Goal: Task Accomplishment & Management: Manage account settings

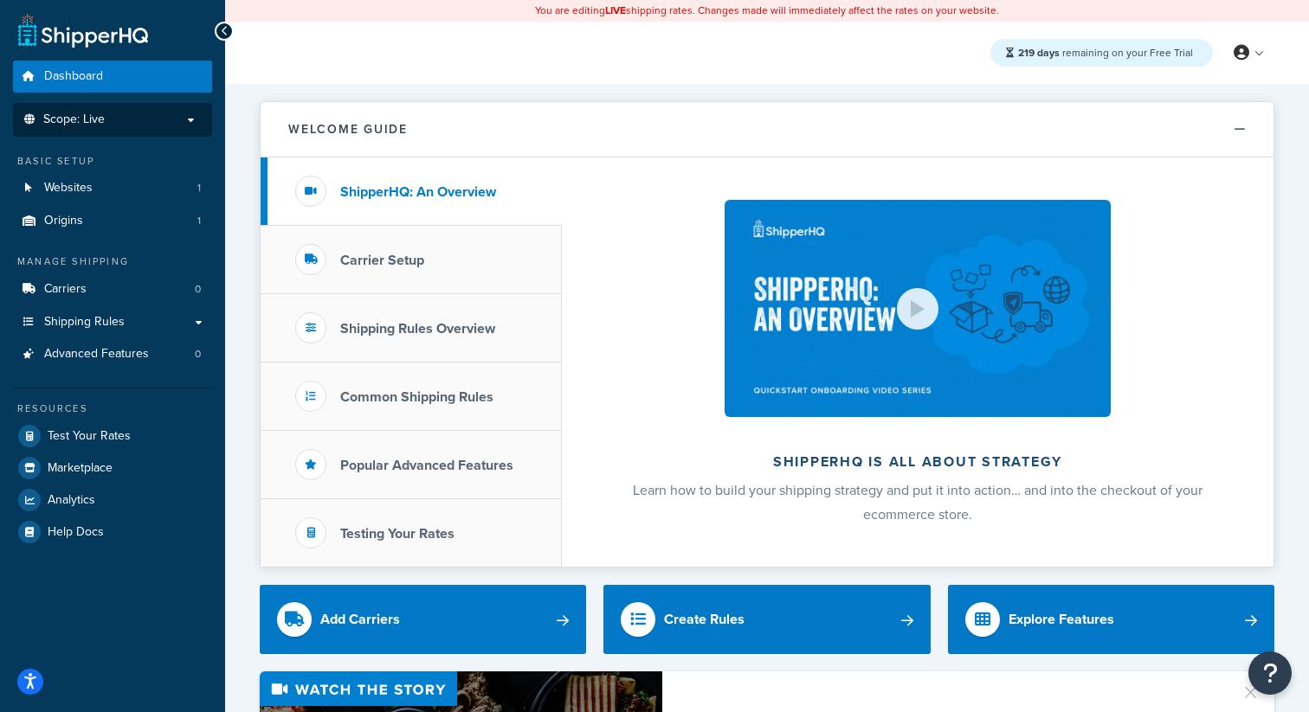
click at [176, 130] on li "Scope: Live" at bounding box center [112, 120] width 199 height 34
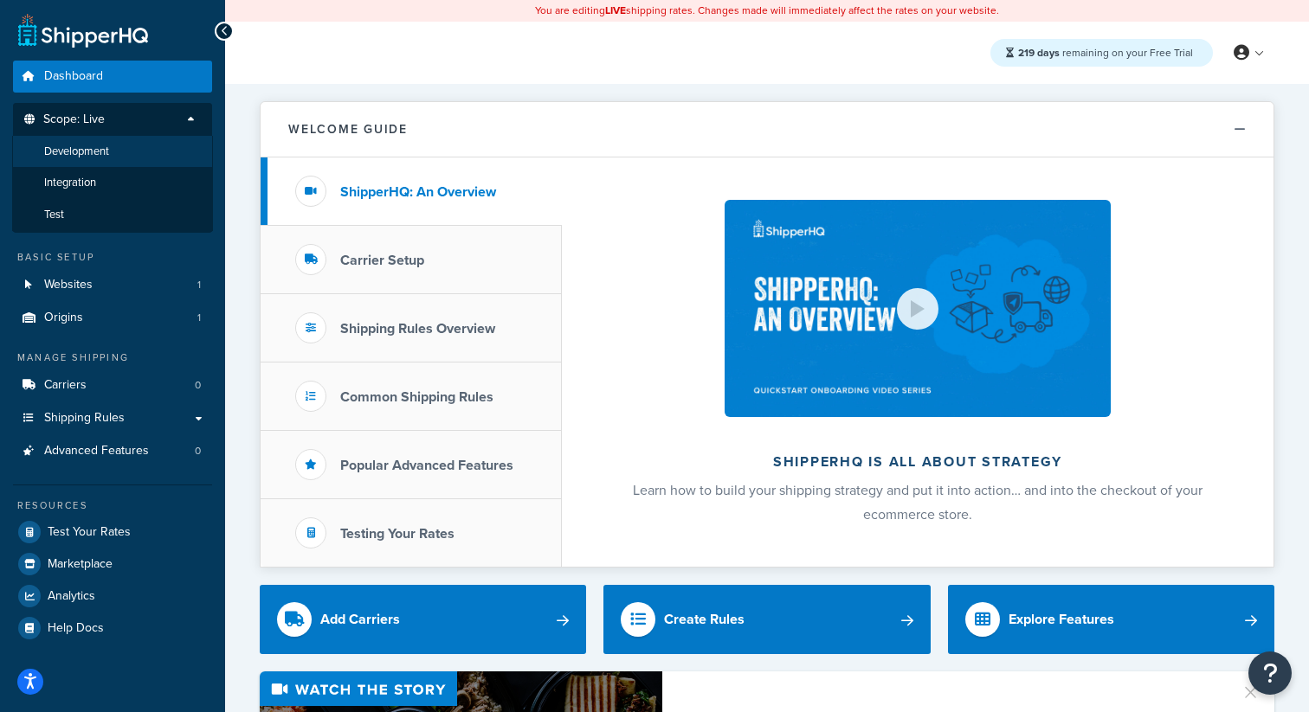
click at [131, 157] on li "Development" at bounding box center [112, 152] width 201 height 32
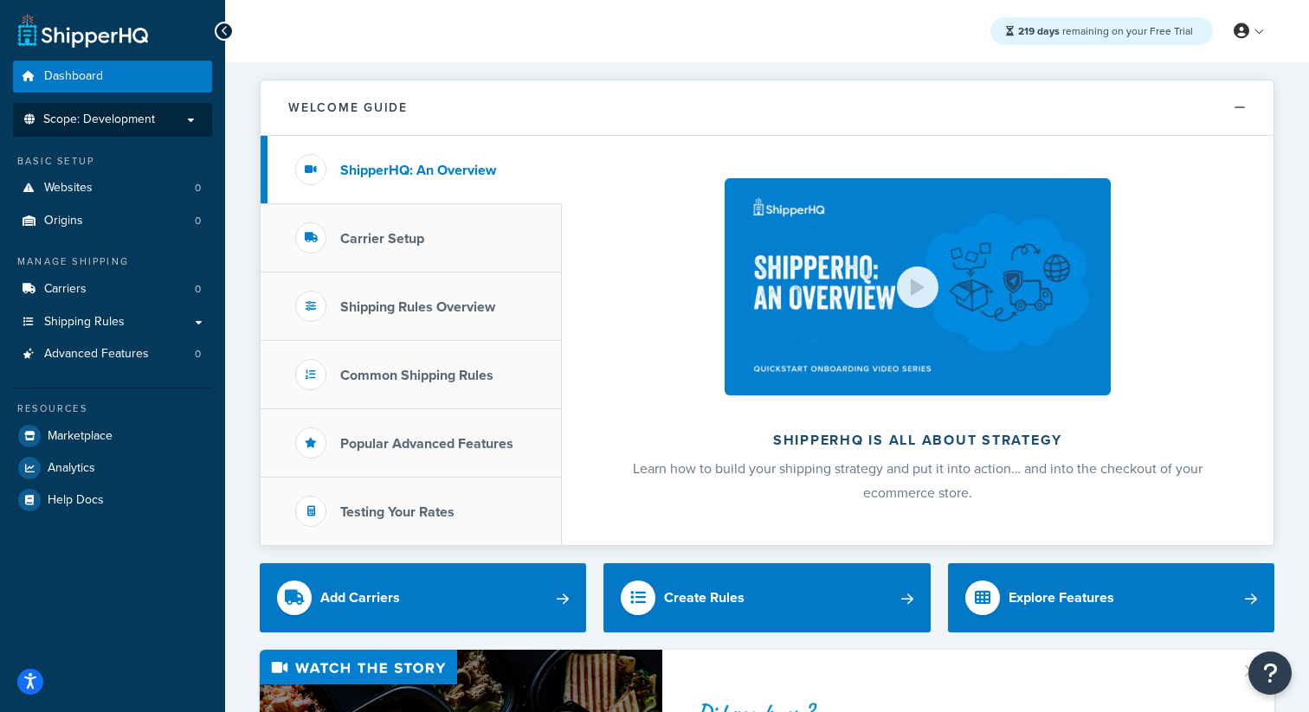
click at [166, 130] on li "Scope: Development" at bounding box center [112, 120] width 199 height 34
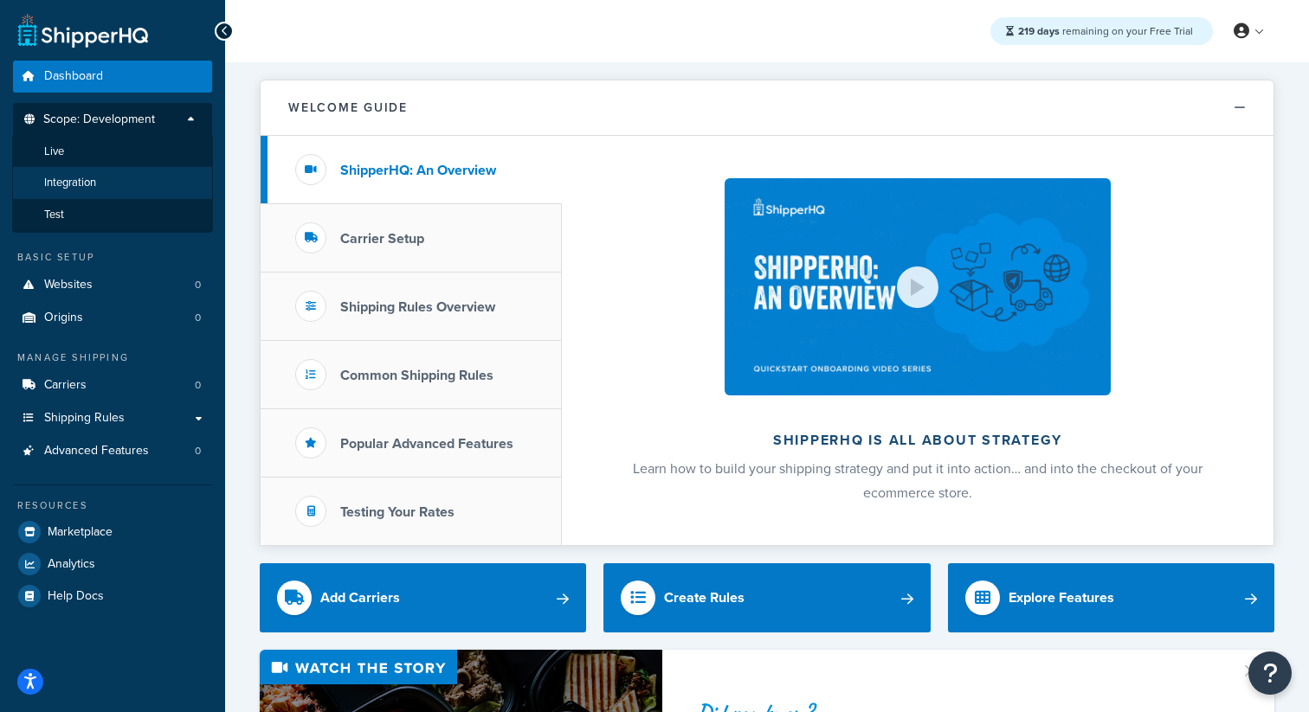
click at [126, 174] on li "Integration" at bounding box center [112, 183] width 201 height 32
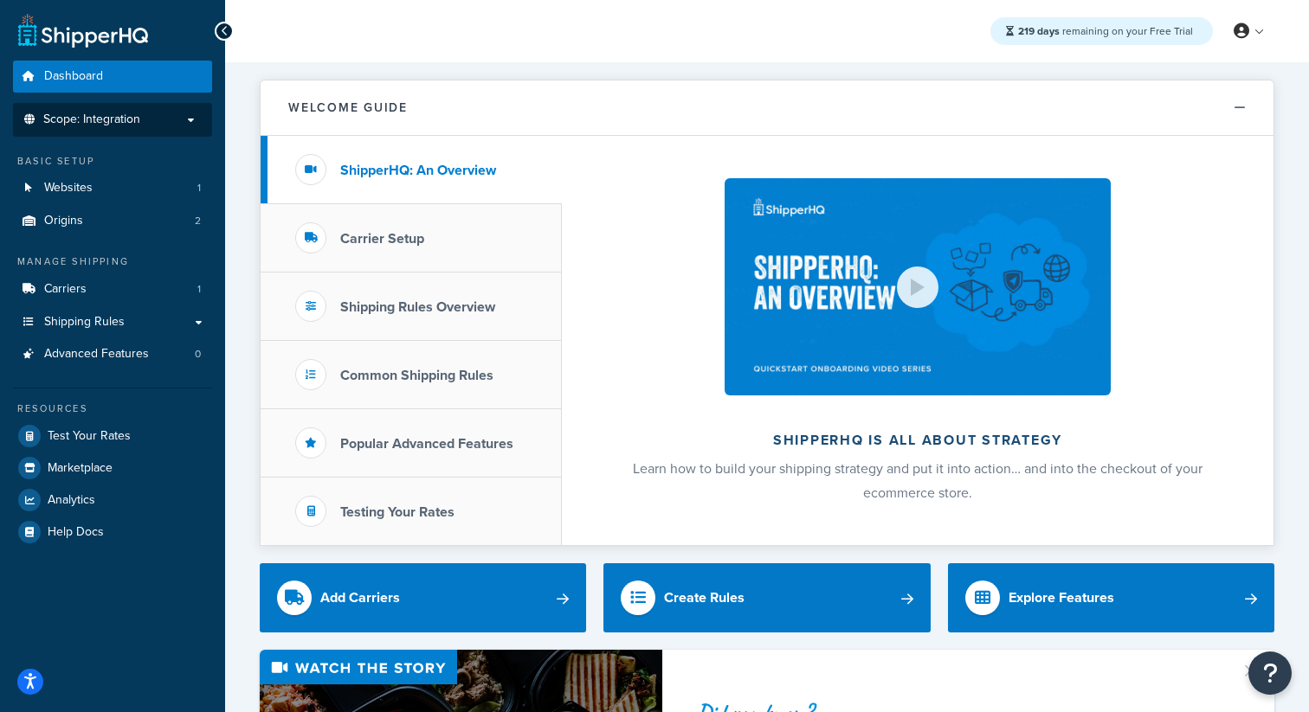
click at [164, 129] on li "Scope: Integration" at bounding box center [112, 120] width 199 height 34
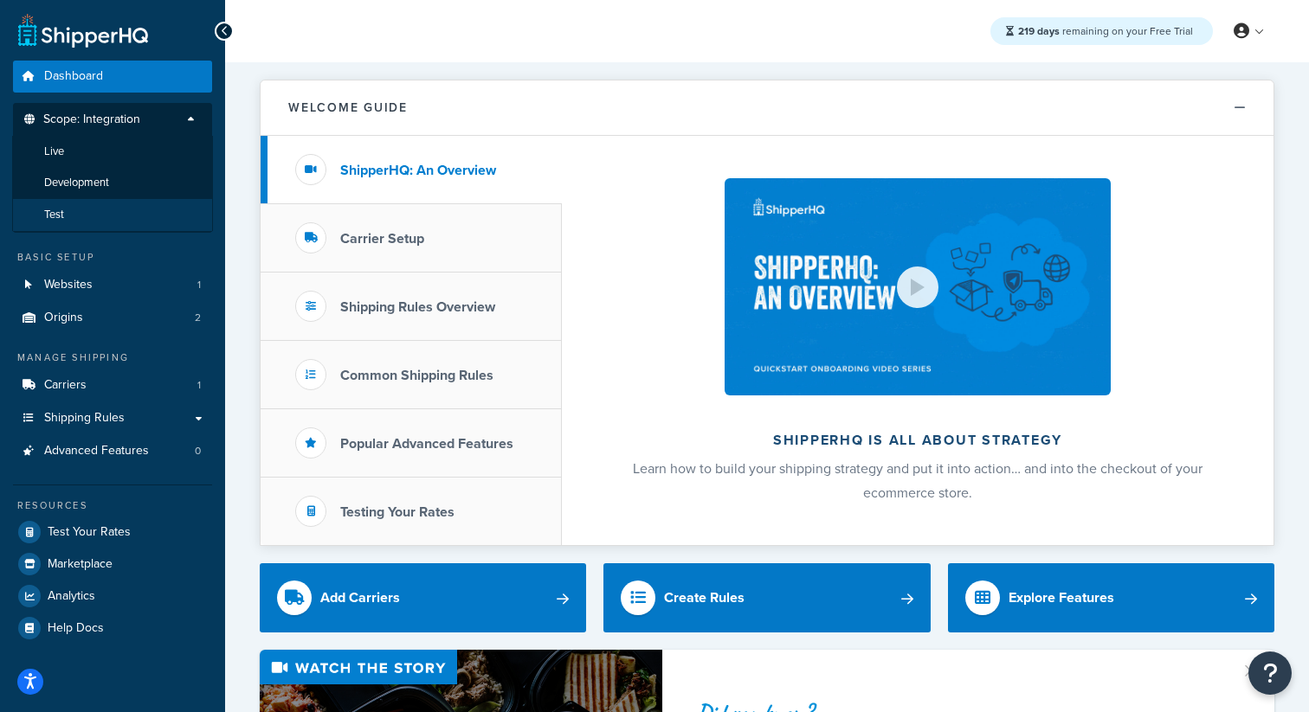
click at [108, 203] on li "Test" at bounding box center [112, 215] width 201 height 32
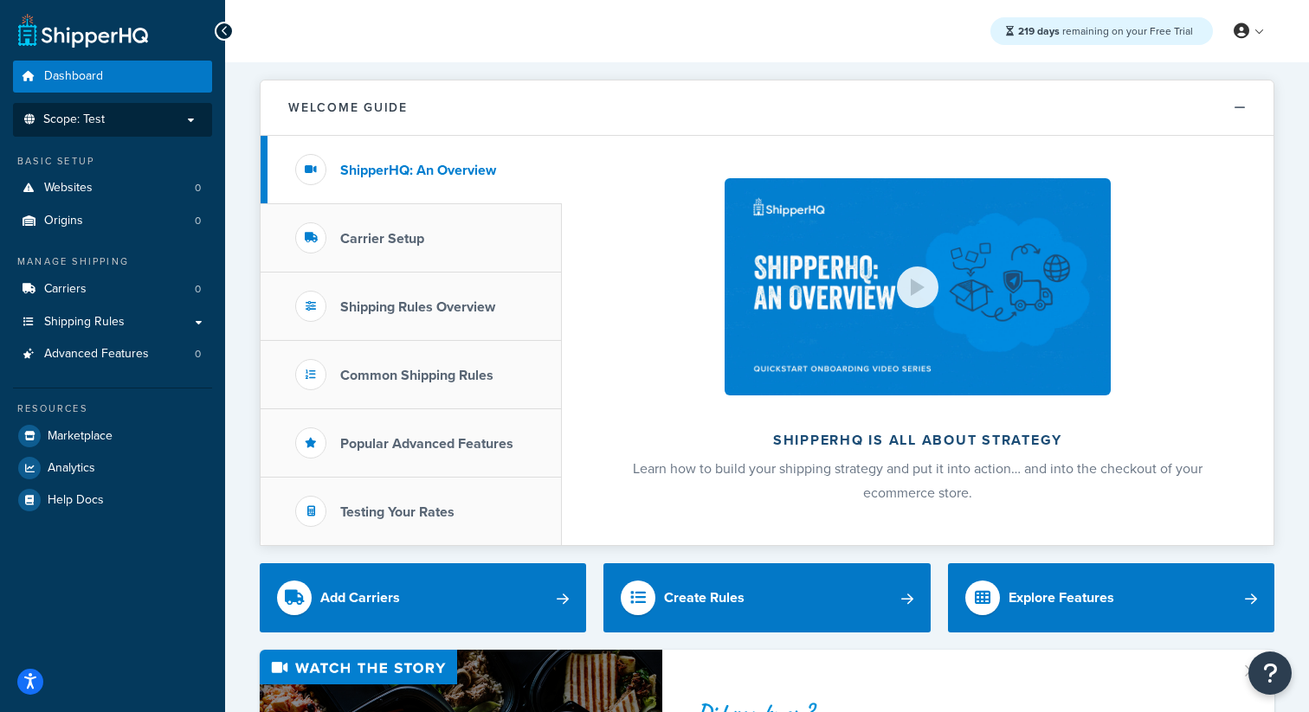
click at [124, 132] on li "Scope: Test" at bounding box center [112, 120] width 199 height 34
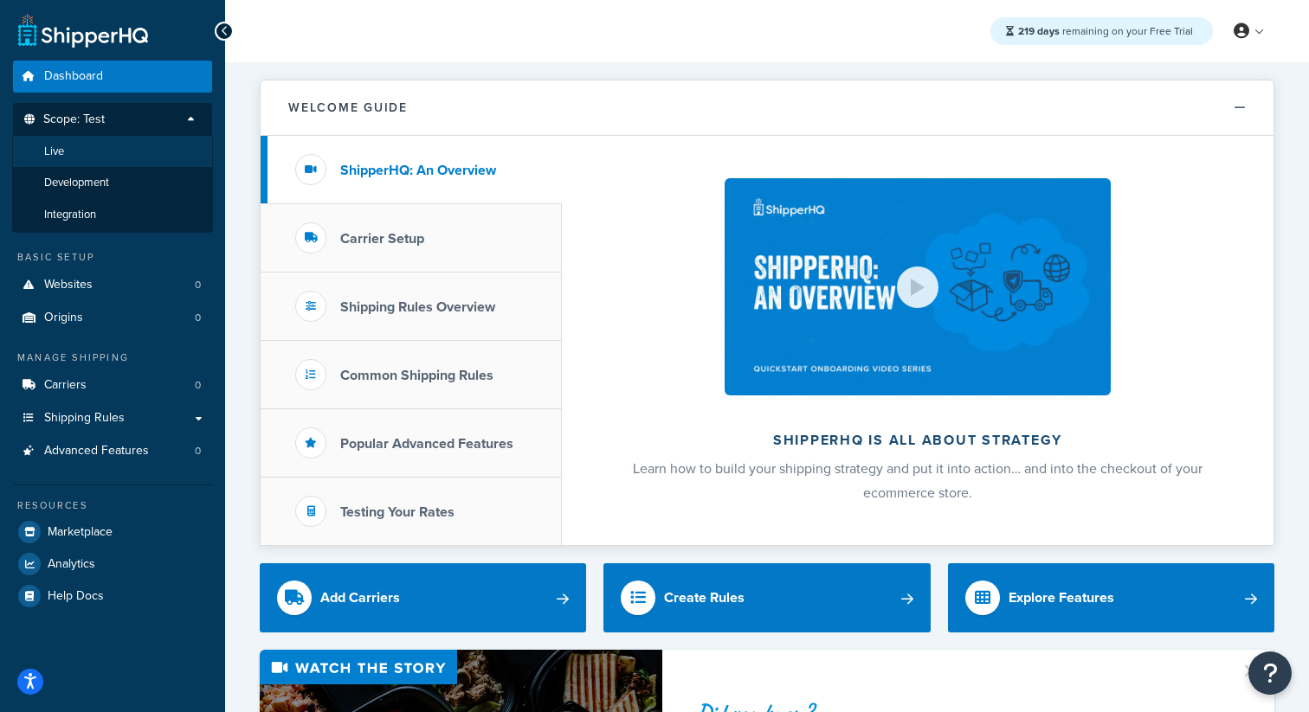
click at [109, 152] on li "Live" at bounding box center [112, 152] width 201 height 32
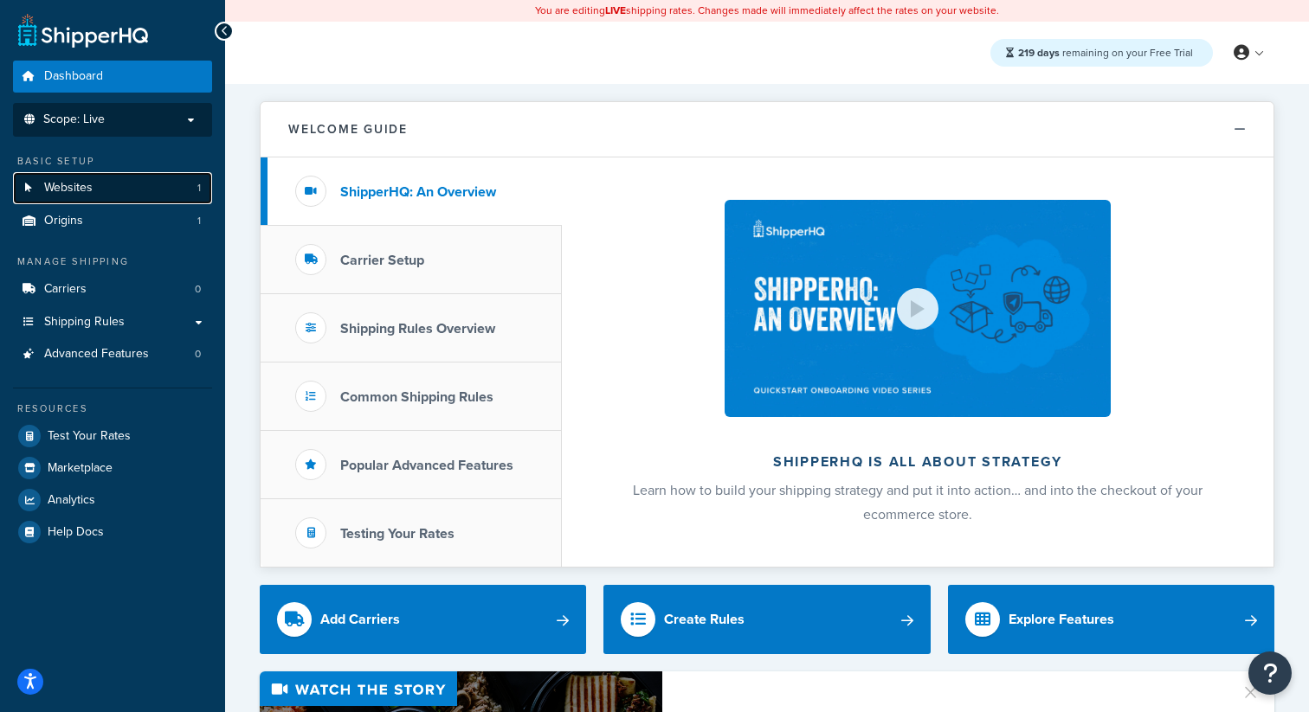
click at [96, 189] on link "Websites 1" at bounding box center [112, 188] width 199 height 32
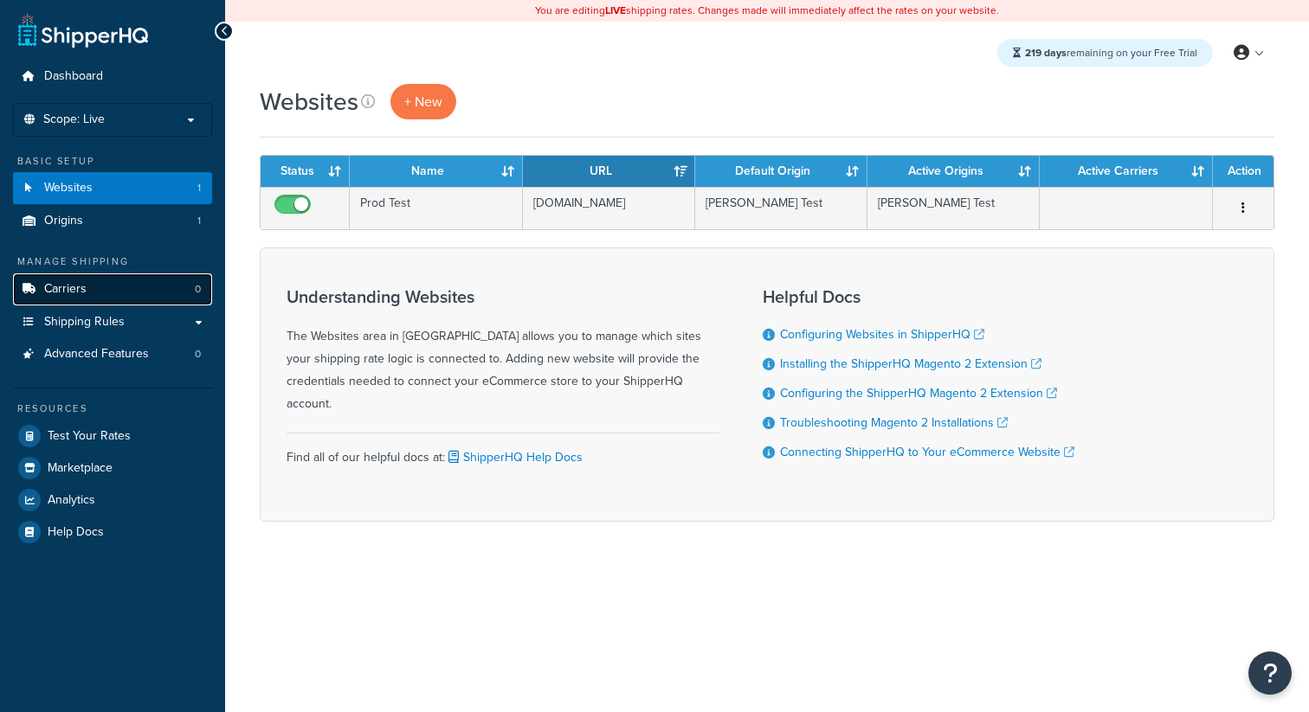
click at [81, 276] on link "Carriers 0" at bounding box center [112, 290] width 199 height 32
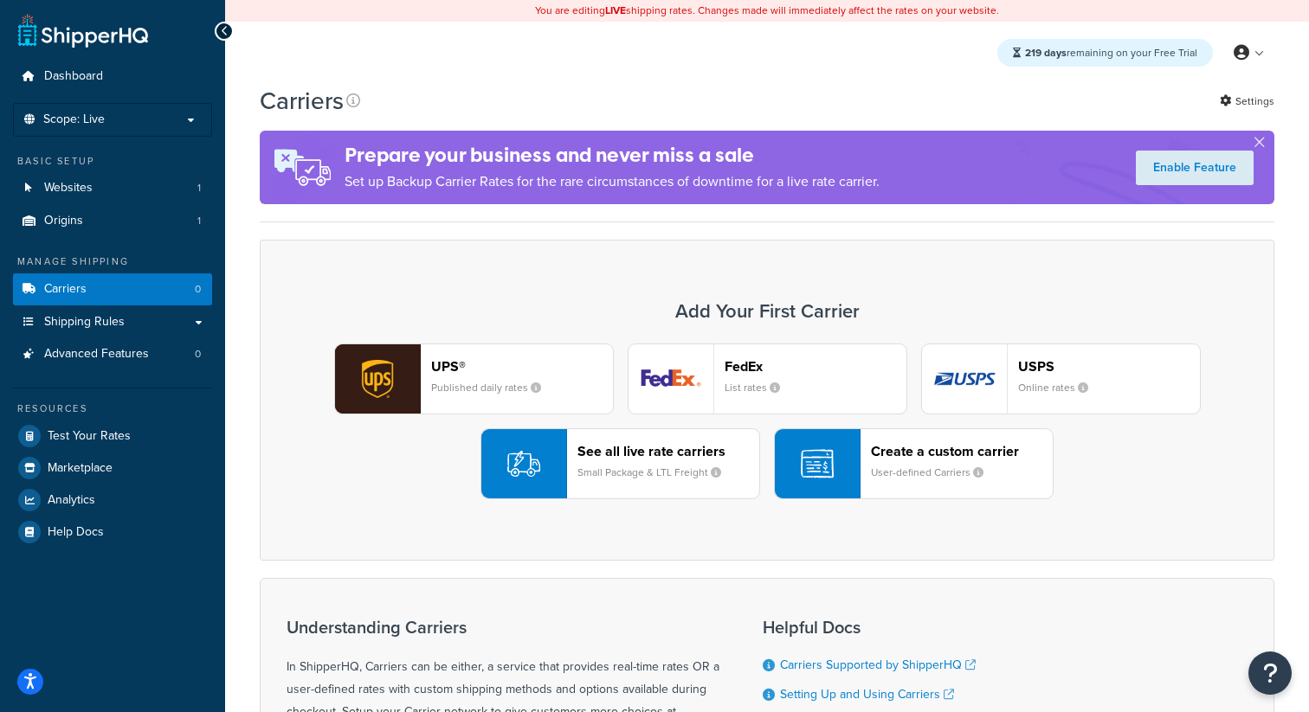
click at [502, 378] on div "UPS® Published daily rates" at bounding box center [522, 379] width 182 height 42
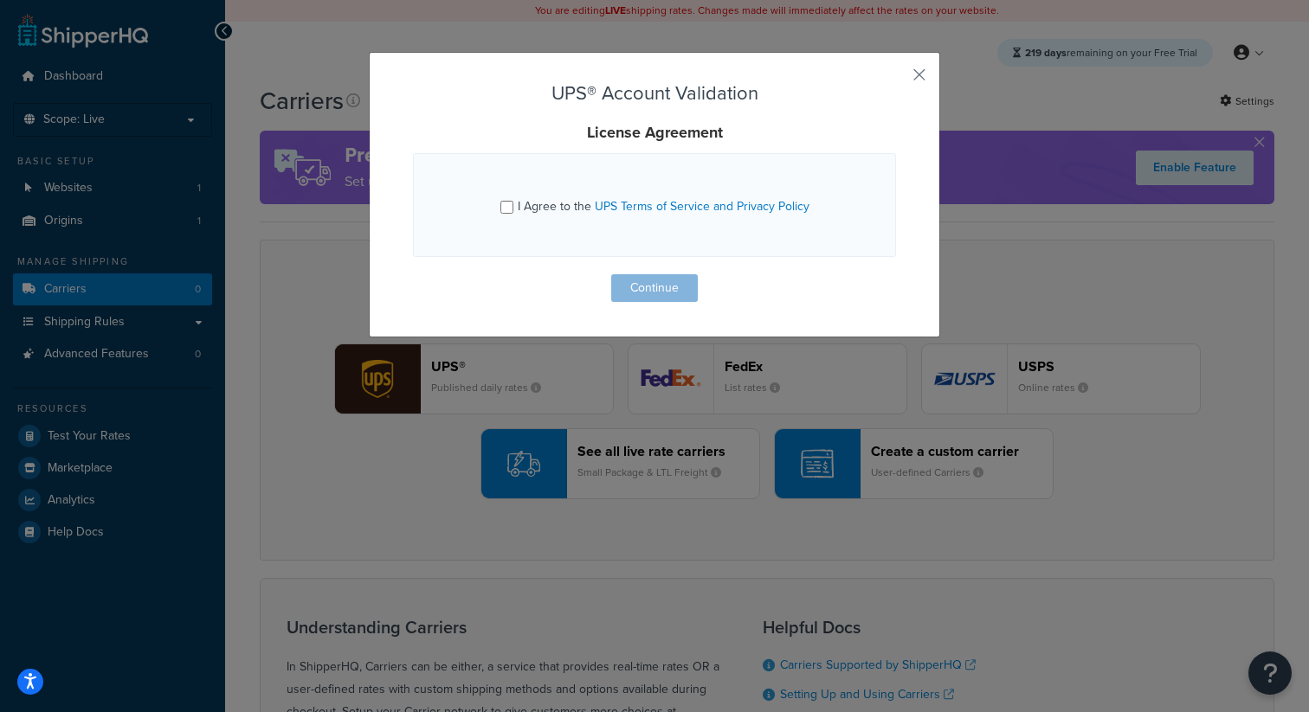
click at [538, 217] on div "I Agree to the UPS Terms of Service and Privacy Policy" at bounding box center [664, 207] width 292 height 24
click at [513, 214] on input "I Agree to the UPS Terms of Service and Privacy Policy" at bounding box center [506, 207] width 13 height 13
checkbox input "true"
click at [633, 286] on button "Continue" at bounding box center [654, 288] width 87 height 28
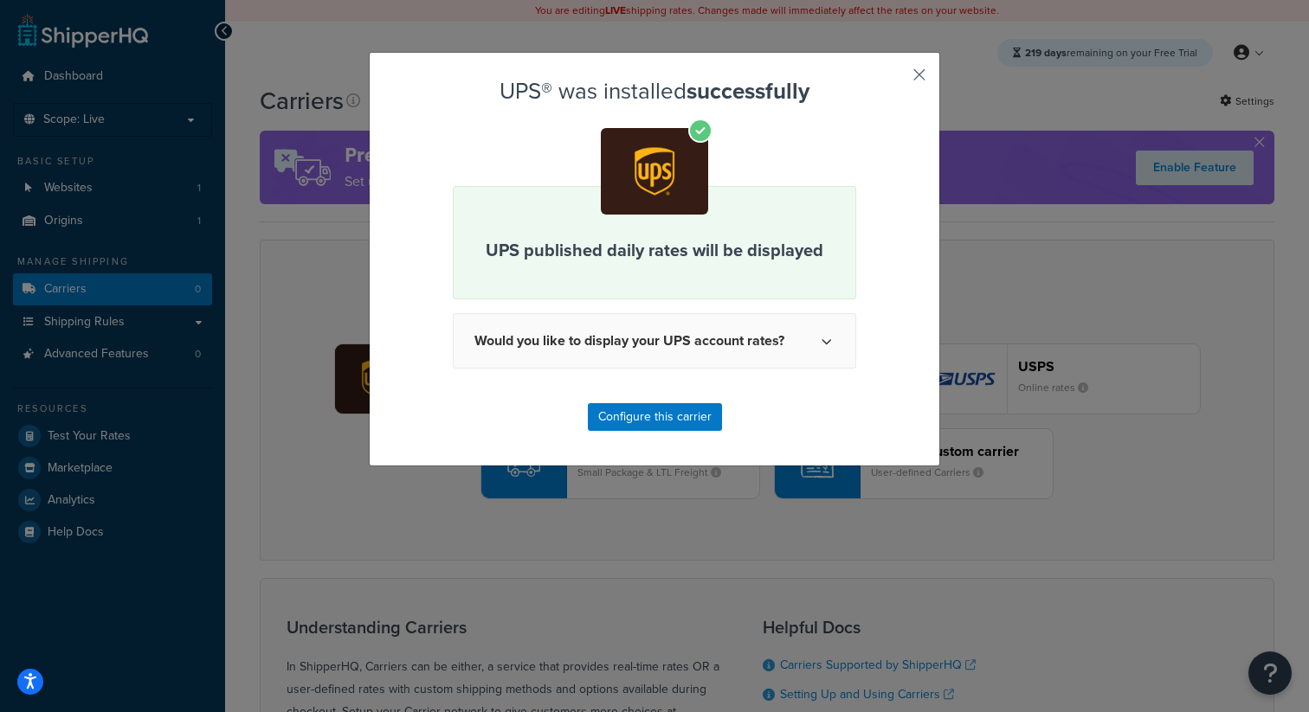
click at [896, 79] on button "button" at bounding box center [894, 81] width 4 height 4
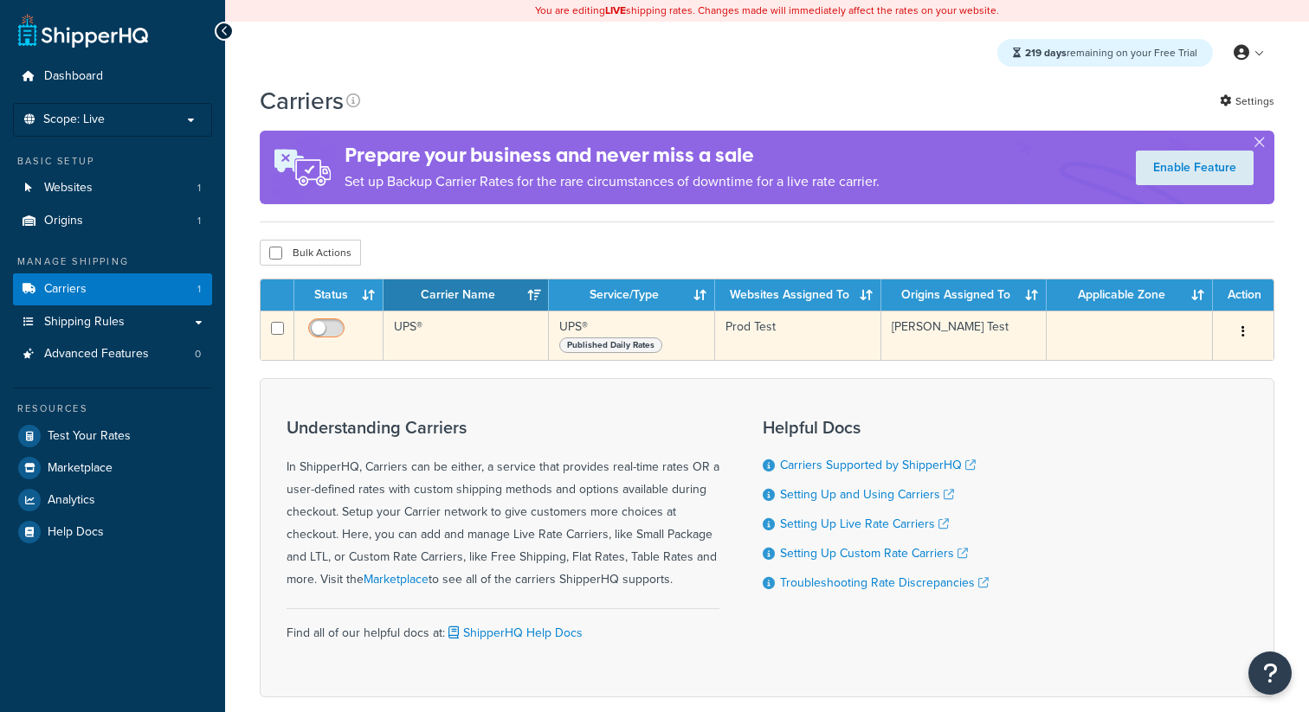
click at [332, 325] on span at bounding box center [326, 329] width 36 height 21
click at [332, 325] on input "checkbox" at bounding box center [329, 333] width 48 height 22
checkbox input "true"
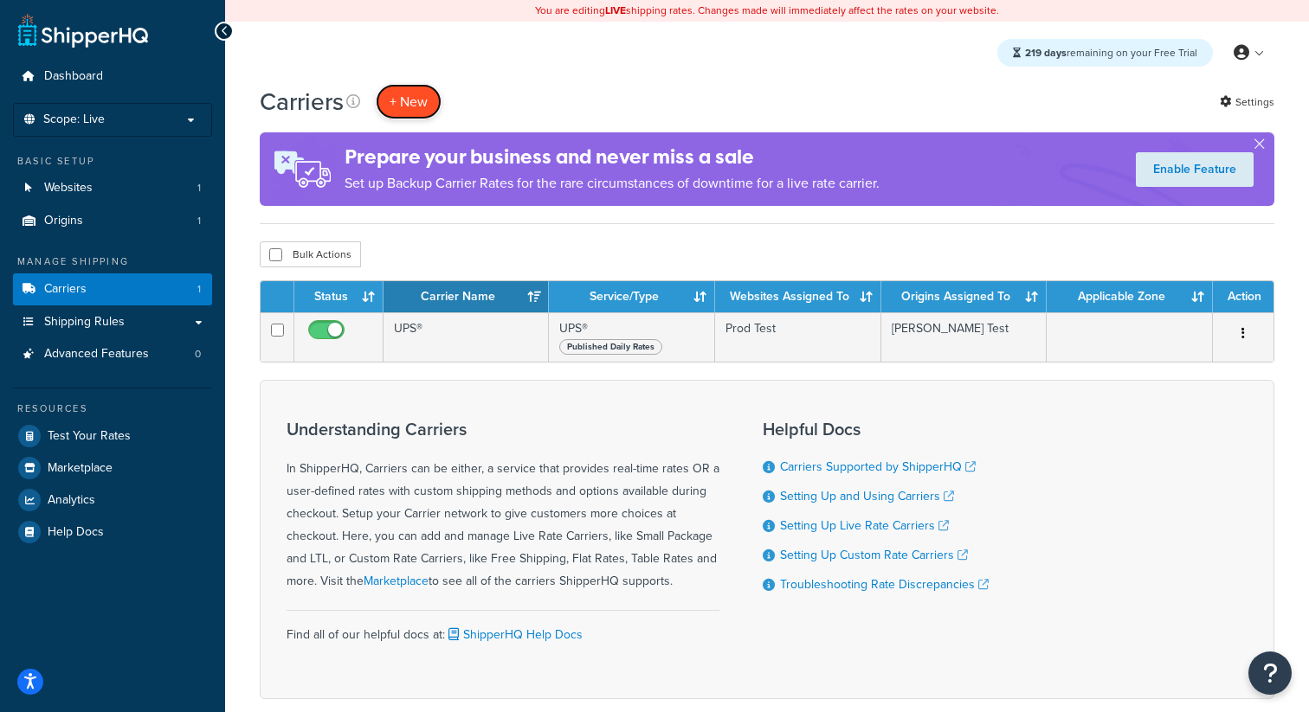
click at [420, 119] on button "+ New" at bounding box center [409, 101] width 66 height 35
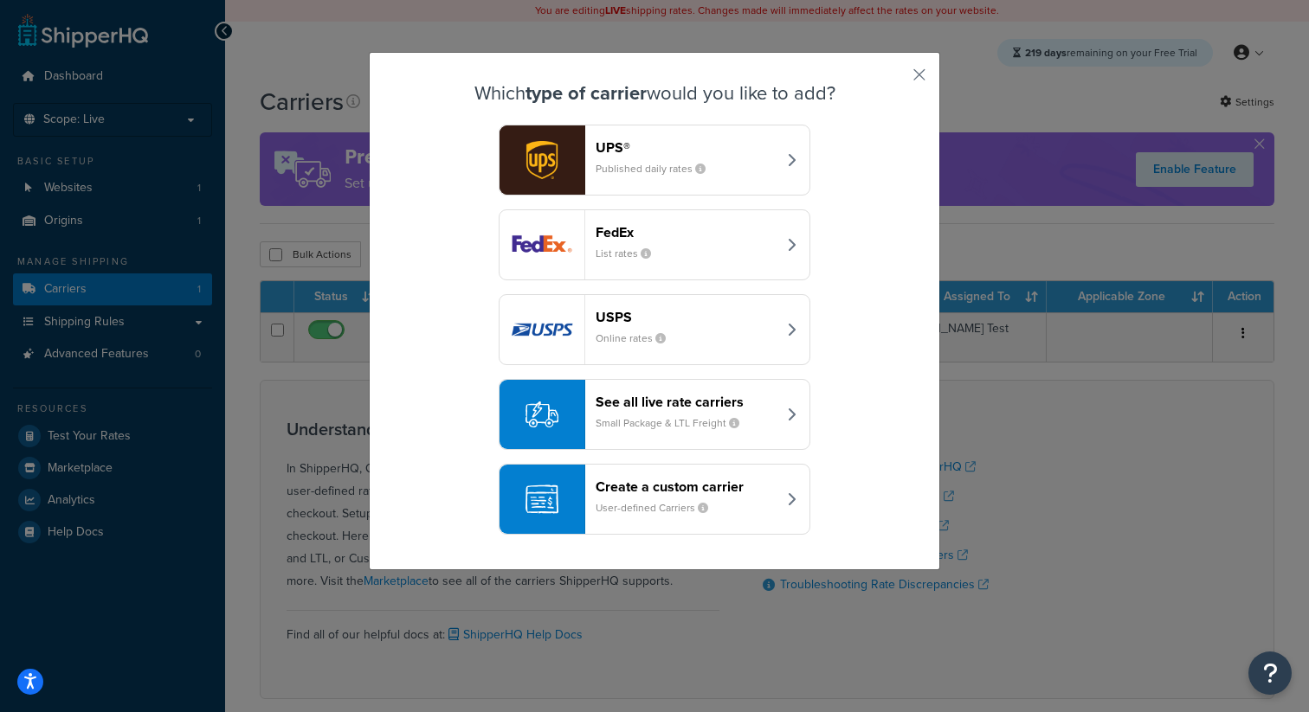
click at [649, 318] on header "USPS" at bounding box center [686, 317] width 181 height 16
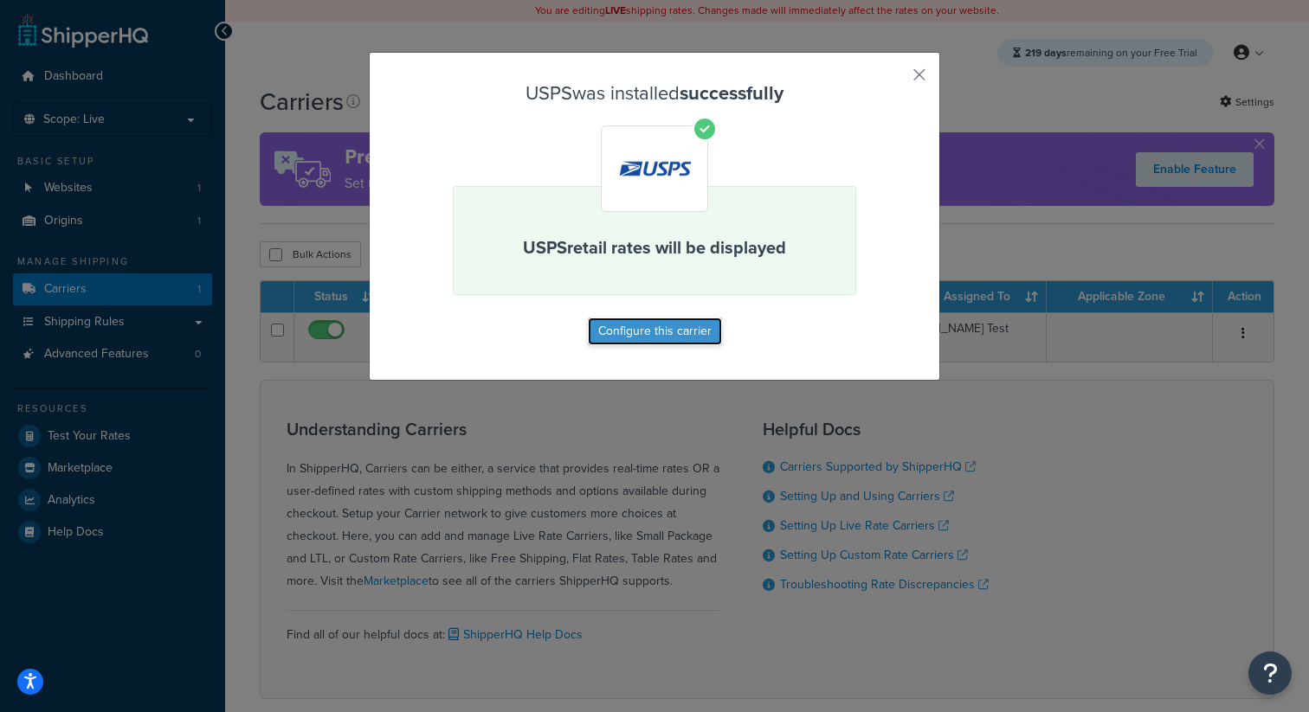
click at [650, 338] on button "Configure this carrier" at bounding box center [655, 332] width 134 height 28
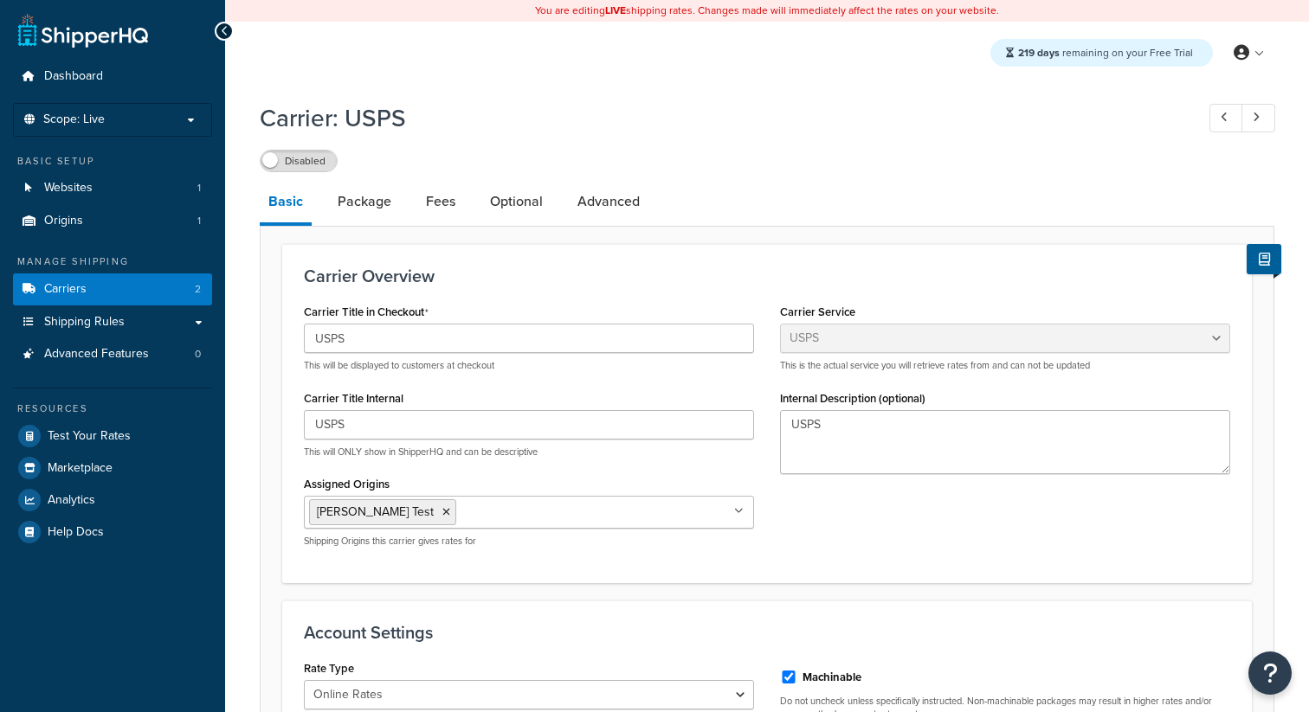
select select "usps"
select select "ONLINE"
click at [306, 165] on label "Disabled" at bounding box center [299, 161] width 76 height 21
click at [190, 288] on link "Carriers 2" at bounding box center [112, 290] width 199 height 32
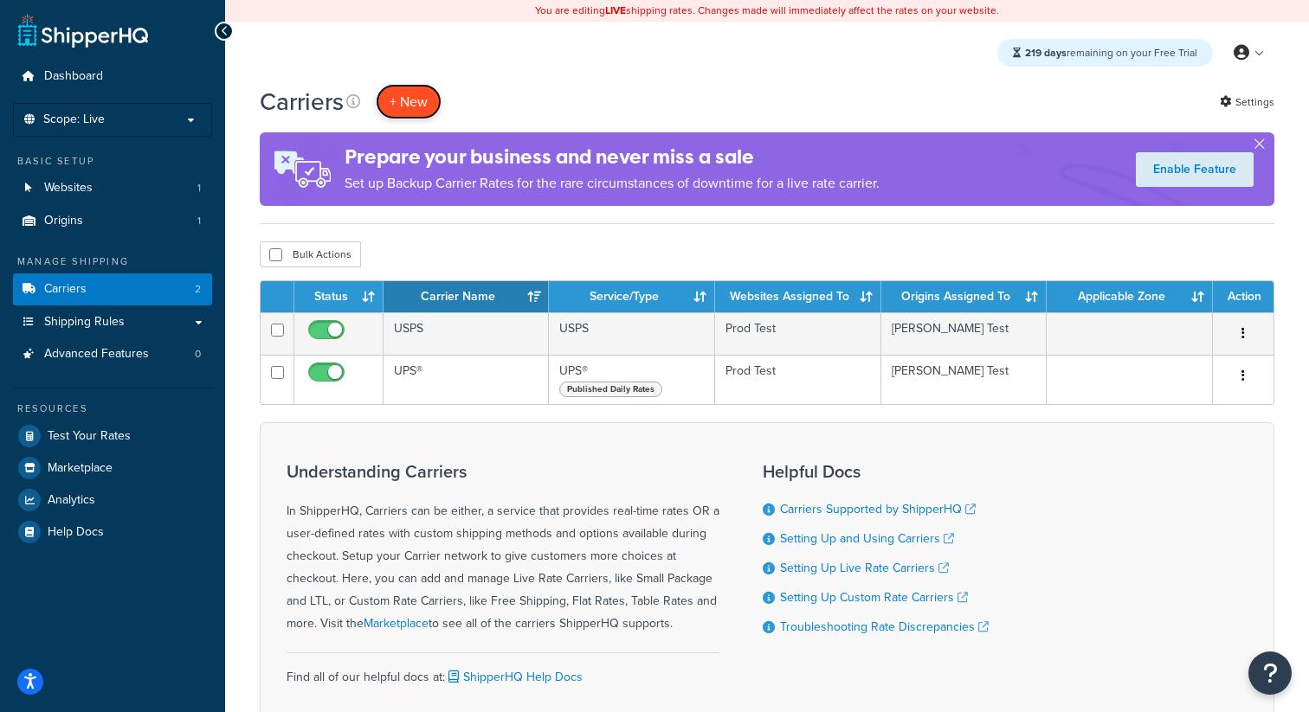
click at [428, 102] on button "+ New" at bounding box center [409, 101] width 66 height 35
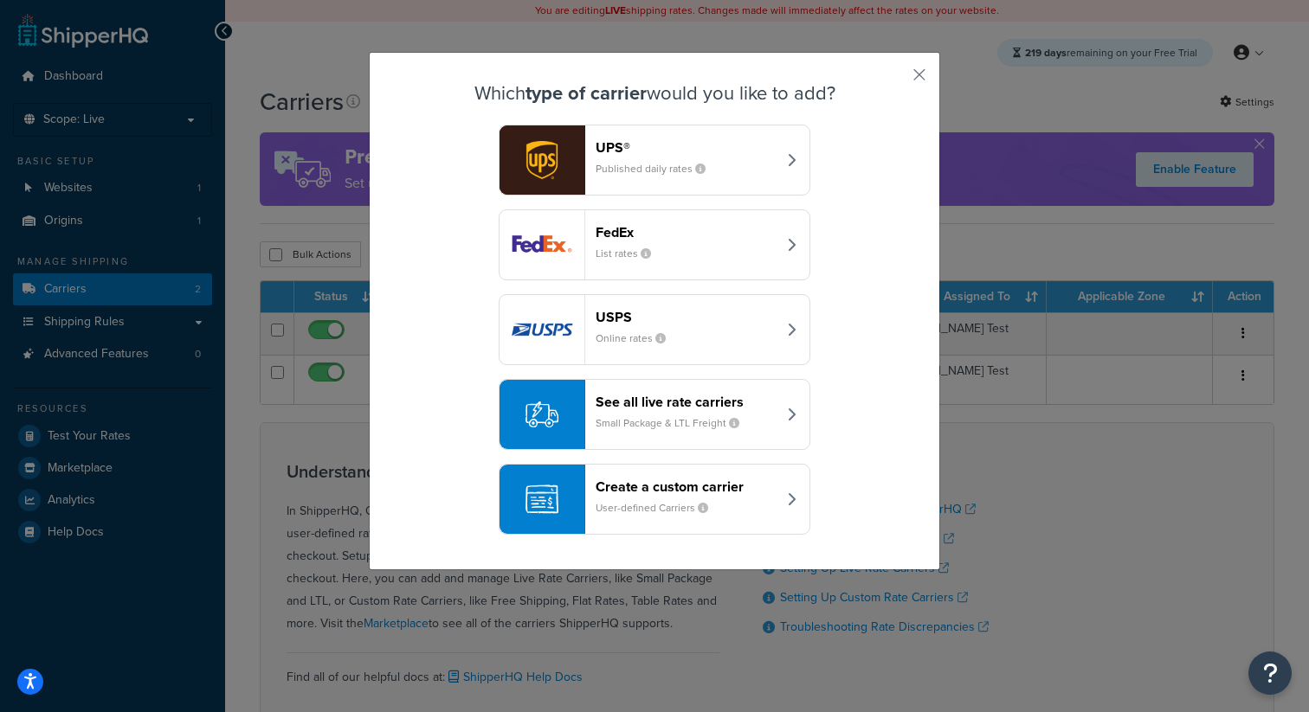
click at [633, 245] on div "FedEx List rates" at bounding box center [686, 245] width 181 height 42
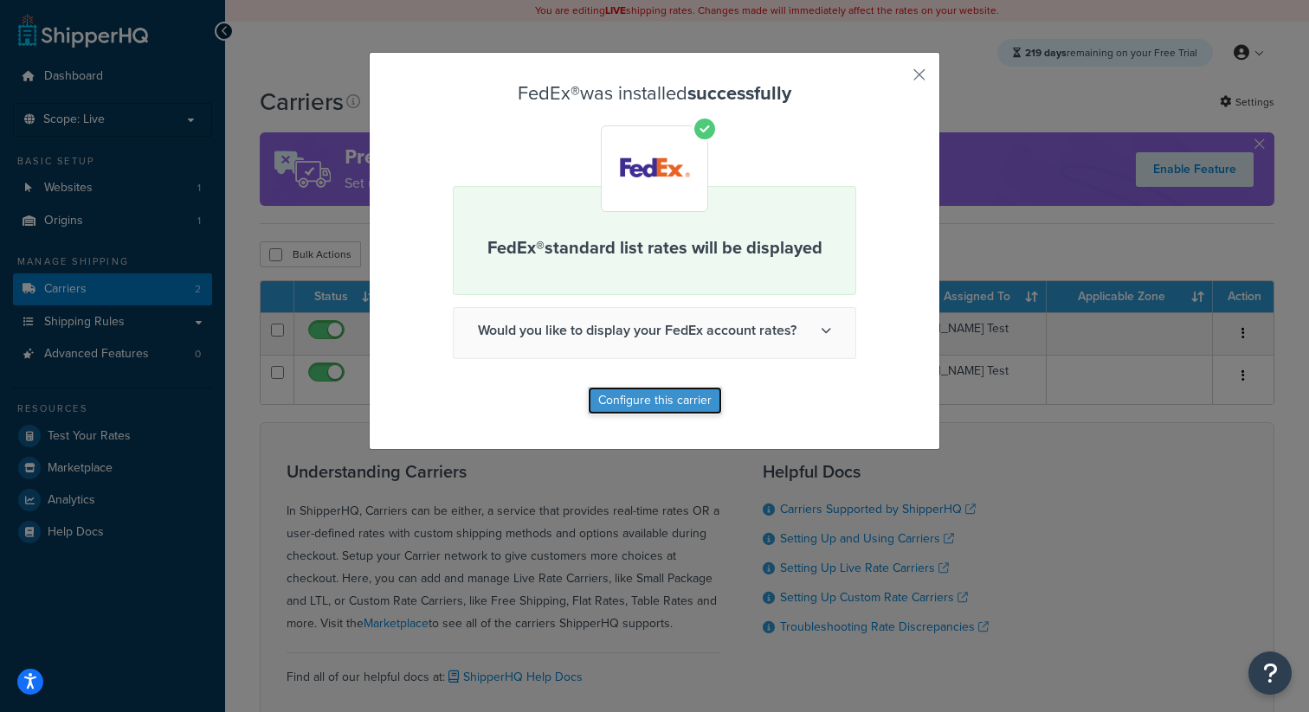
click at [628, 392] on button "Configure this carrier" at bounding box center [655, 401] width 134 height 28
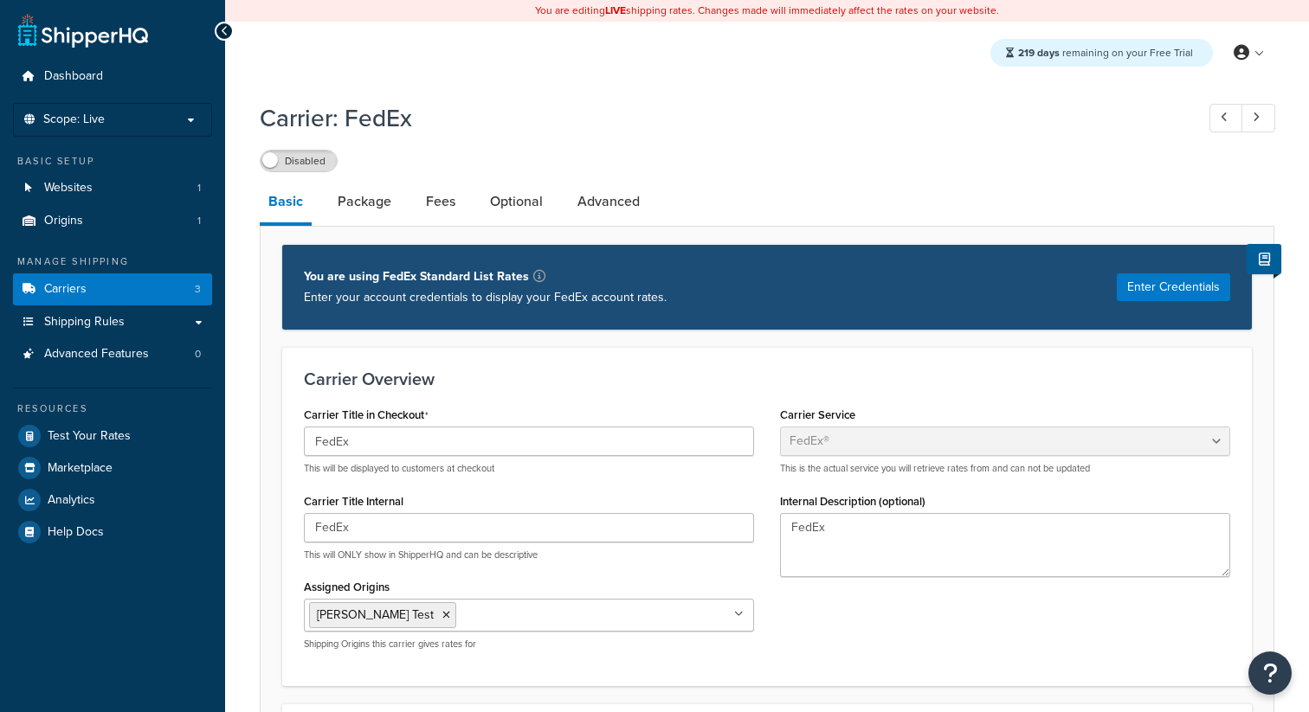
select select "fedEx"
select select "REGULAR_PICKUP"
select select "YOUR_PACKAGING"
click at [294, 167] on label "Disabled" at bounding box center [299, 161] width 76 height 21
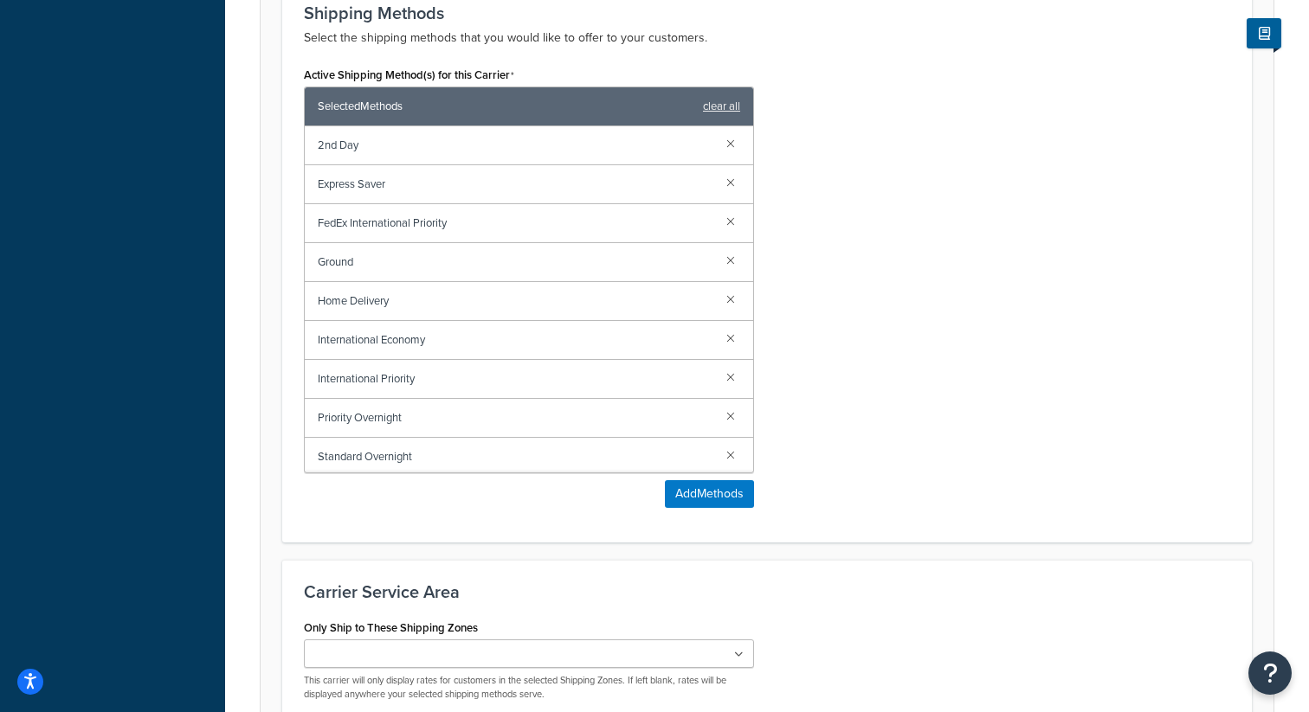
scroll to position [1305, 0]
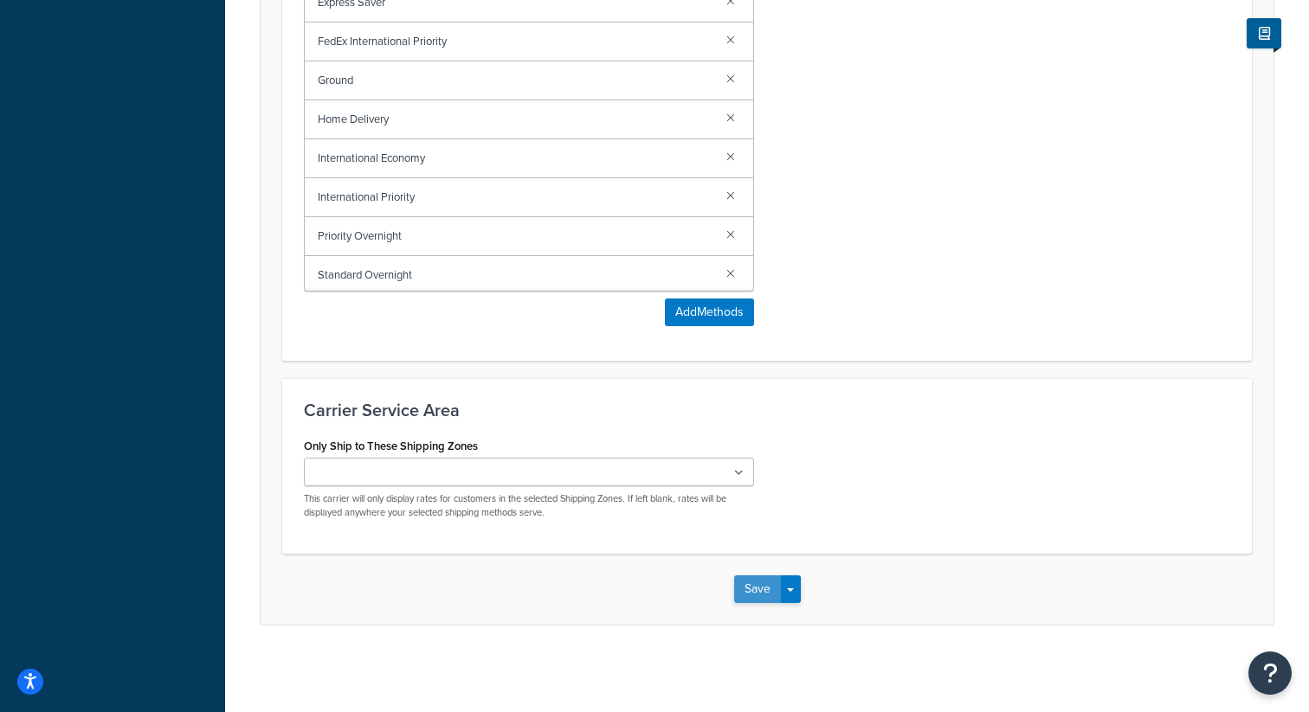
click at [747, 577] on button "Save" at bounding box center [757, 590] width 47 height 28
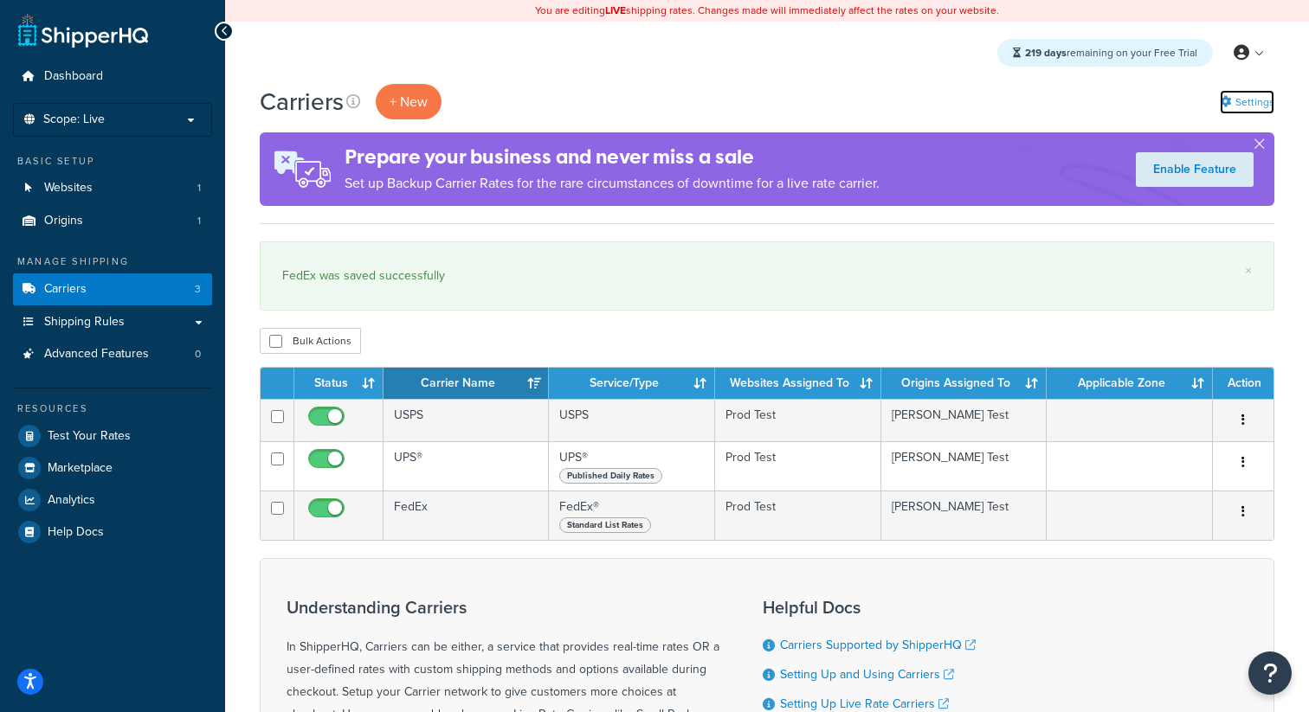
click at [1243, 106] on link "Settings" at bounding box center [1247, 102] width 55 height 24
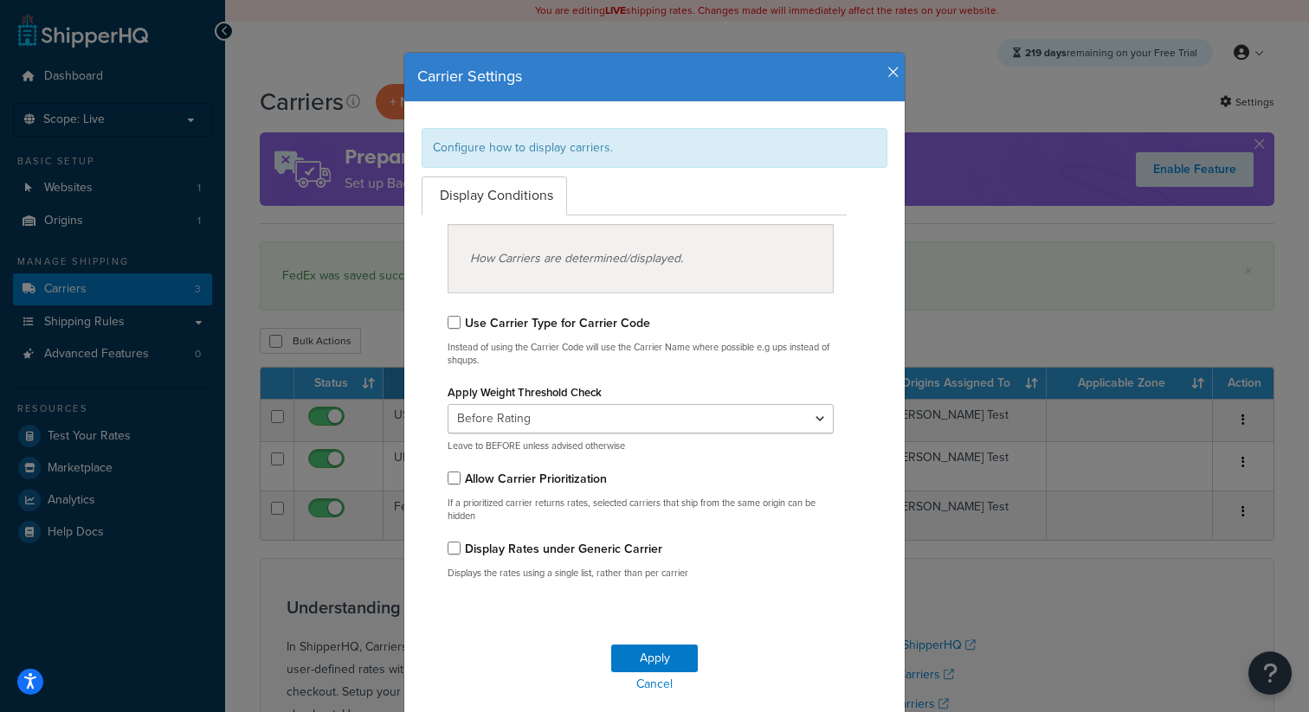
scroll to position [38, 0]
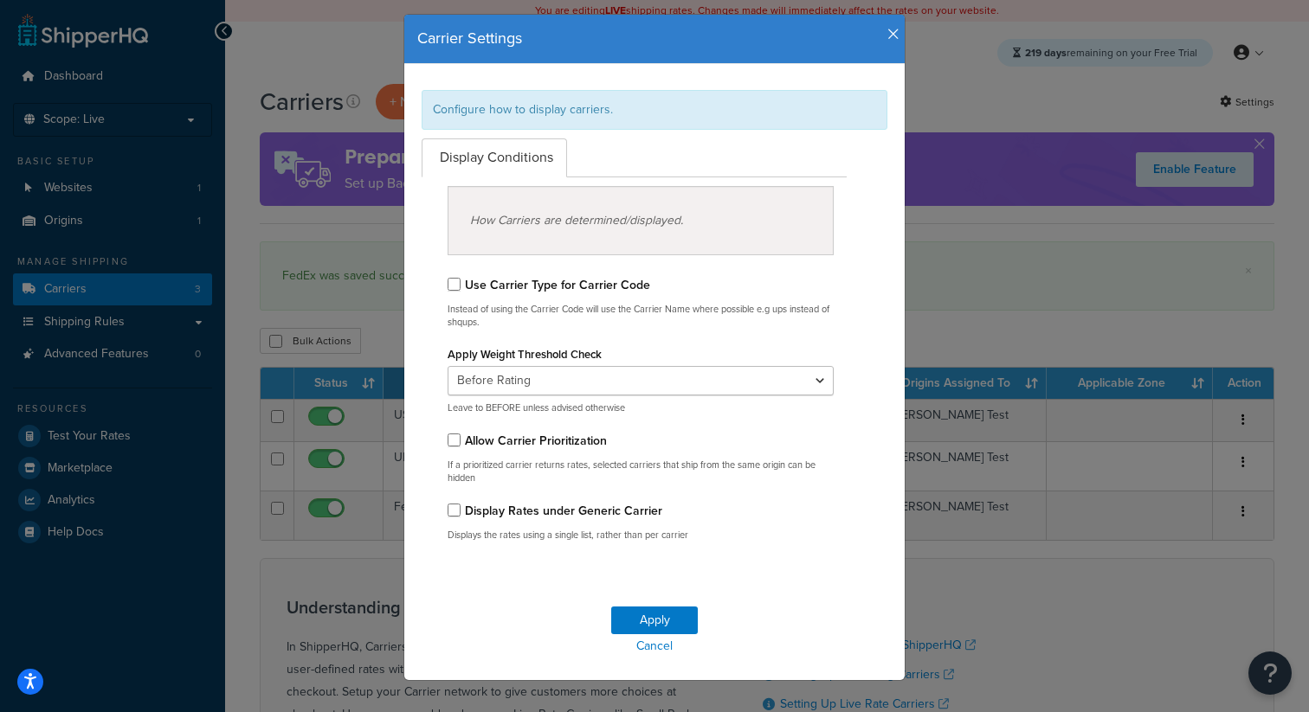
click at [506, 507] on label "Display Rates under Generic Carrier" at bounding box center [563, 511] width 197 height 18
click at [461, 507] on input "Display Rates under Generic Carrier" at bounding box center [454, 510] width 13 height 13
checkbox input "true"
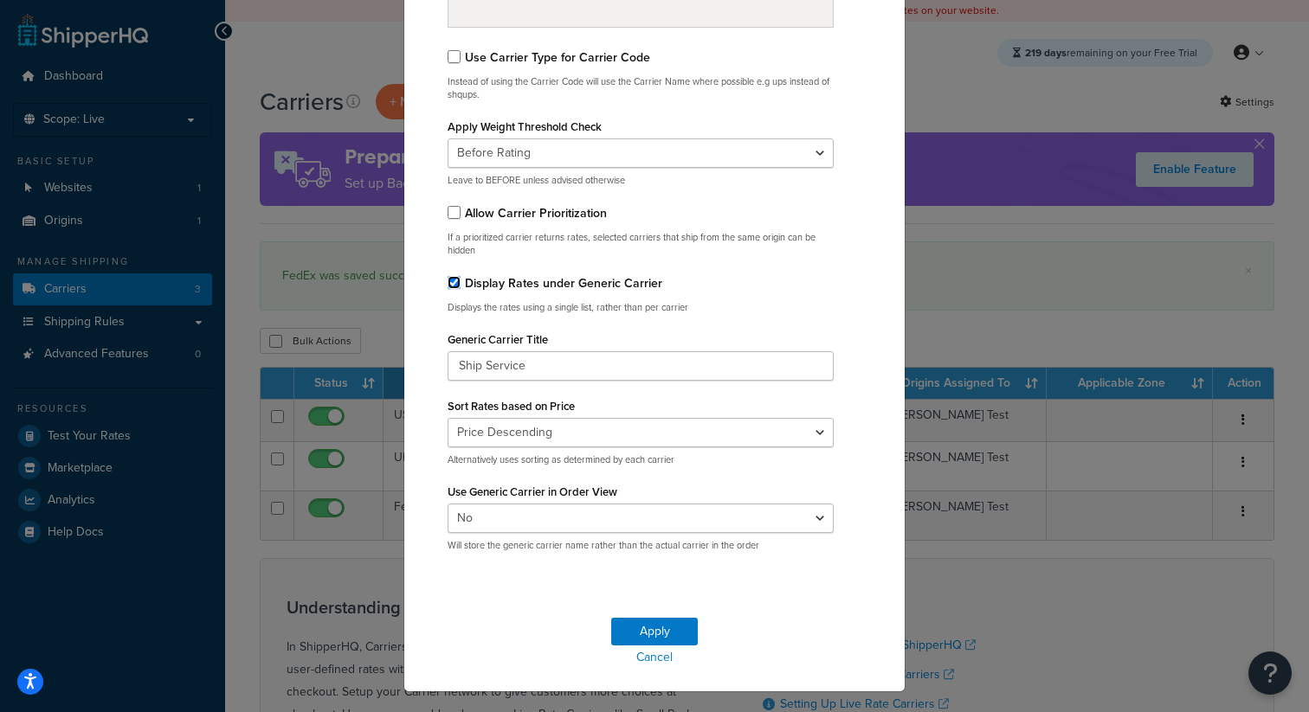
scroll to position [289, 0]
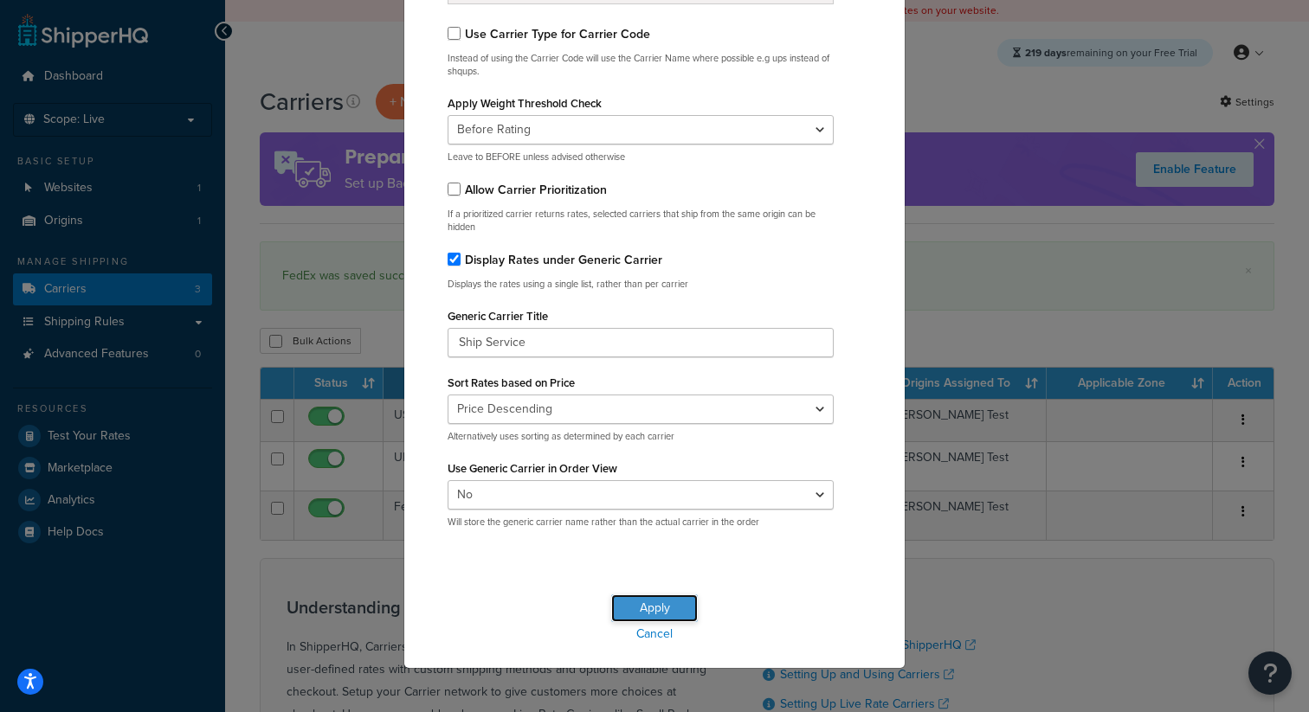
click at [622, 611] on button "Apply" at bounding box center [654, 609] width 87 height 28
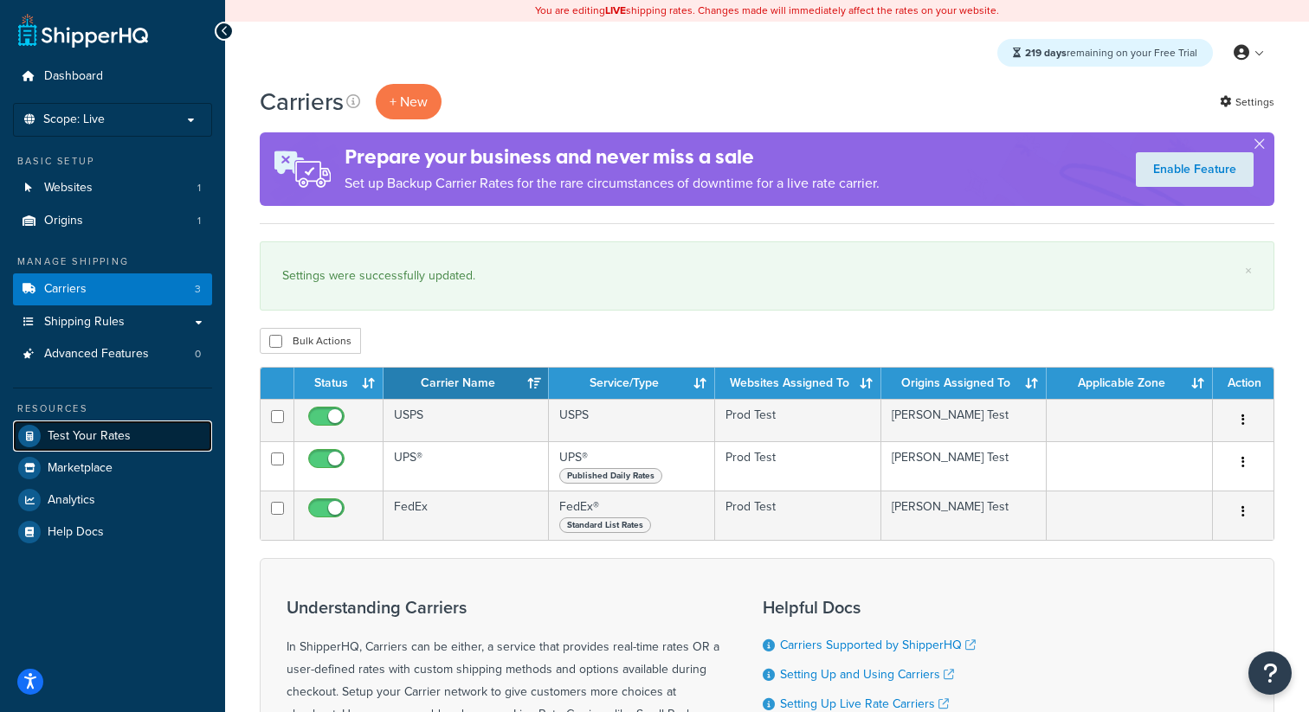
click at [123, 439] on span "Test Your Rates" at bounding box center [89, 436] width 83 height 15
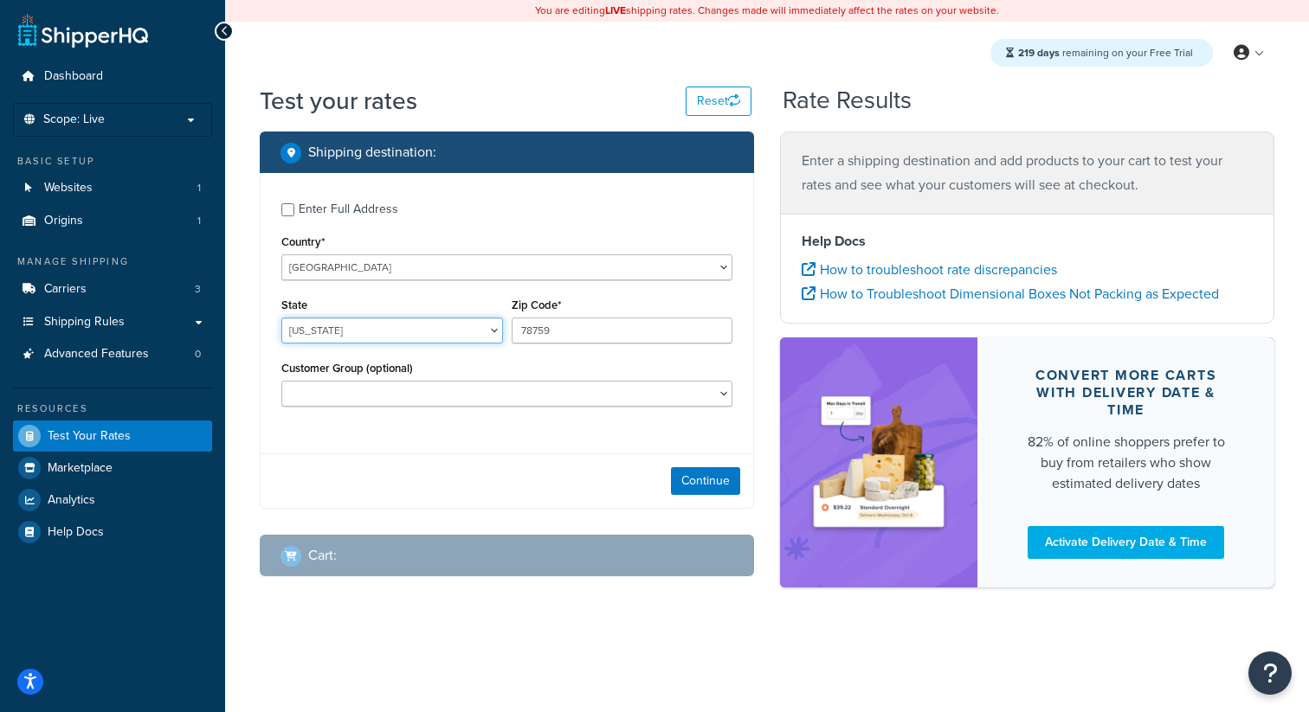
click at [474, 323] on select "Alabama Alaska American Samoa Arizona Arkansas Armed Forces Americas Armed Forc…" at bounding box center [392, 331] width 222 height 26
select select "CA"
click at [281, 319] on select "Alabama Alaska American Samoa Arizona Arkansas Armed Forces Americas Armed Forc…" at bounding box center [392, 331] width 222 height 26
drag, startPoint x: 584, startPoint y: 322, endPoint x: 583, endPoint y: 332, distance: 9.7
click at [583, 332] on input "78759" at bounding box center [623, 331] width 222 height 26
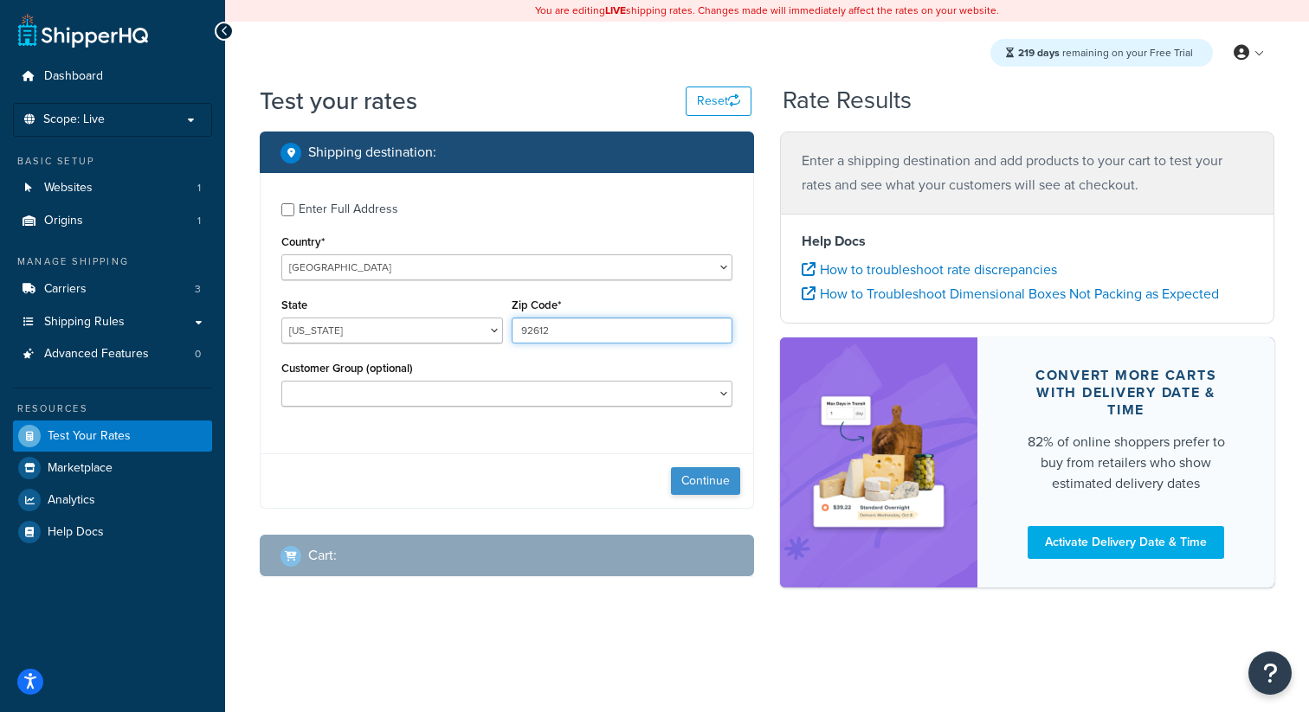
type input "92612"
click at [712, 487] on button "Continue" at bounding box center [705, 481] width 69 height 28
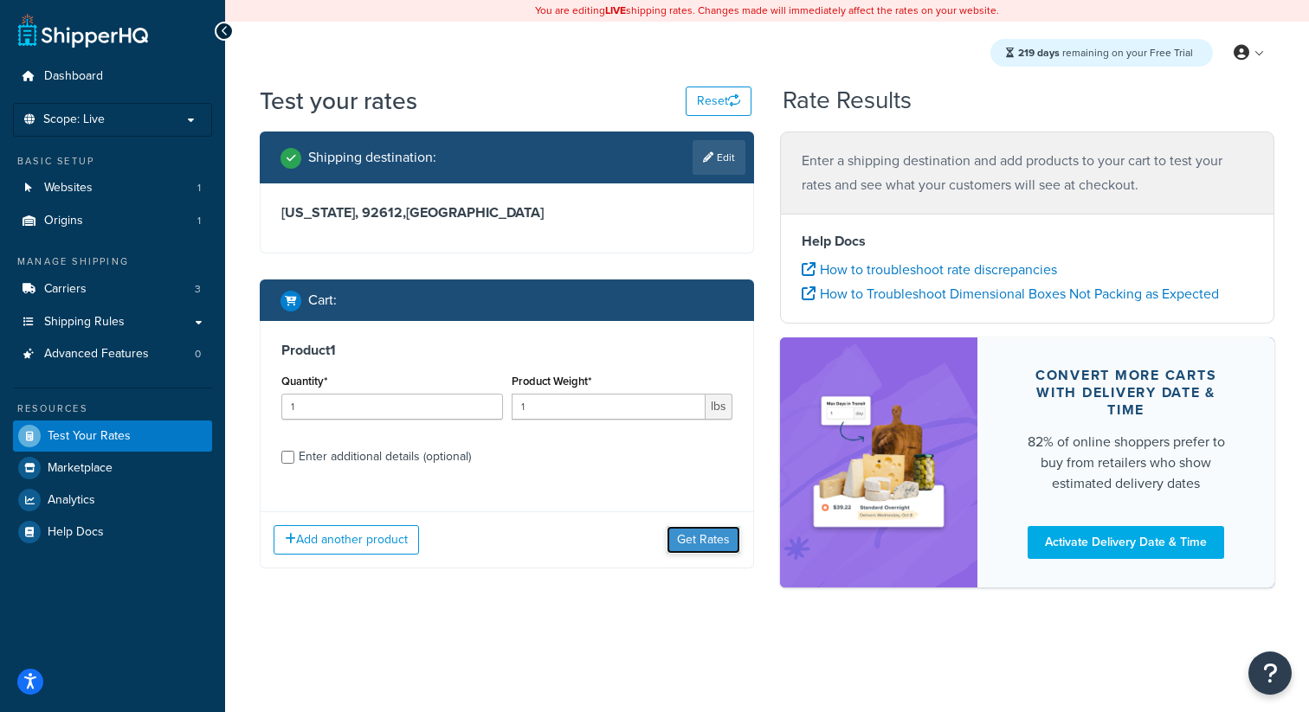
click at [712, 538] on button "Get Rates" at bounding box center [704, 540] width 74 height 28
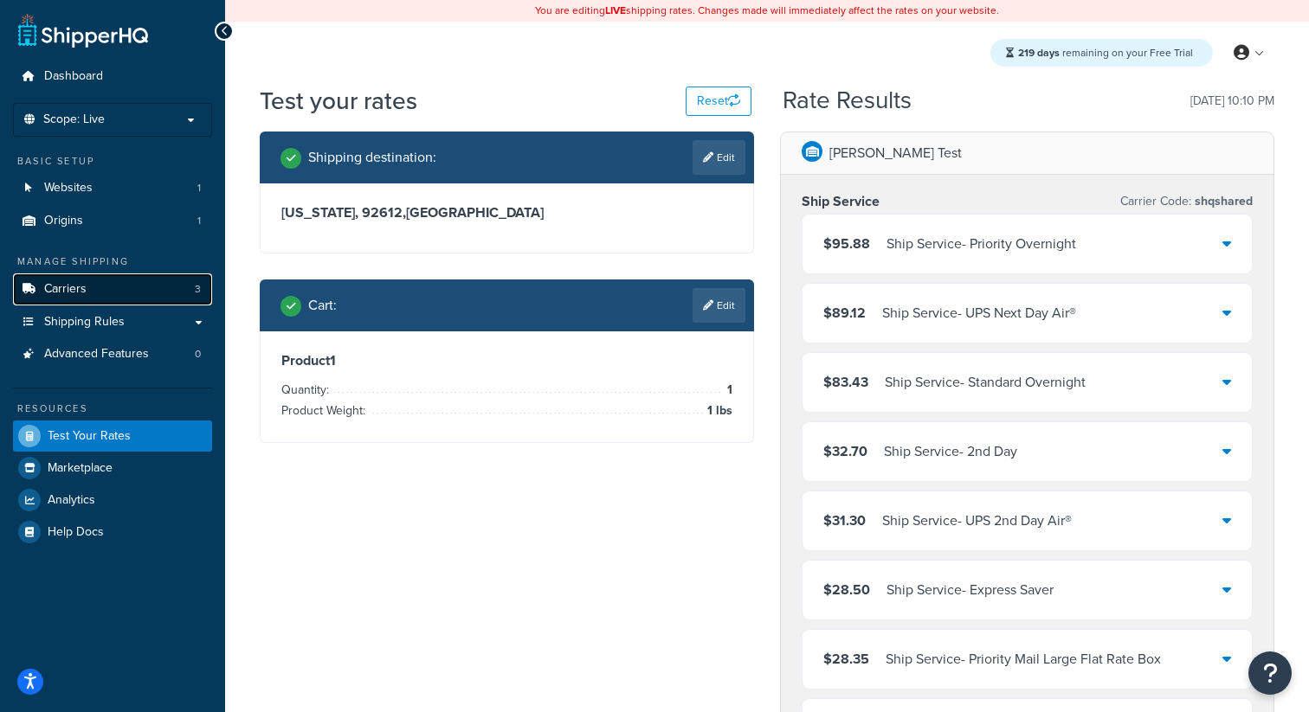
click at [115, 284] on link "Carriers 3" at bounding box center [112, 290] width 199 height 32
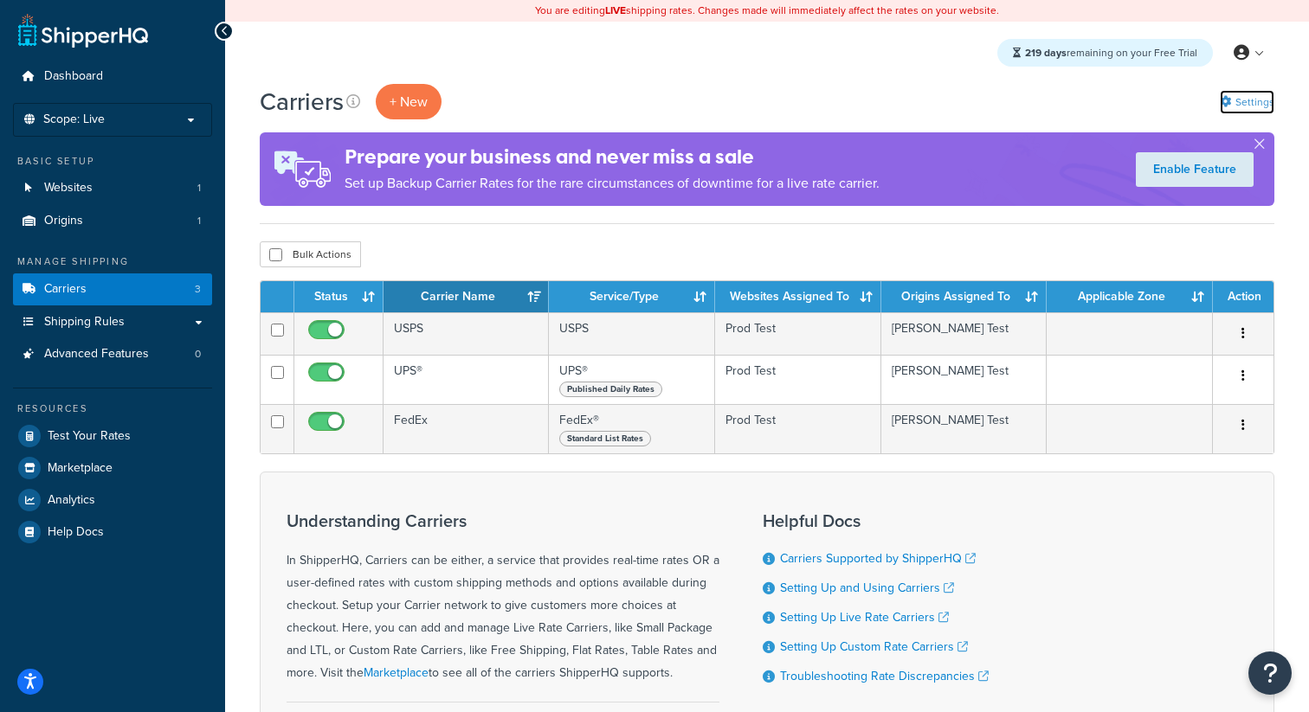
click at [1255, 112] on link "Settings" at bounding box center [1247, 102] width 55 height 24
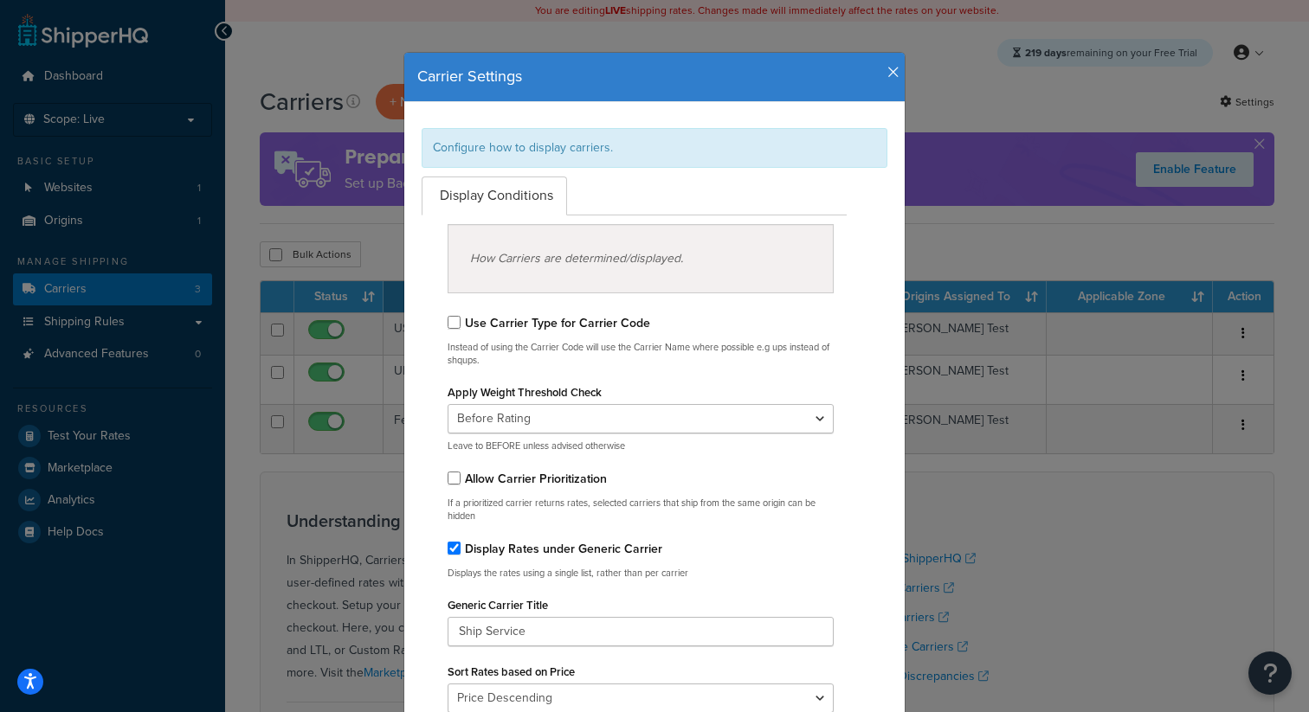
click at [506, 551] on label "Display Rates under Generic Carrier" at bounding box center [563, 549] width 197 height 18
click at [461, 551] on input "Display Rates under Generic Carrier" at bounding box center [454, 548] width 13 height 13
checkbox input "false"
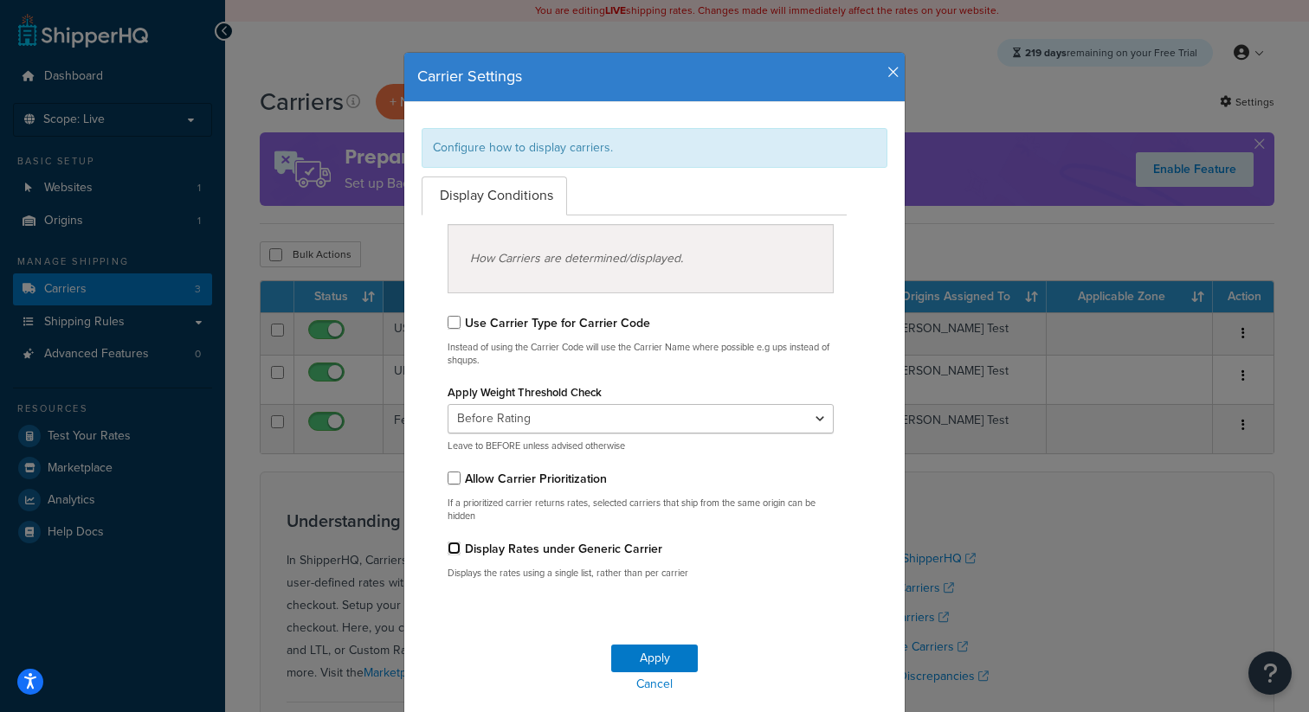
scroll to position [59, 0]
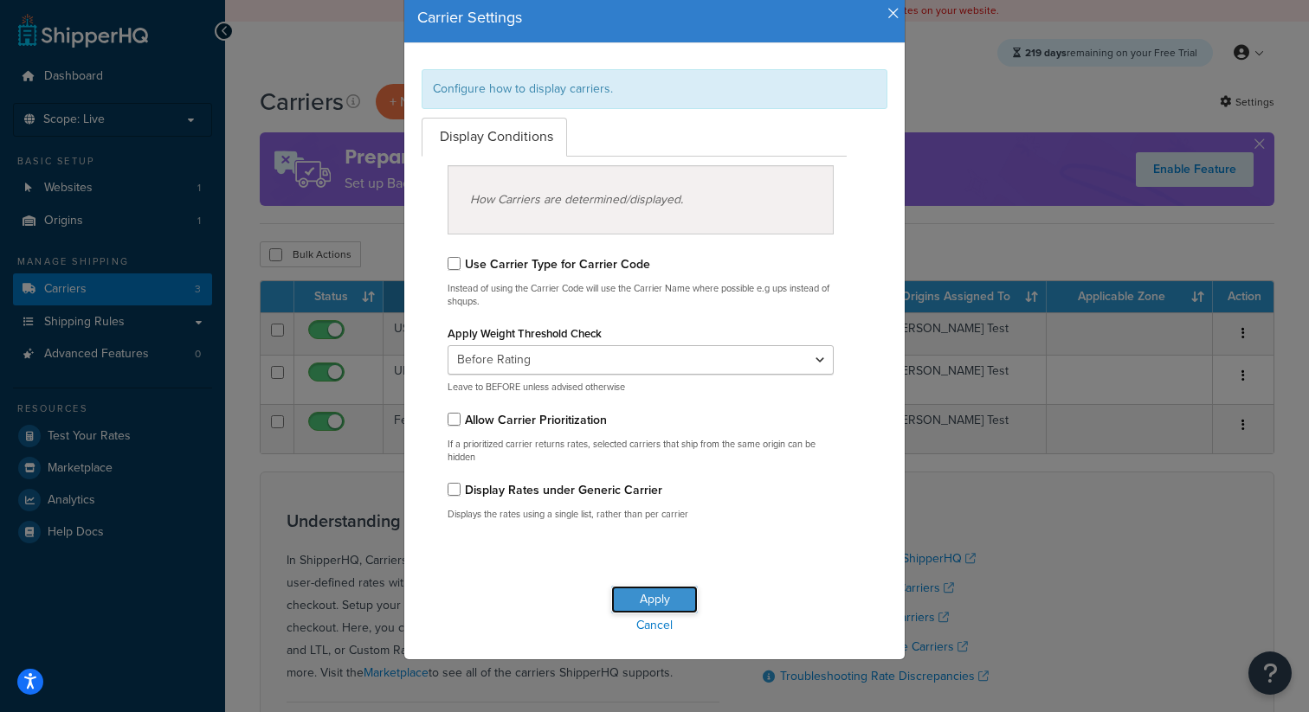
click at [664, 594] on button "Apply" at bounding box center [654, 600] width 87 height 28
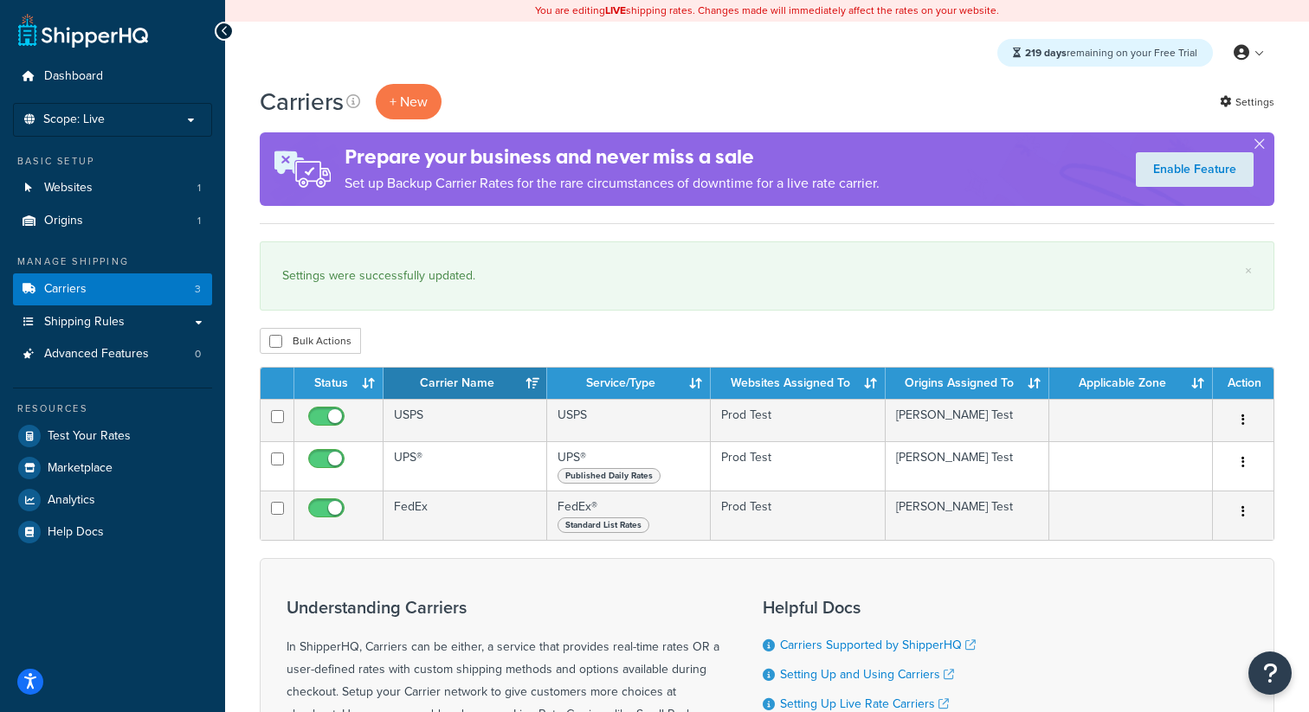
click at [432, 86] on div "+ New" at bounding box center [409, 101] width 66 height 35
click at [421, 99] on button "+ New" at bounding box center [409, 101] width 66 height 35
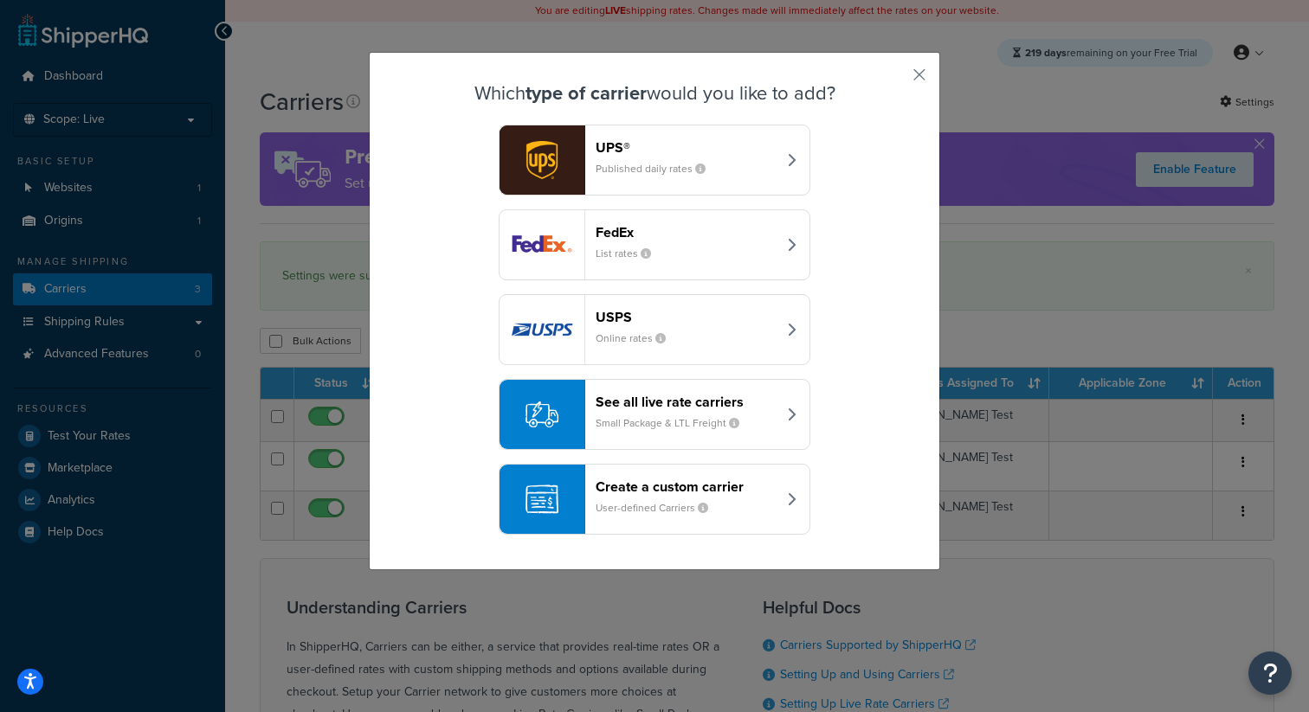
click at [699, 427] on small "Small Package & LTL Freight" at bounding box center [675, 424] width 158 height 16
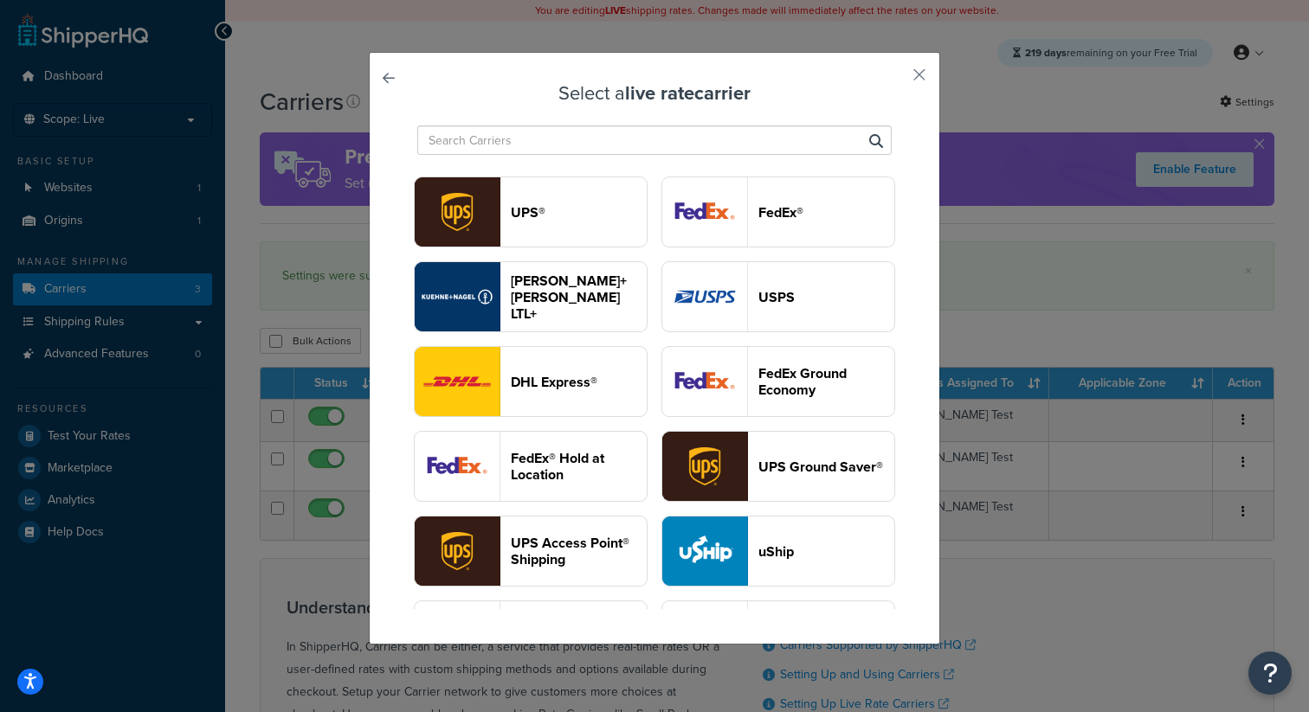
click at [596, 306] on header "[PERSON_NAME]+[PERSON_NAME] LTL+" at bounding box center [579, 297] width 136 height 49
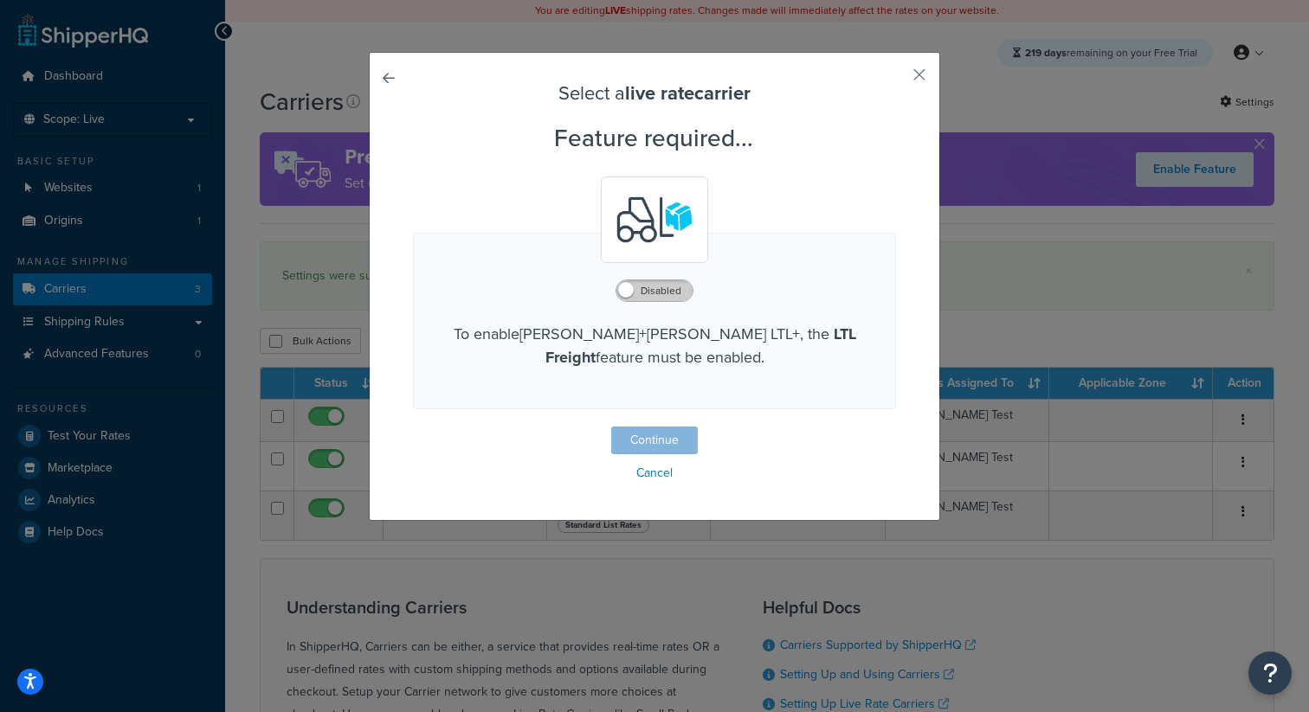
click at [643, 295] on label "Disabled" at bounding box center [654, 290] width 76 height 21
click at [649, 436] on button "Continue" at bounding box center [654, 441] width 87 height 28
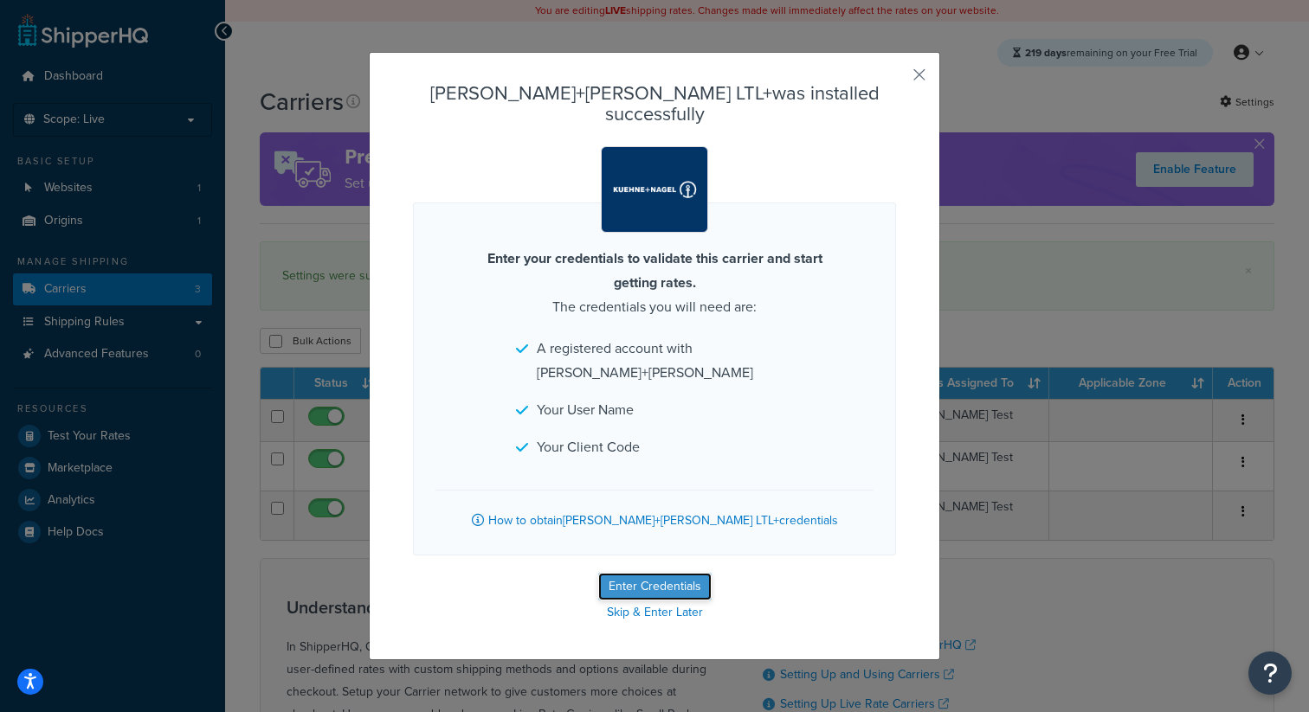
click at [648, 573] on button "Enter Credentials" at bounding box center [654, 587] width 113 height 28
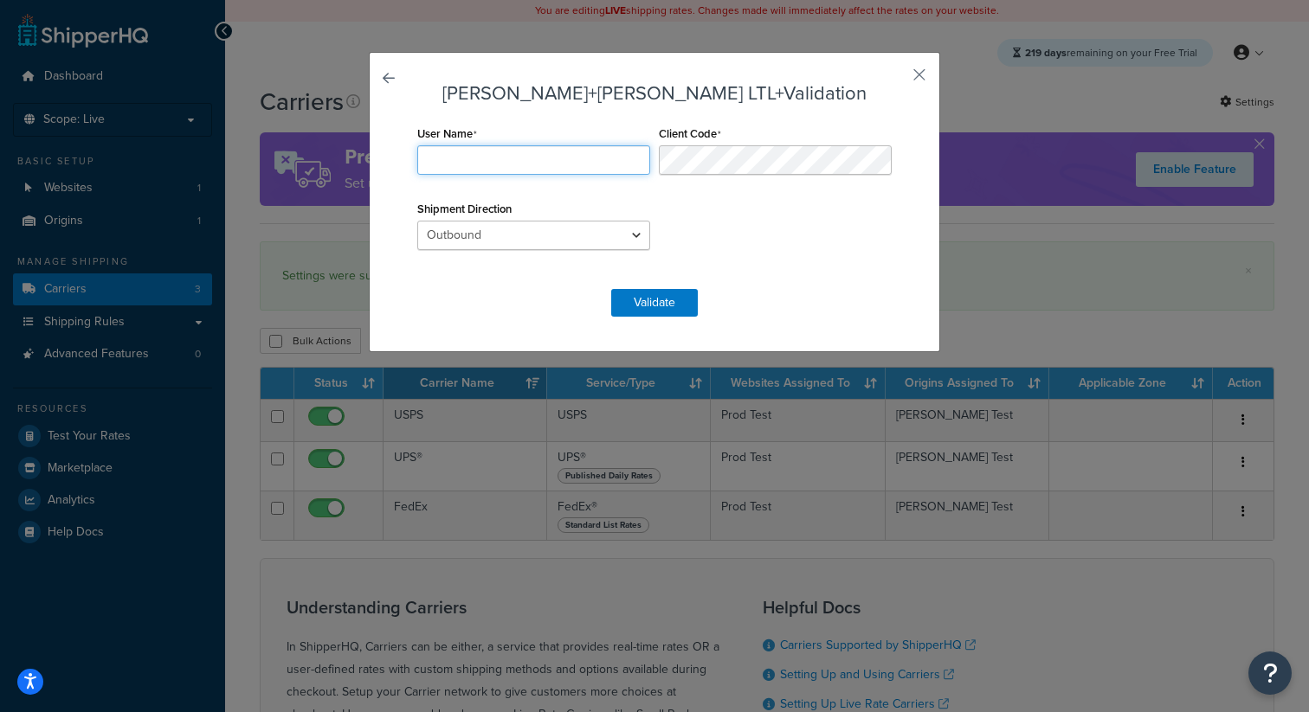
click at [555, 170] on input "User Name" at bounding box center [533, 159] width 233 height 29
click at [555, 167] on input "User Name" at bounding box center [533, 159] width 233 height 29
type input "OZDEMO"
click at [699, 178] on div "User Name OZDEMO Client Code Shipment Direction Outbound Inbound Drop" at bounding box center [654, 196] width 483 height 151
click at [651, 303] on button "Validate" at bounding box center [654, 303] width 87 height 28
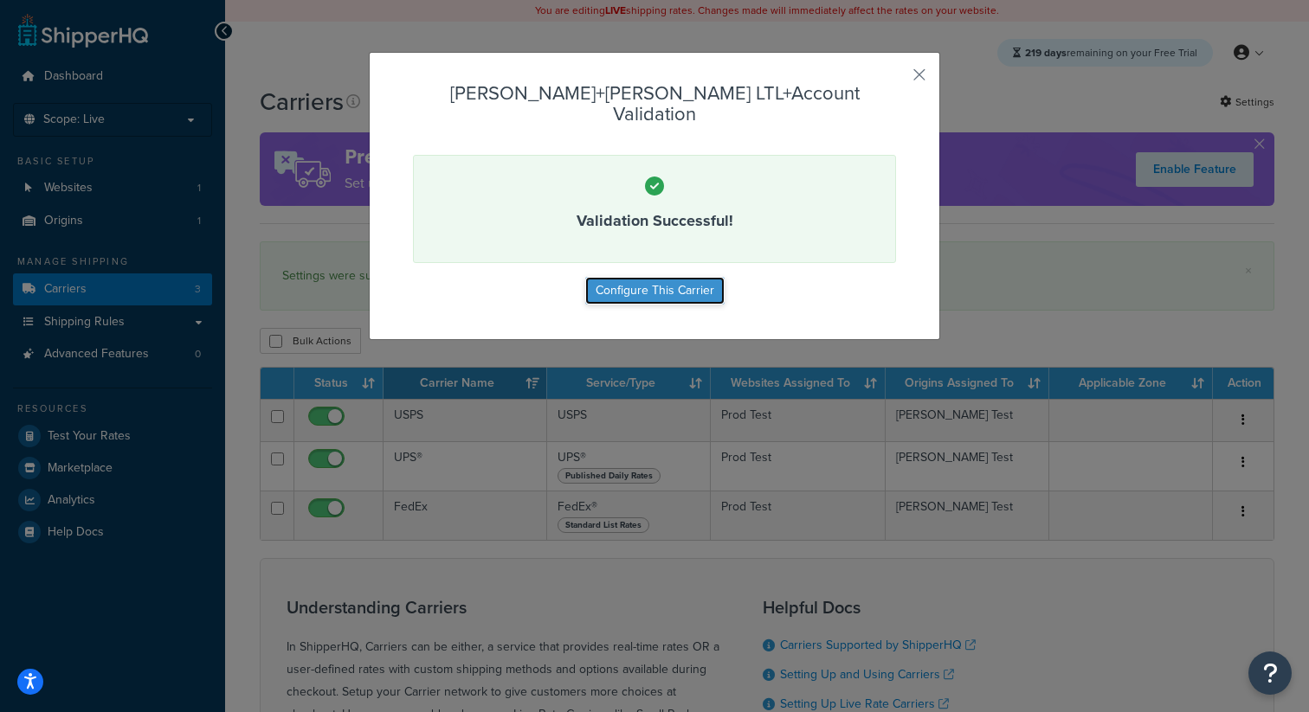
click at [712, 277] on button "Configure This Carrier" at bounding box center [654, 291] width 139 height 28
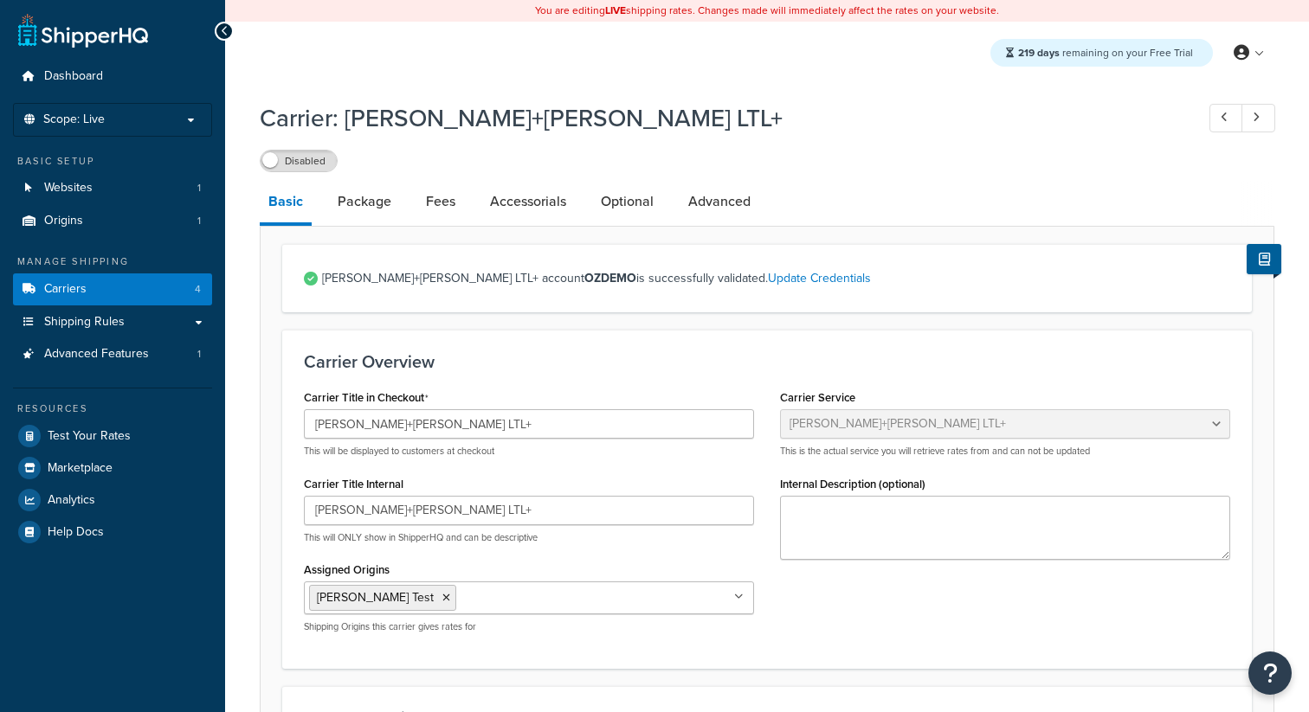
select select "reTransFreight"
click at [319, 160] on label "Disabled" at bounding box center [299, 161] width 76 height 21
click at [143, 435] on link "Test Your Rates" at bounding box center [112, 436] width 199 height 31
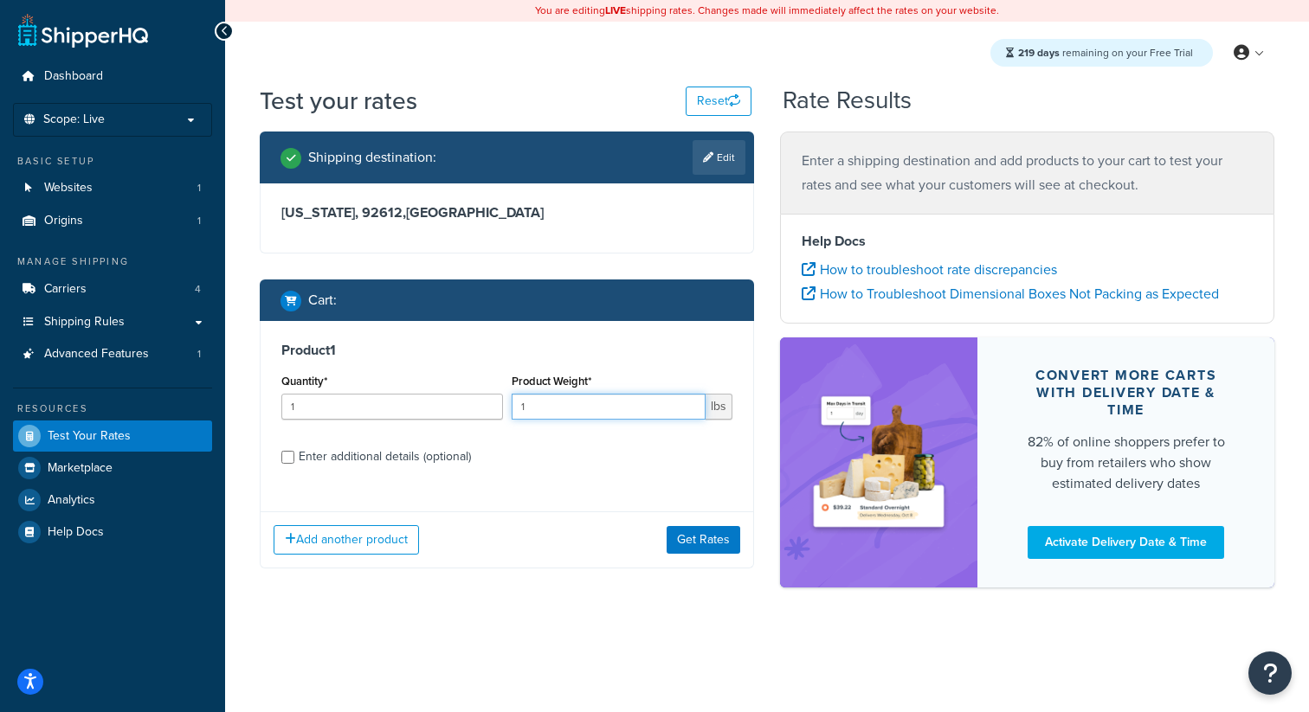
drag, startPoint x: 564, startPoint y: 403, endPoint x: 436, endPoint y: 416, distance: 128.7
click at [436, 416] on div "Quantity* 1 Product Weight* 1 lbs" at bounding box center [507, 401] width 460 height 63
type input "1"
type input "300"
click at [676, 551] on button "Get Rates" at bounding box center [704, 540] width 74 height 28
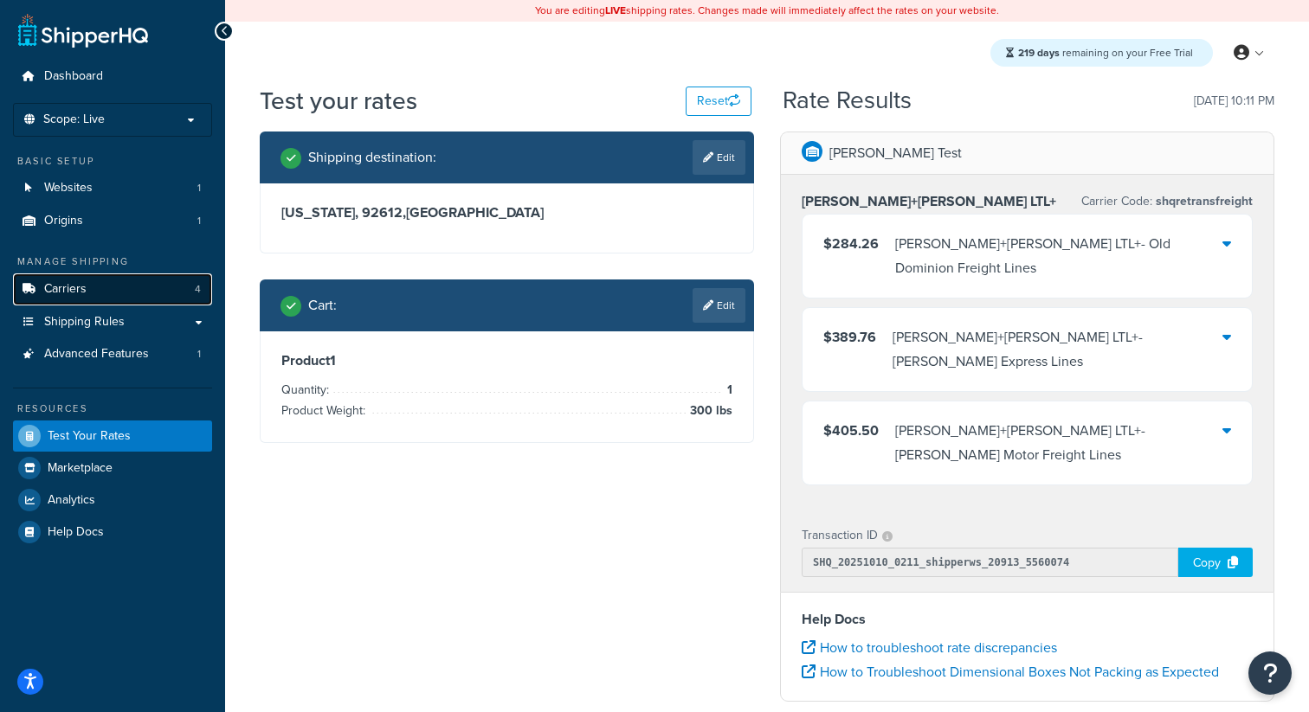
click at [168, 289] on link "Carriers 4" at bounding box center [112, 290] width 199 height 32
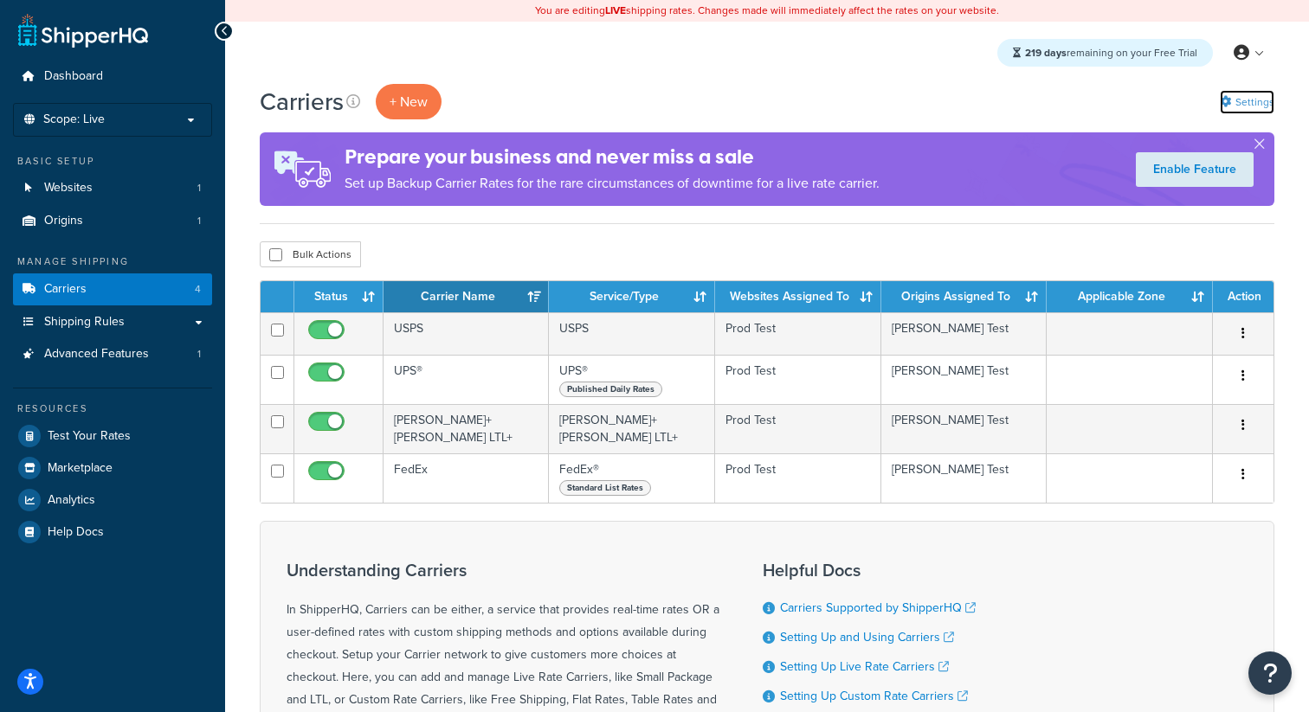
click at [1264, 103] on link "Settings" at bounding box center [1247, 102] width 55 height 24
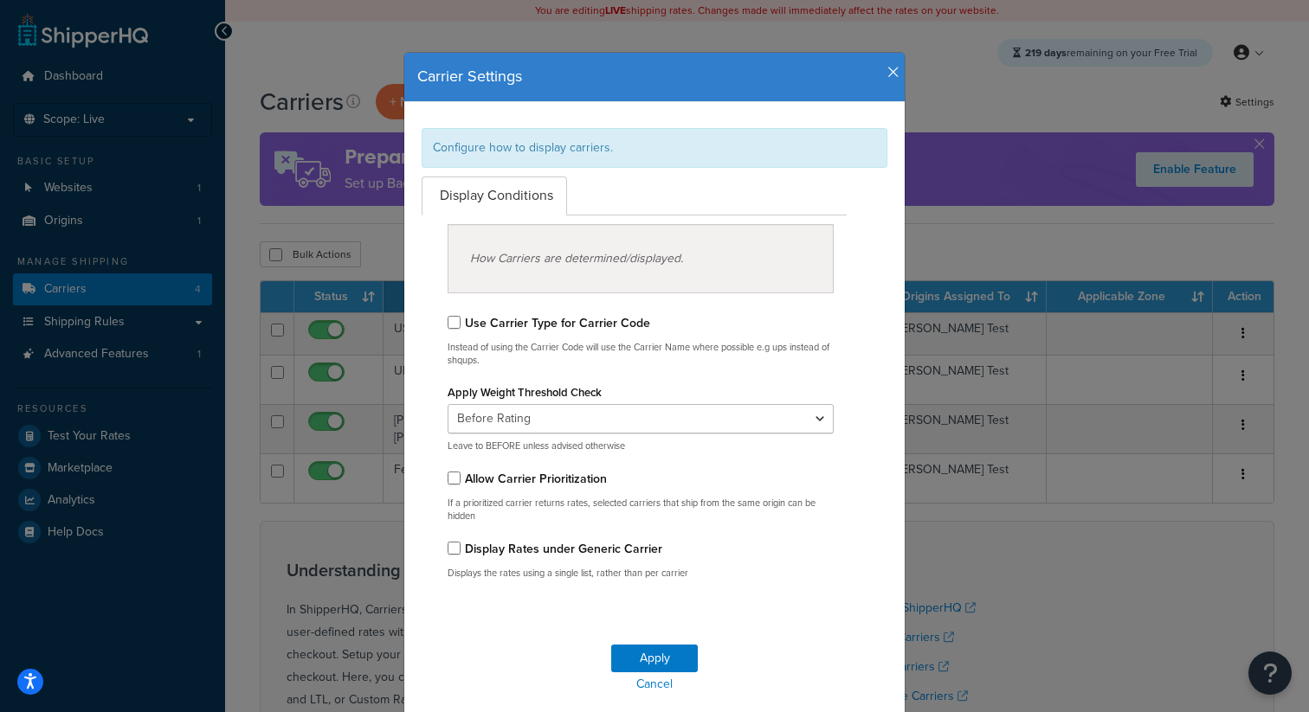
click at [511, 544] on label "Display Rates under Generic Carrier" at bounding box center [563, 549] width 197 height 18
click at [461, 544] on input "Display Rates under Generic Carrier" at bounding box center [454, 548] width 13 height 13
checkbox input "true"
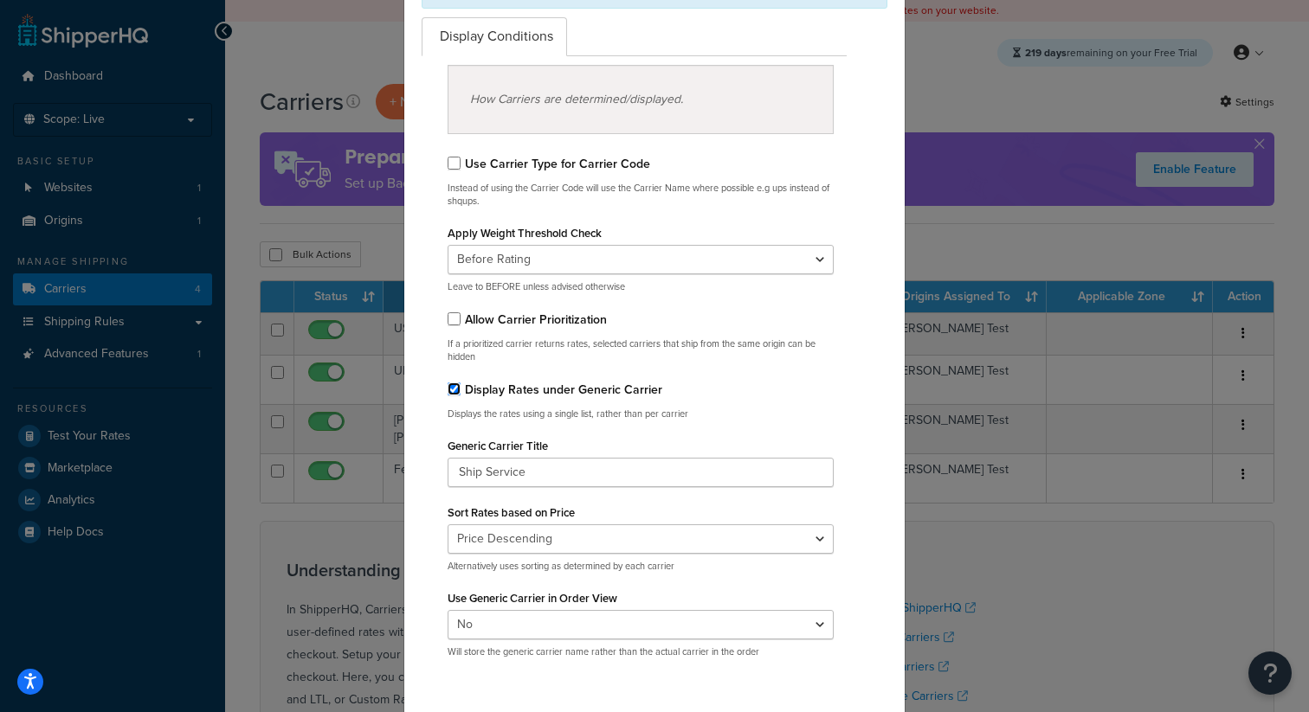
scroll to position [298, 0]
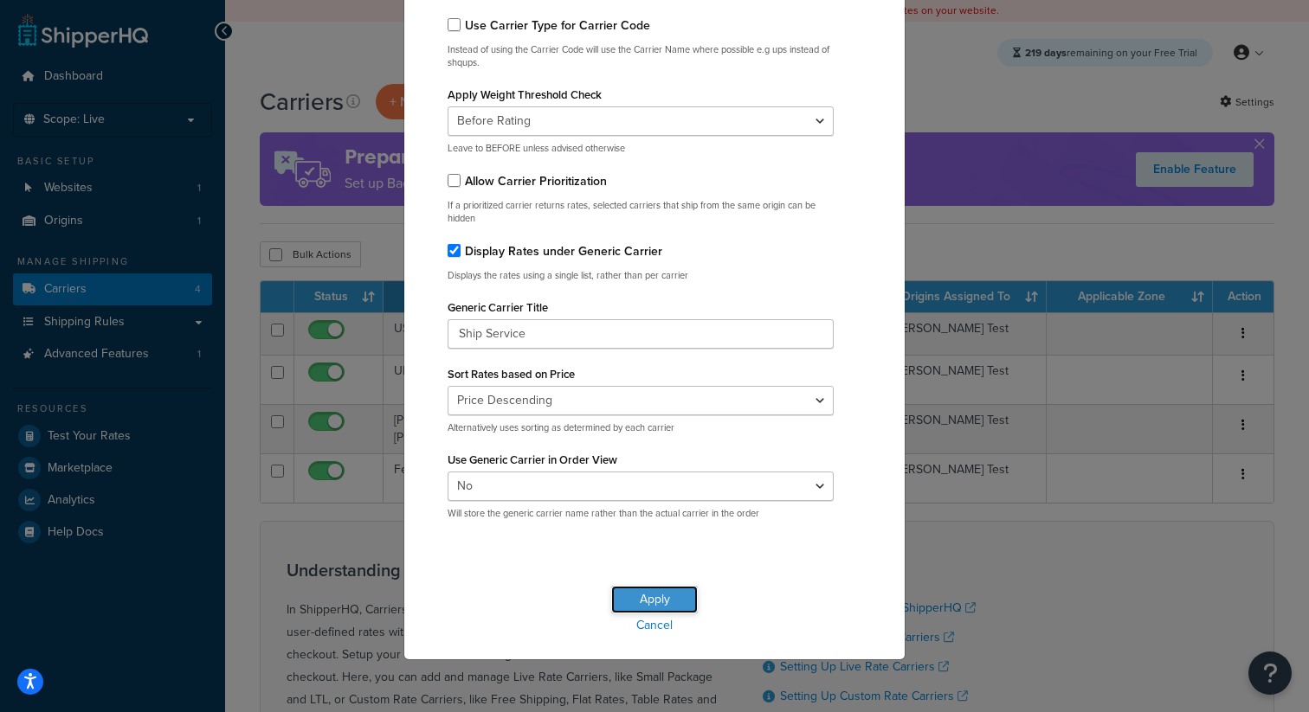
click at [657, 598] on button "Apply" at bounding box center [654, 600] width 87 height 28
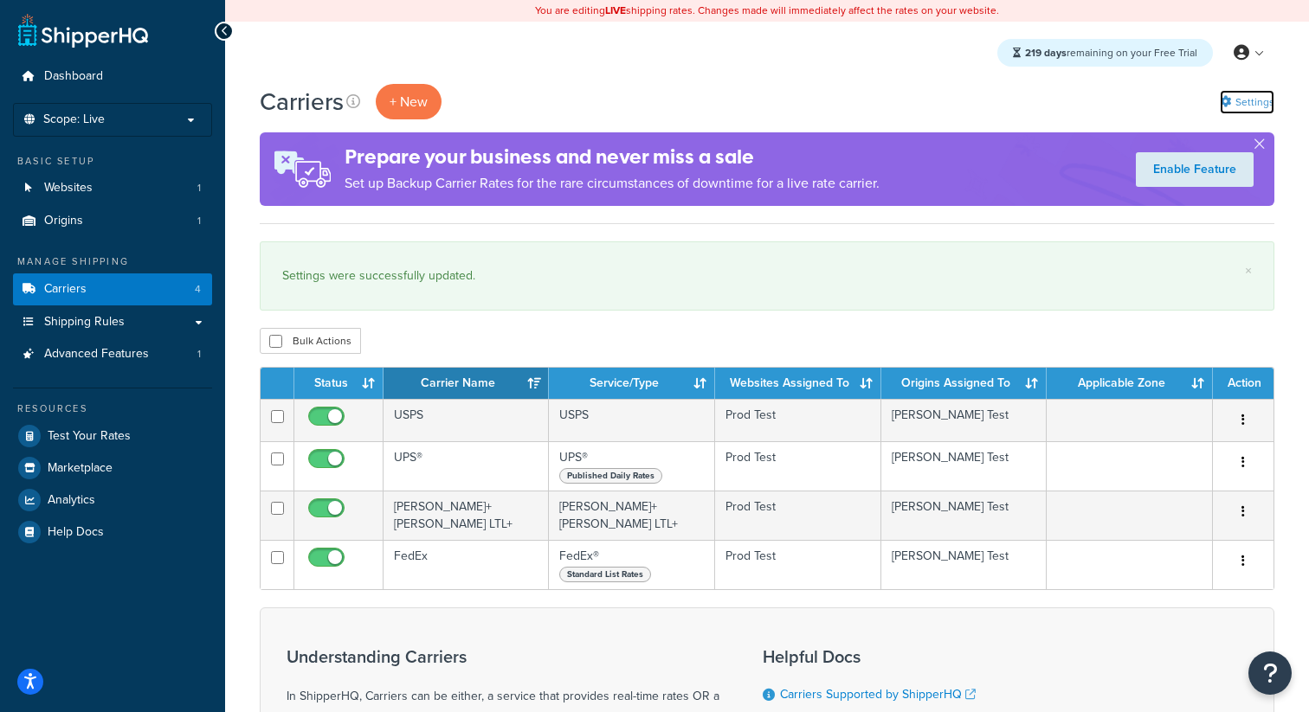
click at [1244, 107] on link "Settings" at bounding box center [1247, 102] width 55 height 24
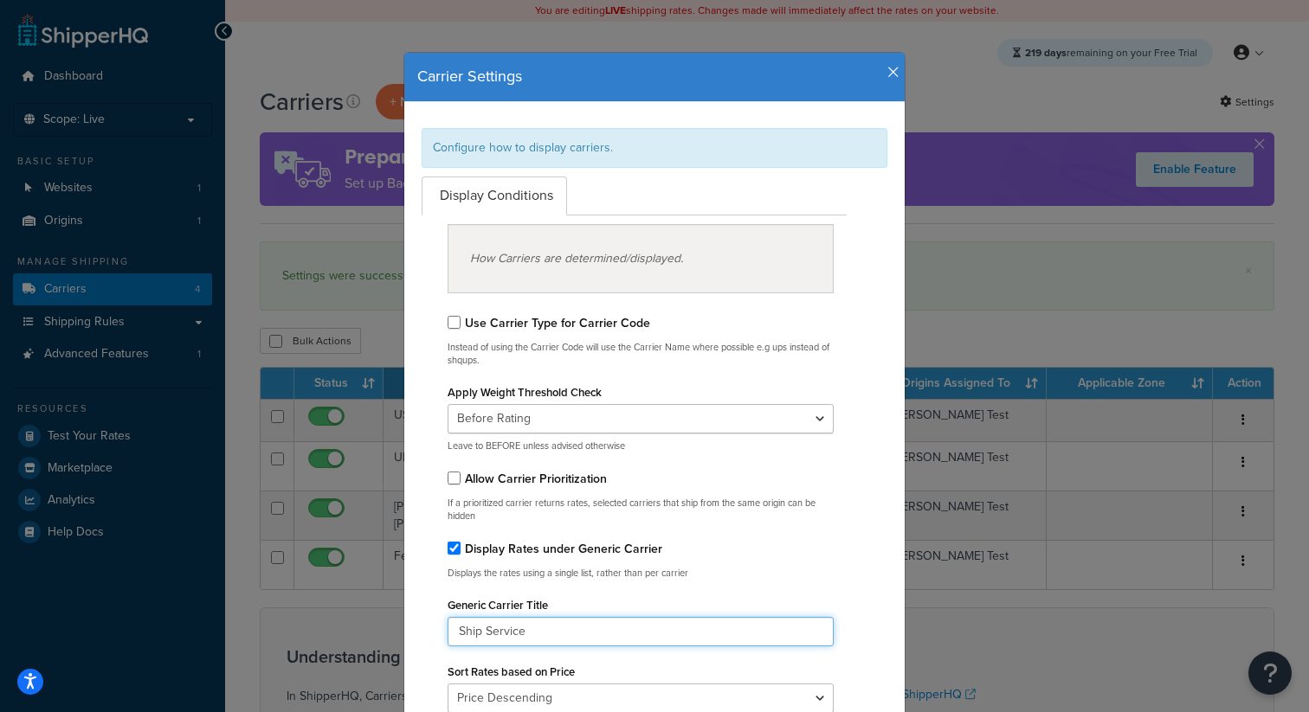
drag, startPoint x: 531, startPoint y: 635, endPoint x: 422, endPoint y: 631, distance: 109.2
click at [422, 631] on div "How Carriers are determined/displayed. Use Carrier Type for Carrier Code Instea…" at bounding box center [634, 524] width 451 height 616
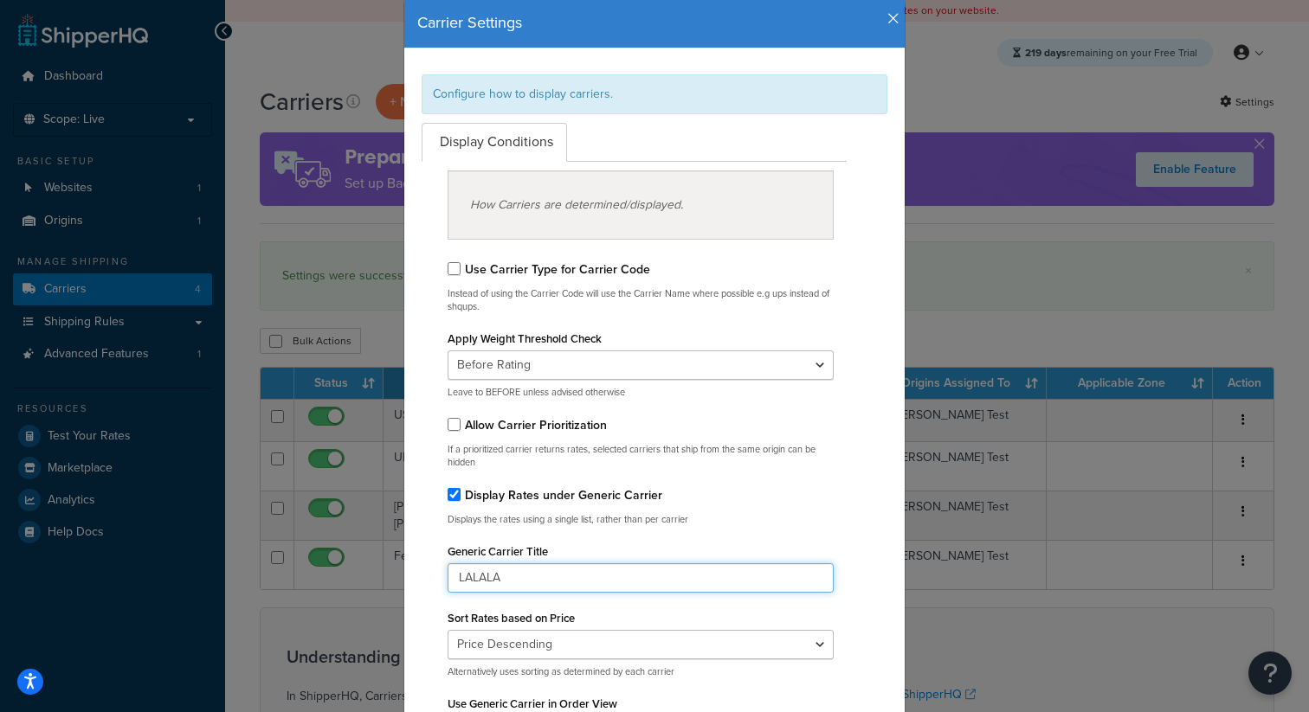
scroll to position [298, 0]
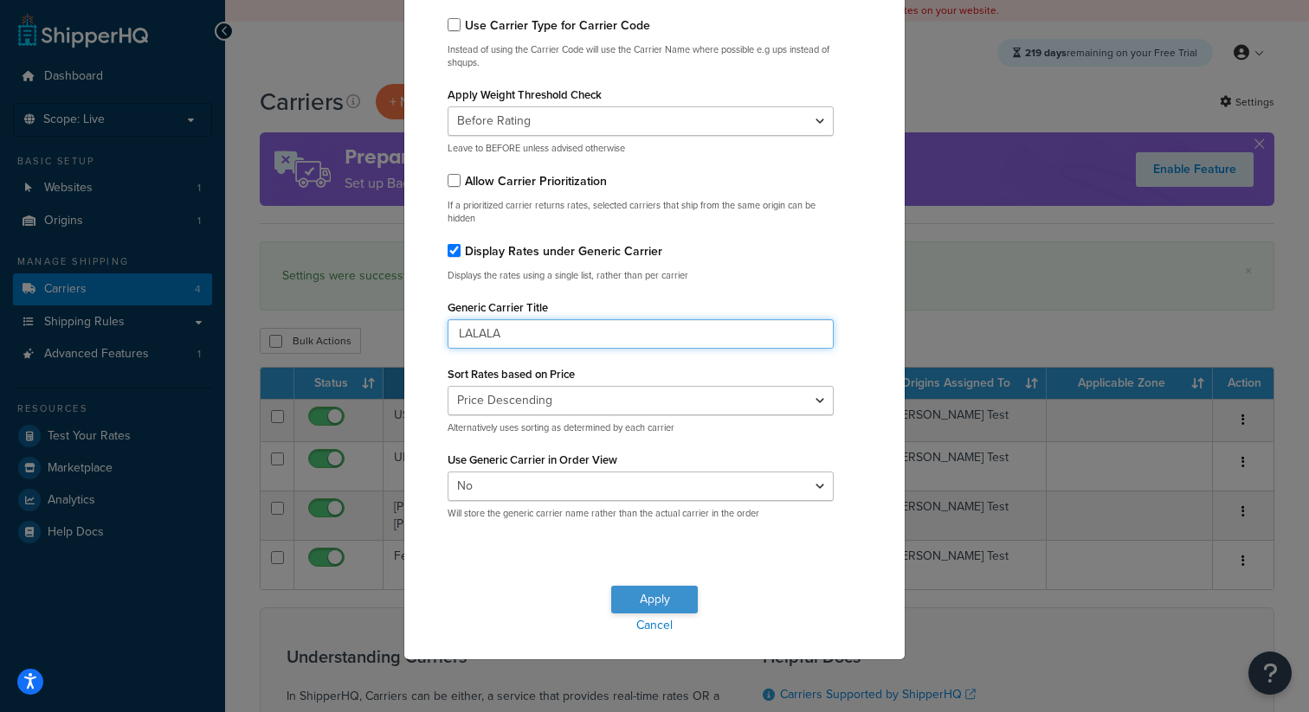
type input "LALALA"
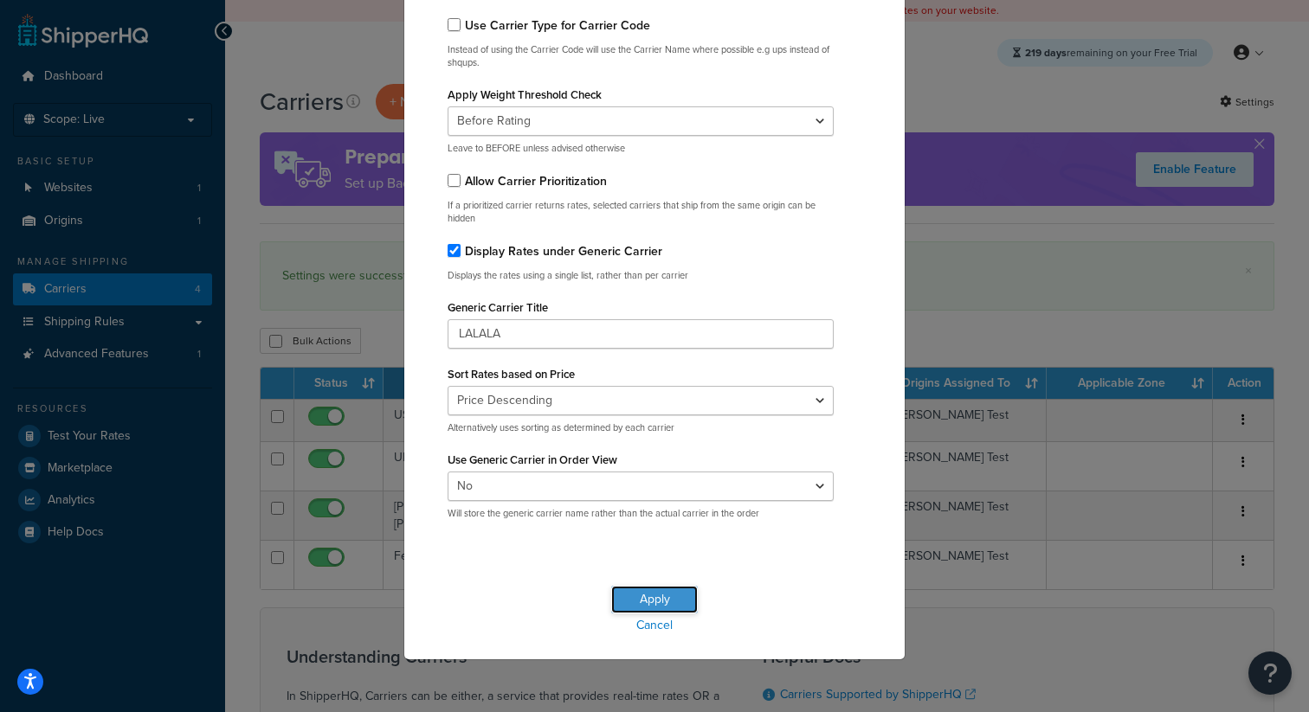
click at [683, 602] on button "Apply" at bounding box center [654, 600] width 87 height 28
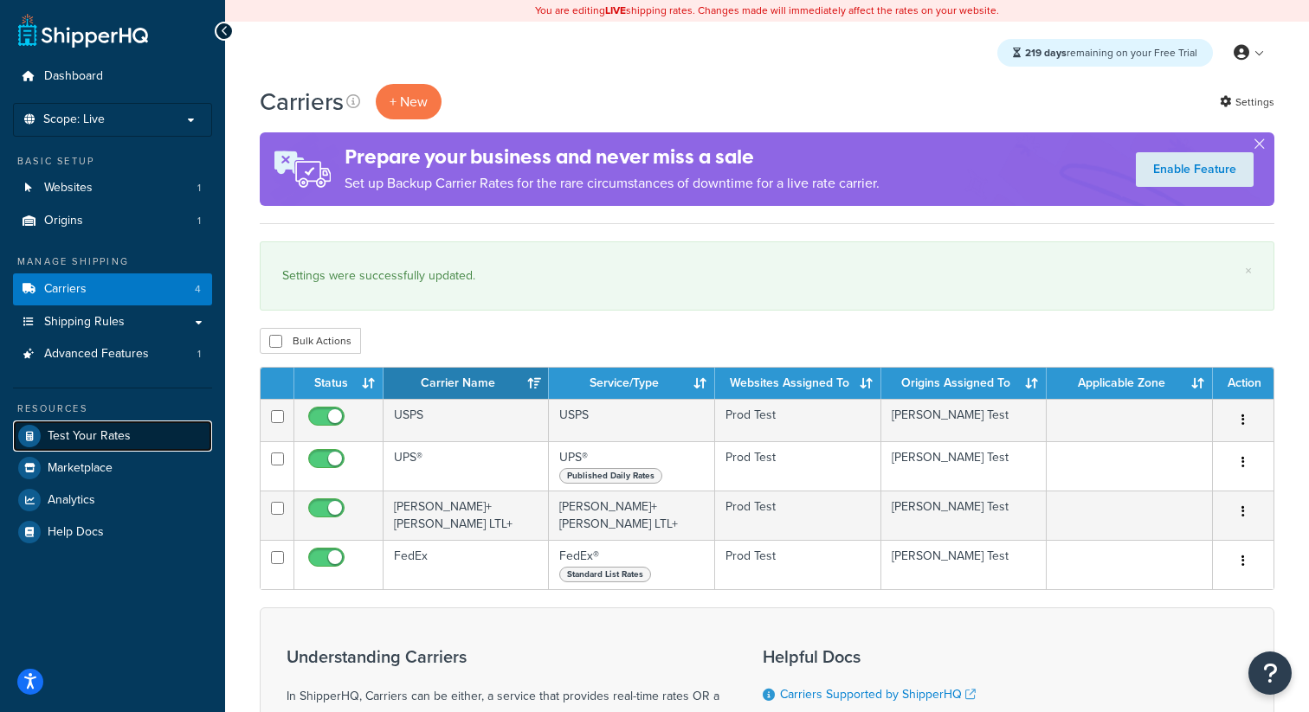
click at [144, 445] on link "Test Your Rates" at bounding box center [112, 436] width 199 height 31
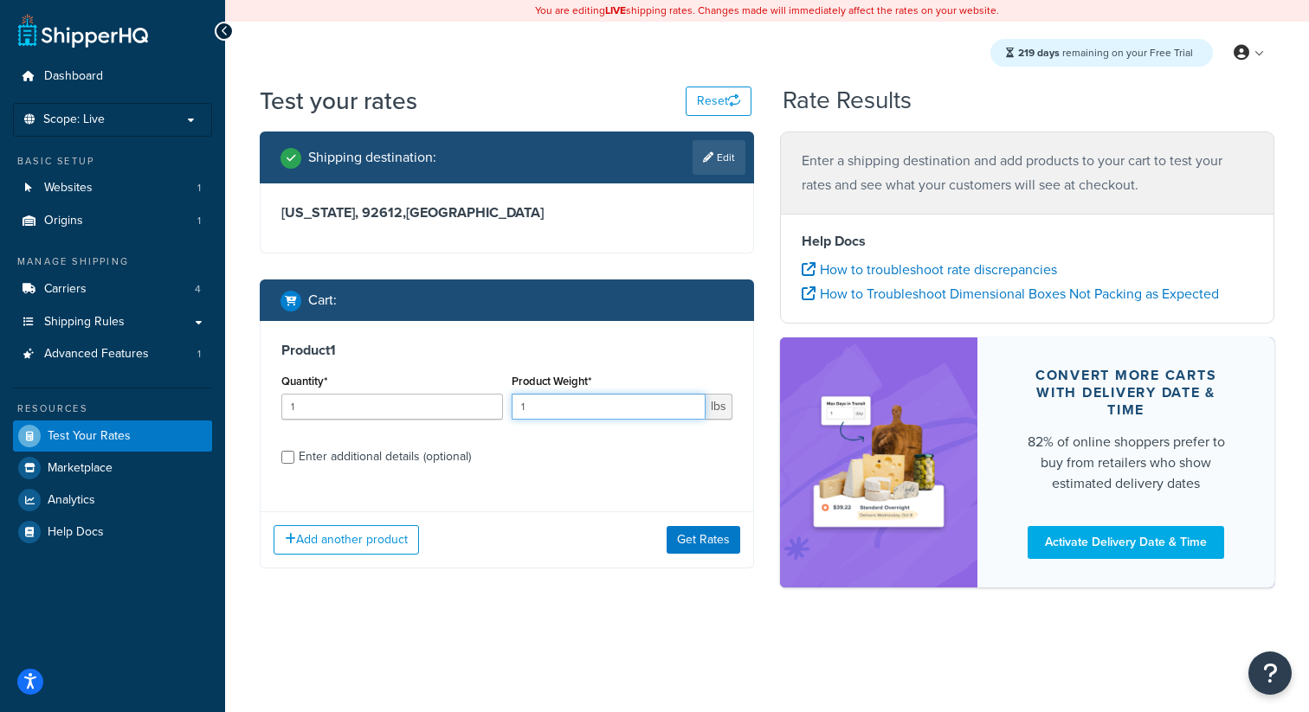
drag, startPoint x: 569, startPoint y: 409, endPoint x: 487, endPoint y: 409, distance: 81.4
click at [487, 409] on div "Quantity* 1 Product Weight* 1 lbs" at bounding box center [507, 401] width 460 height 63
type input "300"
click at [705, 538] on button "Get Rates" at bounding box center [704, 540] width 74 height 28
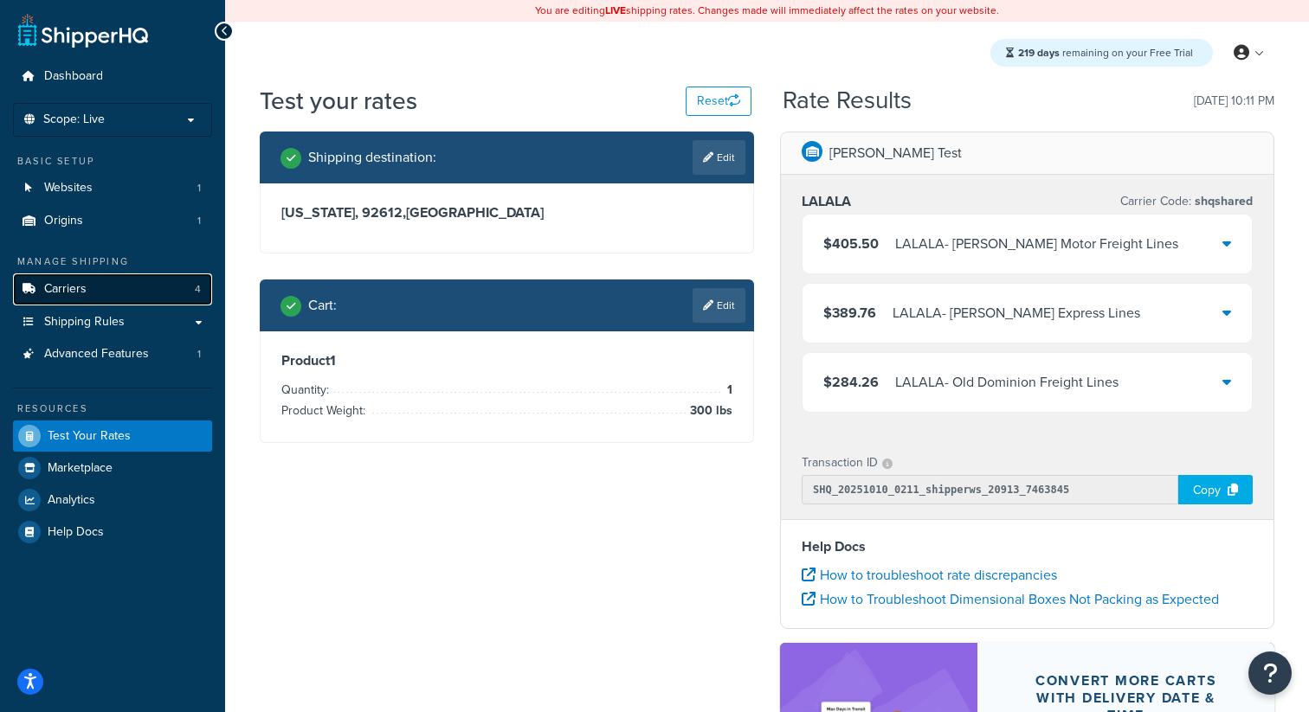
click at [68, 291] on span "Carriers" at bounding box center [65, 289] width 42 height 15
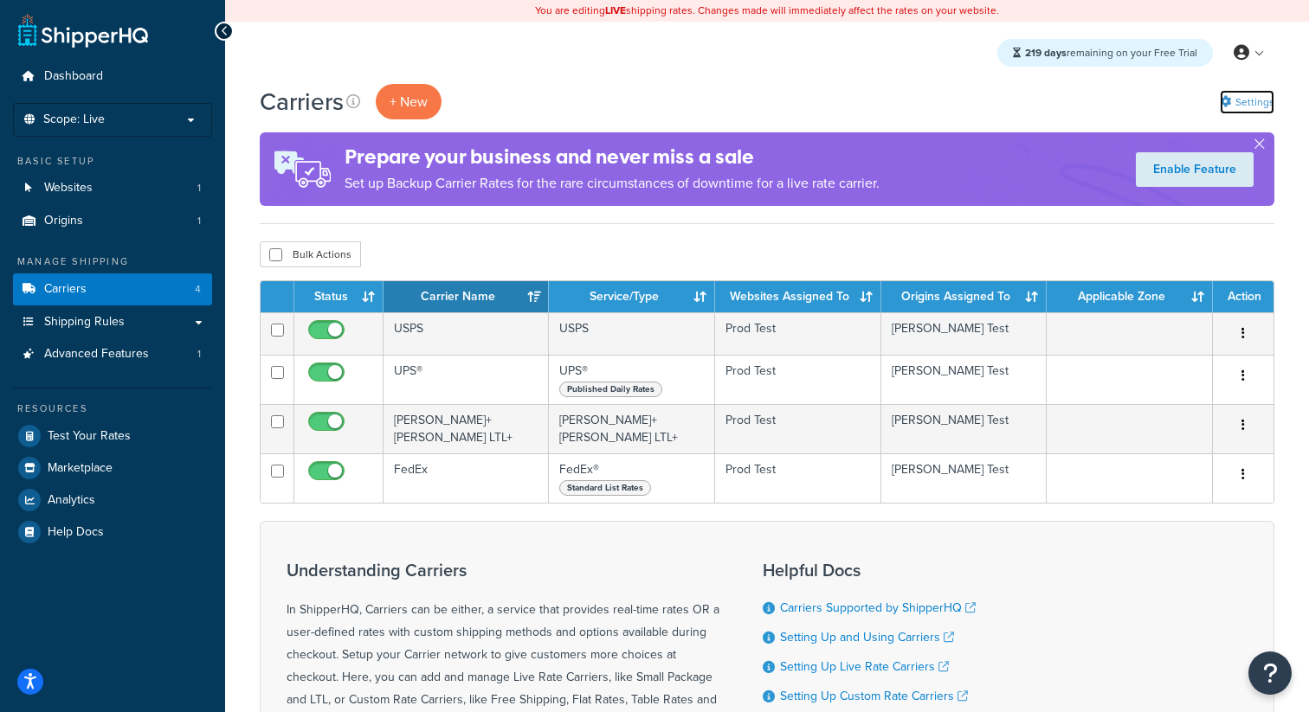
click at [1252, 105] on link "Settings" at bounding box center [1247, 102] width 55 height 24
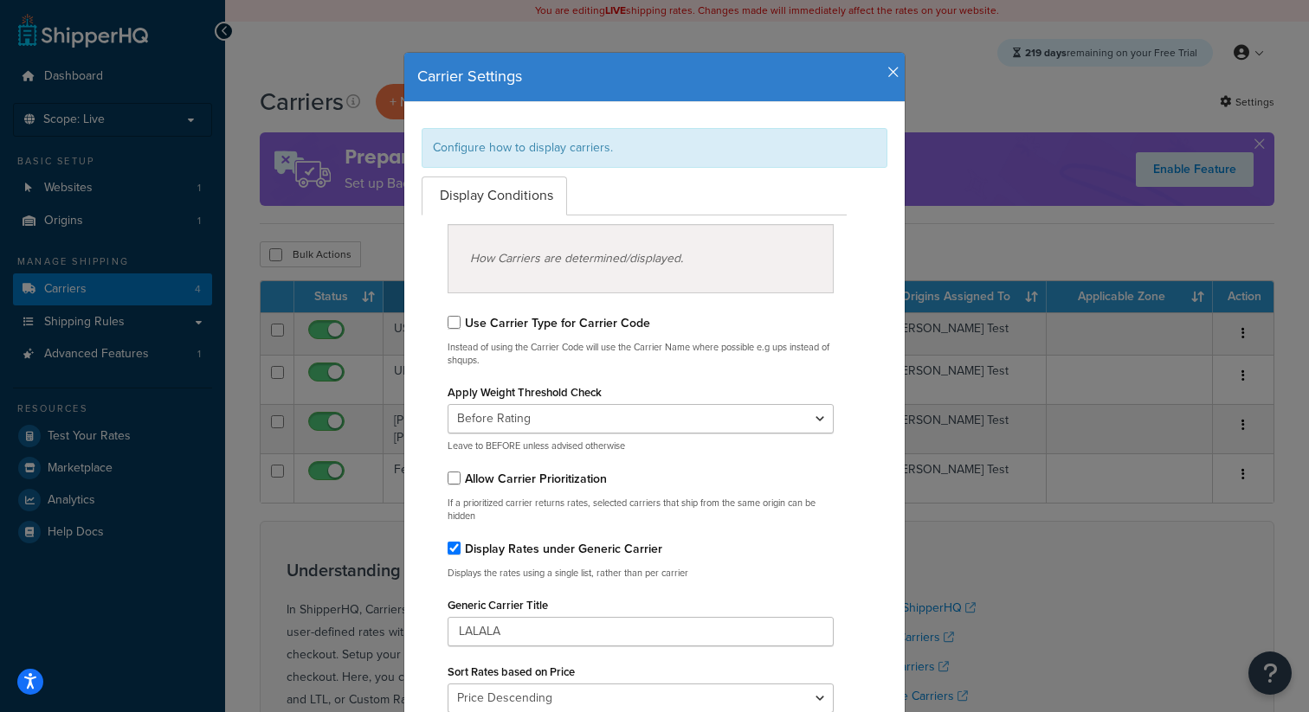
click at [465, 553] on label "Display Rates under Generic Carrier" at bounding box center [563, 549] width 197 height 18
click at [461, 553] on input "Display Rates under Generic Carrier" at bounding box center [454, 548] width 13 height 13
checkbox input "false"
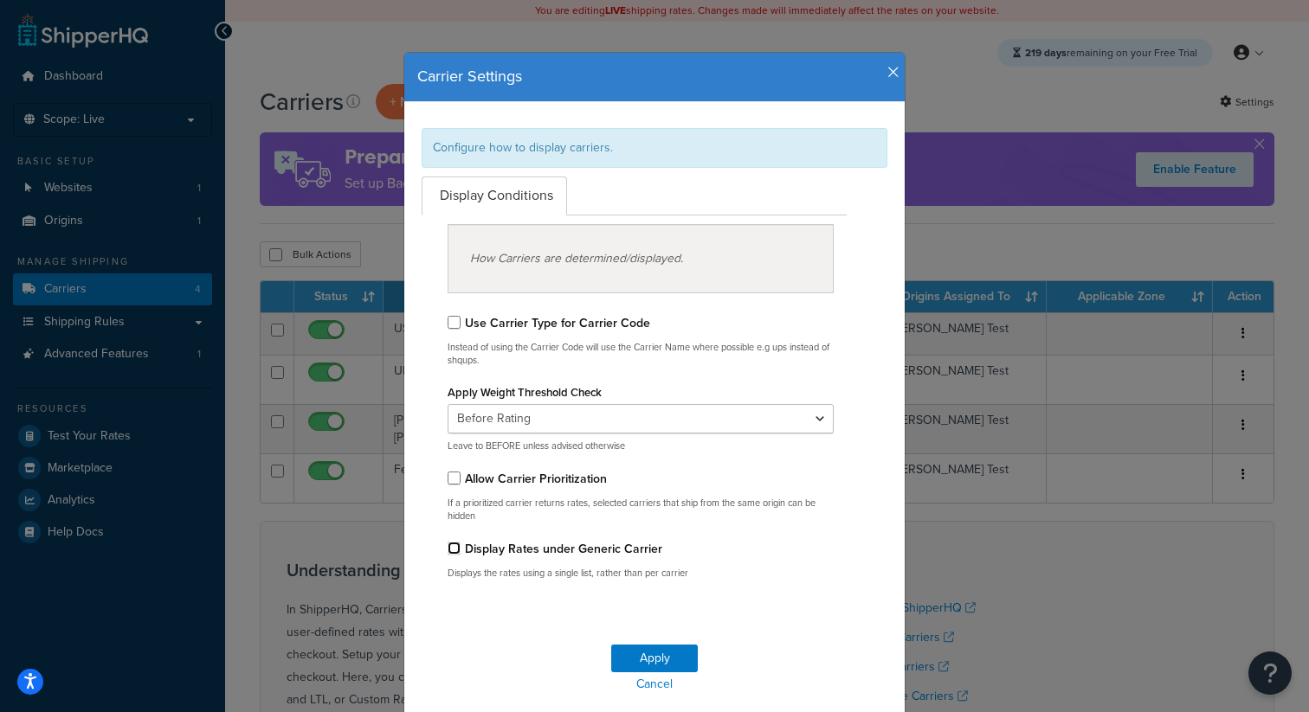
scroll to position [59, 0]
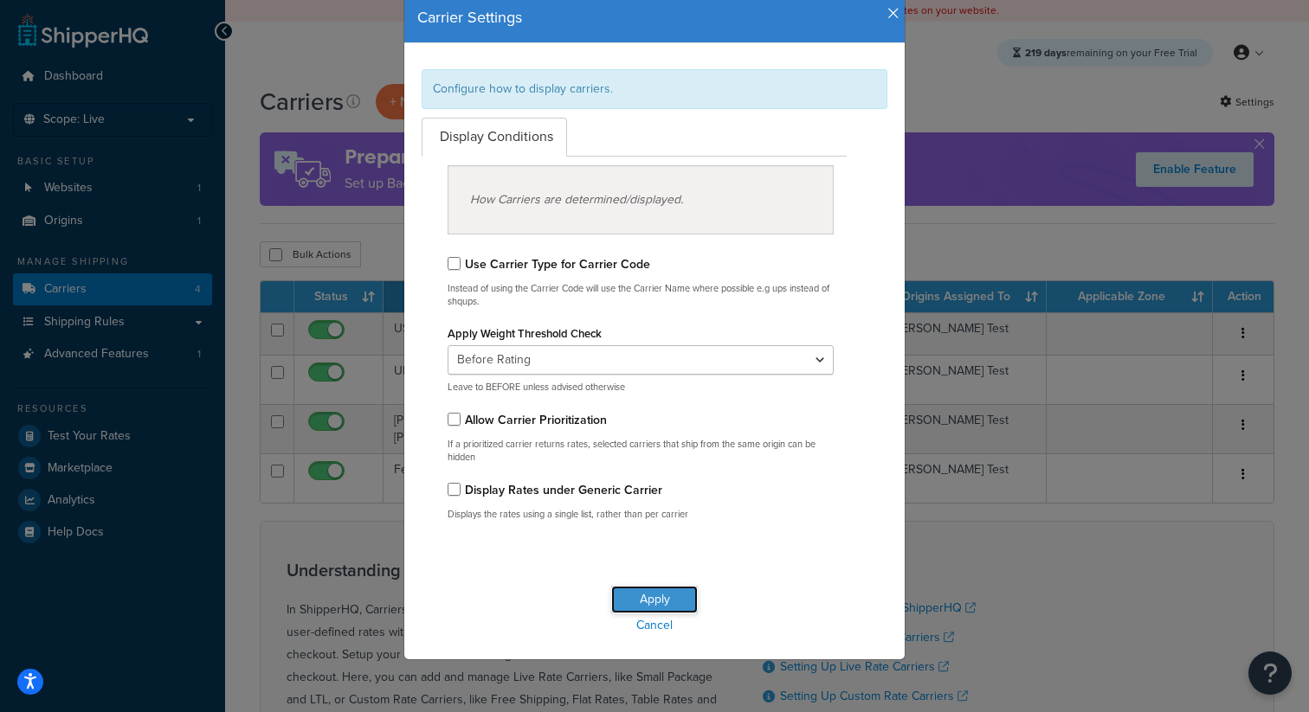
click at [649, 598] on button "Apply" at bounding box center [654, 600] width 87 height 28
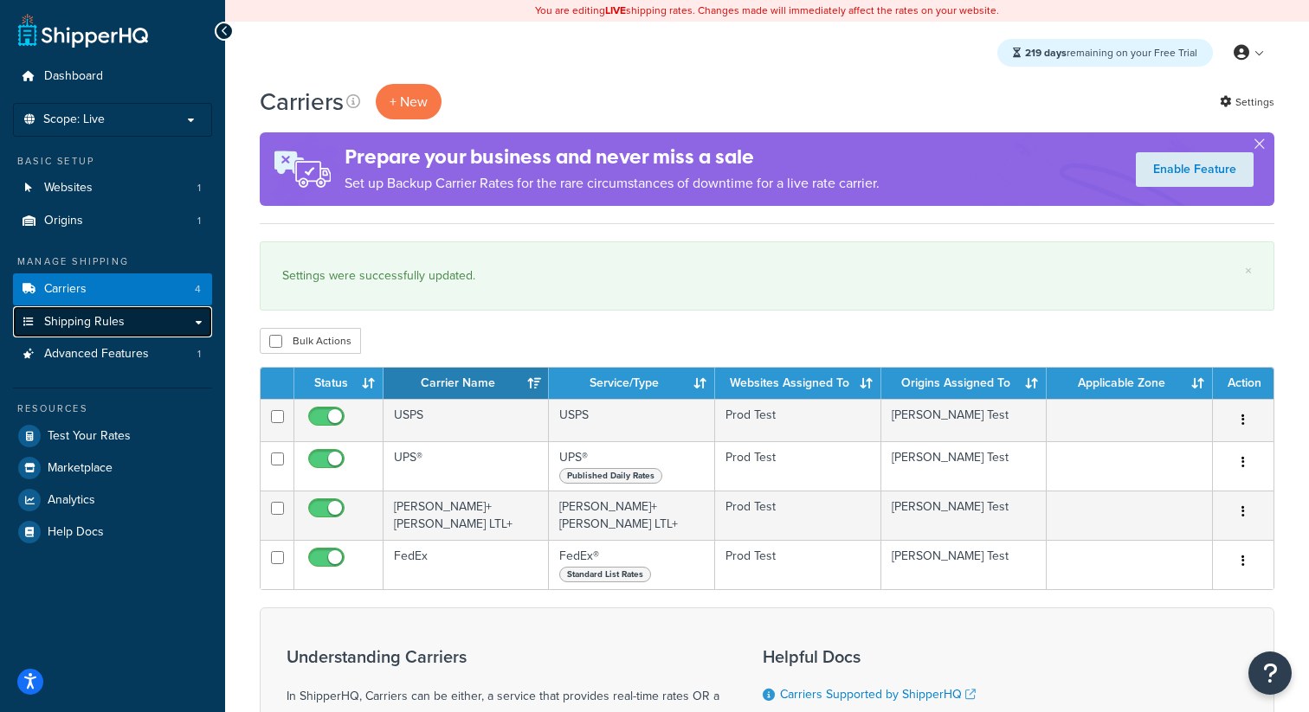
click at [105, 321] on span "Shipping Rules" at bounding box center [84, 322] width 81 height 15
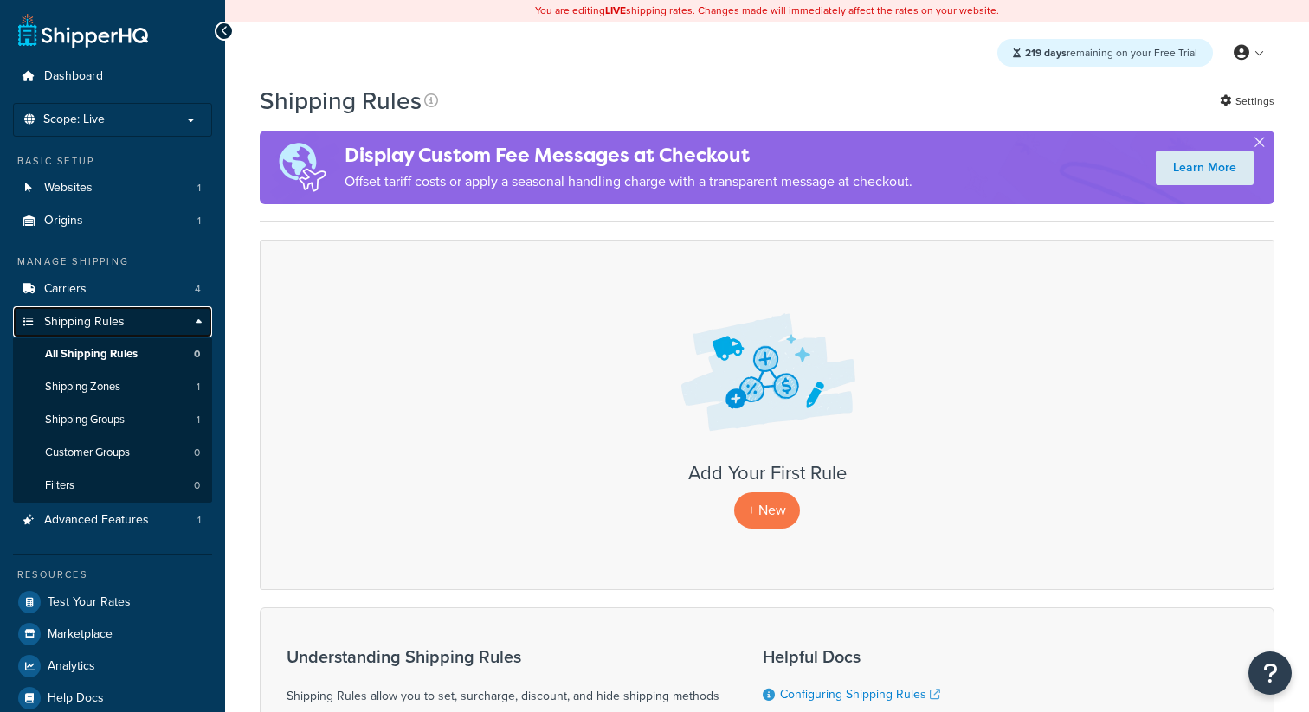
click at [169, 306] on link "Shipping Rules" at bounding box center [112, 322] width 199 height 32
click at [174, 300] on link "Carriers 4" at bounding box center [112, 290] width 199 height 32
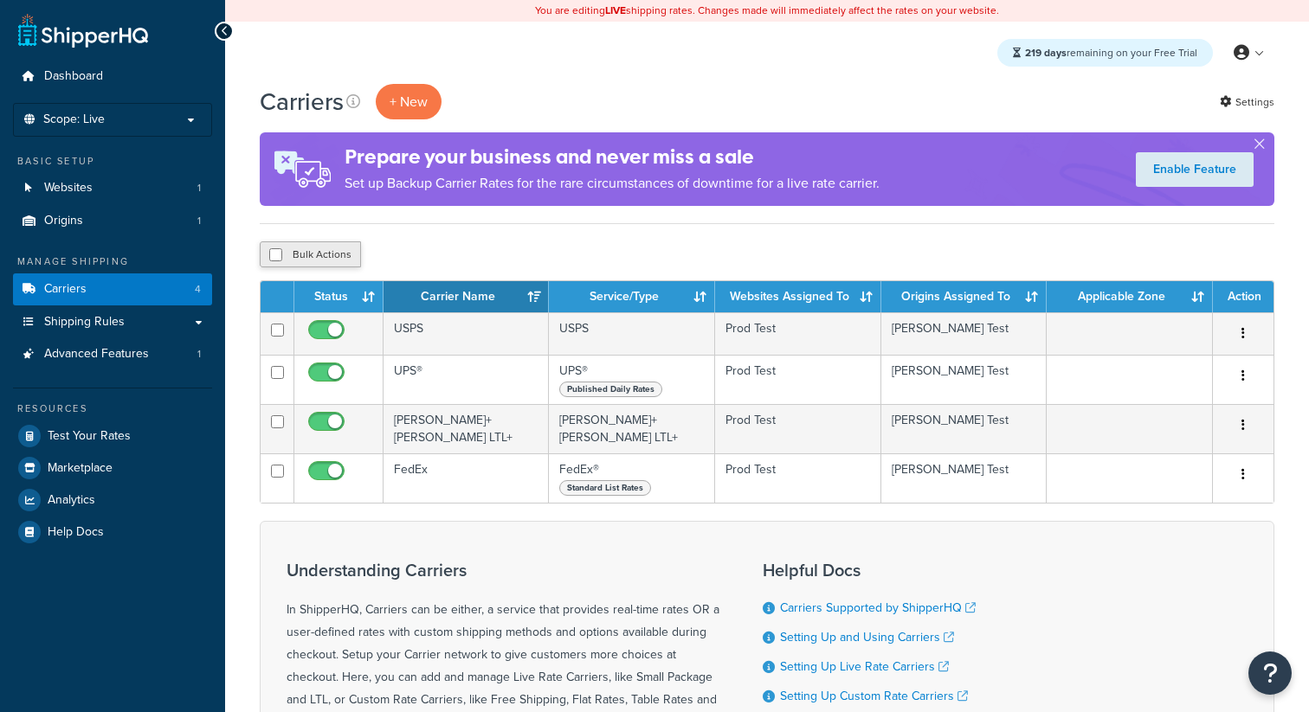
click at [343, 258] on button "Bulk Actions" at bounding box center [310, 255] width 101 height 26
checkbox input "true"
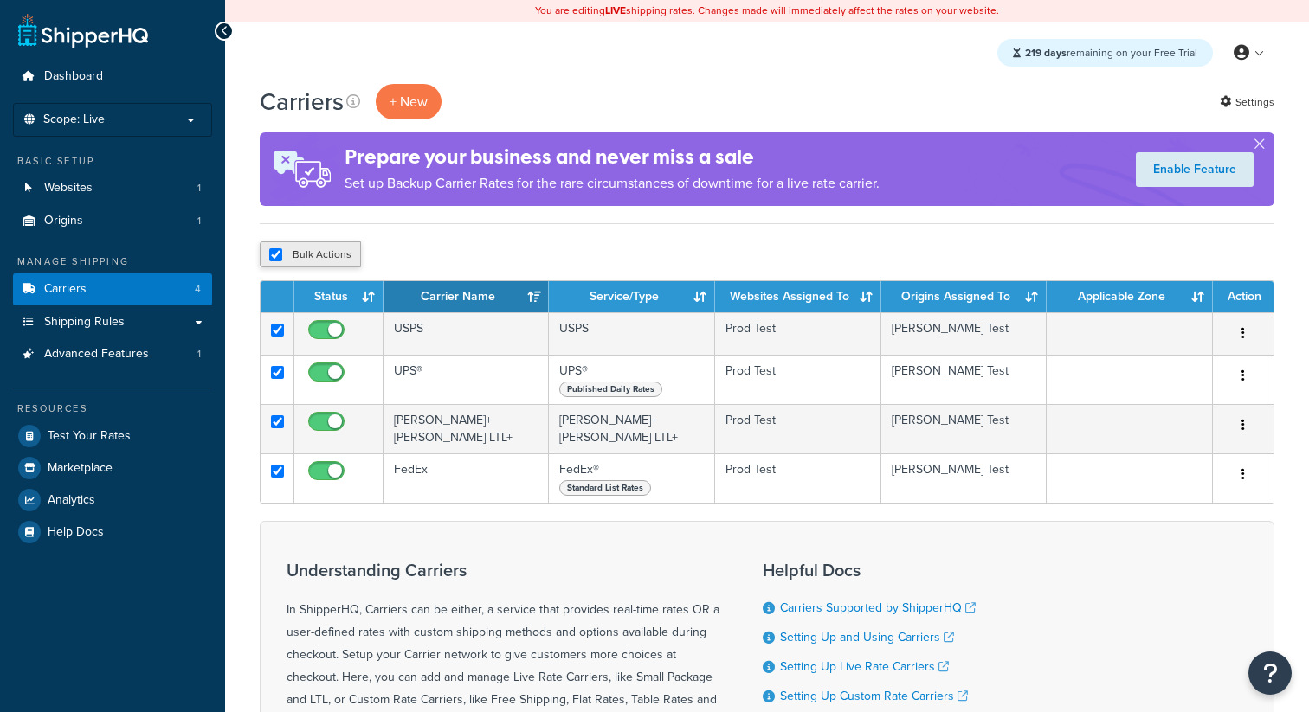
checkbox input "true"
click at [401, 255] on button "Duplicate" at bounding box center [396, 255] width 73 height 26
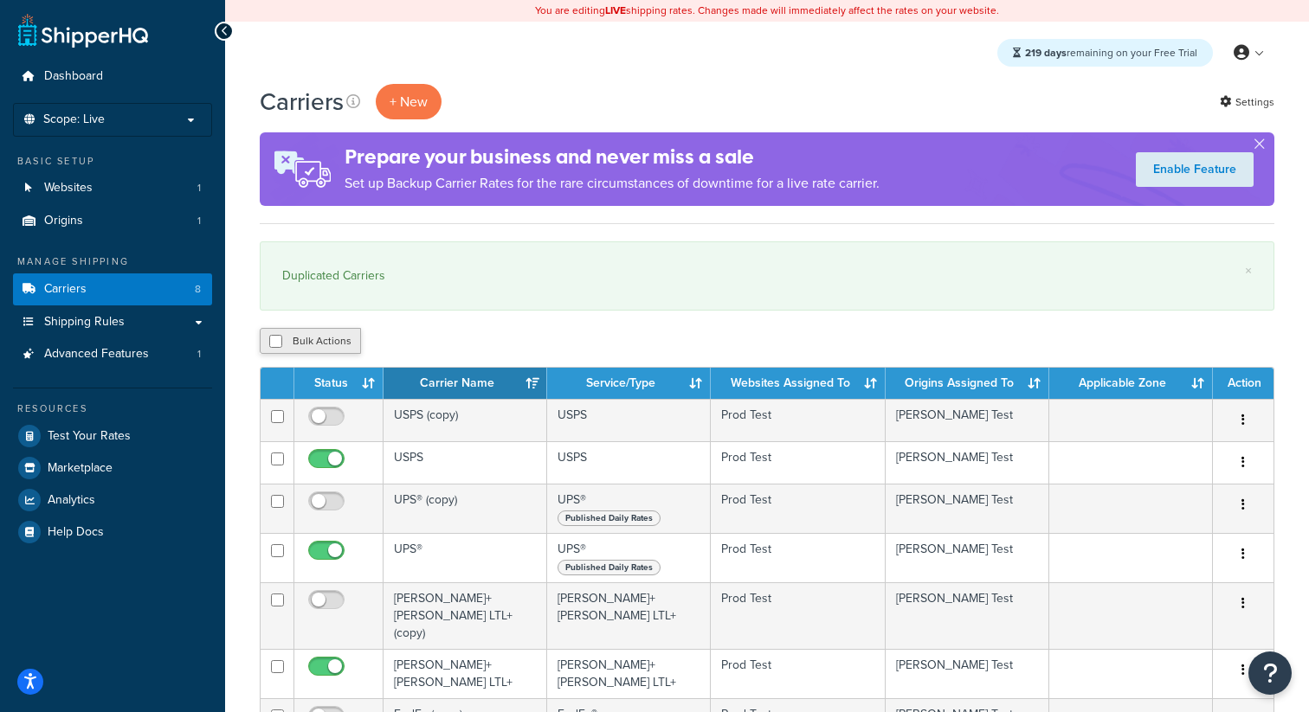
click at [307, 335] on button "Bulk Actions" at bounding box center [310, 341] width 101 height 26
checkbox input "true"
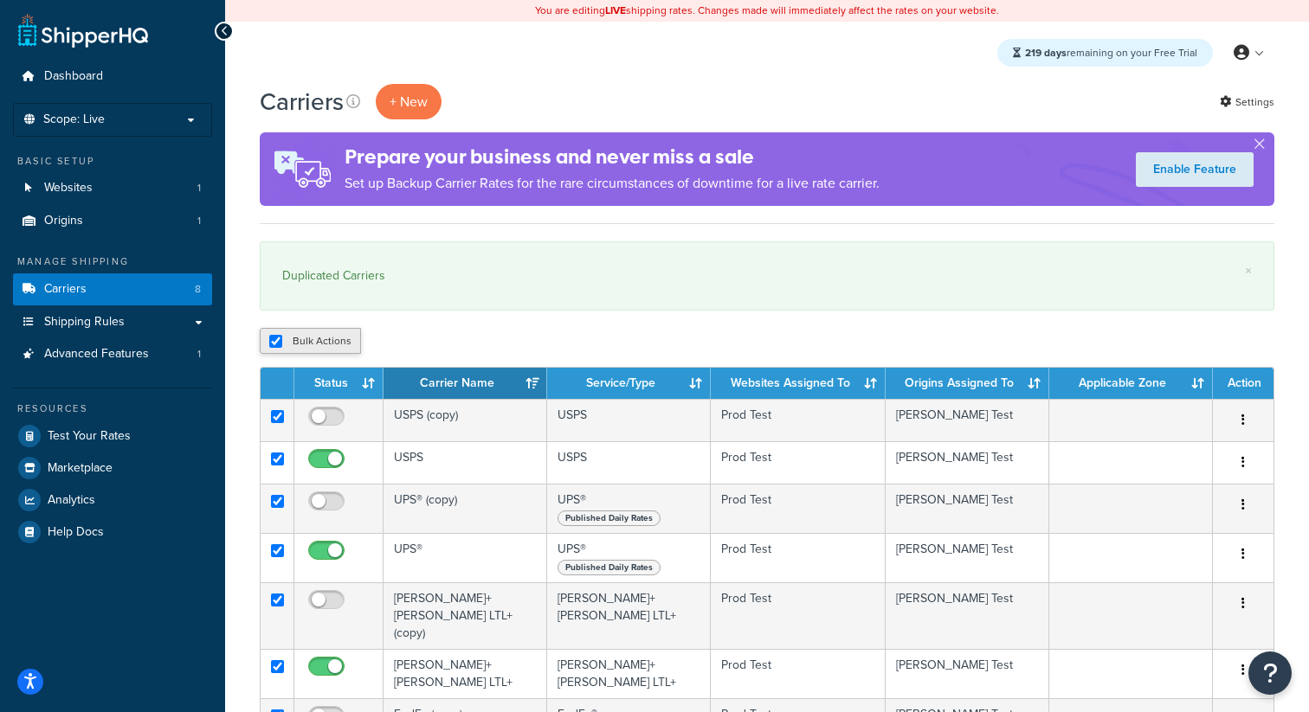
checkbox input "true"
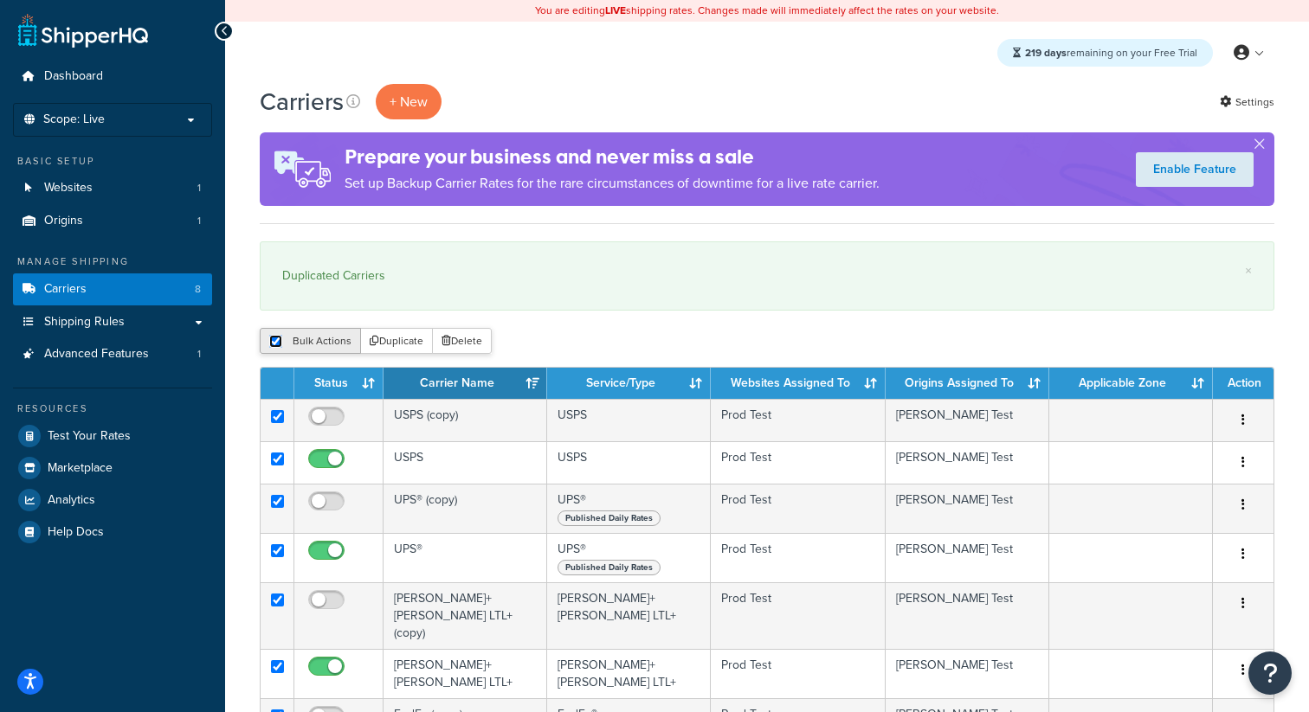
click at [274, 345] on input "checkbox" at bounding box center [275, 341] width 13 height 13
checkbox input "false"
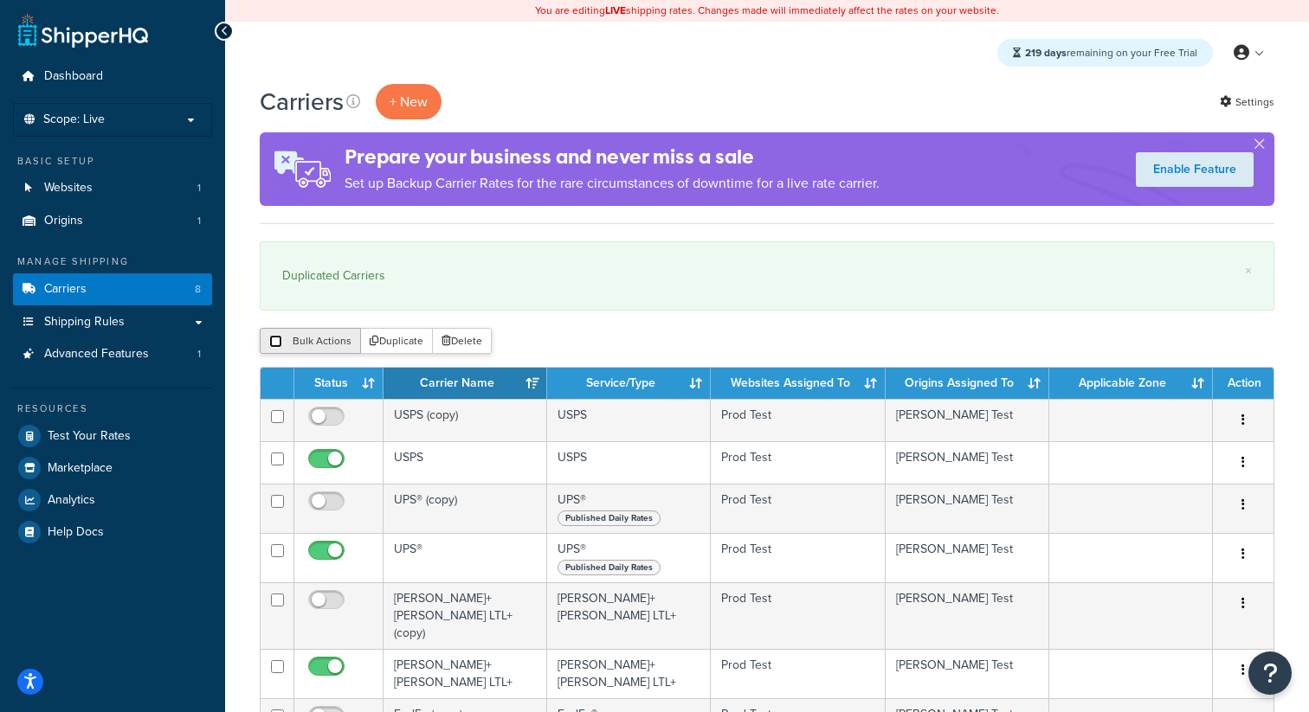
checkbox input "false"
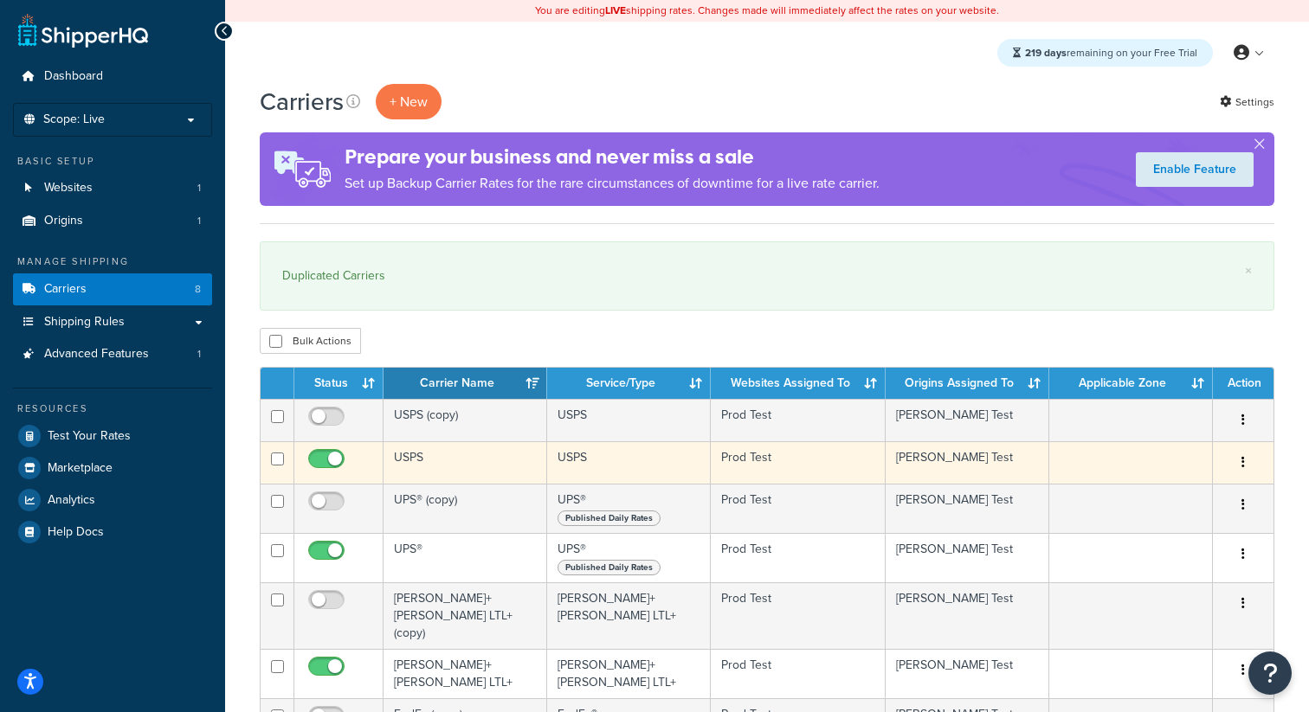
click at [1246, 462] on button "button" at bounding box center [1243, 463] width 24 height 28
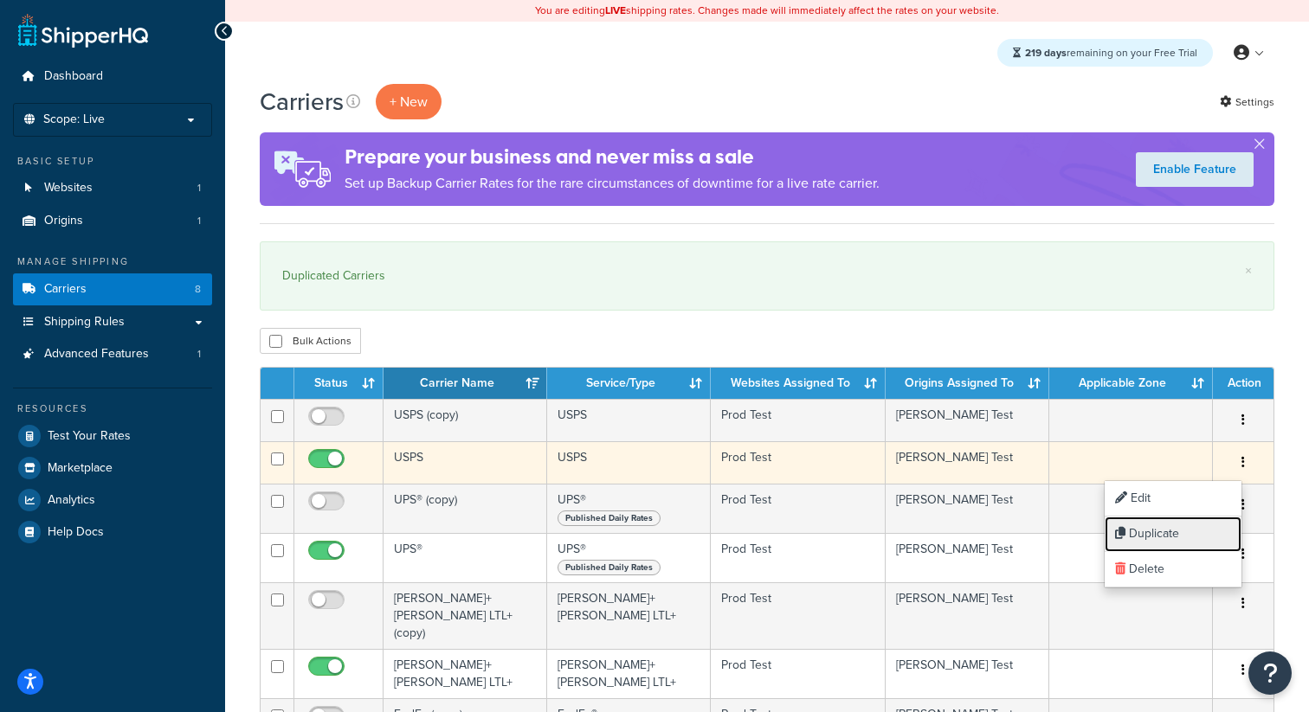
click at [1154, 531] on link "Duplicate" at bounding box center [1173, 534] width 137 height 35
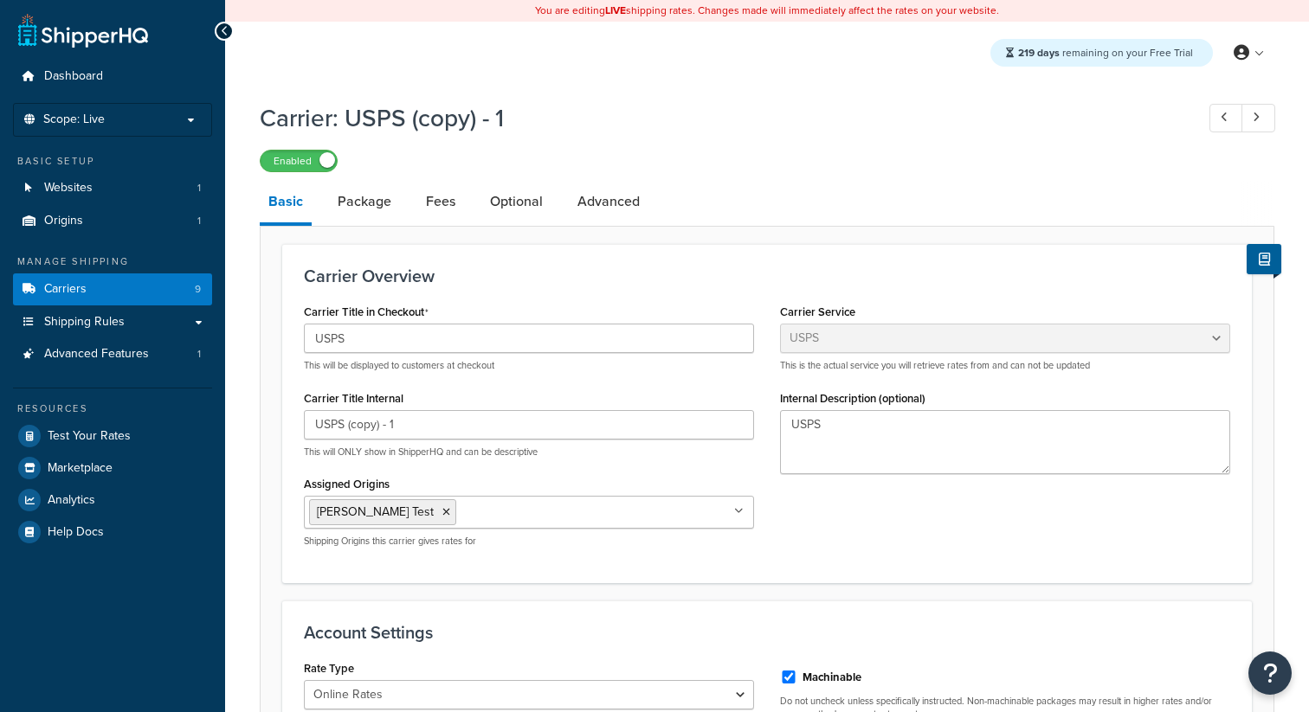
select select "usps"
select select "ONLINE"
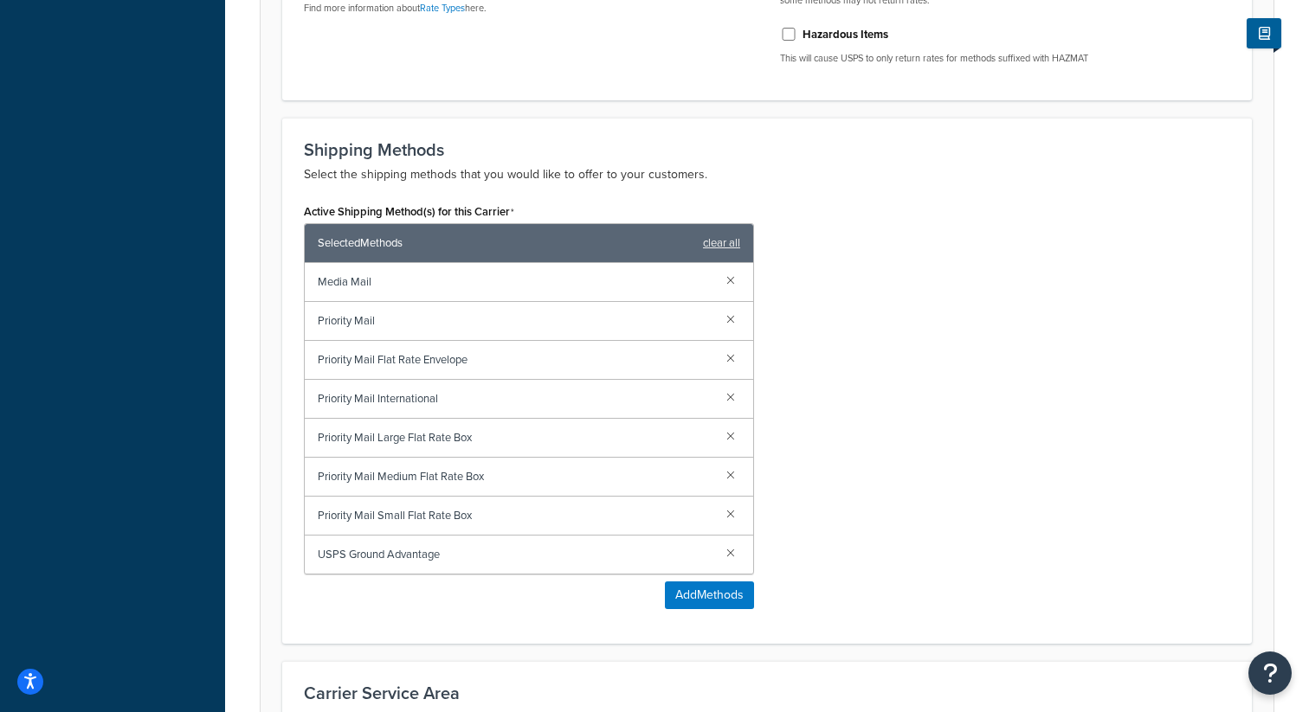
scroll to position [999, 0]
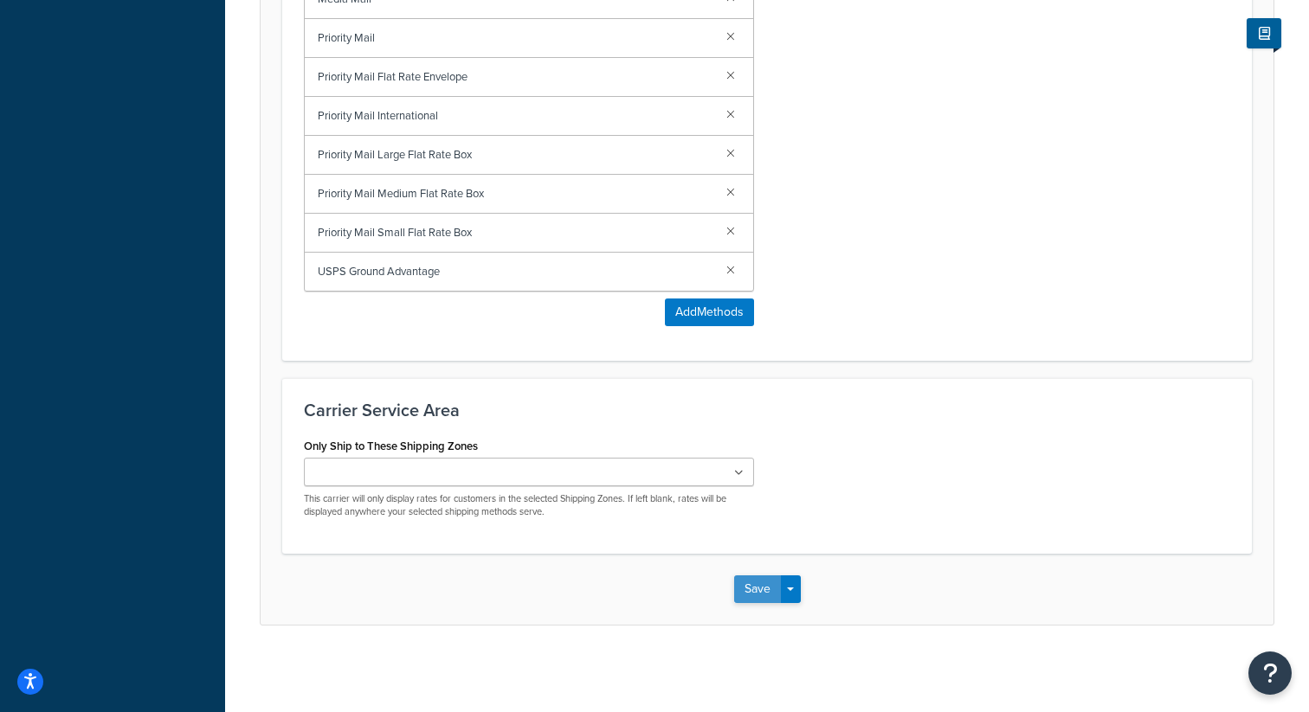
click at [740, 594] on button "Save" at bounding box center [757, 590] width 47 height 28
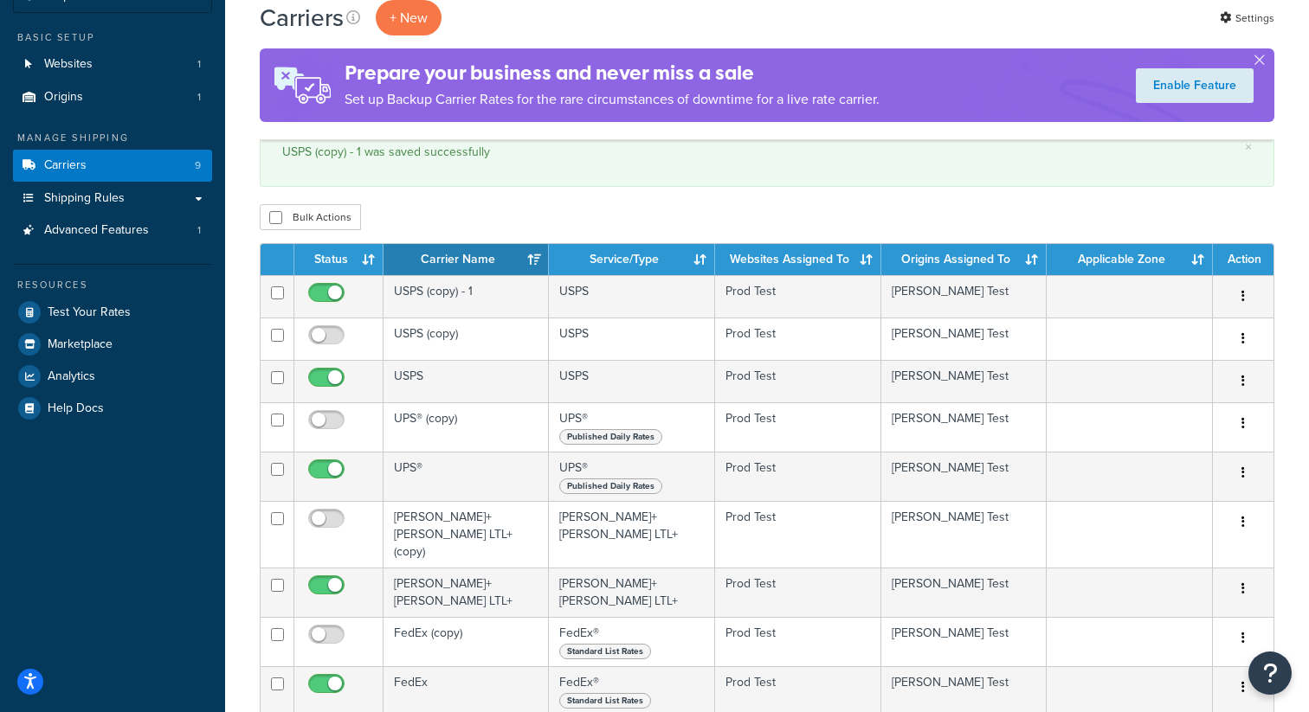
scroll to position [152, 0]
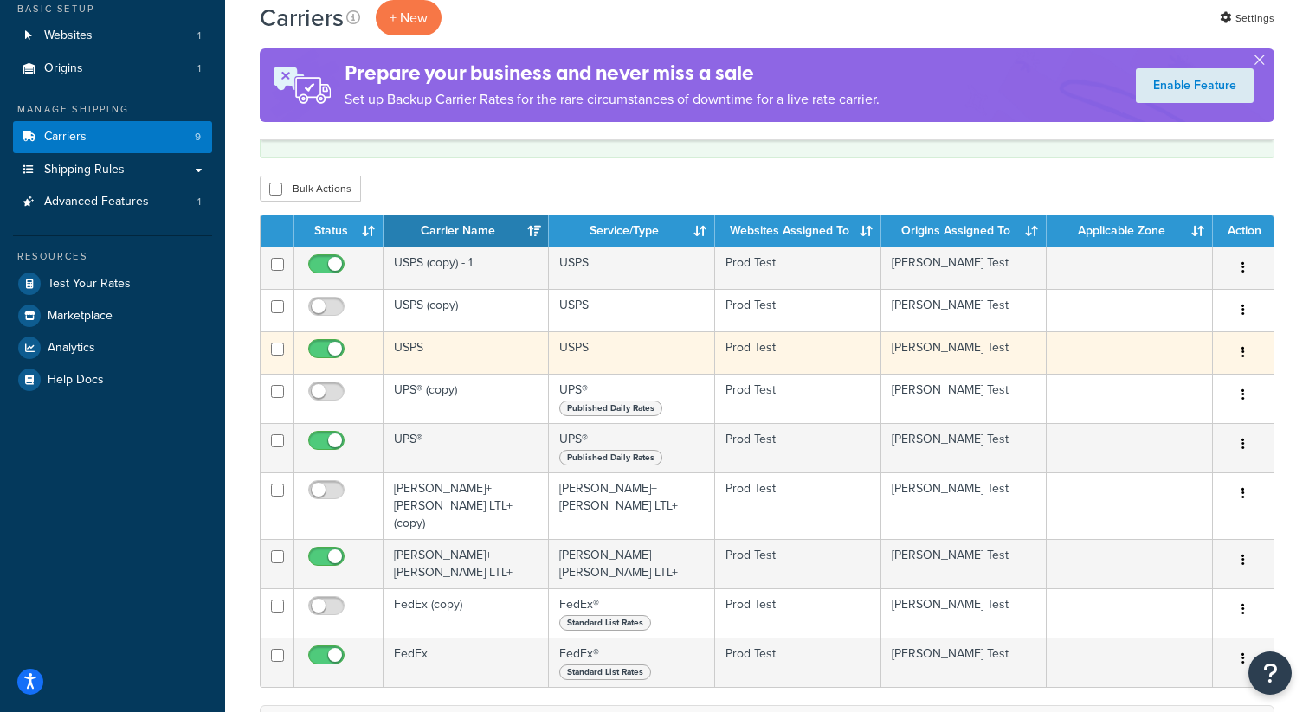
click at [1249, 350] on button "button" at bounding box center [1243, 353] width 24 height 28
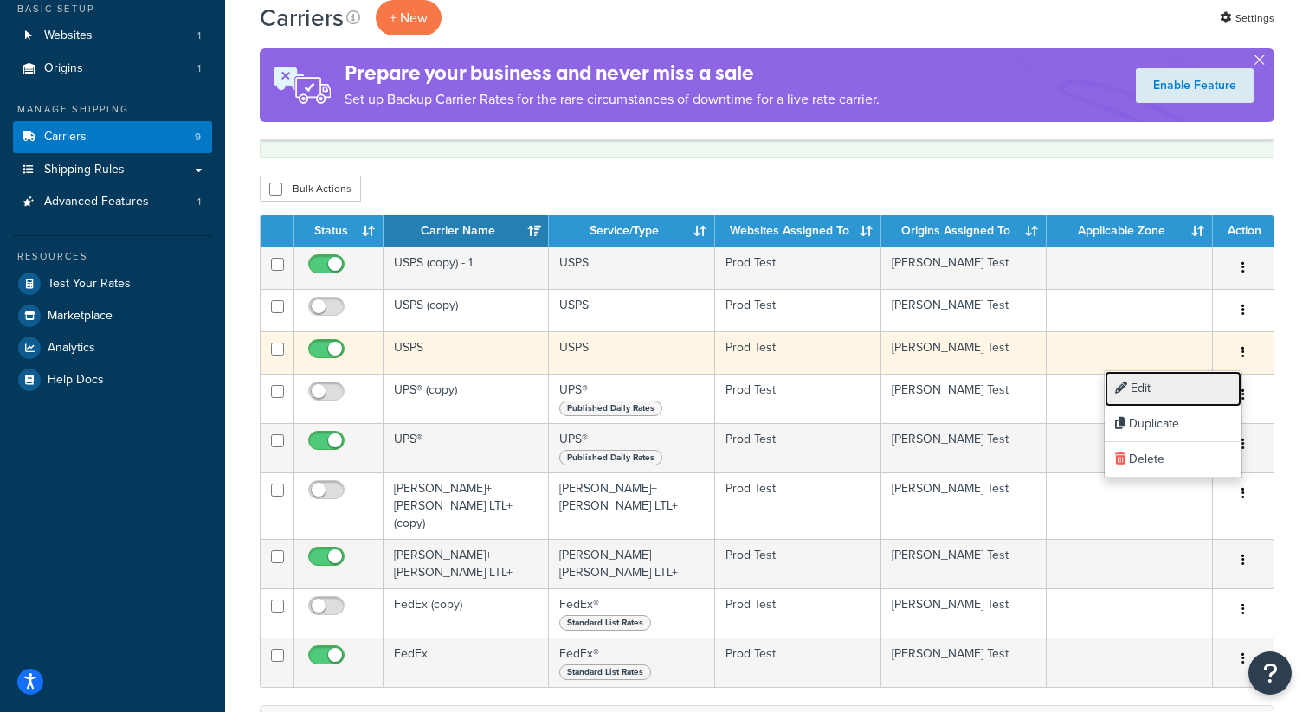
click at [1204, 383] on link "Edit" at bounding box center [1173, 388] width 137 height 35
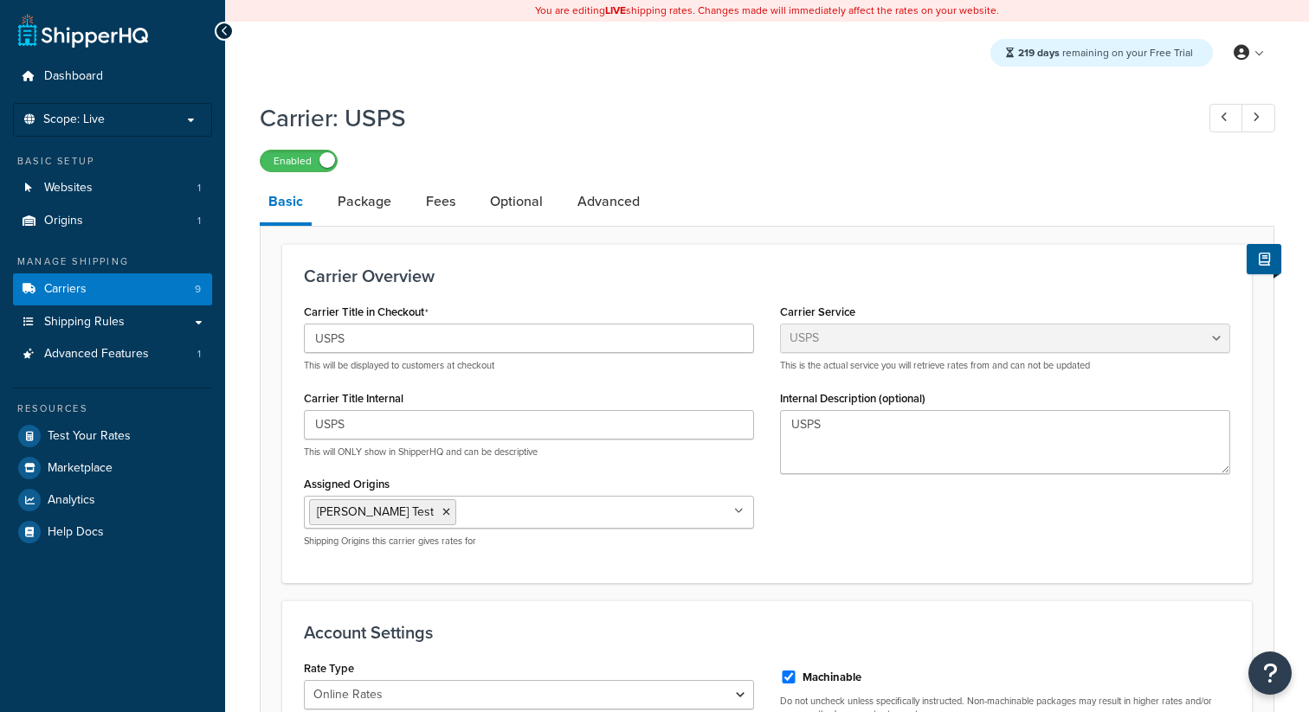
select select "usps"
select select "ONLINE"
drag, startPoint x: 327, startPoint y: 338, endPoint x: 273, endPoint y: 341, distance: 54.6
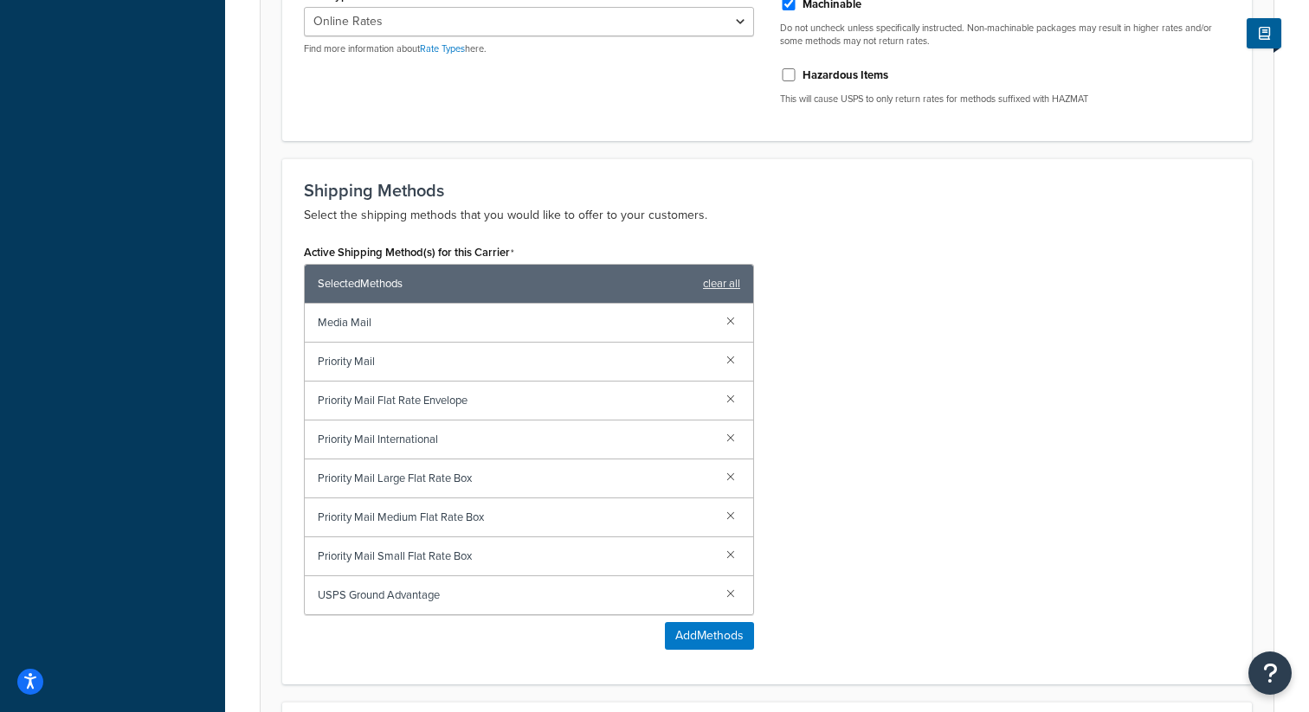
scroll to position [999, 0]
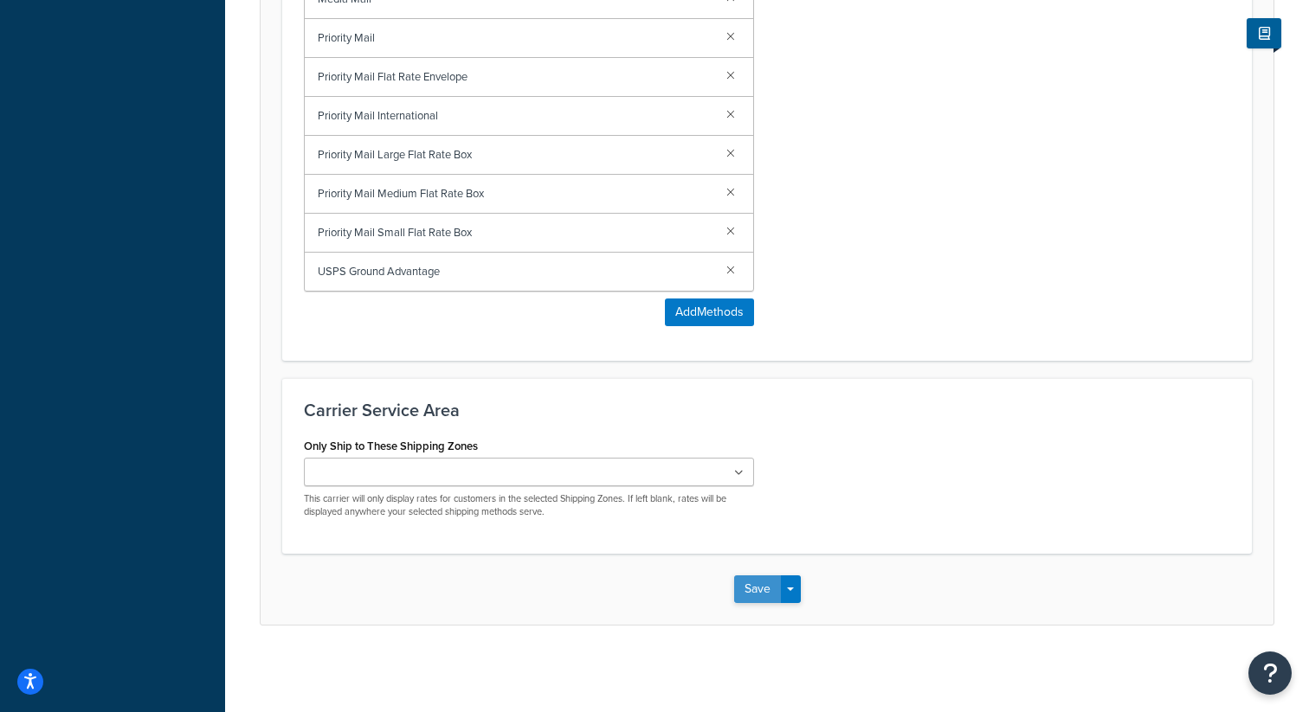
type input "asasdasd"
click at [746, 580] on button "Save" at bounding box center [757, 590] width 47 height 28
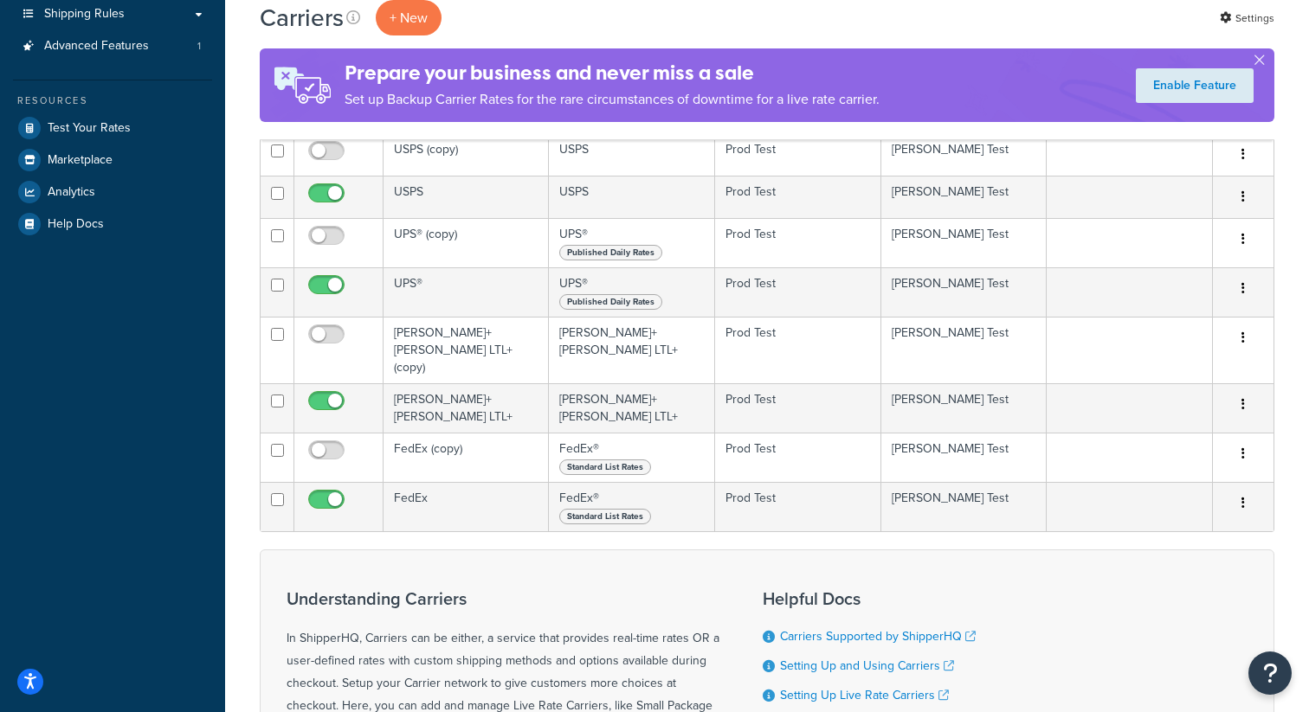
scroll to position [354, 0]
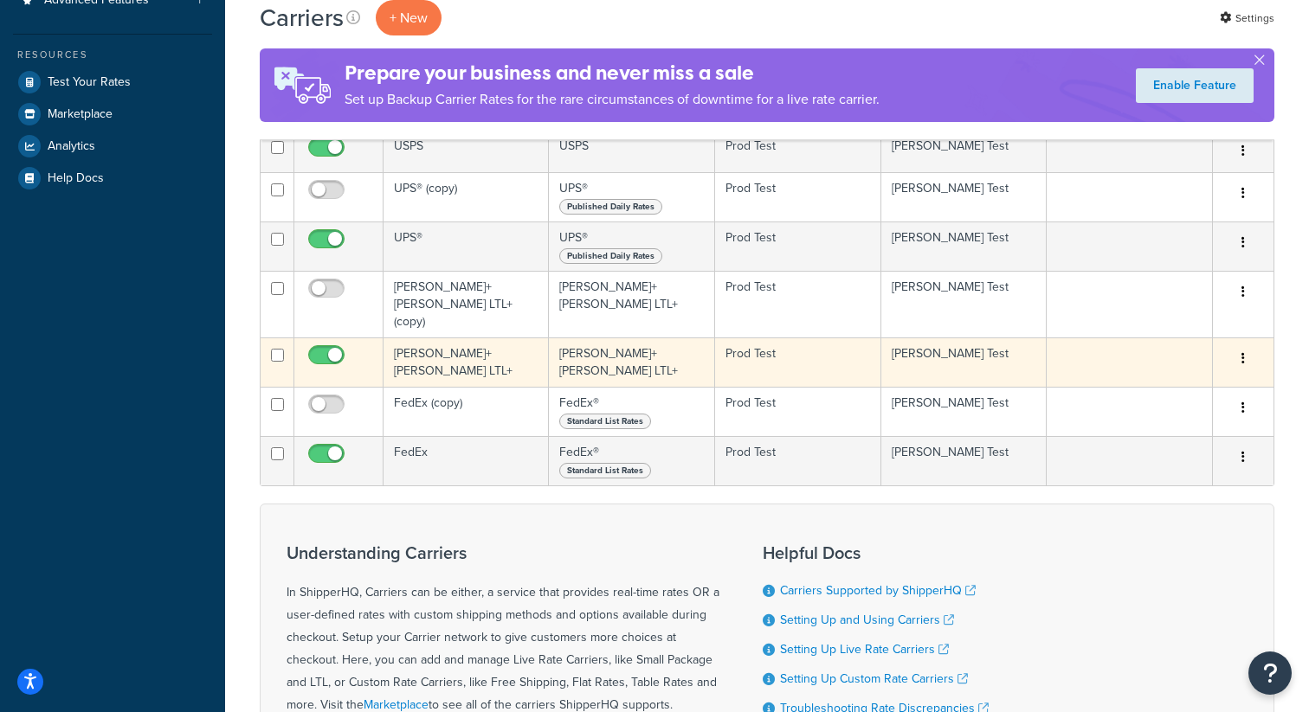
click at [1245, 345] on button "button" at bounding box center [1243, 359] width 24 height 28
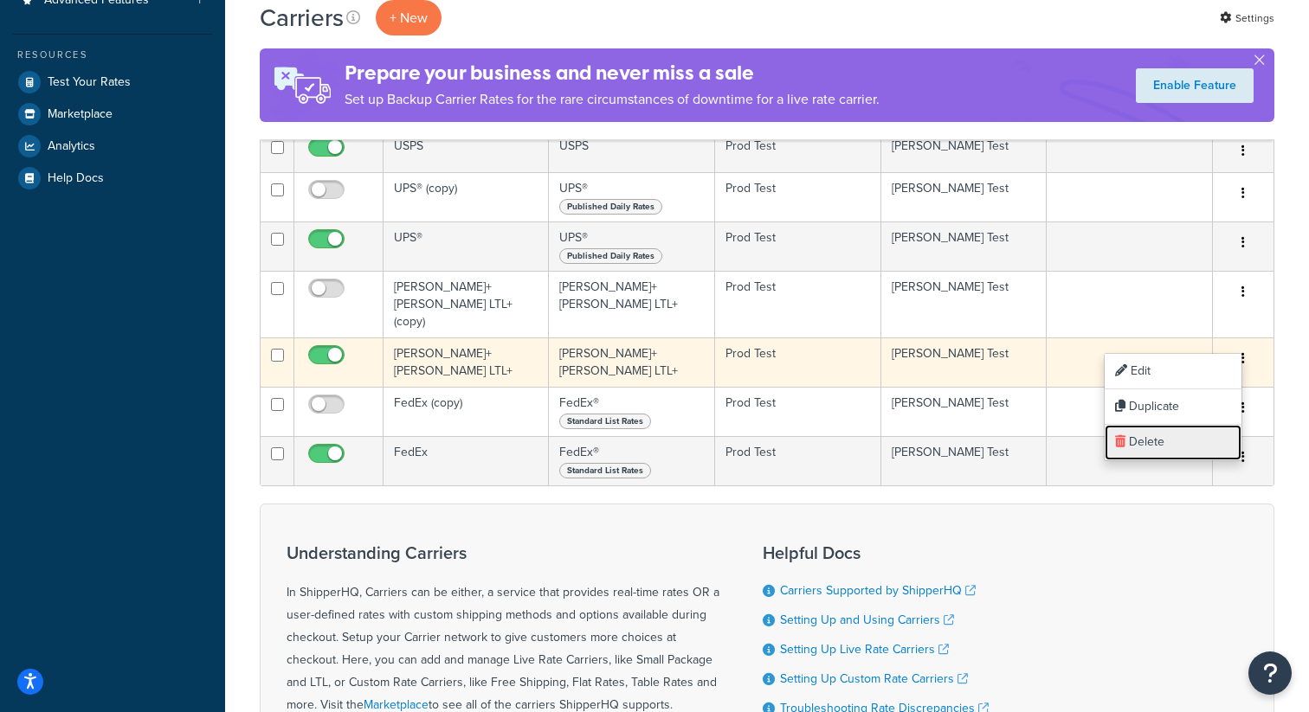
click at [1189, 441] on link "Delete" at bounding box center [1173, 442] width 137 height 35
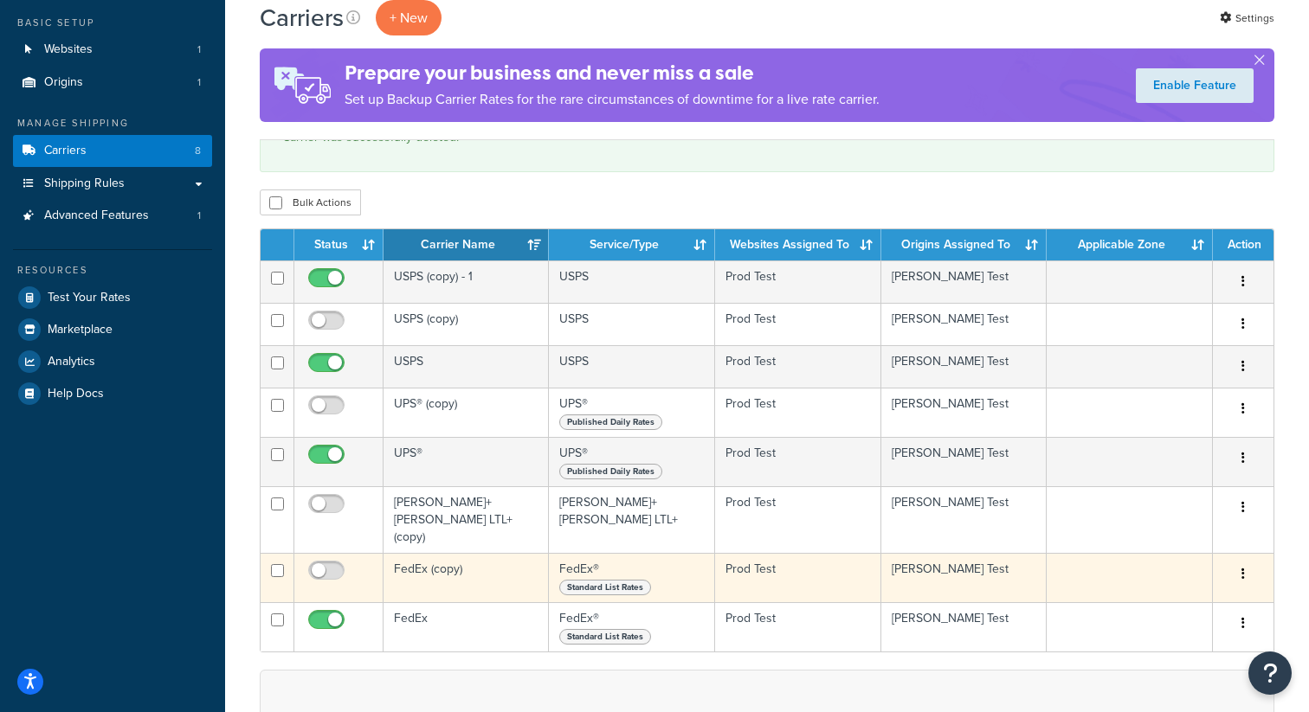
scroll to position [145, 0]
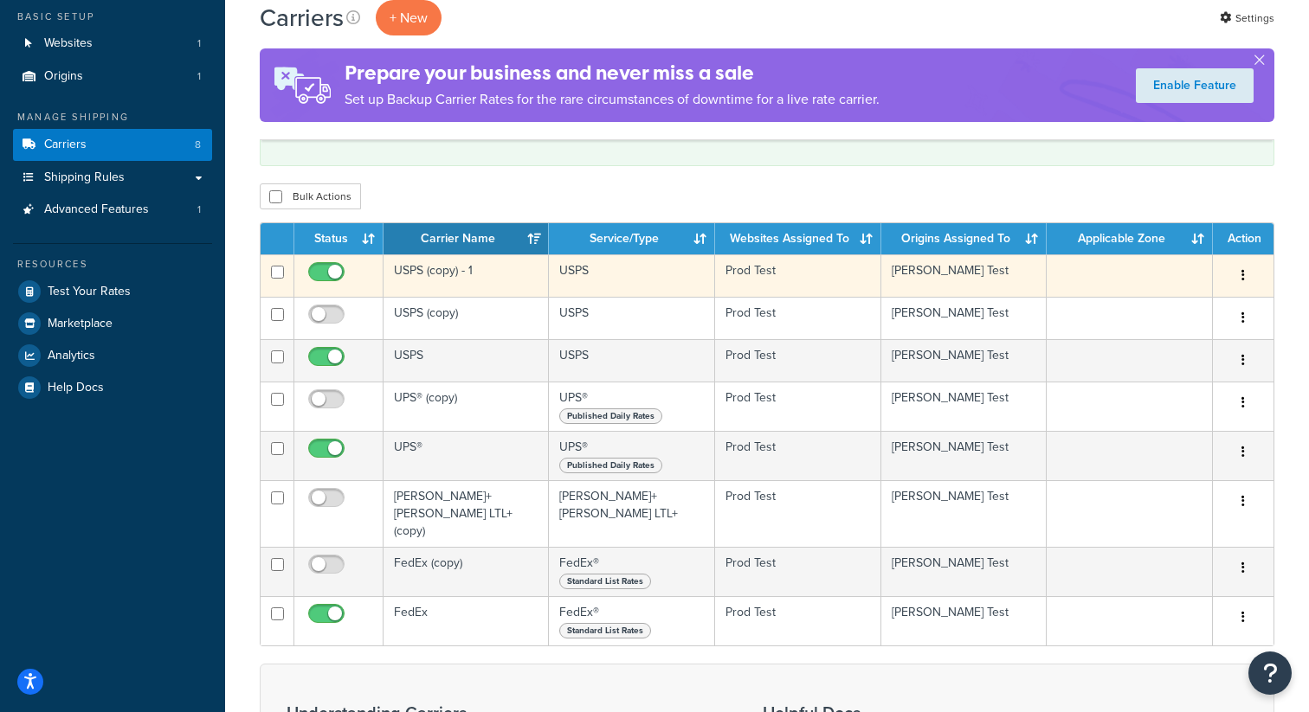
click at [1251, 280] on button "button" at bounding box center [1243, 276] width 24 height 28
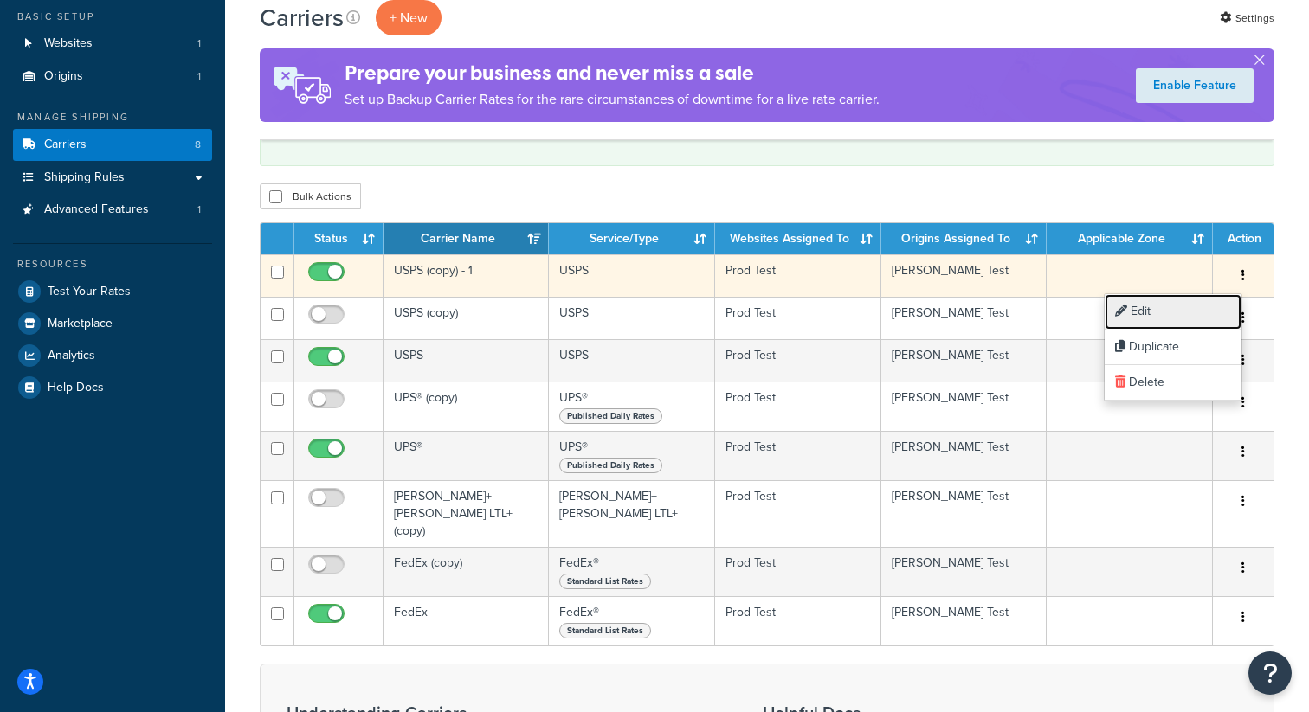
click at [1176, 315] on link "Edit" at bounding box center [1173, 311] width 137 height 35
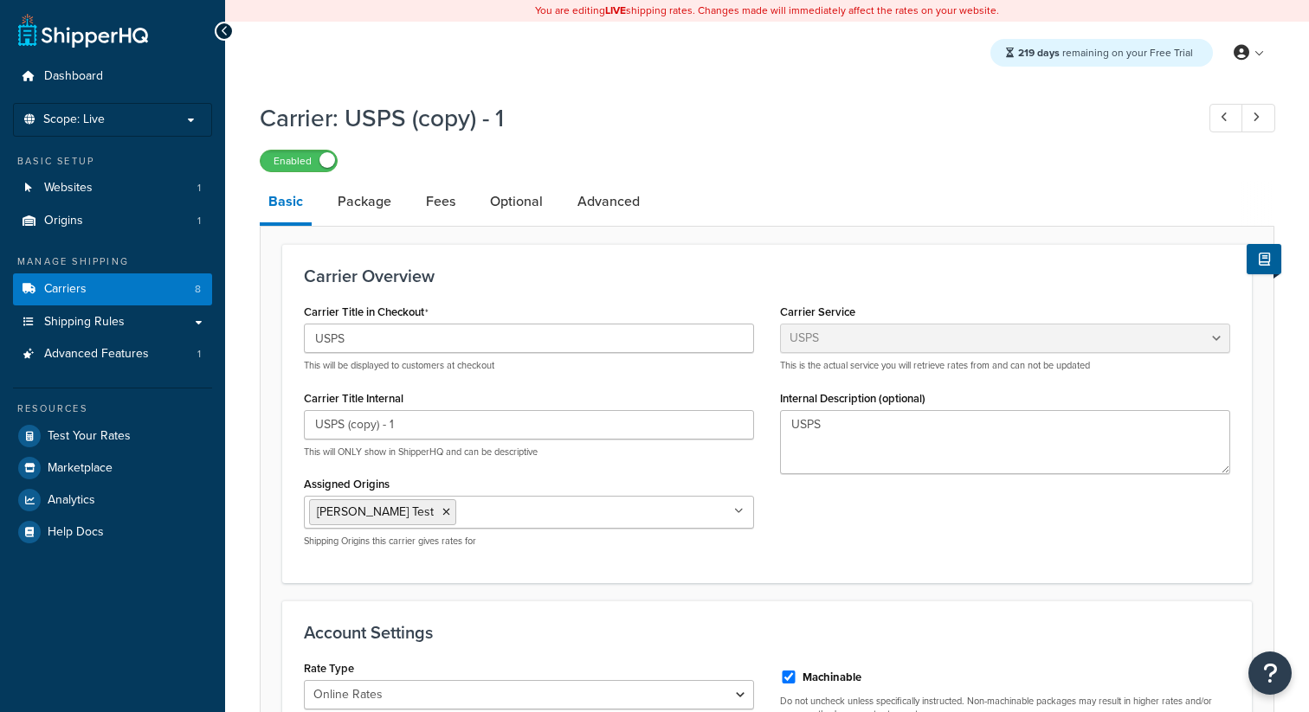
select select "usps"
select select "ONLINE"
drag, startPoint x: 438, startPoint y: 350, endPoint x: 255, endPoint y: 327, distance: 184.0
type input "asasd"
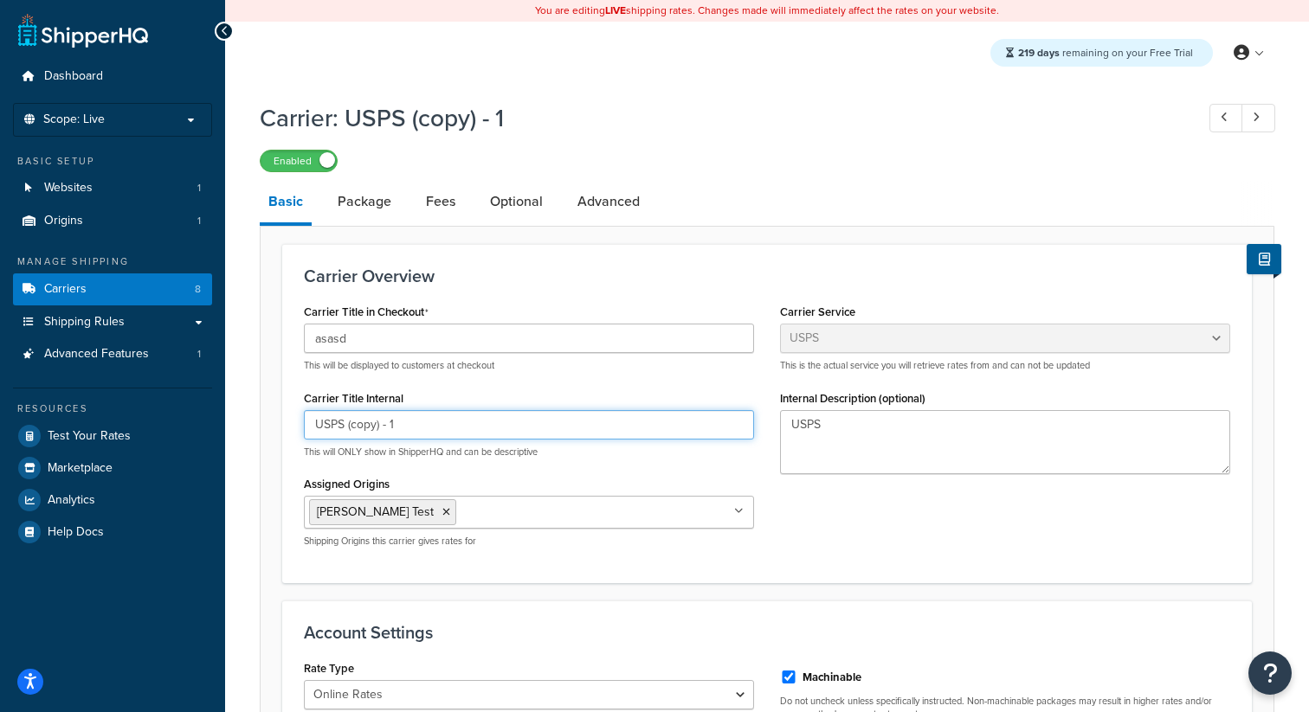
drag, startPoint x: 403, startPoint y: 427, endPoint x: 286, endPoint y: 427, distance: 116.9
click at [286, 427] on div "Carrier Overview Carrier Title in Checkout asasd This will be displayed to cust…" at bounding box center [767, 413] width 970 height 338
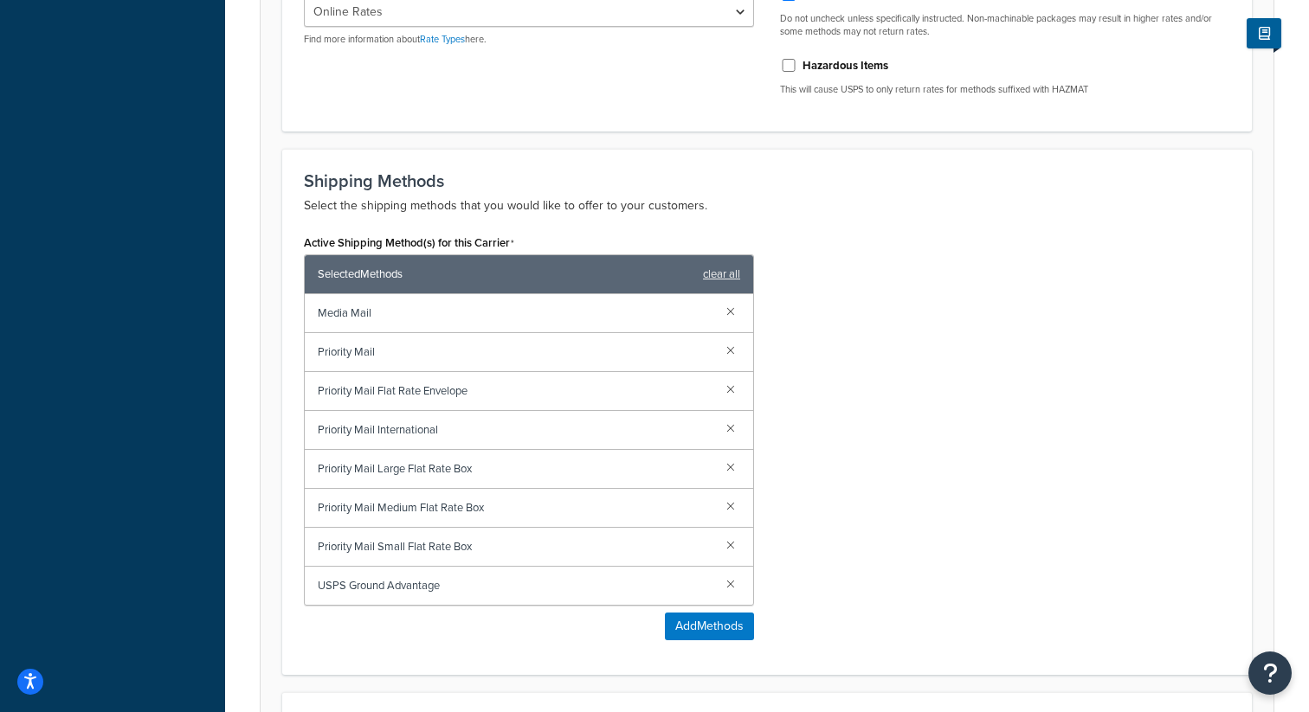
scroll to position [999, 0]
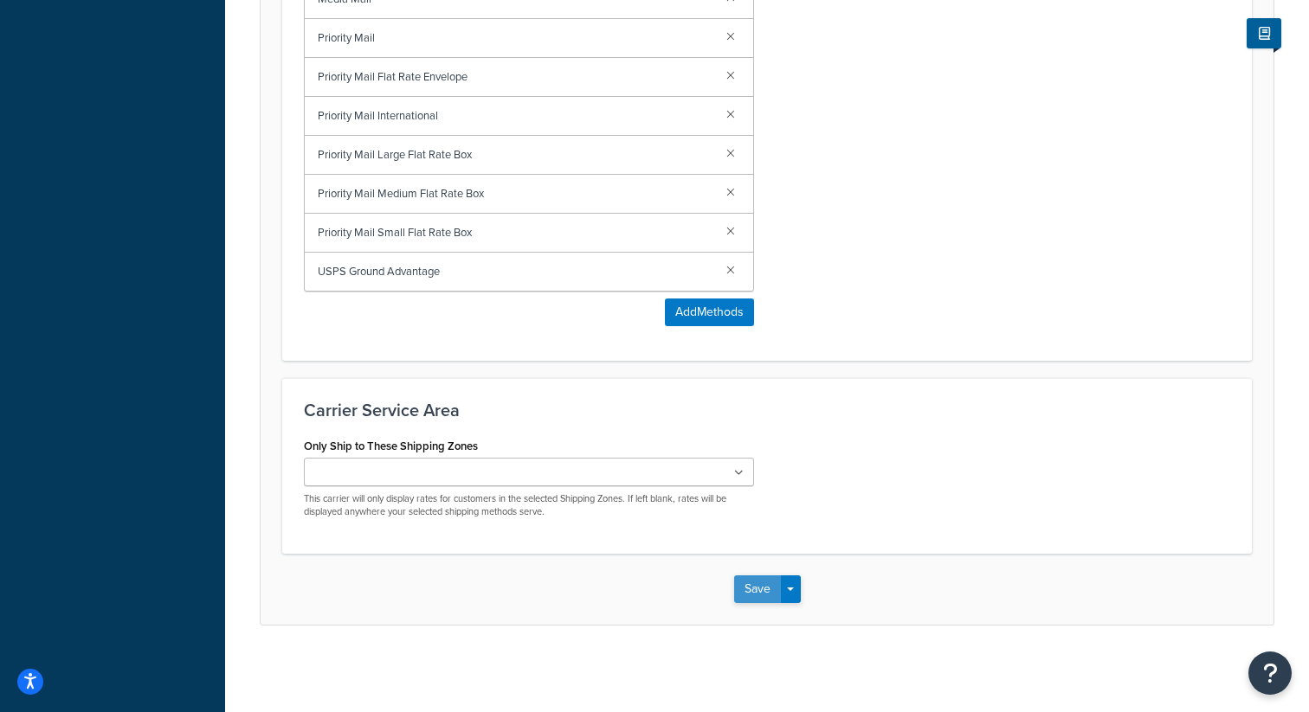
type input "asdad"
click at [757, 593] on button "Save" at bounding box center [757, 590] width 47 height 28
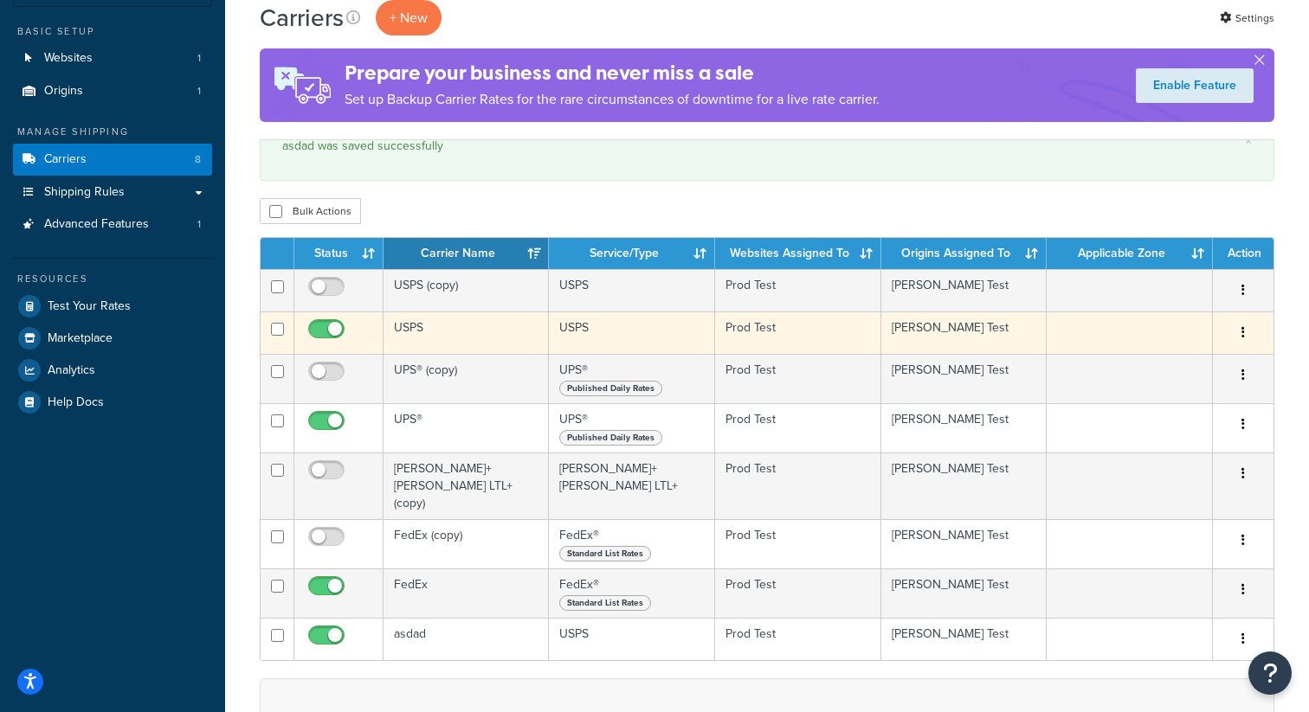
scroll to position [173, 0]
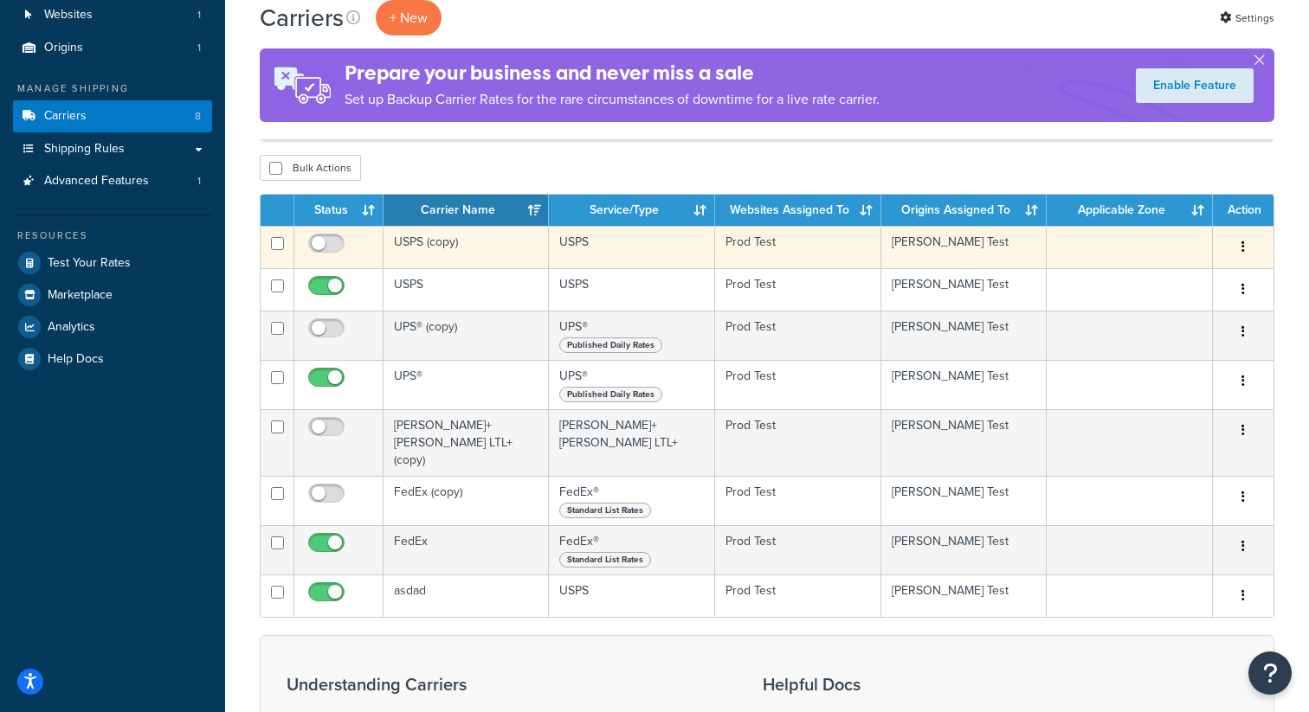
click at [418, 240] on td "USPS (copy)" at bounding box center [465, 247] width 165 height 42
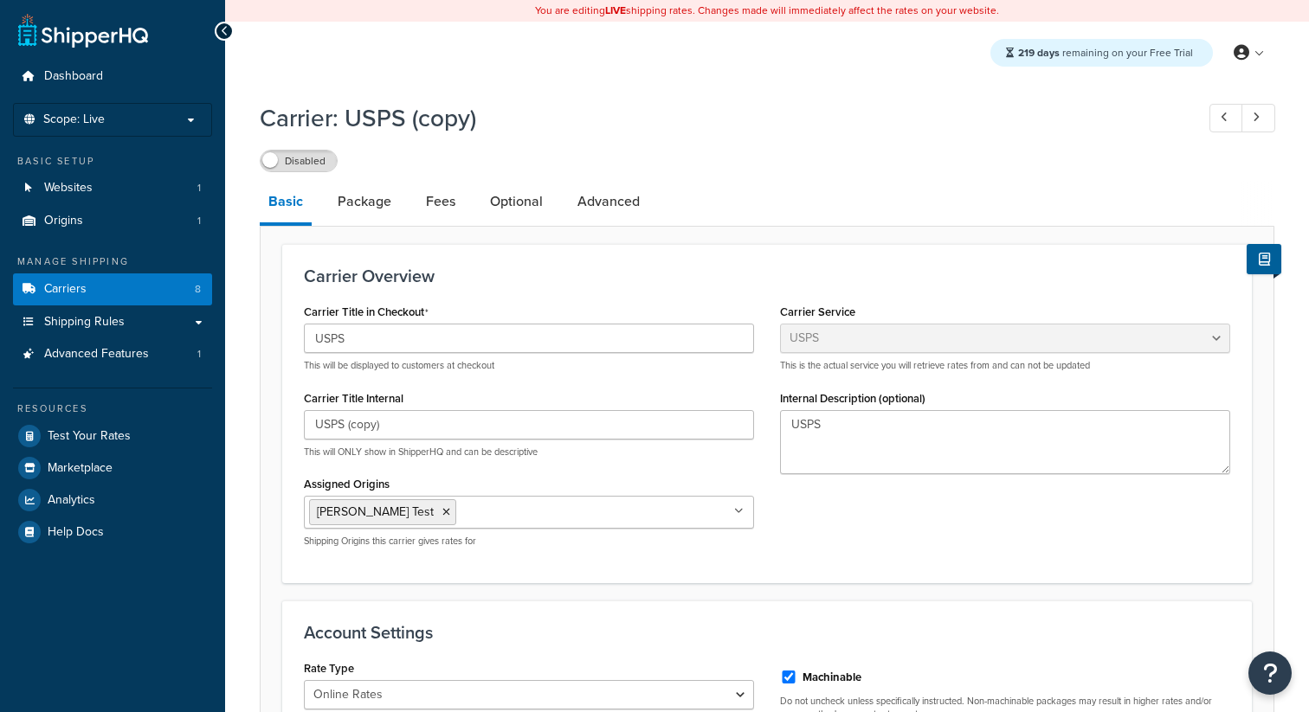
select select "usps"
select select "ONLINE"
click at [163, 299] on link "Carriers 8" at bounding box center [112, 290] width 199 height 32
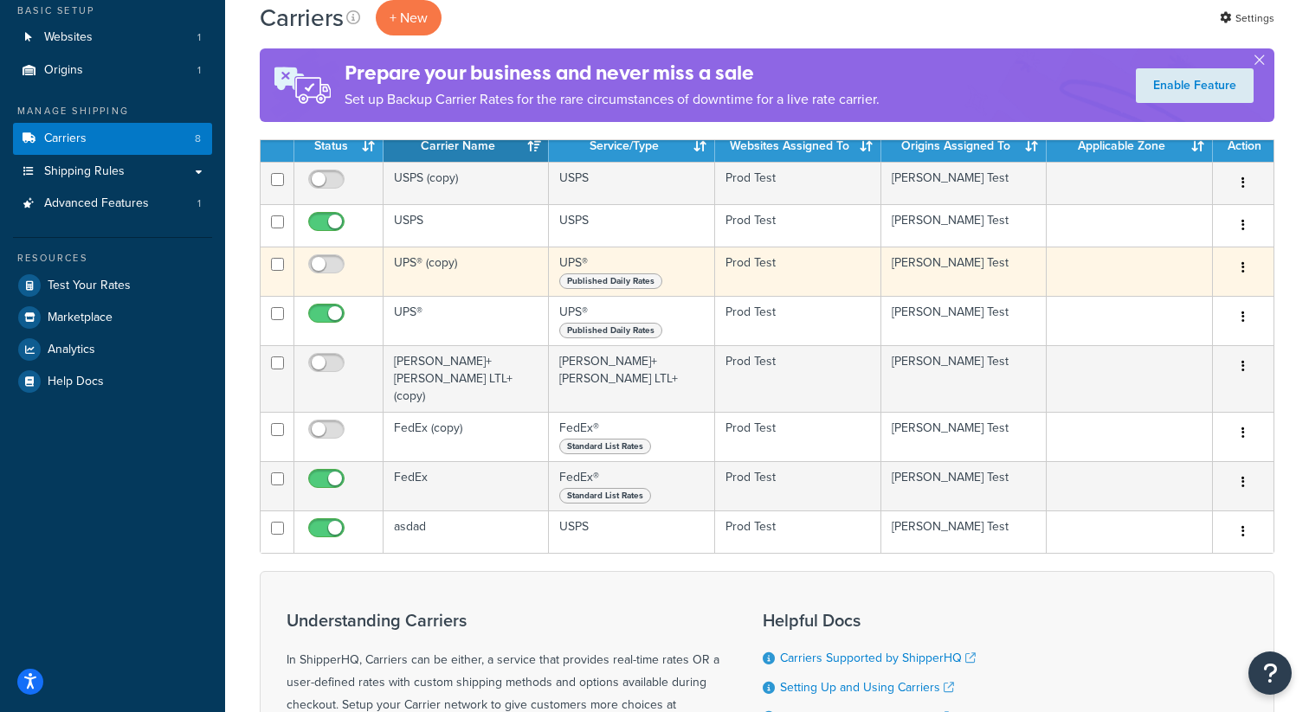
scroll to position [161, 0]
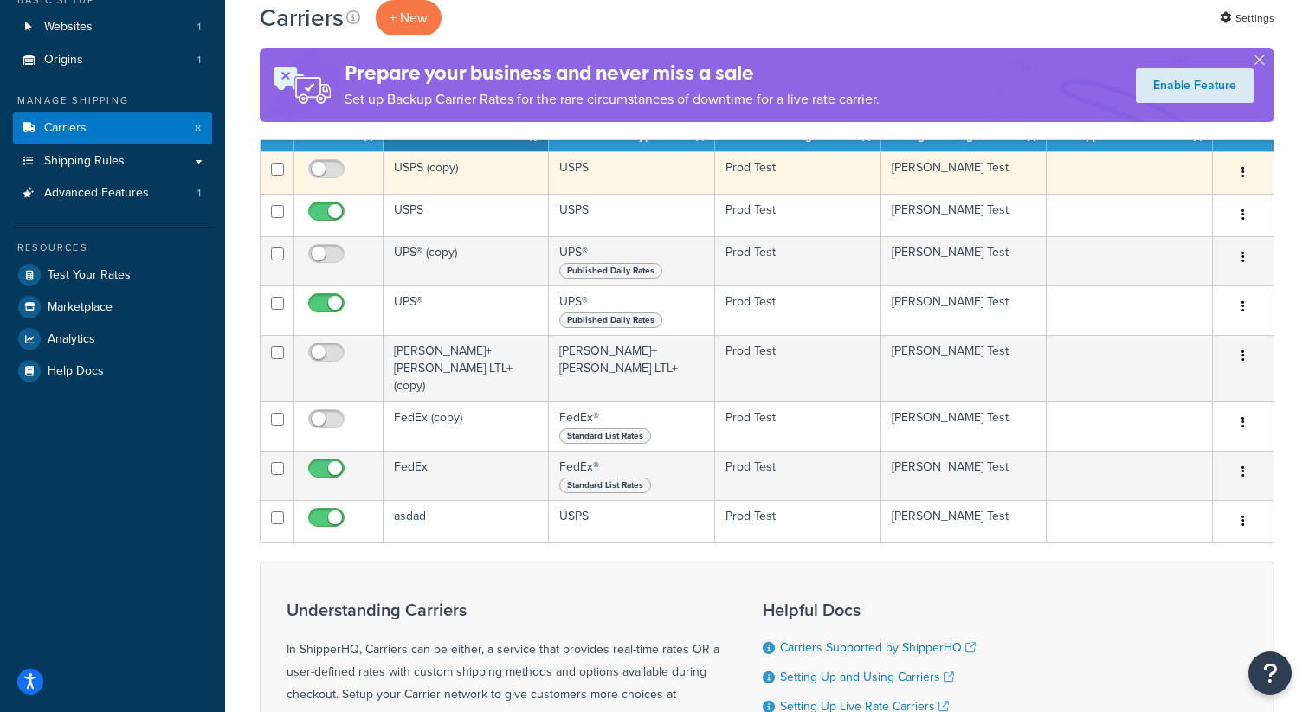
click at [1239, 180] on button "button" at bounding box center [1243, 173] width 24 height 28
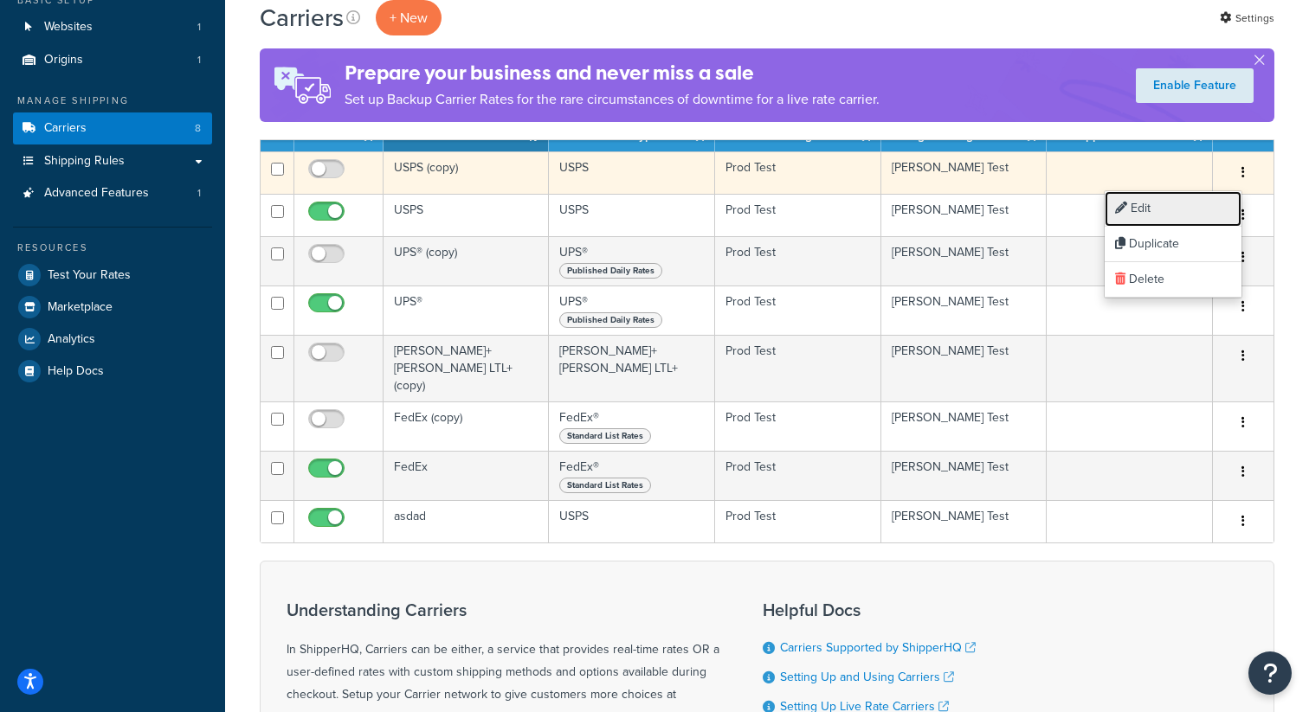
click at [1184, 204] on link "Edit" at bounding box center [1173, 208] width 137 height 35
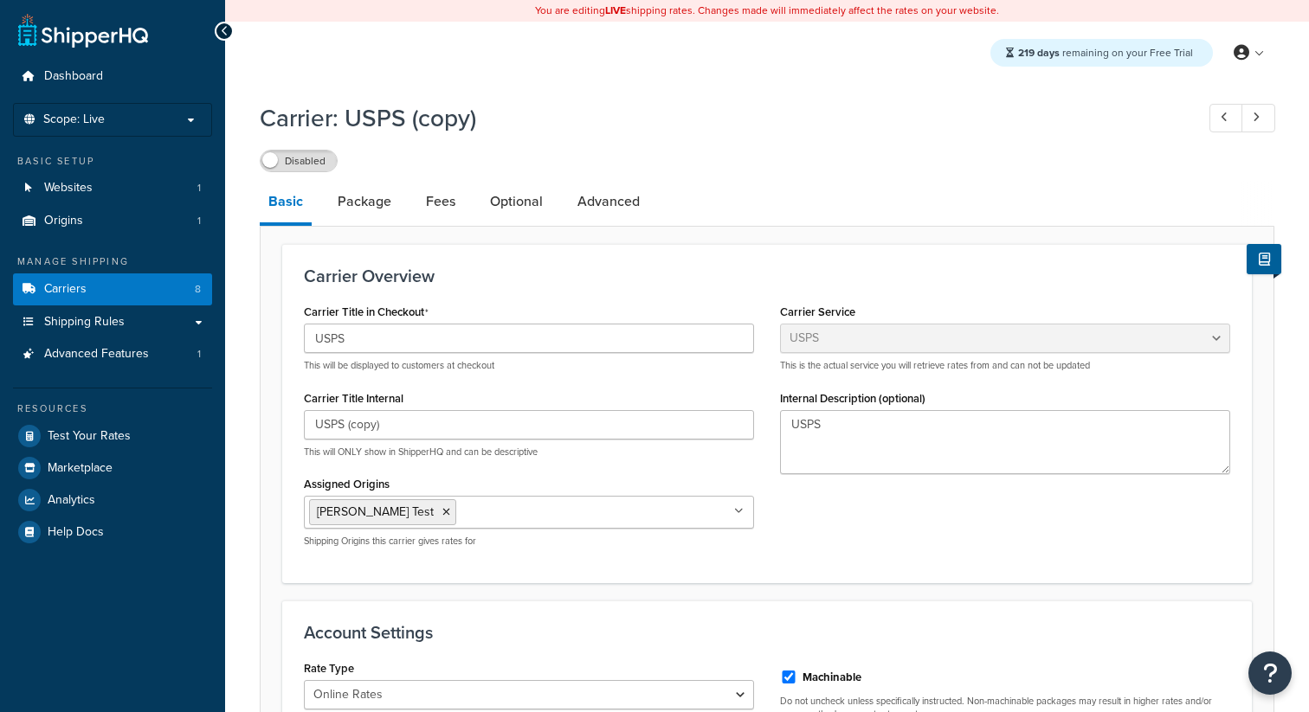
select select "usps"
select select "ONLINE"
drag, startPoint x: 372, startPoint y: 338, endPoint x: 259, endPoint y: 338, distance: 113.4
type input "aaaaa"
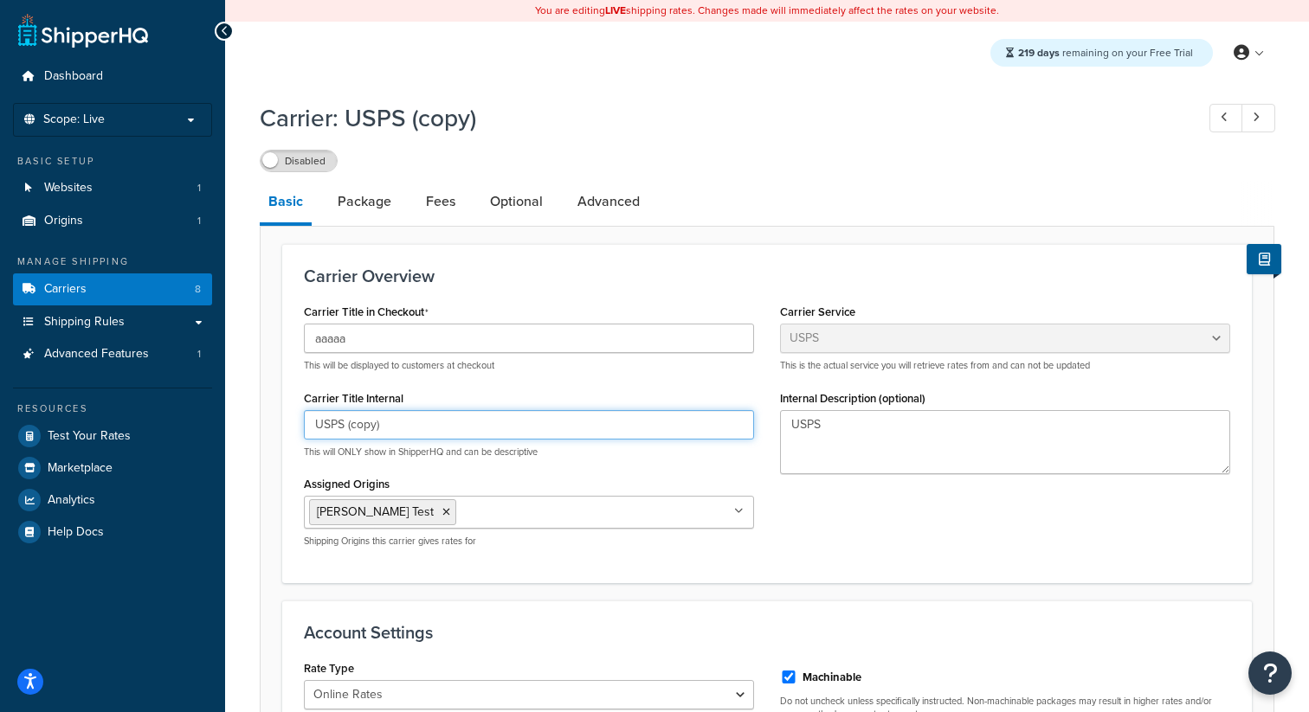
drag, startPoint x: 394, startPoint y: 429, endPoint x: 264, endPoint y: 429, distance: 129.8
type input "aaaaa"
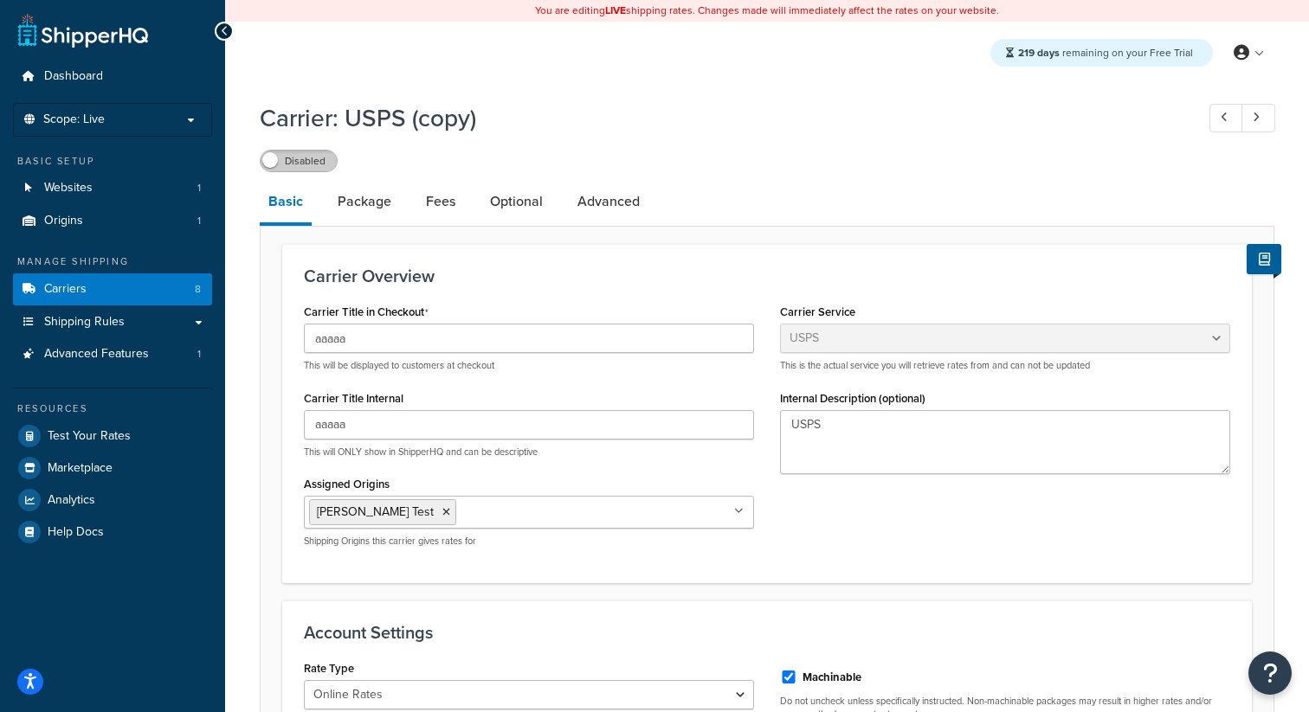
click at [309, 168] on label "Disabled" at bounding box center [299, 161] width 76 height 21
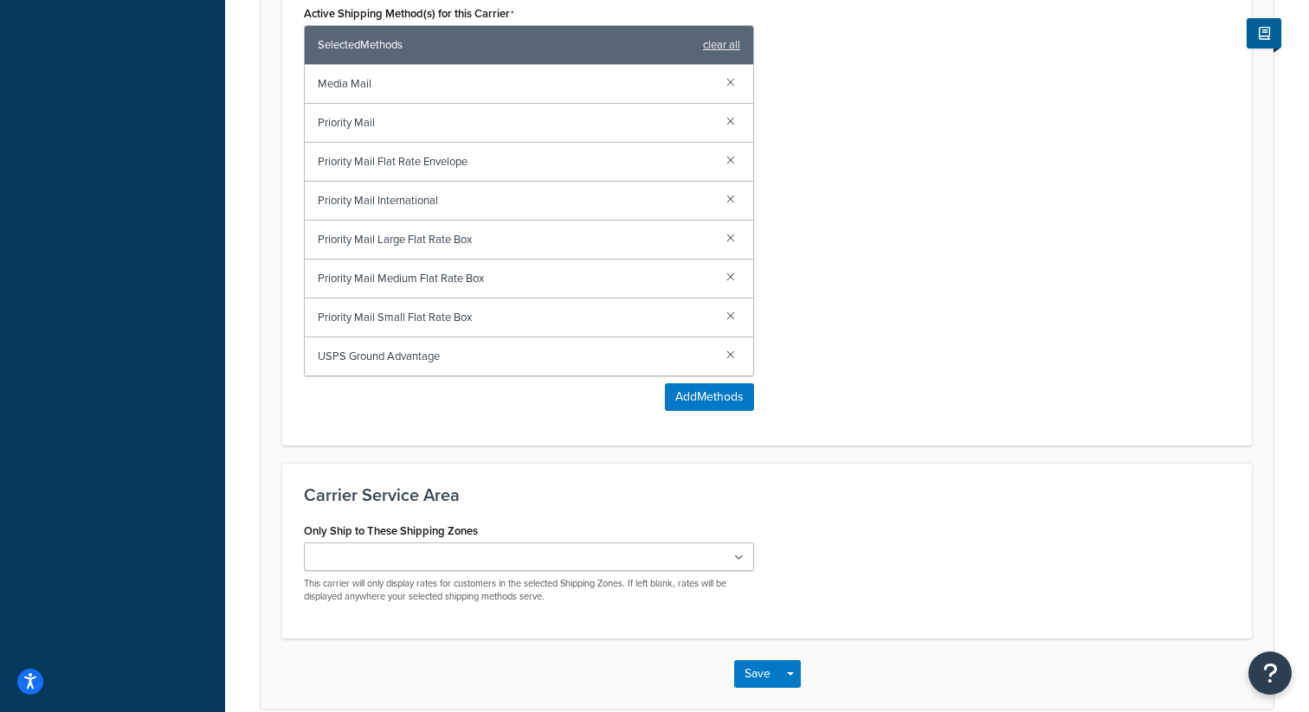
scroll to position [999, 0]
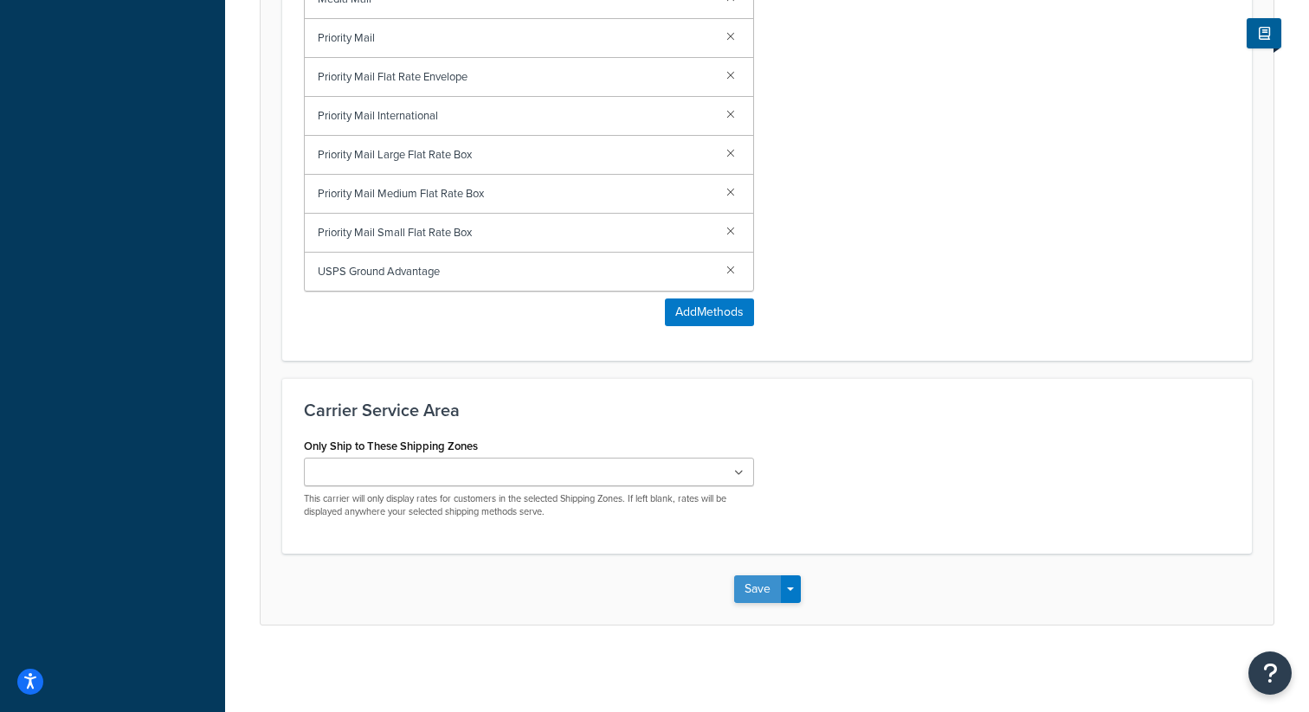
click at [763, 595] on button "Save" at bounding box center [757, 590] width 47 height 28
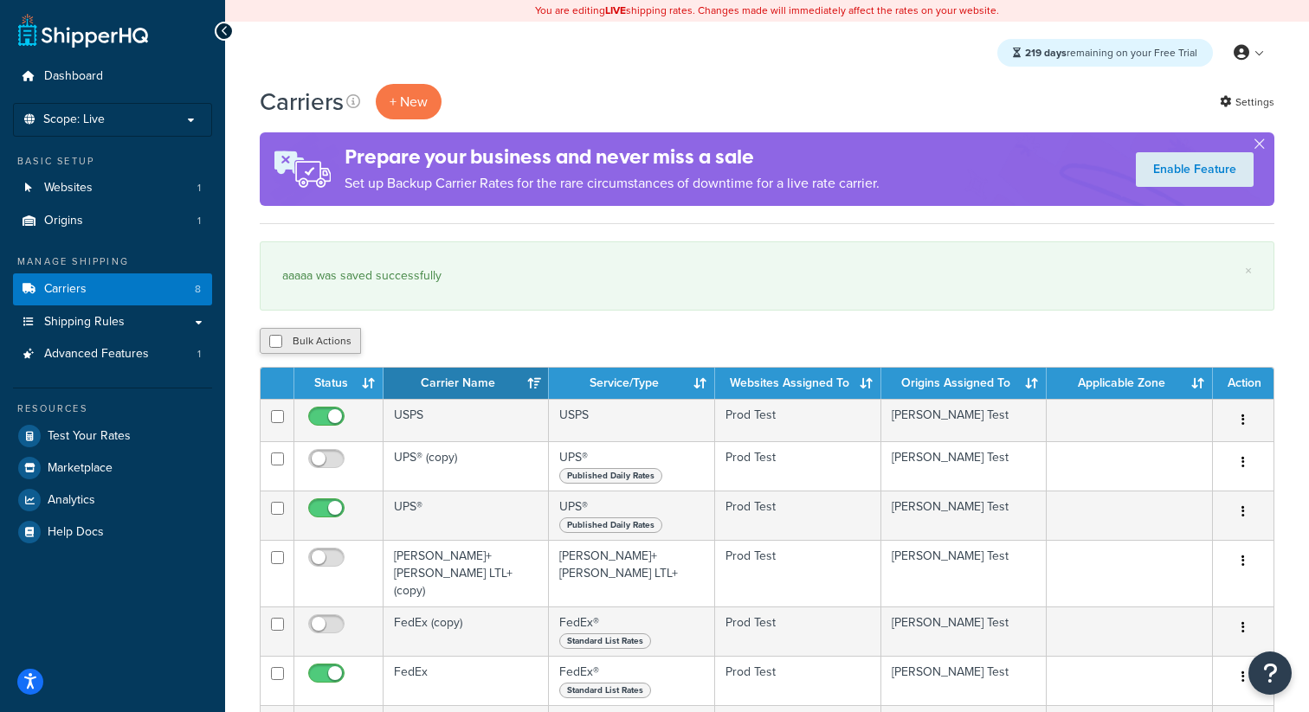
click at [326, 341] on button "Bulk Actions" at bounding box center [310, 341] width 101 height 26
checkbox input "true"
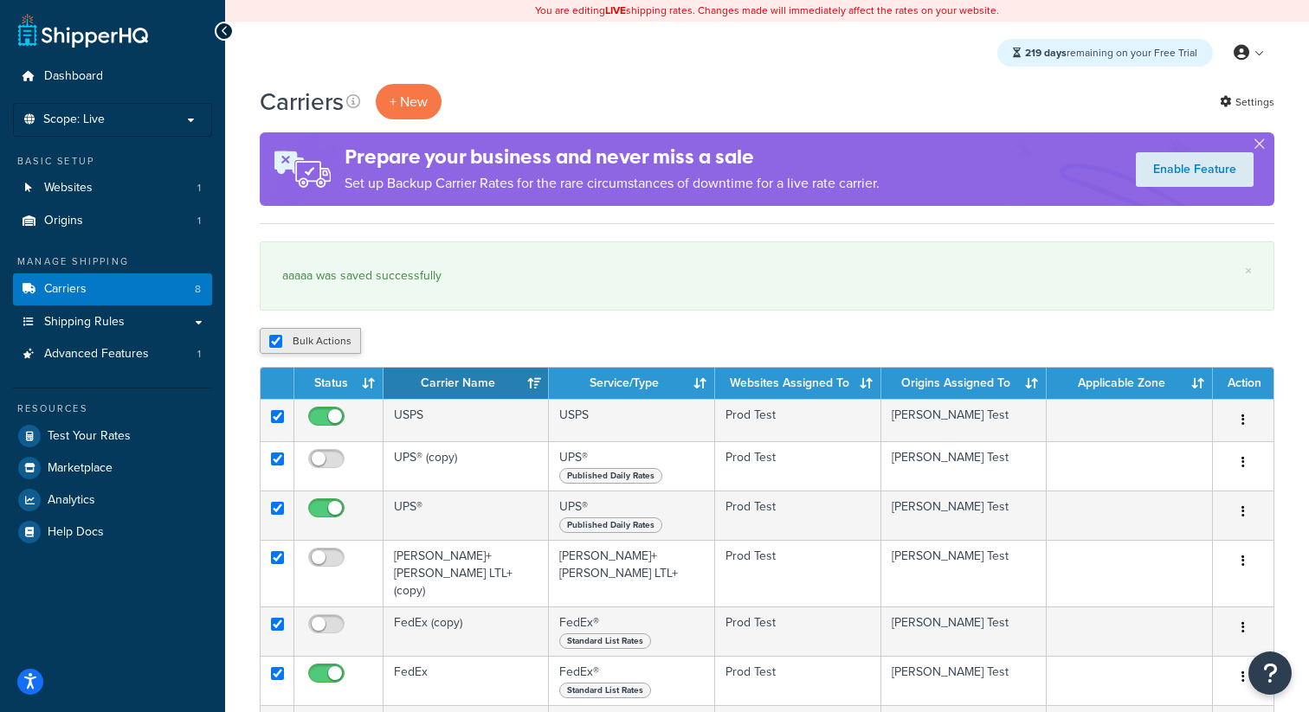
checkbox input "true"
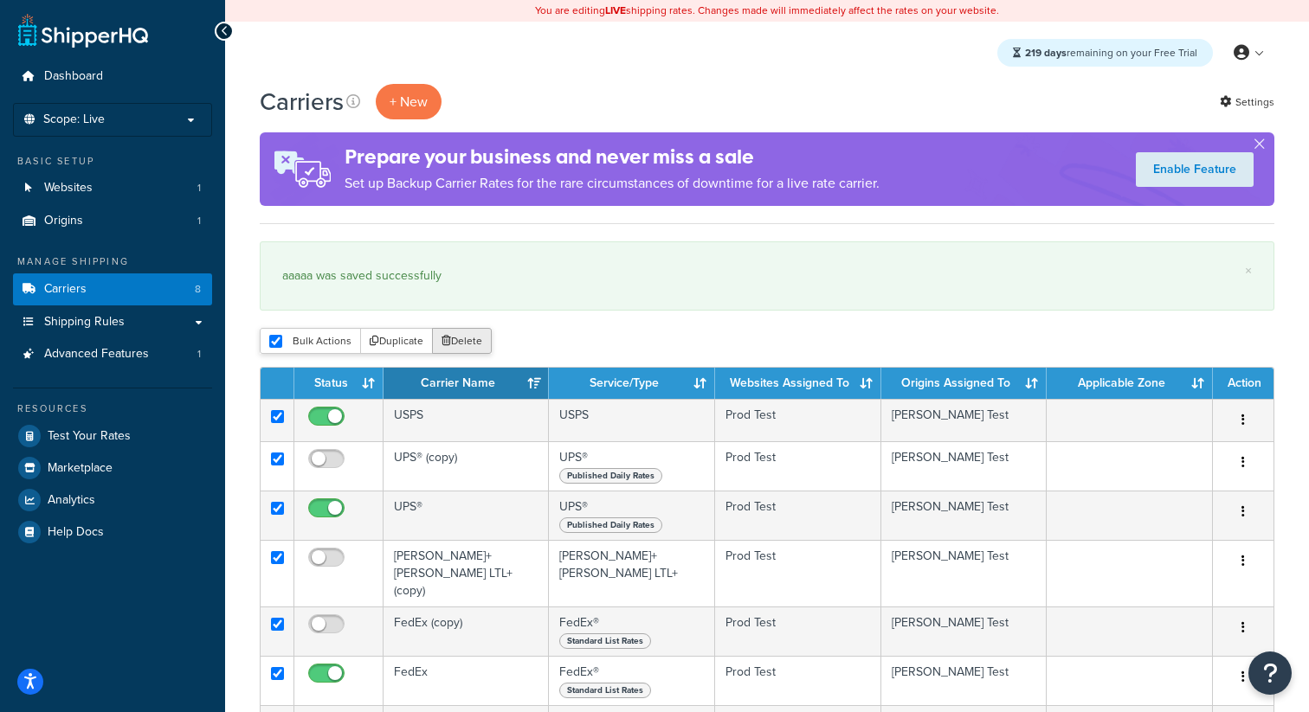
click at [474, 349] on button "Delete" at bounding box center [462, 341] width 60 height 26
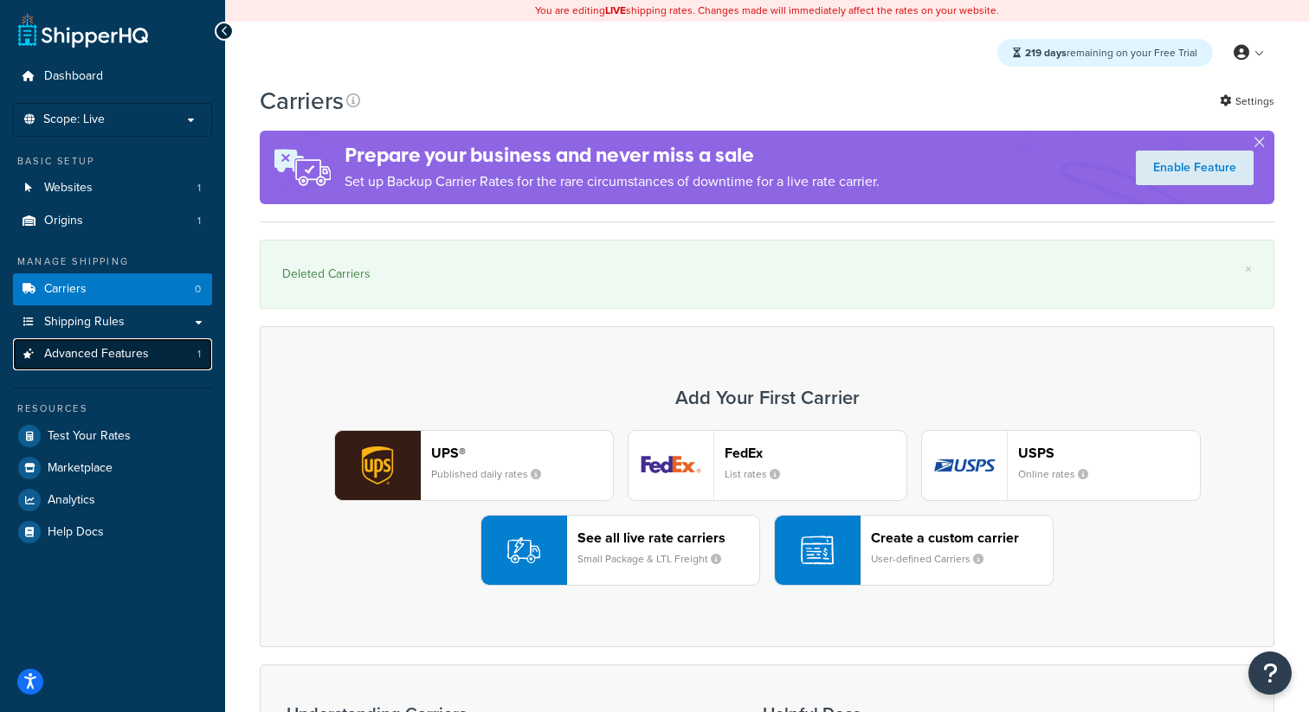
click at [144, 358] on span "Advanced Features" at bounding box center [96, 354] width 105 height 15
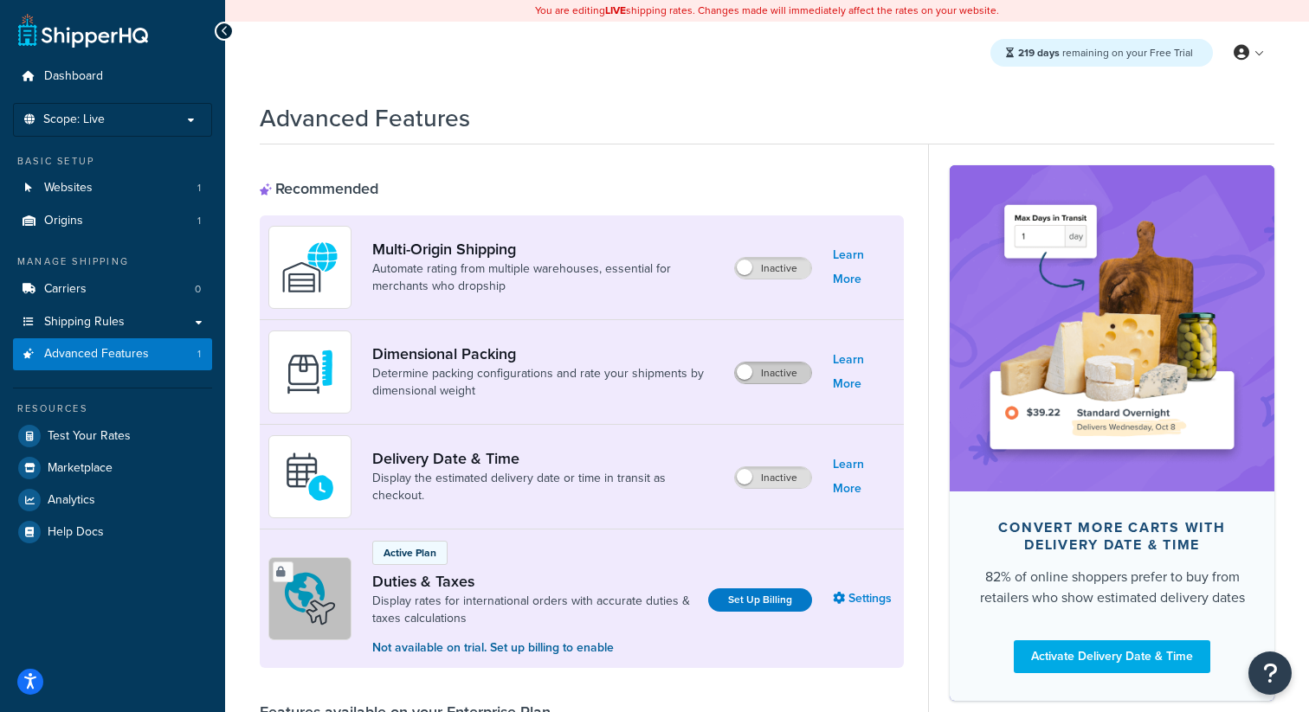
click at [776, 373] on label "Inactive" at bounding box center [773, 373] width 76 height 21
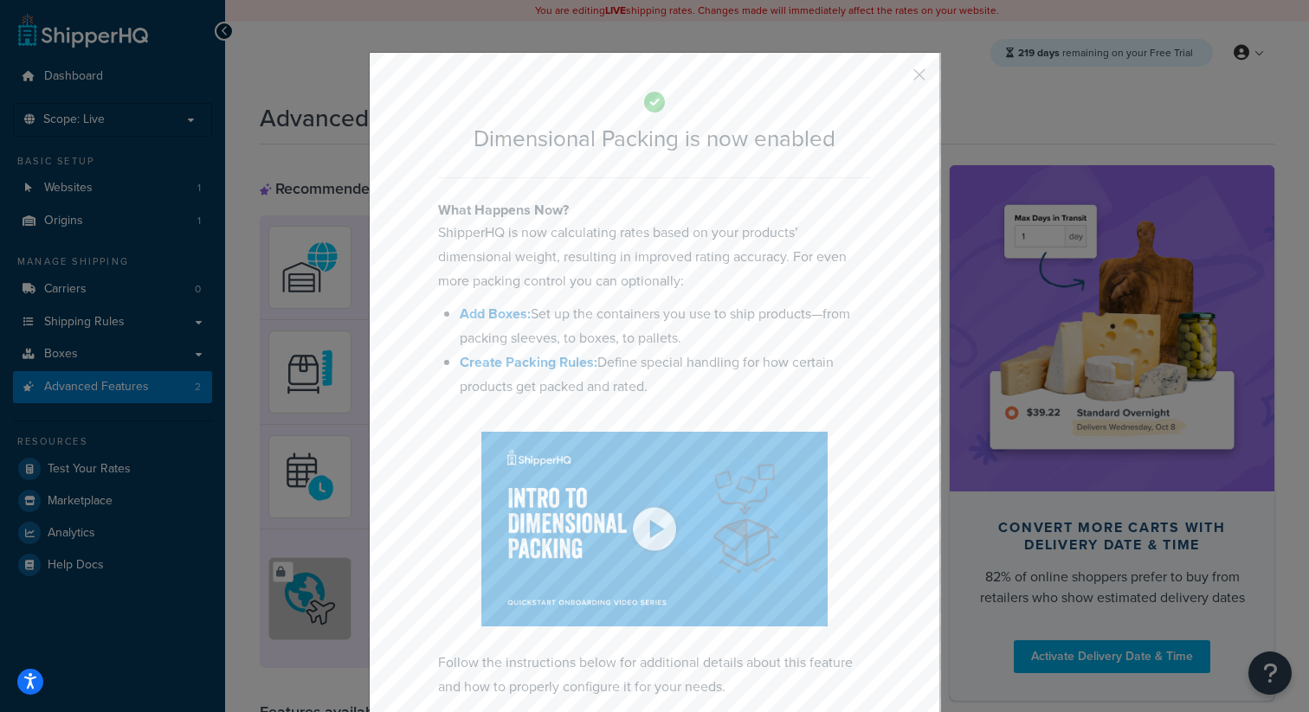
scroll to position [90, 0]
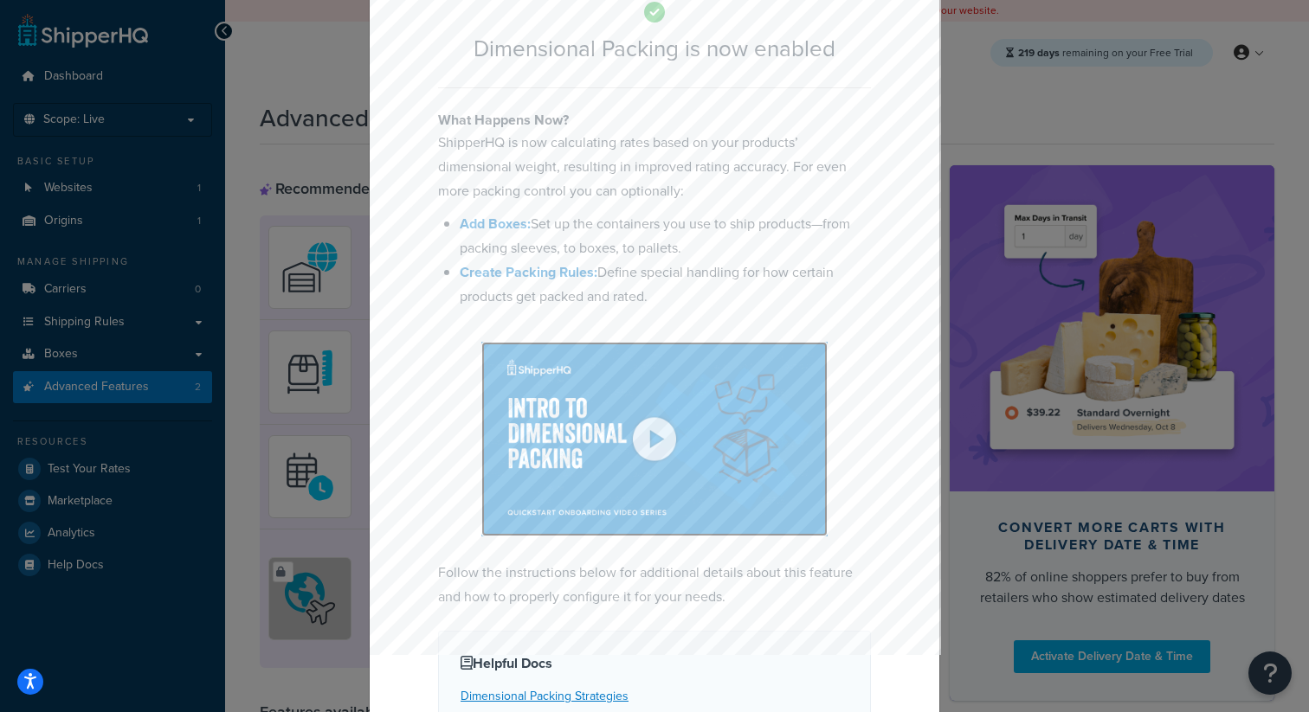
click at [623, 359] on img at bounding box center [654, 439] width 346 height 195
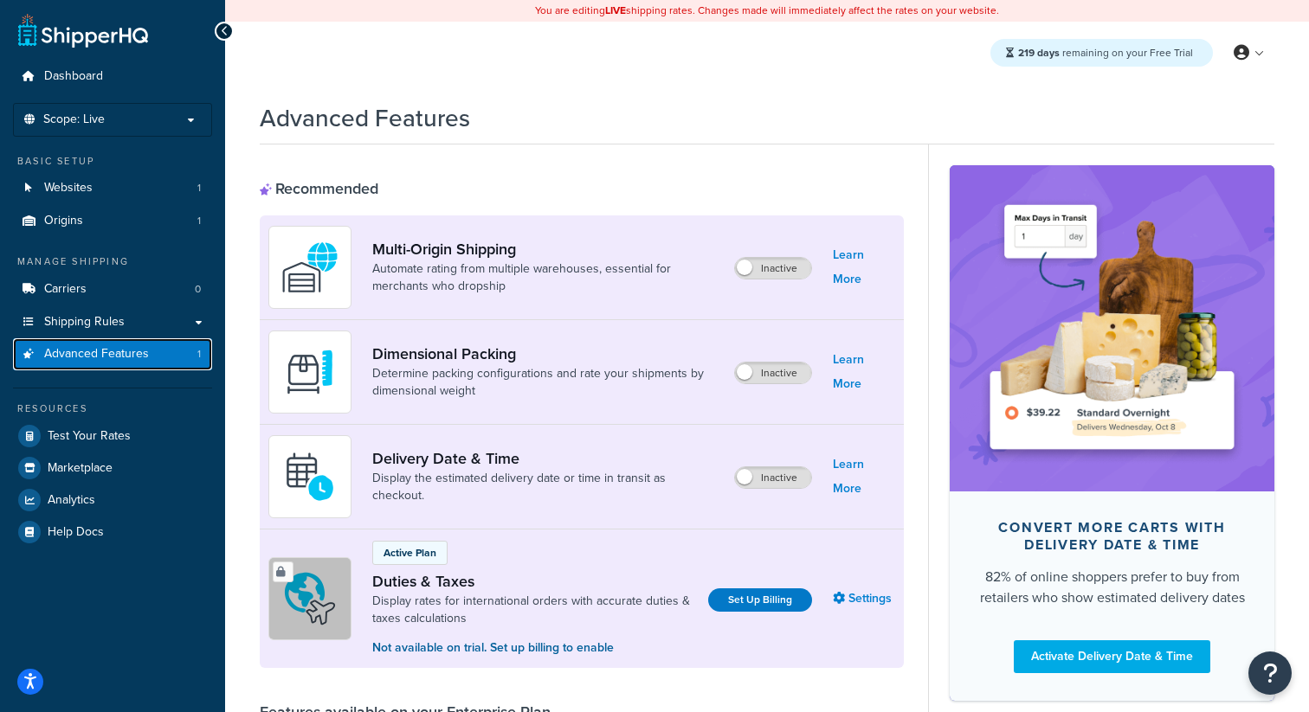
click at [132, 356] on span "Advanced Features" at bounding box center [96, 354] width 105 height 15
click at [751, 371] on label "Inactive" at bounding box center [773, 373] width 76 height 21
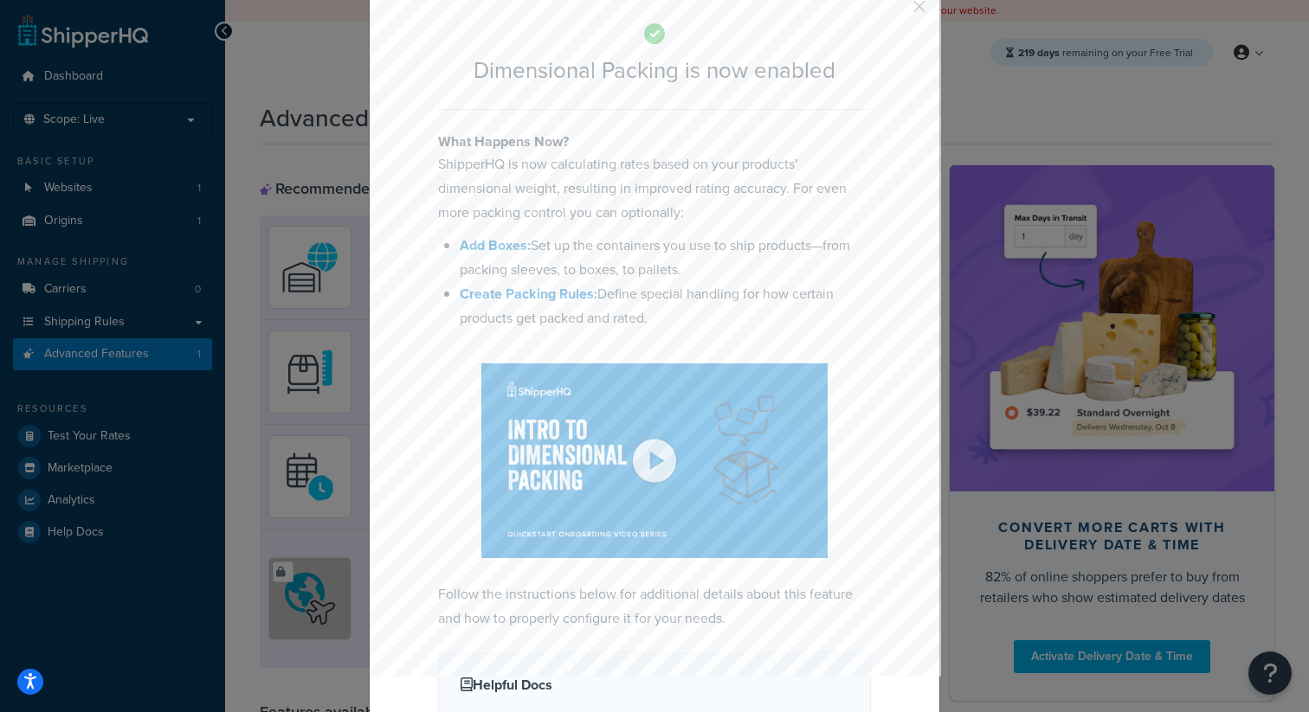
scroll to position [90, 0]
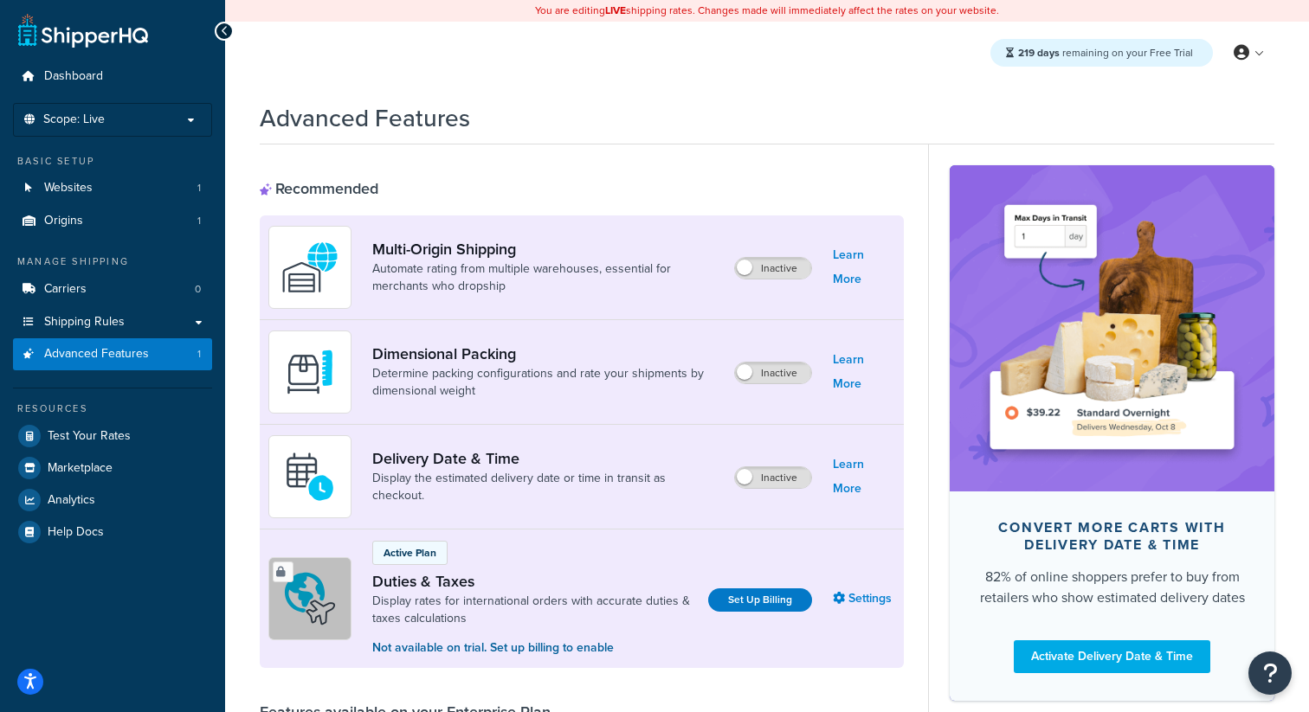
click at [92, 321] on span "Shipping Rules" at bounding box center [84, 322] width 81 height 15
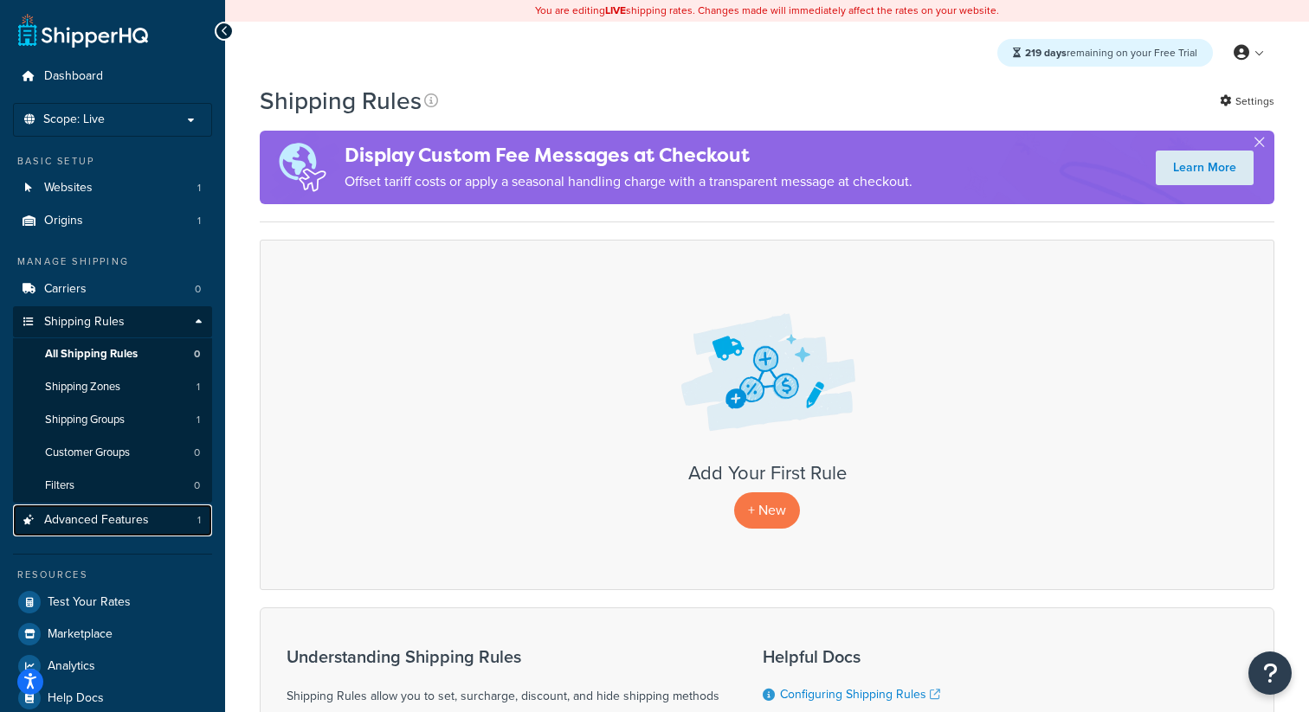
click at [98, 526] on span "Advanced Features" at bounding box center [96, 520] width 105 height 15
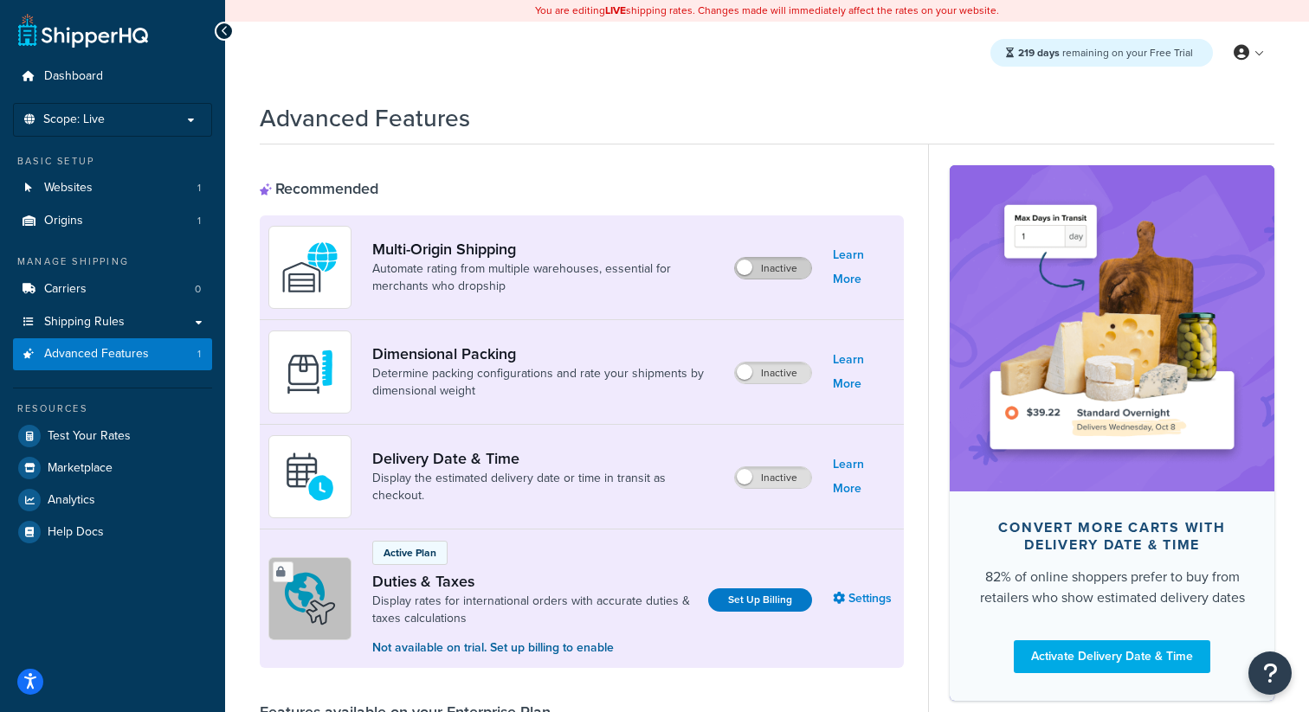
click at [770, 274] on label "Inactive" at bounding box center [773, 268] width 76 height 21
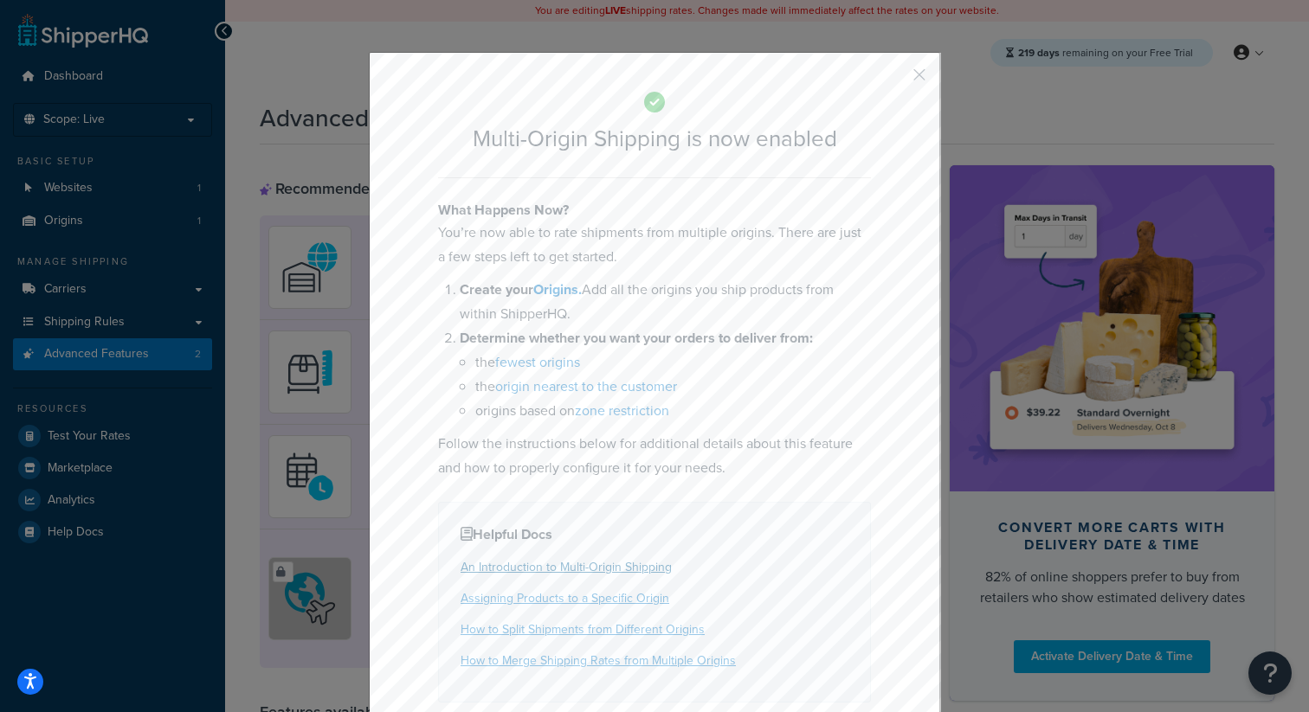
scroll to position [70, 0]
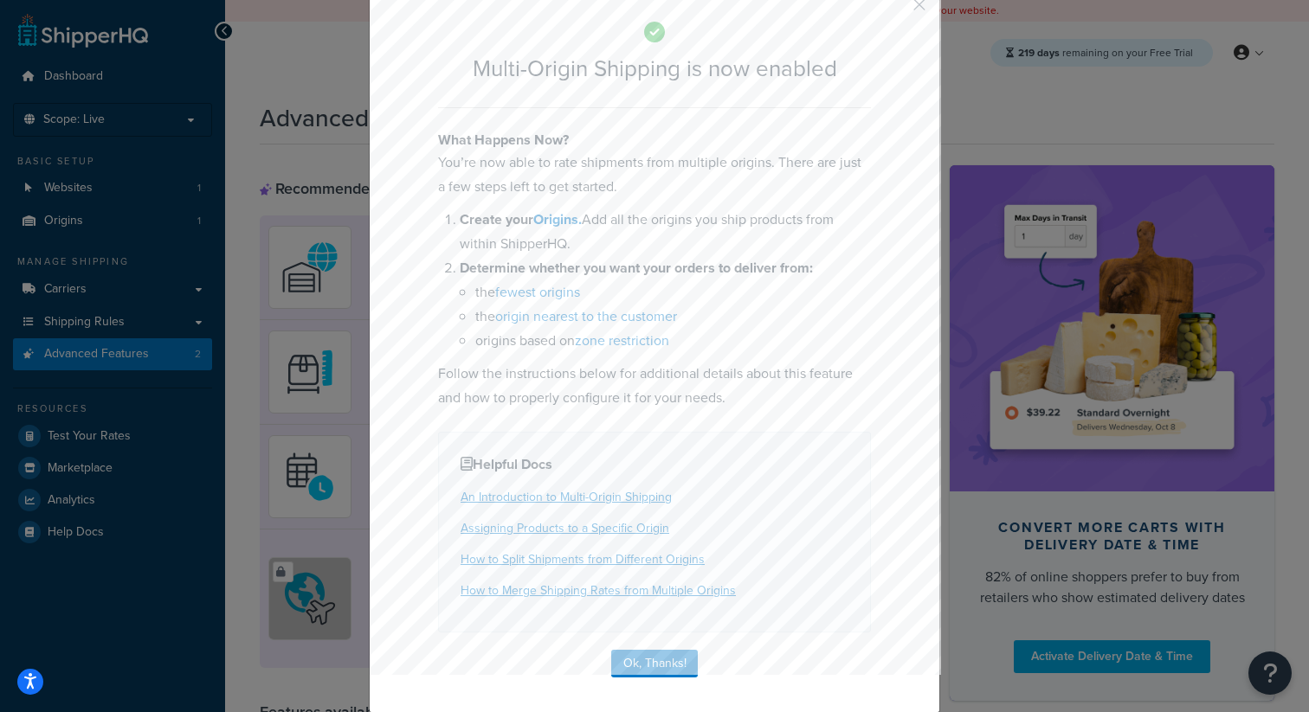
click at [660, 647] on div "Multi-Origin Shipping is now enabled What Happens Now? You’re now able to rate …" at bounding box center [654, 347] width 571 height 731
click at [661, 660] on button "Ok, Thanks!" at bounding box center [654, 664] width 87 height 28
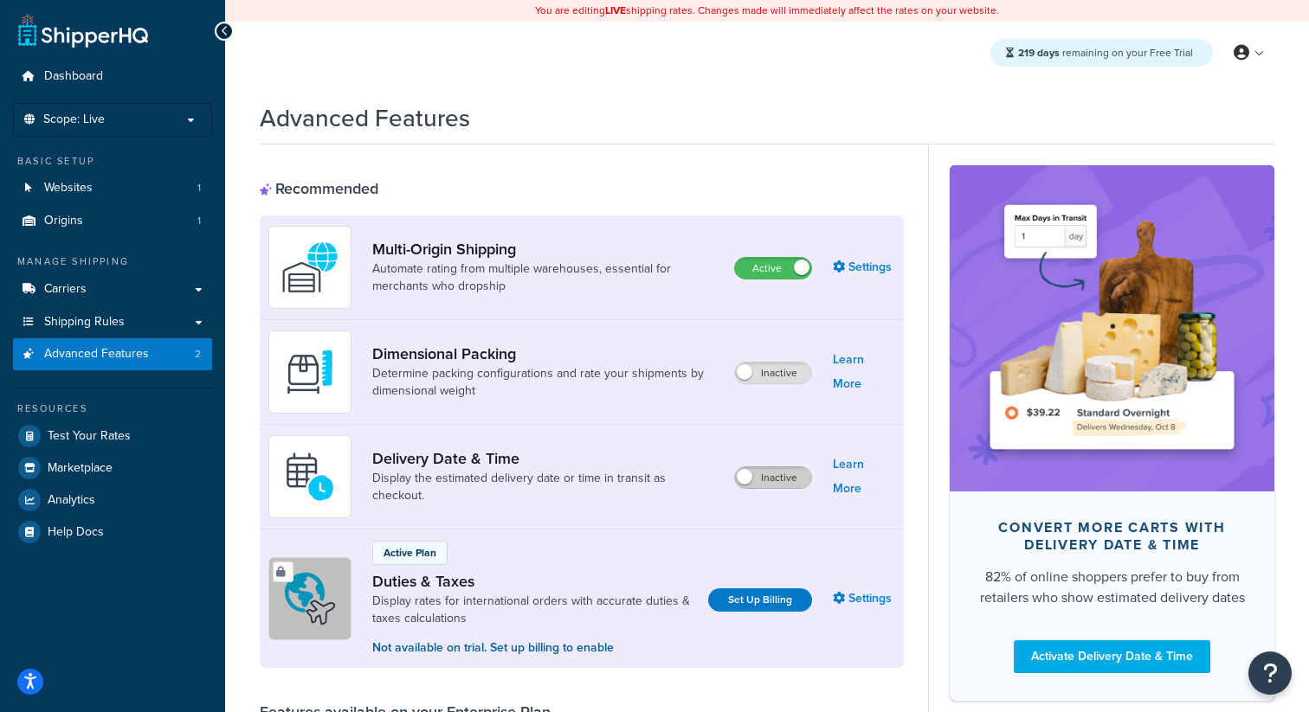
click at [764, 480] on label "Inactive" at bounding box center [773, 477] width 76 height 21
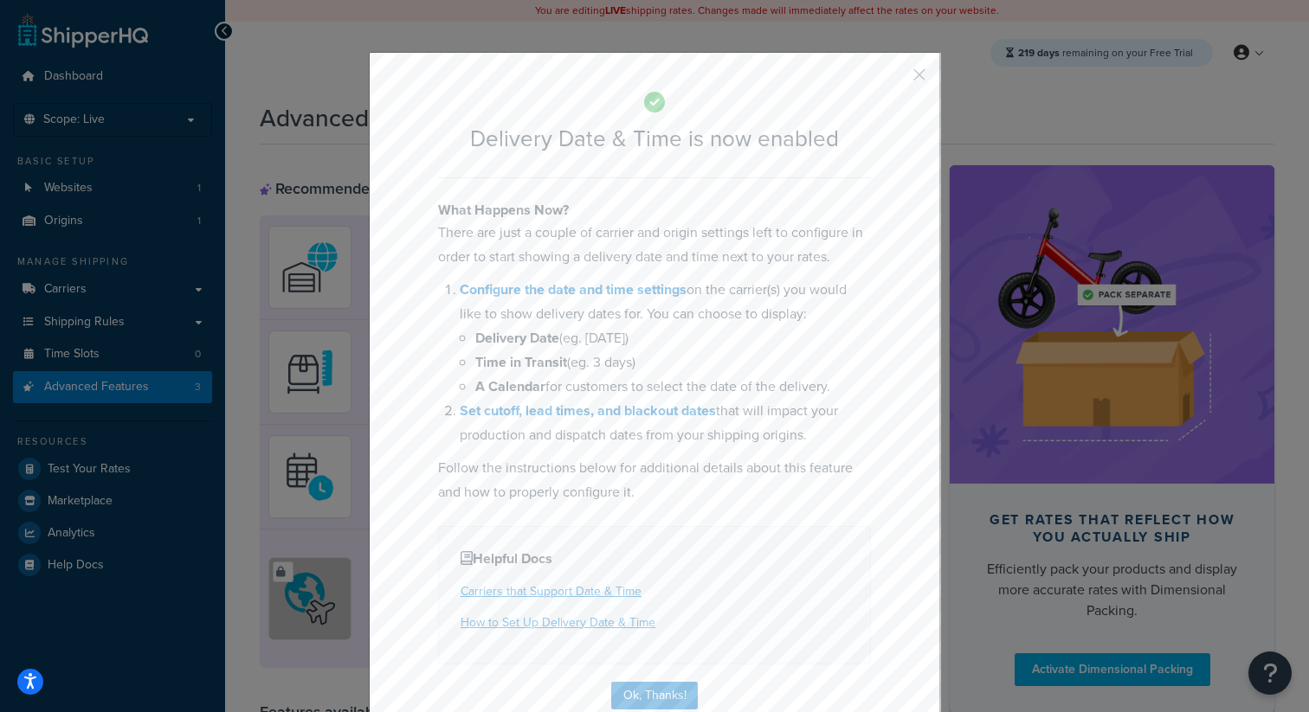
scroll to position [34, 0]
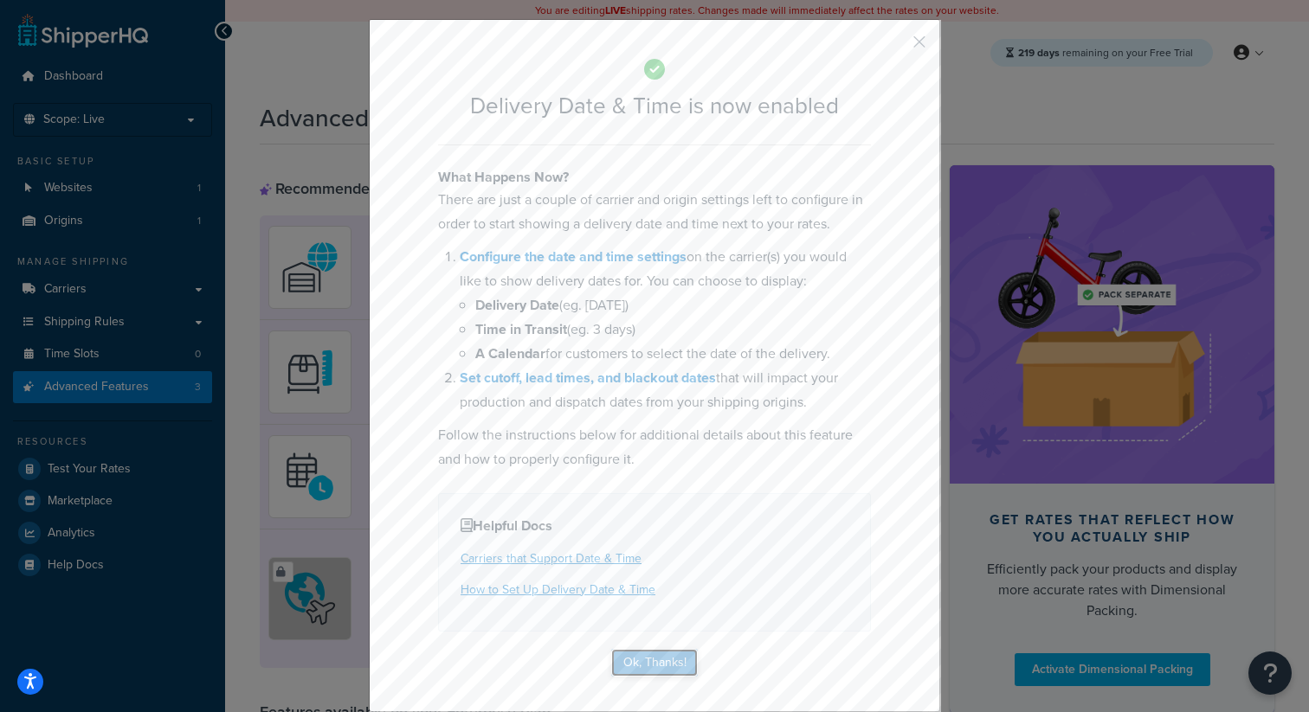
click at [660, 669] on button "Ok, Thanks!" at bounding box center [654, 663] width 87 height 28
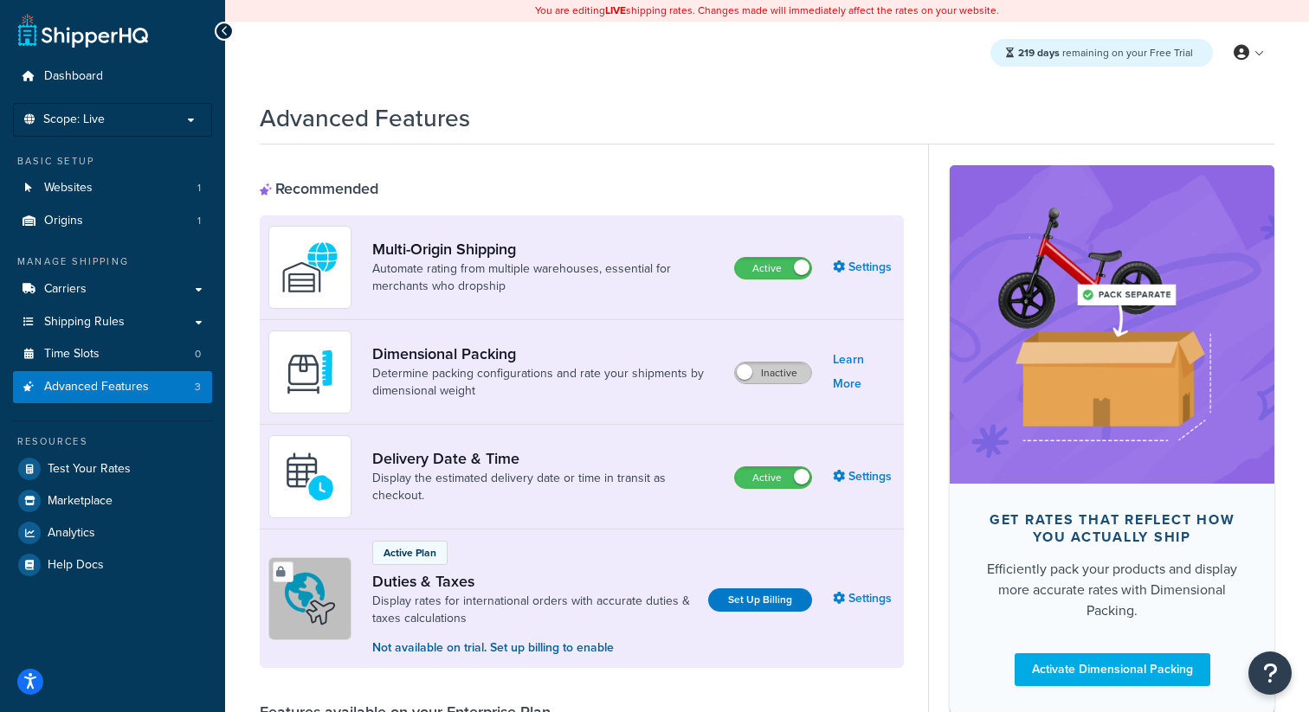
click at [761, 382] on label "Inactive" at bounding box center [773, 373] width 76 height 21
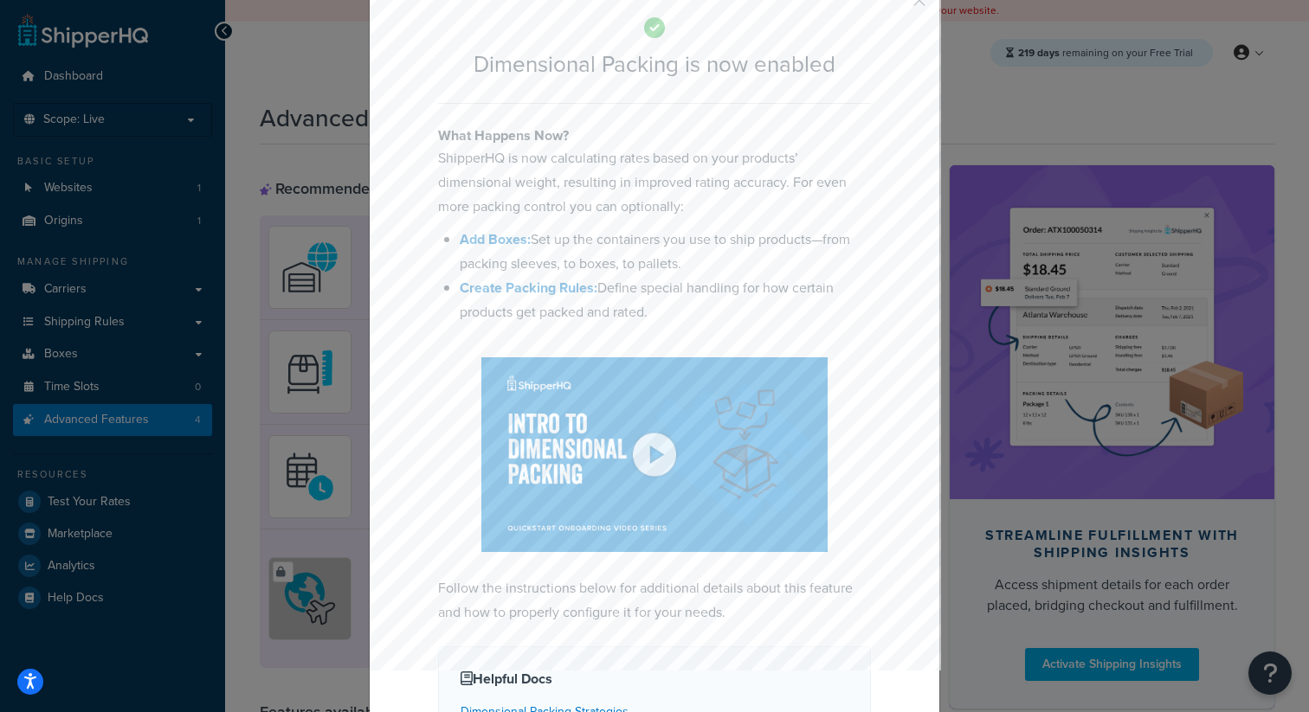
scroll to position [90, 0]
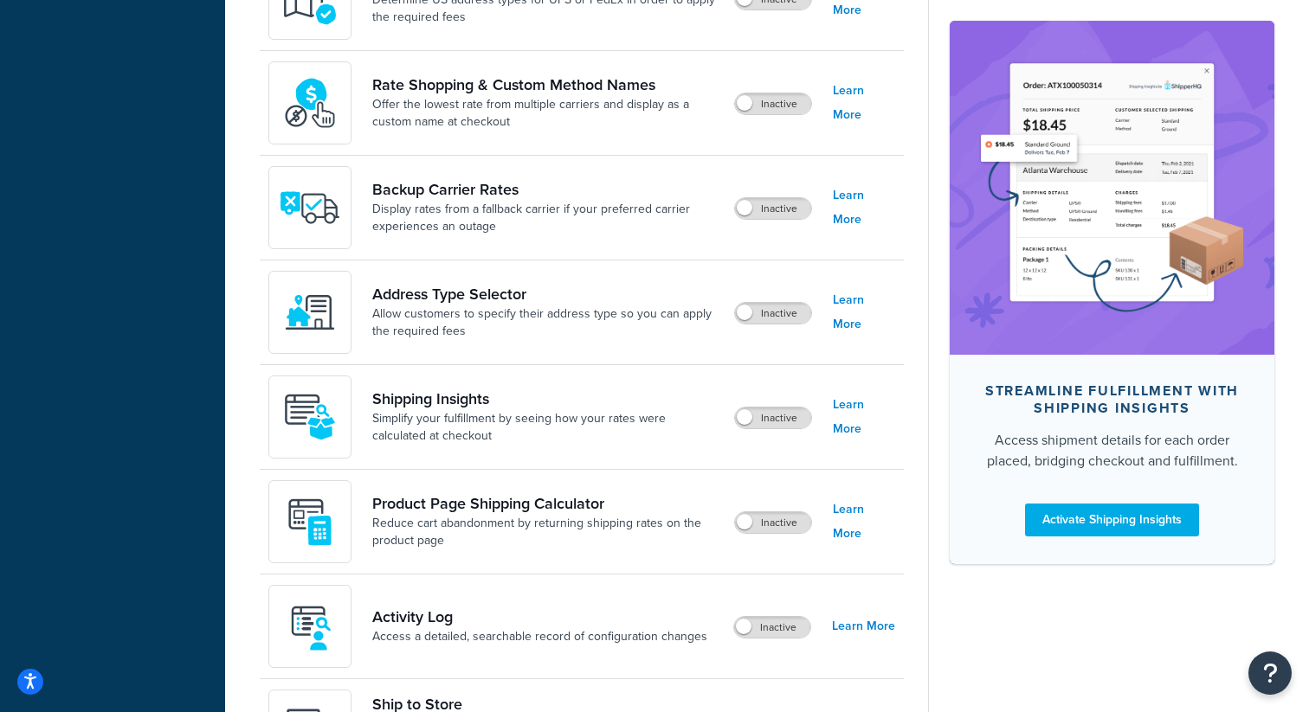
scroll to position [1086, 0]
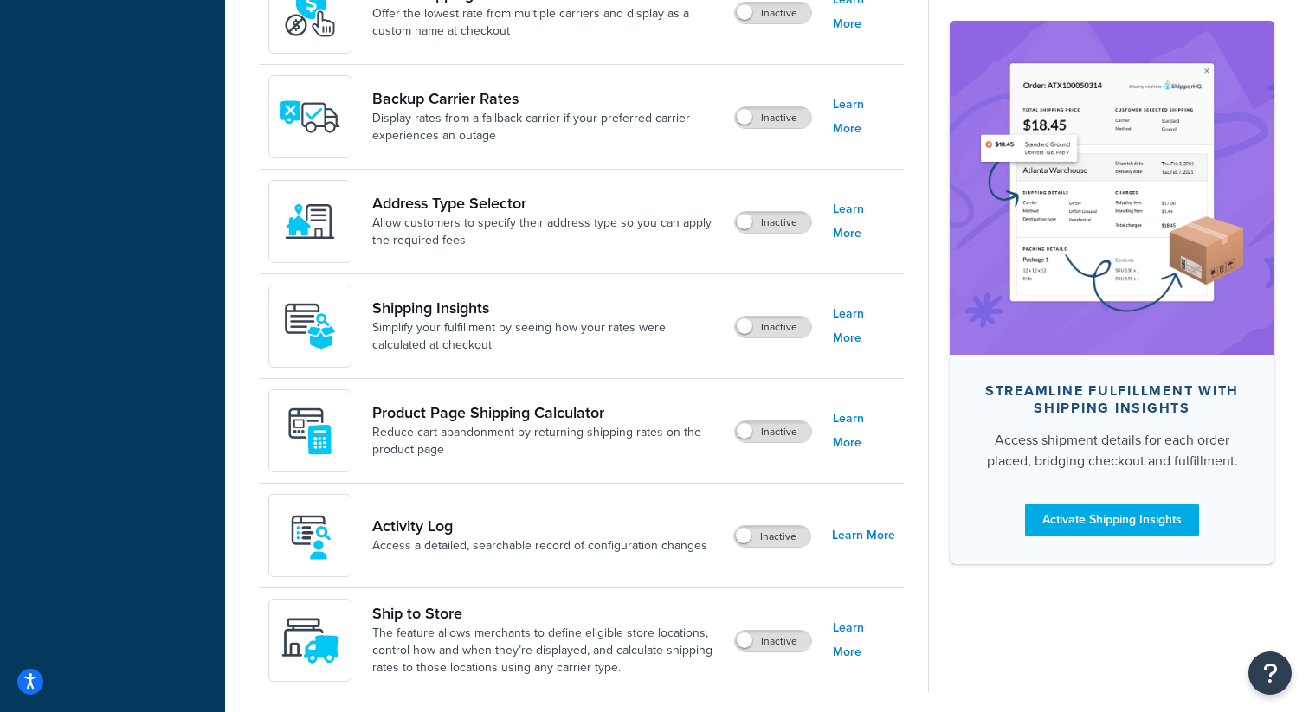
click at [757, 239] on div "Address Type Selector Allow customers to specify their address type so you can …" at bounding box center [582, 222] width 644 height 105
click at [771, 226] on label "Inactive" at bounding box center [773, 222] width 76 height 21
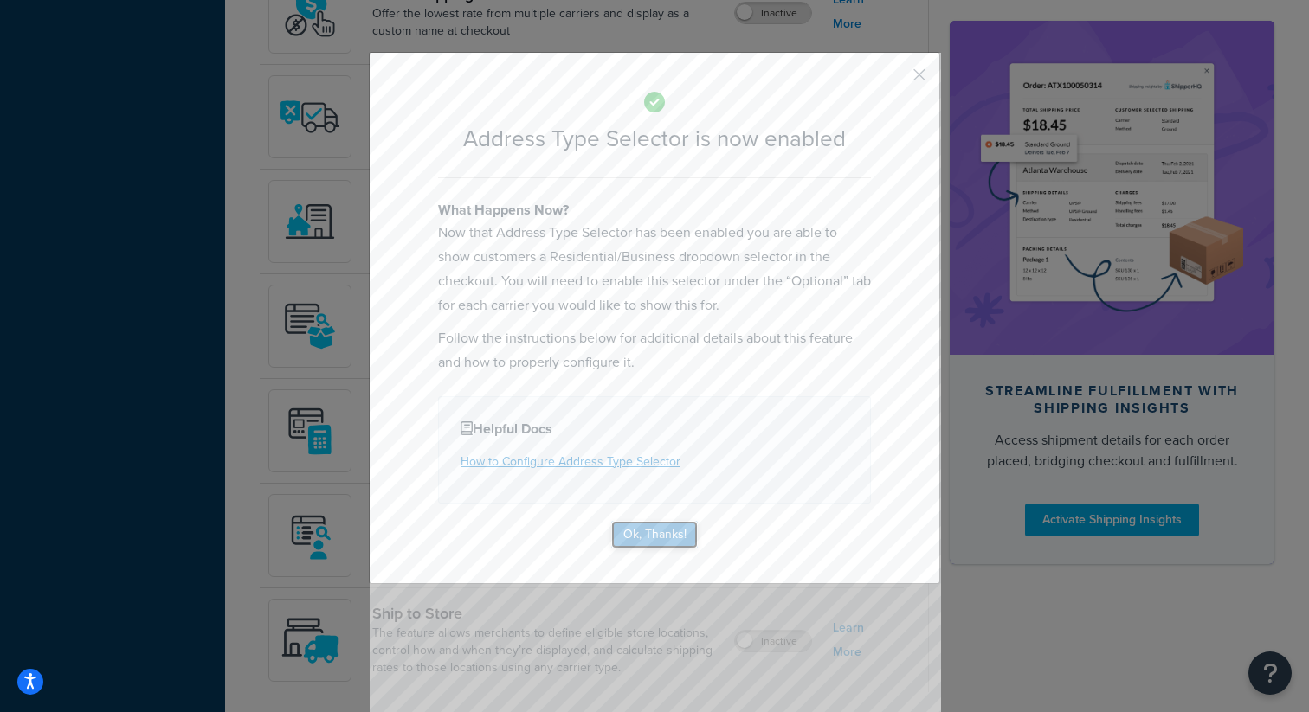
click at [648, 535] on button "Ok, Thanks!" at bounding box center [654, 535] width 87 height 28
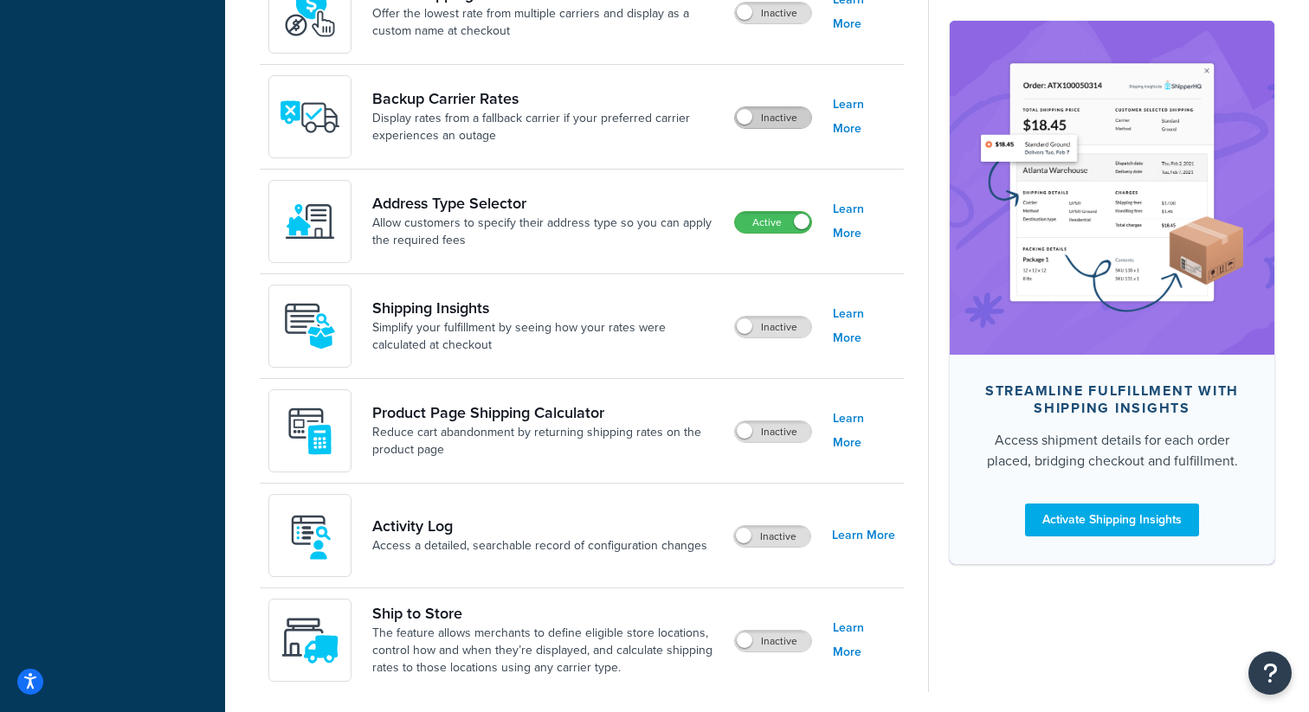
click at [779, 117] on label "Inactive" at bounding box center [773, 117] width 76 height 21
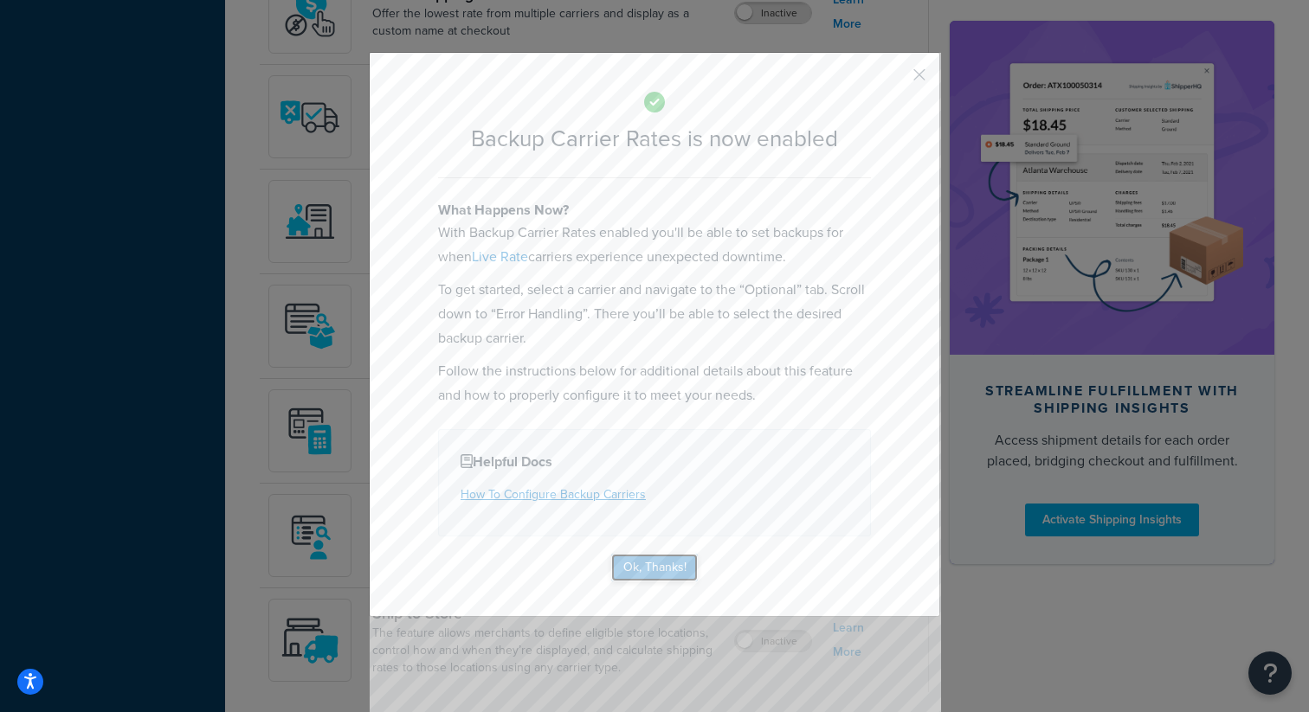
click at [638, 564] on button "Ok, Thanks!" at bounding box center [654, 568] width 87 height 28
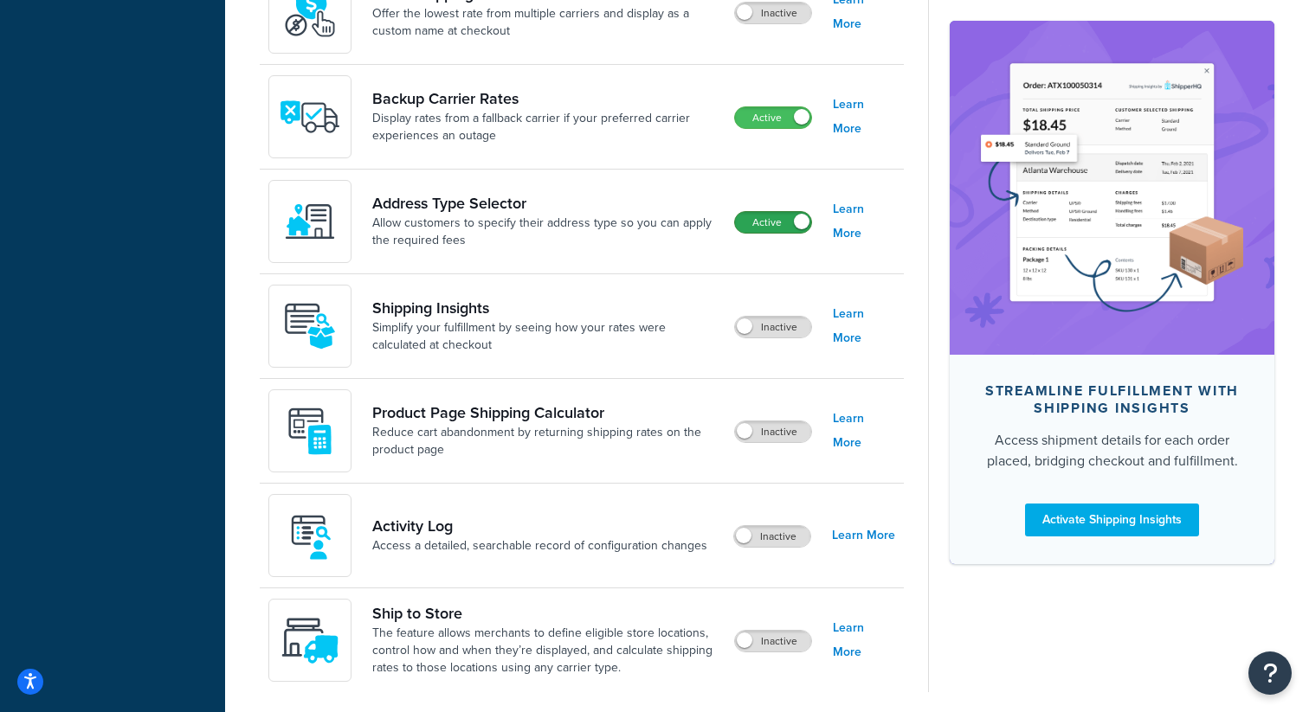
click at [792, 225] on label "Active" at bounding box center [773, 222] width 76 height 21
click at [783, 112] on label "Active" at bounding box center [773, 117] width 76 height 21
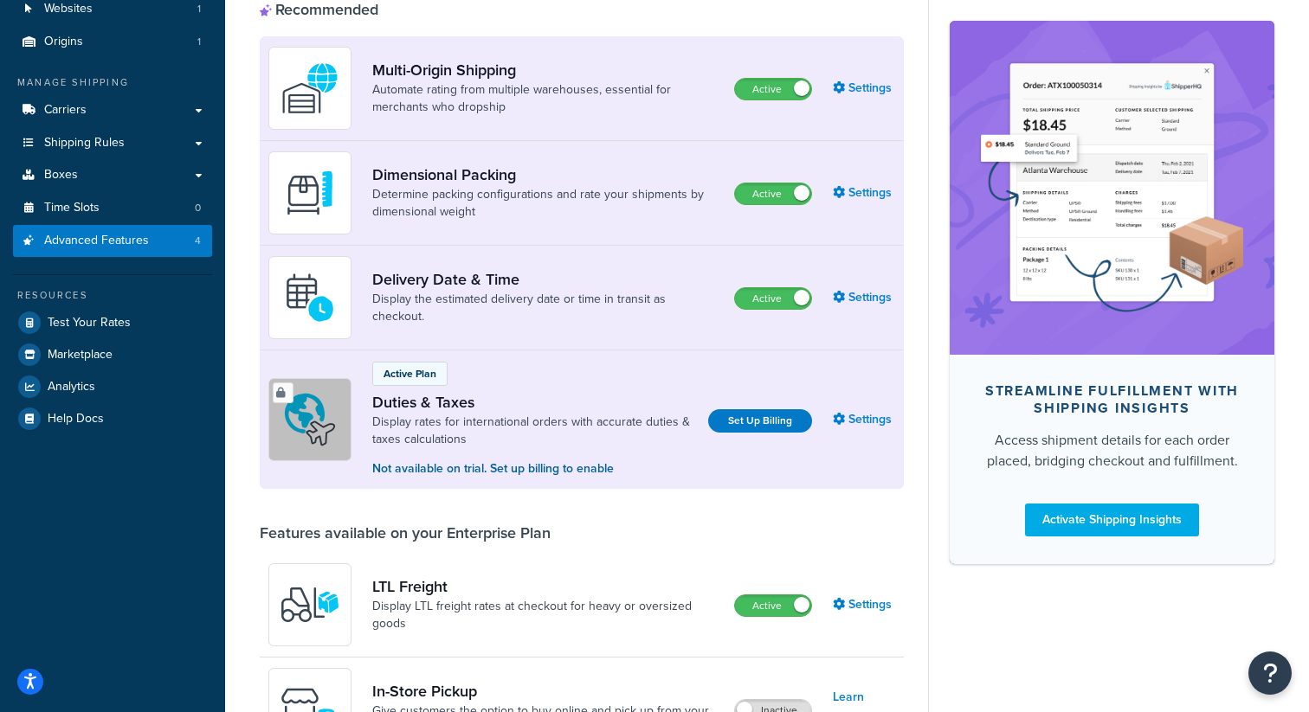
scroll to position [134, 0]
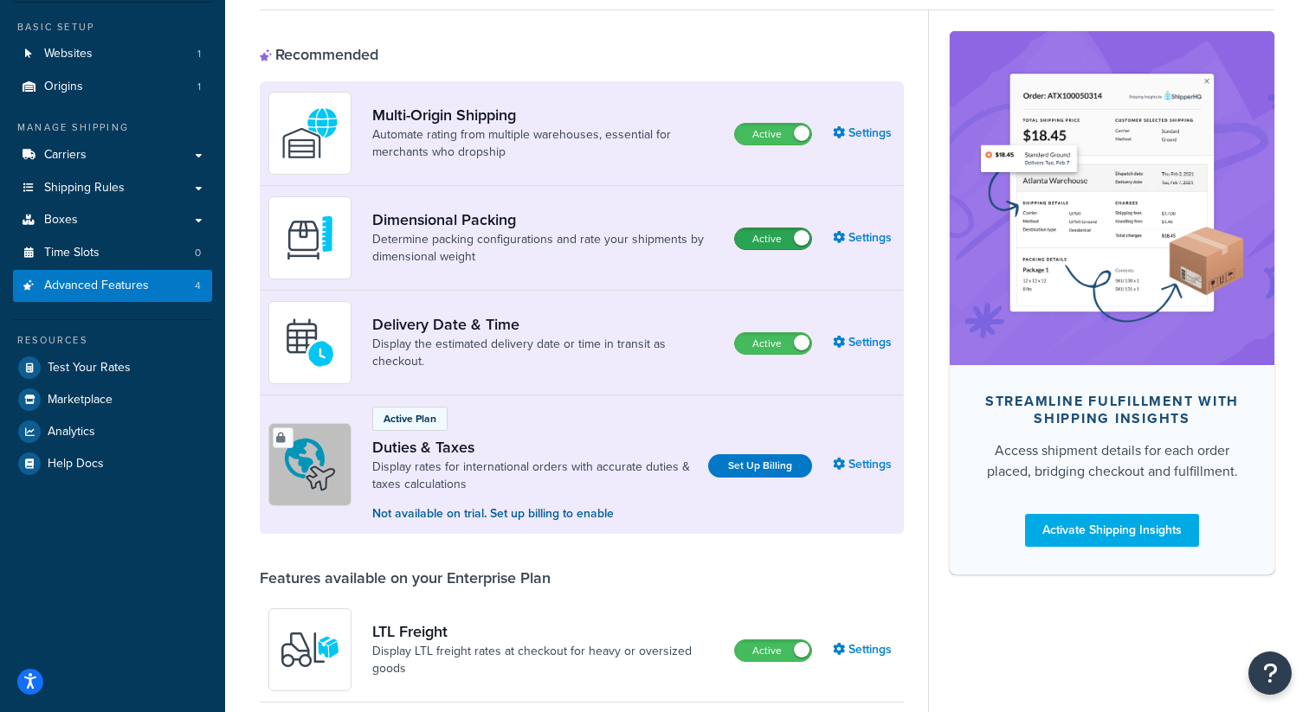
click at [775, 243] on label "Active" at bounding box center [773, 239] width 76 height 21
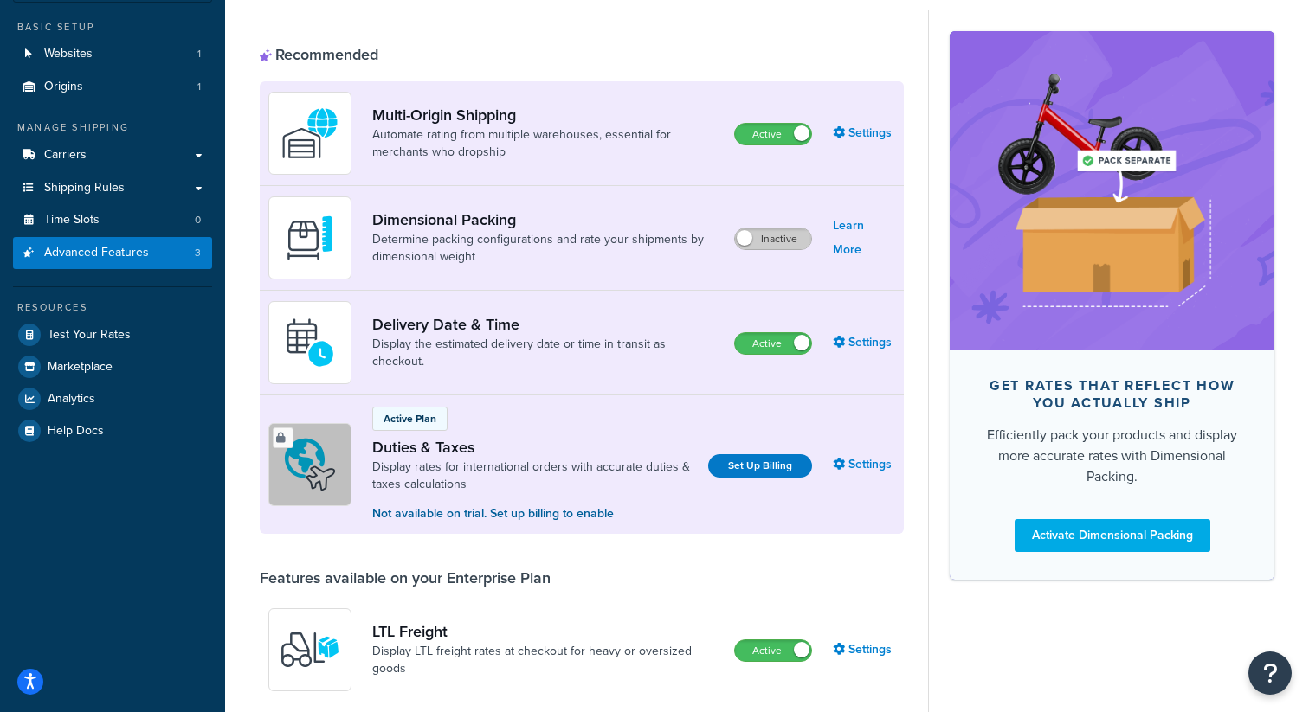
click at [775, 243] on label "Inactive" at bounding box center [773, 239] width 76 height 21
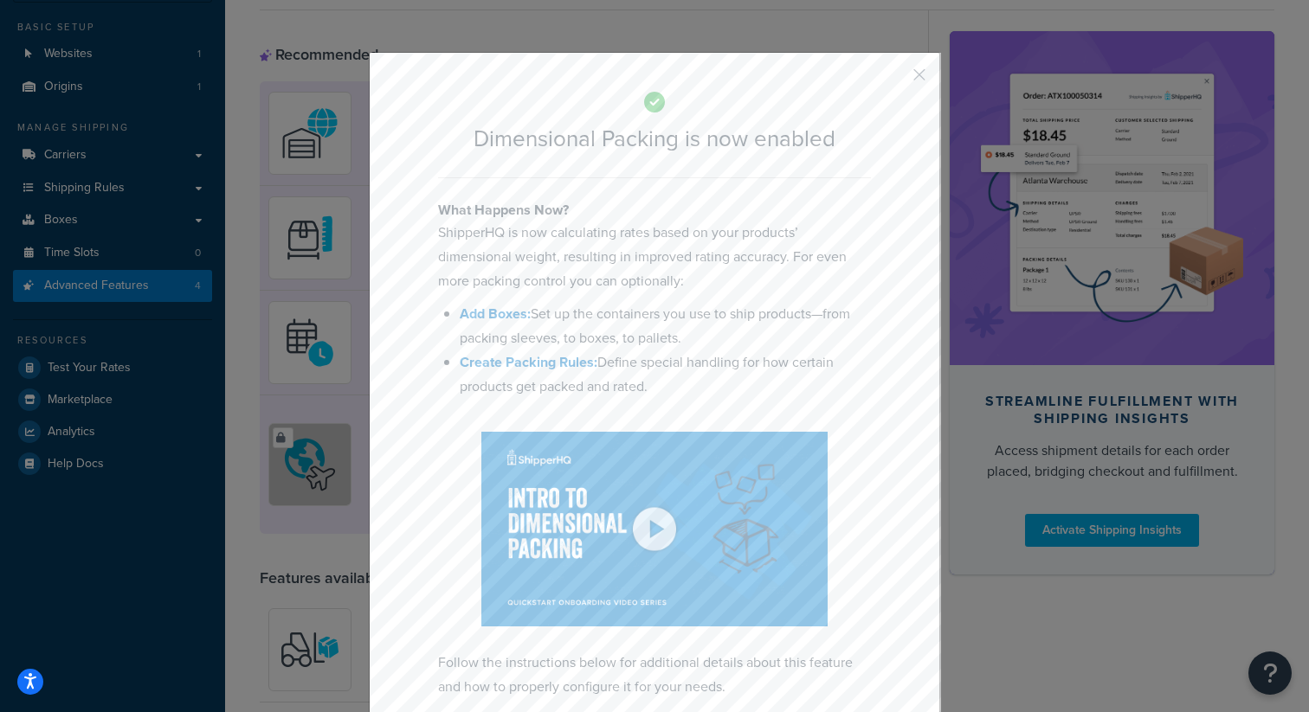
drag, startPoint x: 551, startPoint y: 438, endPoint x: 564, endPoint y: 440, distance: 12.2
click at [564, 440] on div at bounding box center [654, 529] width 433 height 195
click at [790, 322] on li "Add Boxes: Set up the containers you use to ship products—from packing sleeves,…" at bounding box center [665, 326] width 411 height 48
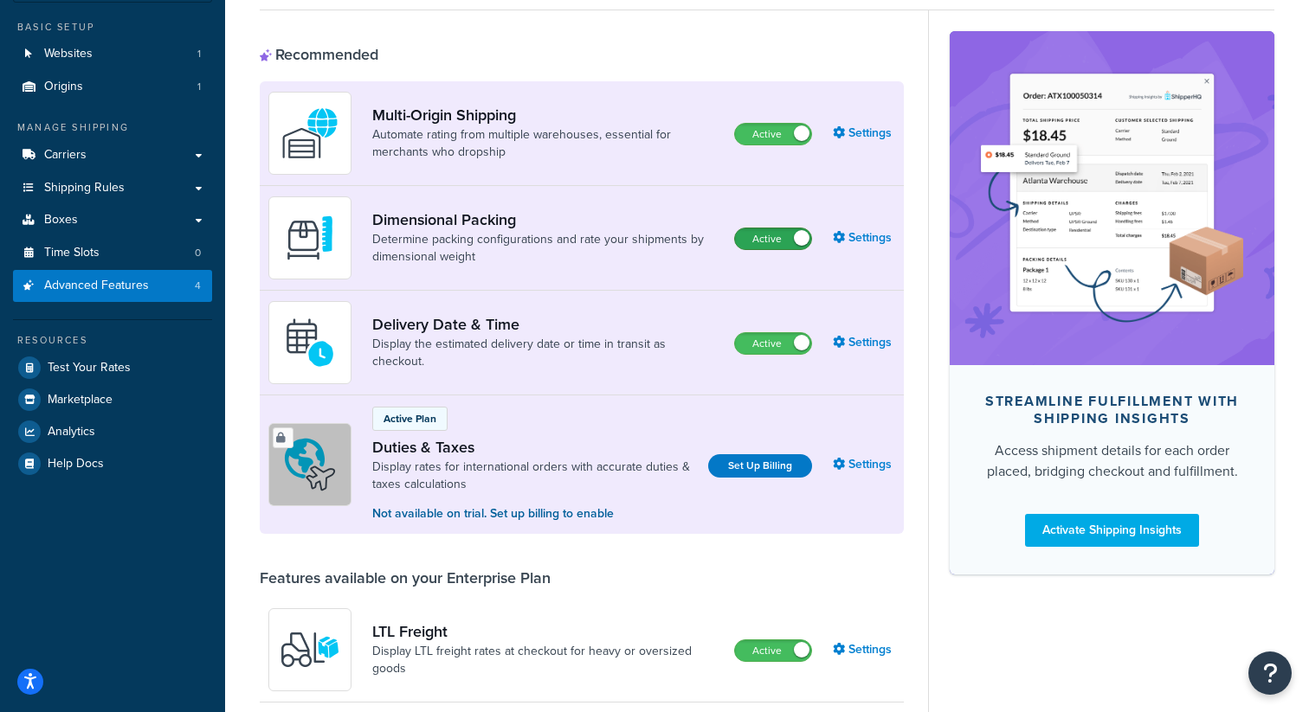
click at [766, 239] on label "Active" at bounding box center [773, 239] width 76 height 21
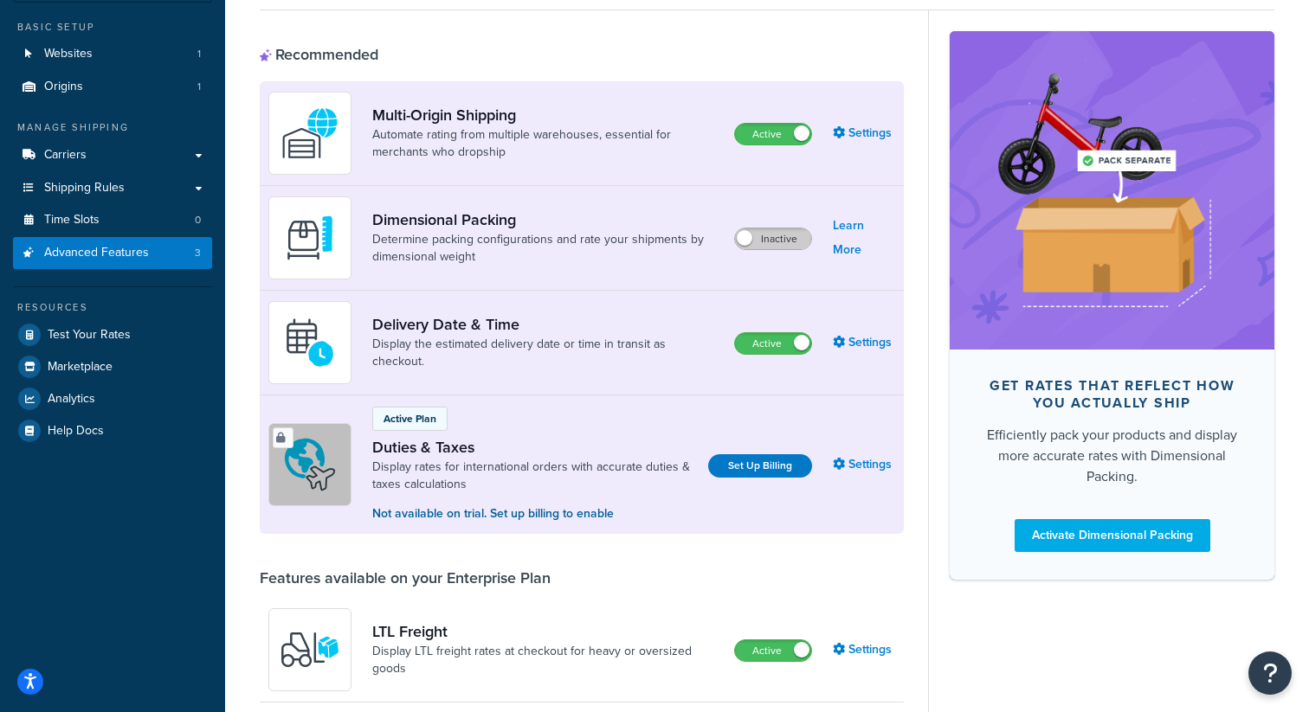
click at [767, 246] on label "Inactive" at bounding box center [773, 239] width 76 height 21
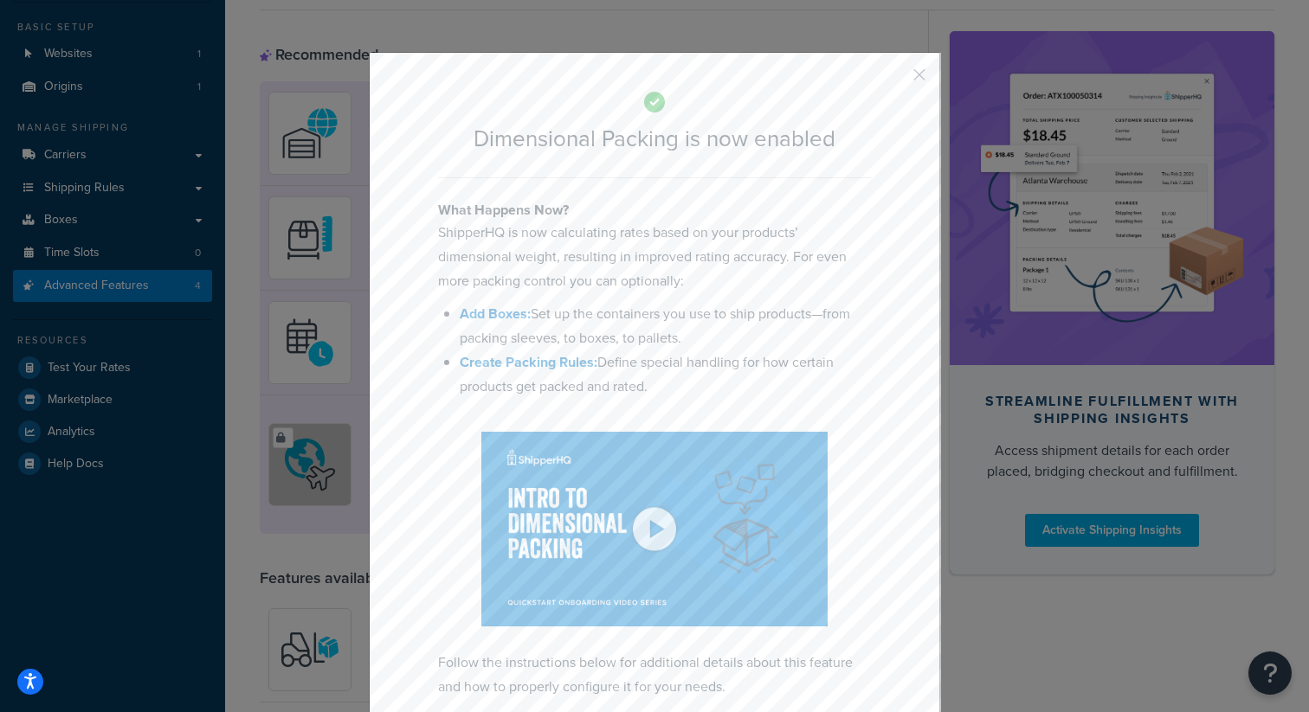
scroll to position [90, 0]
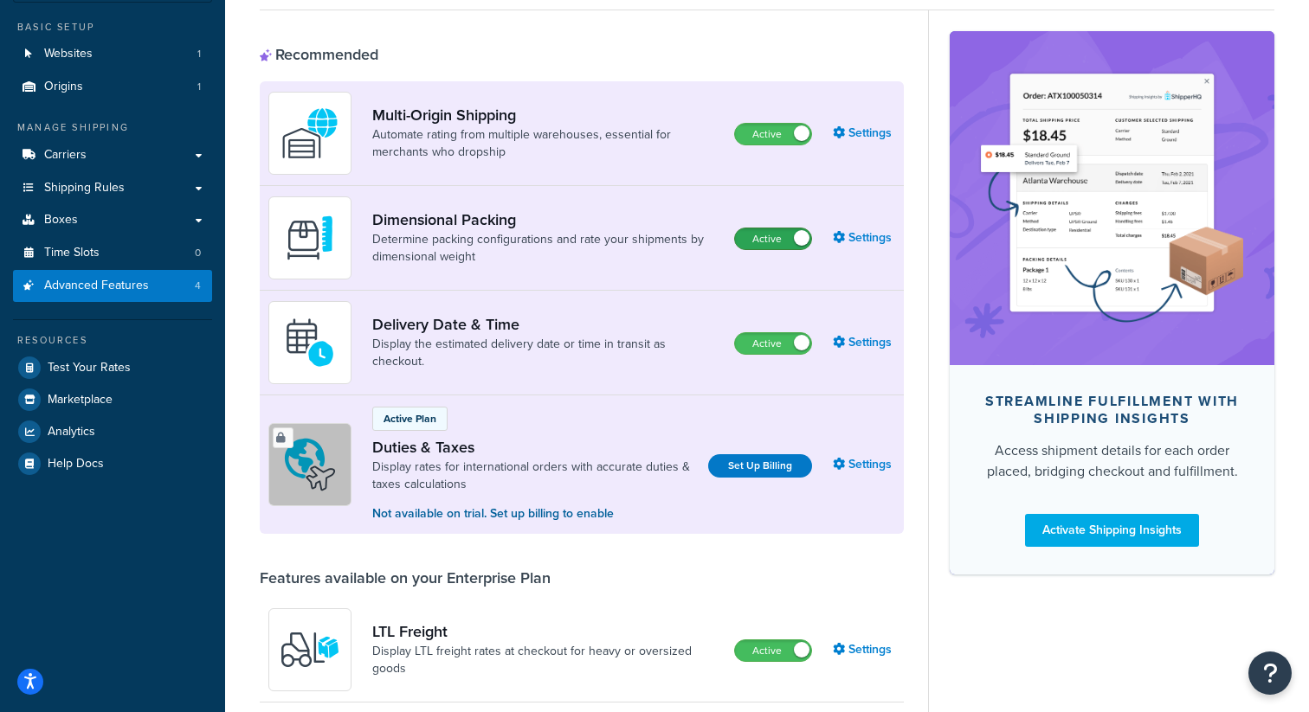
click at [786, 243] on label "Active" at bounding box center [773, 239] width 76 height 21
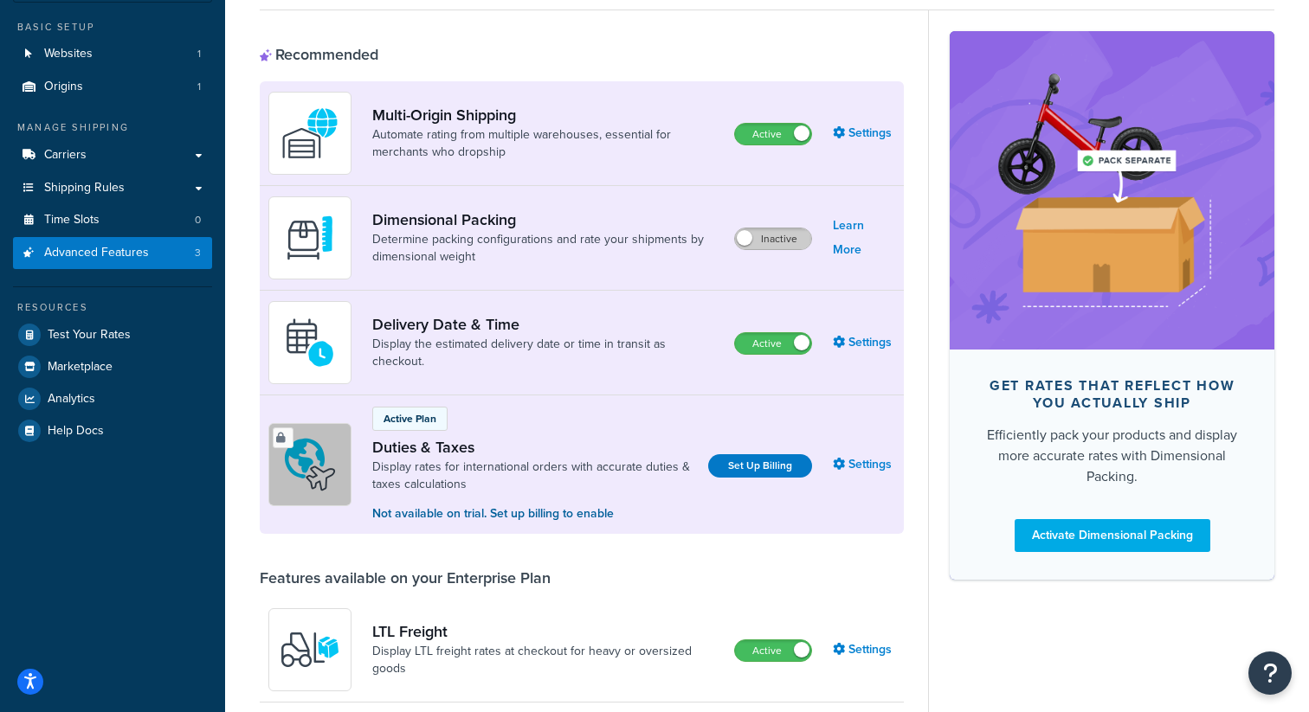
click at [780, 247] on label "Inactive" at bounding box center [773, 239] width 76 height 21
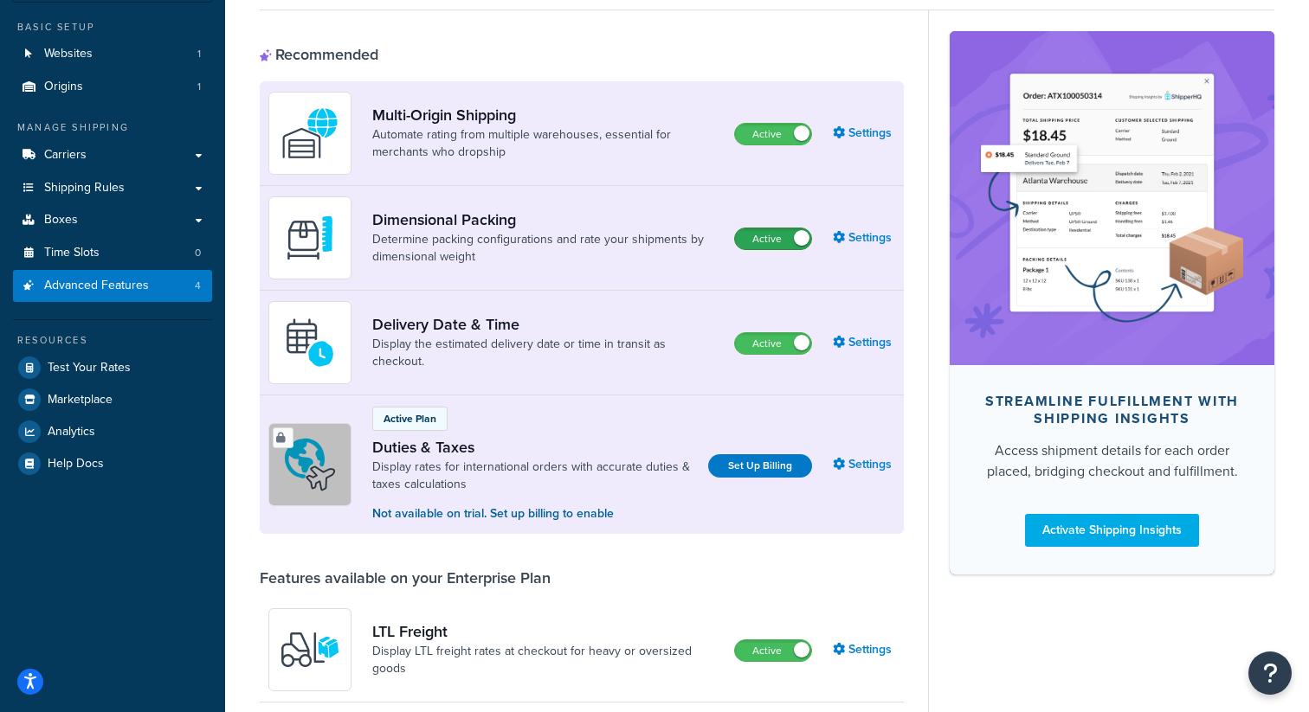
click at [771, 235] on label "Active" at bounding box center [773, 239] width 76 height 21
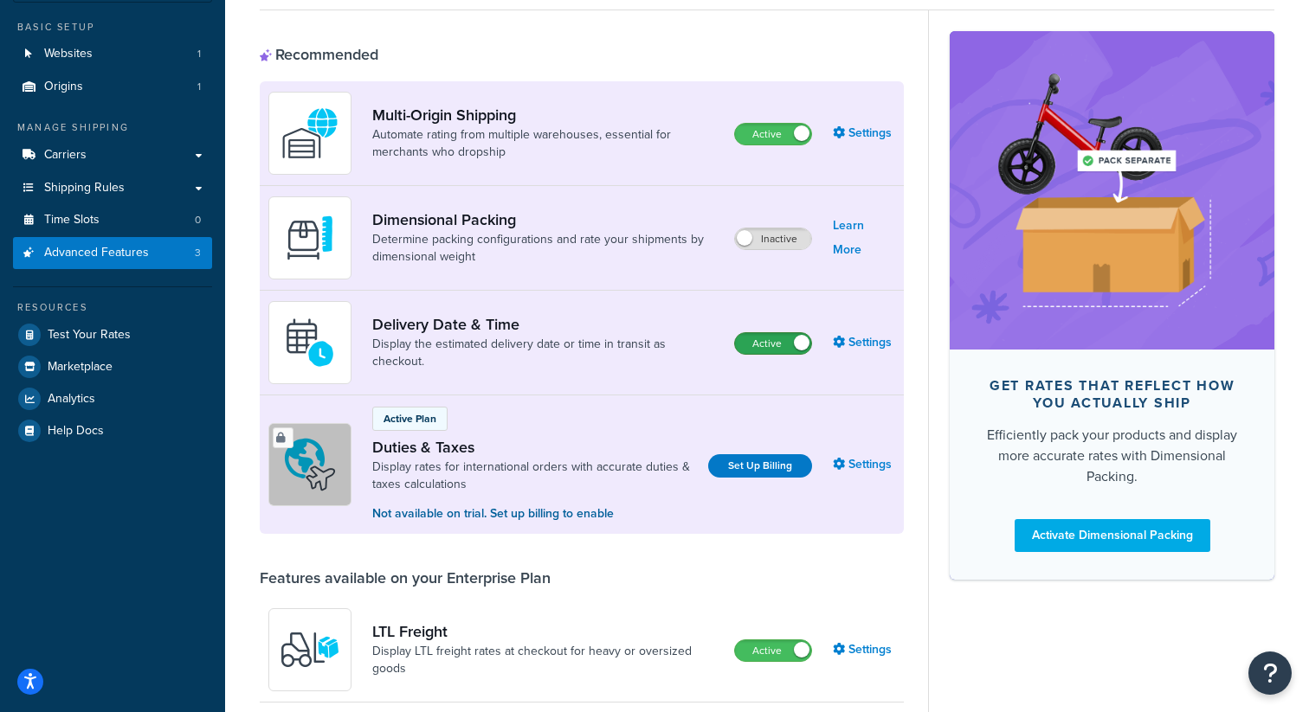
click at [758, 349] on label "Active" at bounding box center [773, 343] width 76 height 21
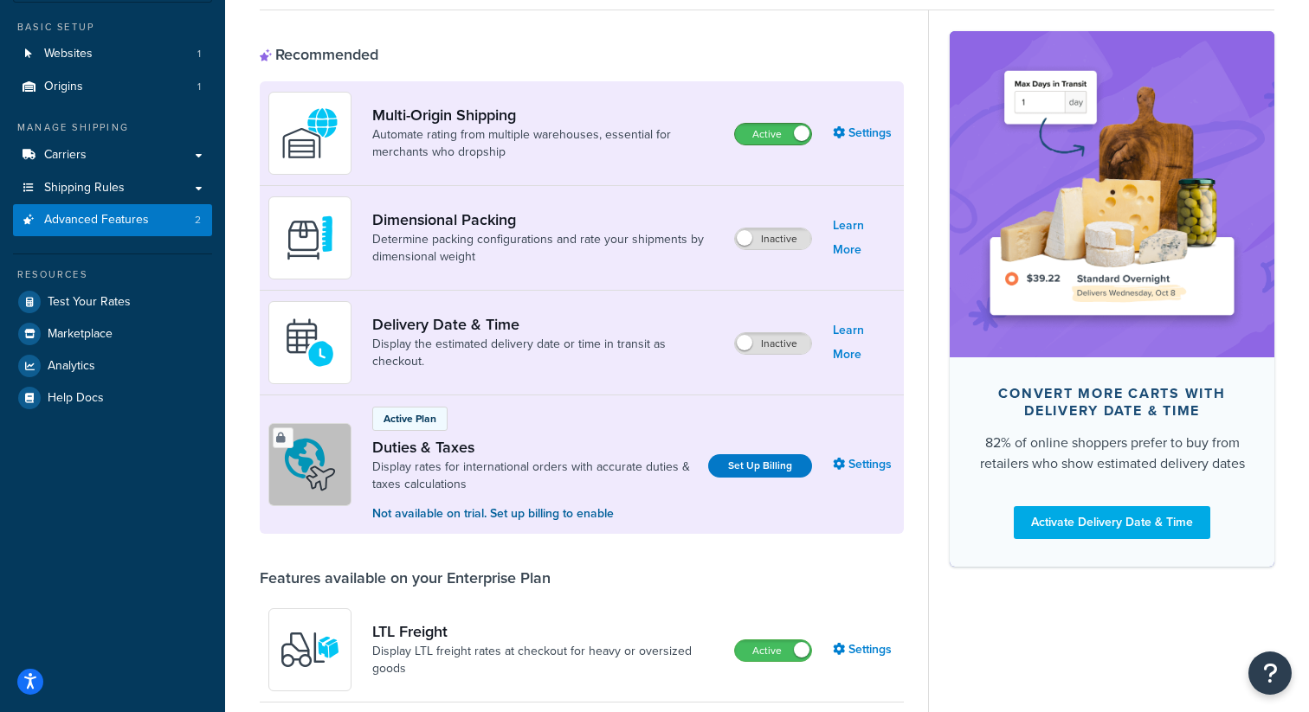
click at [777, 145] on div "Active" at bounding box center [773, 134] width 78 height 23
click at [774, 242] on label "Inactive" at bounding box center [773, 239] width 76 height 21
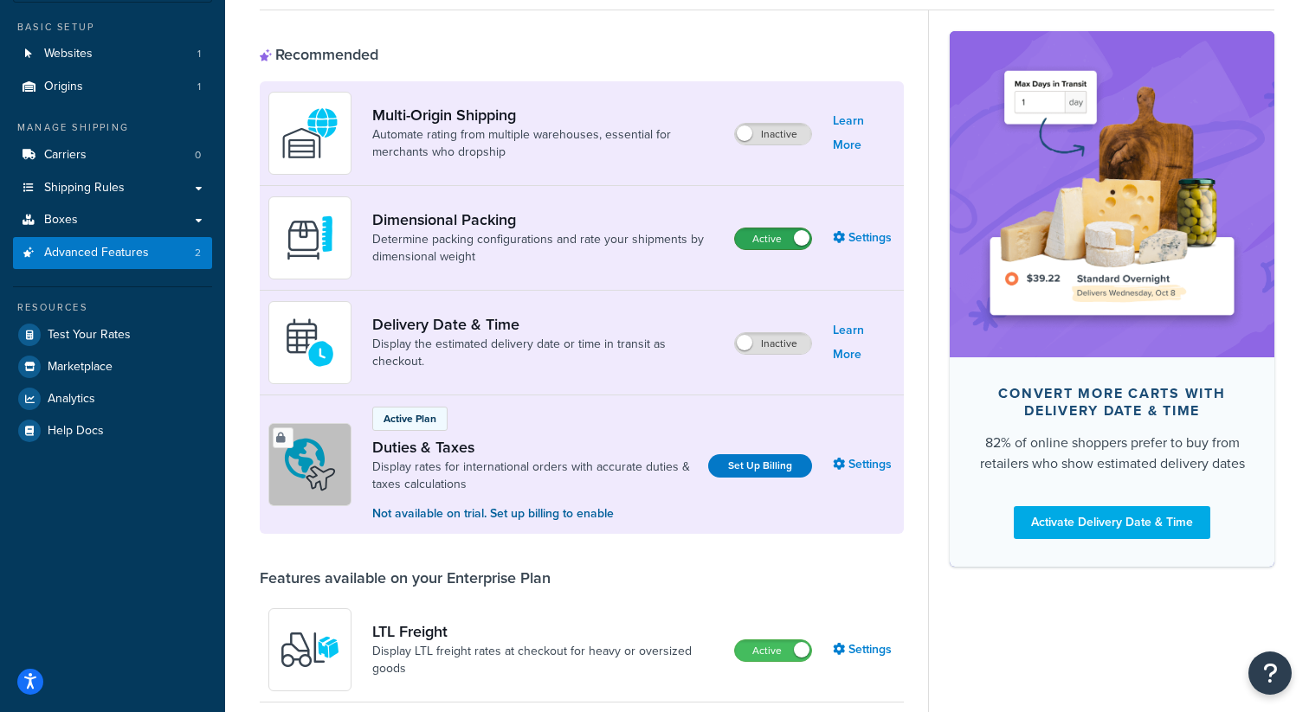
click at [774, 244] on label "Active" at bounding box center [773, 239] width 76 height 21
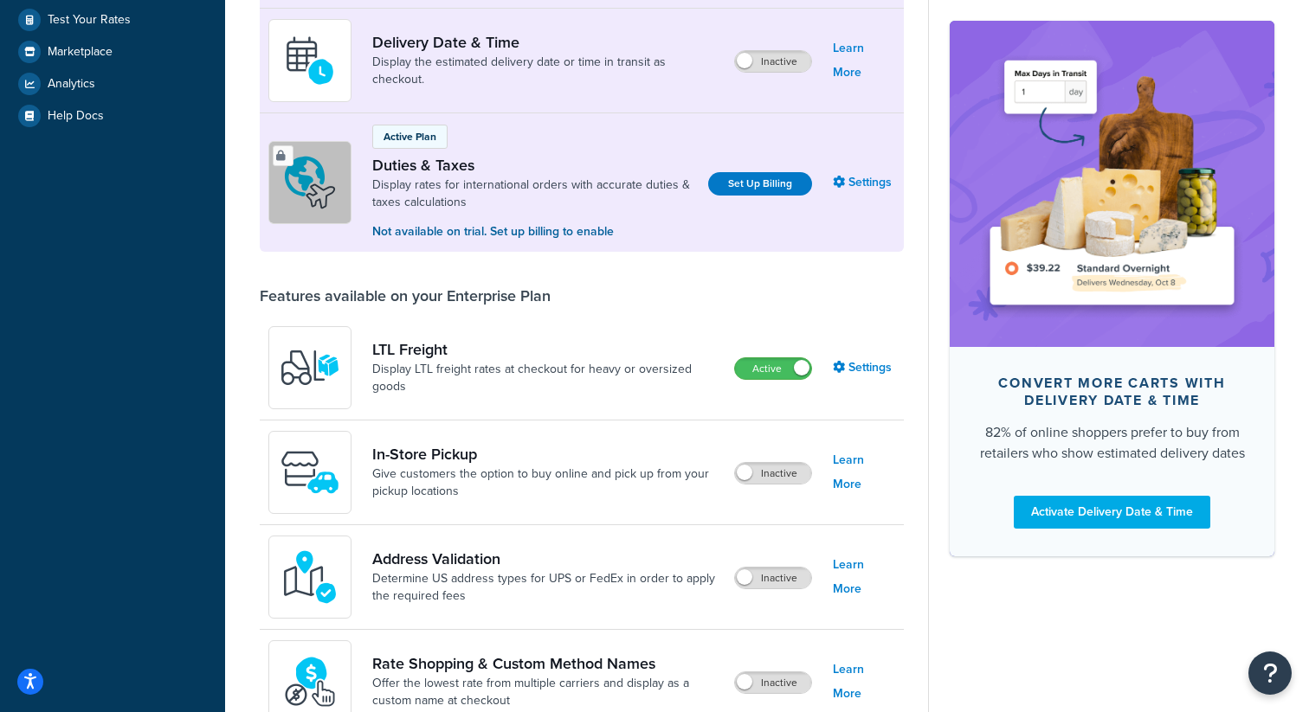
scroll to position [436, 0]
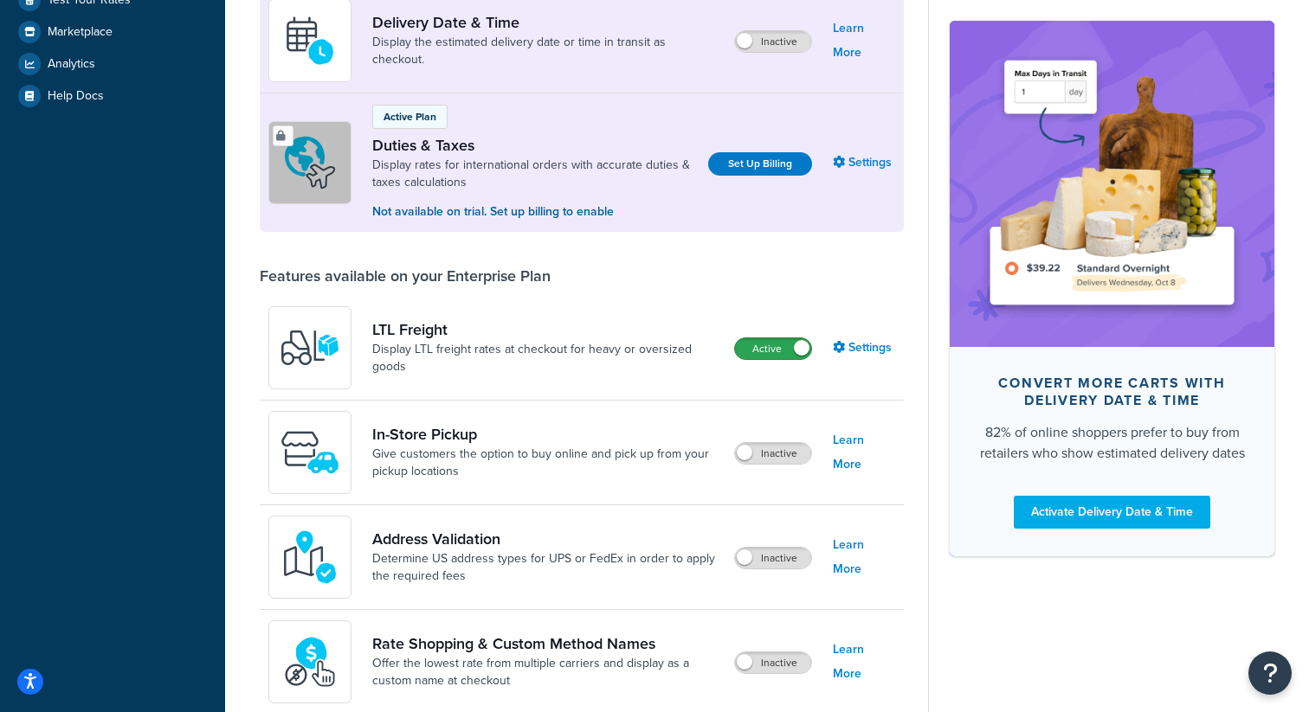
click at [772, 357] on label "Active" at bounding box center [773, 348] width 76 height 21
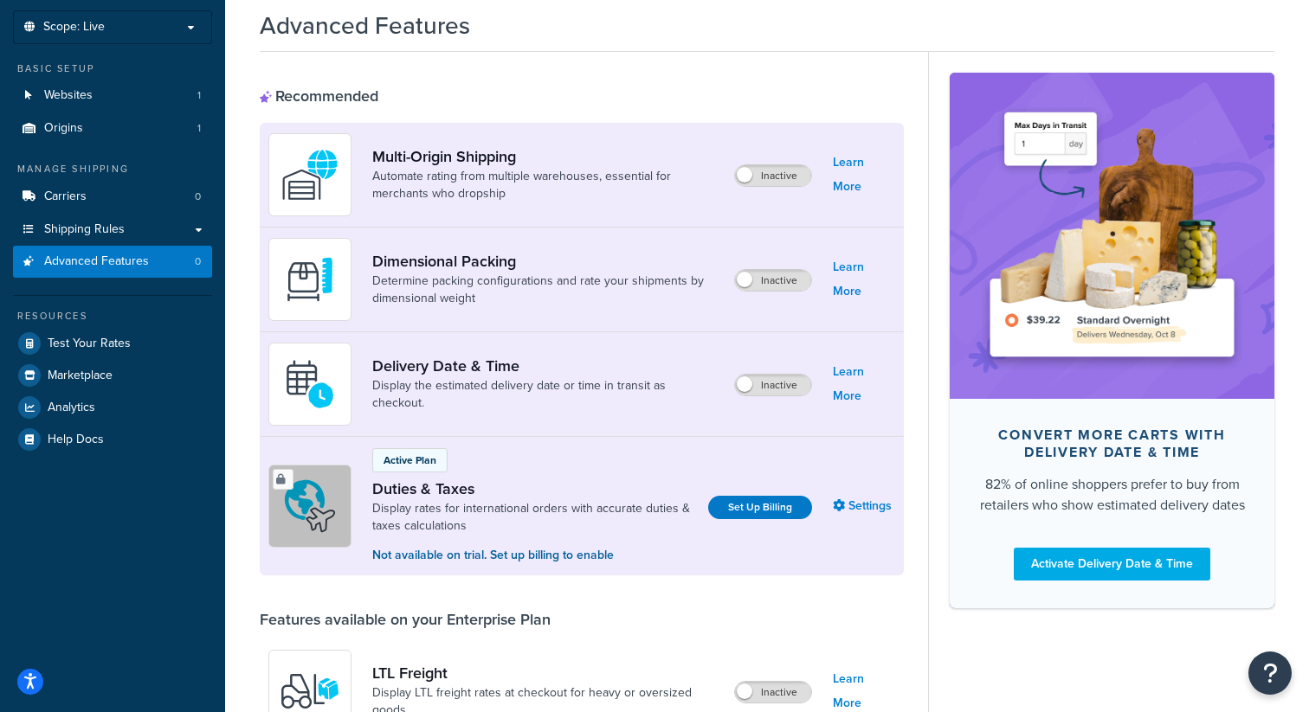
scroll to position [0, 0]
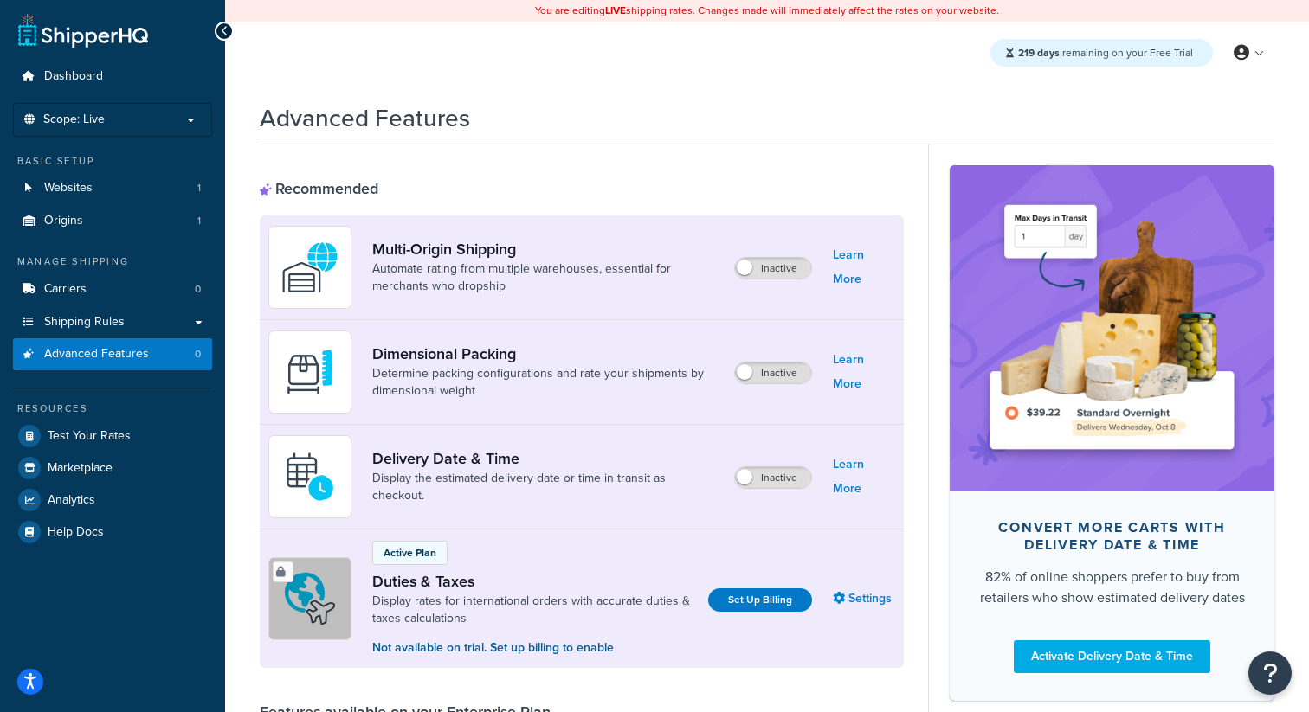
click at [776, 386] on div "Dimensional Packing Determine packing configurations and rate your shipments by…" at bounding box center [582, 372] width 644 height 105
click at [794, 371] on label "Inactive" at bounding box center [773, 373] width 76 height 21
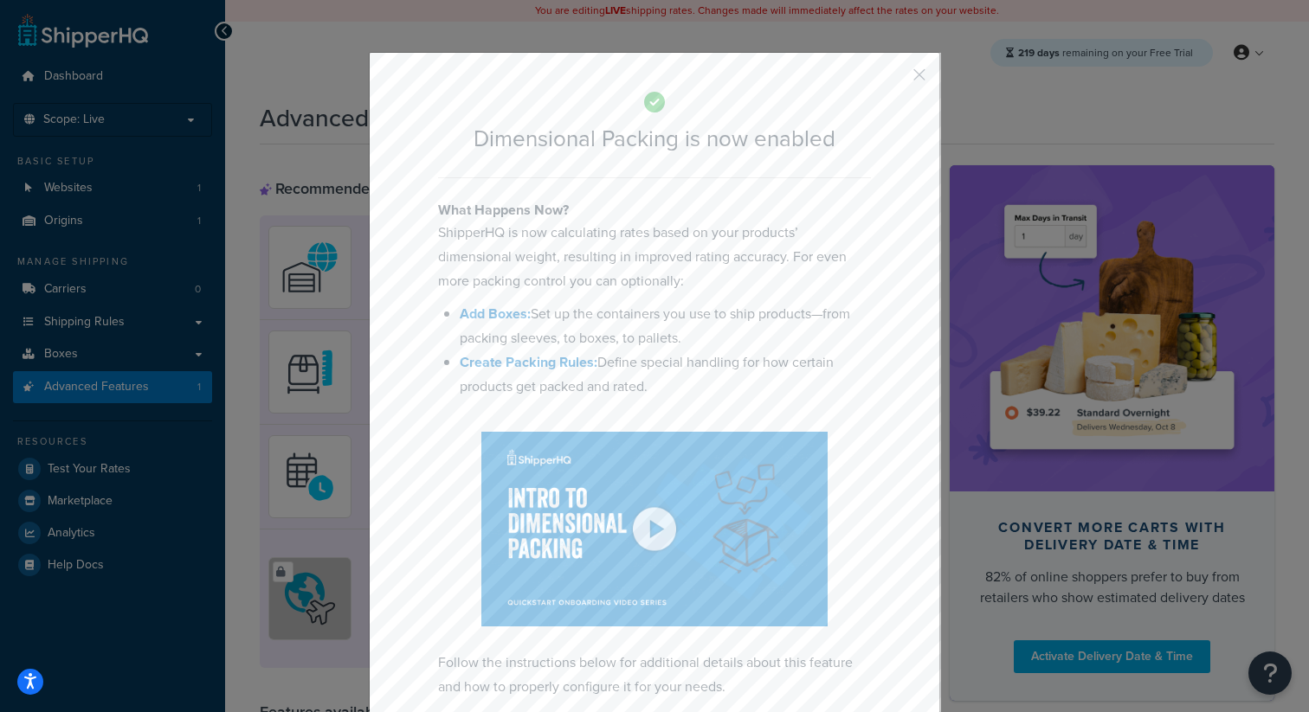
scroll to position [90, 0]
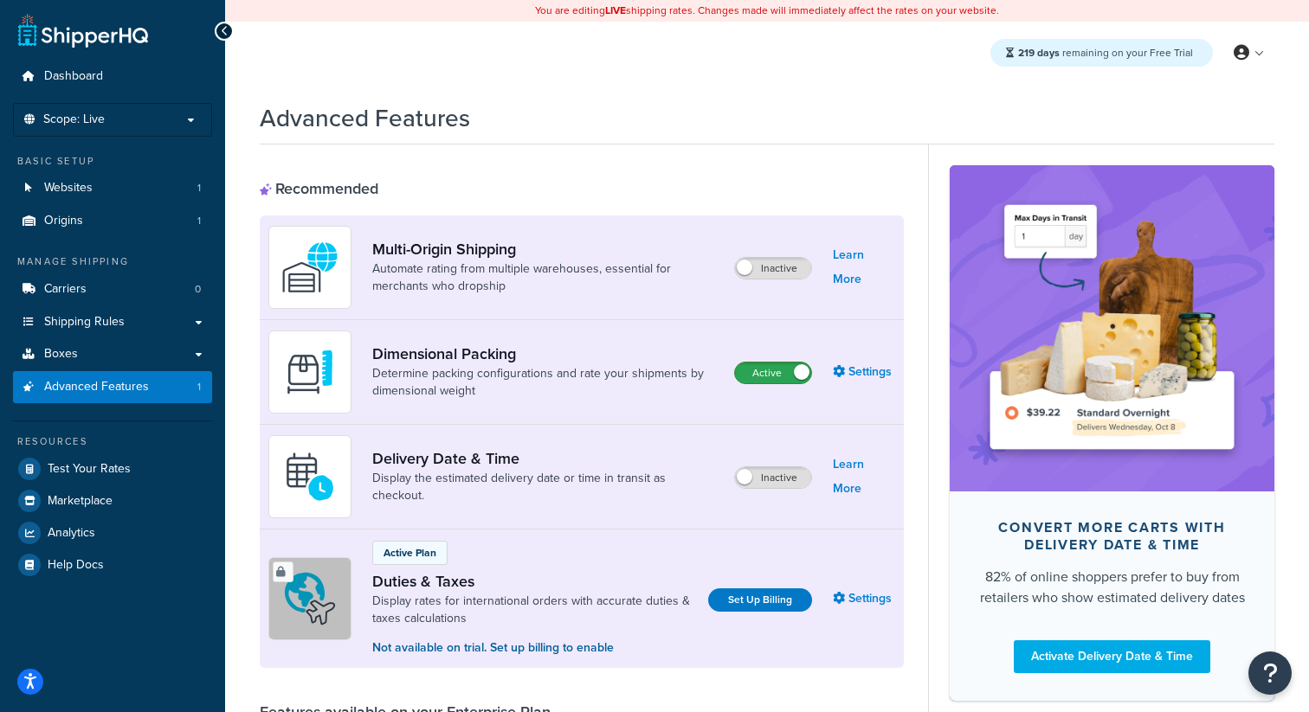
click at [783, 379] on label "Active" at bounding box center [773, 373] width 76 height 21
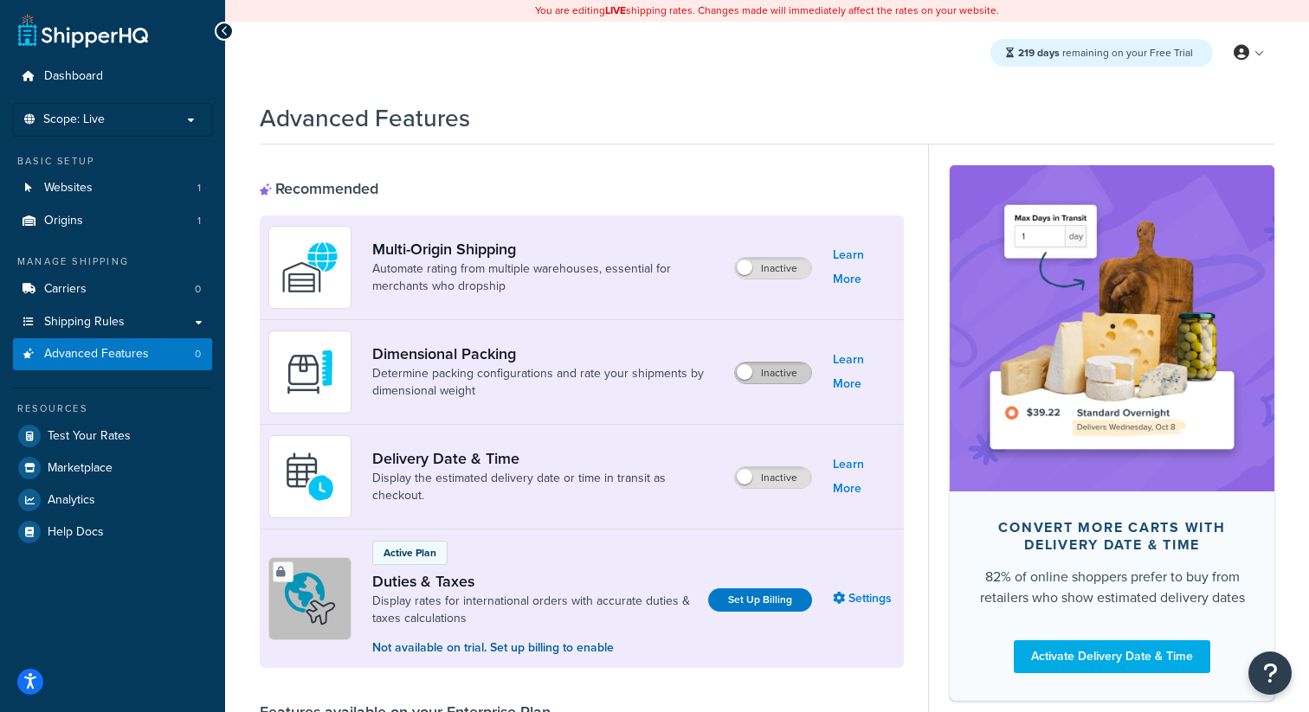
click at [783, 379] on label "Inactive" at bounding box center [773, 373] width 76 height 21
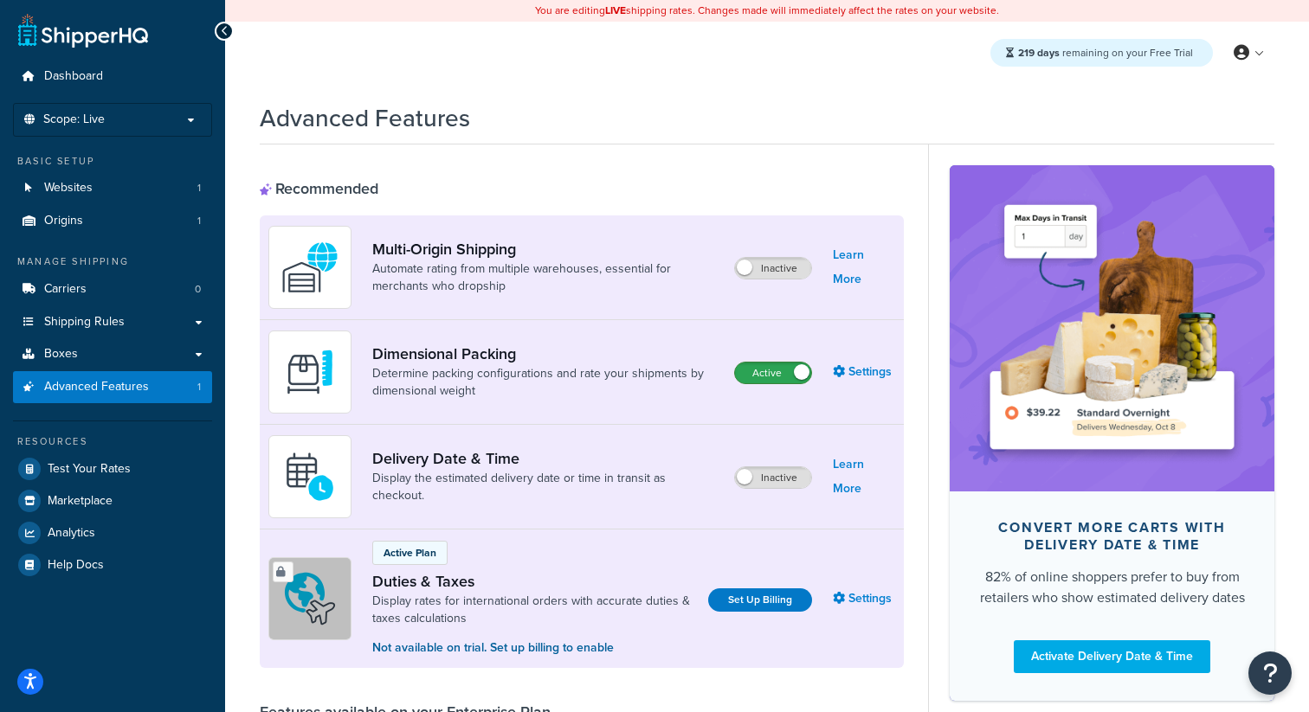
click at [780, 370] on label "Active" at bounding box center [773, 373] width 76 height 21
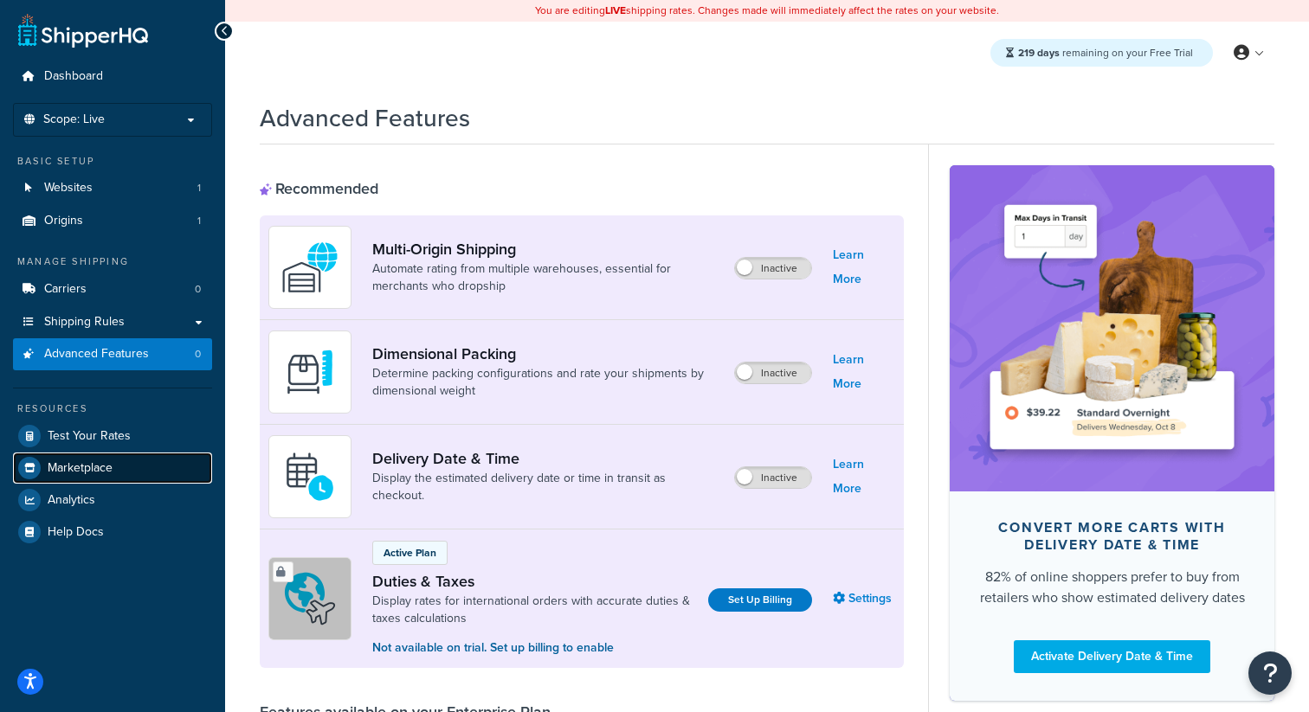
click at [95, 466] on span "Marketplace" at bounding box center [80, 468] width 65 height 15
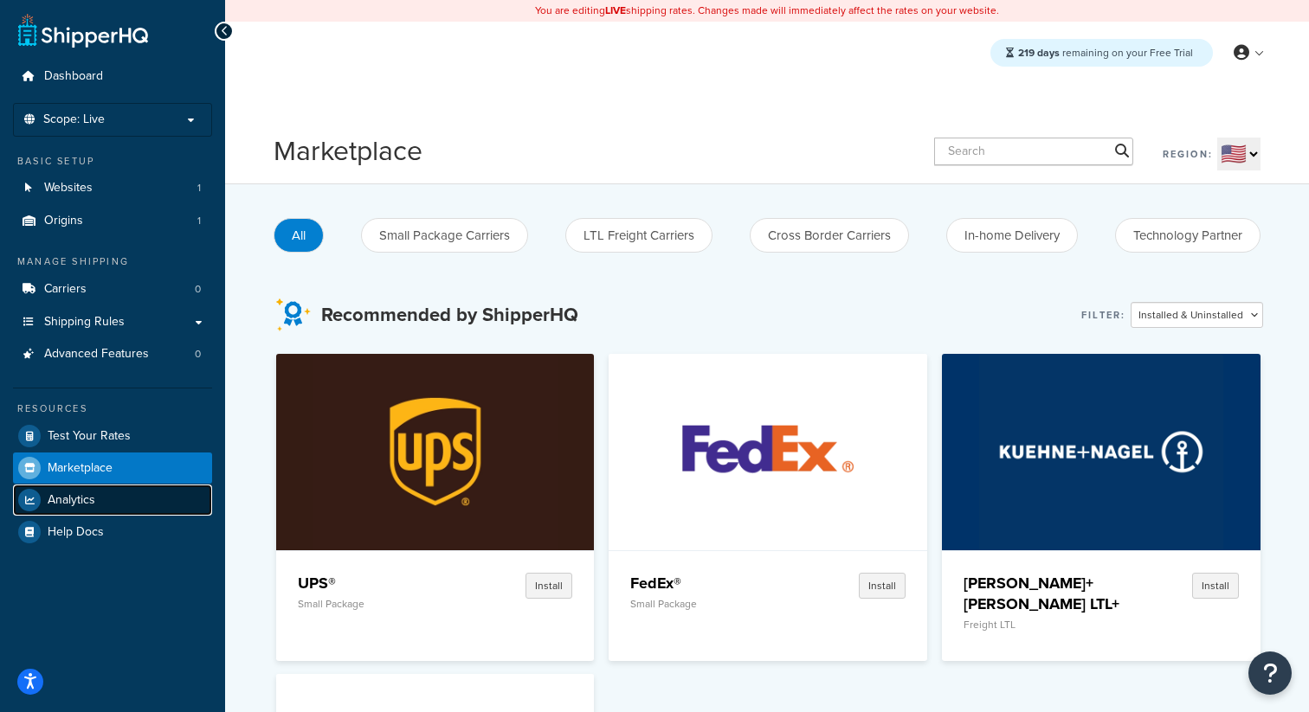
click at [88, 493] on span "Analytics" at bounding box center [72, 500] width 48 height 15
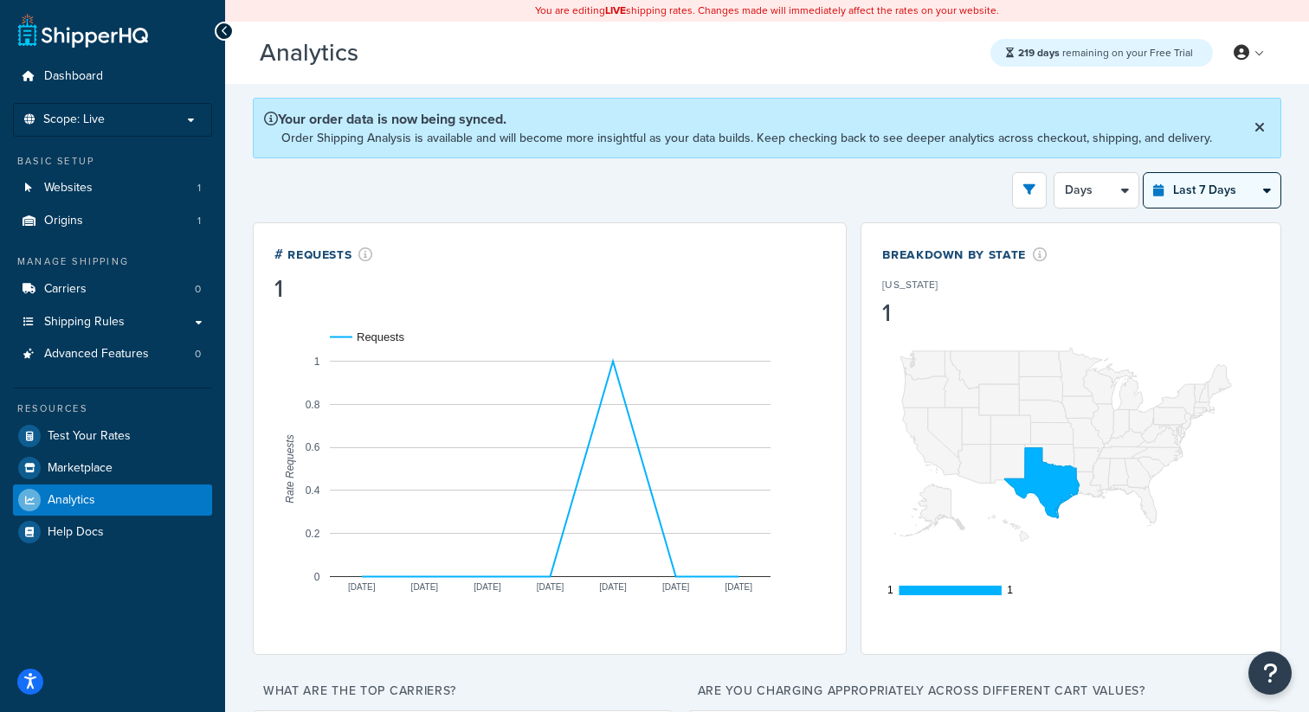
click at [1182, 201] on select "Last 24 Hours Last 7 Days Last 30 Days Last 3 Months Last 6 Months Last 12 Mont…" at bounding box center [1212, 190] width 137 height 35
select select "last_year"
click at [1144, 174] on select "Last 24 Hours Last 7 Days Last 30 Days Last 3 Months Last 6 Months Last 12 Mont…" at bounding box center [1212, 190] width 137 height 35
select select "1M"
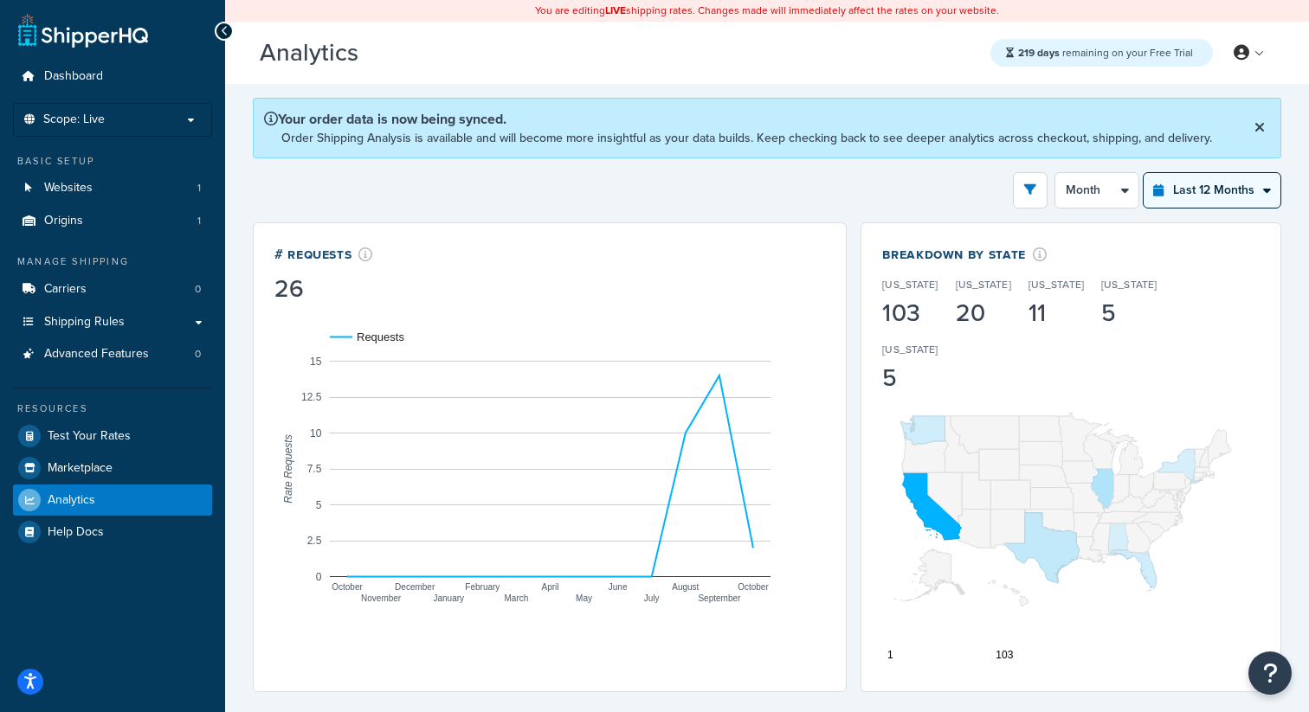
click at [1243, 189] on select "Last 24 Hours Last 7 Days Last 30 Days Last 3 Months Last 6 Months Last 12 Mont…" at bounding box center [1212, 190] width 137 height 35
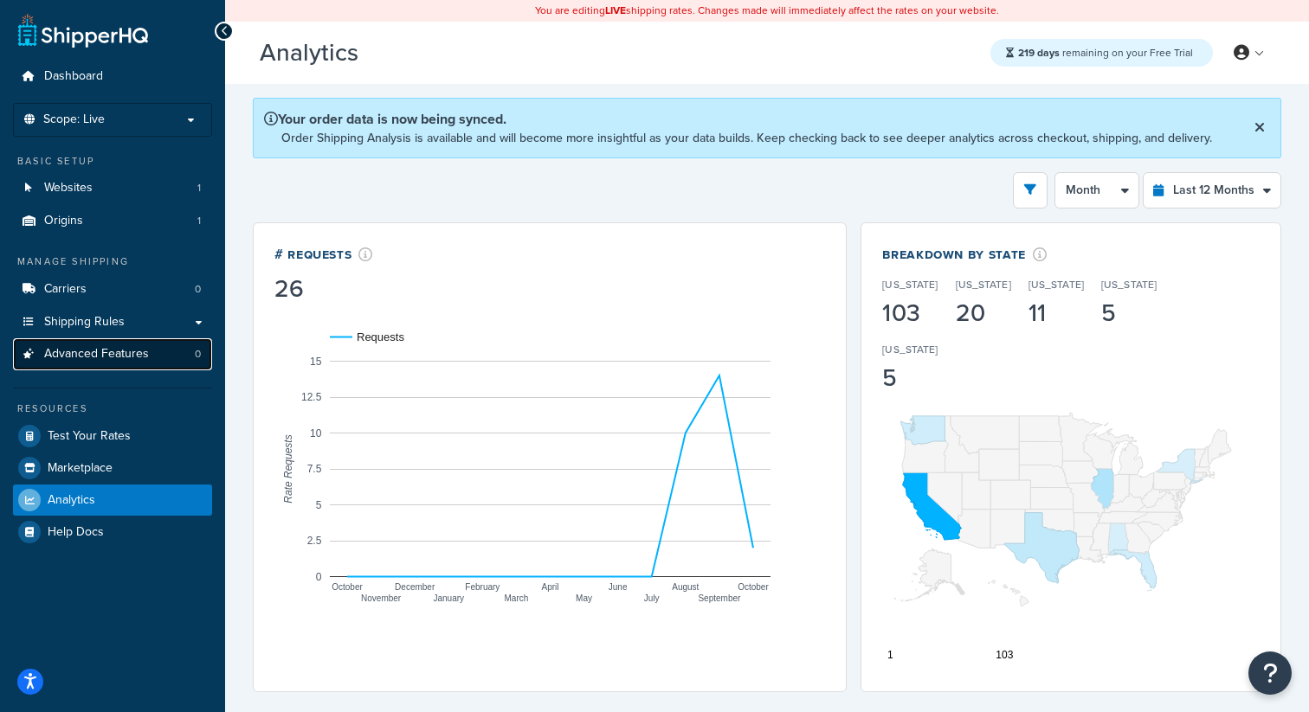
click at [141, 362] on span "Advanced Features" at bounding box center [96, 354] width 105 height 15
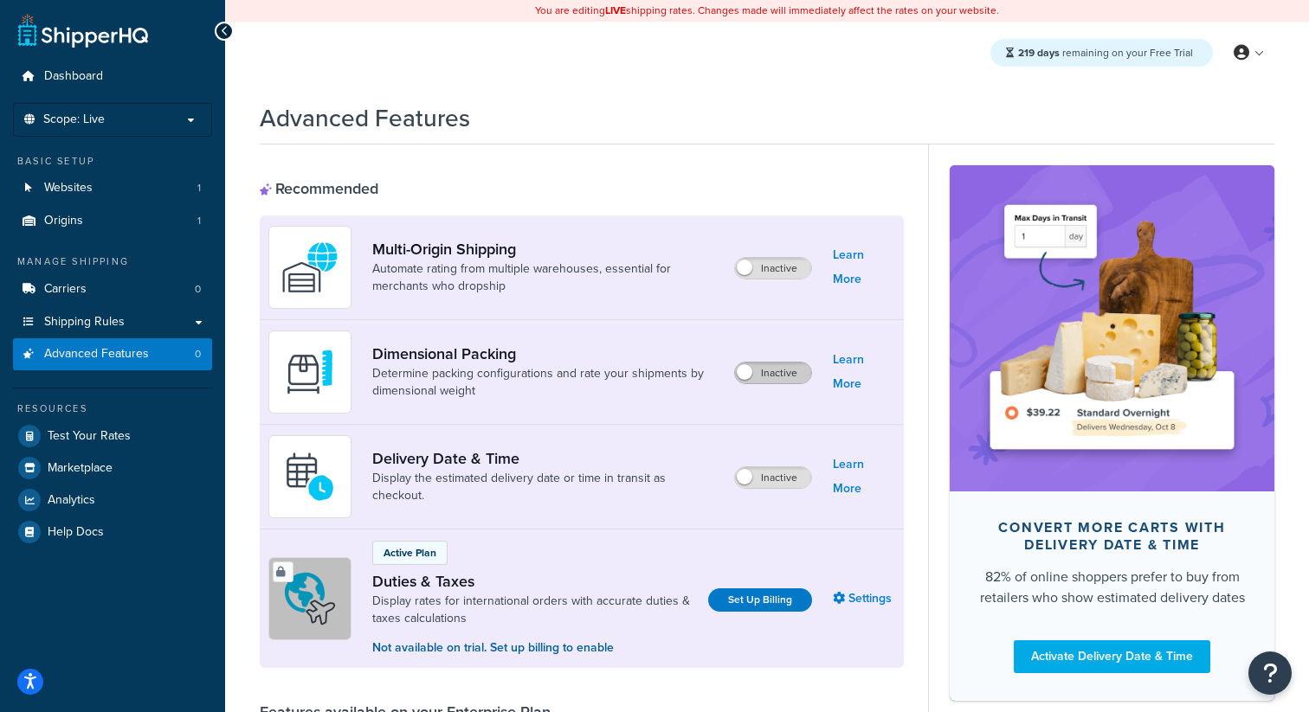
click at [786, 372] on label "Inactive" at bounding box center [773, 373] width 76 height 21
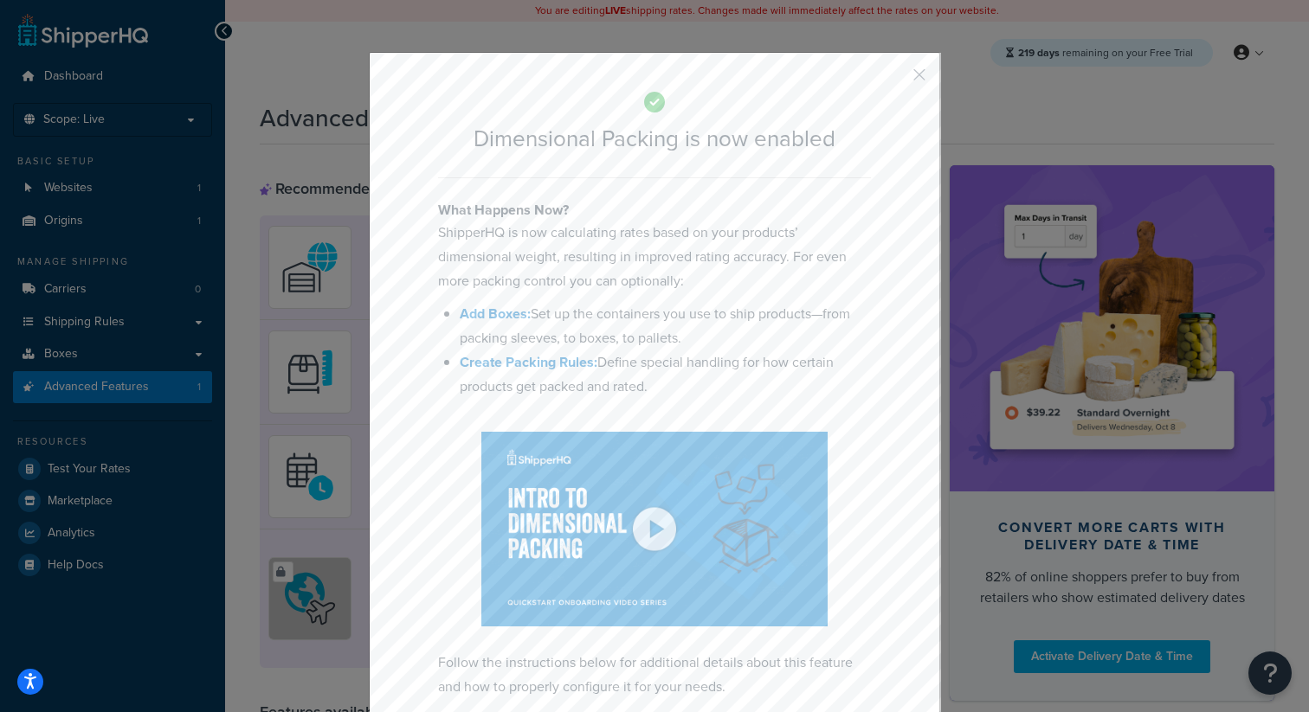
scroll to position [90, 0]
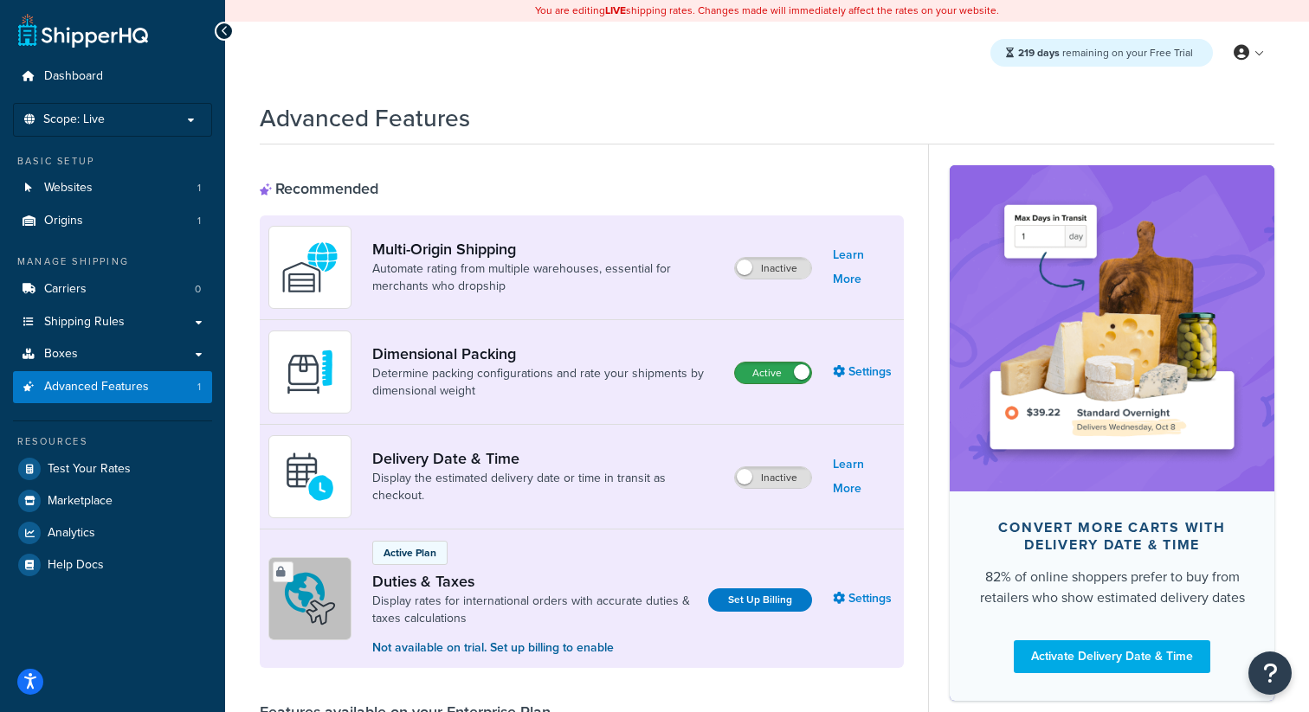
click at [774, 378] on label "Active" at bounding box center [773, 373] width 76 height 21
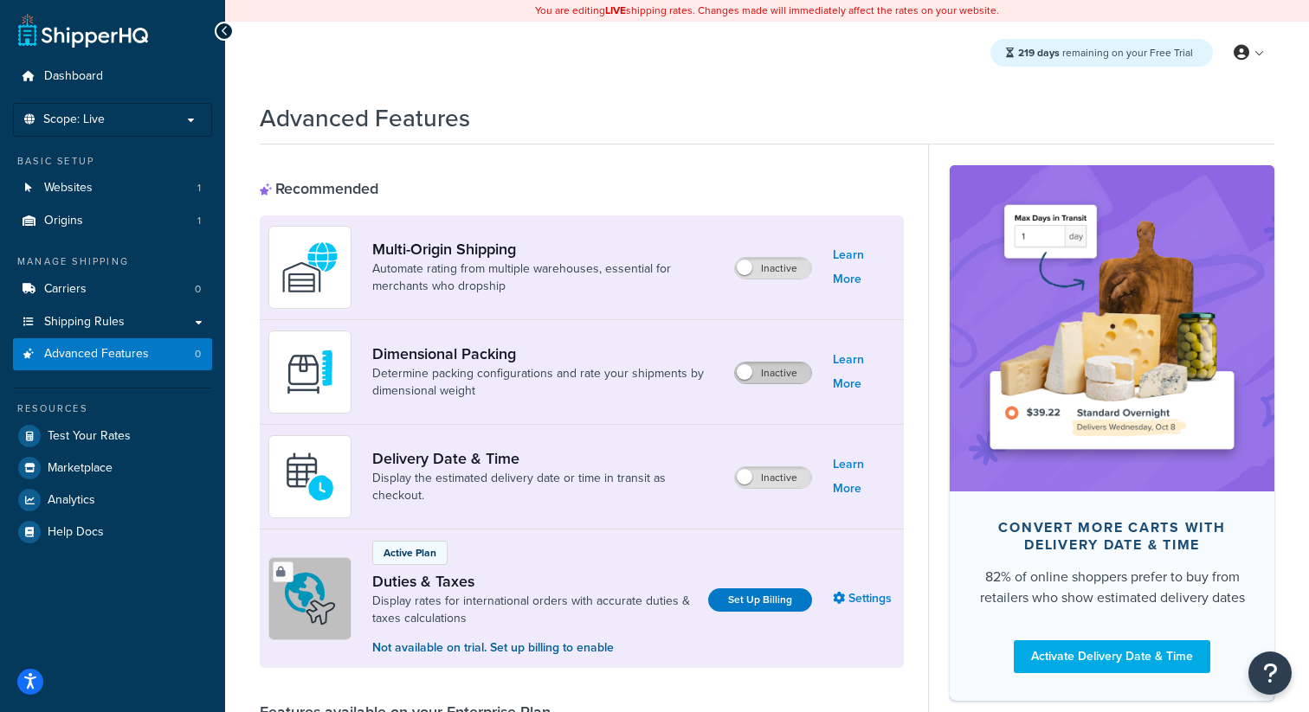
click at [774, 378] on label "Inactive" at bounding box center [773, 373] width 76 height 21
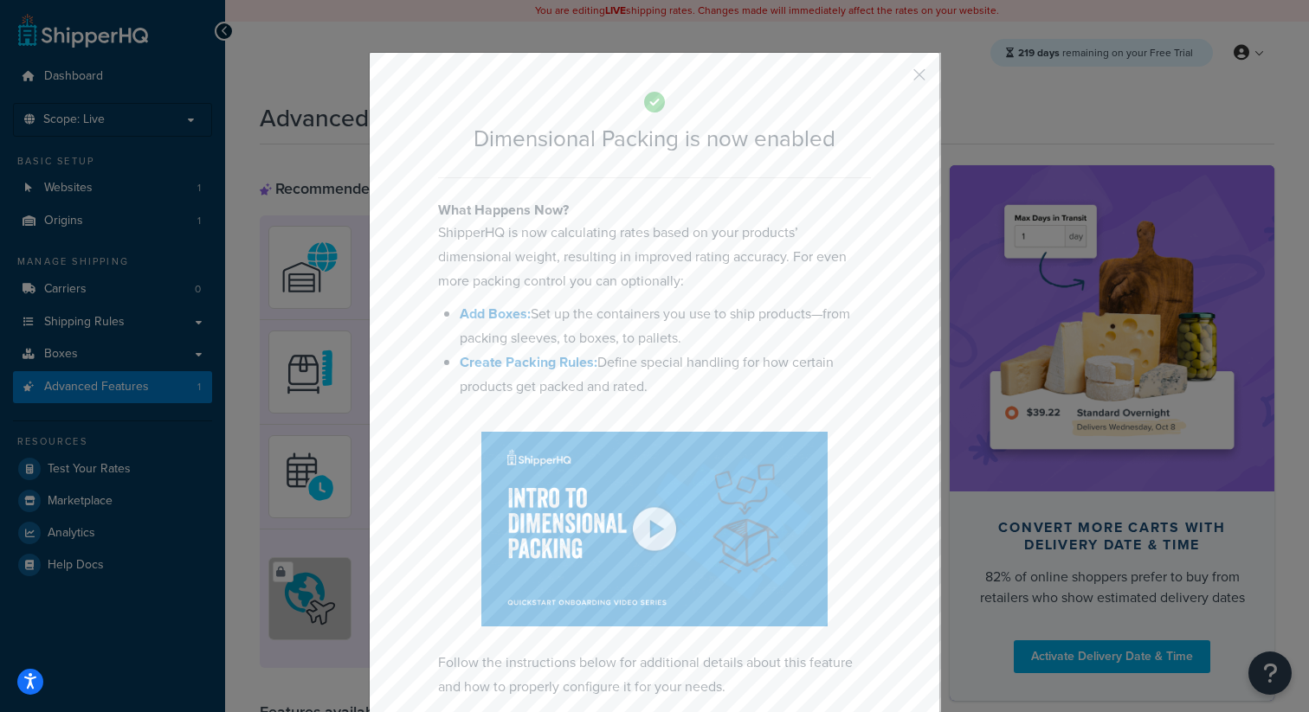
scroll to position [80, 0]
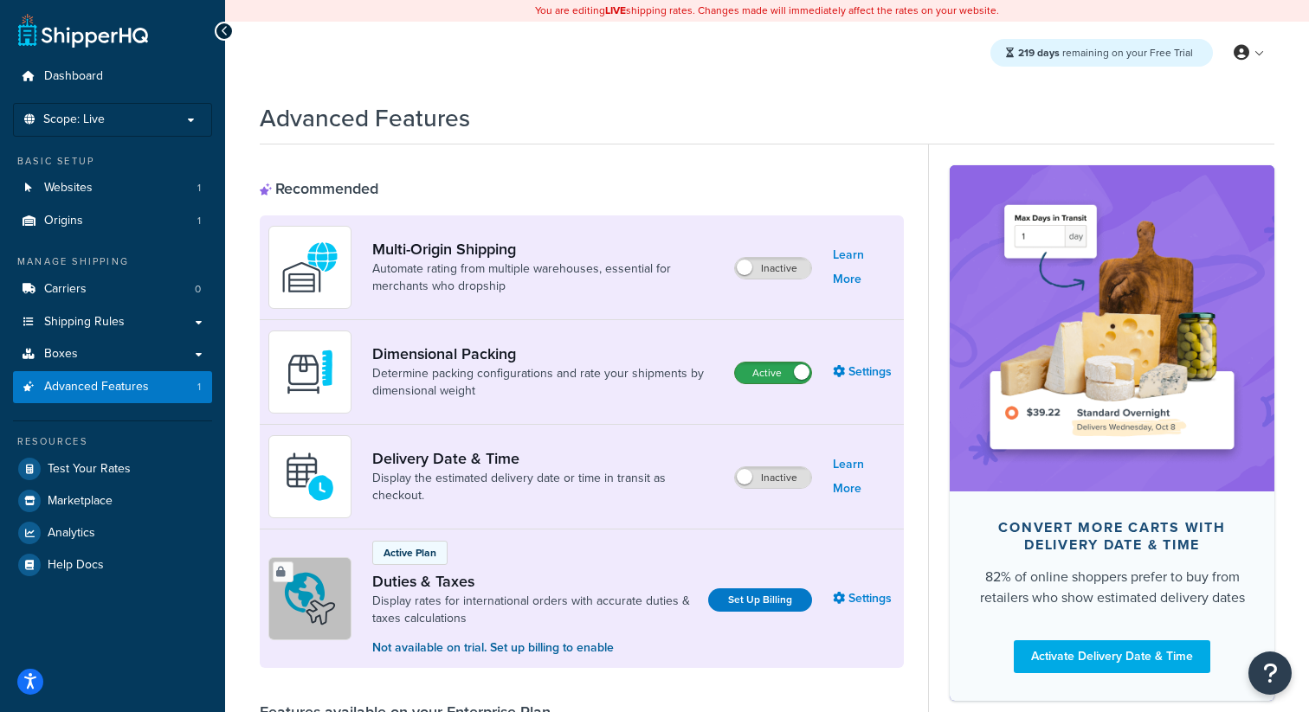
click at [787, 379] on label "Active" at bounding box center [773, 373] width 76 height 21
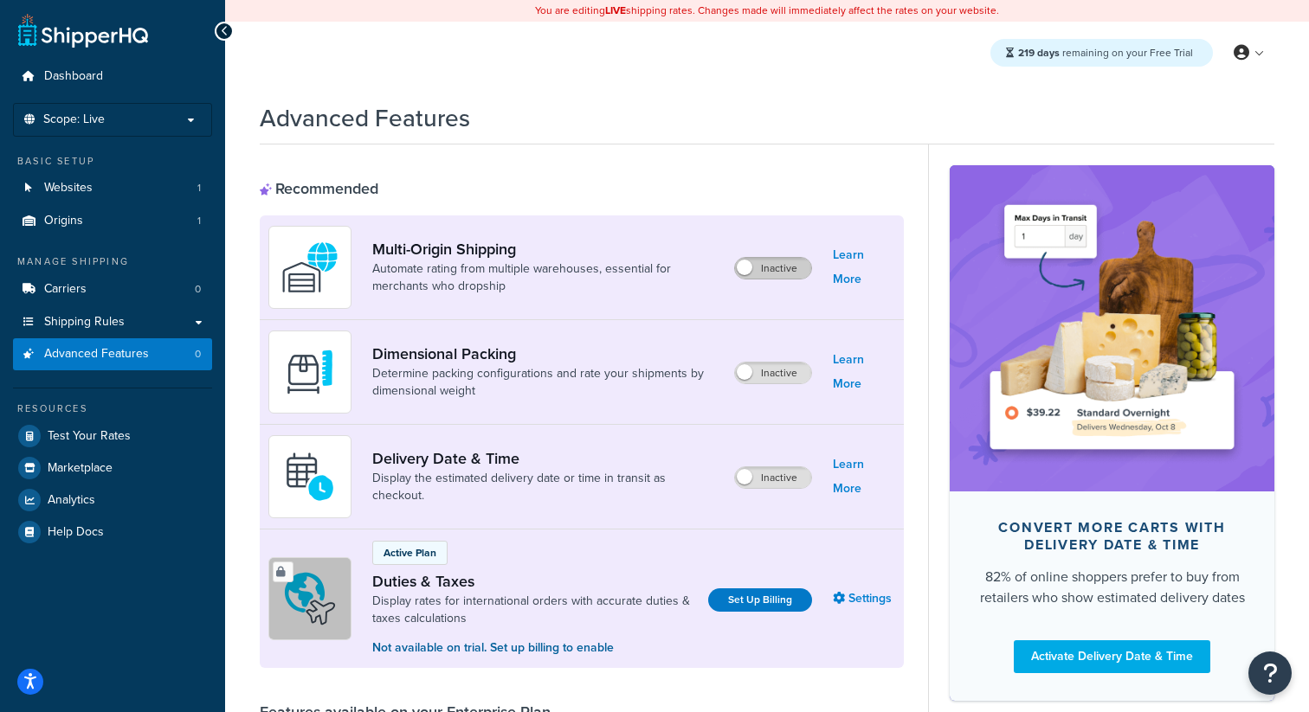
click at [778, 266] on label "Inactive" at bounding box center [773, 268] width 76 height 21
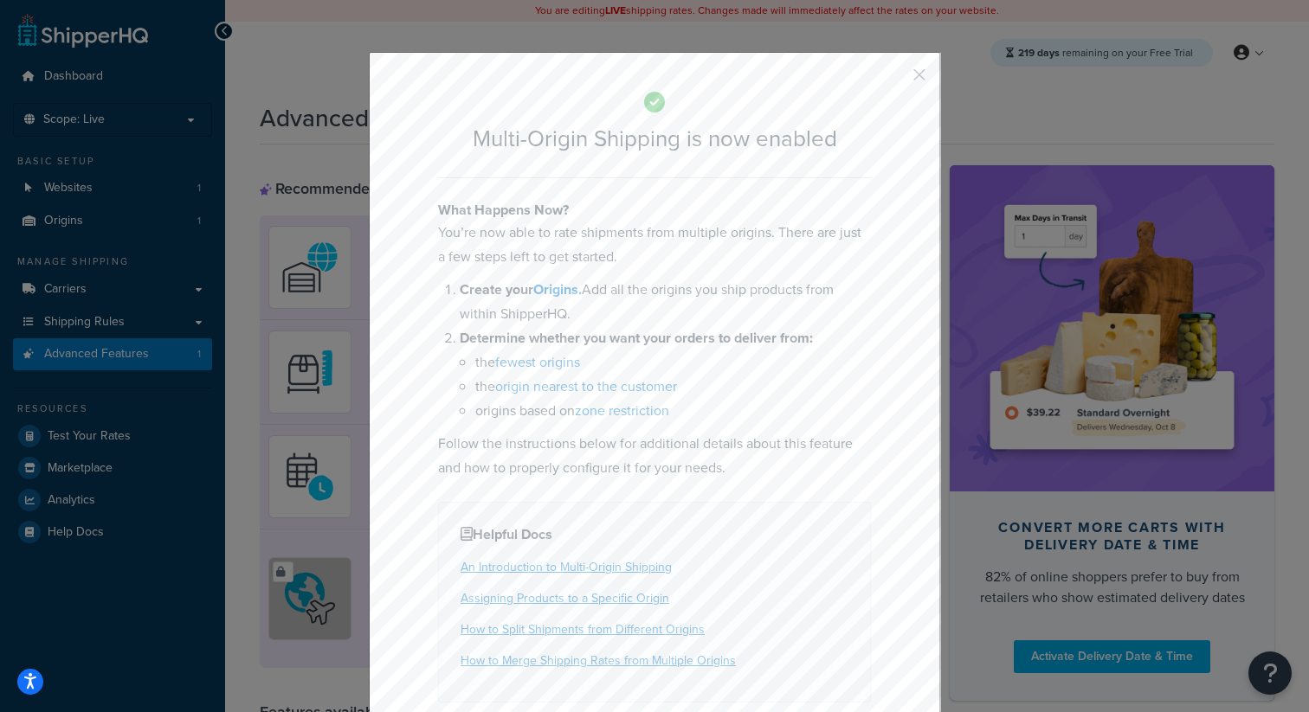
scroll to position [70, 0]
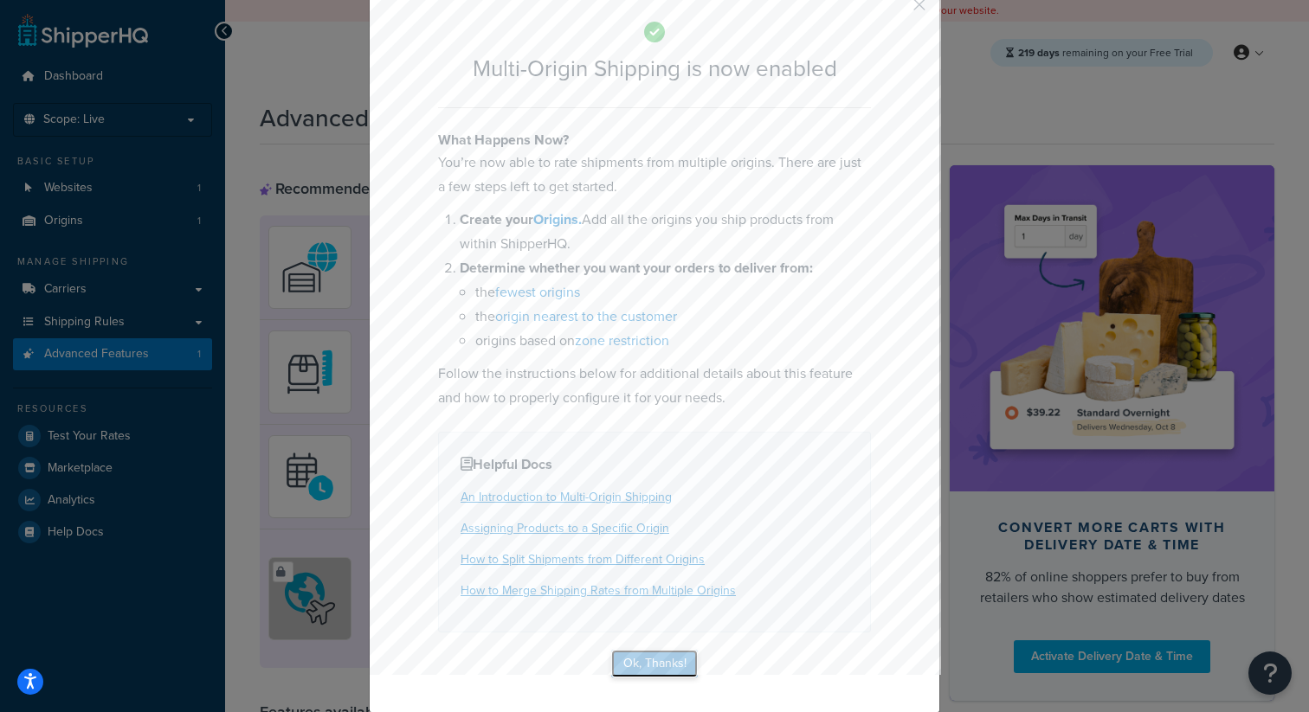
click at [690, 662] on button "Ok, Thanks!" at bounding box center [654, 664] width 87 height 28
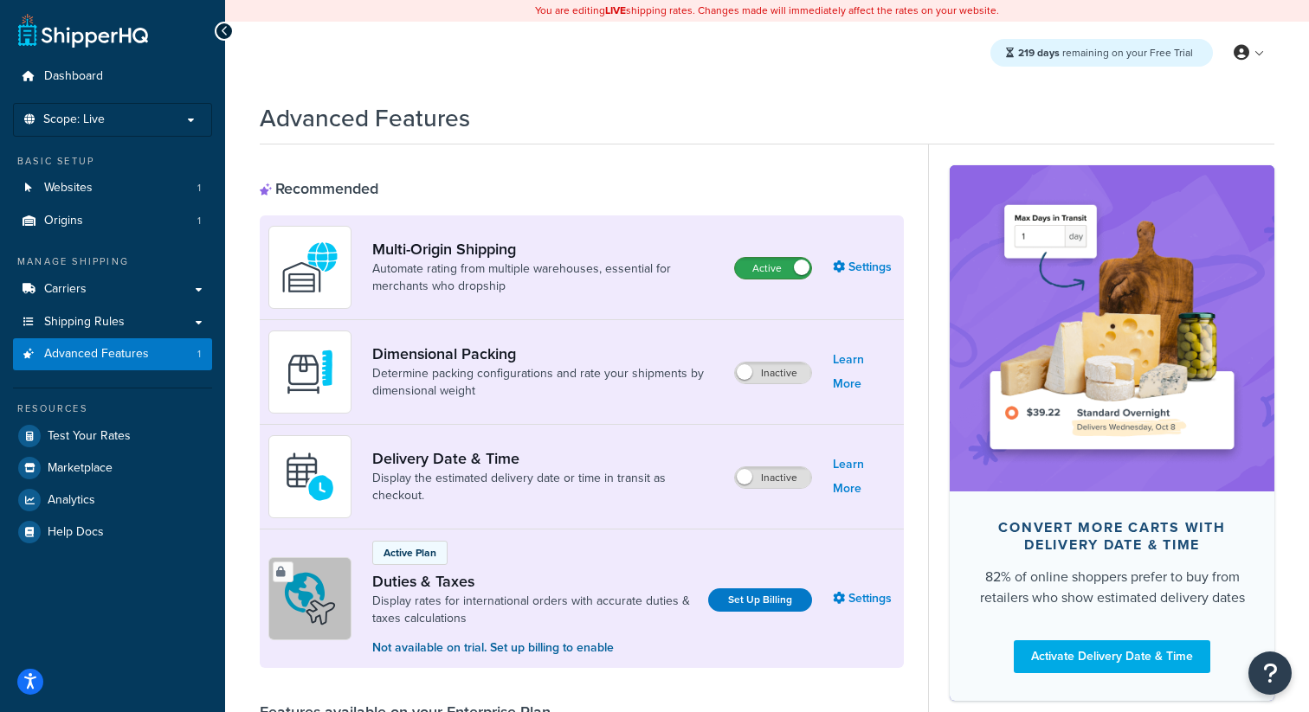
click at [786, 267] on label "Active" at bounding box center [773, 268] width 76 height 21
click at [769, 484] on label "Inactive" at bounding box center [773, 477] width 76 height 21
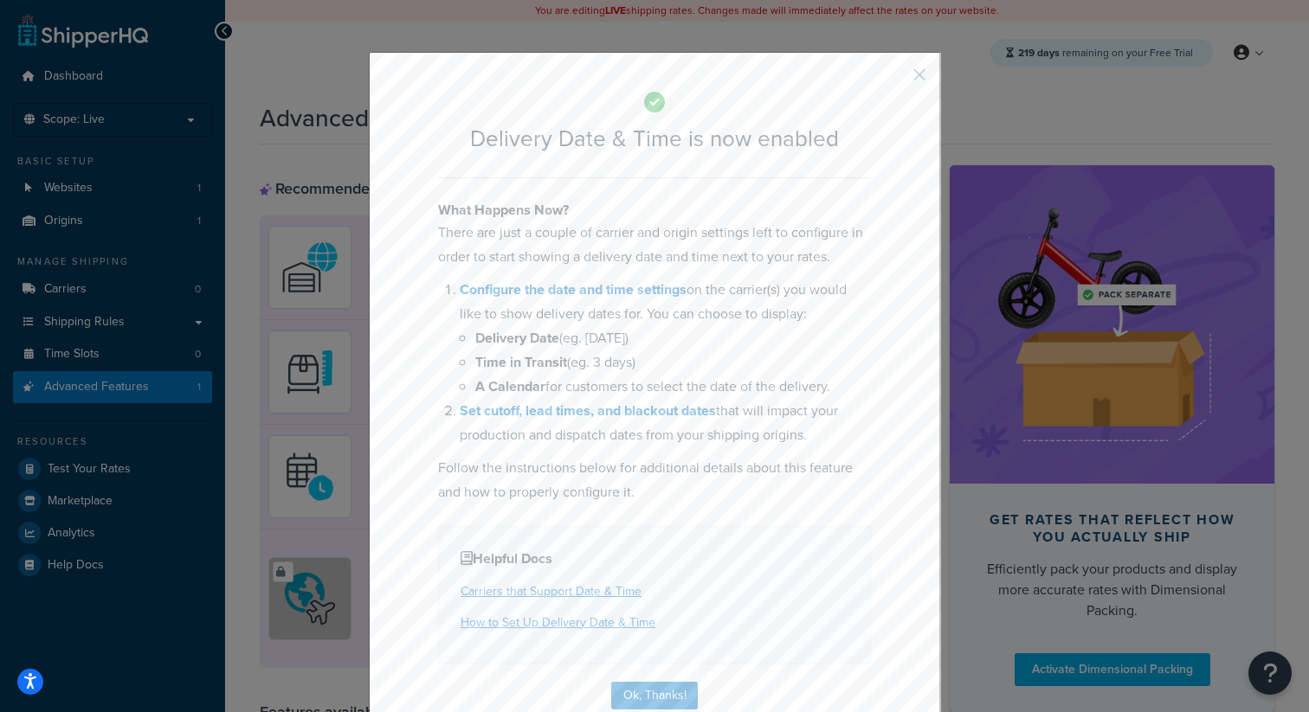
scroll to position [34, 0]
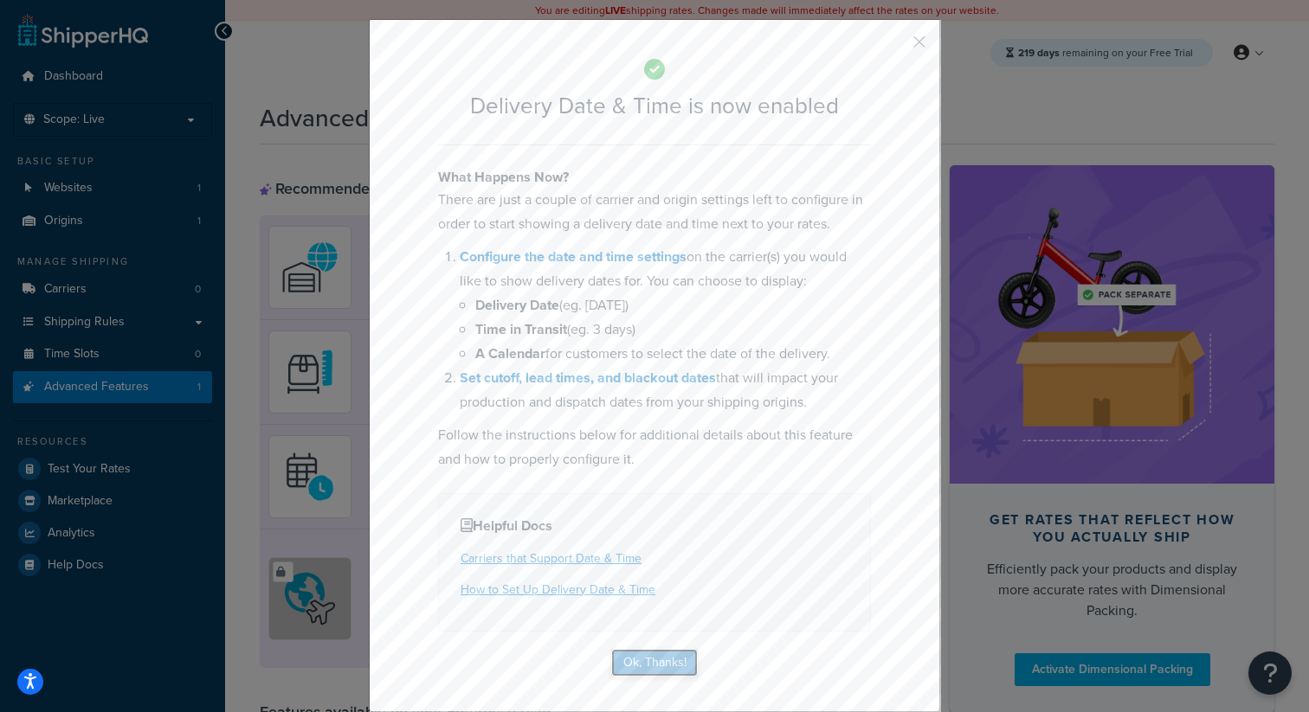
click at [680, 658] on button "Ok, Thanks!" at bounding box center [654, 663] width 87 height 28
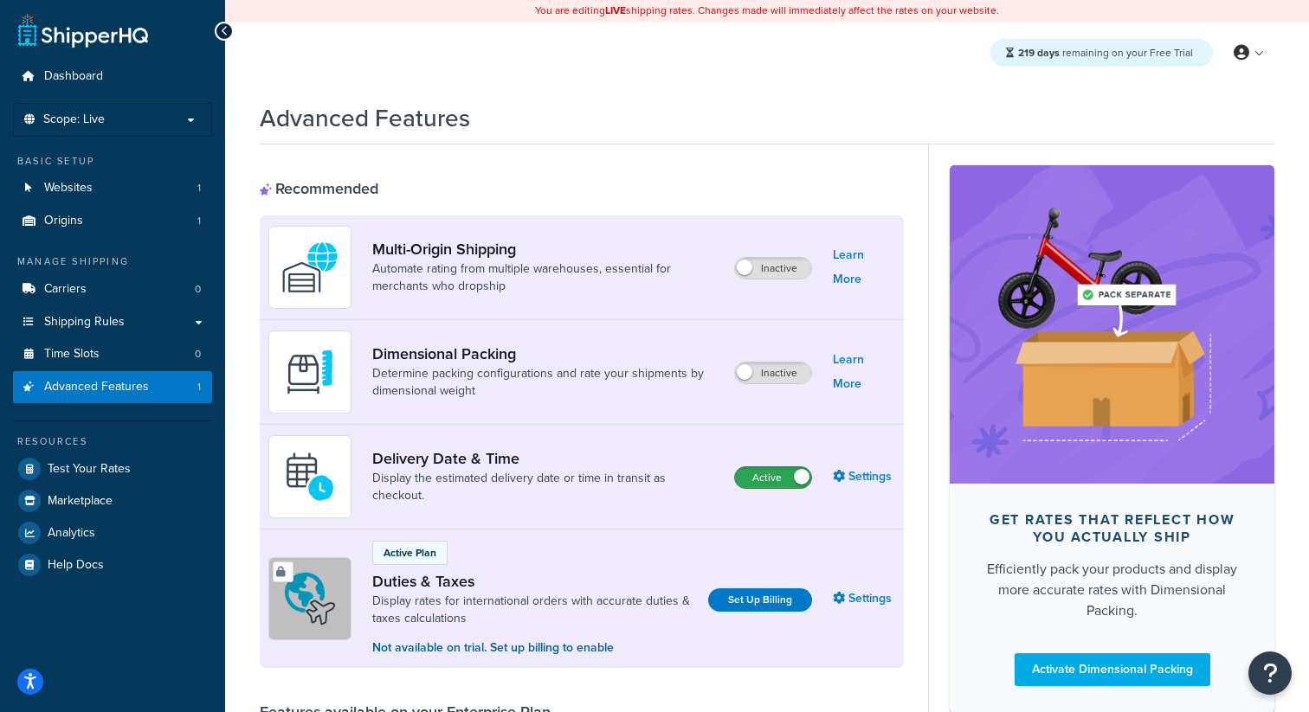
click at [783, 481] on label "Active" at bounding box center [773, 477] width 76 height 21
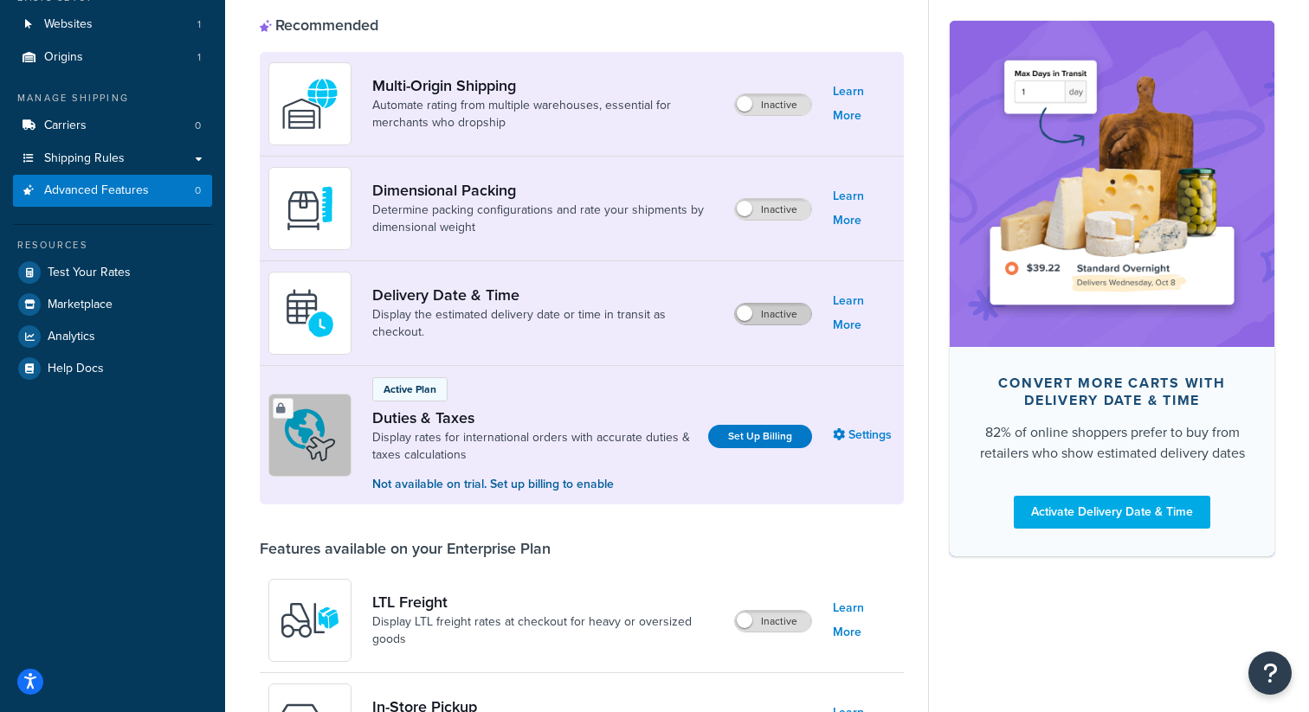
scroll to position [377, 0]
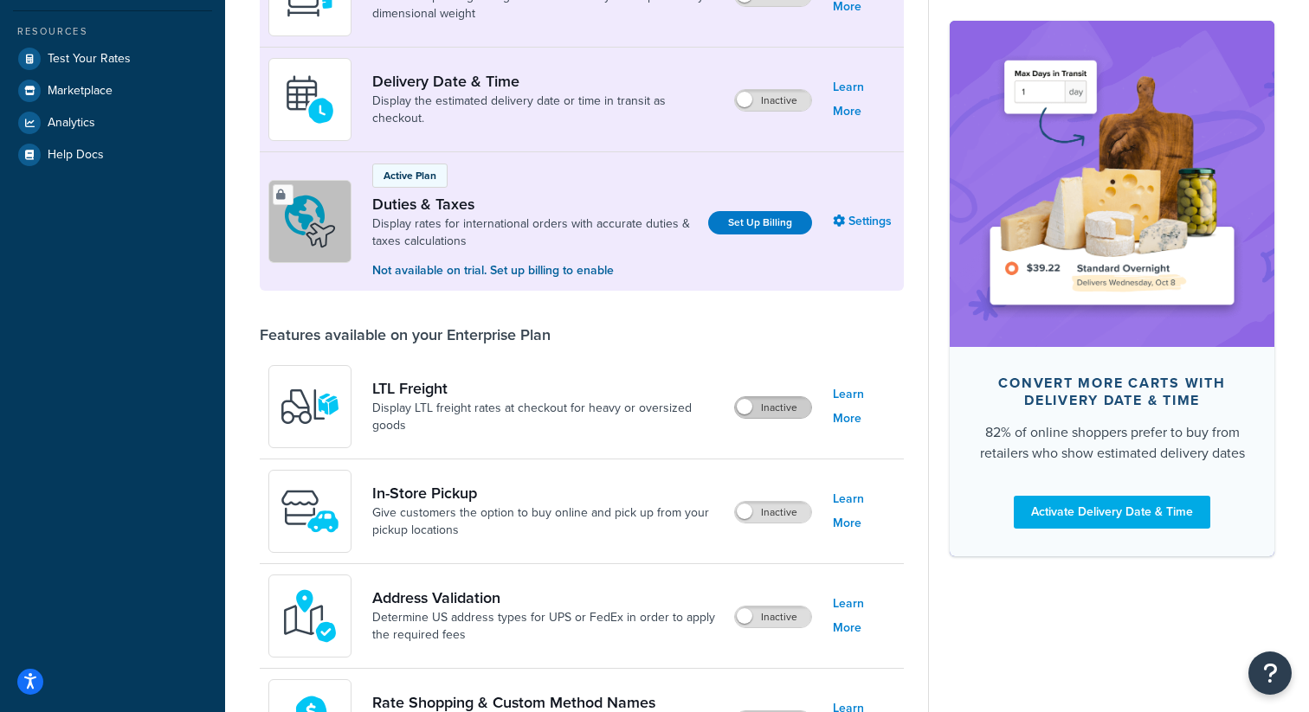
click at [776, 409] on label "Inactive" at bounding box center [773, 407] width 76 height 21
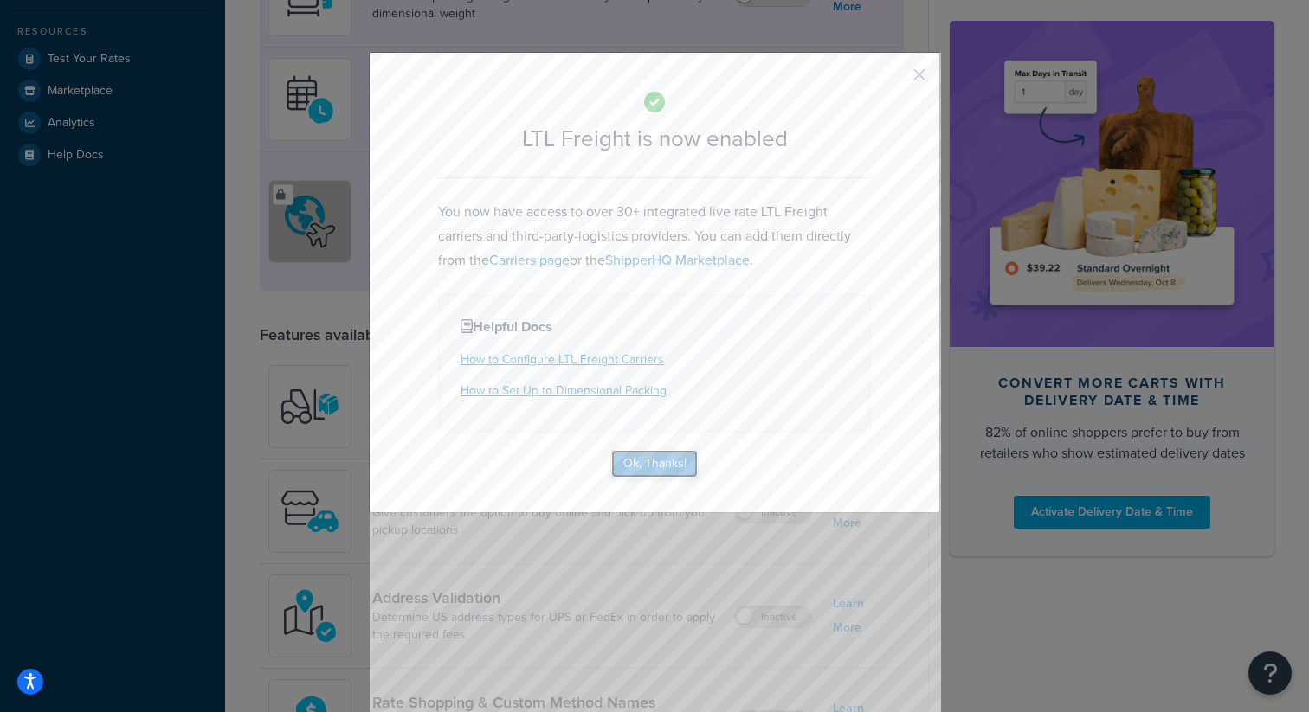
click at [654, 464] on button "Ok, Thanks!" at bounding box center [654, 464] width 87 height 28
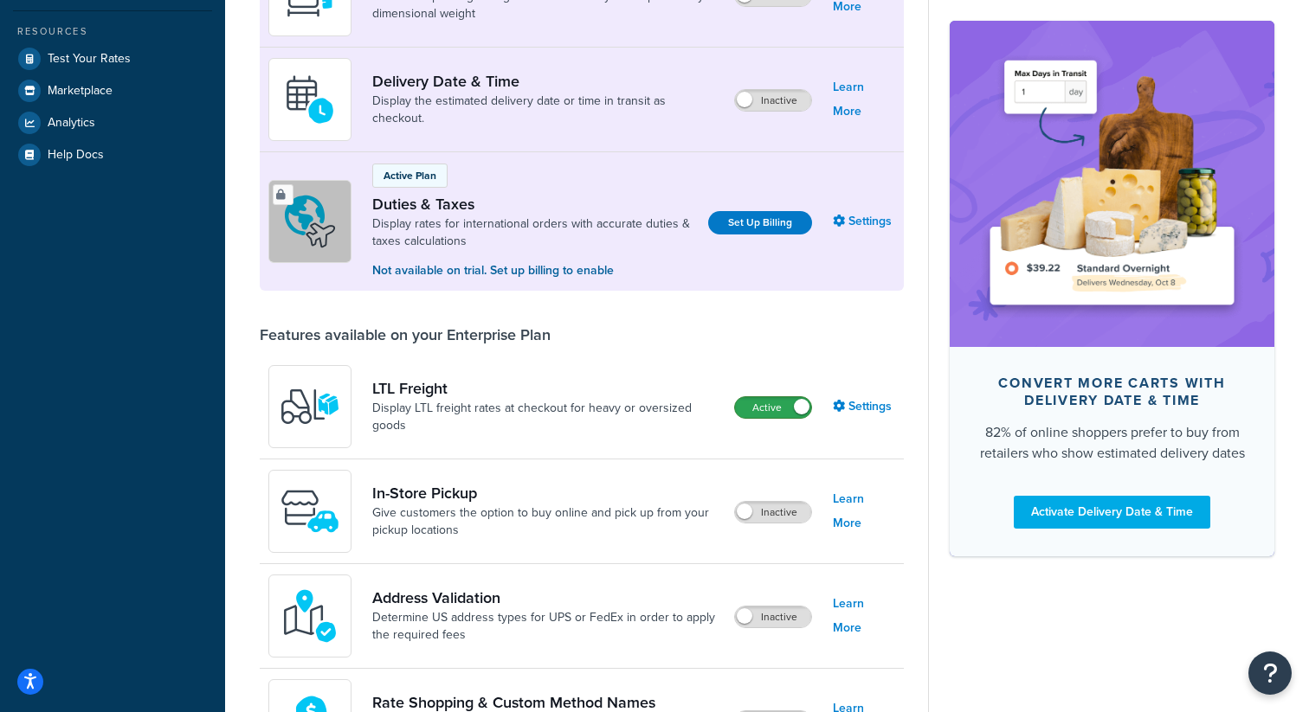
click at [776, 403] on label "Active" at bounding box center [773, 407] width 76 height 21
click at [762, 521] on label "Inactive" at bounding box center [773, 512] width 76 height 21
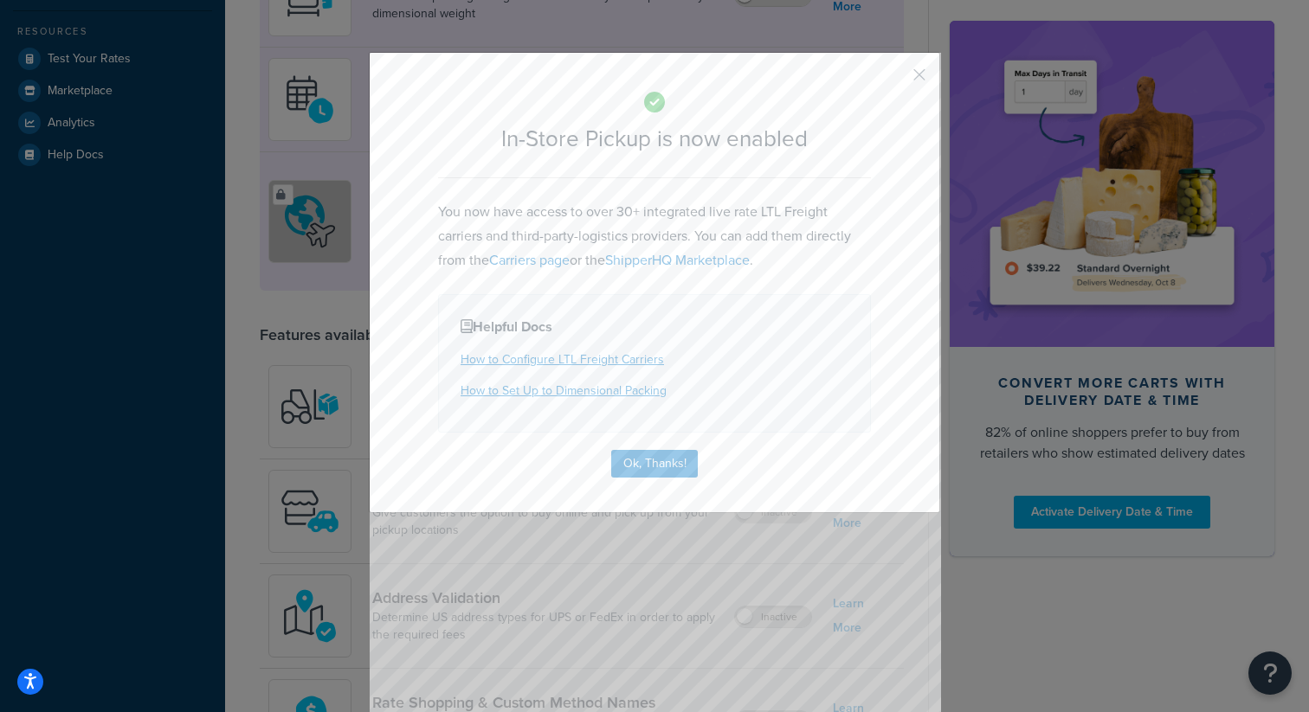
scroll to position [410, 0]
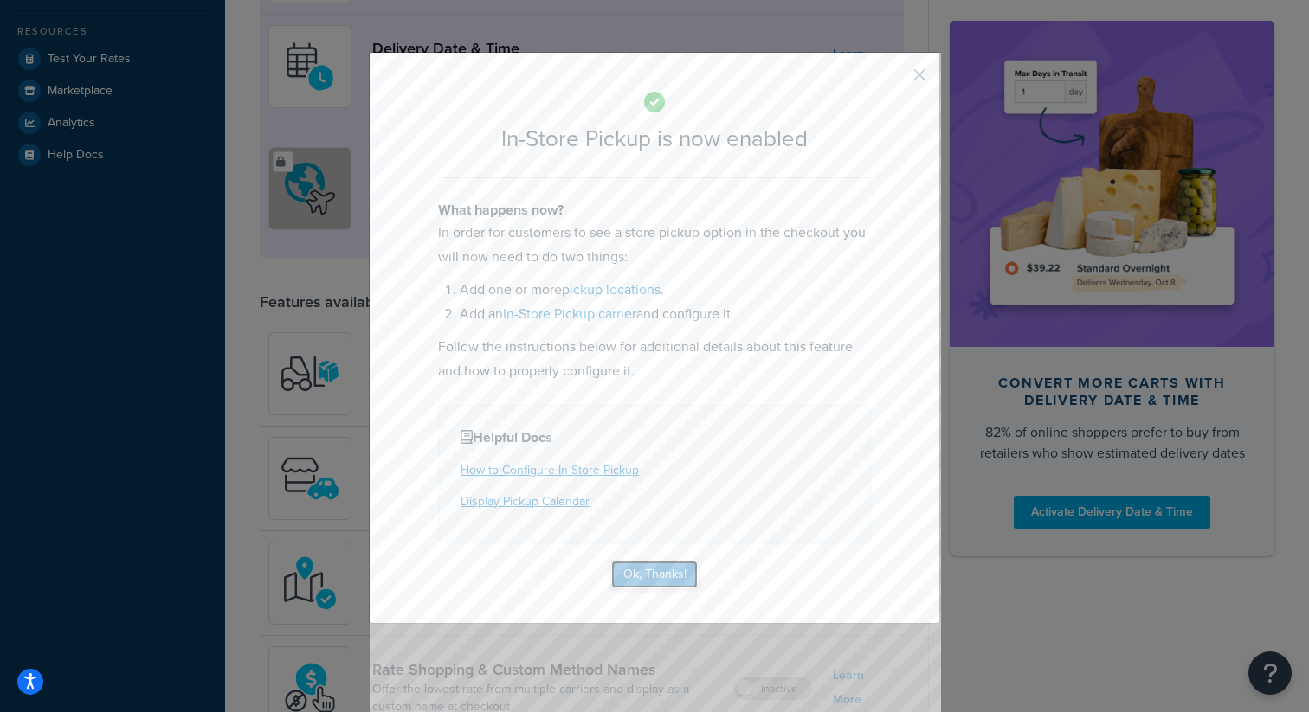
click at [665, 578] on button "Ok, Thanks!" at bounding box center [654, 575] width 87 height 28
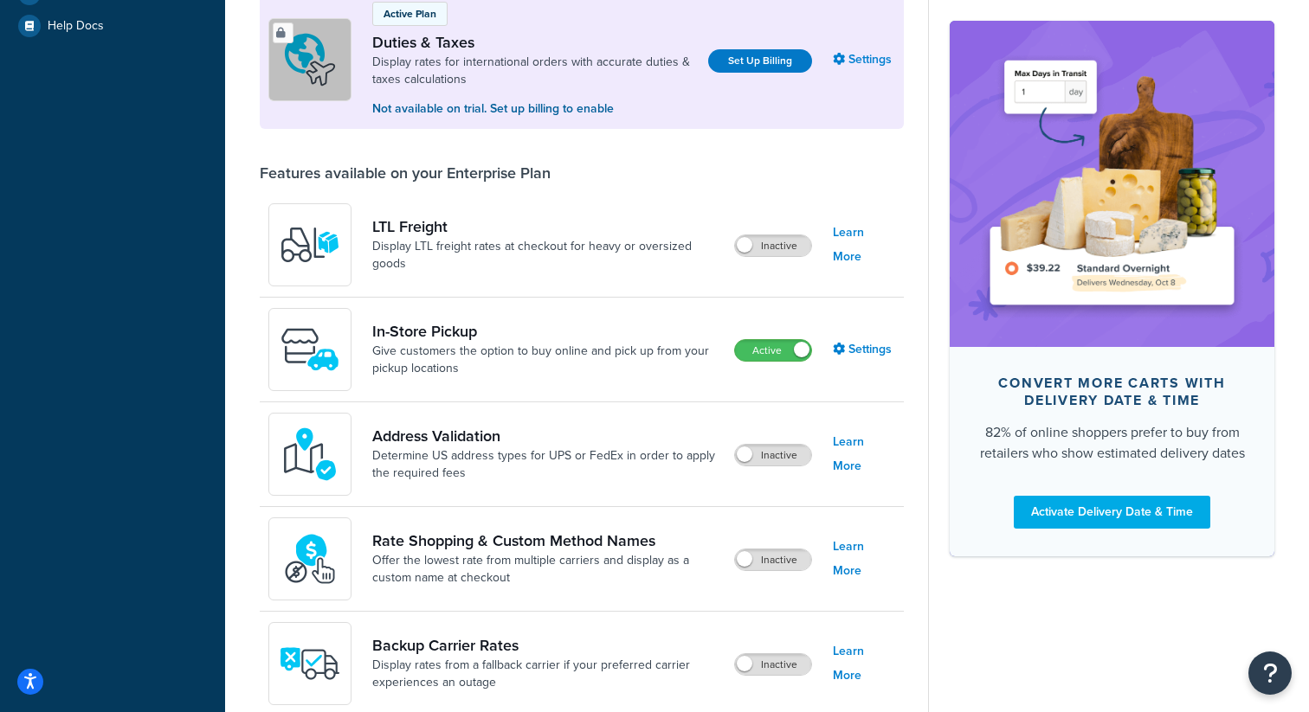
scroll to position [761, 0]
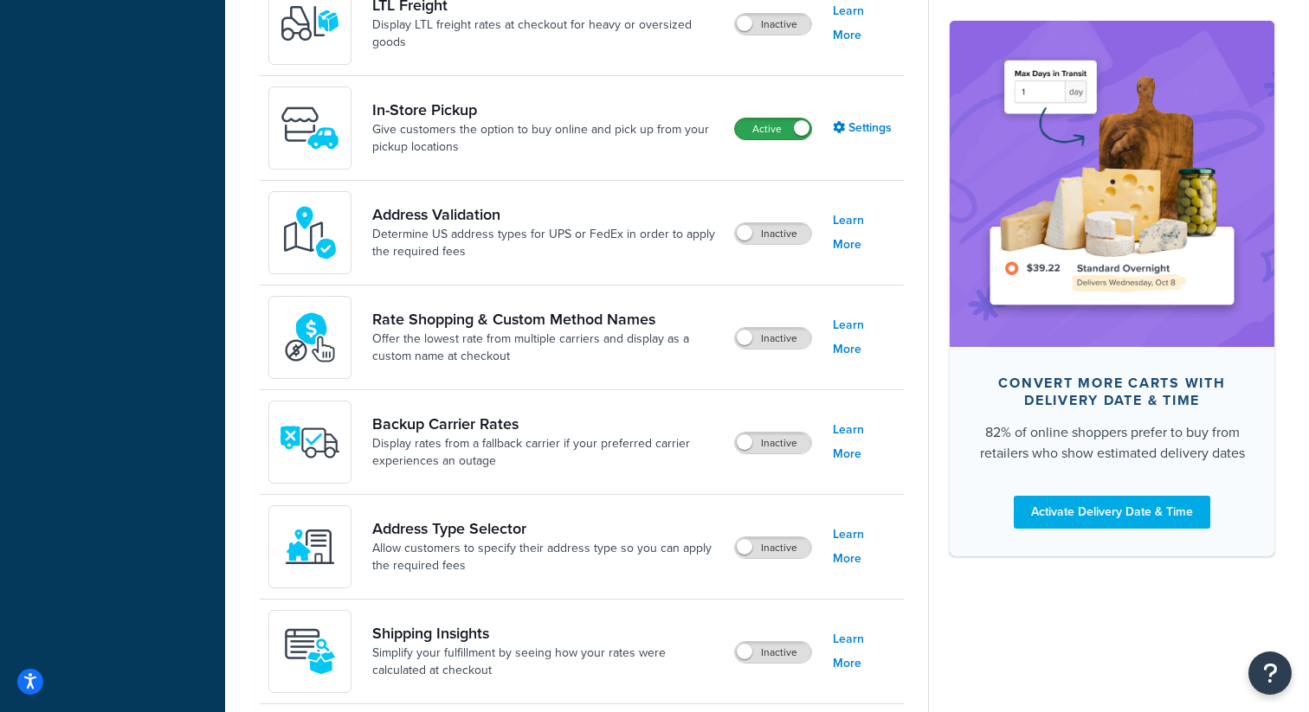
click at [787, 123] on label "Active" at bounding box center [773, 129] width 76 height 21
click at [769, 234] on label "Inactive" at bounding box center [773, 233] width 76 height 21
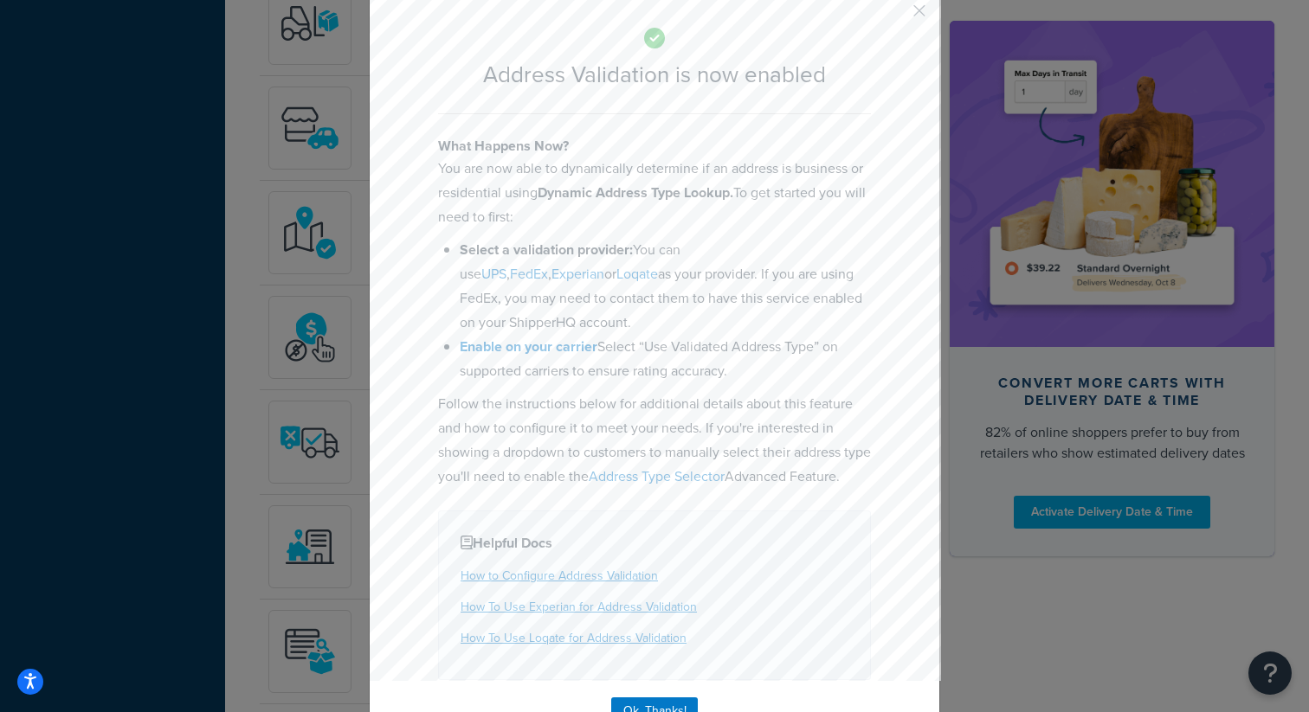
scroll to position [137, 0]
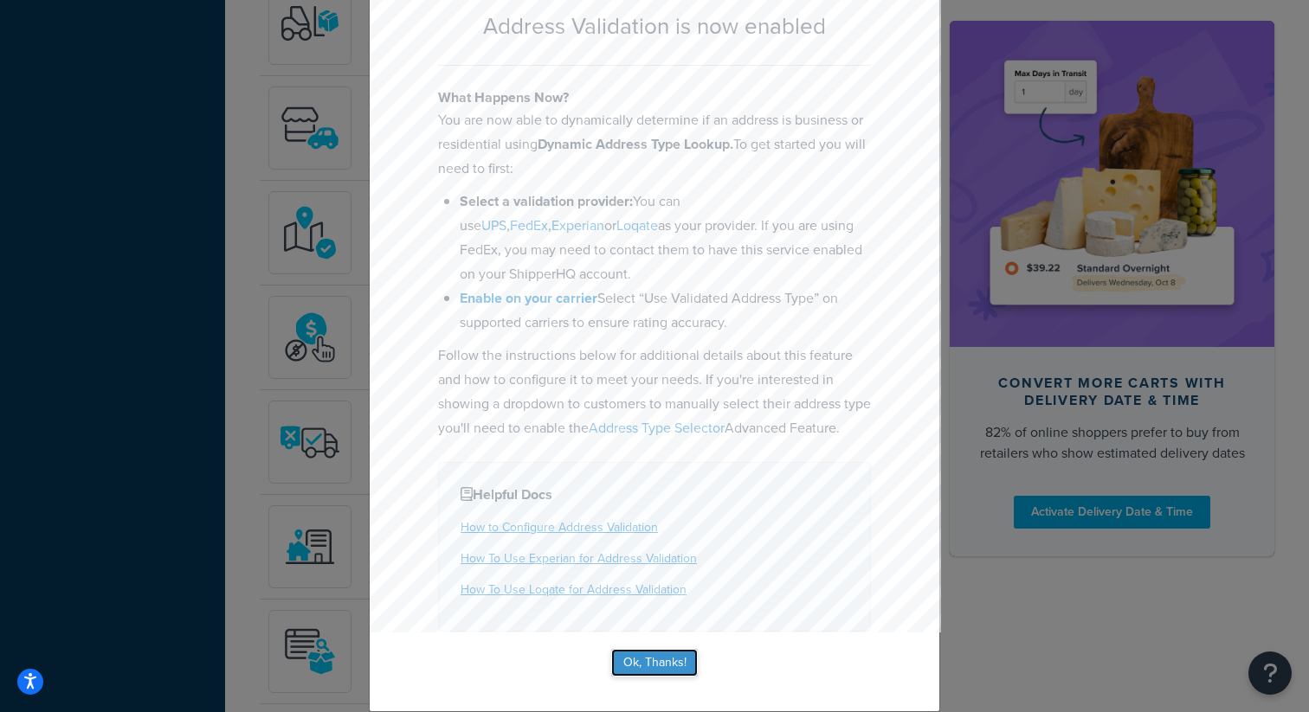
click at [657, 661] on button "Ok, Thanks!" at bounding box center [654, 663] width 87 height 28
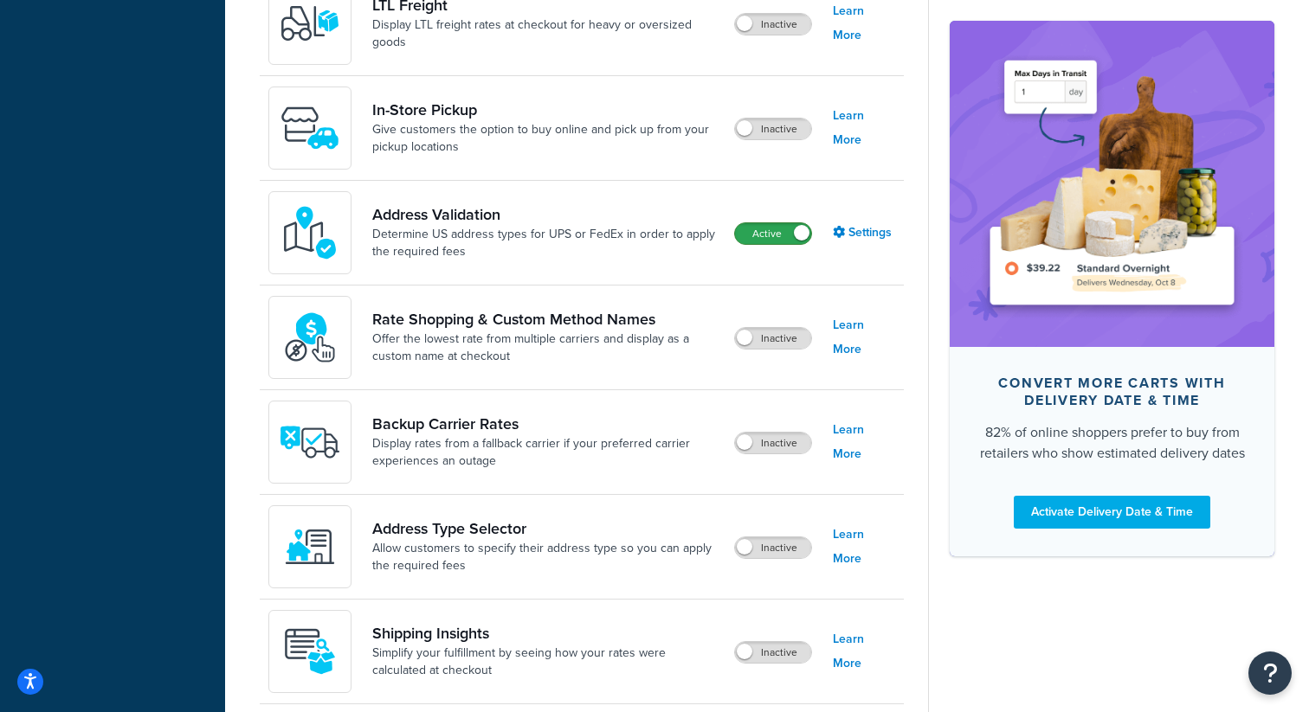
click at [780, 234] on label "Active" at bounding box center [773, 233] width 76 height 21
click at [769, 349] on label "Inactive" at bounding box center [773, 338] width 76 height 21
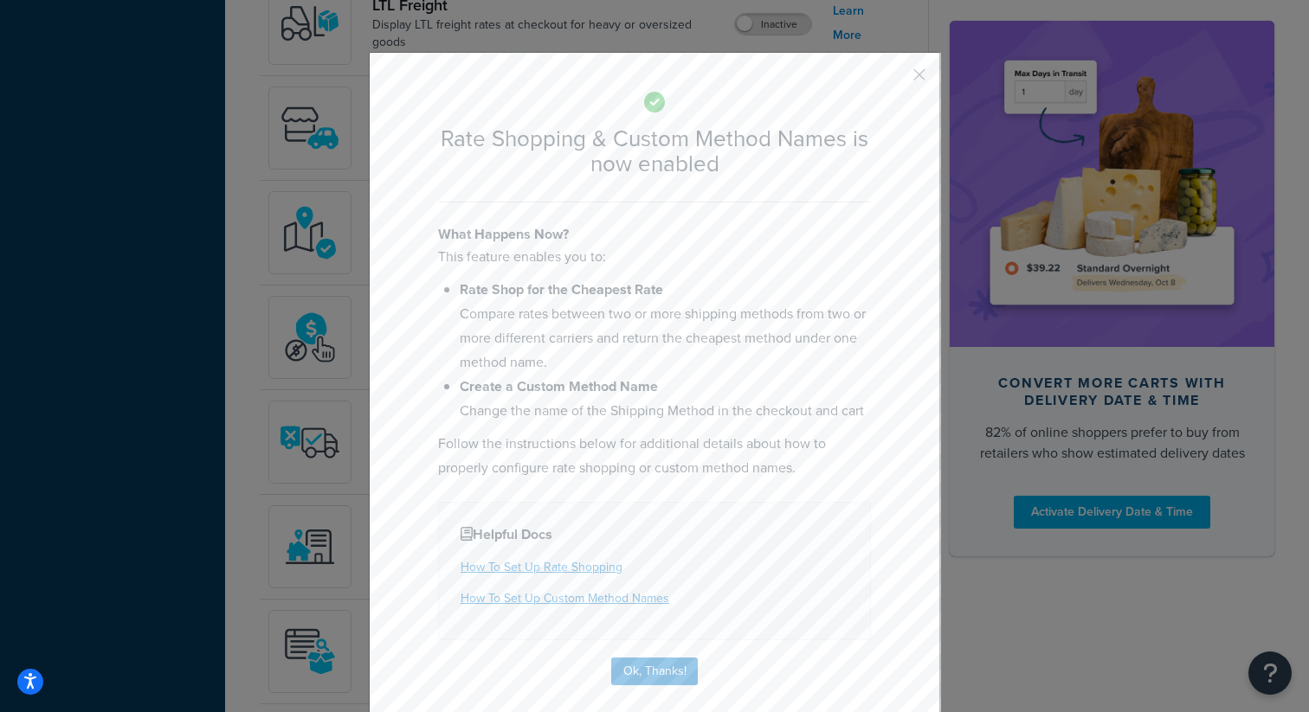
scroll to position [33, 0]
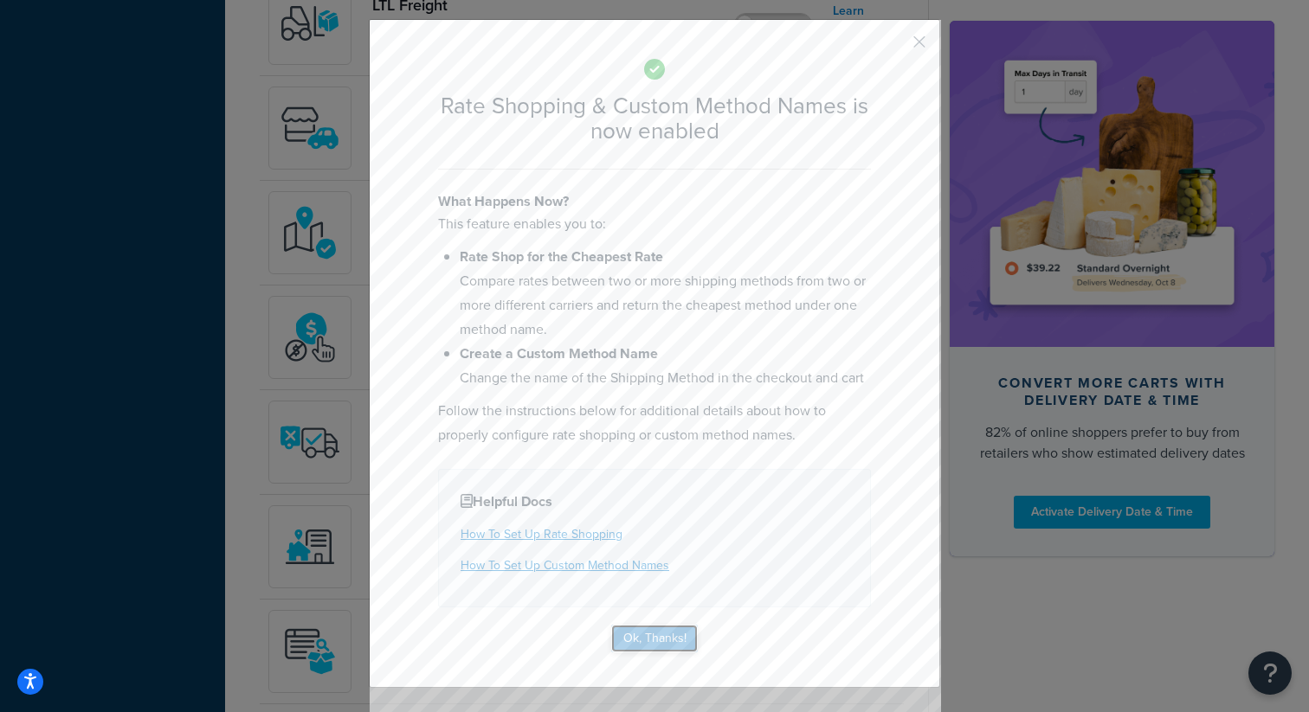
click at [682, 635] on button "Ok, Thanks!" at bounding box center [654, 639] width 87 height 28
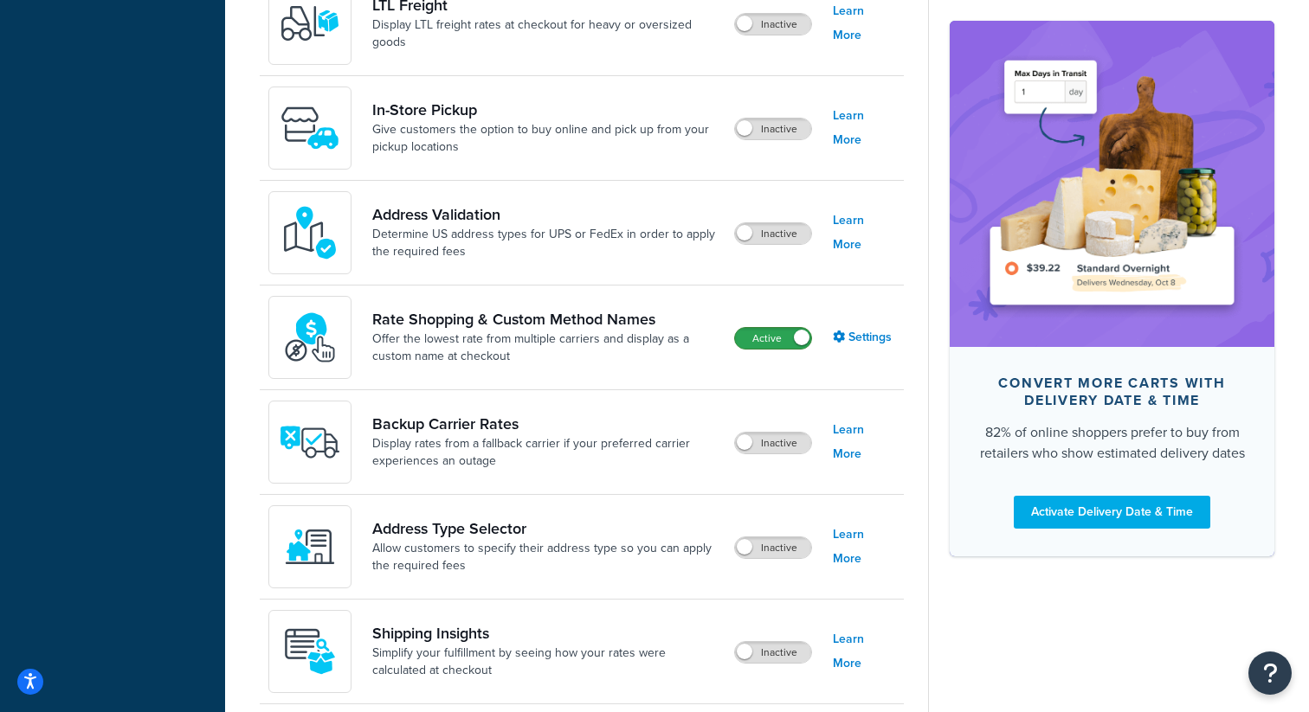
click at [785, 345] on label "Active" at bounding box center [773, 338] width 76 height 21
click at [773, 452] on label "Inactive" at bounding box center [773, 443] width 76 height 21
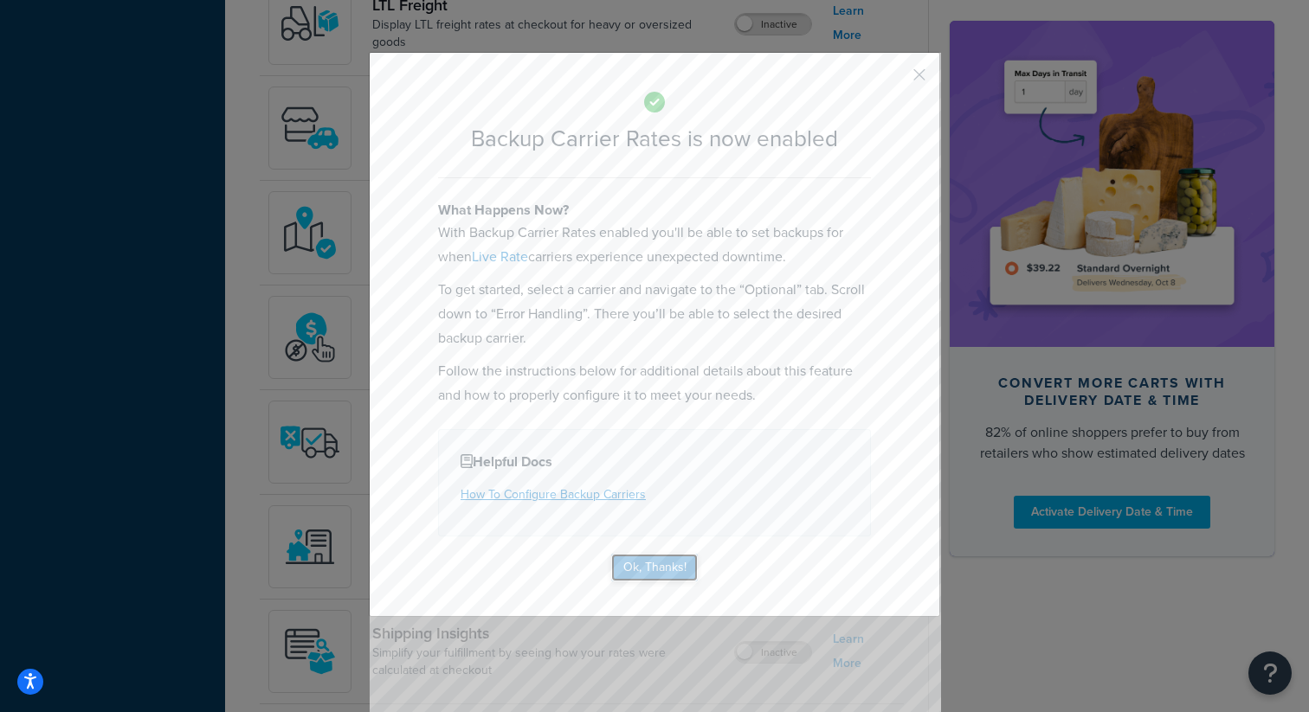
click at [680, 570] on button "Ok, Thanks!" at bounding box center [654, 568] width 87 height 28
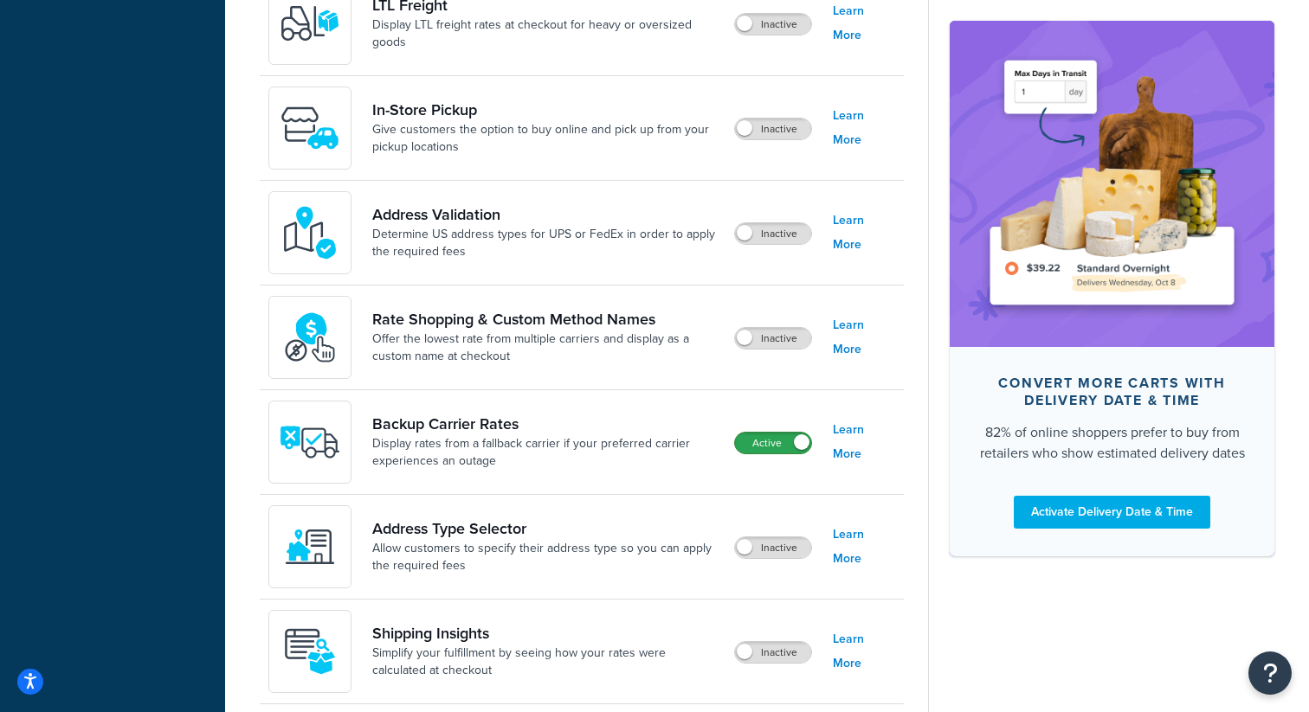
click at [780, 442] on label "Active" at bounding box center [773, 443] width 76 height 21
click at [764, 553] on label "Inactive" at bounding box center [773, 548] width 76 height 21
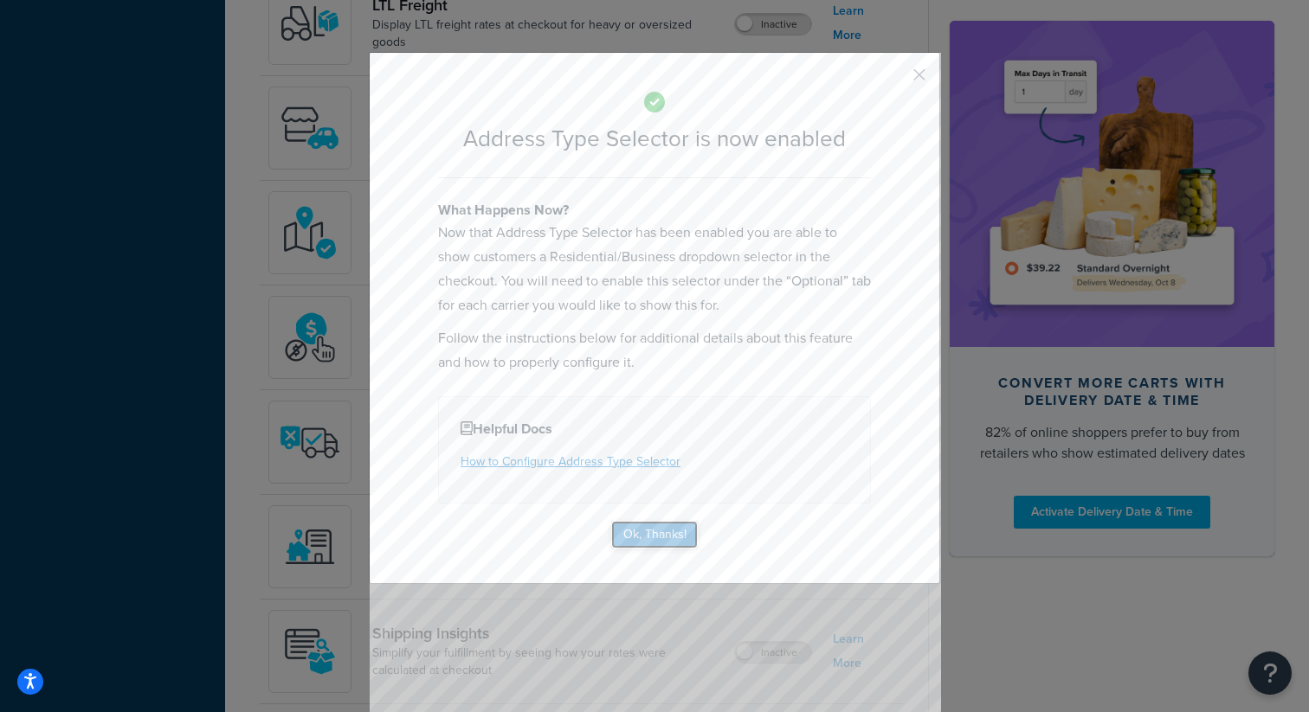
click at [669, 532] on button "Ok, Thanks!" at bounding box center [654, 535] width 87 height 28
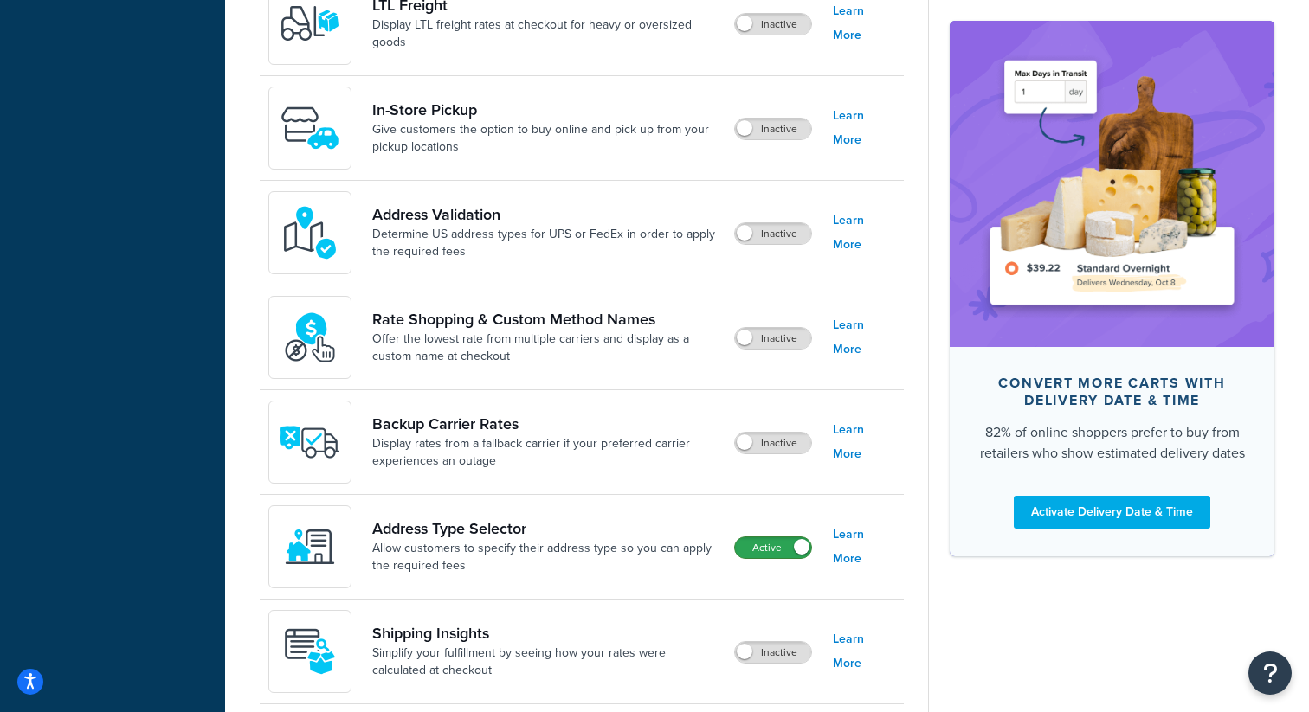
click at [778, 546] on label "Active" at bounding box center [773, 548] width 76 height 21
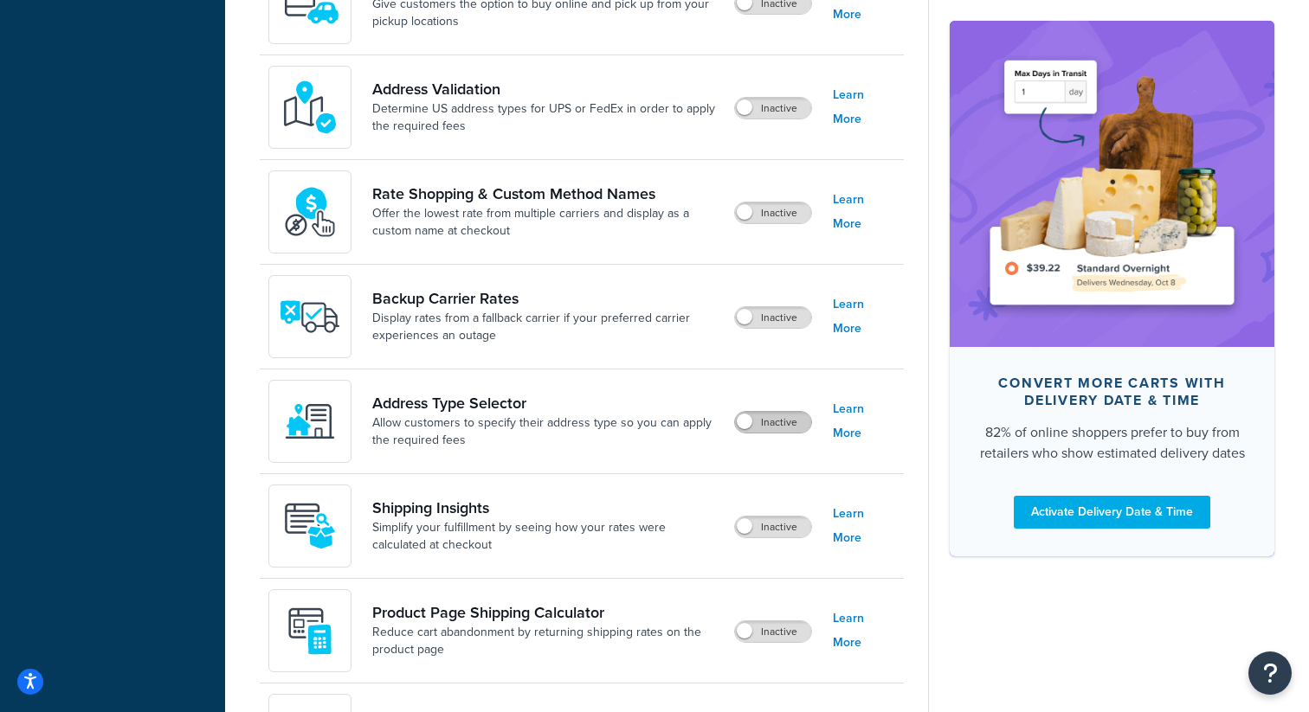
scroll to position [920, 0]
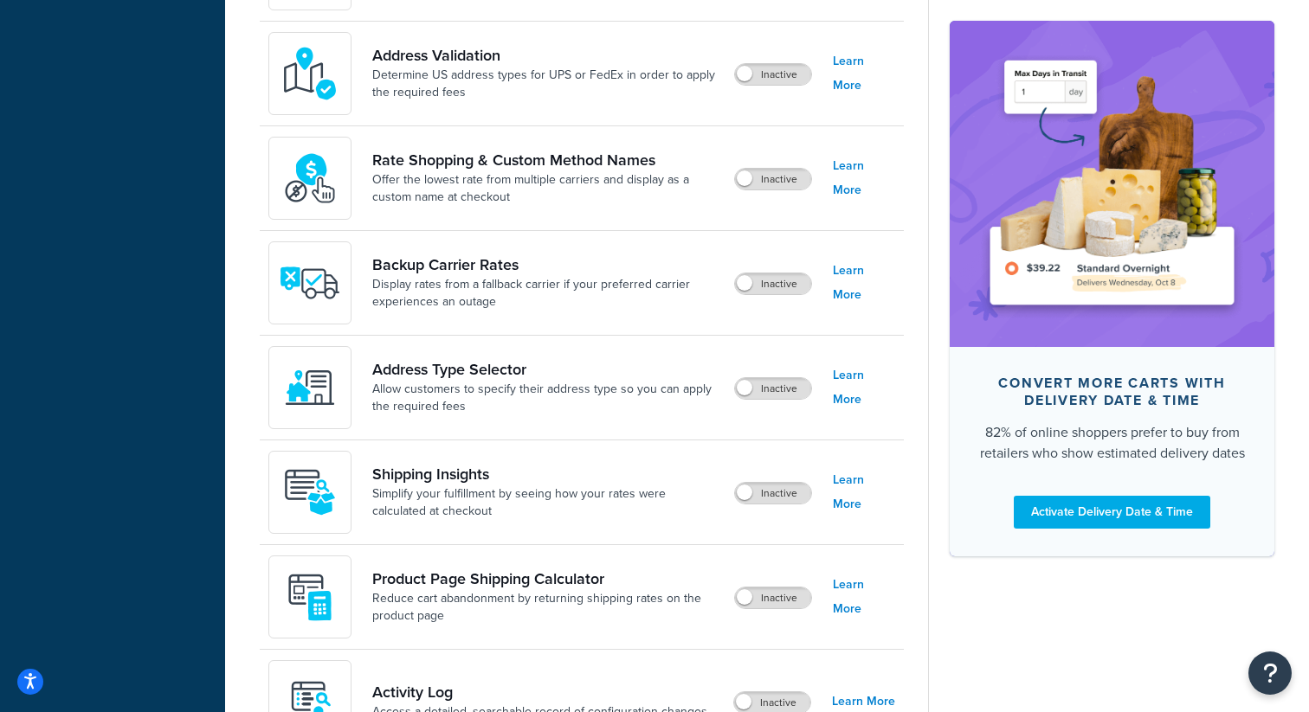
click at [777, 507] on div "Shipping Insights Simplify your fulfillment by seeing how your rates were calcu…" at bounding box center [582, 493] width 644 height 105
click at [770, 499] on label "Inactive" at bounding box center [773, 493] width 76 height 21
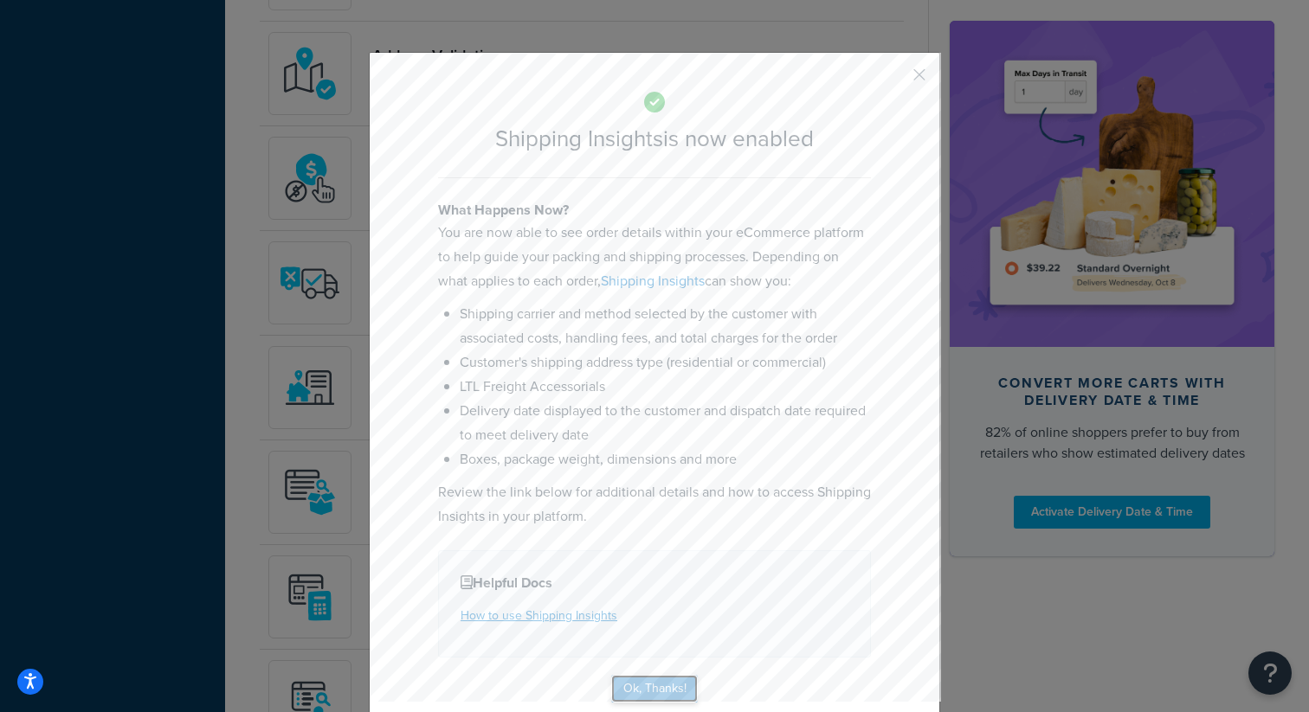
click at [650, 682] on button "Ok, Thanks!" at bounding box center [654, 689] width 87 height 28
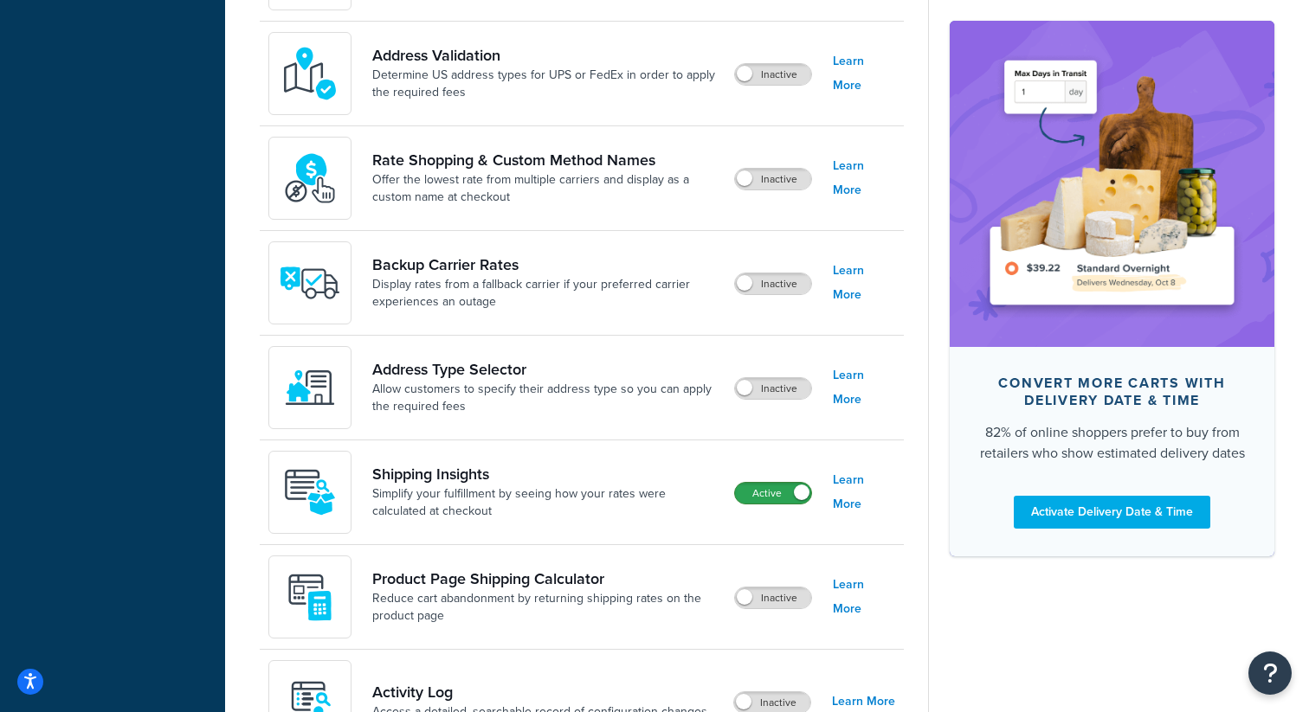
click at [758, 504] on label "Active" at bounding box center [773, 493] width 76 height 21
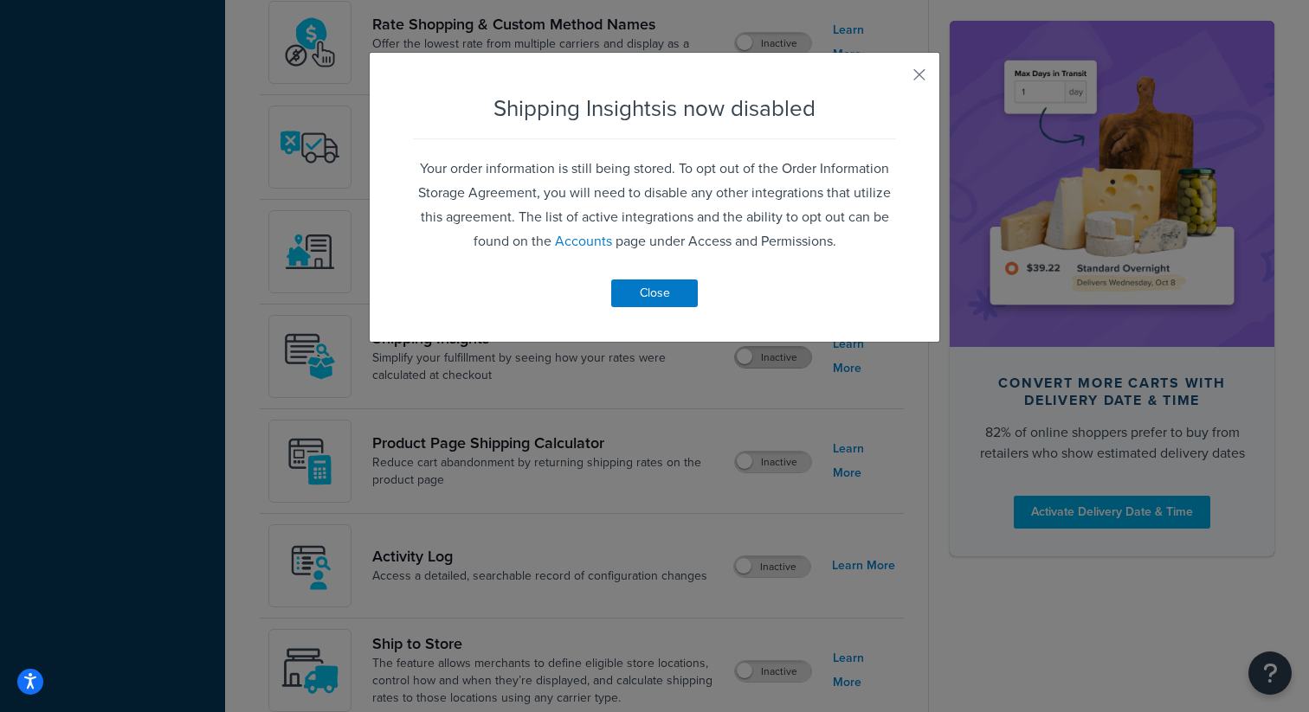
scroll to position [1155, 0]
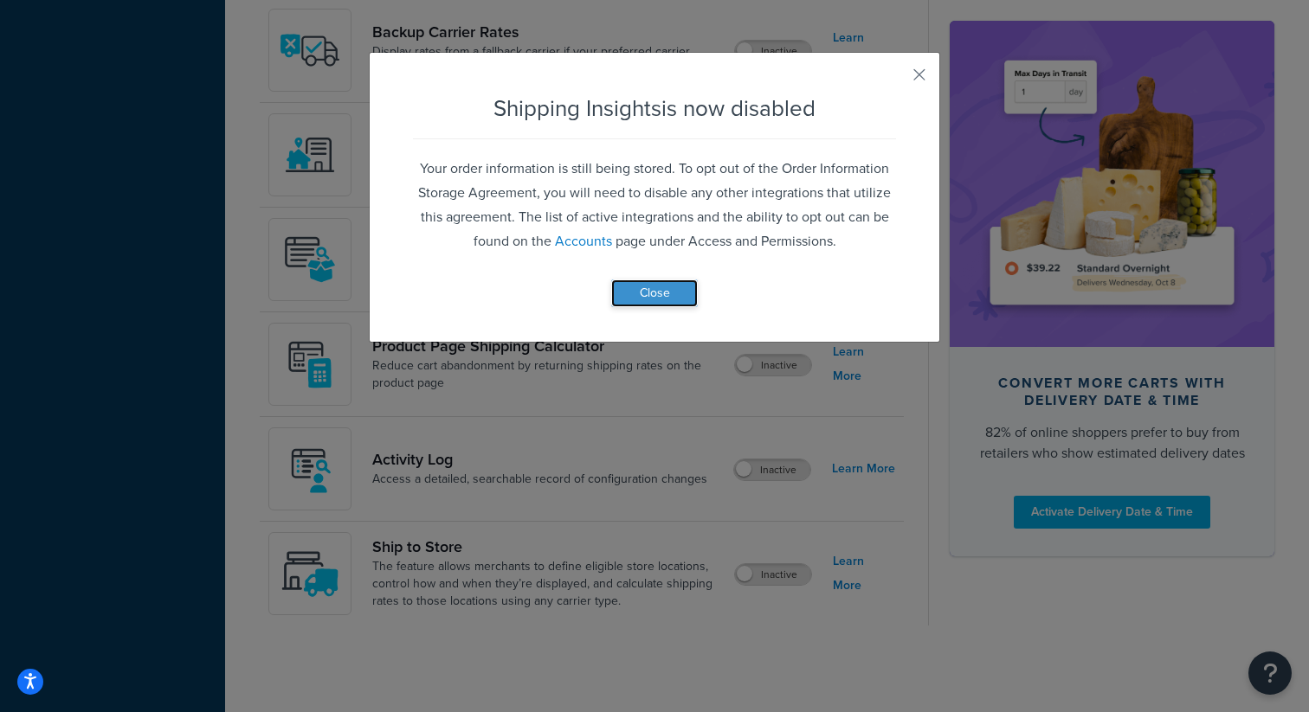
click at [673, 298] on button "Close" at bounding box center [654, 294] width 87 height 28
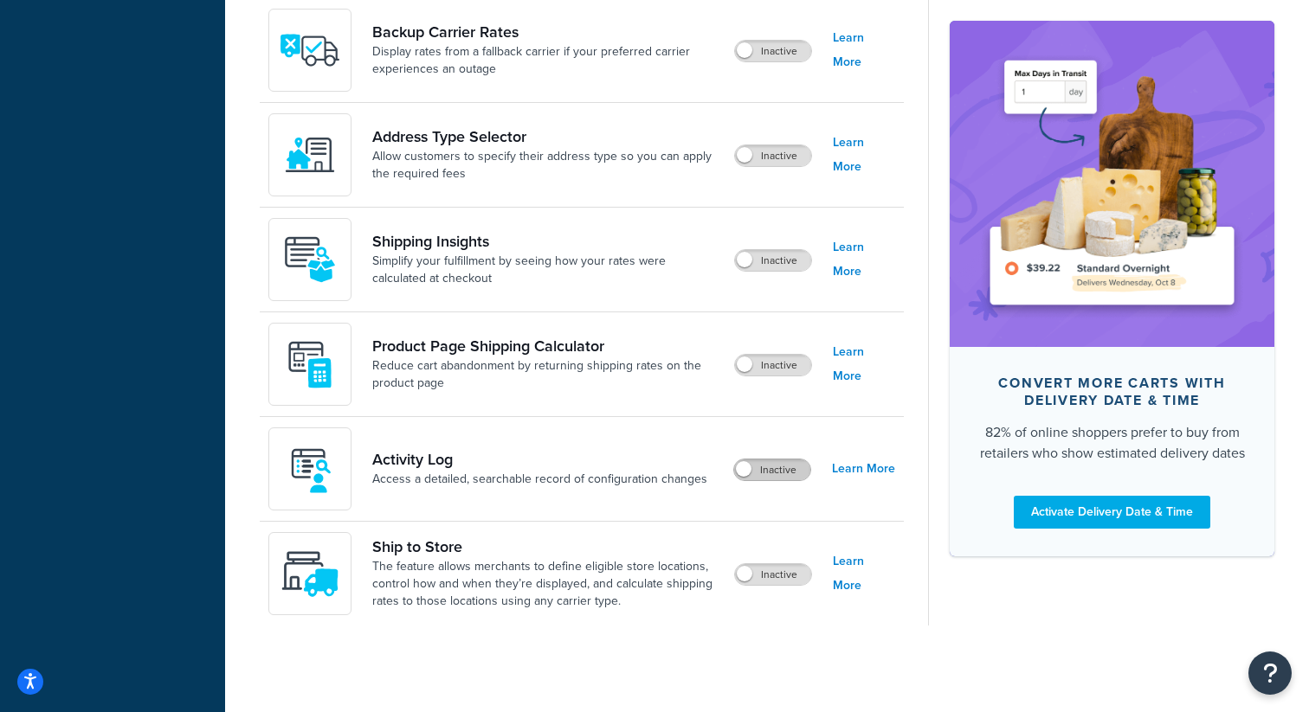
click at [757, 461] on label "Inactive" at bounding box center [772, 470] width 76 height 21
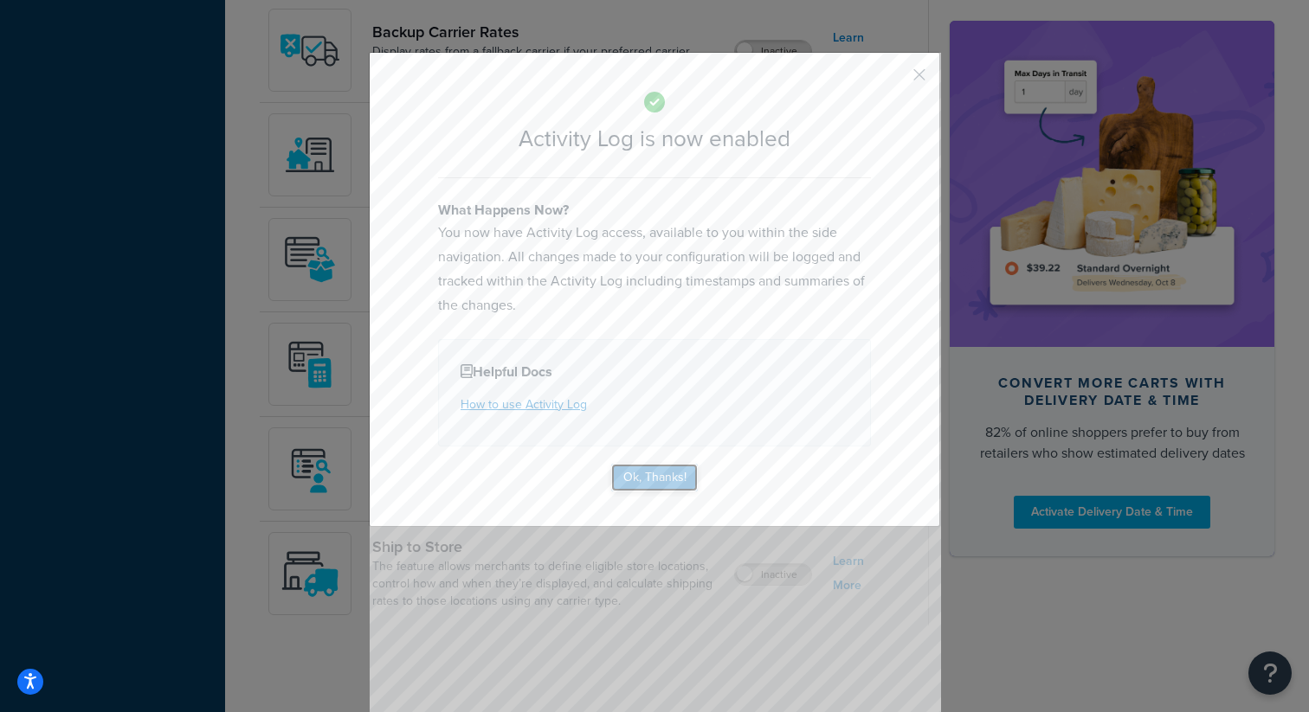
click at [659, 488] on button "Ok, Thanks!" at bounding box center [654, 478] width 87 height 28
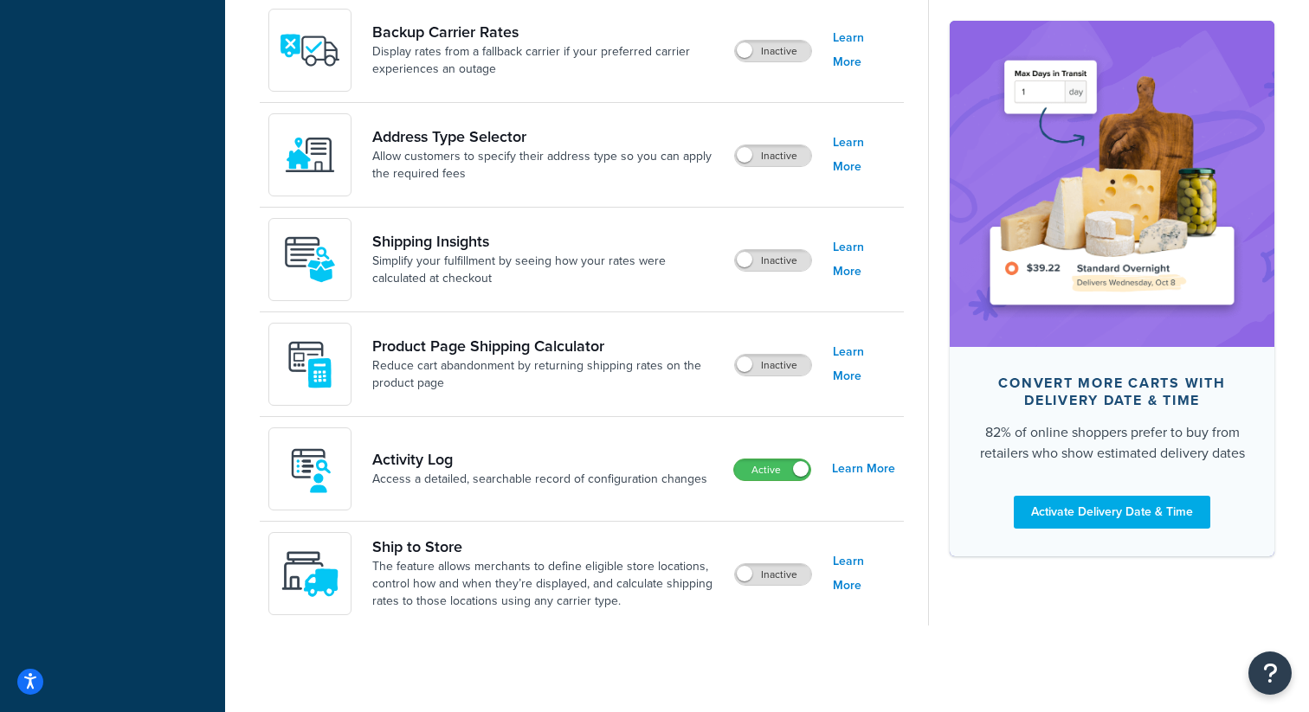
click at [770, 452] on div "Activity Log Access a detailed, searchable record of configuration changes Acti…" at bounding box center [582, 469] width 644 height 105
click at [769, 468] on label "Active" at bounding box center [772, 470] width 76 height 21
click at [766, 584] on label "Inactive" at bounding box center [773, 574] width 76 height 21
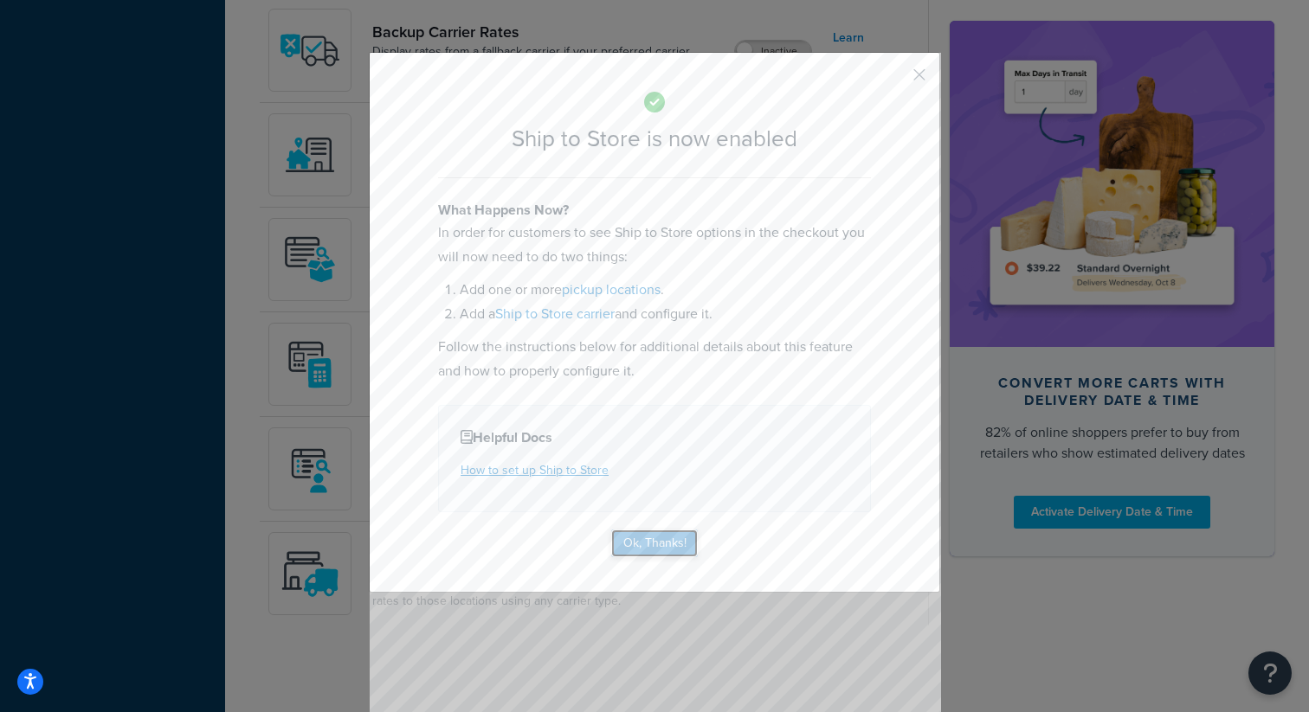
click at [647, 550] on button "Ok, Thanks!" at bounding box center [654, 544] width 87 height 28
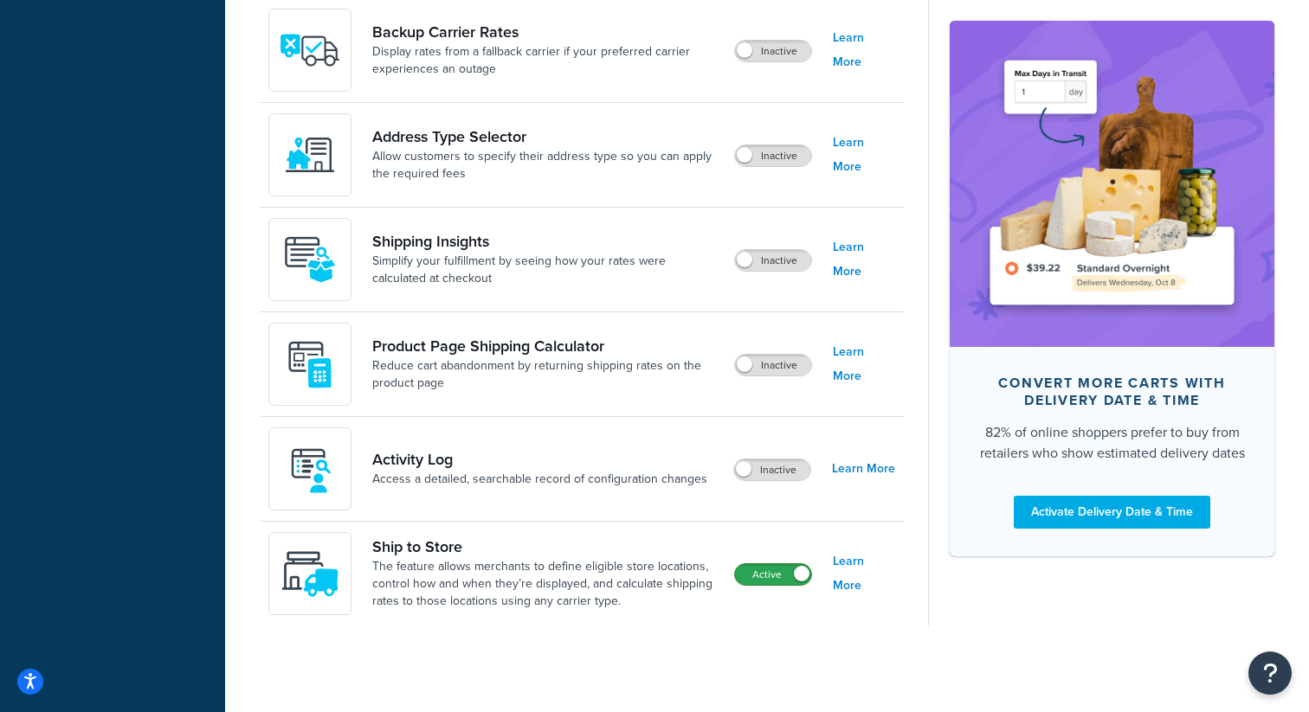
click at [761, 569] on label "Active" at bounding box center [773, 574] width 76 height 21
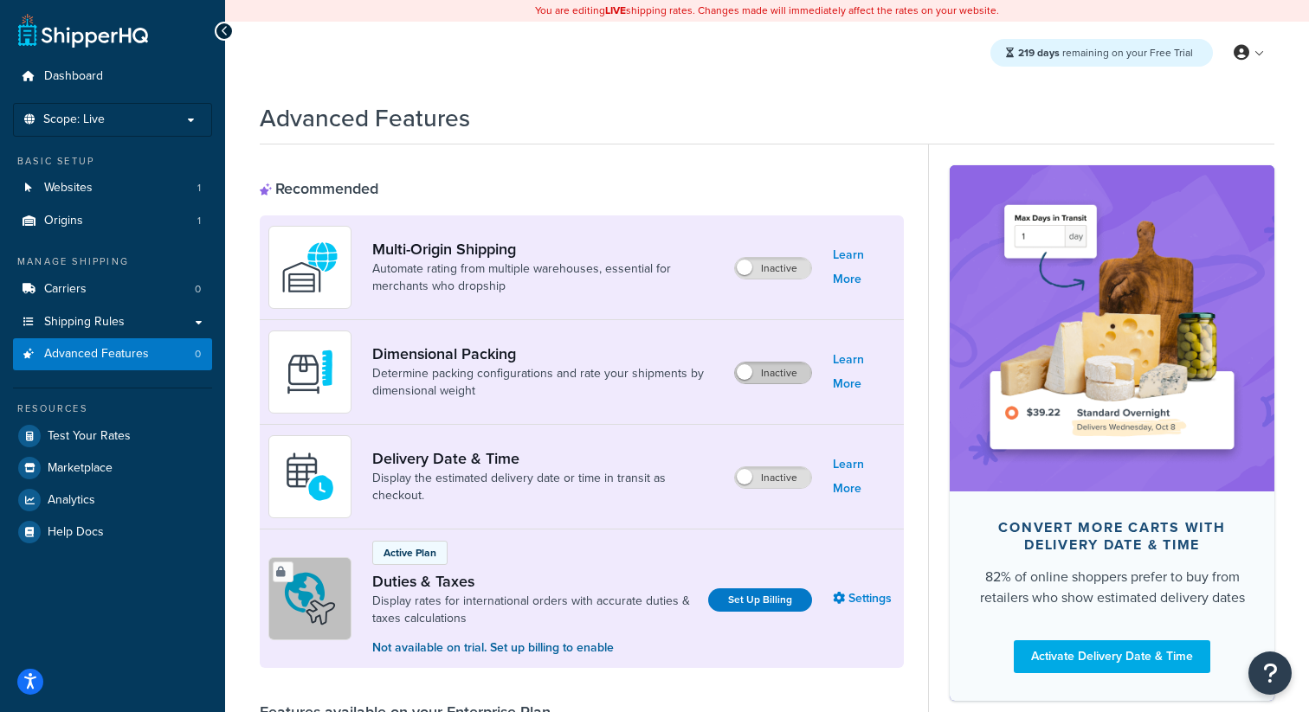
click at [779, 370] on label "Inactive" at bounding box center [773, 373] width 76 height 21
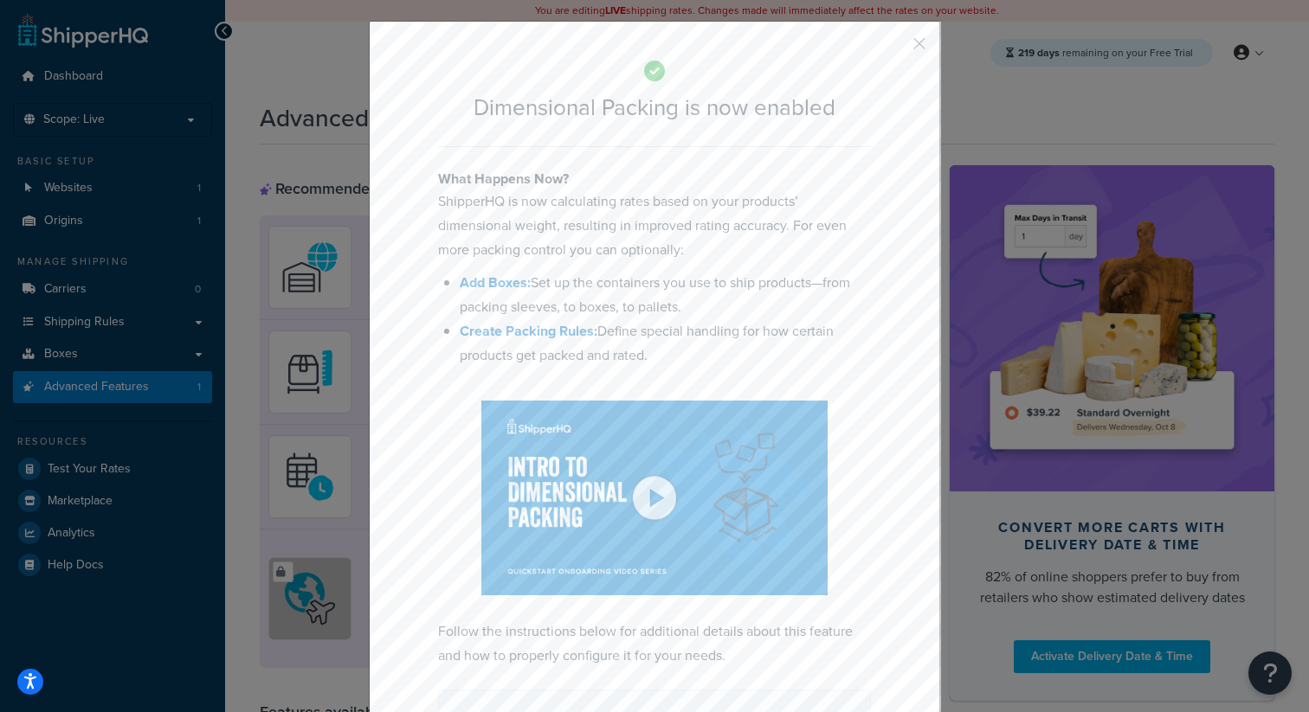
scroll to position [90, 0]
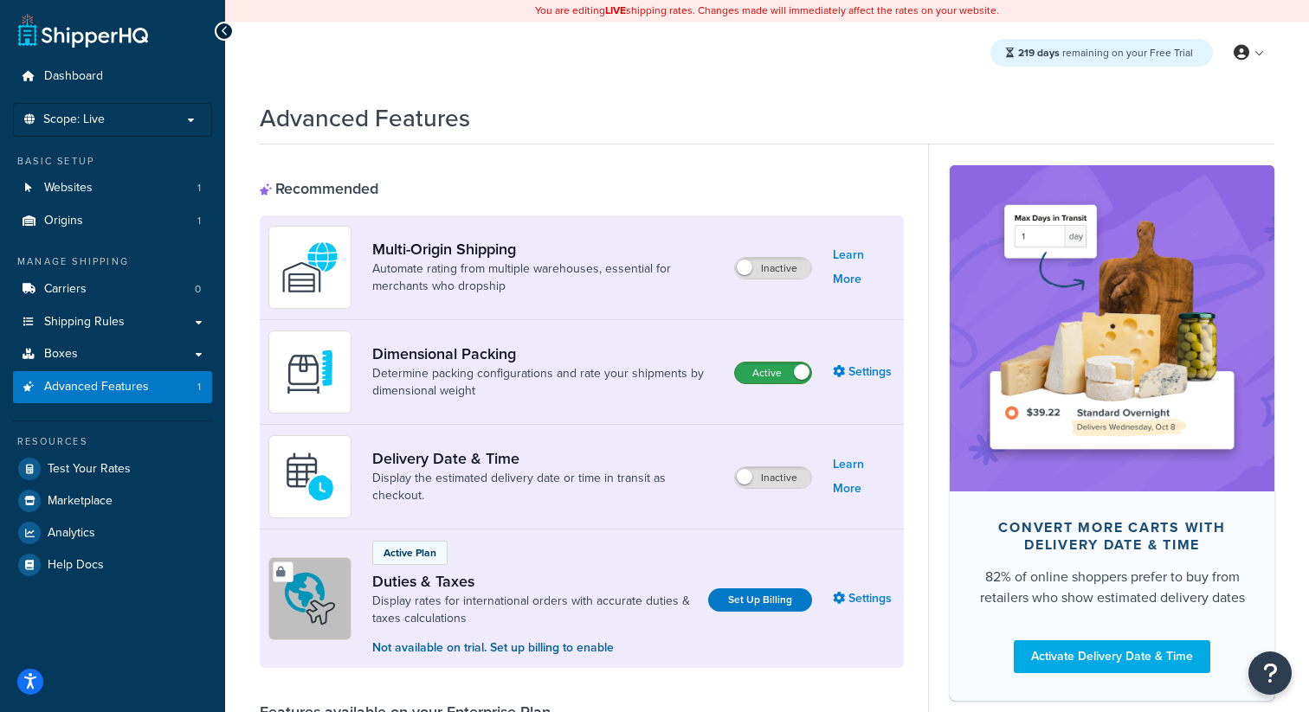
click at [772, 374] on label "Active" at bounding box center [773, 373] width 76 height 21
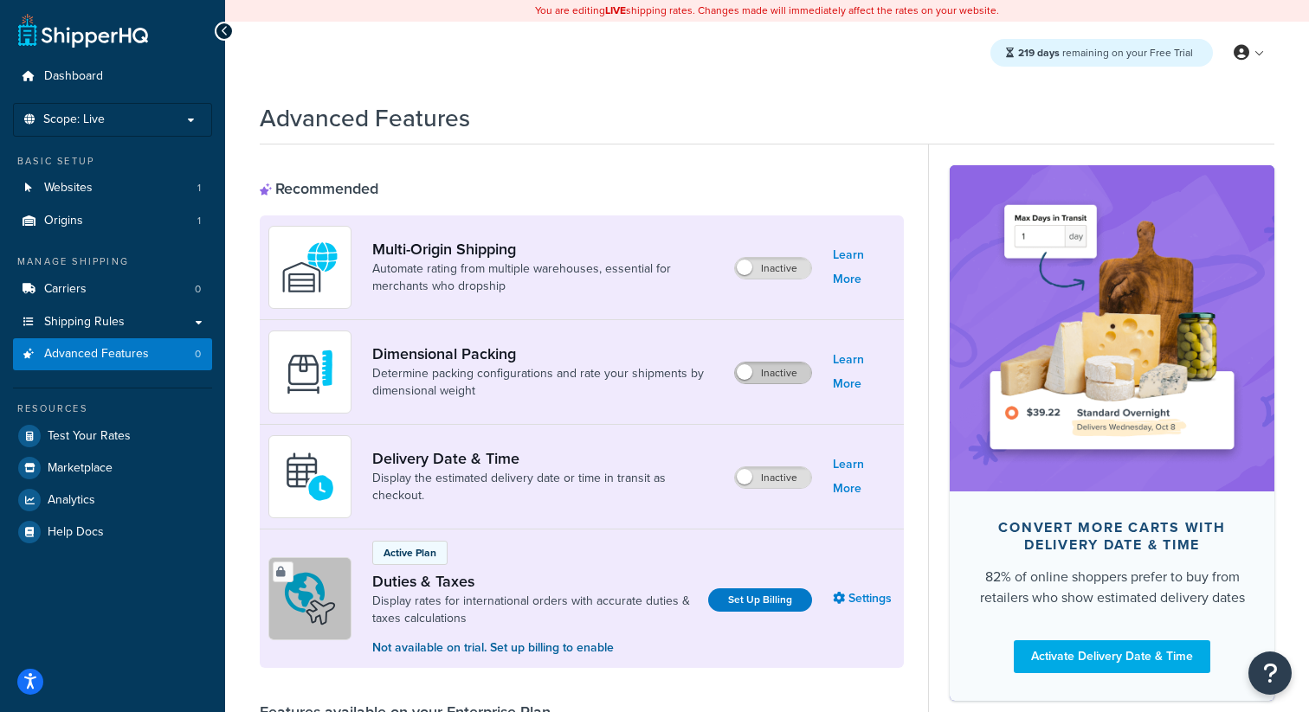
click at [772, 374] on label "Inactive" at bounding box center [773, 373] width 76 height 21
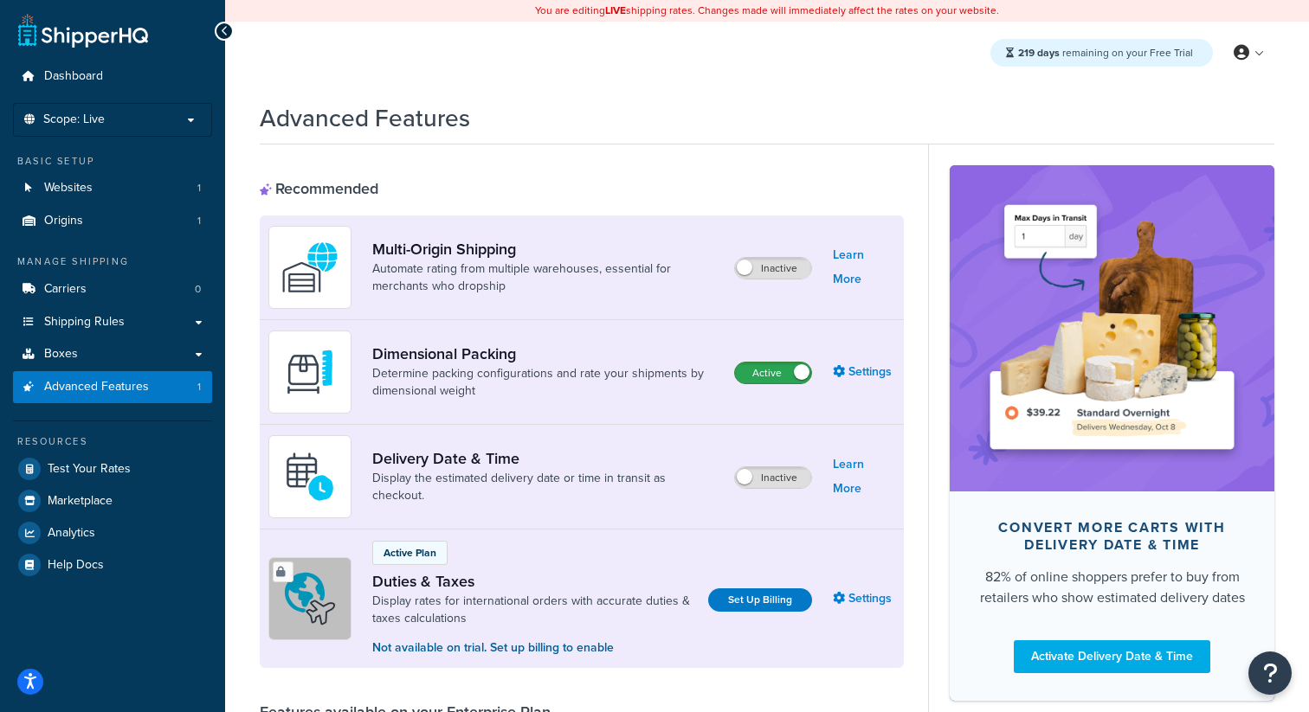
click at [774, 382] on label "Active" at bounding box center [773, 373] width 76 height 21
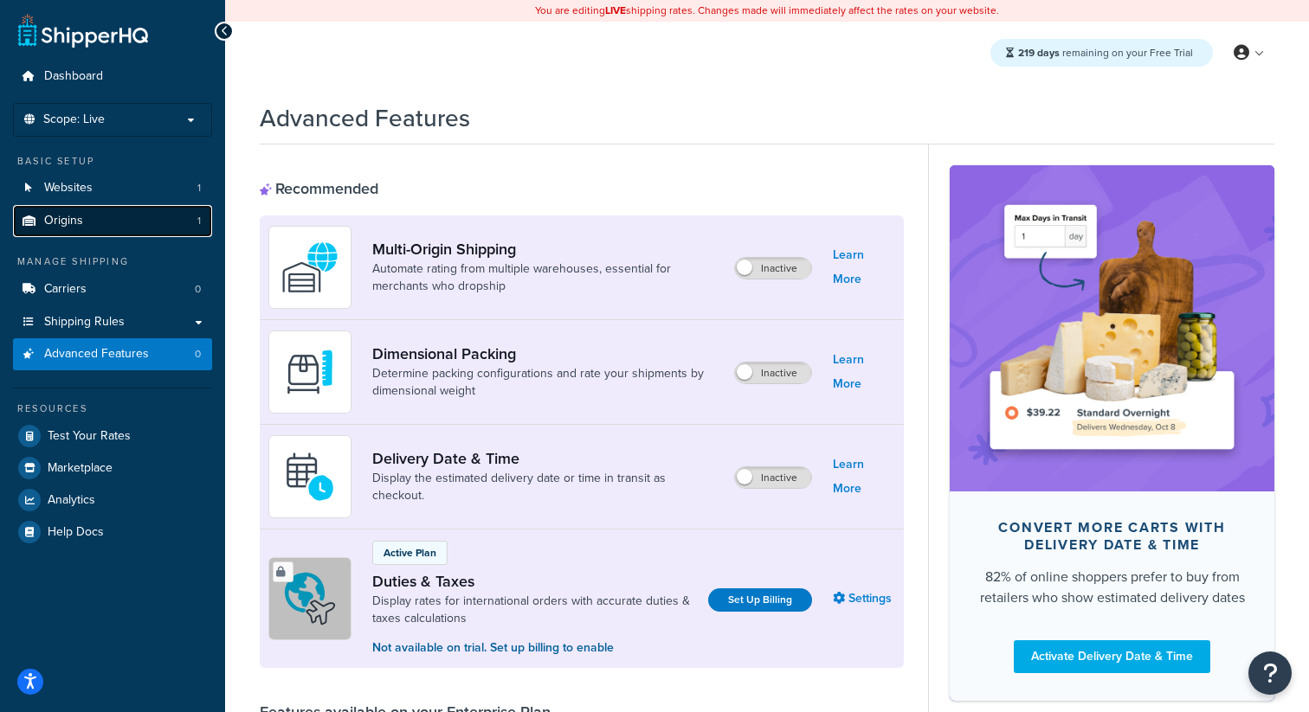
click at [94, 229] on link "Origins 1" at bounding box center [112, 221] width 199 height 32
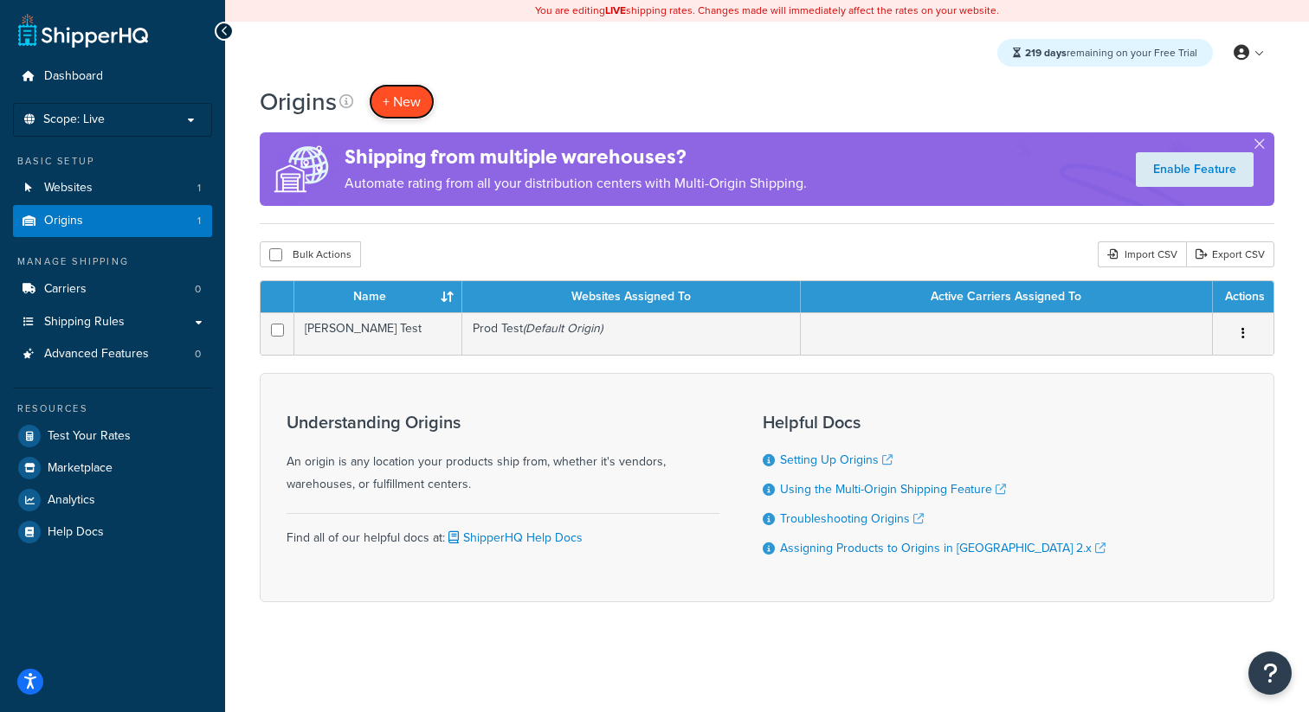
click at [408, 89] on link "+ New" at bounding box center [402, 101] width 66 height 35
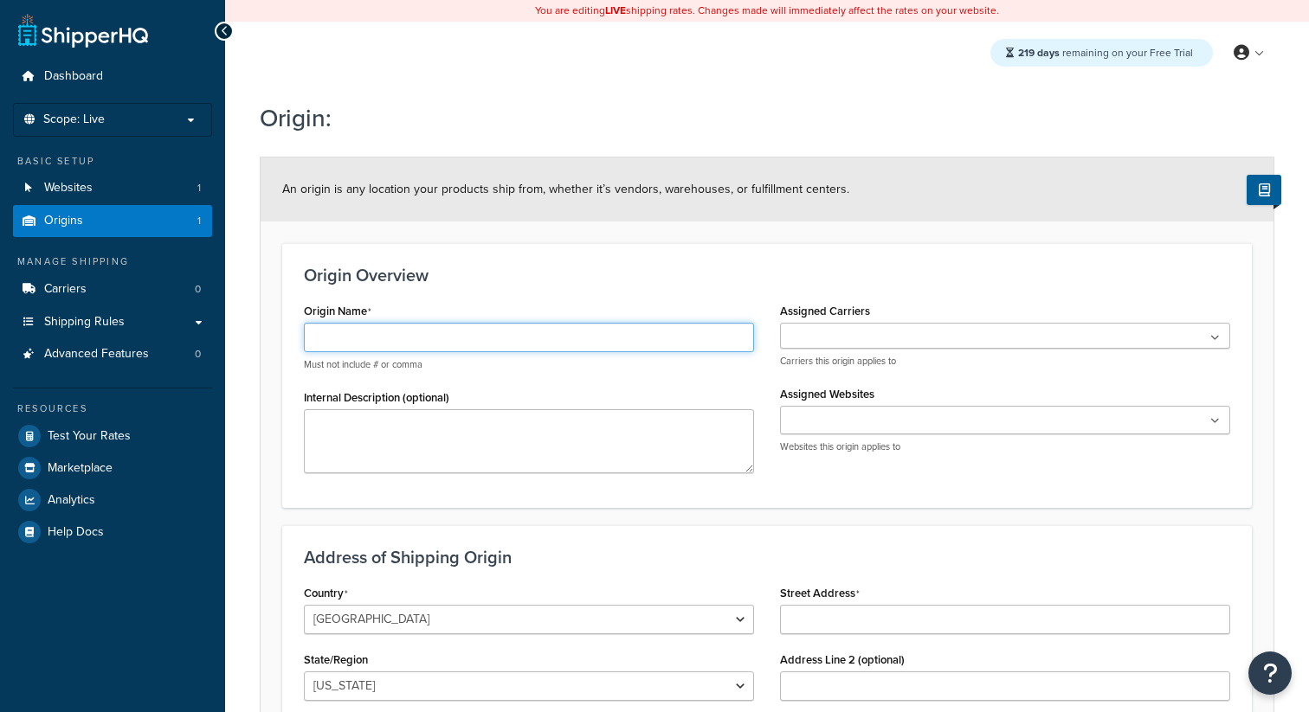
click at [412, 338] on input "Origin Name" at bounding box center [529, 337] width 450 height 29
type input "[PERSON_NAME] Test"
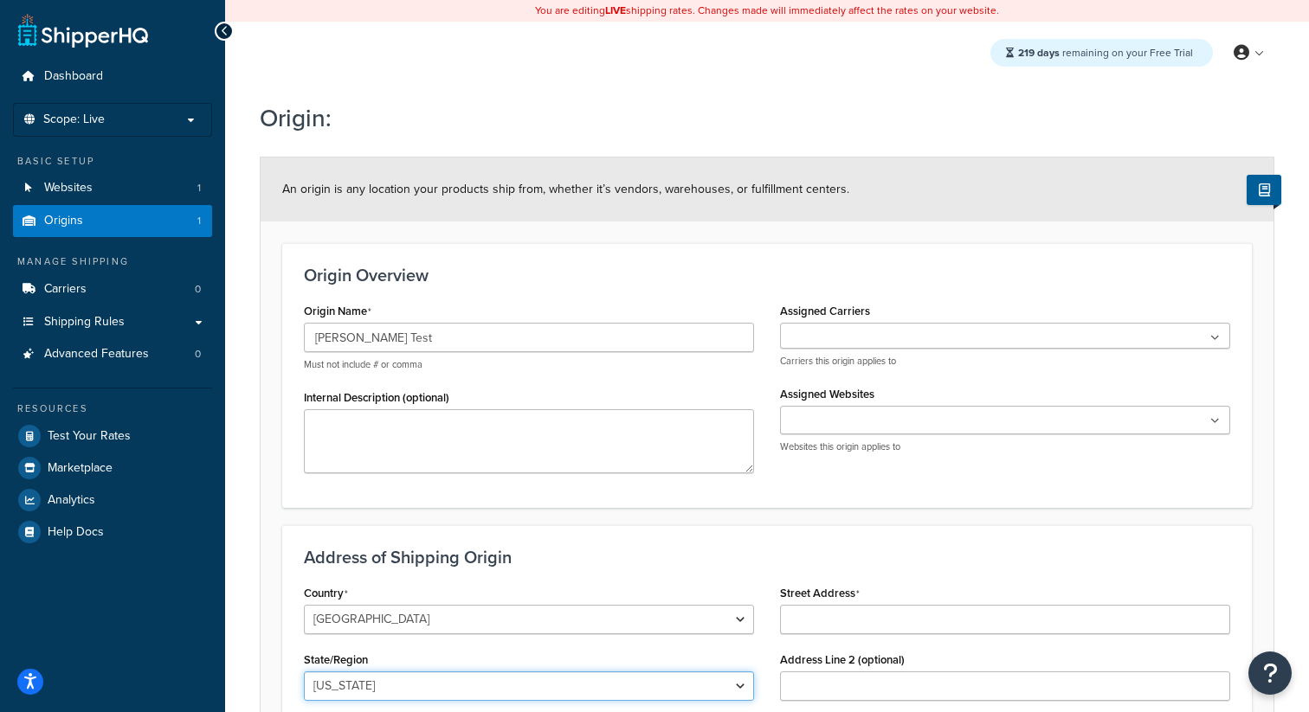
select select "5"
type input "Mountain View"
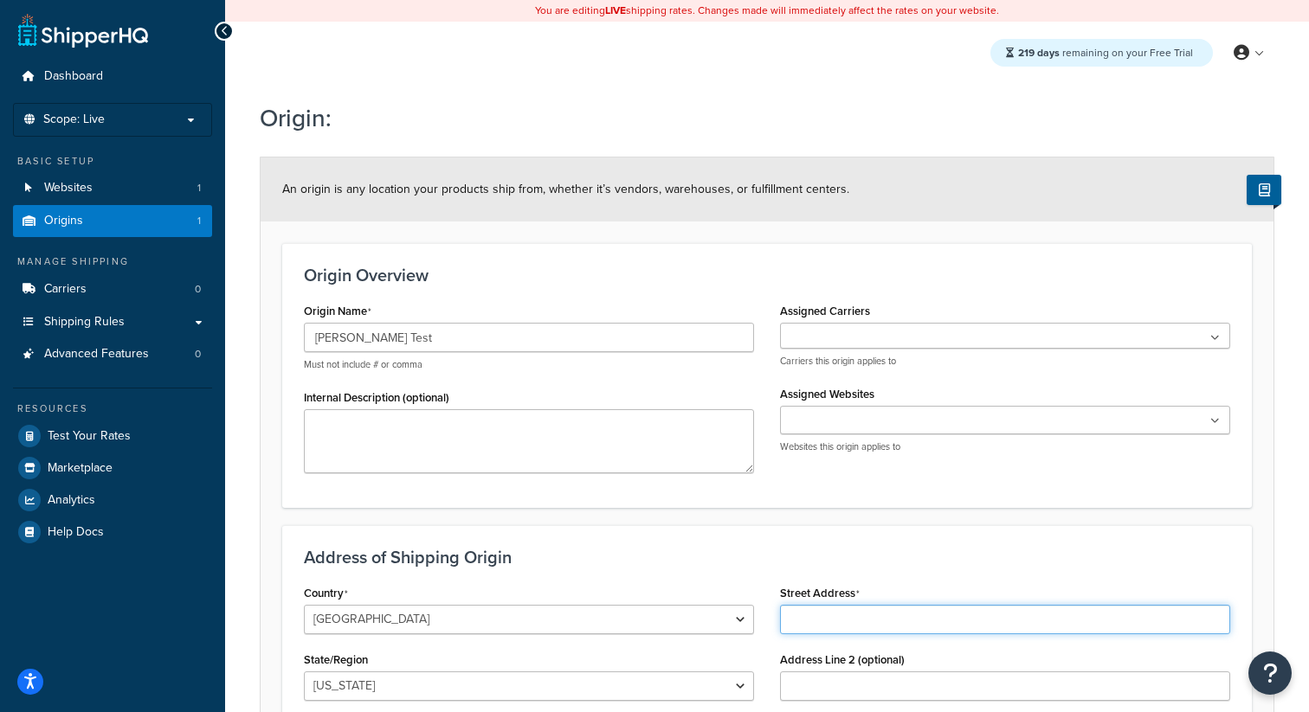
type input "2043 Latham Street"
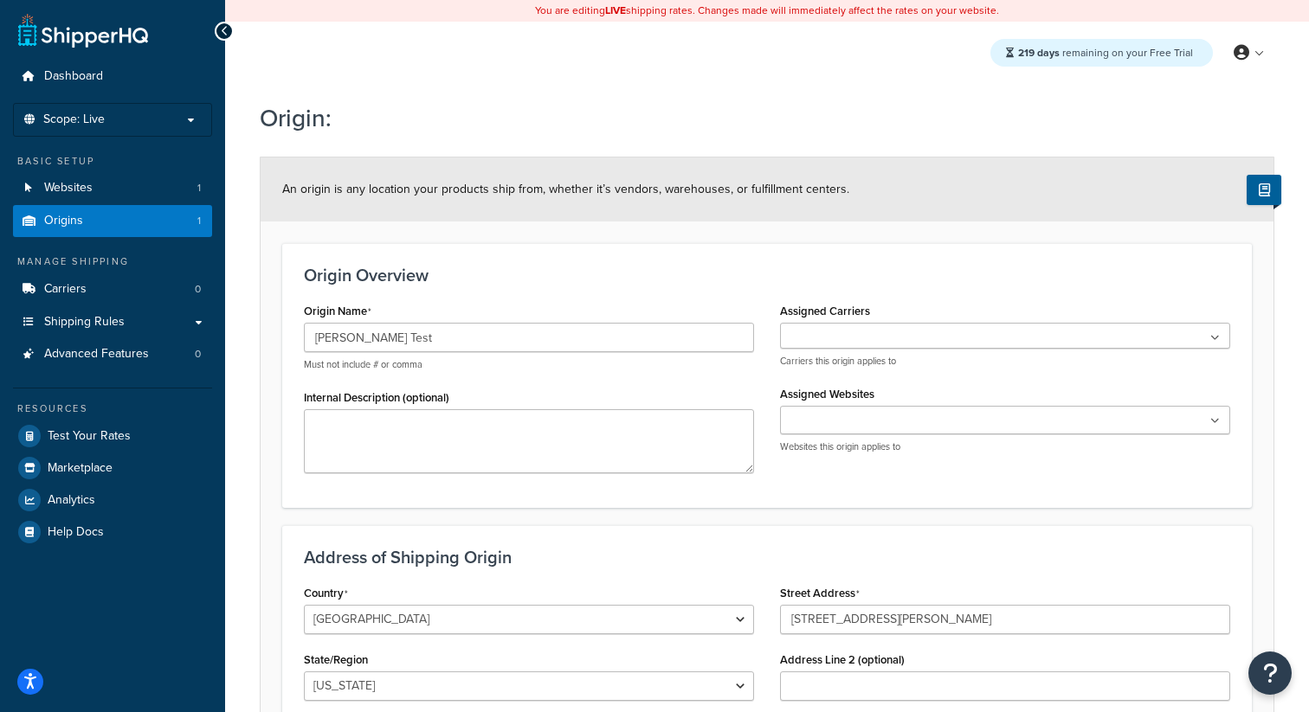
type input "94040"
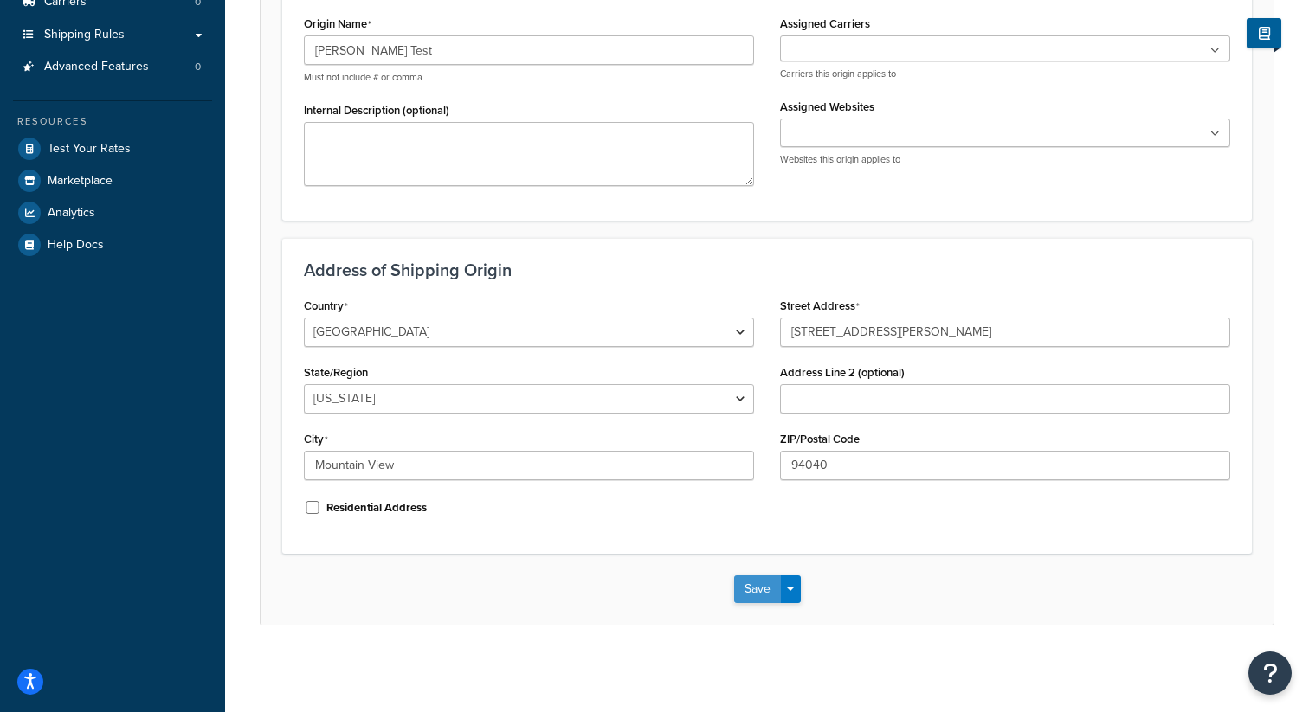
click at [753, 585] on button "Save" at bounding box center [757, 590] width 47 height 28
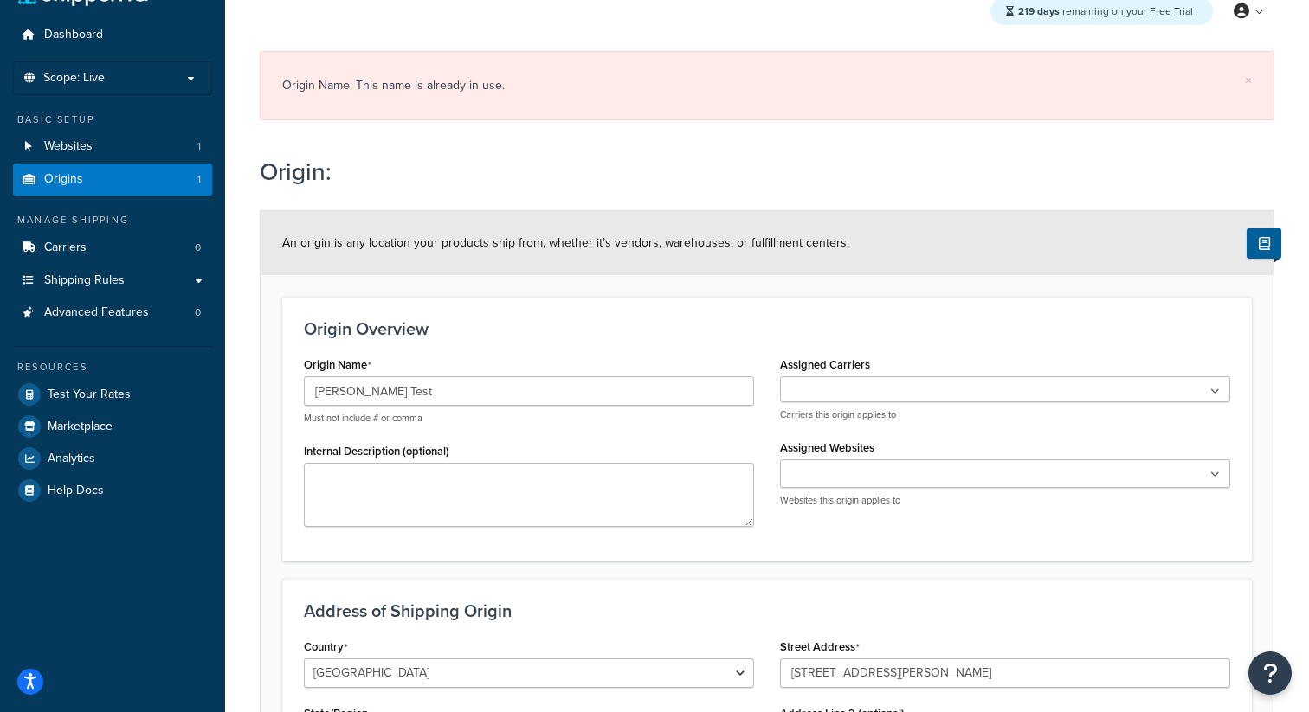
scroll to position [0, 0]
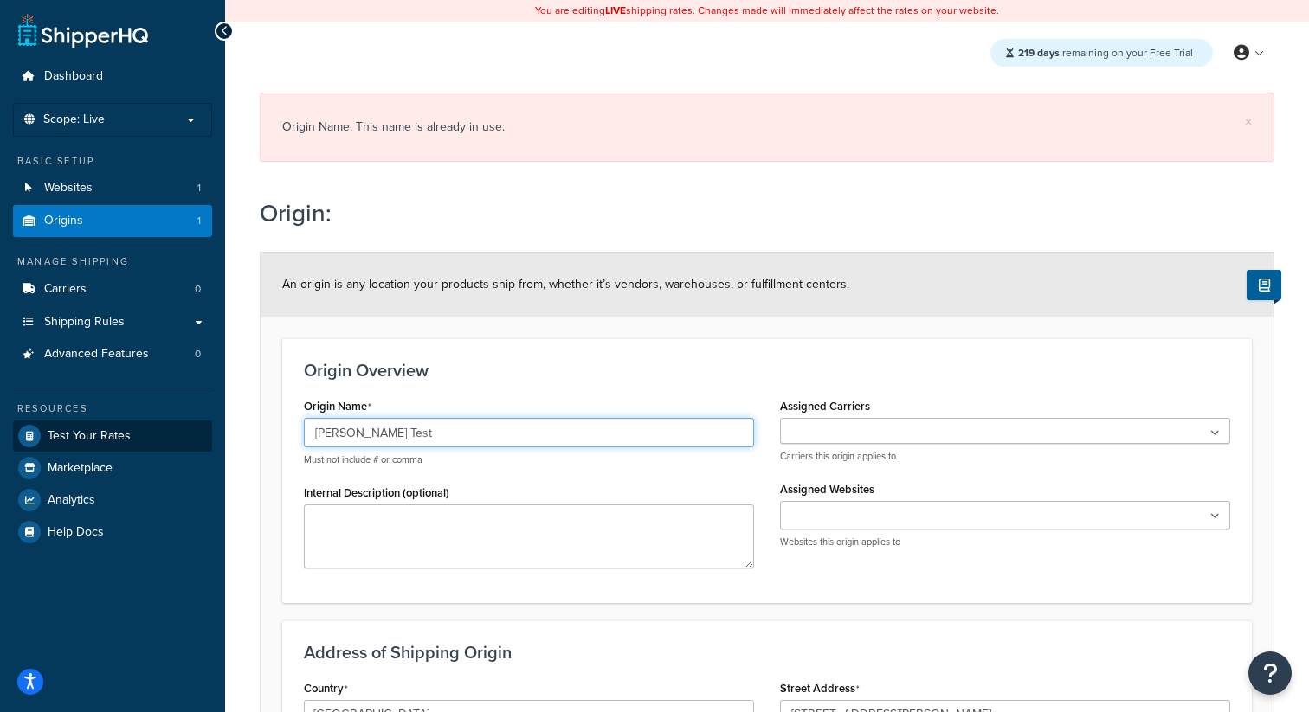
drag, startPoint x: 408, startPoint y: 428, endPoint x: 209, endPoint y: 424, distance: 198.3
click at [209, 424] on div "Dashboard Scope: Live Basic Setup Websites 1 Origins 1 Manage Shipping Carriers…" at bounding box center [654, 547] width 1309 height 1095
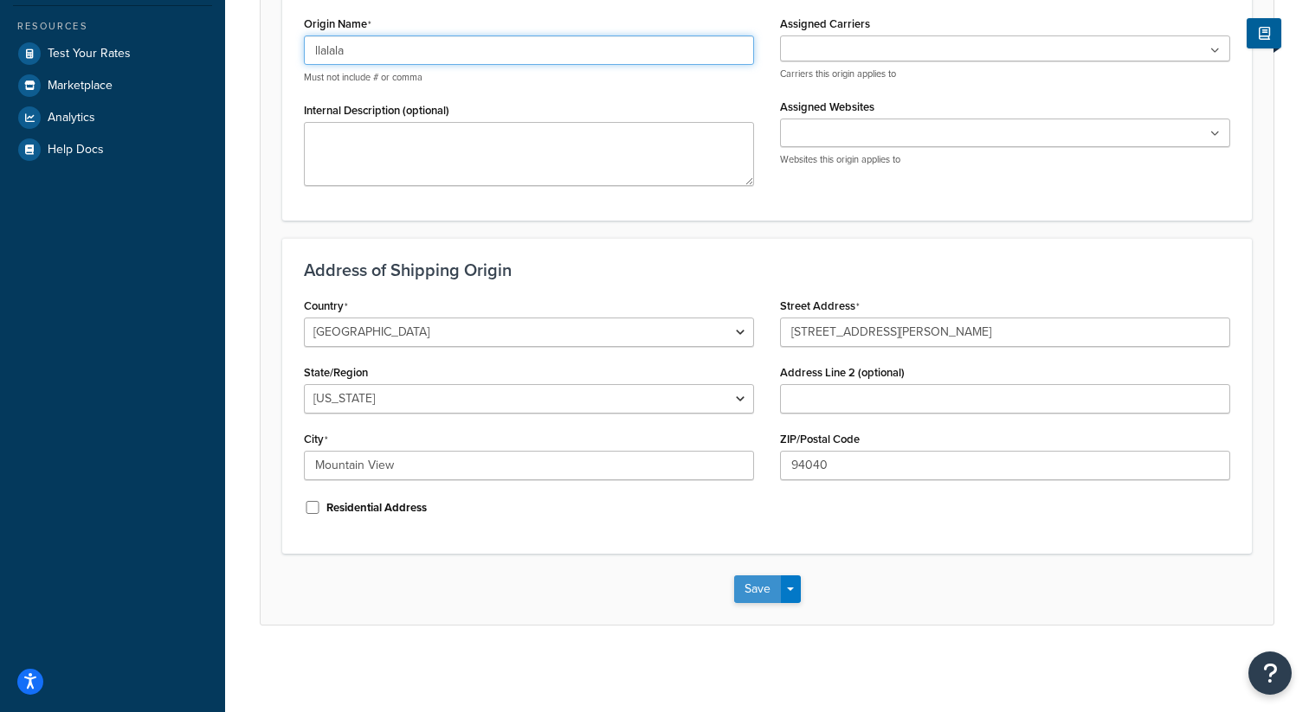
type input "llalala"
click at [742, 590] on button "Save" at bounding box center [757, 590] width 47 height 28
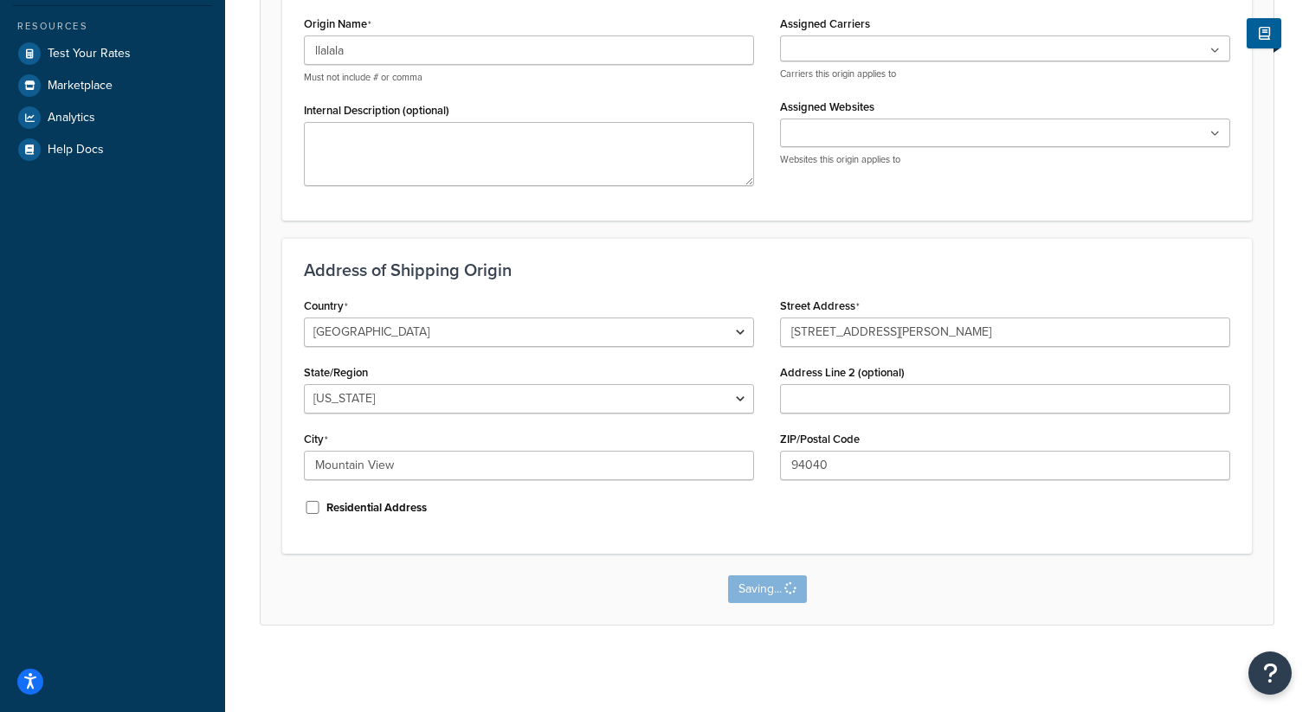
scroll to position [0, 0]
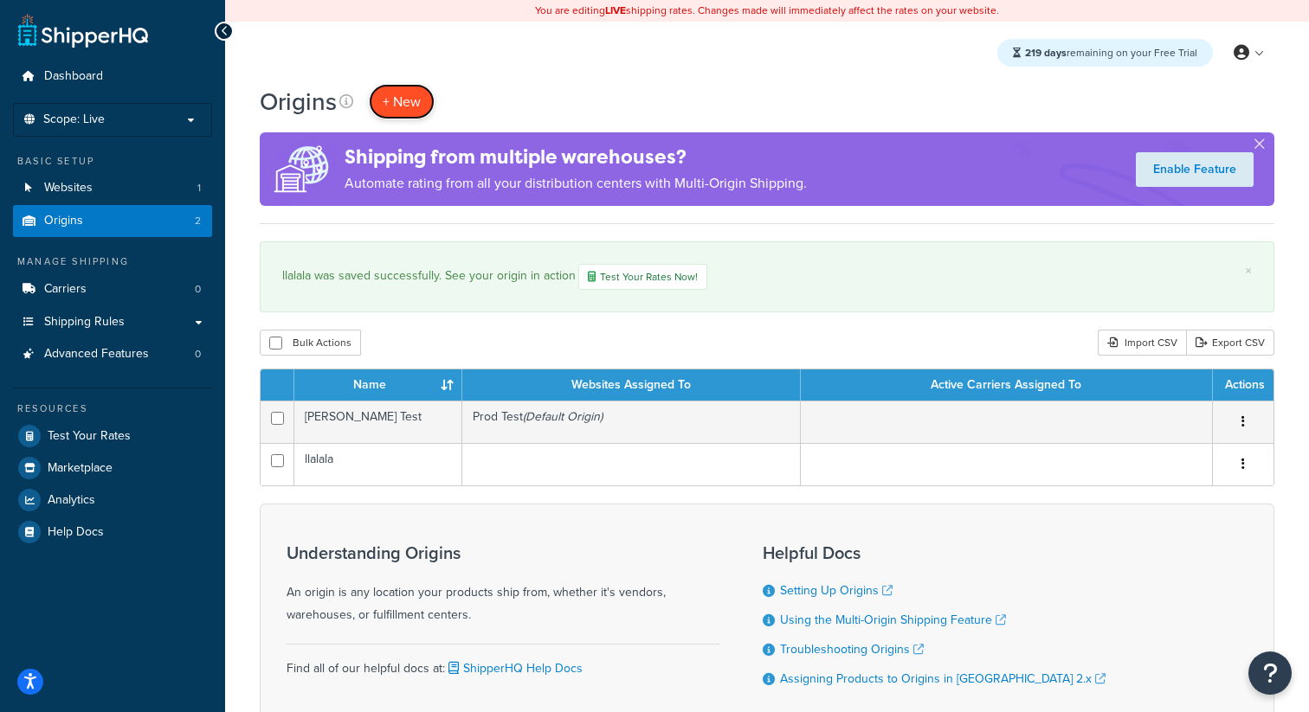
click at [413, 102] on span "+ New" at bounding box center [402, 102] width 38 height 20
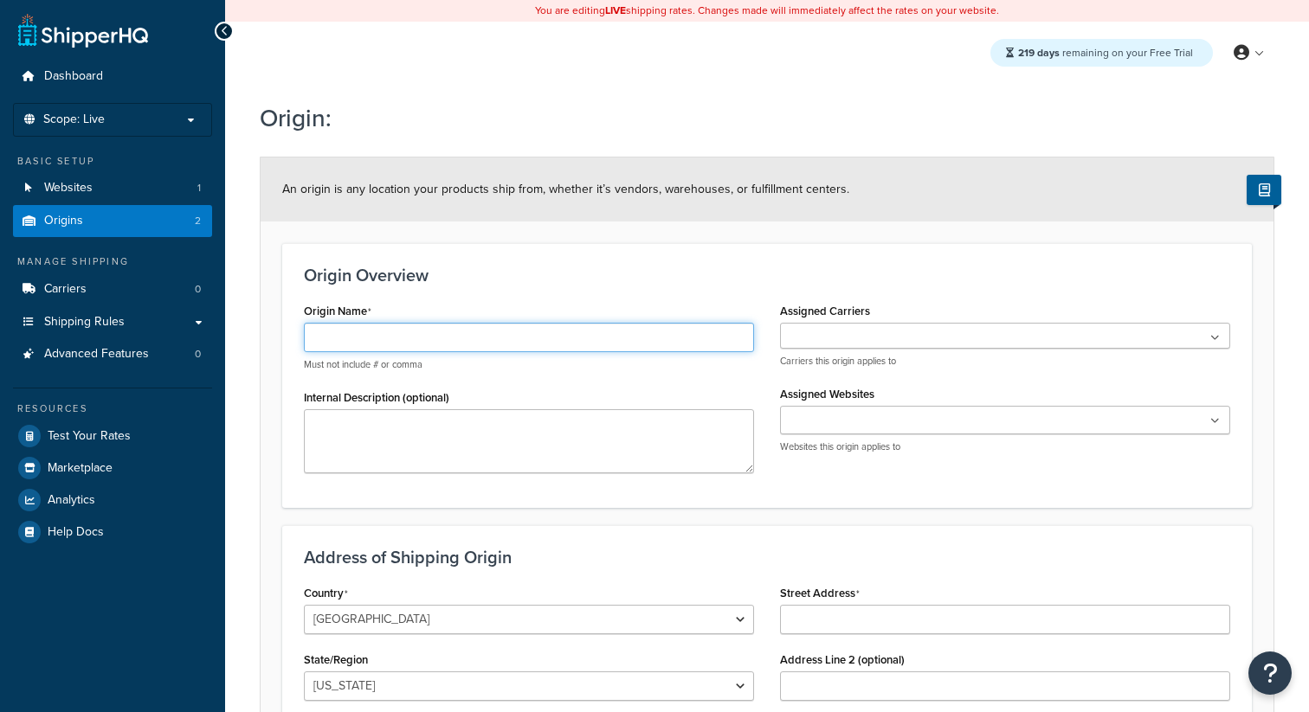
click at [438, 338] on input "Origin Name" at bounding box center [529, 337] width 450 height 29
type input "Valeria Test"
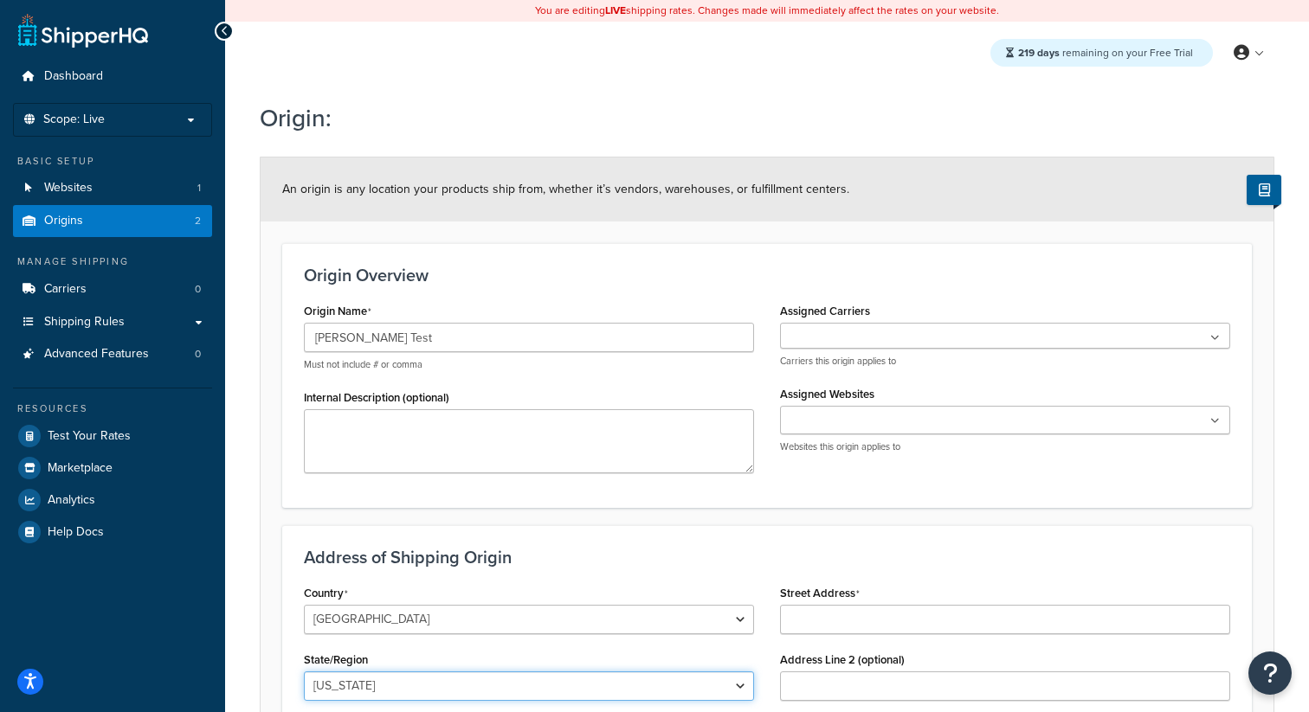
select select "43"
type input "Austin"
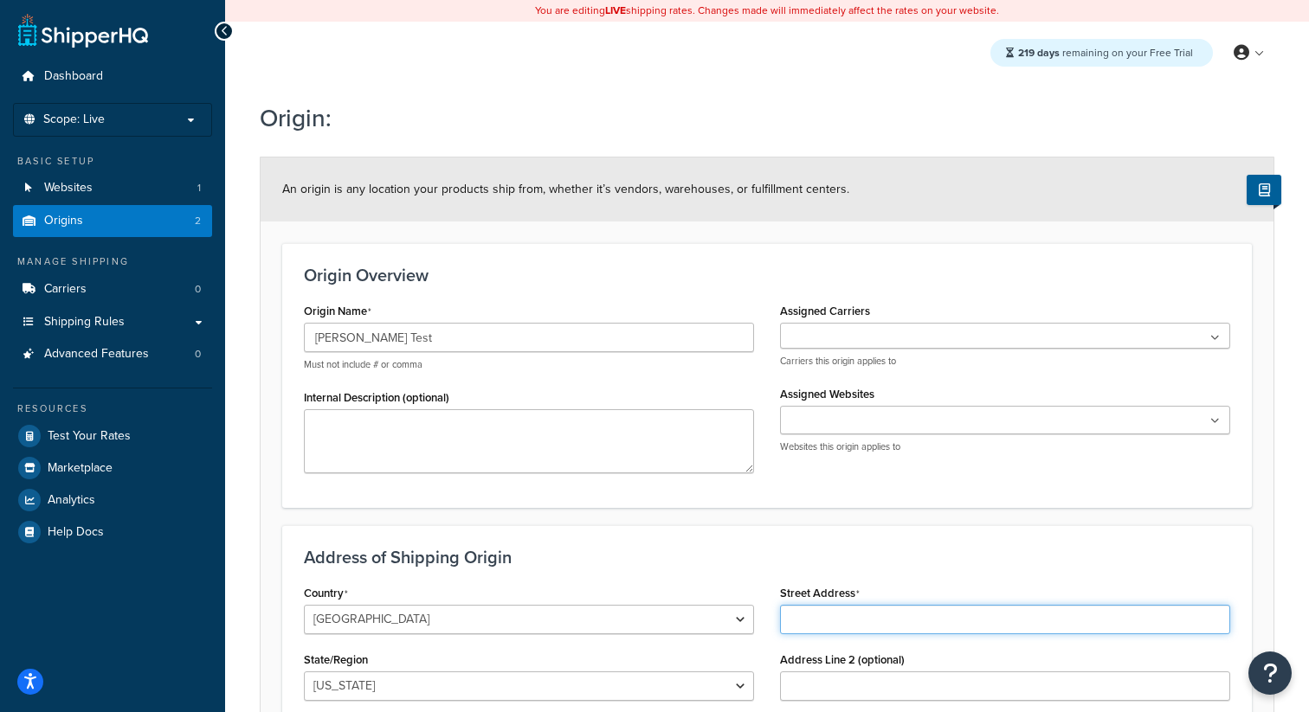
type input "401 Congress Ave"
type input "78701"
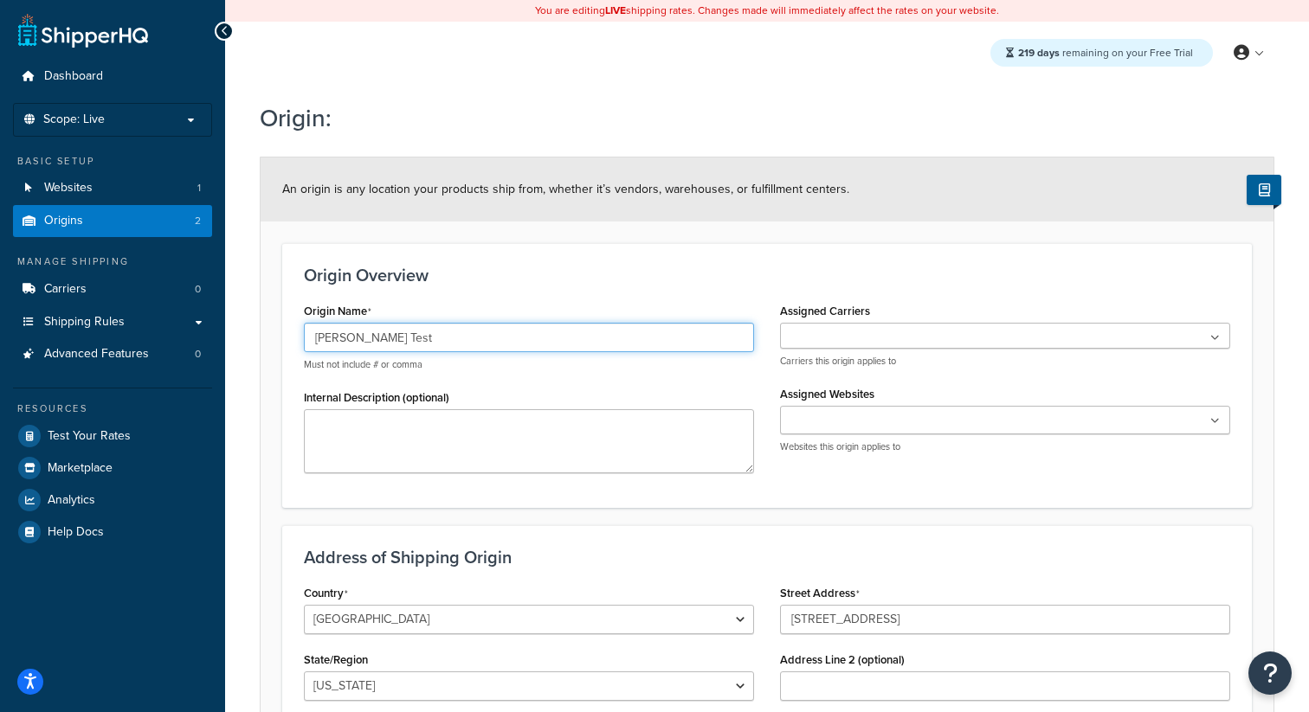
drag, startPoint x: 431, startPoint y: 338, endPoint x: 282, endPoint y: 331, distance: 149.1
click at [282, 331] on div "Origin Overview Origin Name Valeria Test Must not include # or comma Internal D…" at bounding box center [767, 375] width 970 height 264
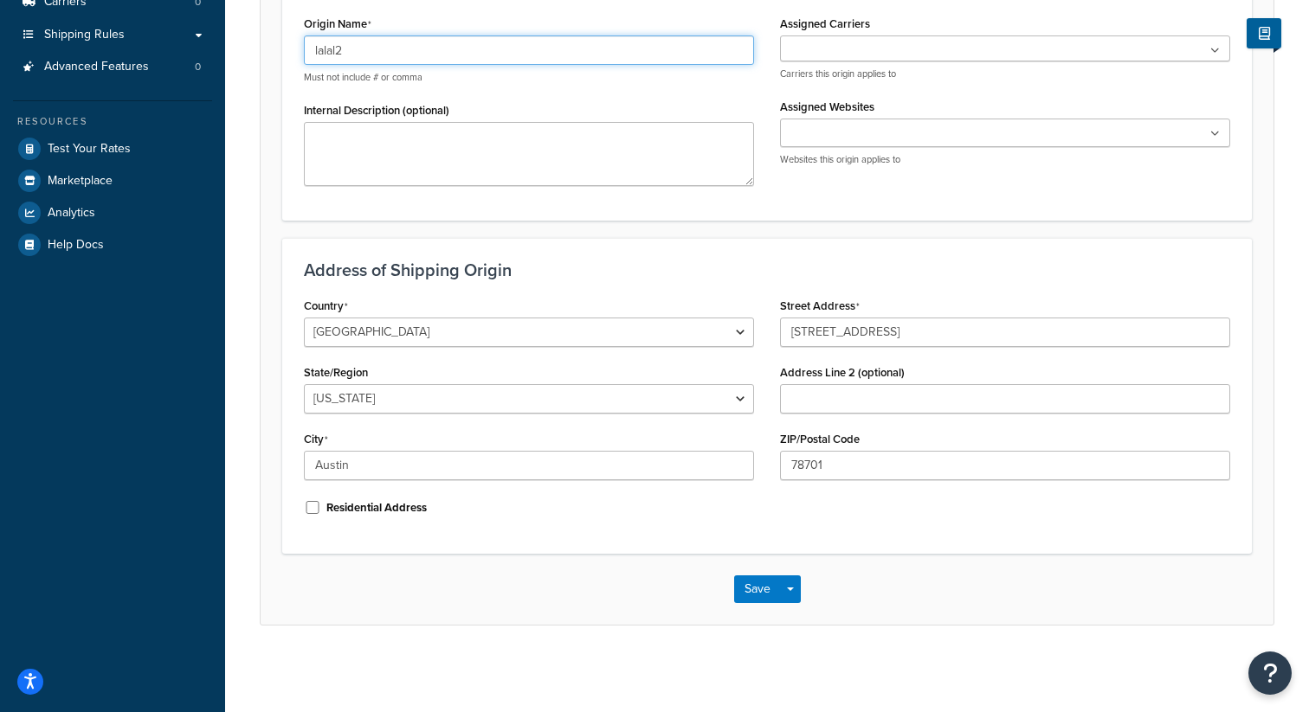
type input "lalal2"
click at [744, 570] on div "Save Save Dropdown Save and Edit Save and Duplicate Save and Create New" at bounding box center [767, 589] width 1013 height 71
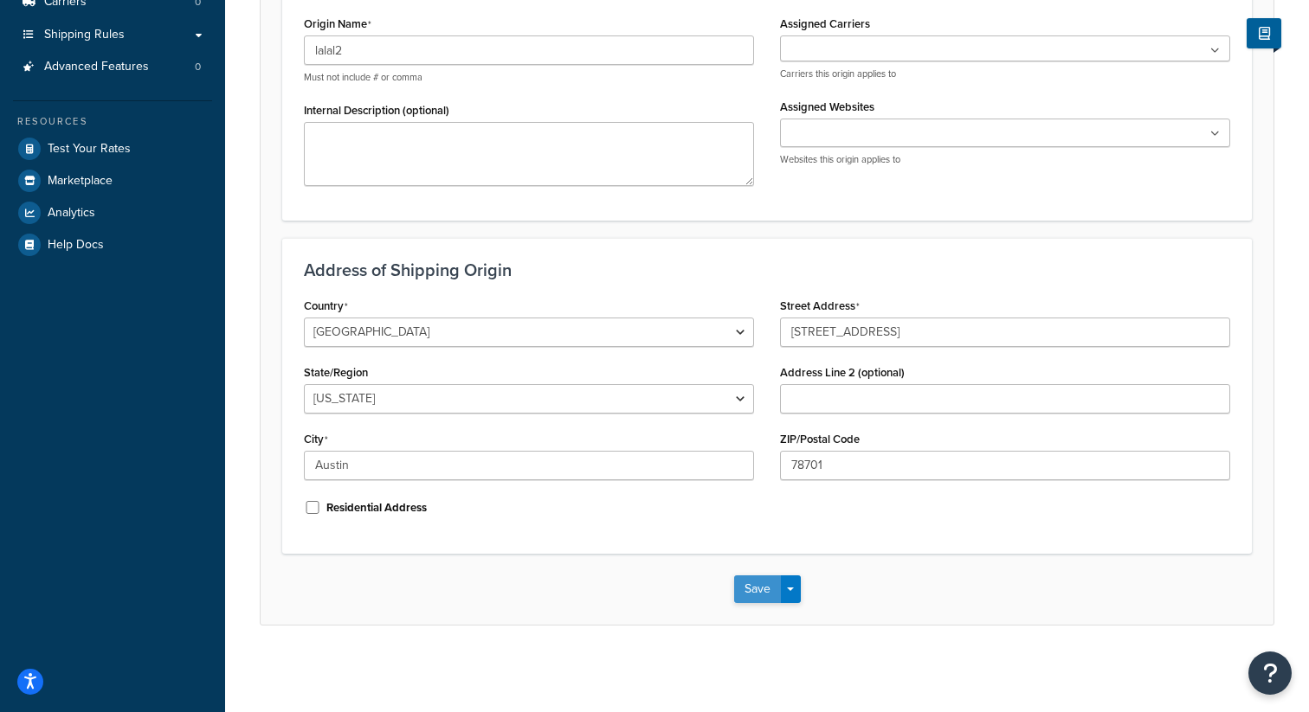
click at [748, 592] on button "Save" at bounding box center [757, 590] width 47 height 28
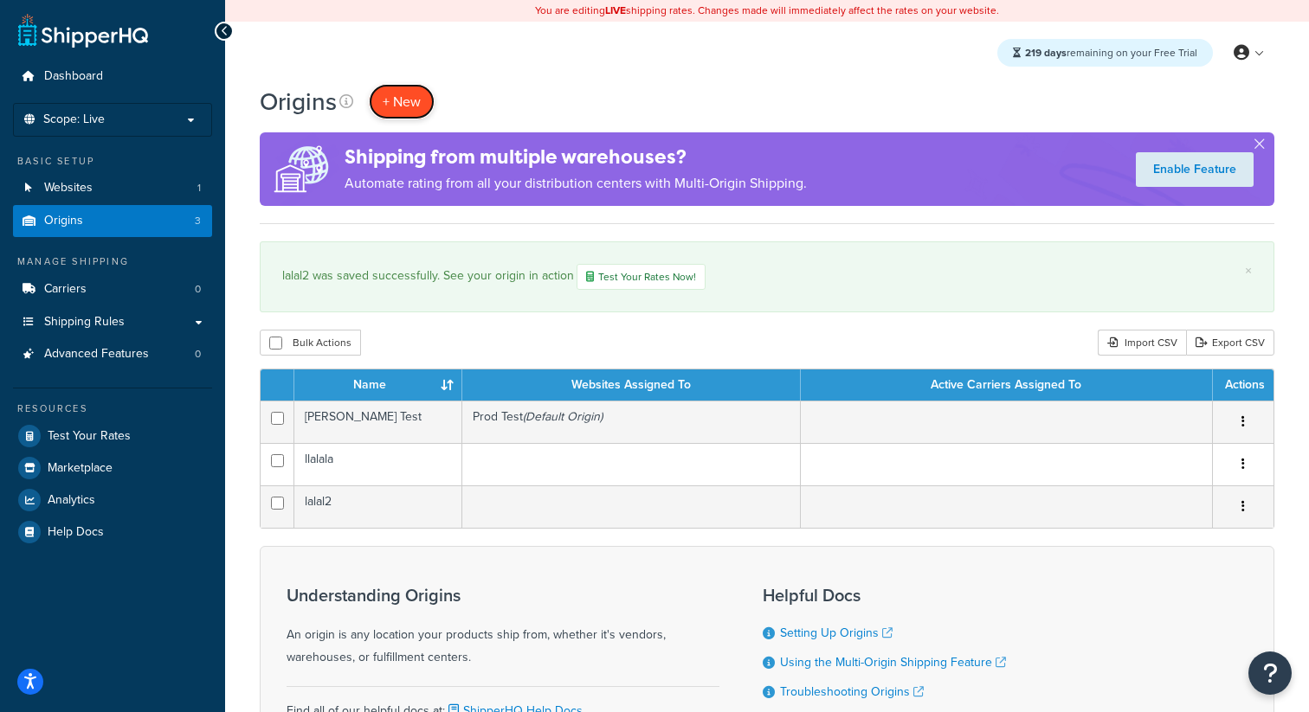
click at [415, 109] on span "+ New" at bounding box center [402, 102] width 38 height 20
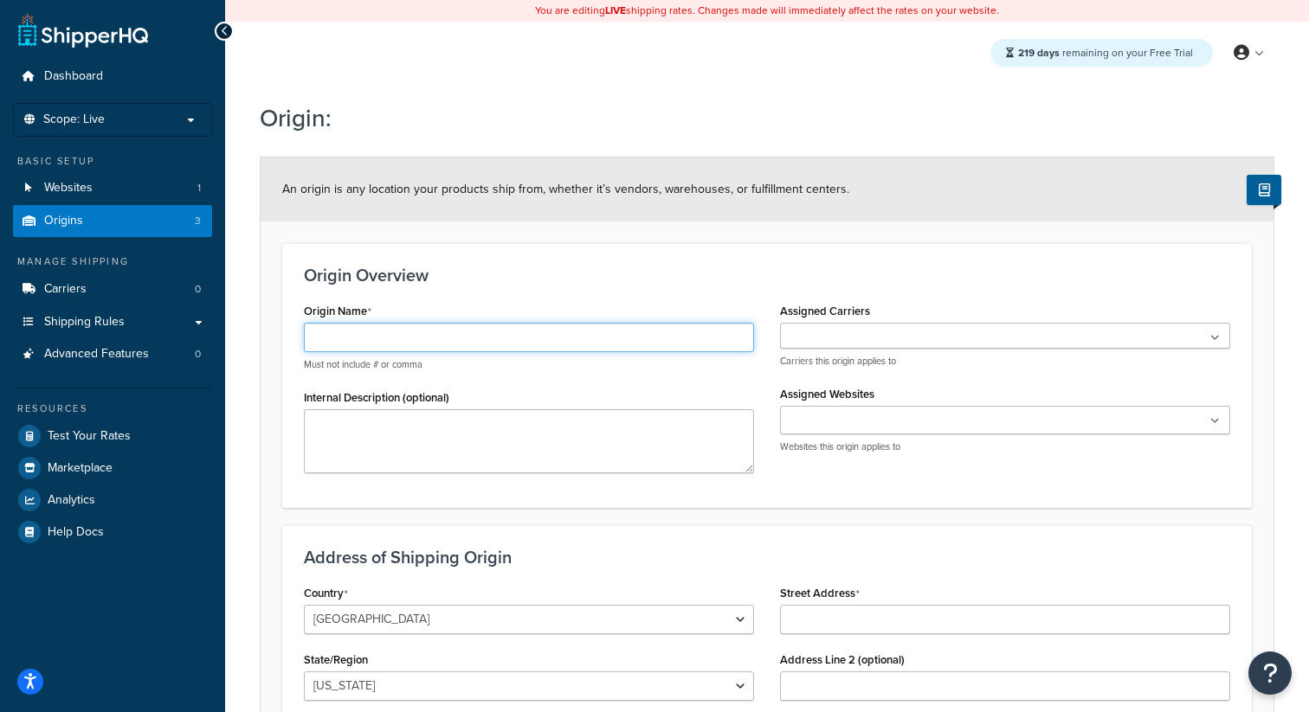
click at [505, 332] on input "Origin Name" at bounding box center [529, 337] width 450 height 29
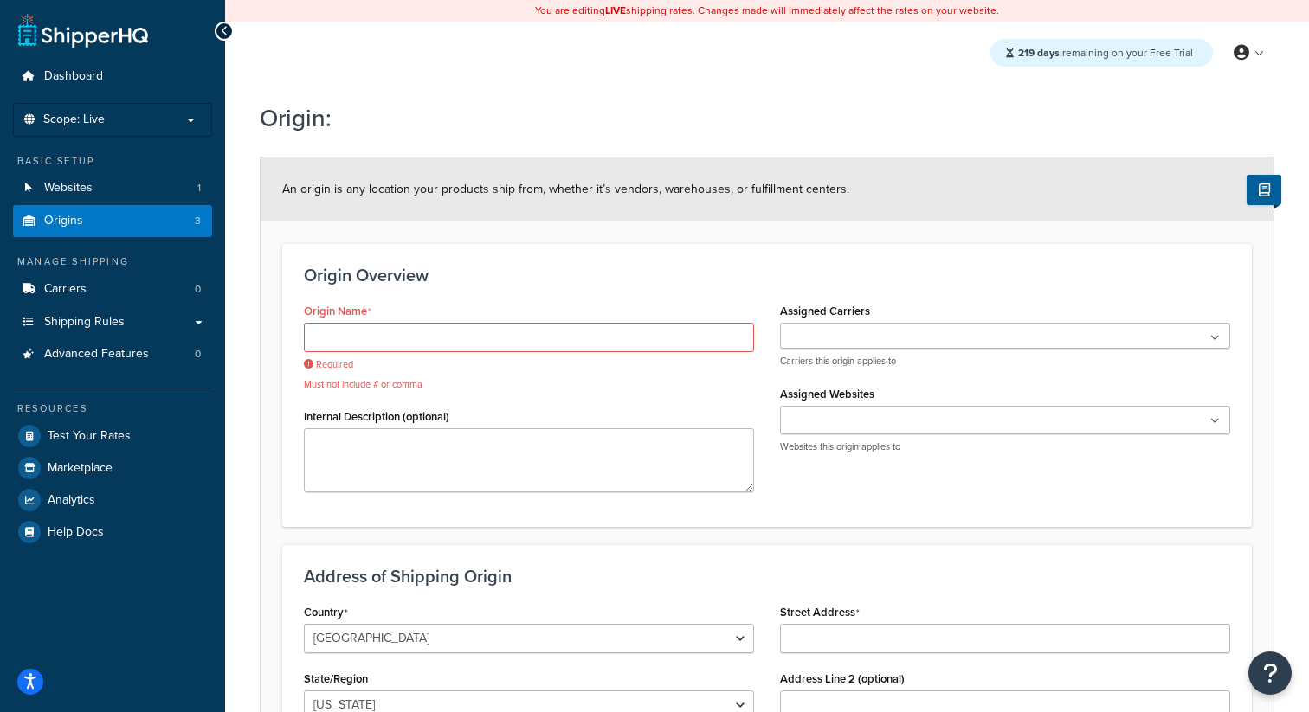
click at [512, 322] on div "Origin Name Required Must not include # or comma" at bounding box center [529, 345] width 450 height 93
click at [488, 338] on input "Origin Name" at bounding box center [529, 337] width 450 height 29
type input "[PERSON_NAME]"
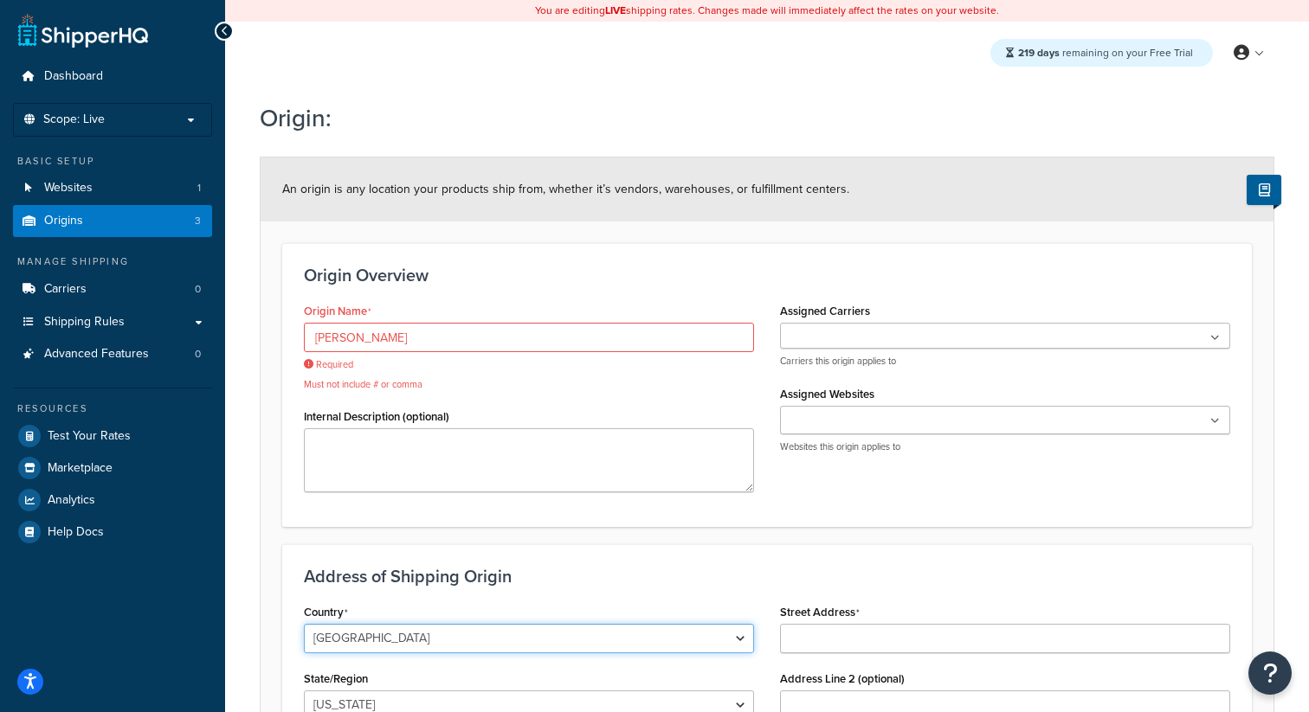
select select "1226"
type input "Inverurie"
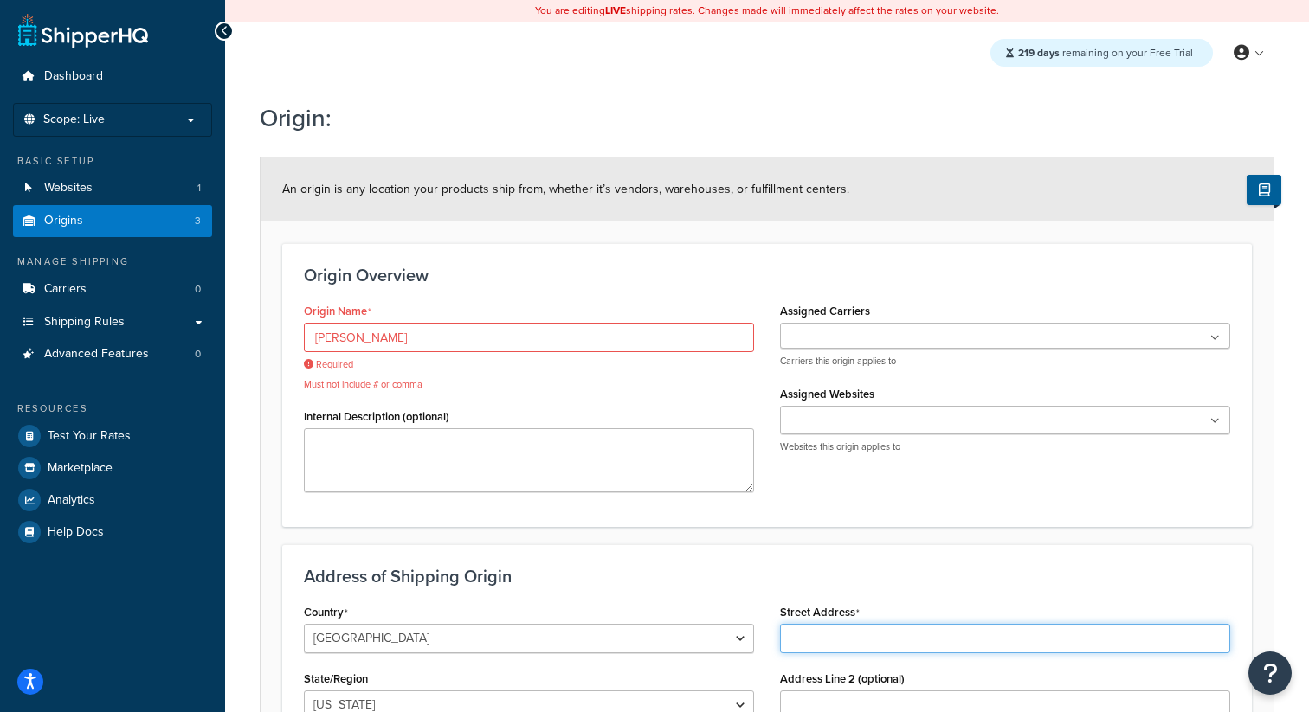
type input "4D Carnie Brae"
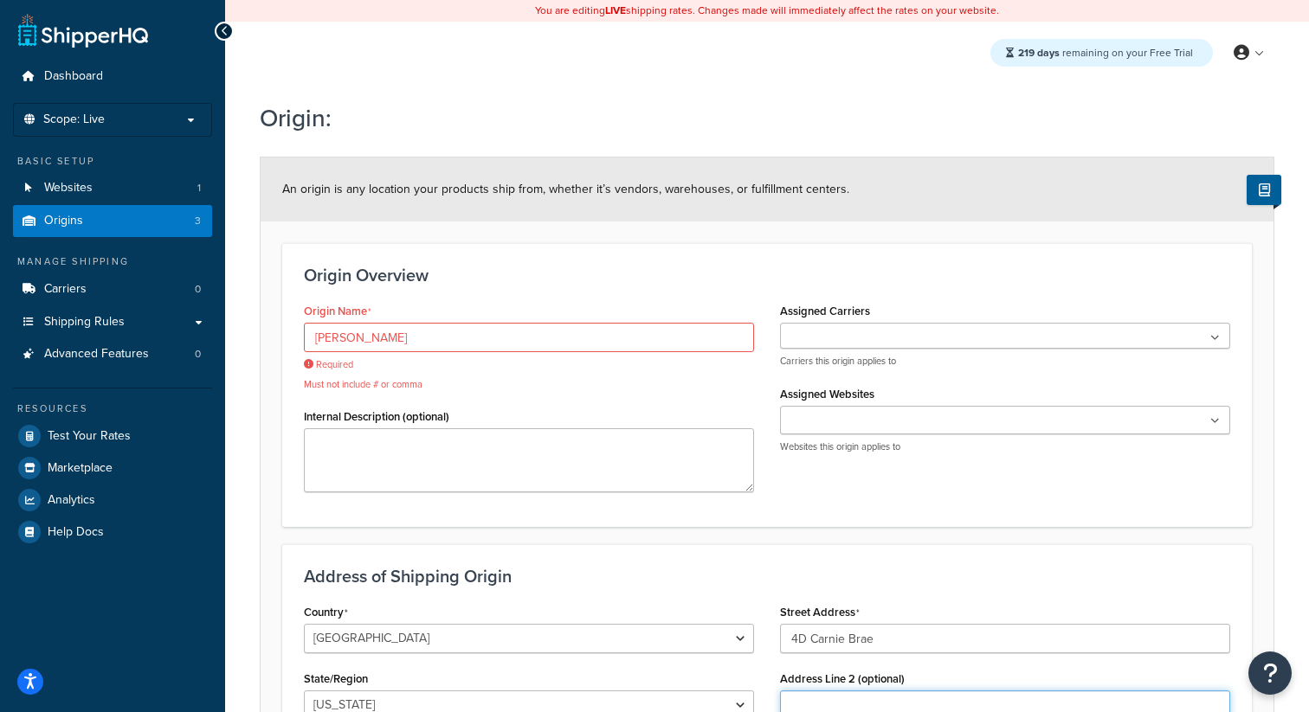
type input "Kintore"
type input "AB51 0QL"
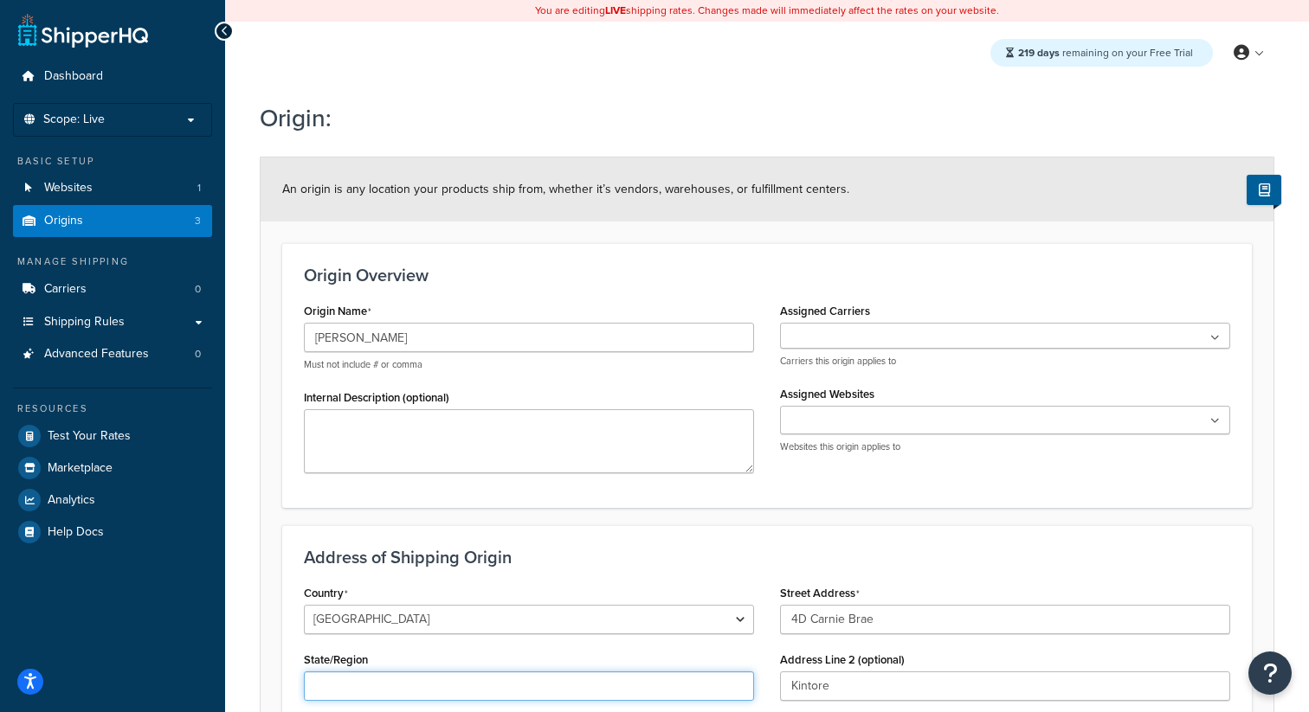
type input "[GEOGRAPHIC_DATA]"
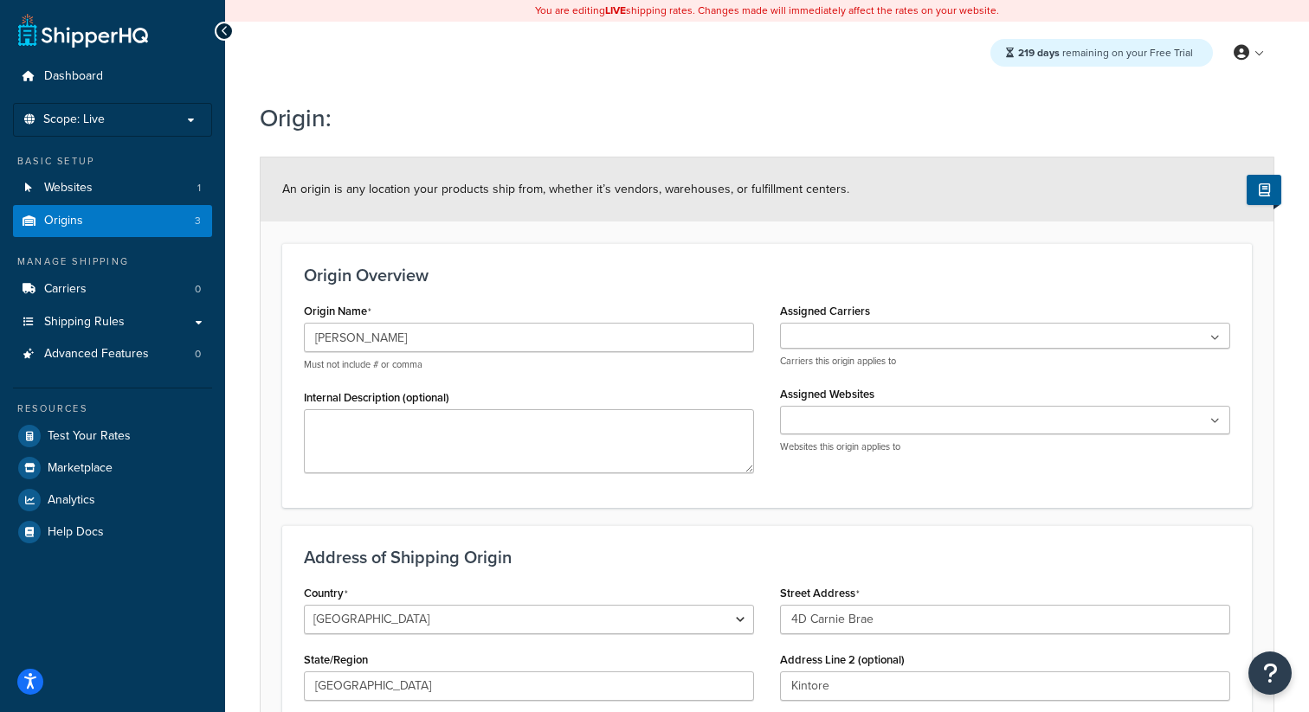
scroll to position [287, 0]
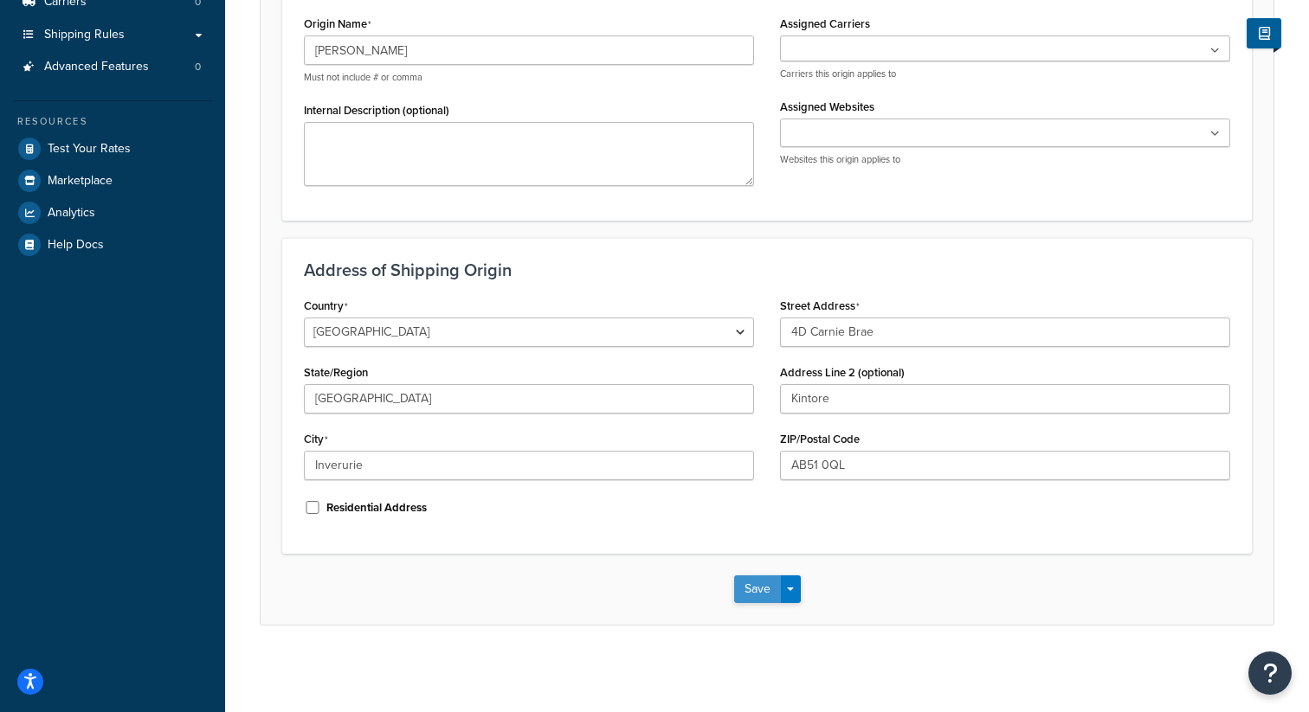
click at [767, 585] on button "Save" at bounding box center [757, 590] width 47 height 28
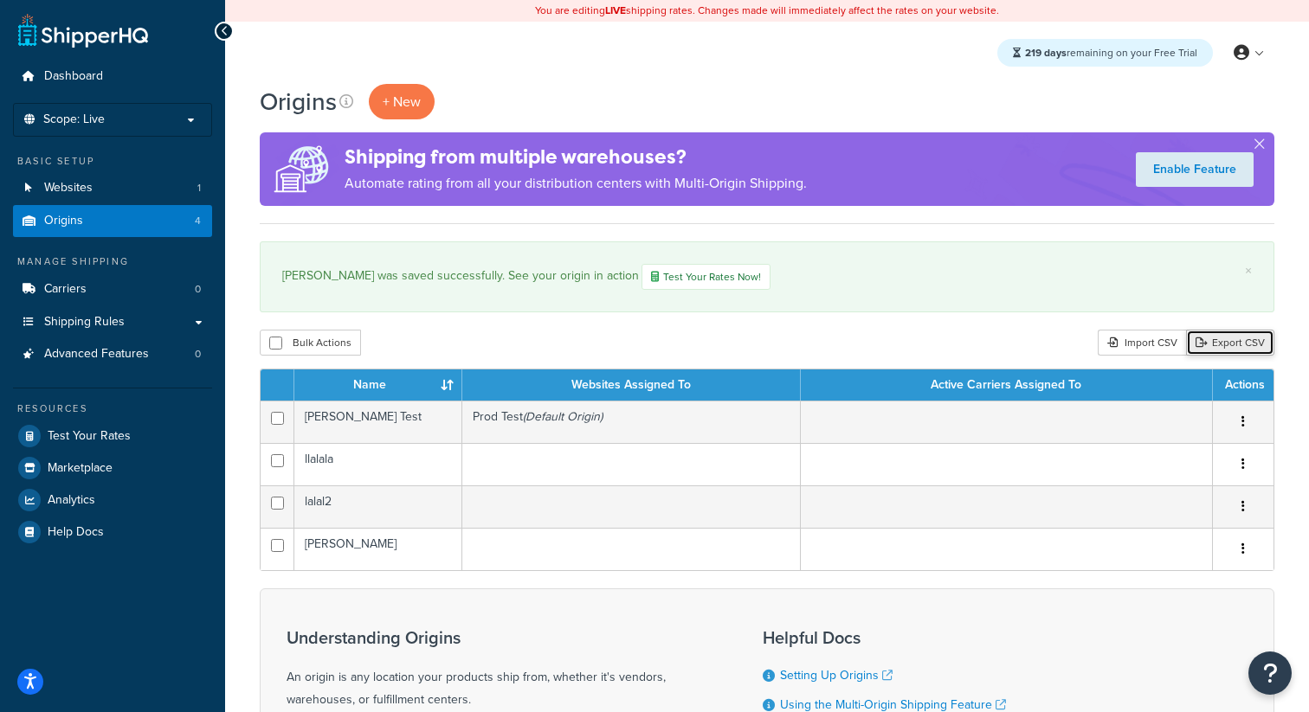
click at [1227, 339] on link "Export CSV" at bounding box center [1230, 343] width 88 height 26
click at [1157, 345] on div "Import CSV" at bounding box center [1142, 343] width 88 height 26
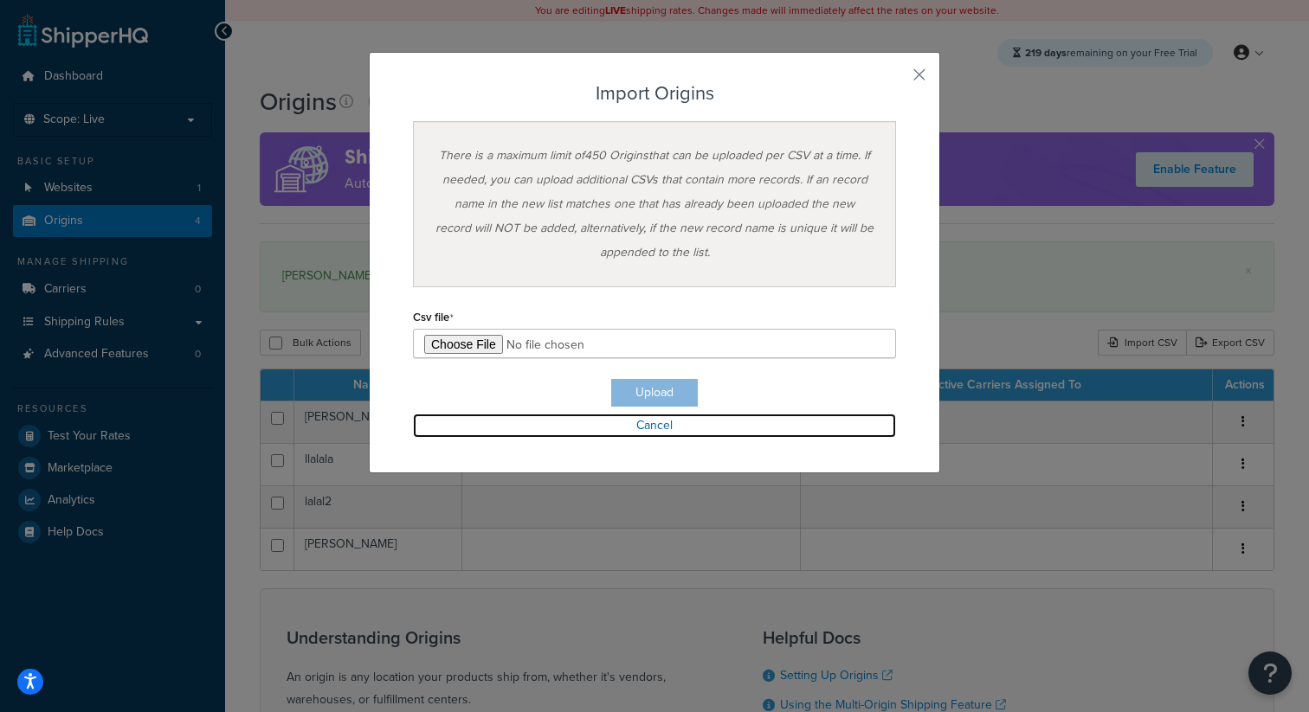
click at [672, 422] on link "Cancel" at bounding box center [654, 426] width 483 height 24
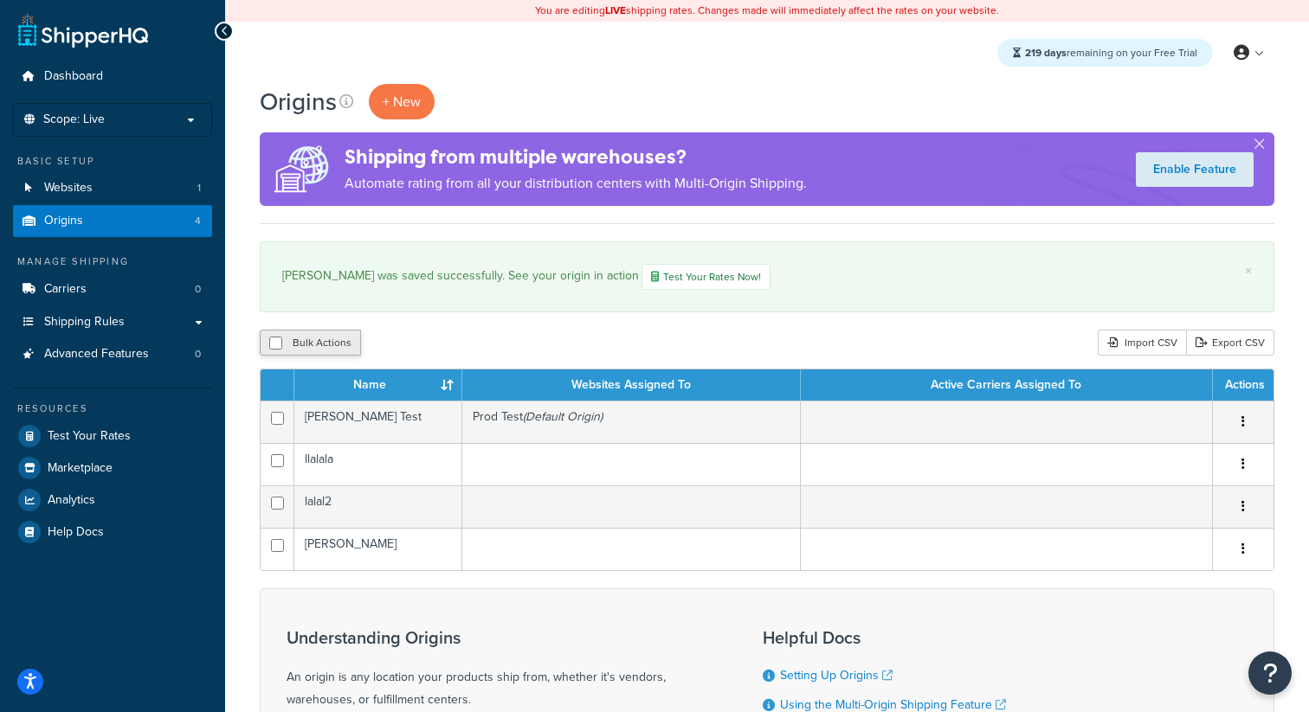
click at [341, 351] on button "Bulk Actions" at bounding box center [310, 343] width 101 height 26
checkbox input "true"
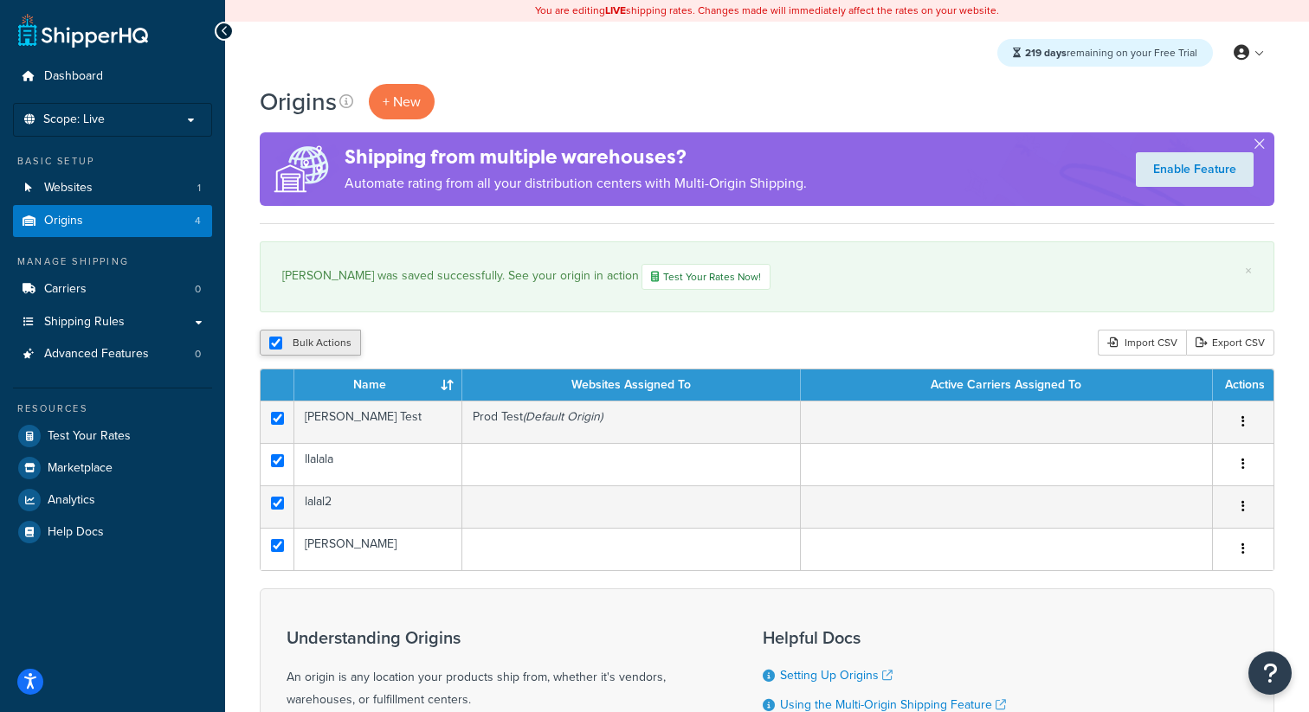
checkbox input "true"
click at [460, 352] on button "Delete" at bounding box center [462, 343] width 60 height 26
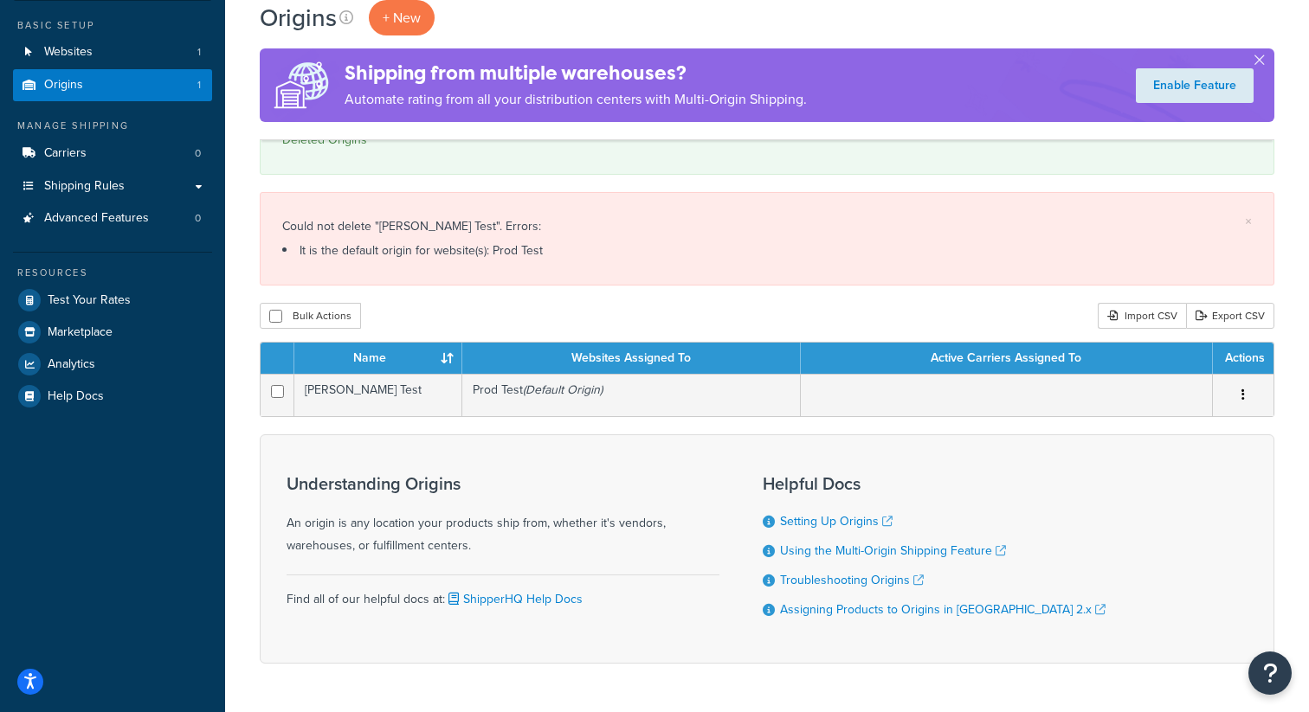
scroll to position [145, 0]
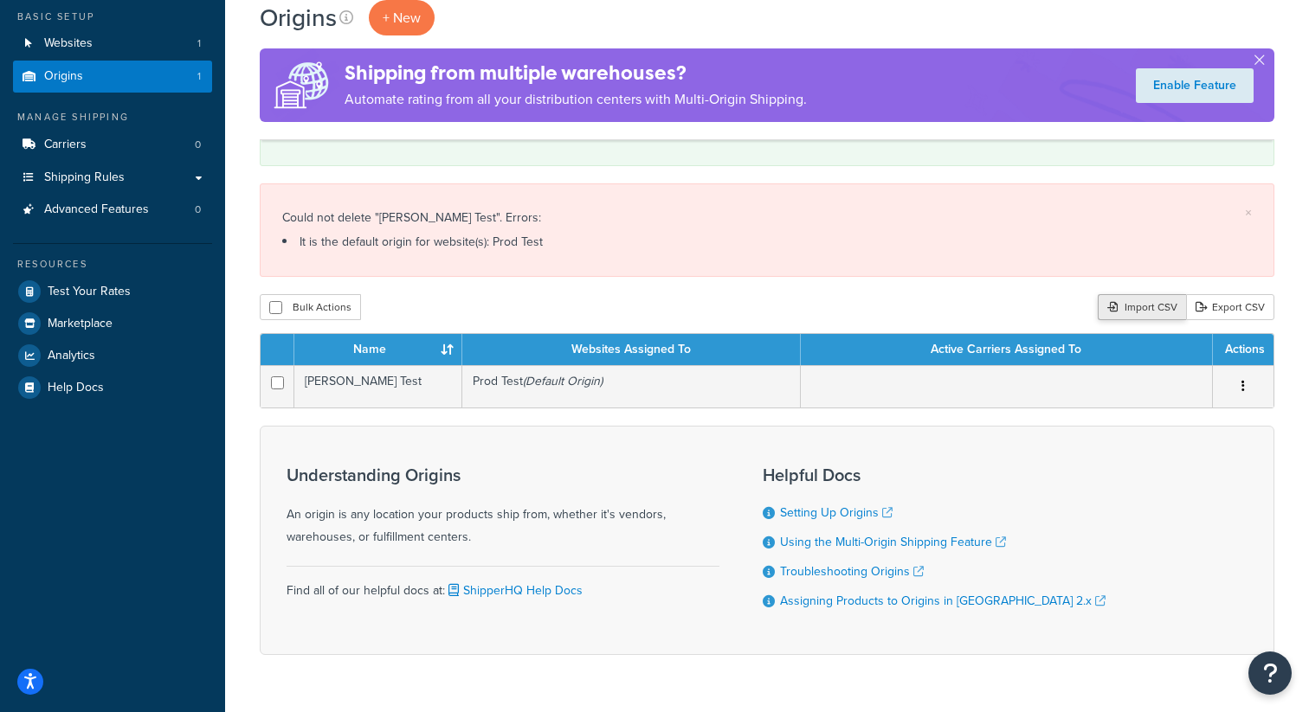
click at [1136, 308] on div "Import CSV" at bounding box center [1142, 307] width 88 height 26
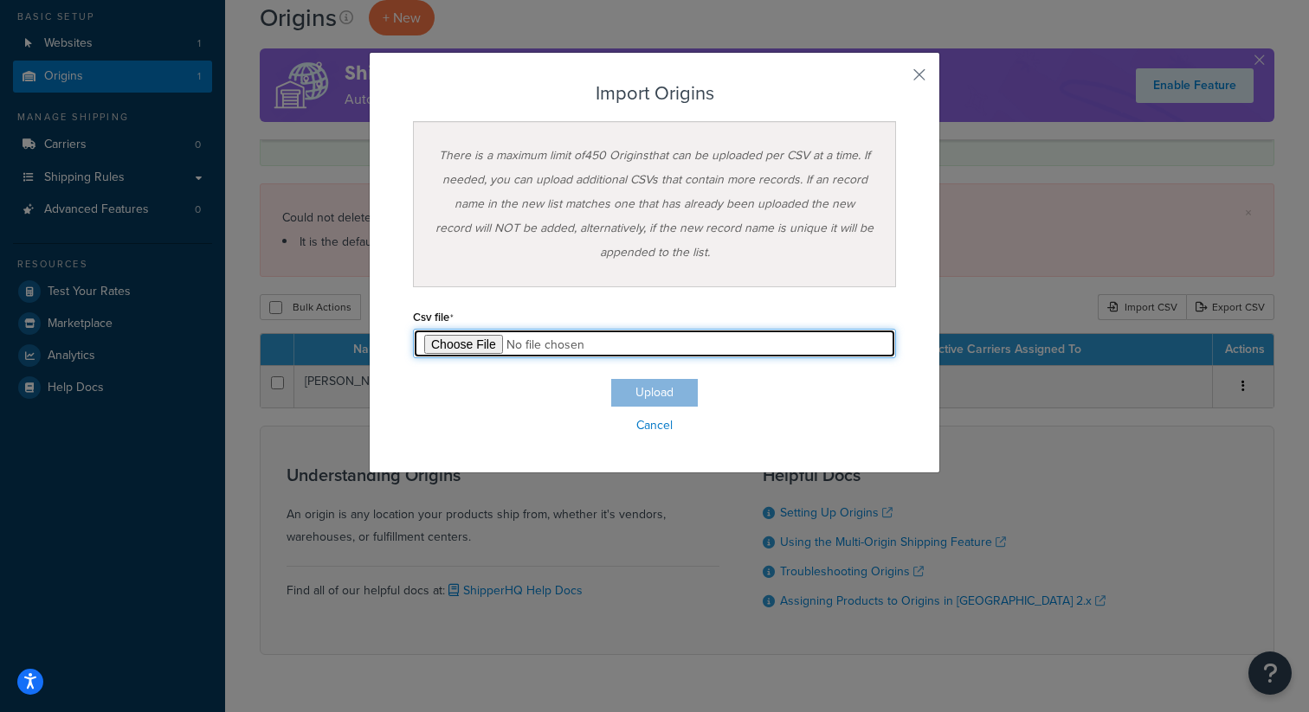
click at [451, 345] on input "file" at bounding box center [654, 343] width 483 height 29
type input "C:\fakepath\Origin Export-2025-10-10 0217.csv"
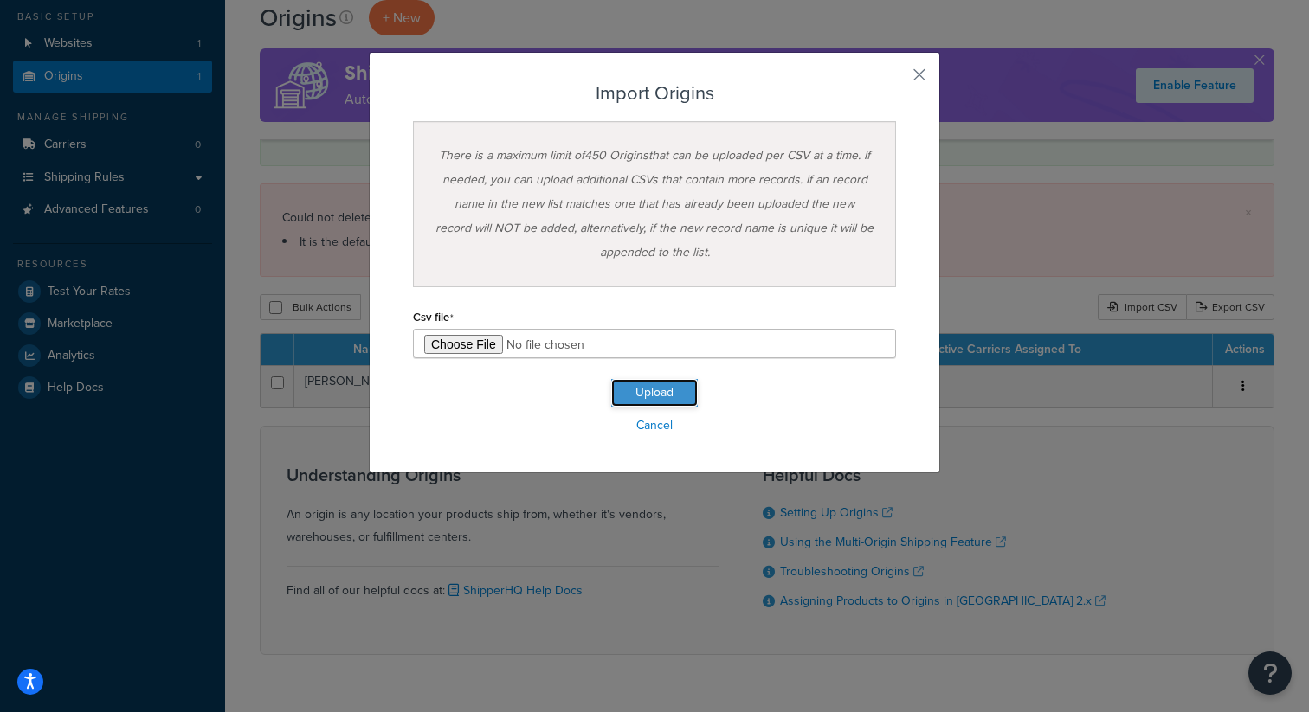
click at [658, 392] on button "Upload" at bounding box center [654, 393] width 87 height 28
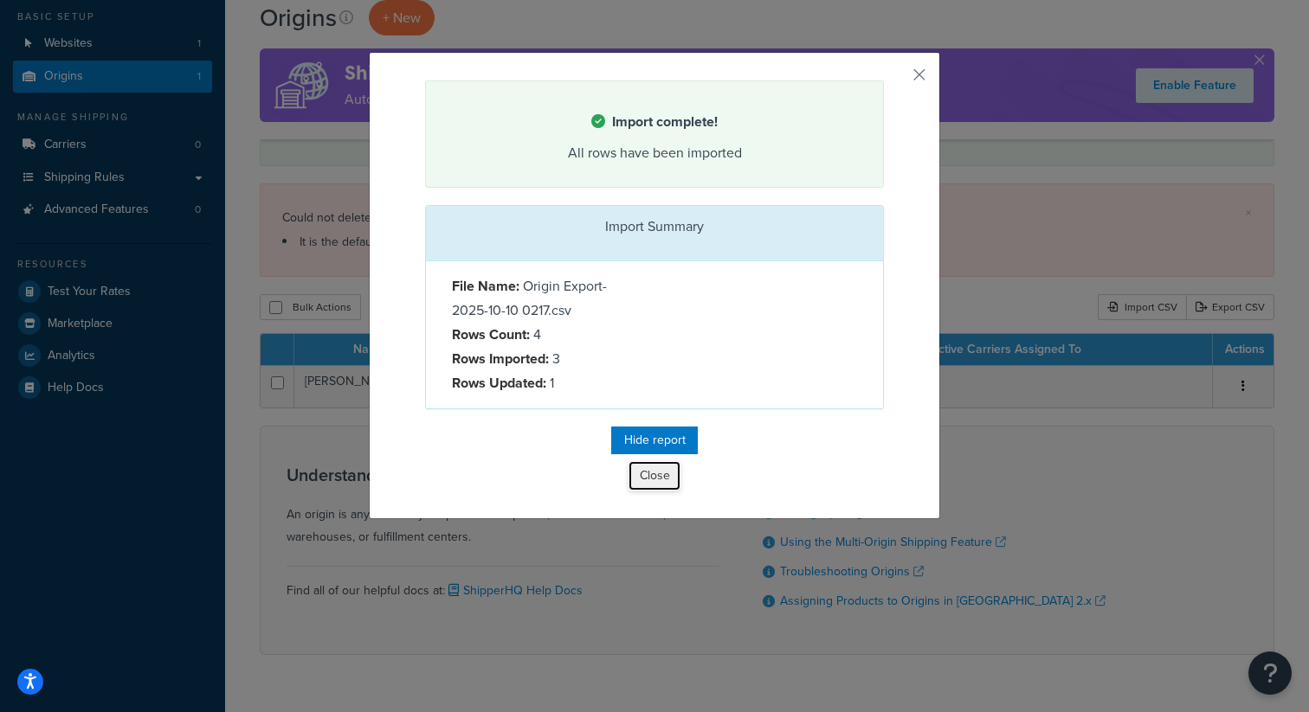
click at [664, 475] on button "Close" at bounding box center [654, 475] width 52 height 29
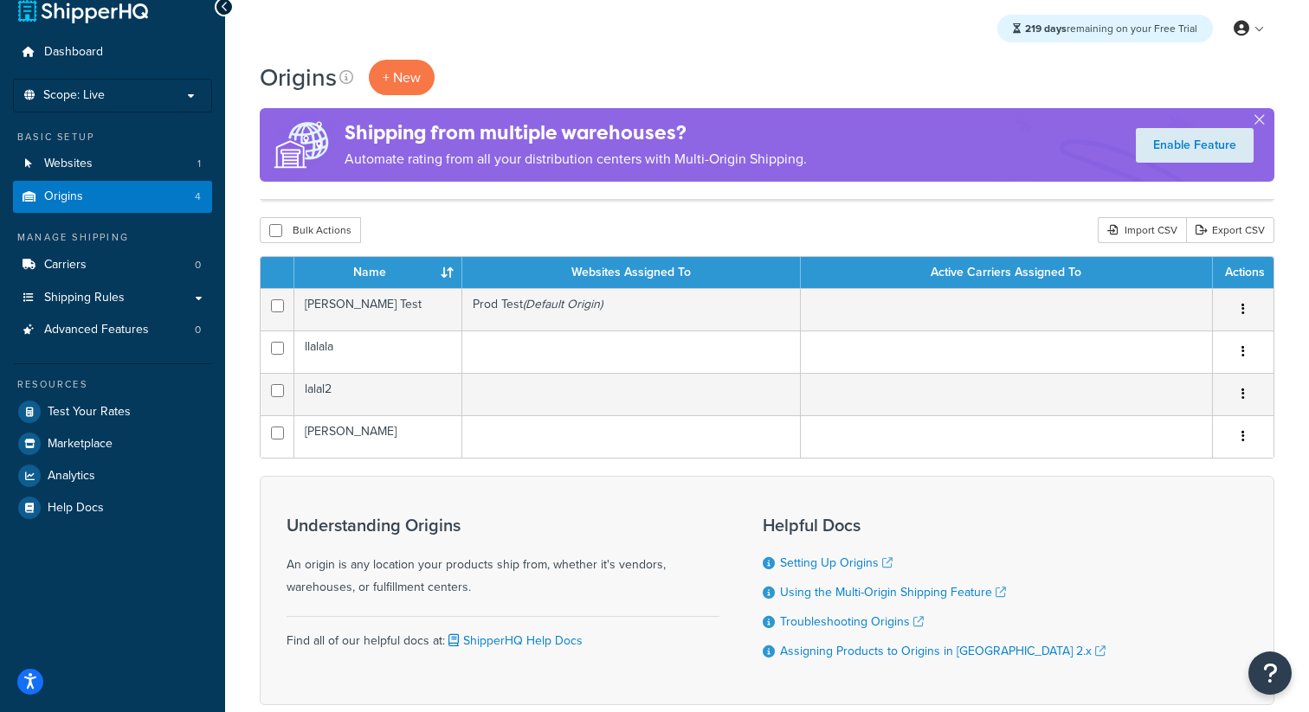
scroll to position [5, 0]
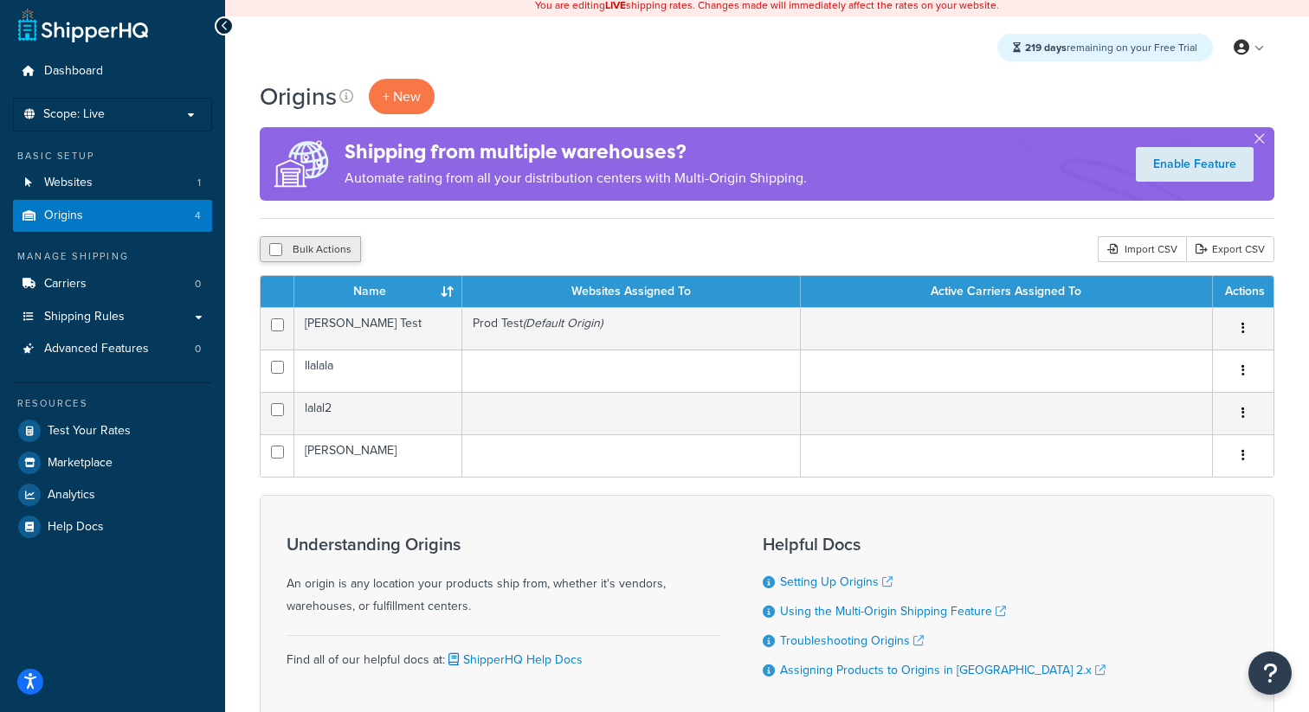
click at [326, 246] on button "Bulk Actions" at bounding box center [310, 249] width 101 height 26
checkbox input "true"
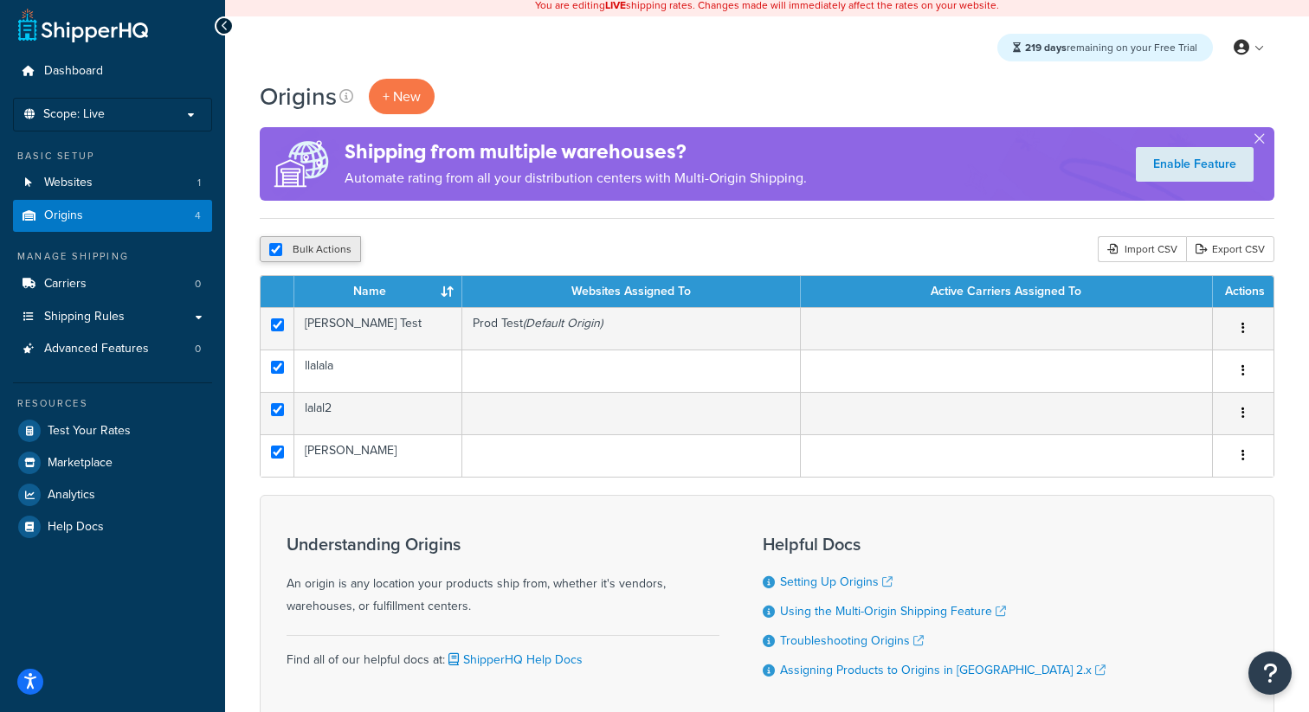
checkbox input "true"
click at [467, 253] on button "Delete" at bounding box center [462, 249] width 60 height 26
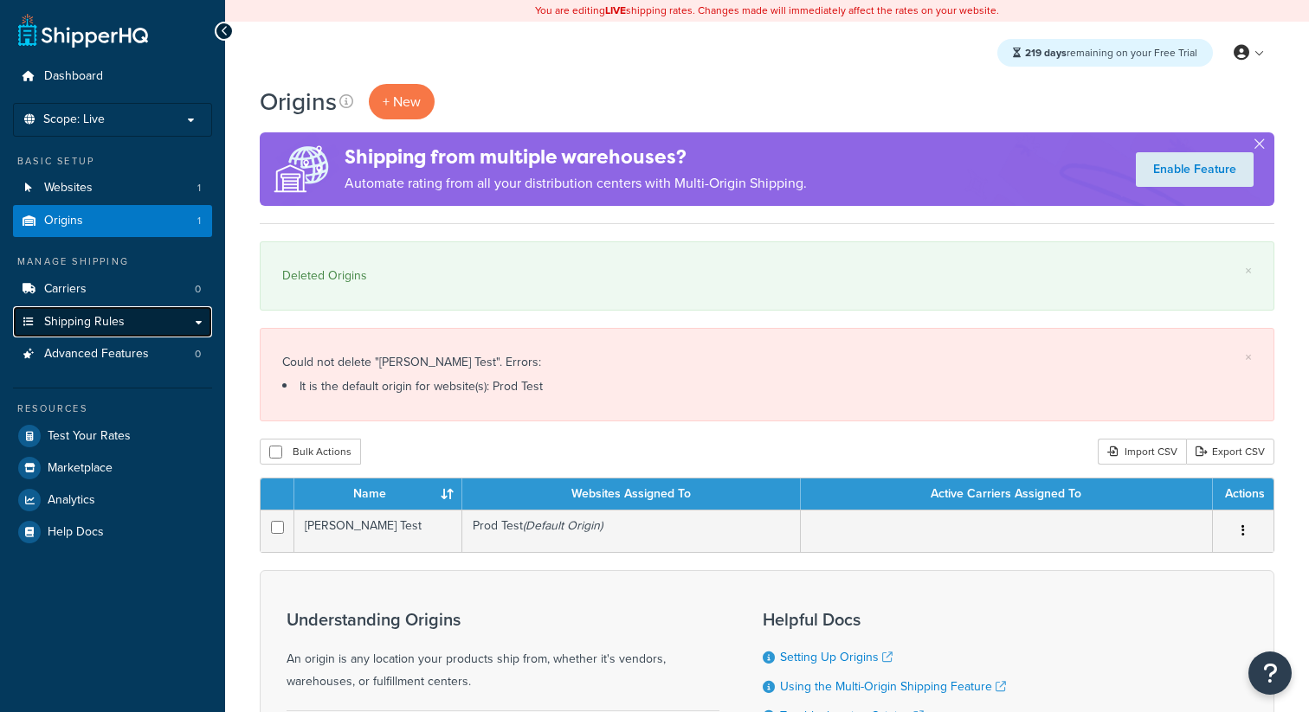
click at [152, 328] on link "Shipping Rules" at bounding box center [112, 322] width 199 height 32
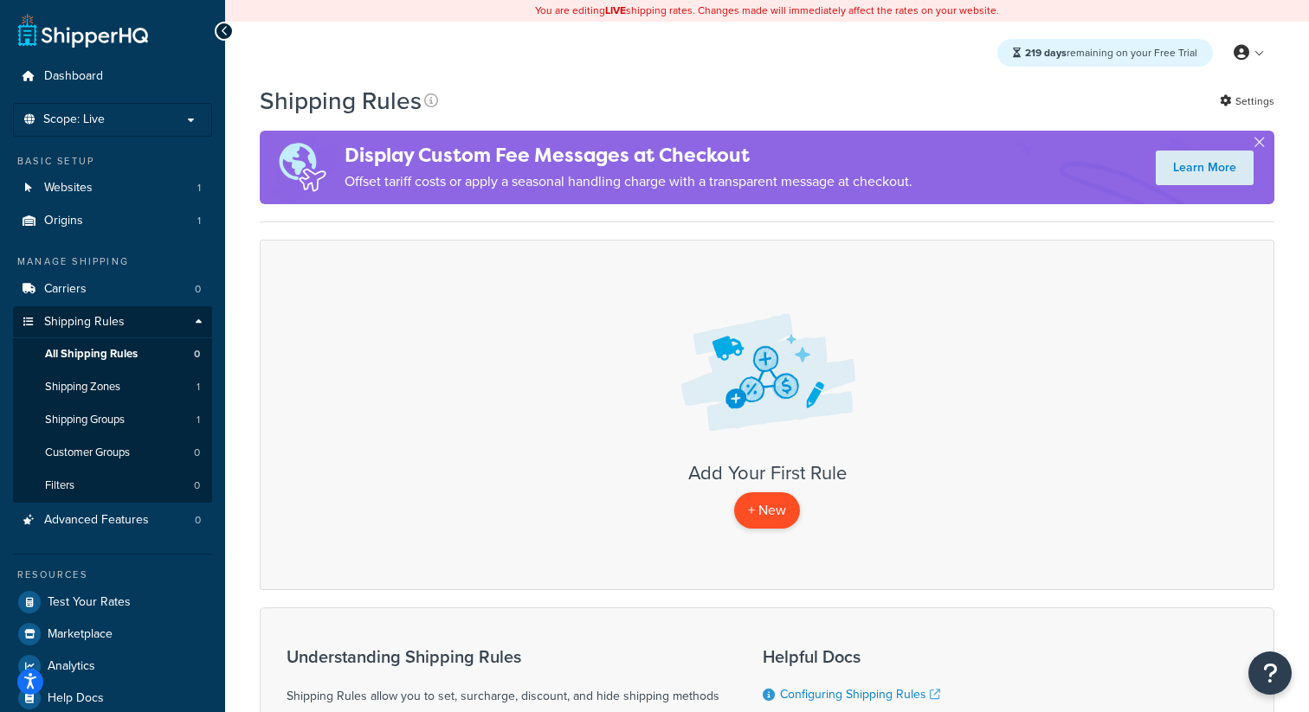
click at [751, 508] on p "+ New" at bounding box center [767, 510] width 66 height 35
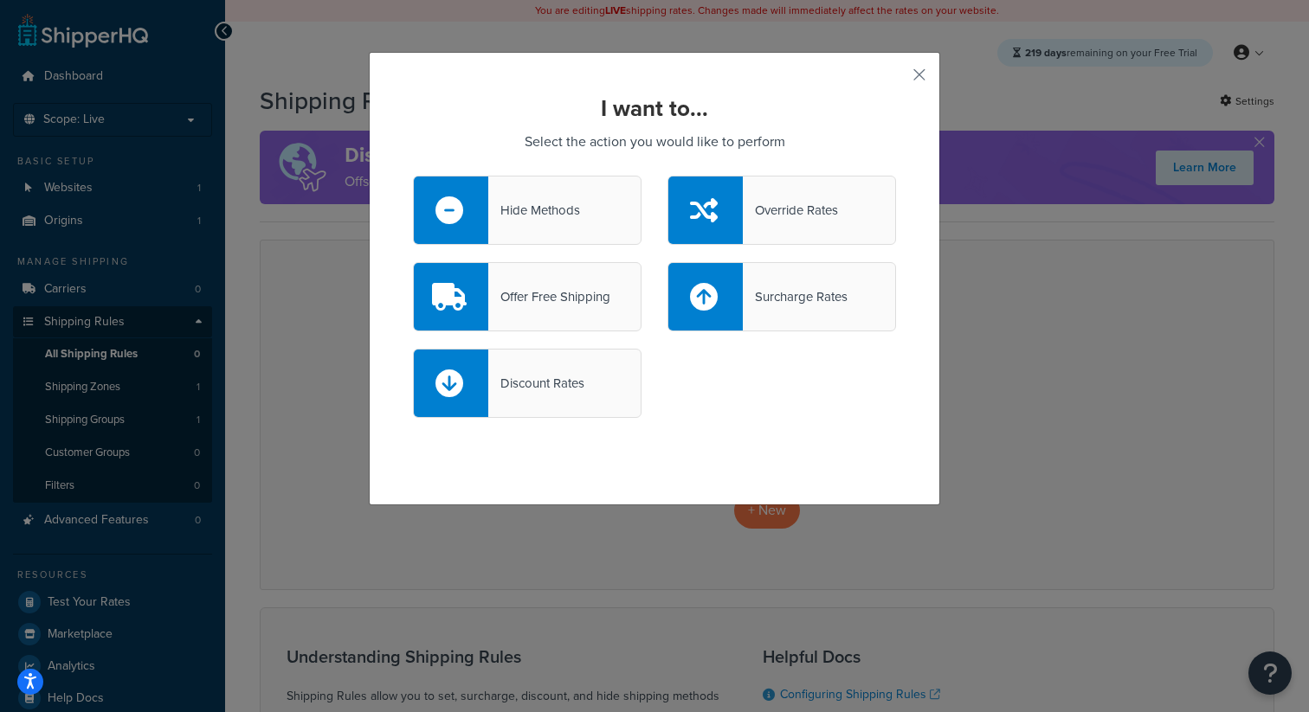
click at [498, 197] on div "Hide Methods" at bounding box center [527, 210] width 229 height 69
click at [0, 0] on input "Hide Methods" at bounding box center [0, 0] width 0 height 0
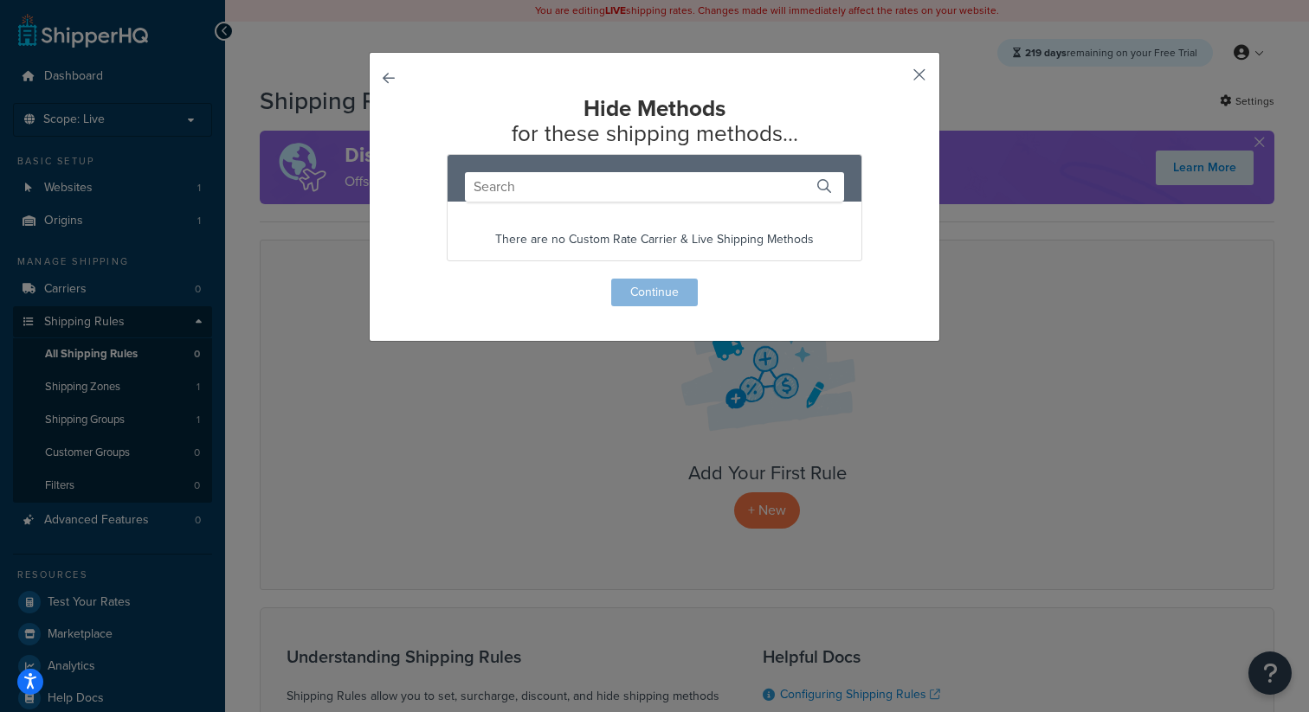
click at [896, 79] on button "button" at bounding box center [894, 81] width 4 height 4
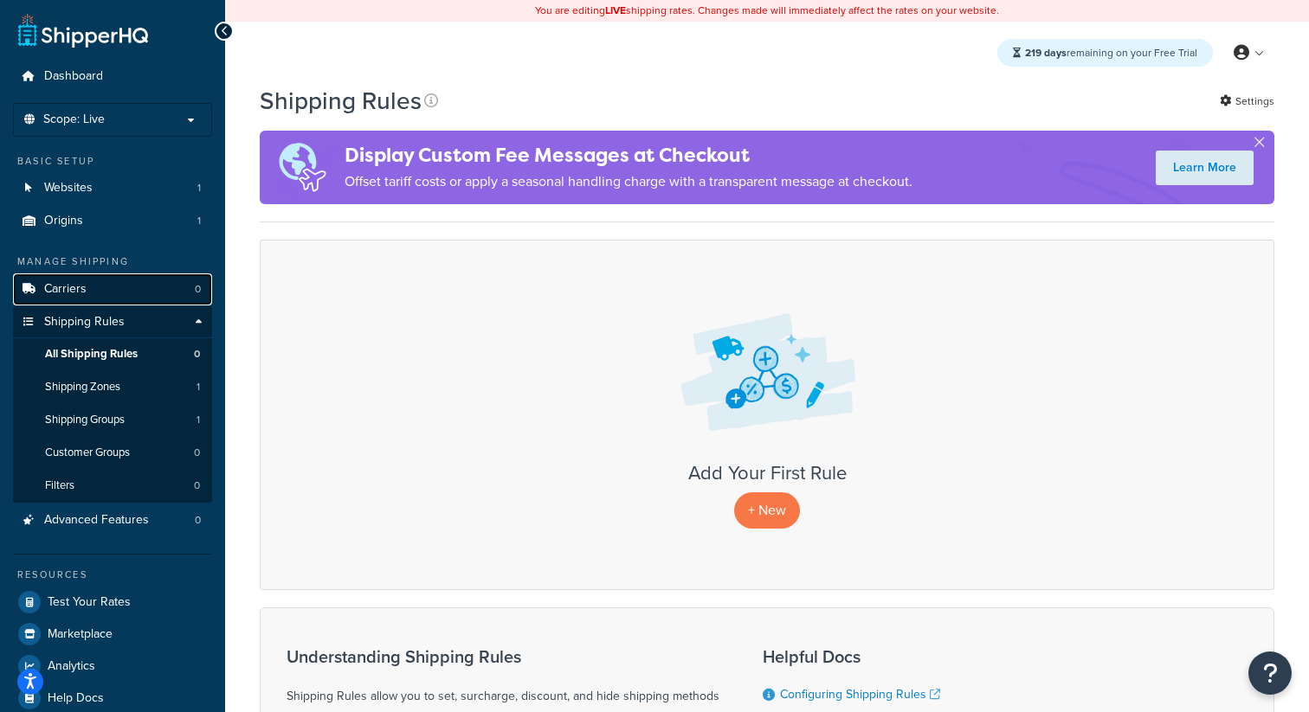
click at [103, 281] on link "Carriers 0" at bounding box center [112, 290] width 199 height 32
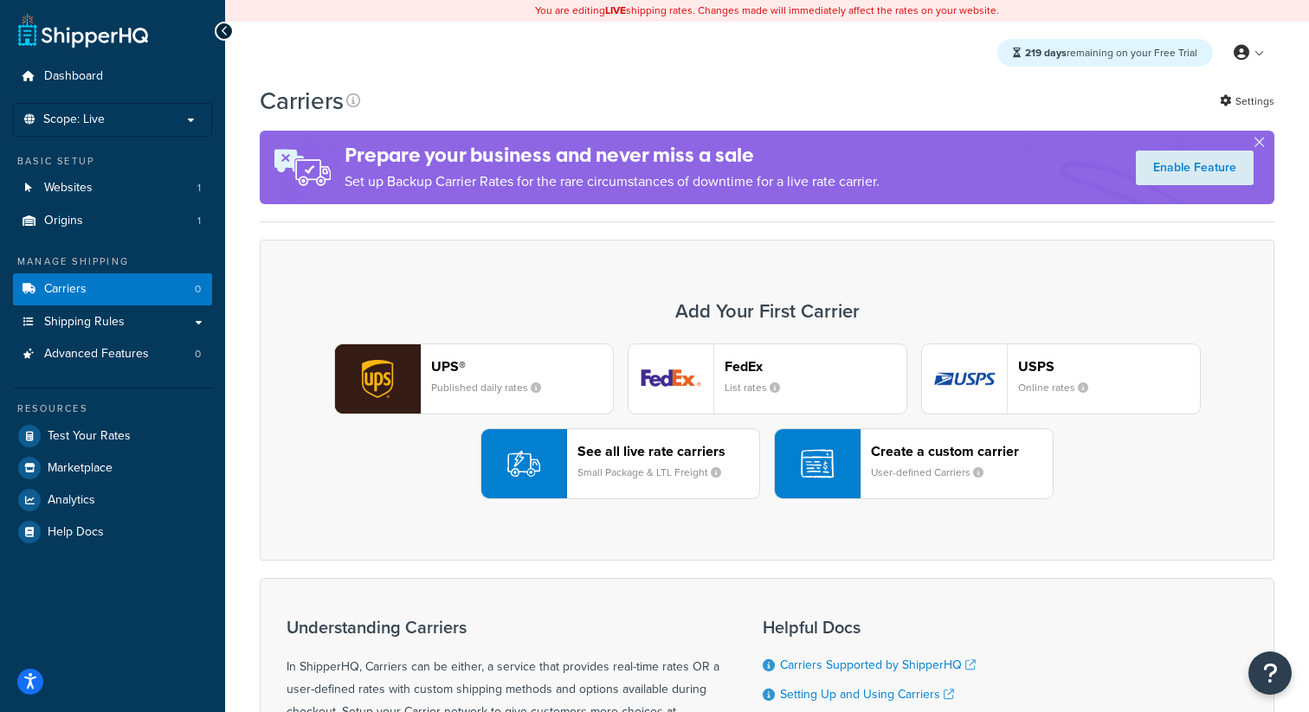
click at [737, 385] on small "List rates" at bounding box center [759, 388] width 69 height 16
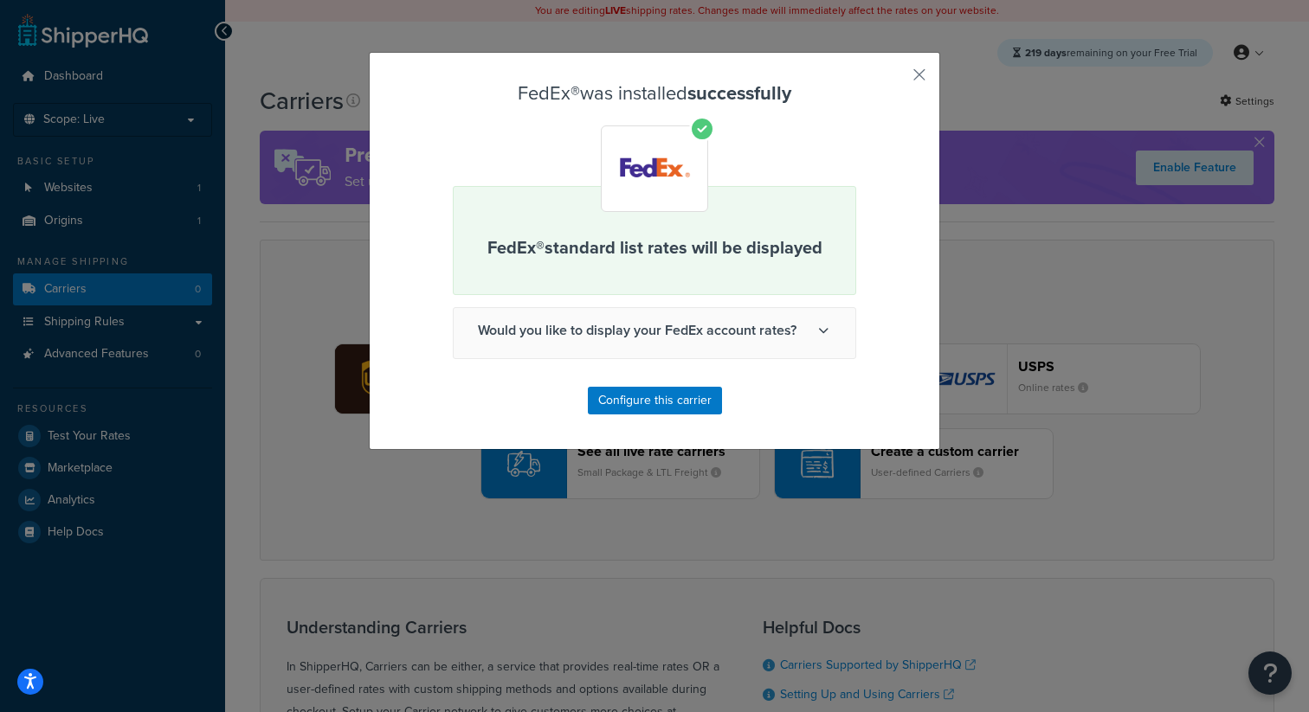
click at [675, 423] on div "FedEx® was installed successfully FedEx® standard list rates will be displayed …" at bounding box center [654, 251] width 571 height 398
click at [653, 406] on button "Configure this carrier" at bounding box center [655, 401] width 134 height 28
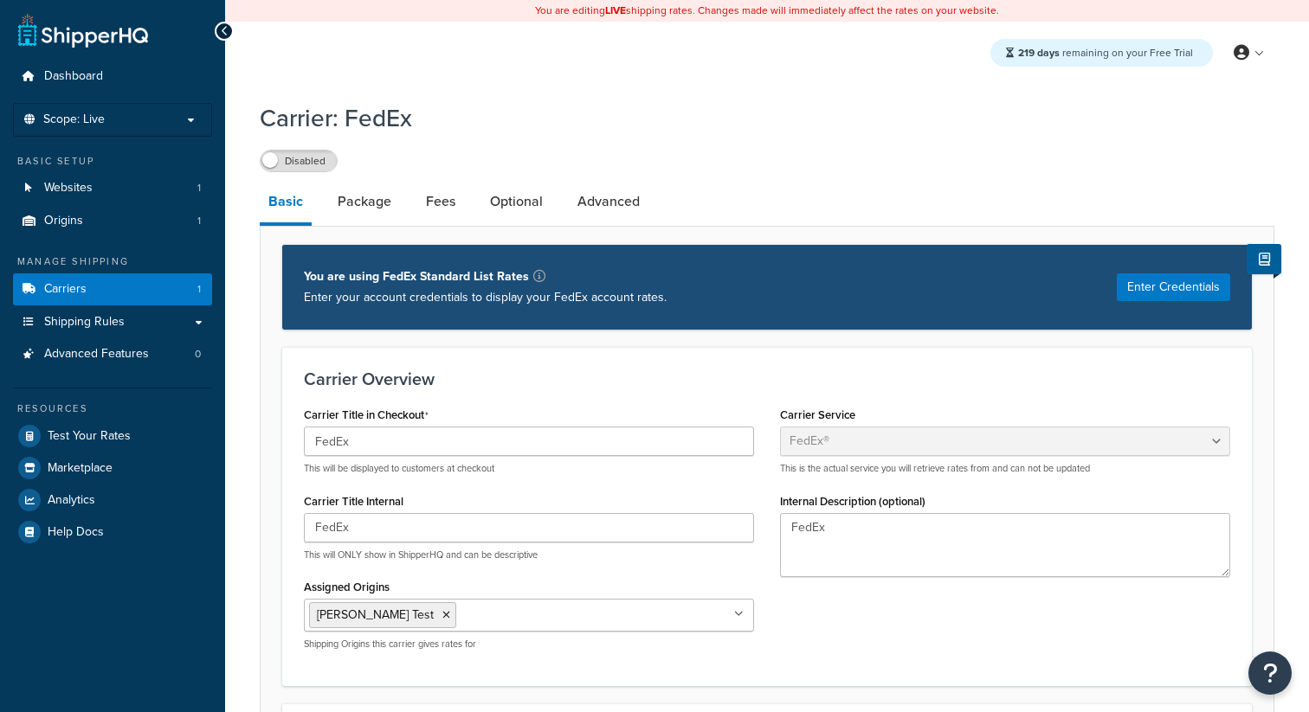
select select "fedEx"
select select "REGULAR_PICKUP"
select select "YOUR_PACKAGING"
click at [323, 162] on label "Disabled" at bounding box center [299, 161] width 76 height 21
click at [137, 322] on link "Shipping Rules" at bounding box center [112, 322] width 199 height 32
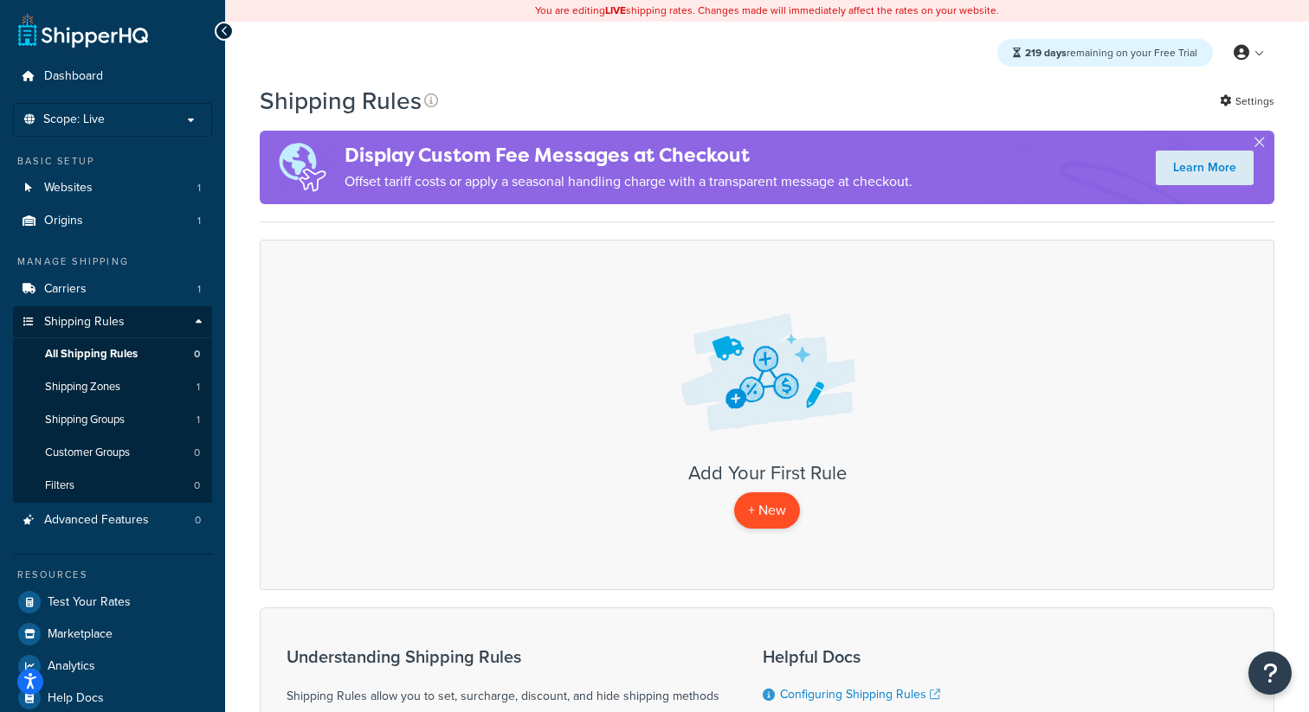
click at [757, 518] on p "+ New" at bounding box center [767, 510] width 66 height 35
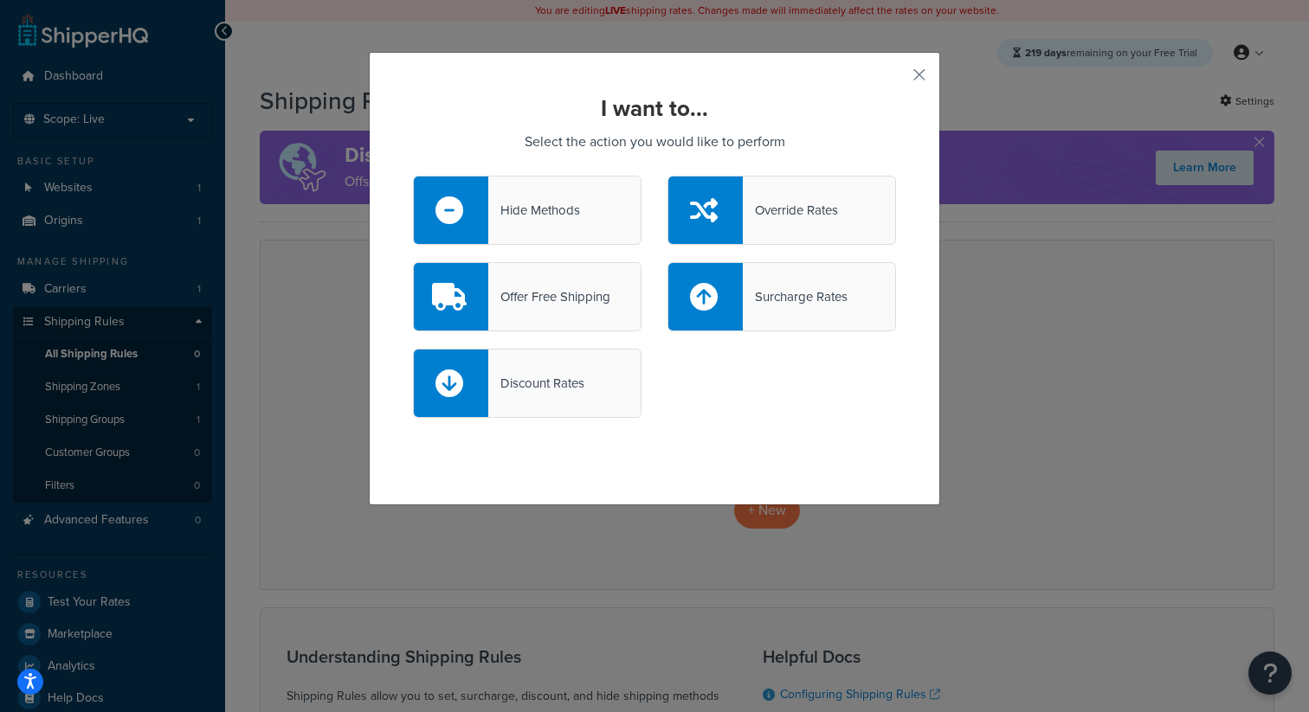
click at [763, 201] on div "Override Rates" at bounding box center [790, 210] width 95 height 24
click at [0, 0] on input "Override Rates" at bounding box center [0, 0] width 0 height 0
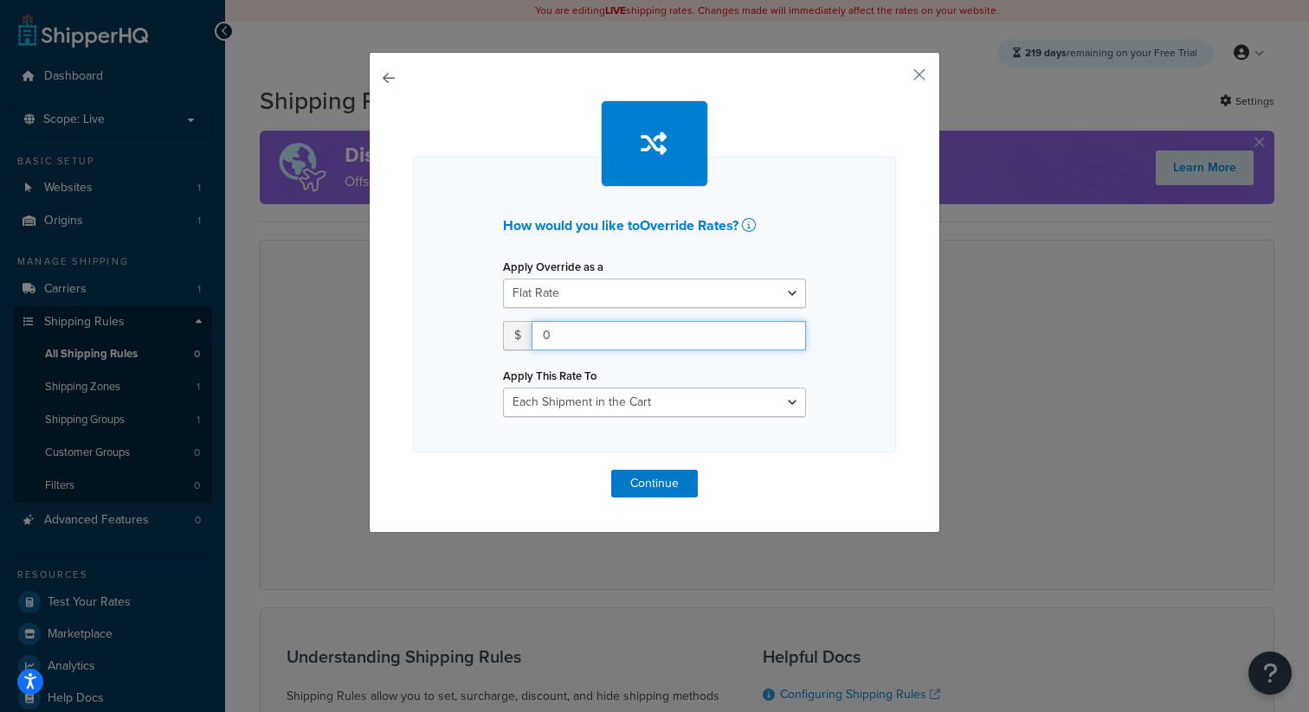
drag, startPoint x: 580, startPoint y: 333, endPoint x: 485, endPoint y: 333, distance: 95.2
click at [485, 333] on div "How would you like to Override Rates ? Apply Override as a Flat Rate Percentage…" at bounding box center [654, 305] width 483 height 296
type input "2"
click at [653, 471] on button "Continue" at bounding box center [654, 484] width 87 height 28
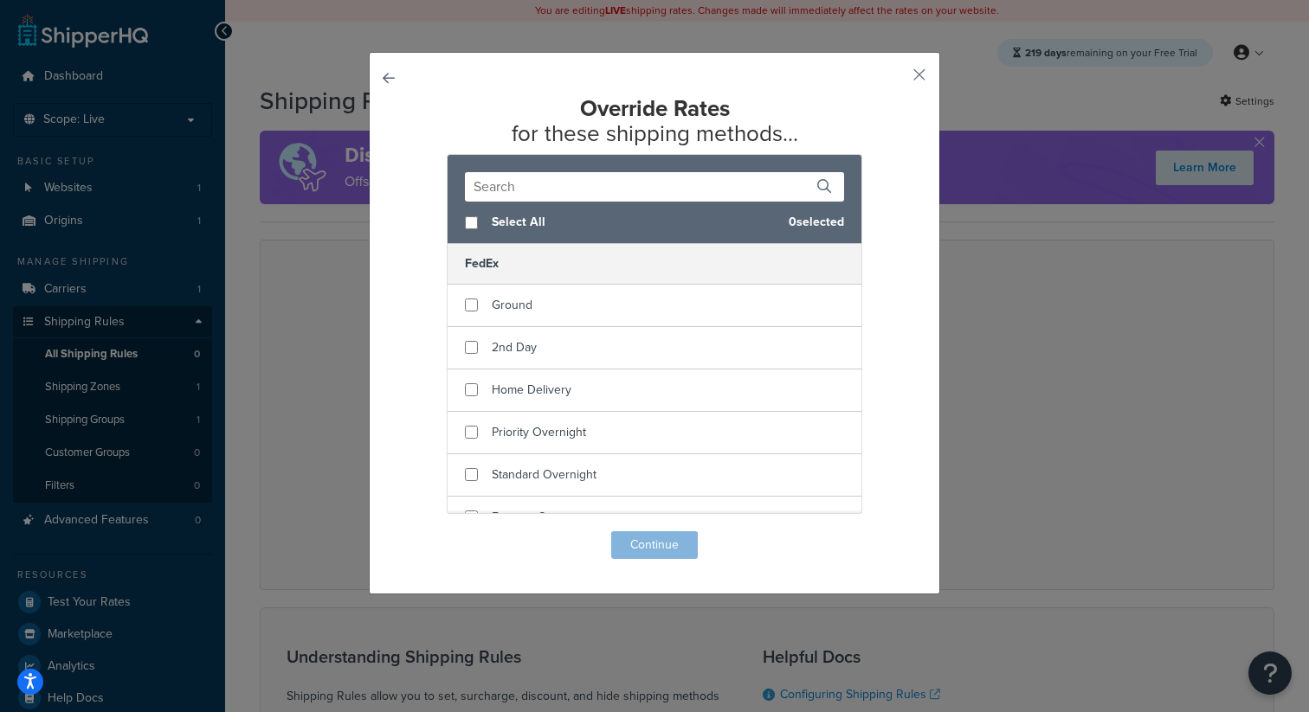
click at [493, 194] on input "text" at bounding box center [654, 186] width 379 height 29
click at [485, 222] on div "Select All 0 selected" at bounding box center [655, 223] width 414 height 42
checkbox input "true"
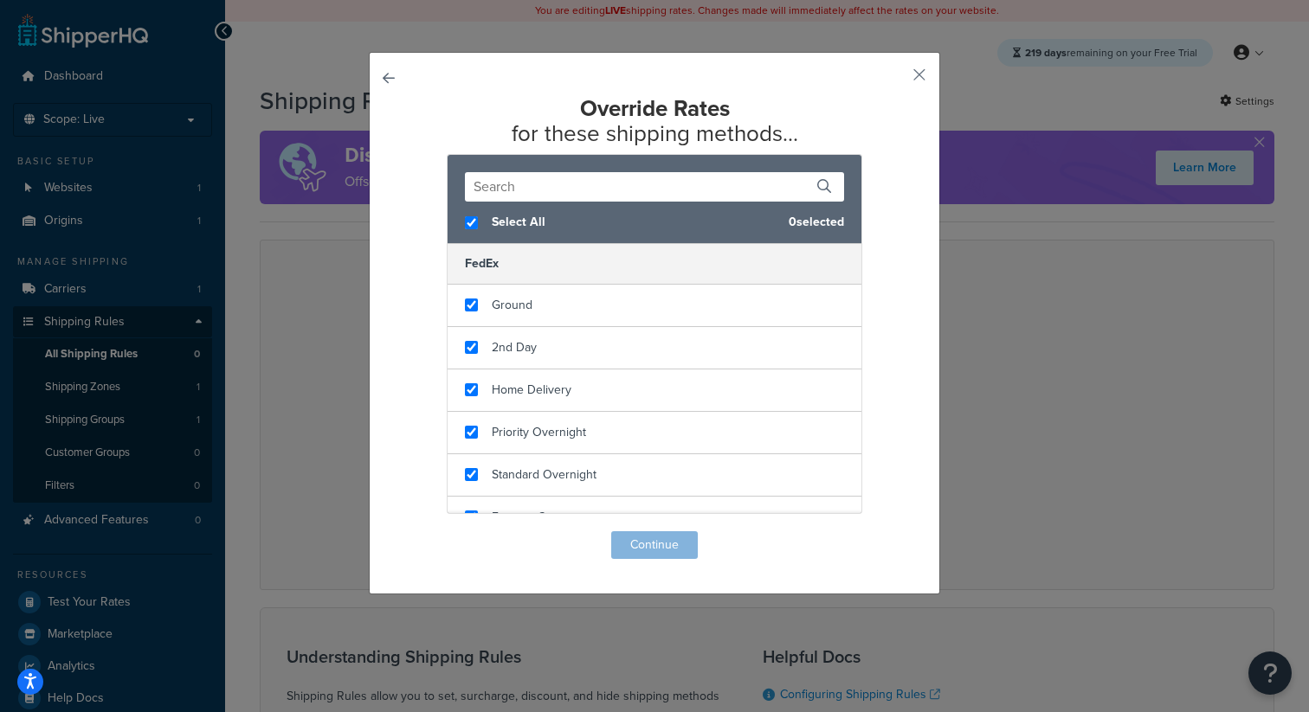
checkbox input "true"
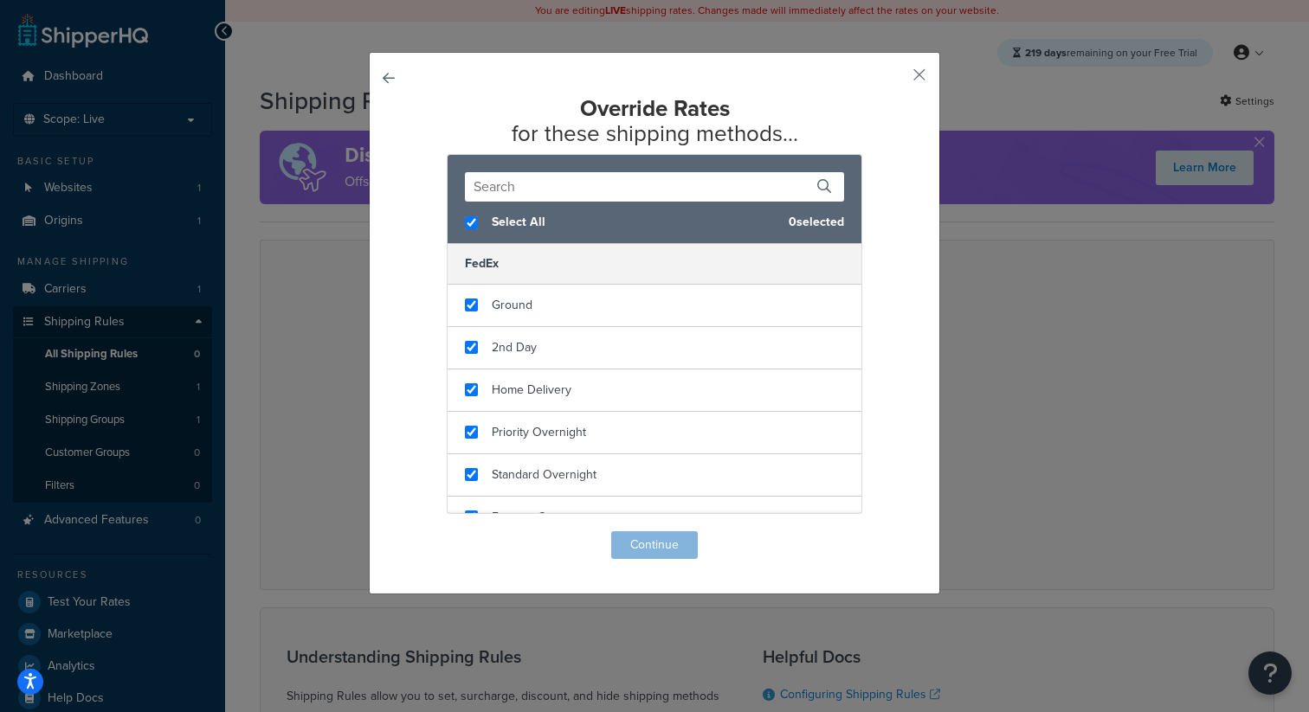
checkbox input "true"
click at [667, 544] on button "Continue" at bounding box center [654, 546] width 87 height 28
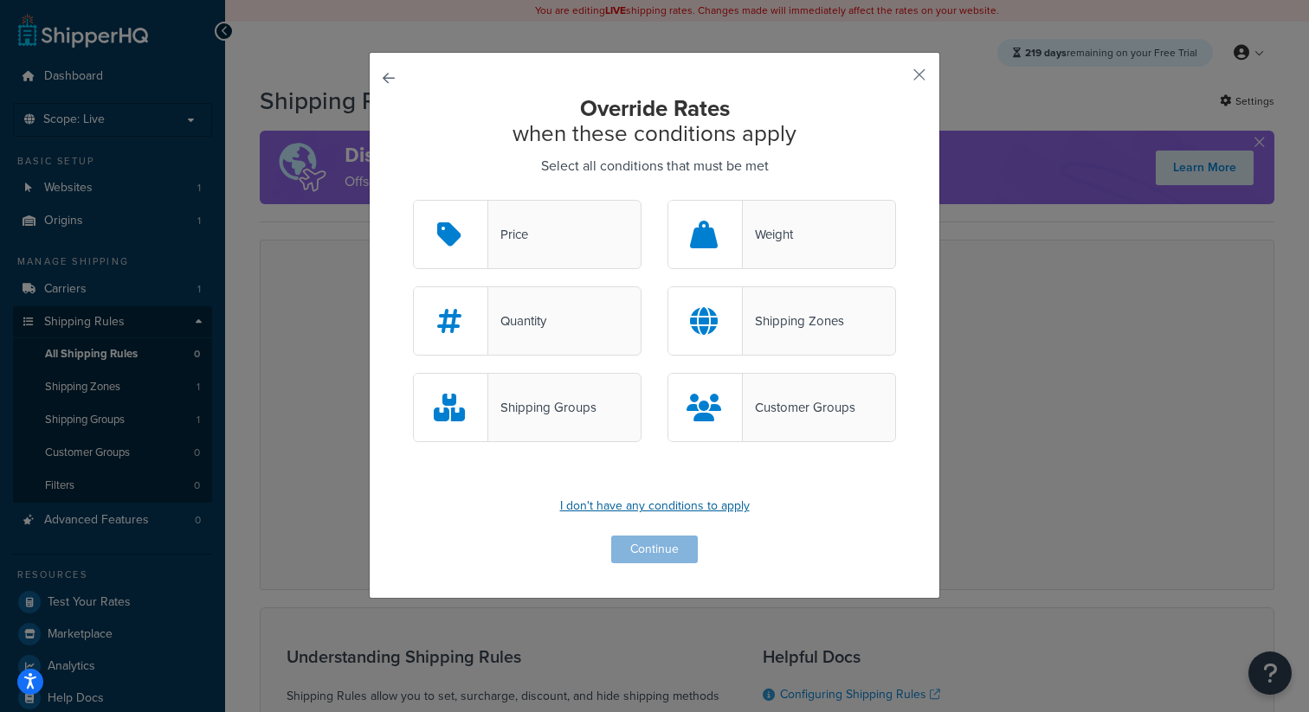
click at [669, 515] on p "I don't have any conditions to apply" at bounding box center [654, 506] width 483 height 24
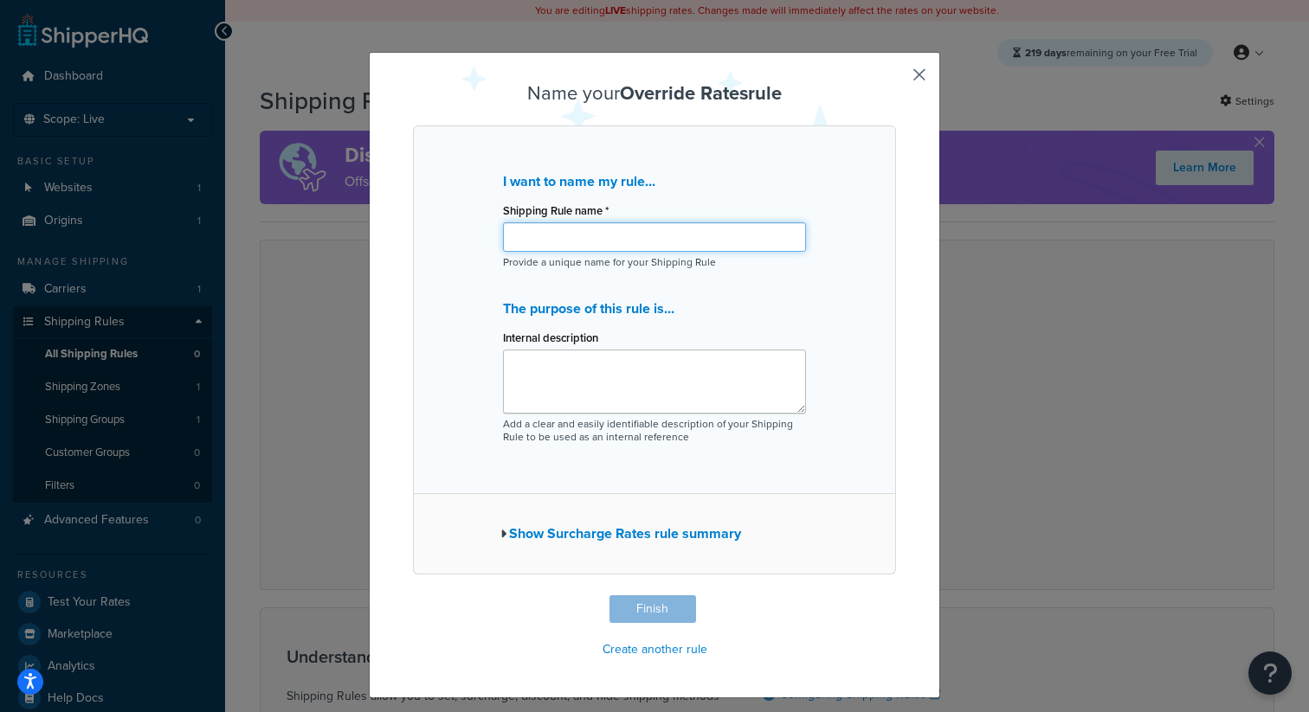
click at [660, 238] on input "Shipping Rule name *" at bounding box center [654, 236] width 303 height 29
type input "asasasd"
click at [652, 603] on button "Finish" at bounding box center [652, 610] width 87 height 28
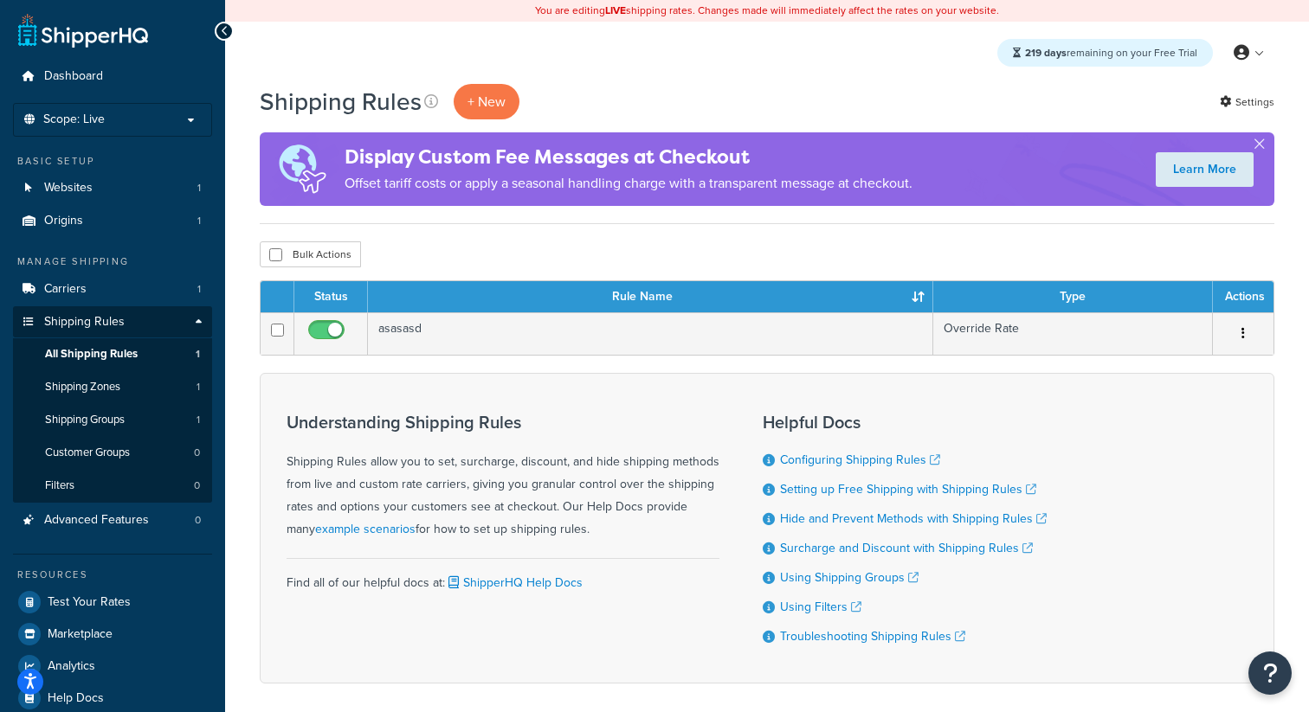
click at [301, 242] on form "Bulk Actions Duplicate [GEOGRAPHIC_DATA]" at bounding box center [310, 255] width 101 height 26
click at [306, 252] on button "Bulk Actions" at bounding box center [310, 255] width 101 height 26
checkbox input "true"
click at [413, 257] on button "Duplicate" at bounding box center [396, 255] width 73 height 26
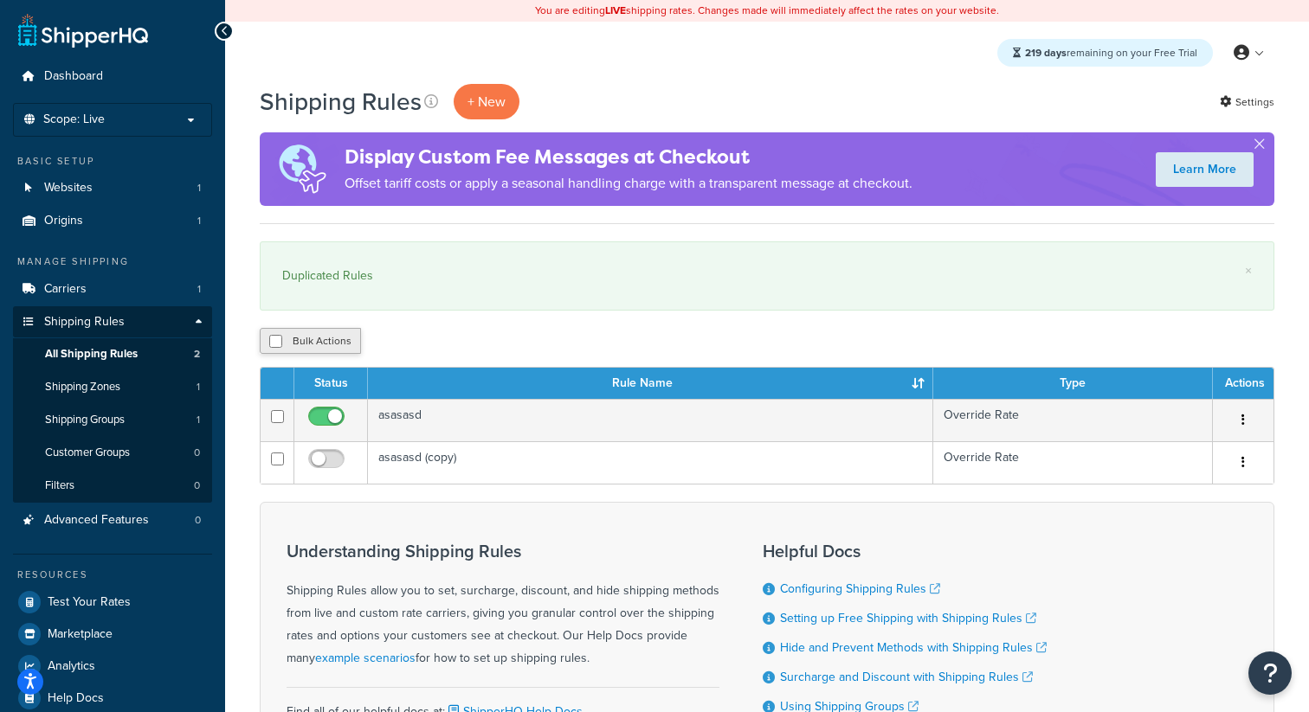
click at [297, 344] on button "Bulk Actions" at bounding box center [310, 341] width 101 height 26
checkbox input "true"
click at [386, 345] on button "Duplicate" at bounding box center [396, 341] width 73 height 26
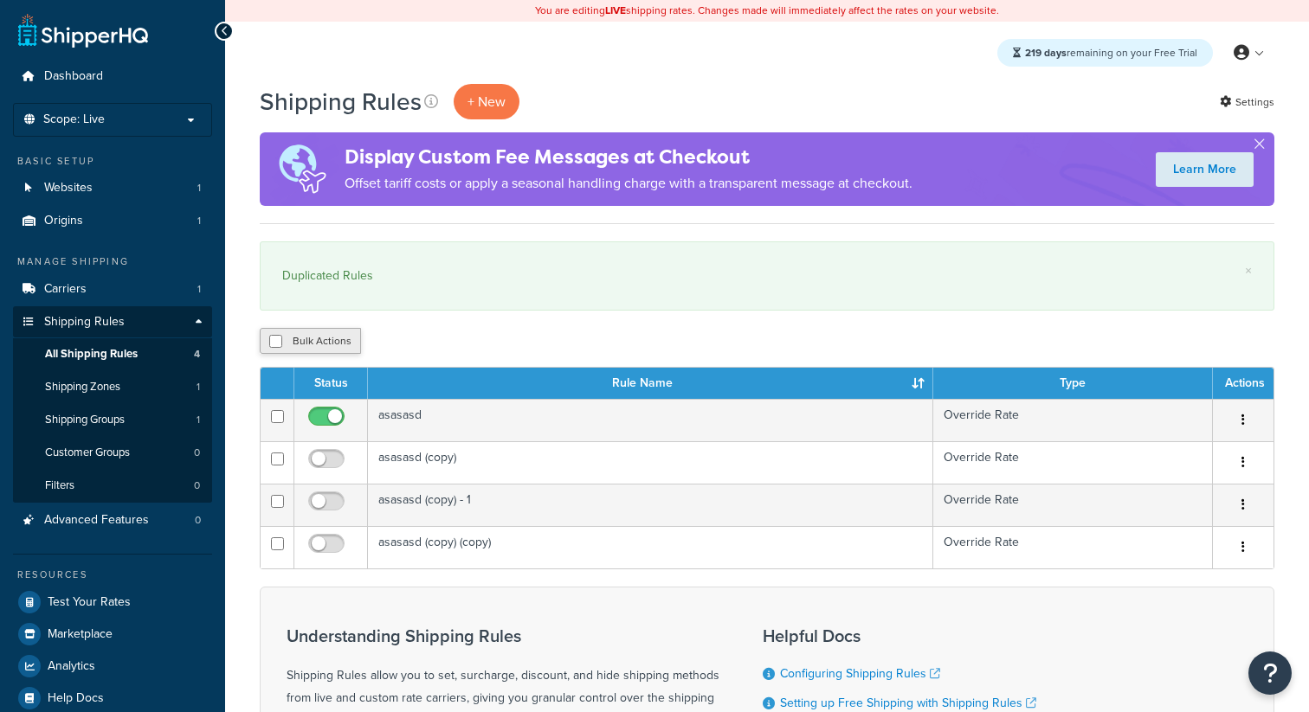
click at [298, 347] on button "Bulk Actions" at bounding box center [310, 341] width 101 height 26
checkbox input "true"
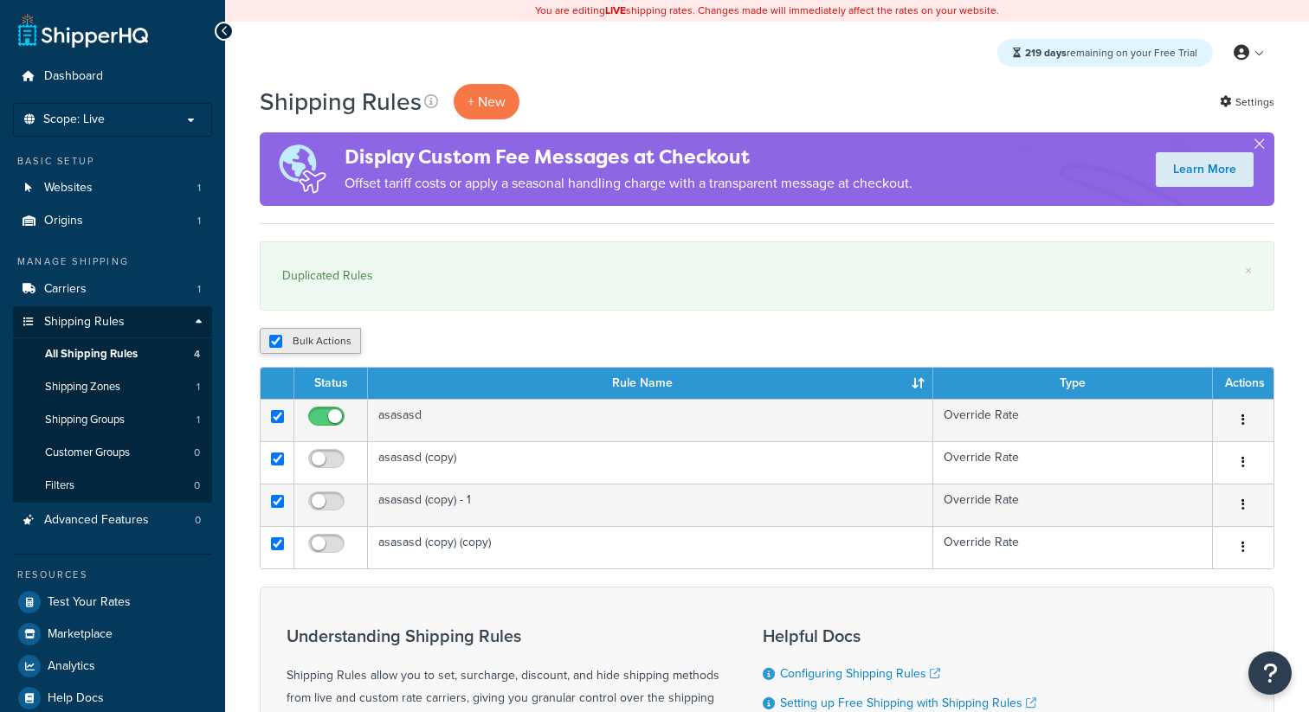
checkbox input "true"
click at [376, 346] on icon "submit" at bounding box center [375, 341] width 10 height 10
click at [414, 340] on button "Duplicate" at bounding box center [396, 341] width 73 height 26
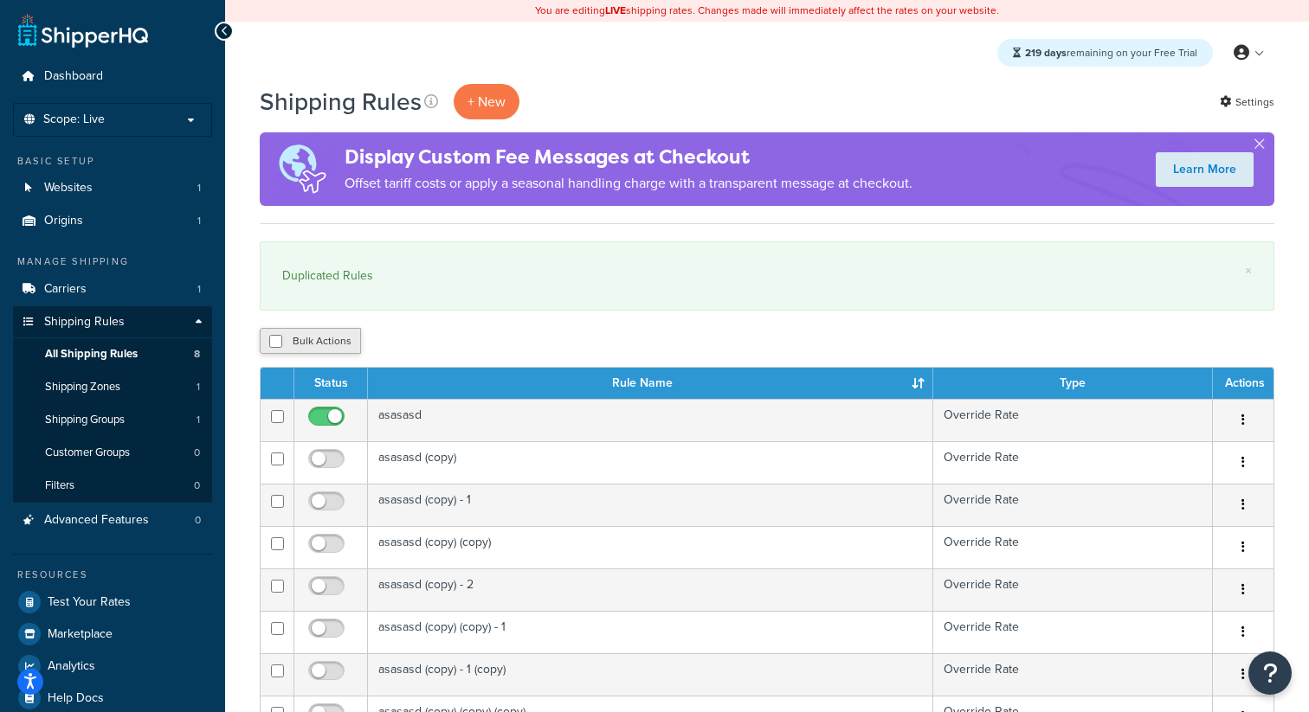
click at [328, 339] on button "Bulk Actions" at bounding box center [310, 341] width 101 height 26
checkbox input "true"
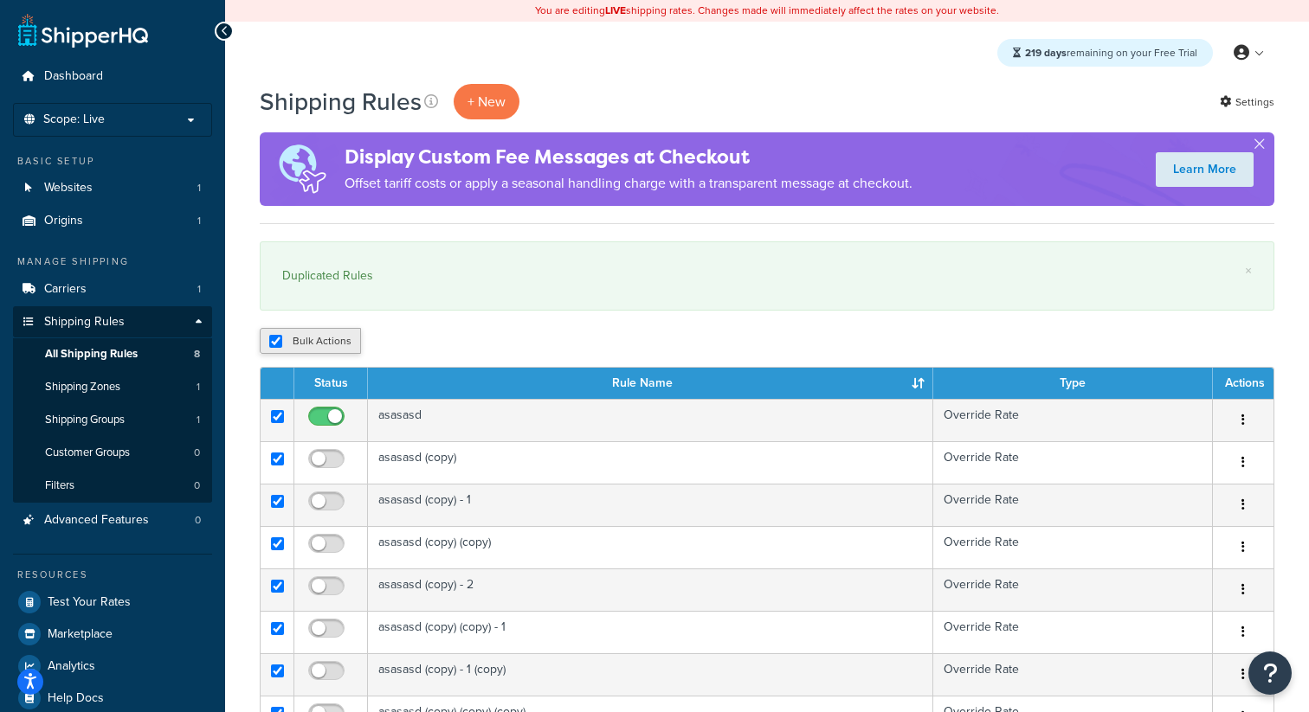
checkbox input "true"
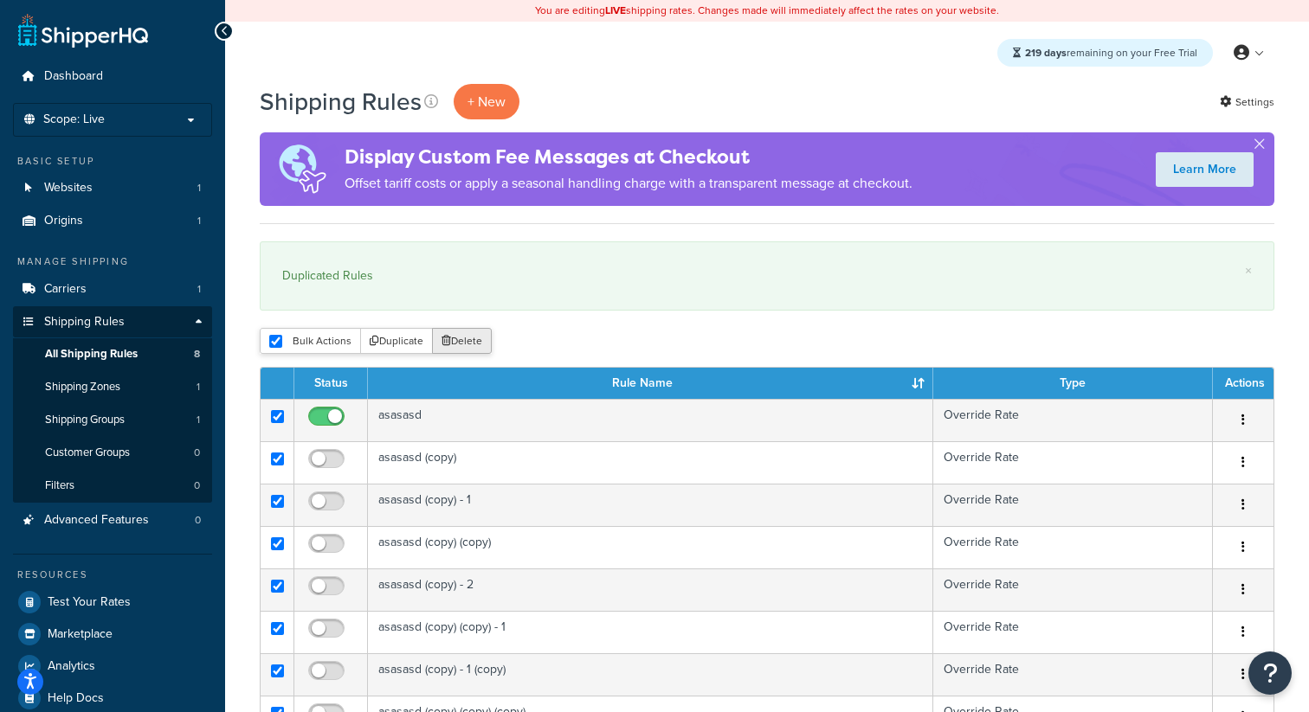
click at [462, 336] on button "Delete" at bounding box center [462, 341] width 60 height 26
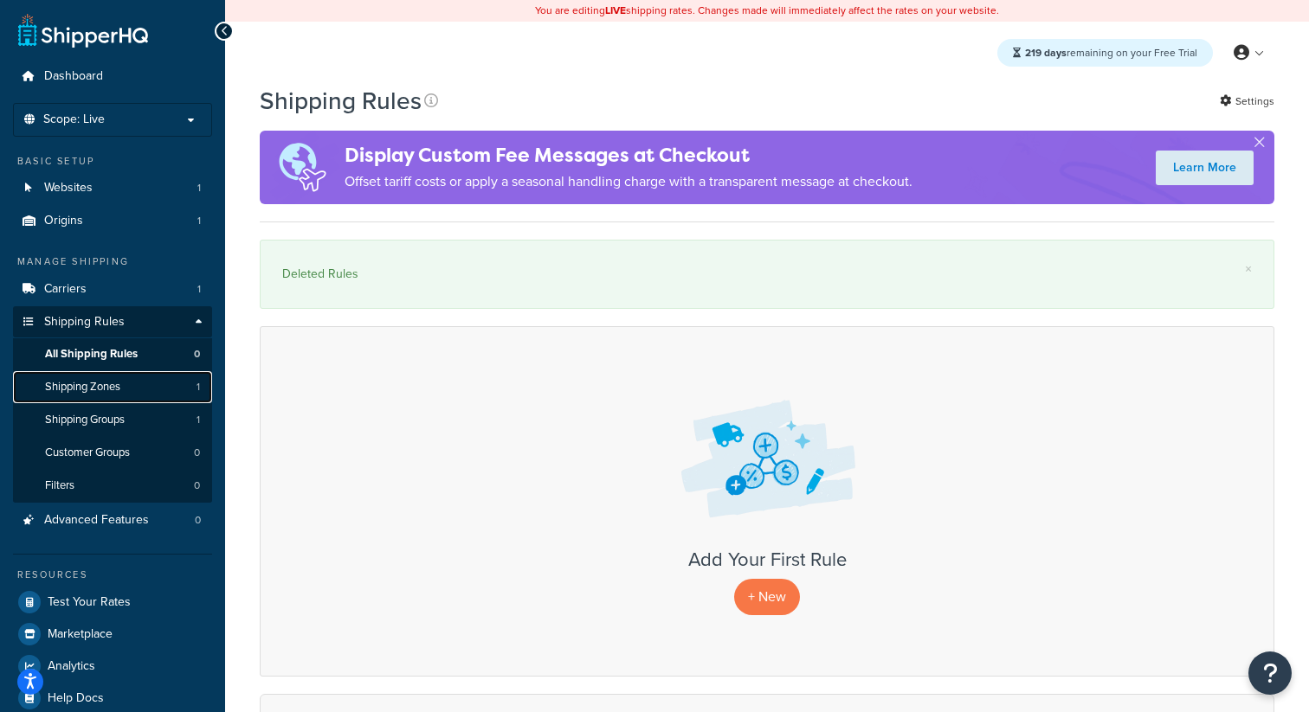
click at [132, 387] on link "Shipping Zones 1" at bounding box center [112, 387] width 199 height 32
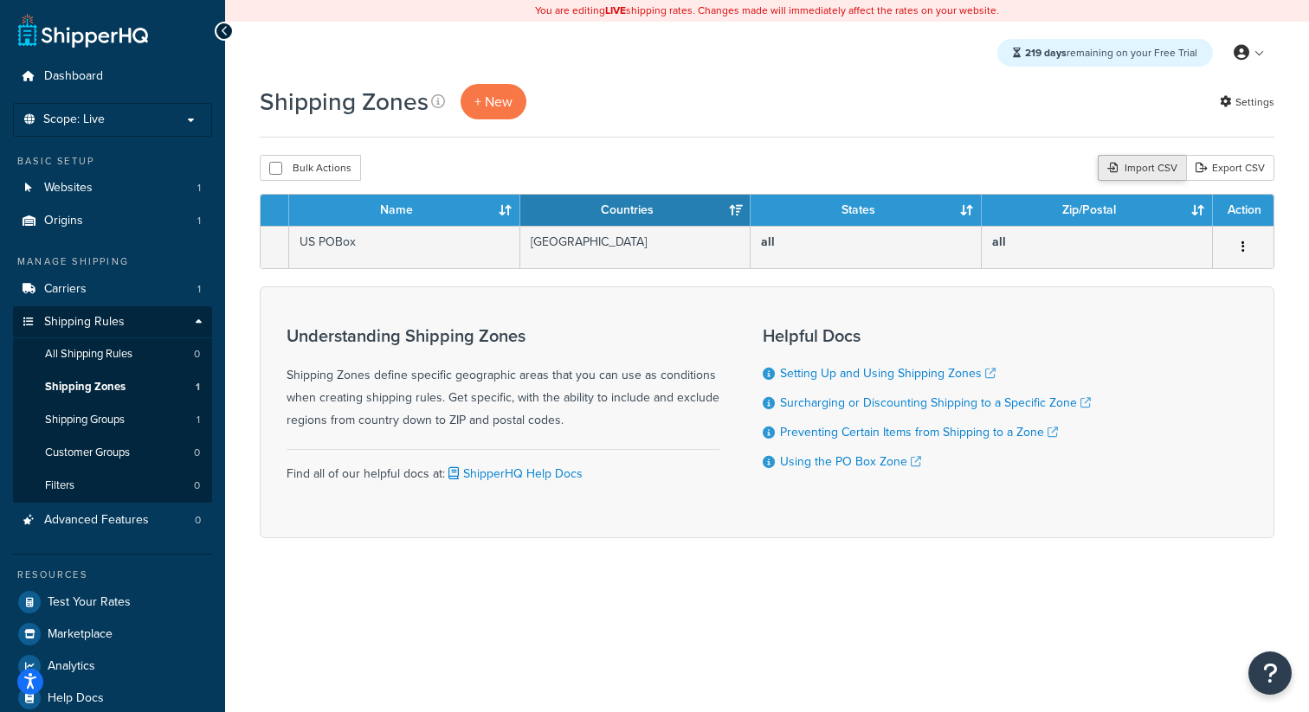
click at [1123, 179] on div "Import CSV" at bounding box center [1142, 168] width 88 height 26
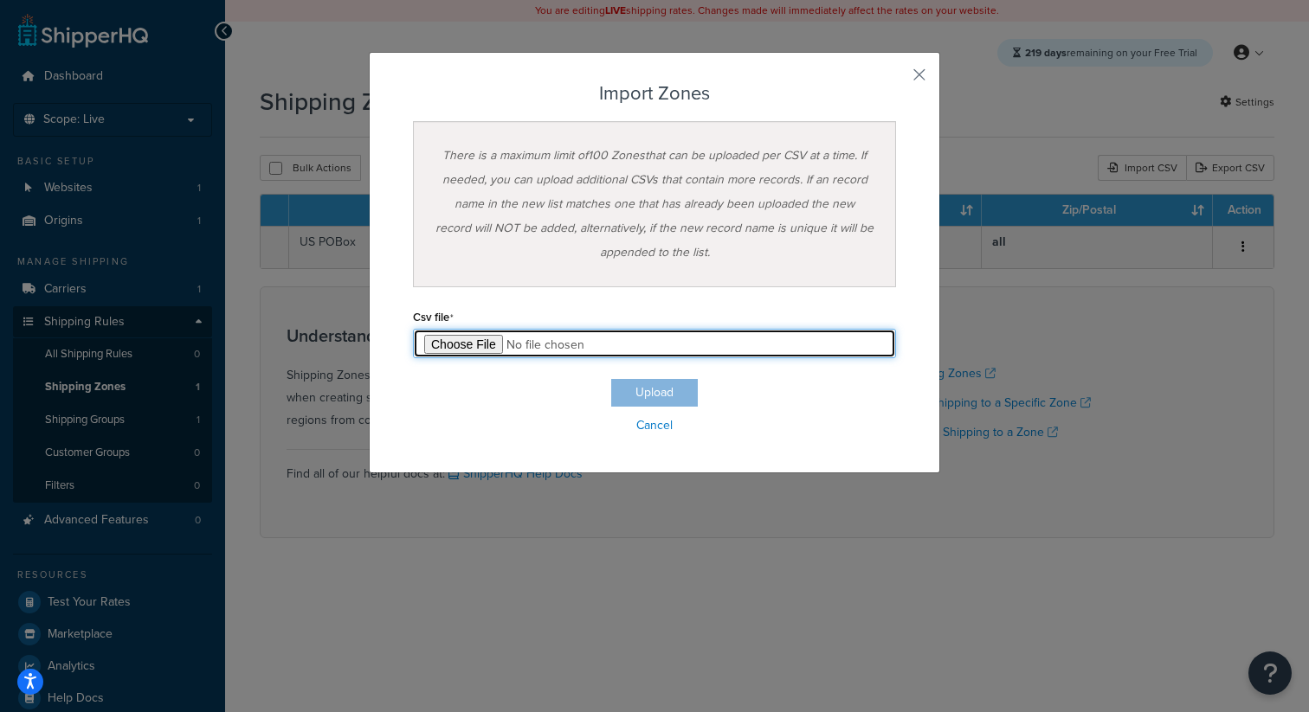
click at [461, 343] on input "file" at bounding box center [654, 343] width 483 height 29
type input "C:\fakepath\Zone Export-2025-09-19 0217.csv"
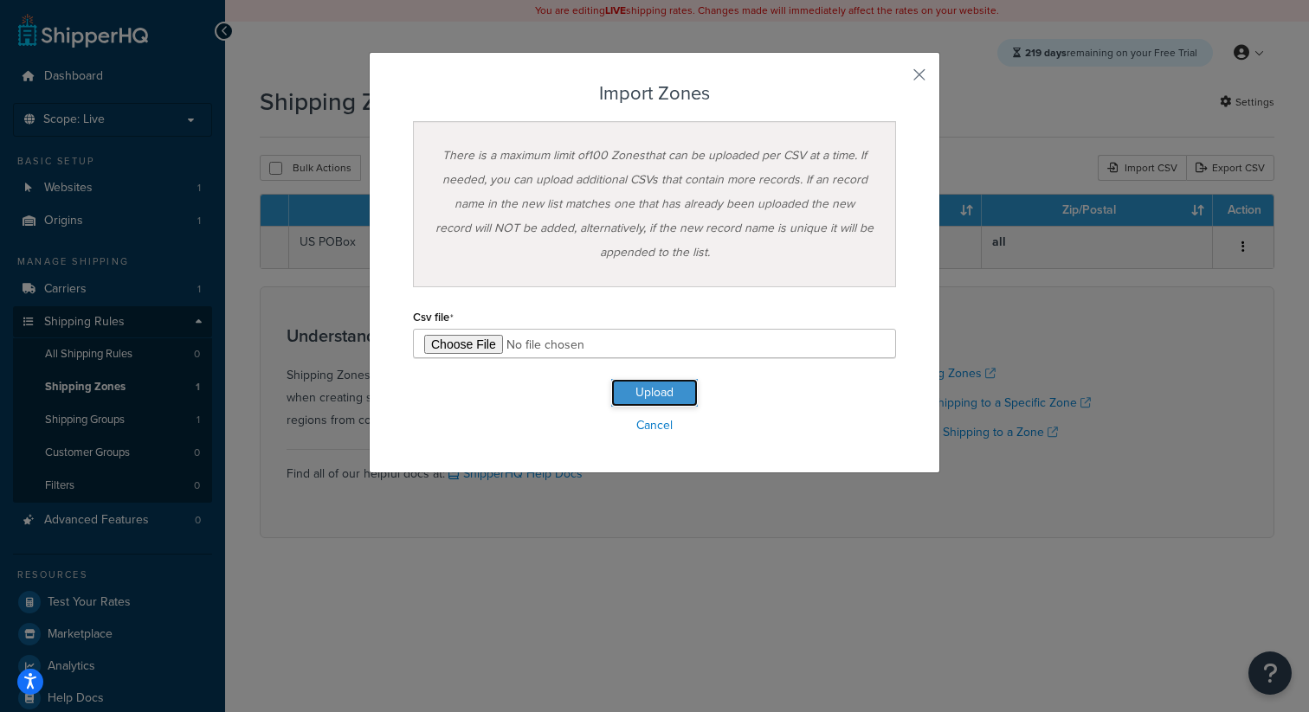
click at [668, 396] on button "Upload" at bounding box center [654, 393] width 87 height 28
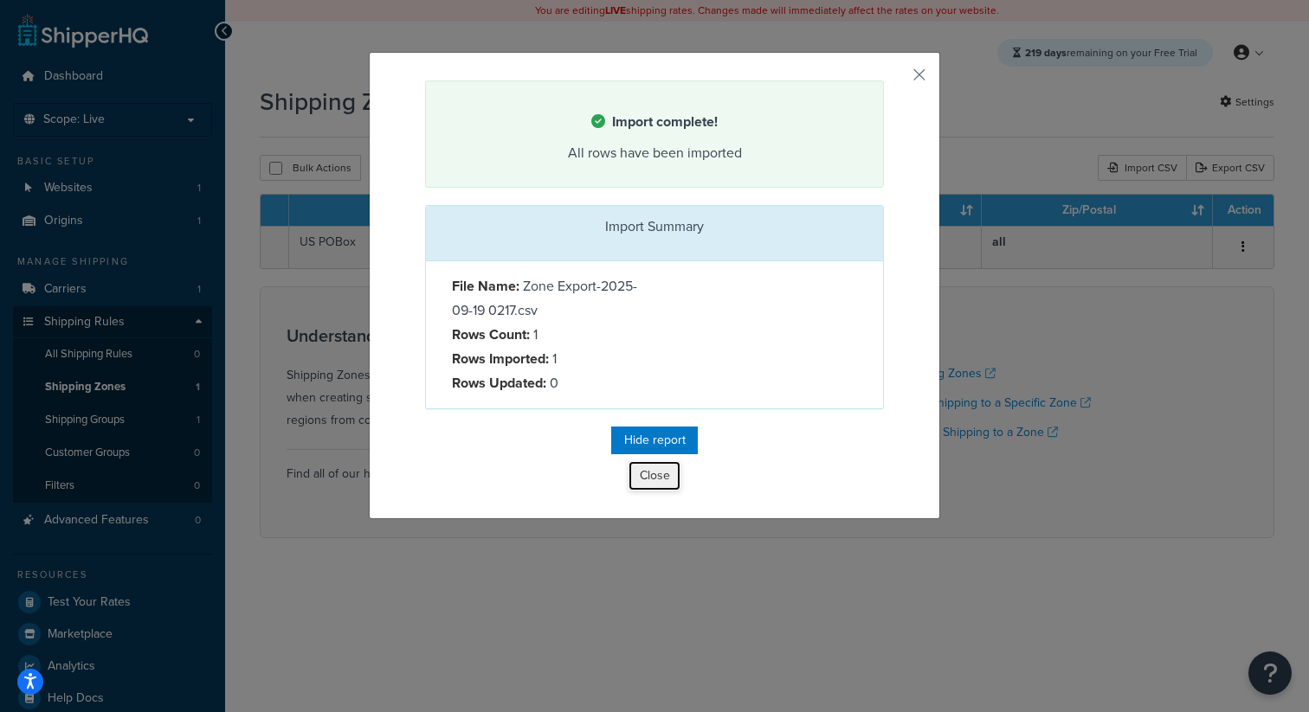
click at [654, 490] on button "Close" at bounding box center [654, 475] width 52 height 29
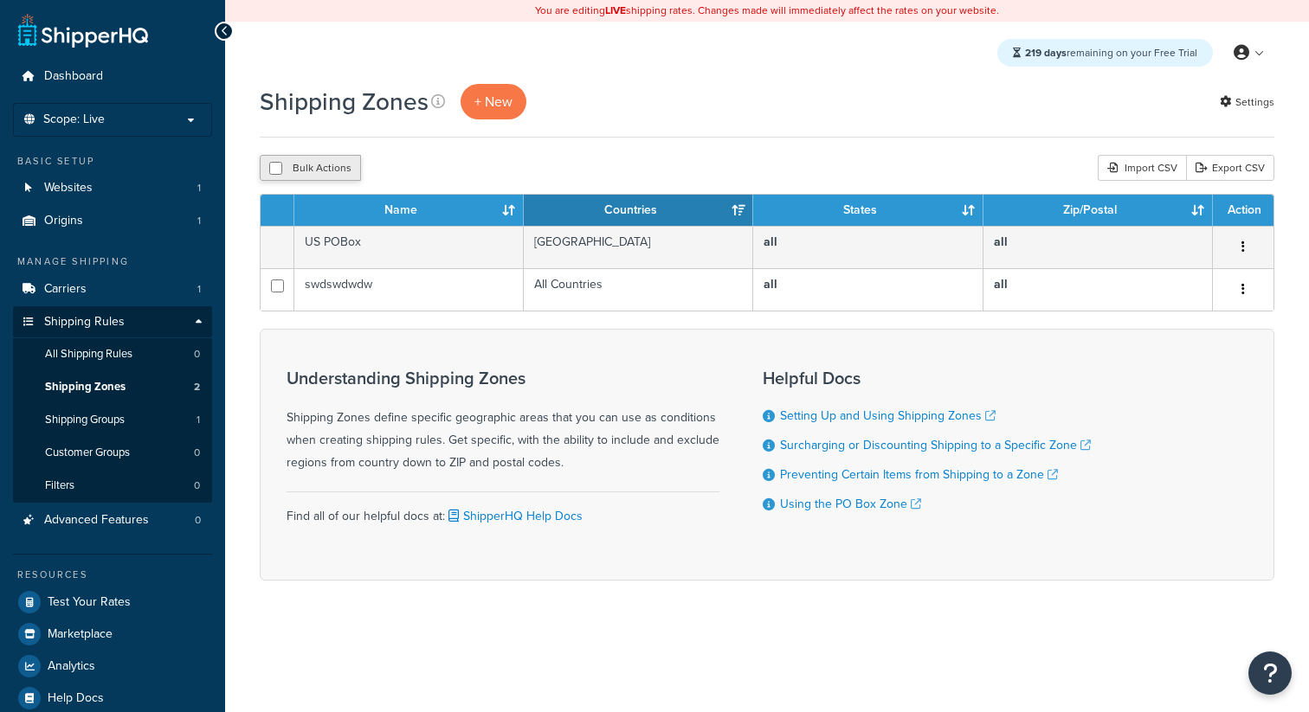
click at [337, 179] on button "Bulk Actions" at bounding box center [310, 168] width 101 height 26
checkbox input "true"
click at [486, 169] on button "Delete" at bounding box center [462, 168] width 60 height 26
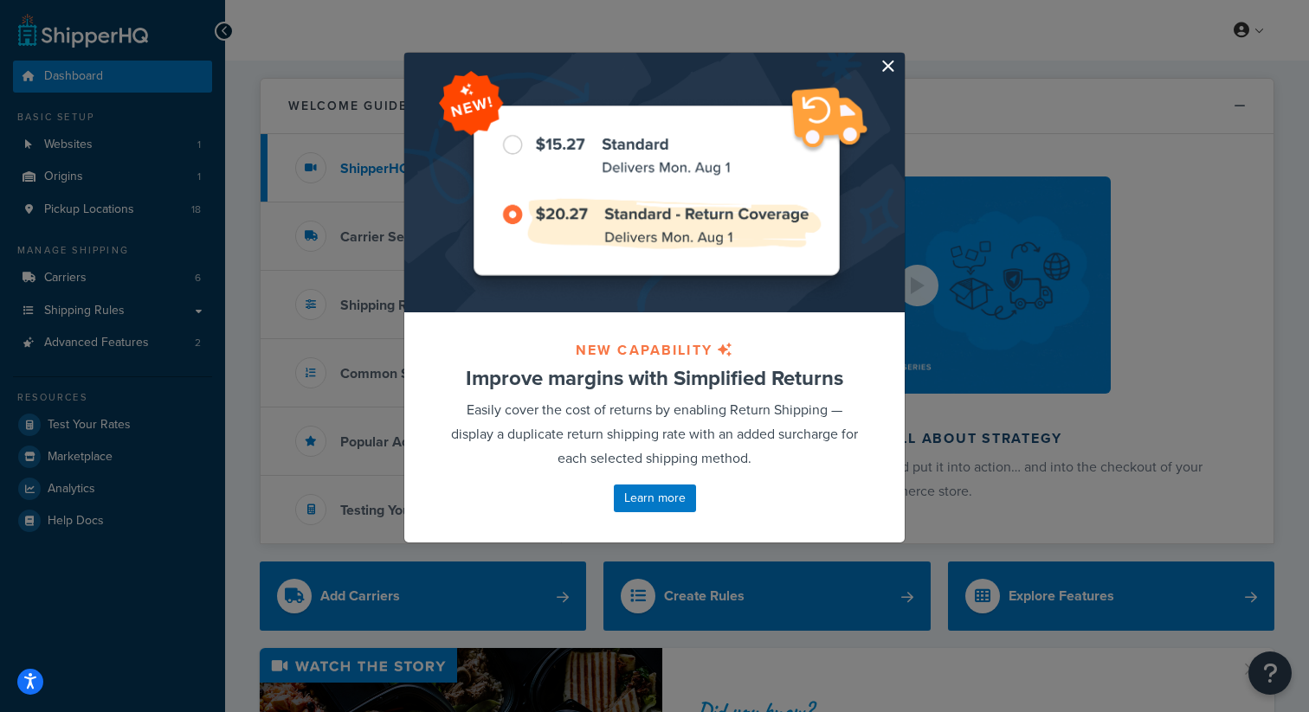
click at [900, 57] on button "button" at bounding box center [902, 55] width 4 height 4
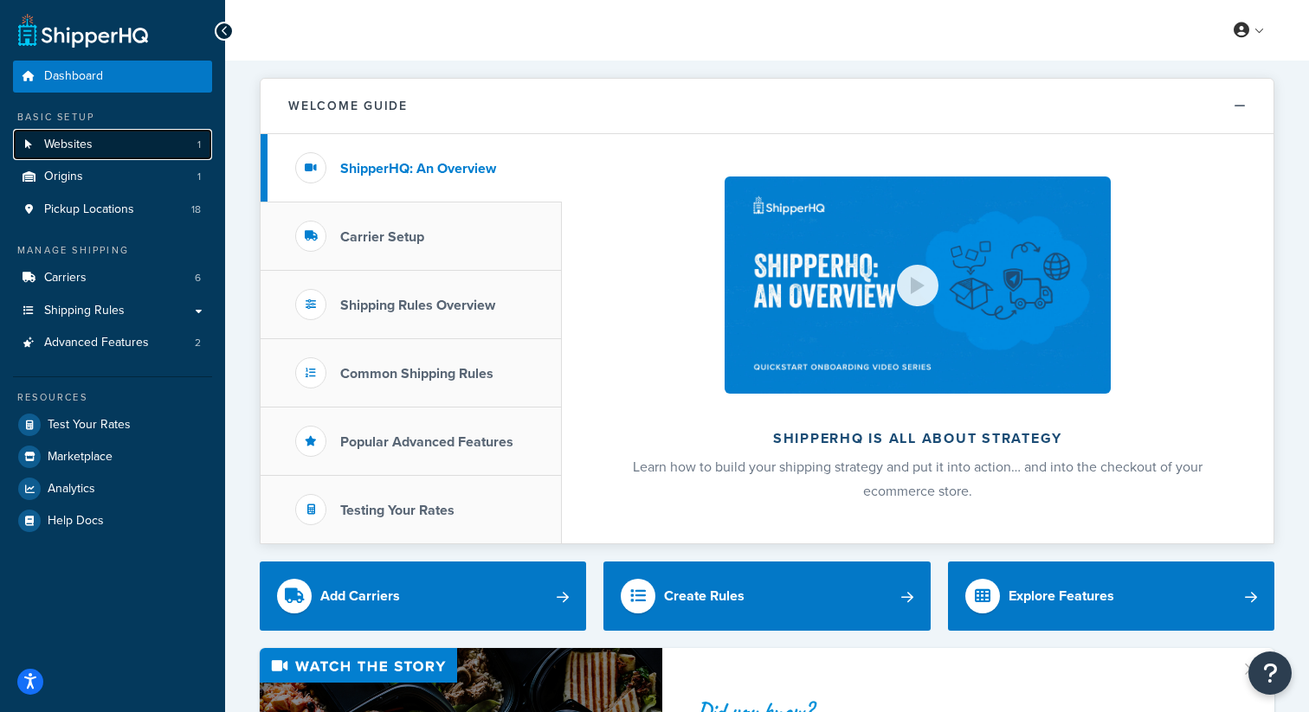
click at [116, 146] on link "Websites 1" at bounding box center [112, 145] width 199 height 32
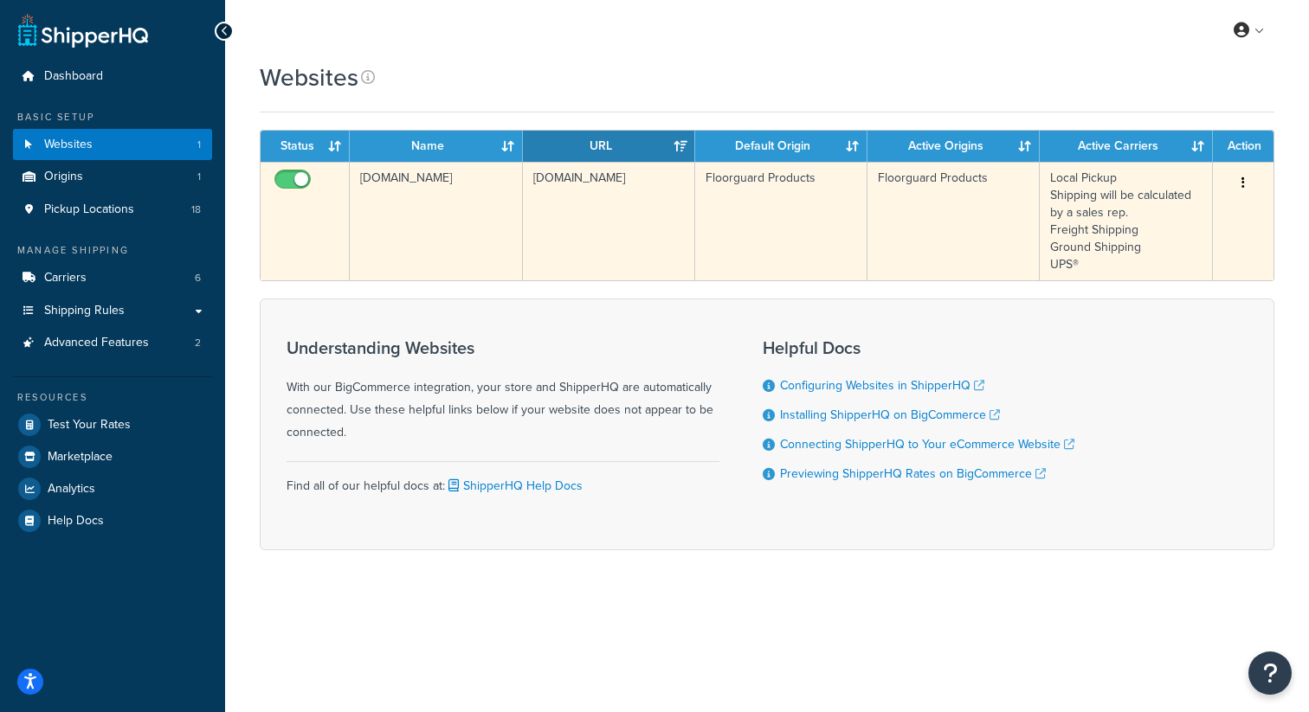
drag, startPoint x: 498, startPoint y: 175, endPoint x: 358, endPoint y: 178, distance: 139.4
click at [358, 178] on td "[DOMAIN_NAME]" at bounding box center [436, 221] width 172 height 119
copy td "[DOMAIN_NAME]"
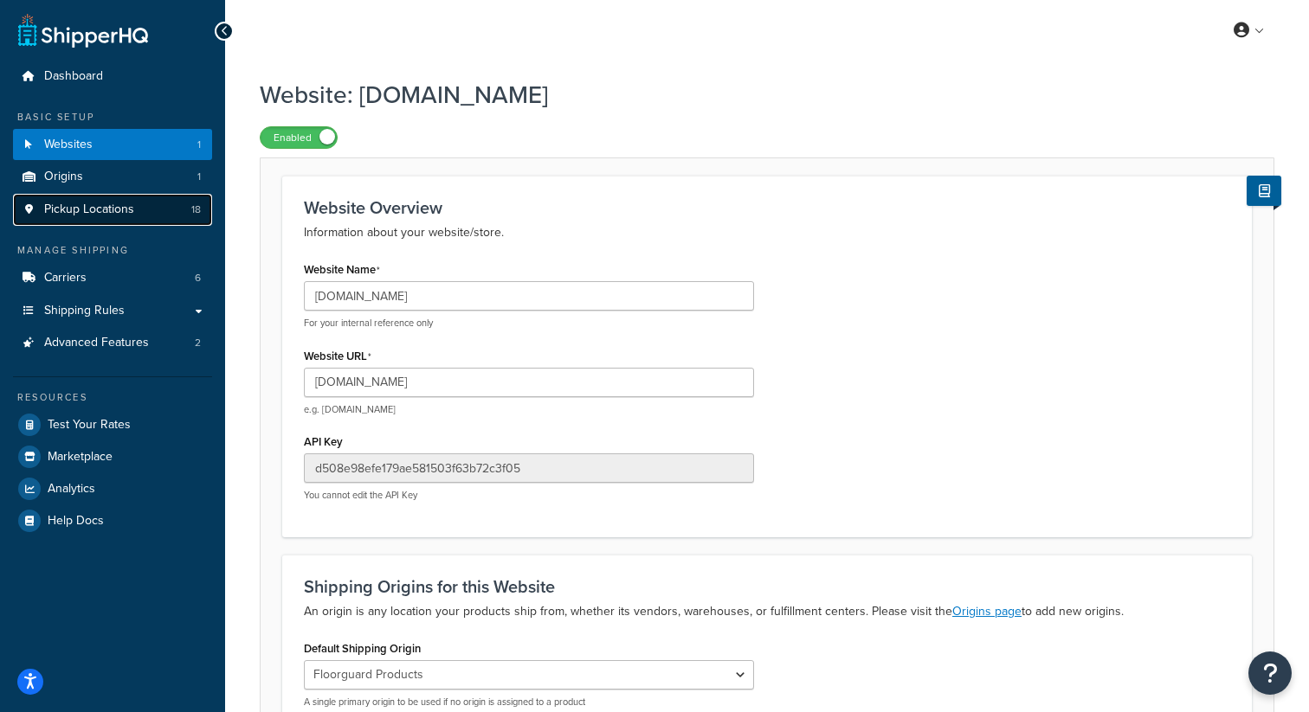
click at [159, 218] on link "Pickup Locations 18" at bounding box center [112, 210] width 199 height 32
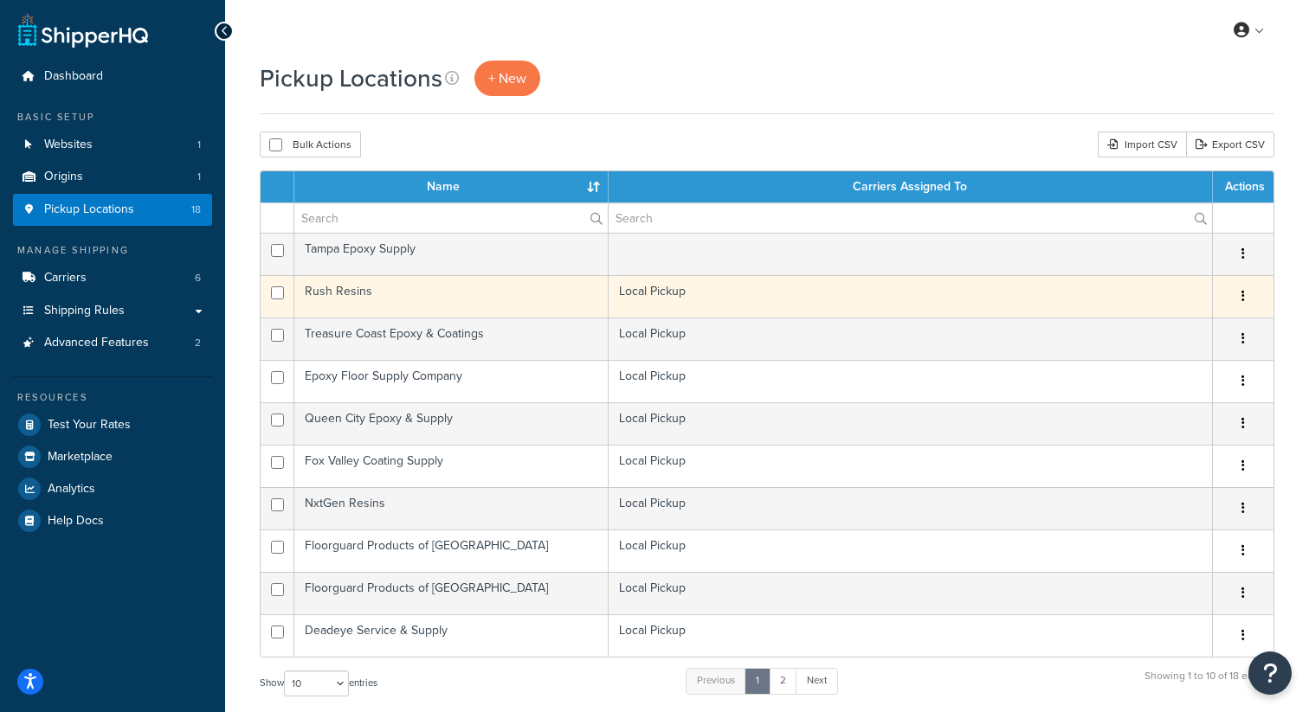
click at [407, 295] on td "Rush Resins" at bounding box center [451, 296] width 314 height 42
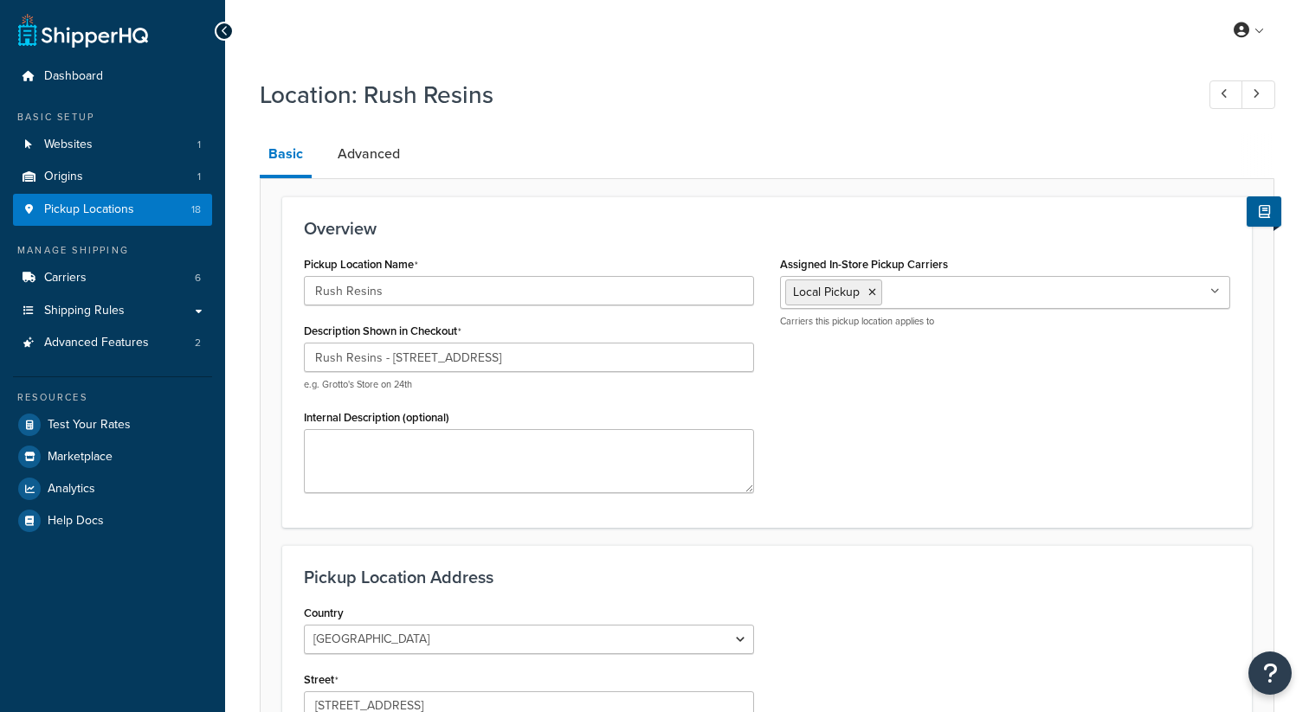
select select "33"
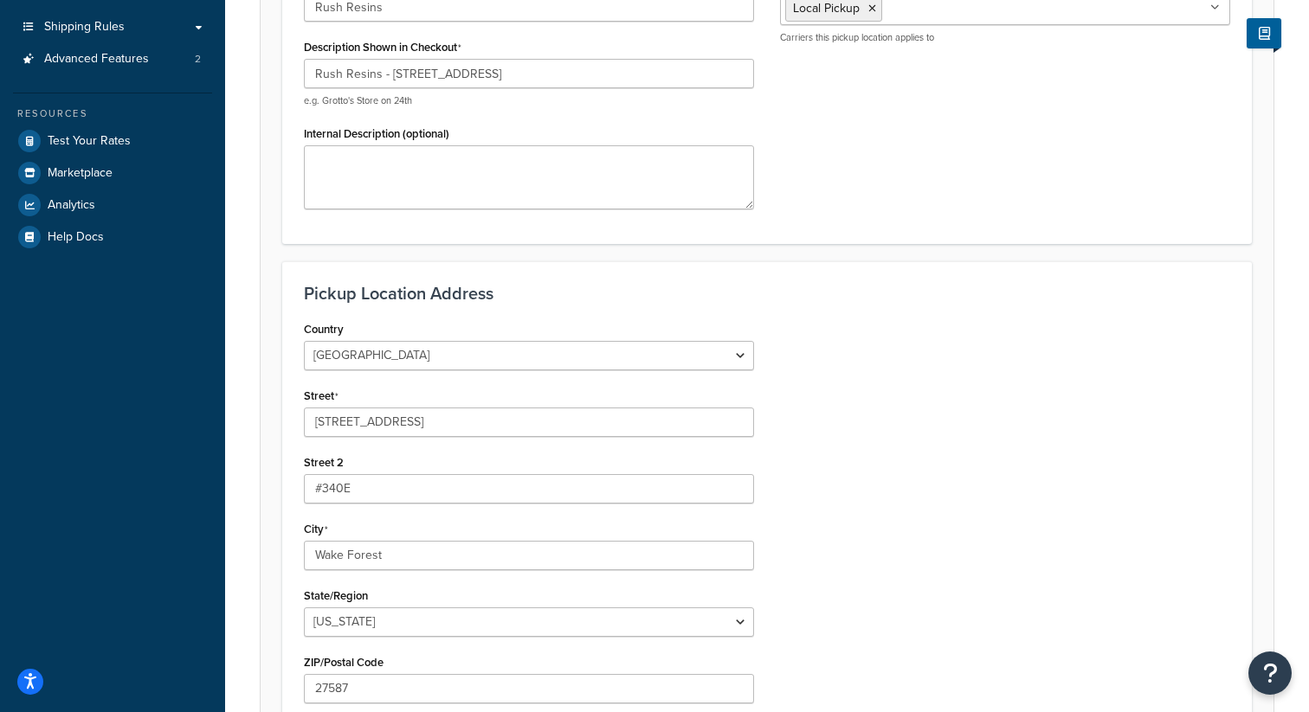
scroll to position [306, 0]
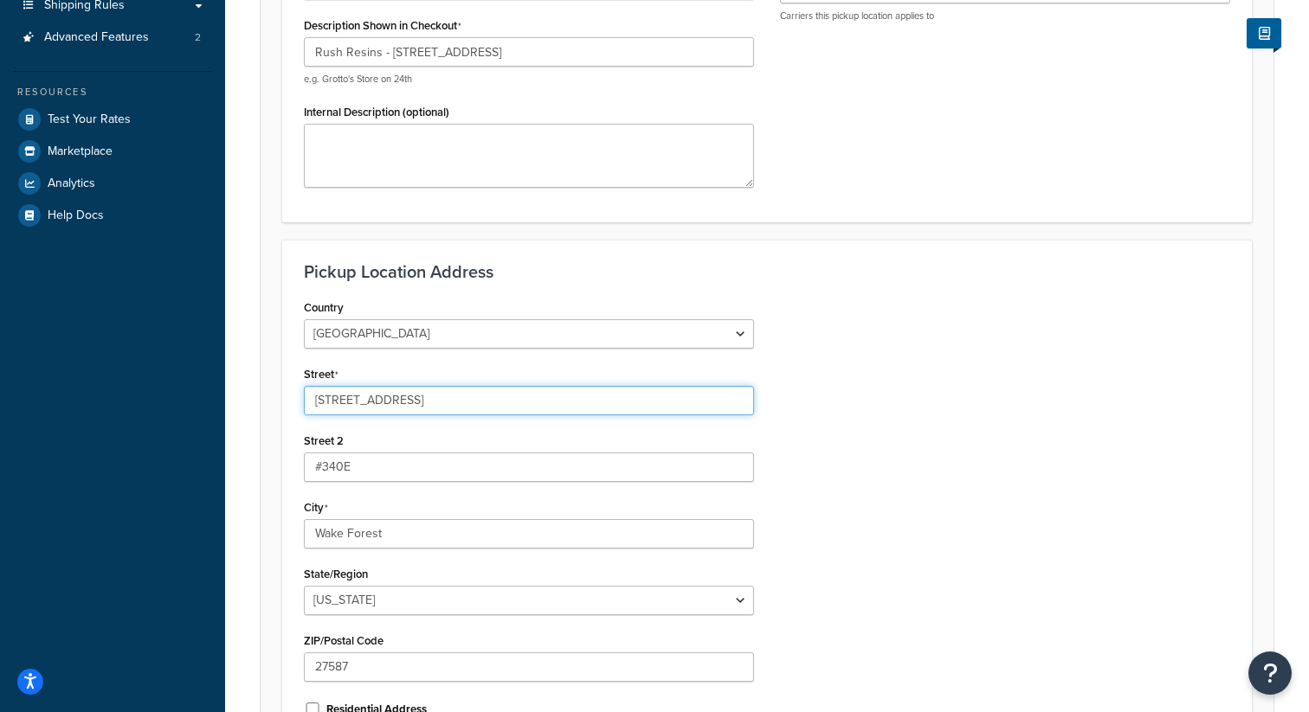
drag, startPoint x: 402, startPoint y: 403, endPoint x: 290, endPoint y: 403, distance: 111.7
click at [291, 403] on div "Country [GEOGRAPHIC_DATA] [GEOGRAPHIC_DATA] [GEOGRAPHIC_DATA] [GEOGRAPHIC_DATA]…" at bounding box center [529, 514] width 476 height 439
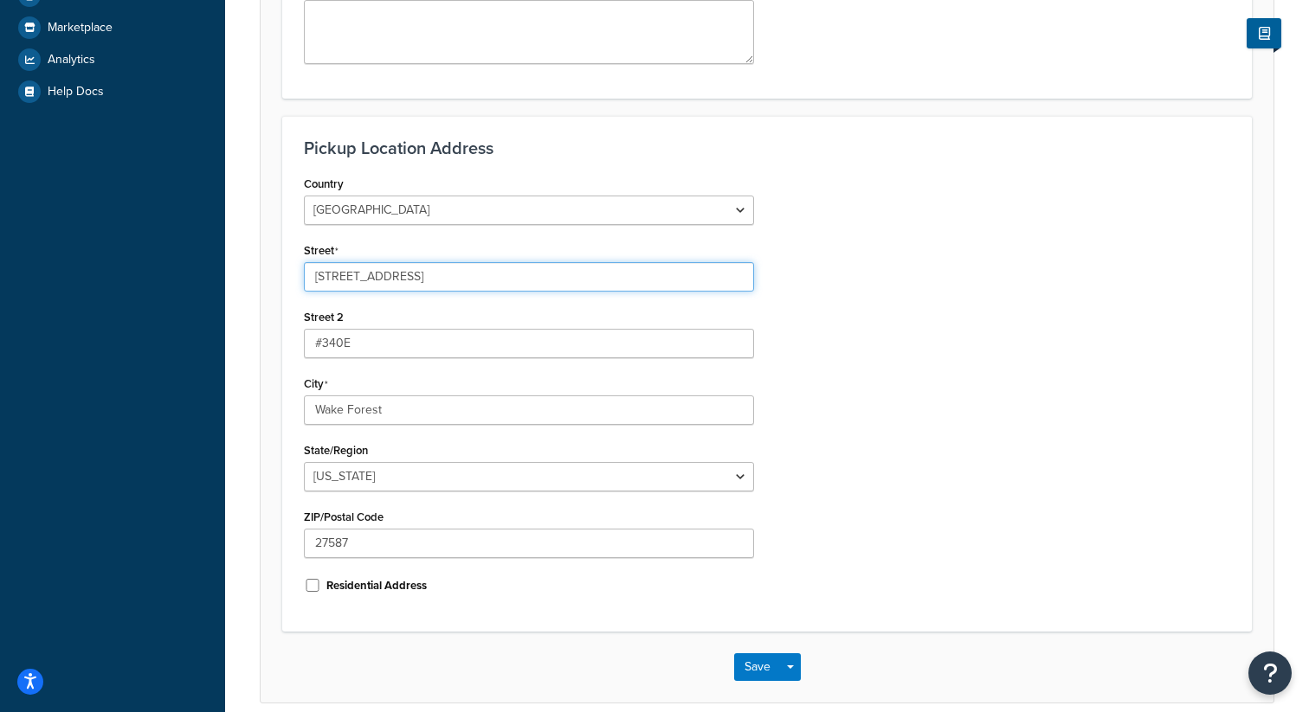
scroll to position [433, 0]
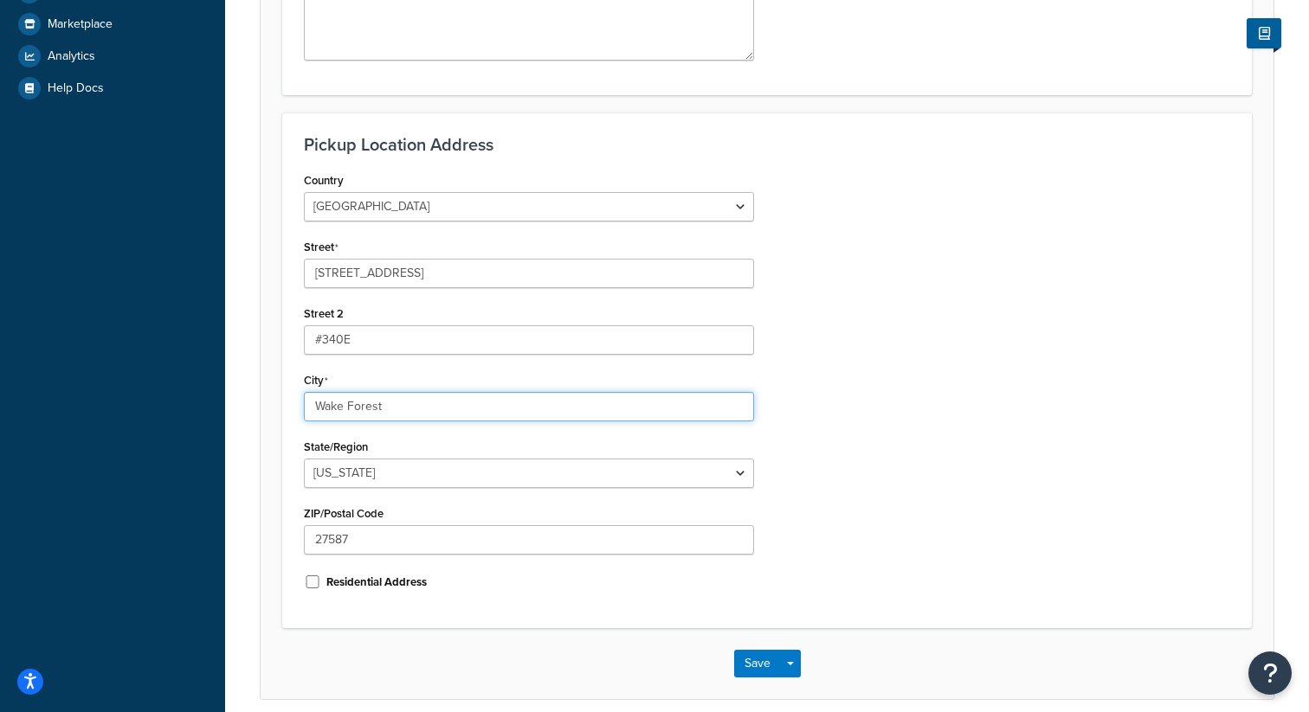
drag, startPoint x: 392, startPoint y: 409, endPoint x: 309, endPoint y: 409, distance: 83.1
click at [309, 409] on input "Wake Forest" at bounding box center [529, 406] width 450 height 29
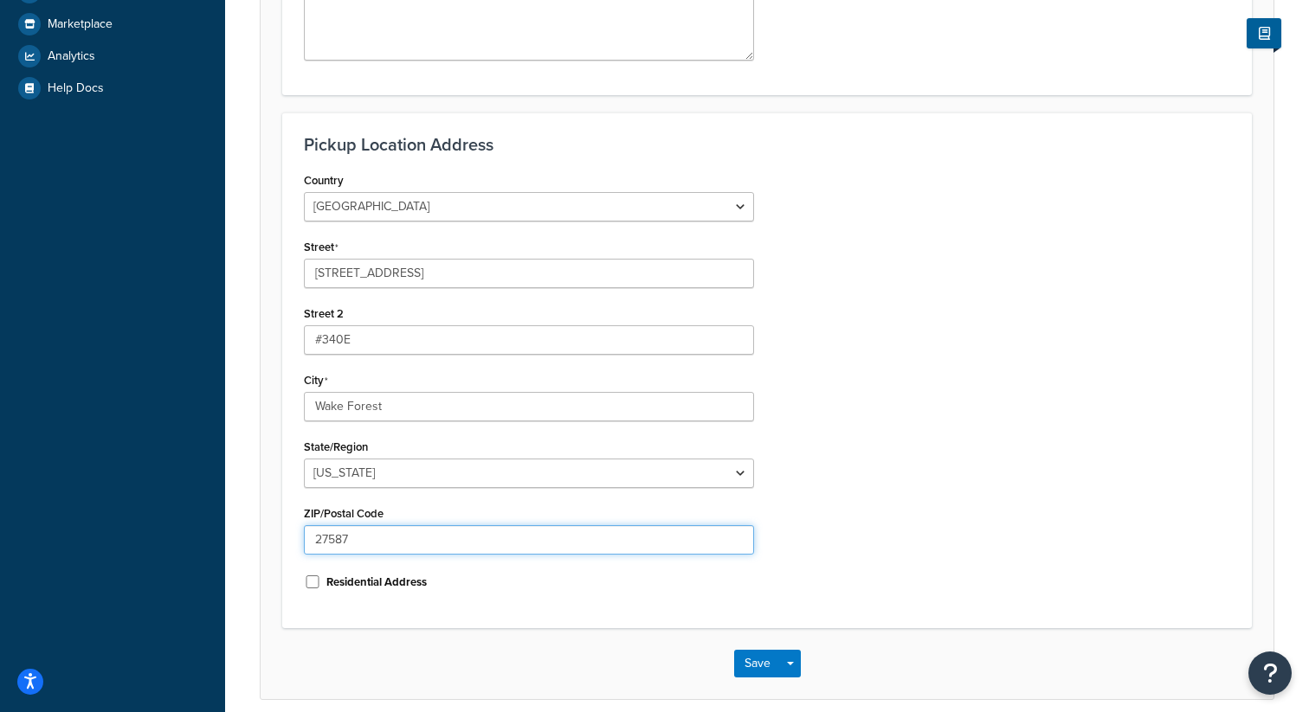
drag, startPoint x: 358, startPoint y: 542, endPoint x: 263, endPoint y: 543, distance: 94.4
click at [263, 543] on form "Overview Pickup Location Name Rush Resins Description Shown in Checkout Rush Re…" at bounding box center [767, 231] width 1013 height 935
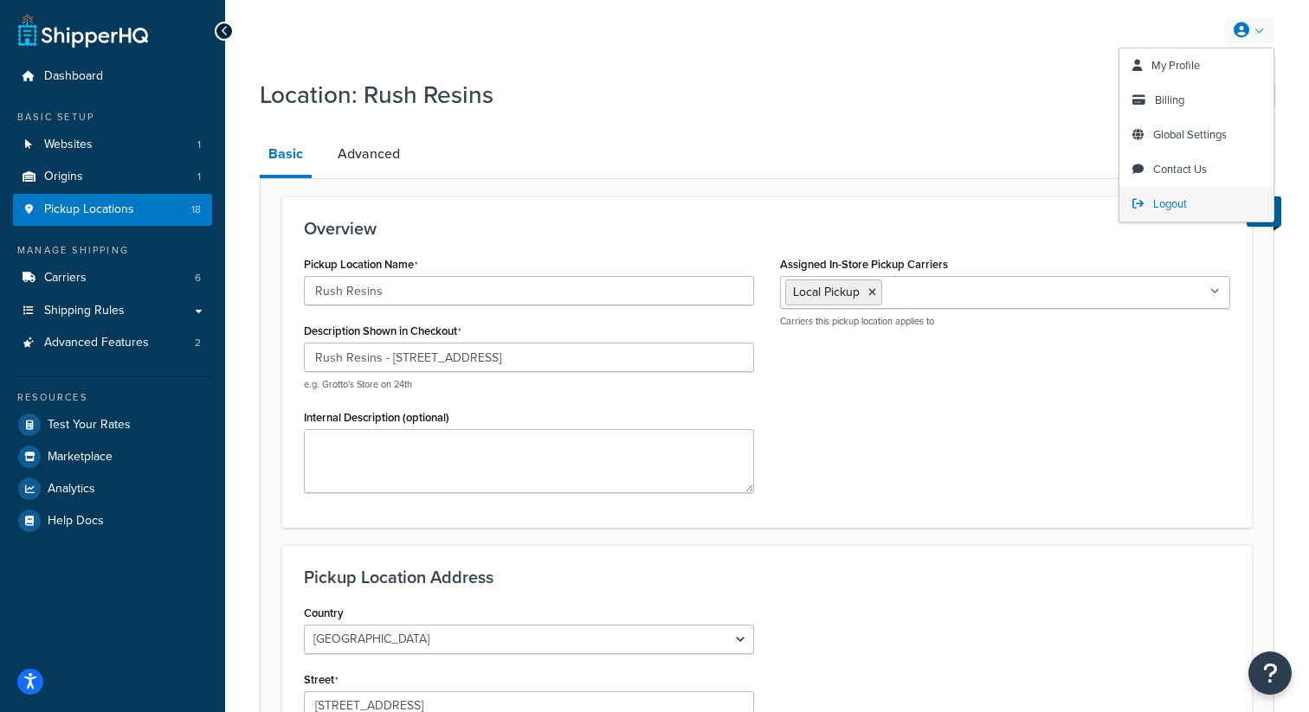
click at [1176, 210] on span "Logout" at bounding box center [1170, 204] width 34 height 16
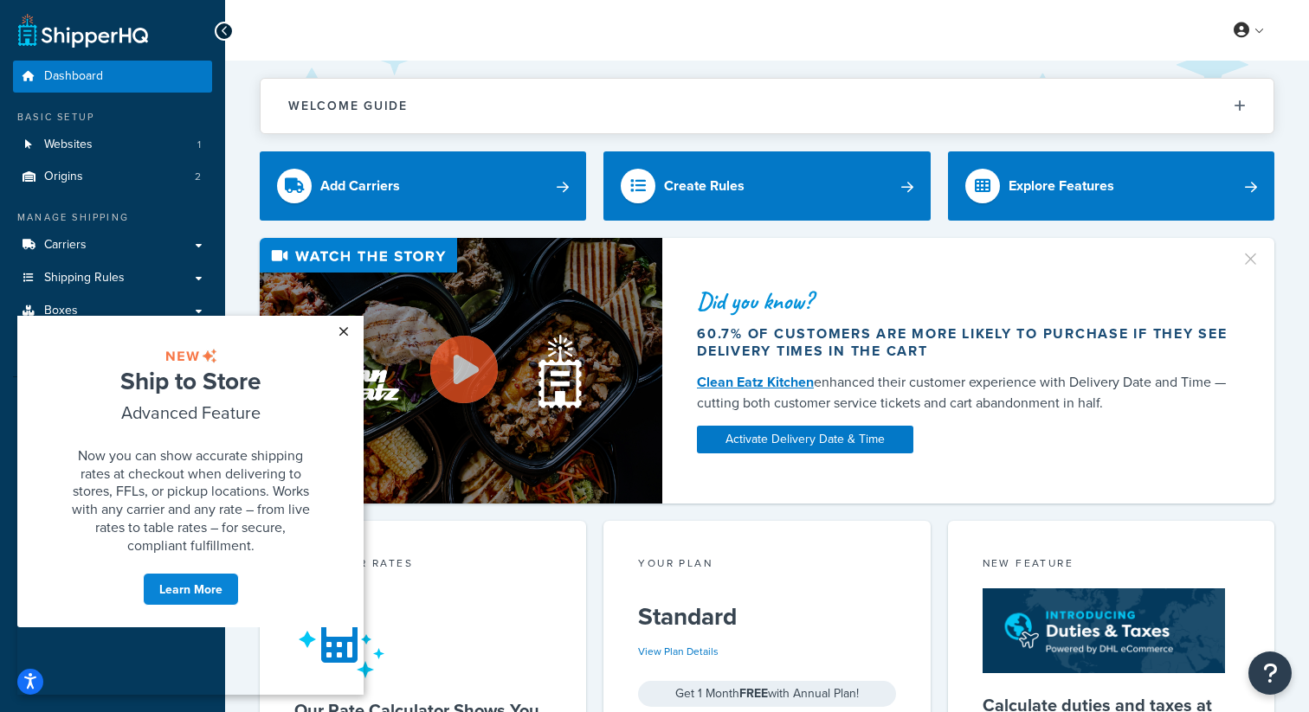
click at [345, 334] on link "×" at bounding box center [343, 331] width 30 height 31
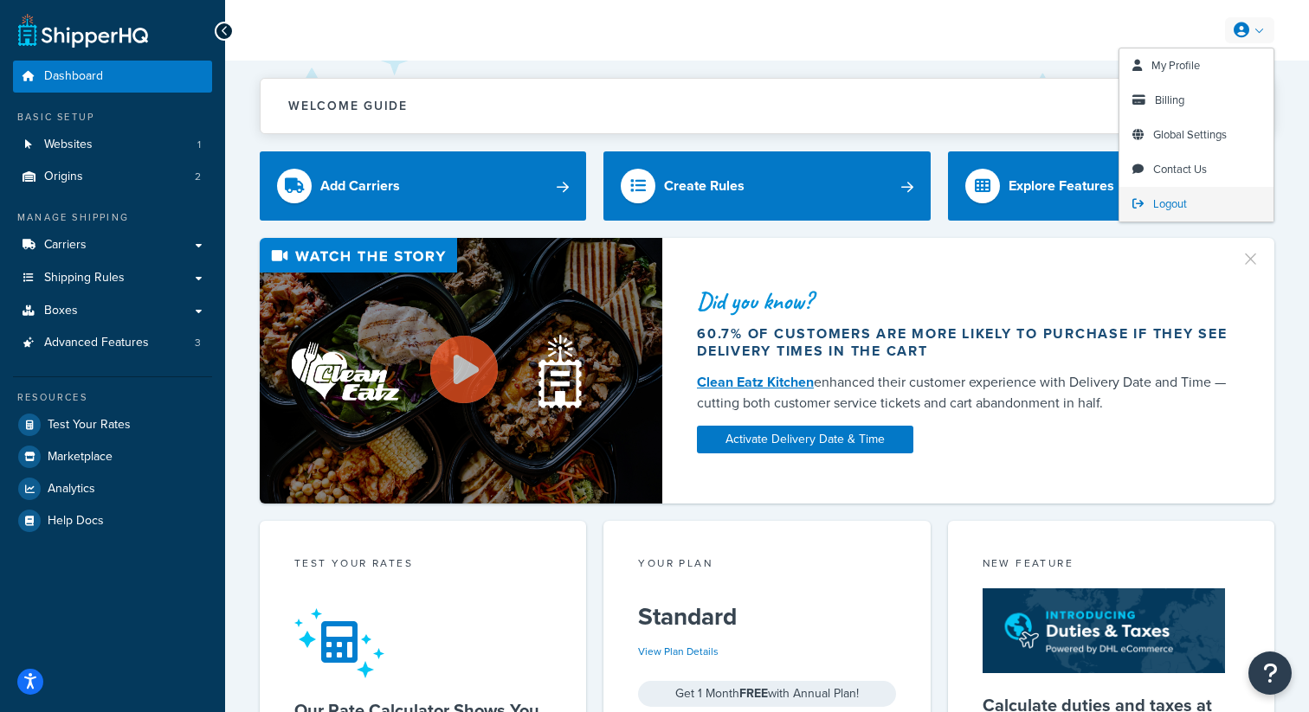
click at [1181, 197] on span "Logout" at bounding box center [1170, 204] width 34 height 16
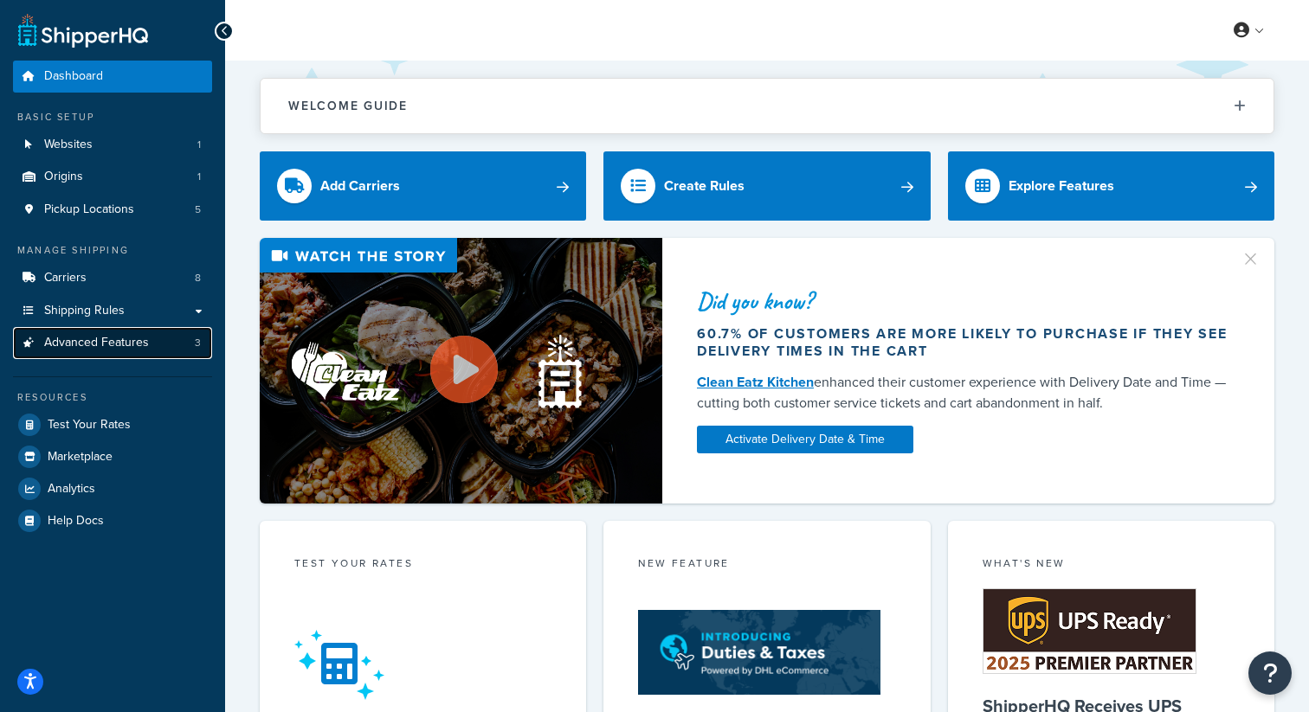
click at [143, 338] on span "Advanced Features" at bounding box center [96, 343] width 105 height 15
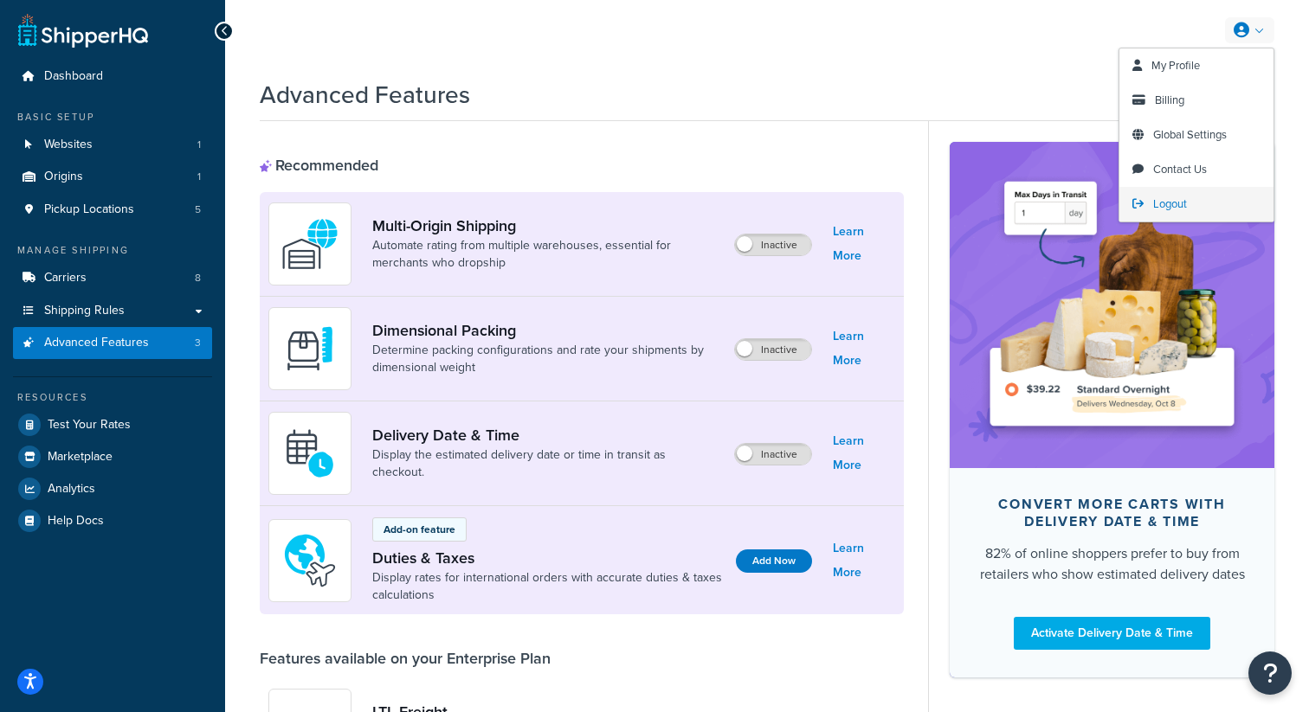
click at [1174, 206] on span "Logout" at bounding box center [1170, 204] width 34 height 16
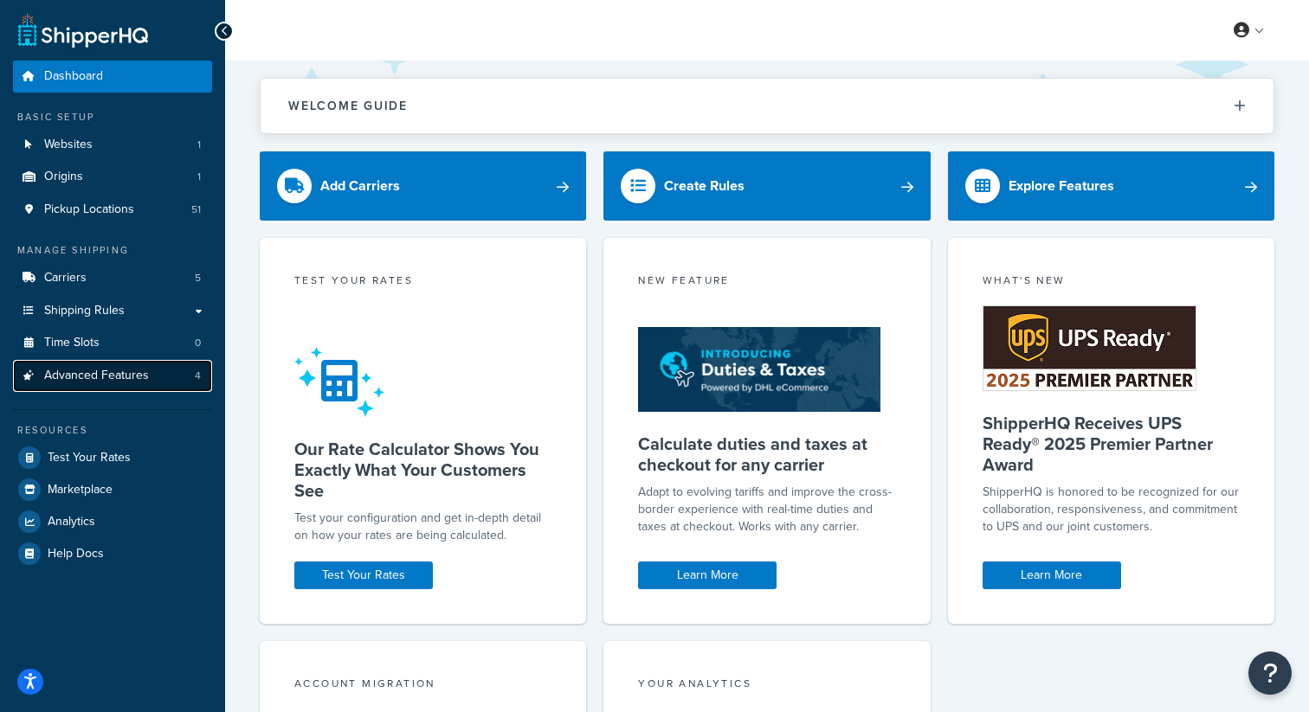
click at [154, 371] on link "Advanced Features 4" at bounding box center [112, 376] width 199 height 32
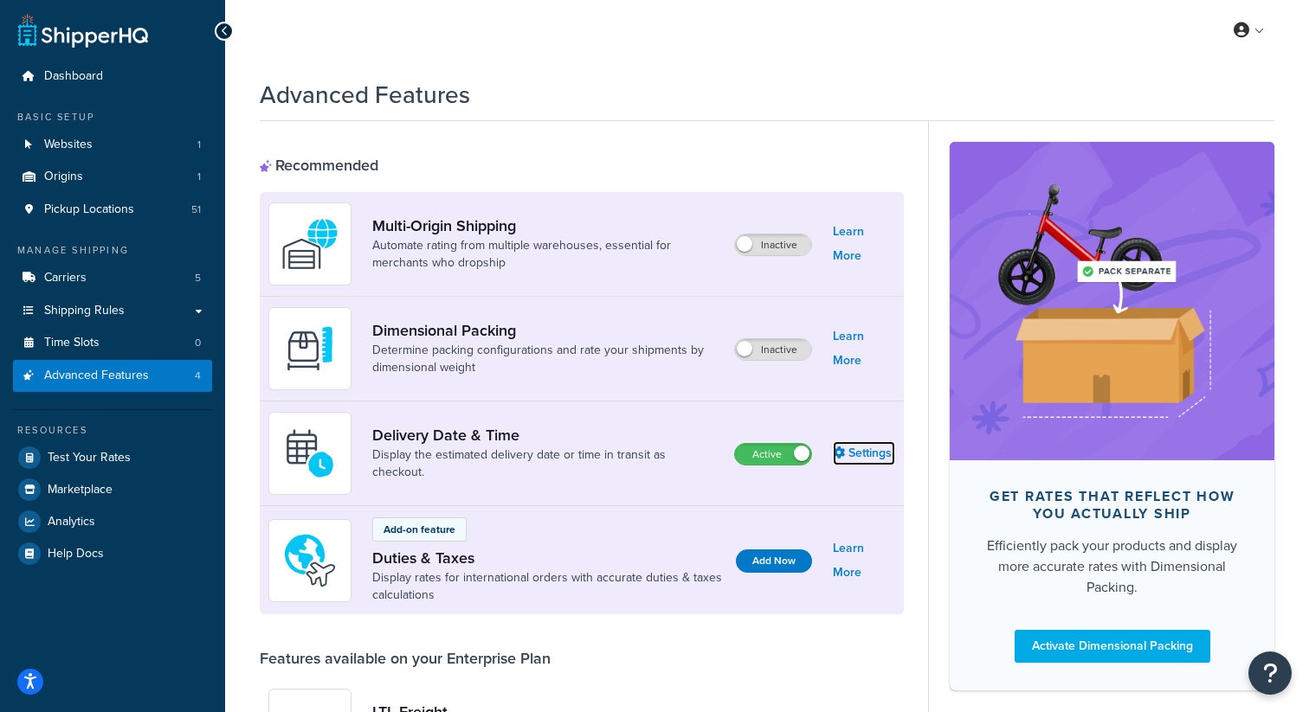
click at [873, 452] on link "Settings" at bounding box center [864, 453] width 62 height 24
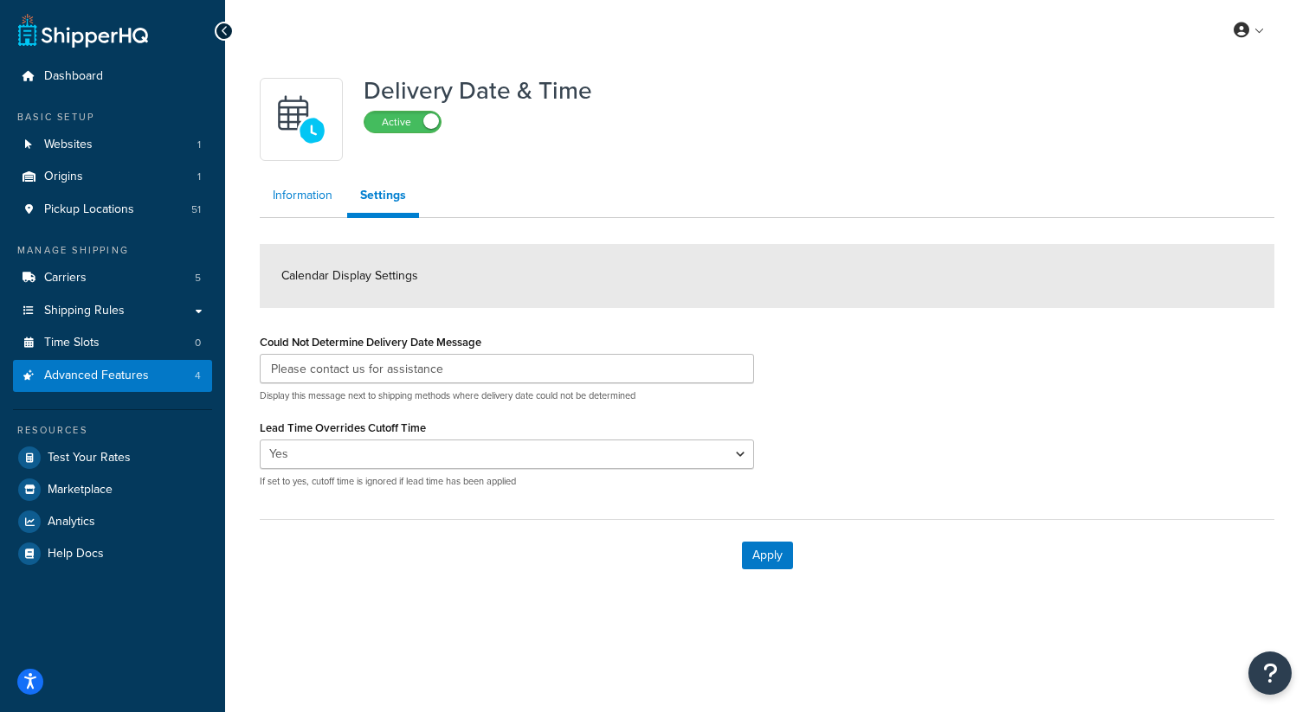
click at [316, 193] on link "Information" at bounding box center [303, 195] width 86 height 35
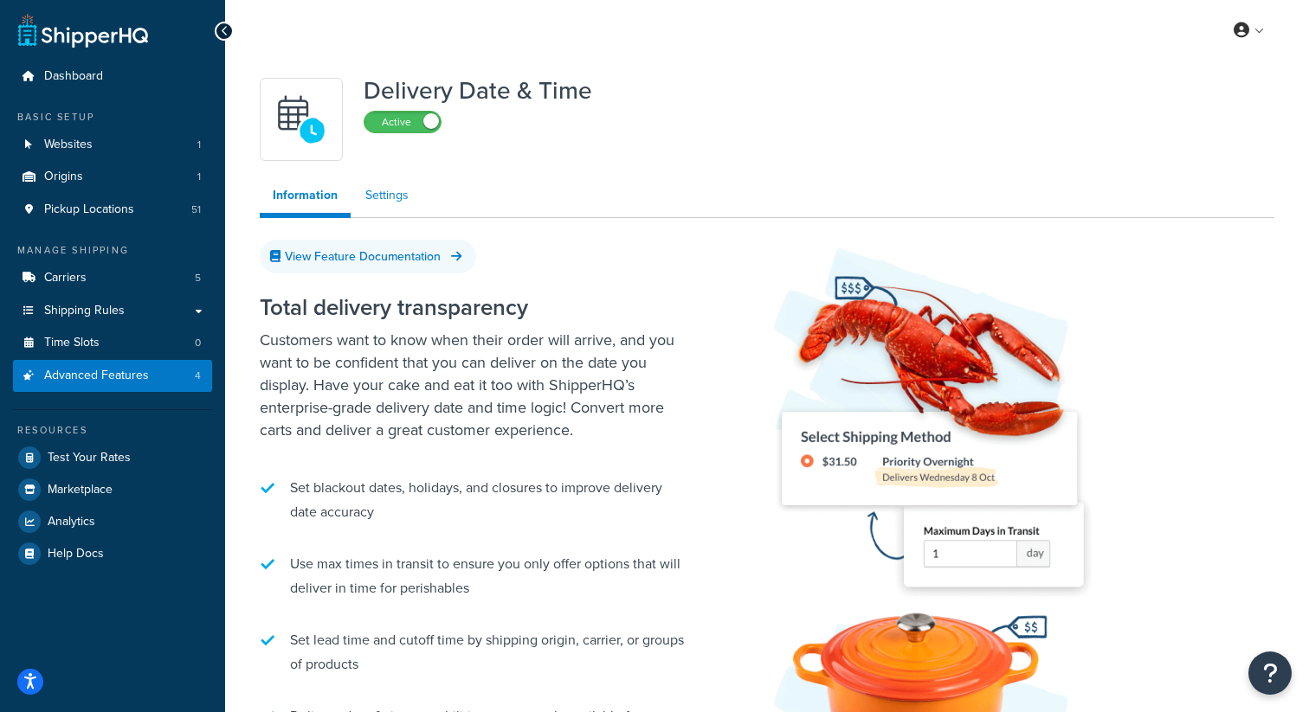
click at [387, 203] on link "Settings" at bounding box center [386, 195] width 69 height 35
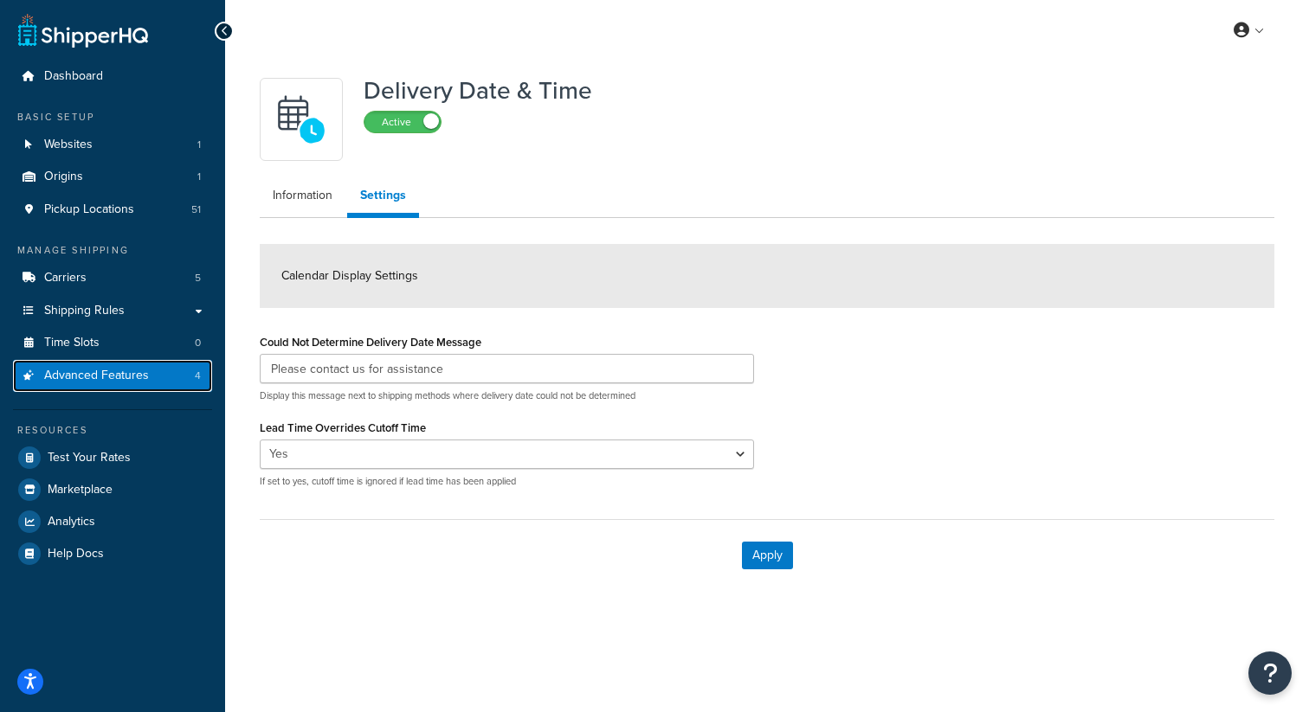
click at [107, 374] on span "Advanced Features" at bounding box center [96, 376] width 105 height 15
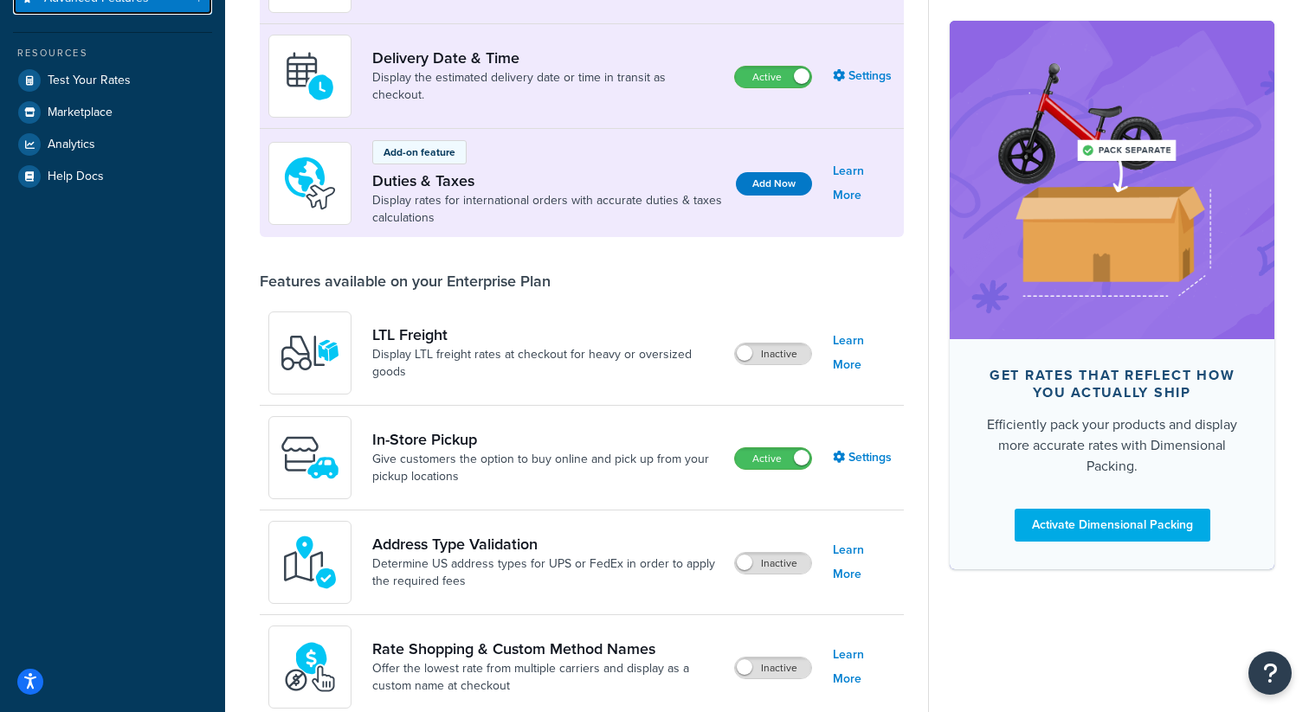
scroll to position [629, 0]
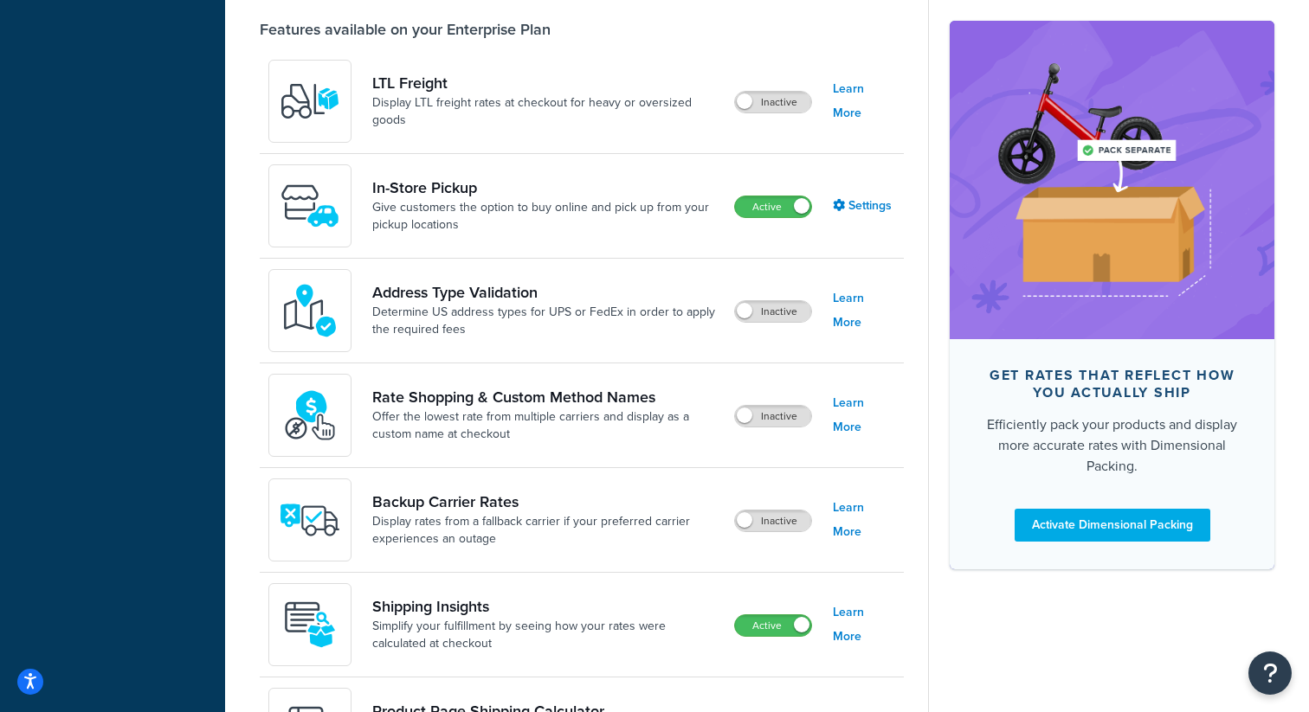
click at [895, 206] on div "In-Store Pickup Give customers the option to buy online and pick up from your p…" at bounding box center [582, 206] width 644 height 105
click at [879, 203] on link "Settings" at bounding box center [864, 206] width 62 height 24
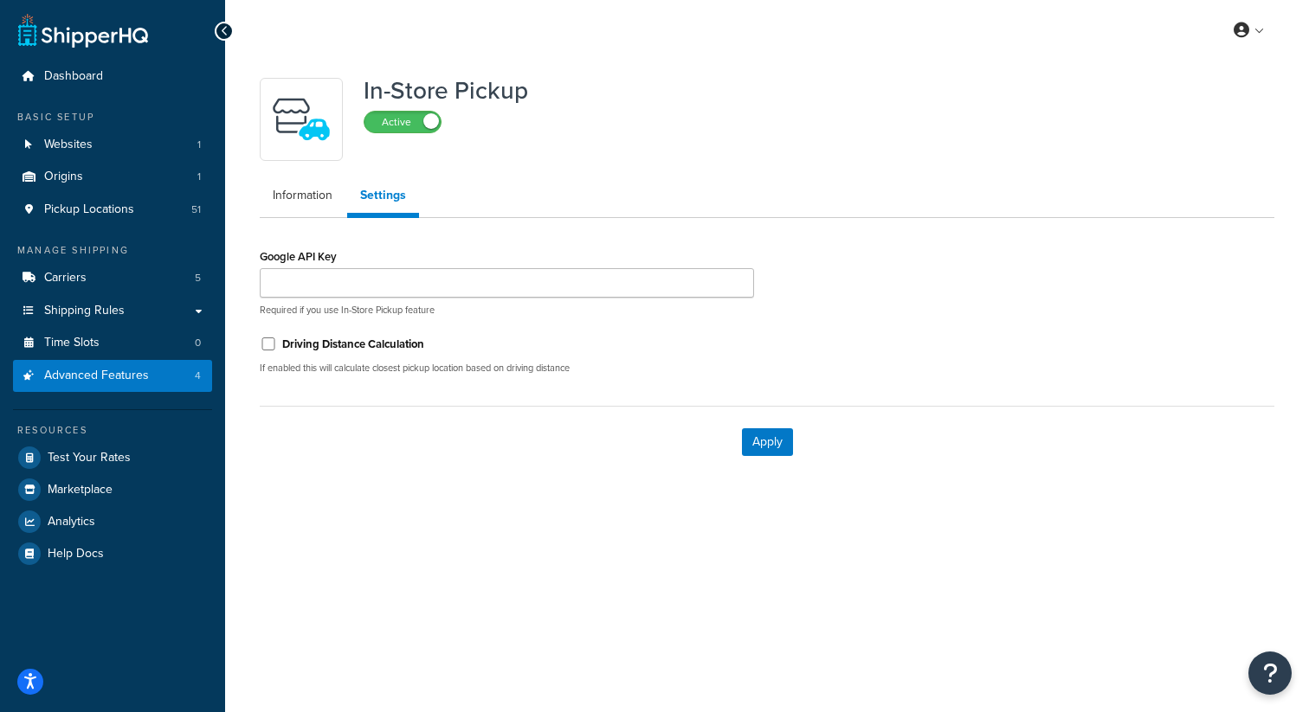
click at [426, 248] on div "Google API Key Required if you use In-Store Pickup feature" at bounding box center [507, 280] width 494 height 73
click at [344, 295] on input "Google API Key" at bounding box center [507, 282] width 494 height 29
click at [500, 257] on div "Google API Key Required if you use In-Store Pickup feature" at bounding box center [507, 280] width 494 height 73
click at [159, 374] on link "Advanced Features 4" at bounding box center [112, 376] width 199 height 32
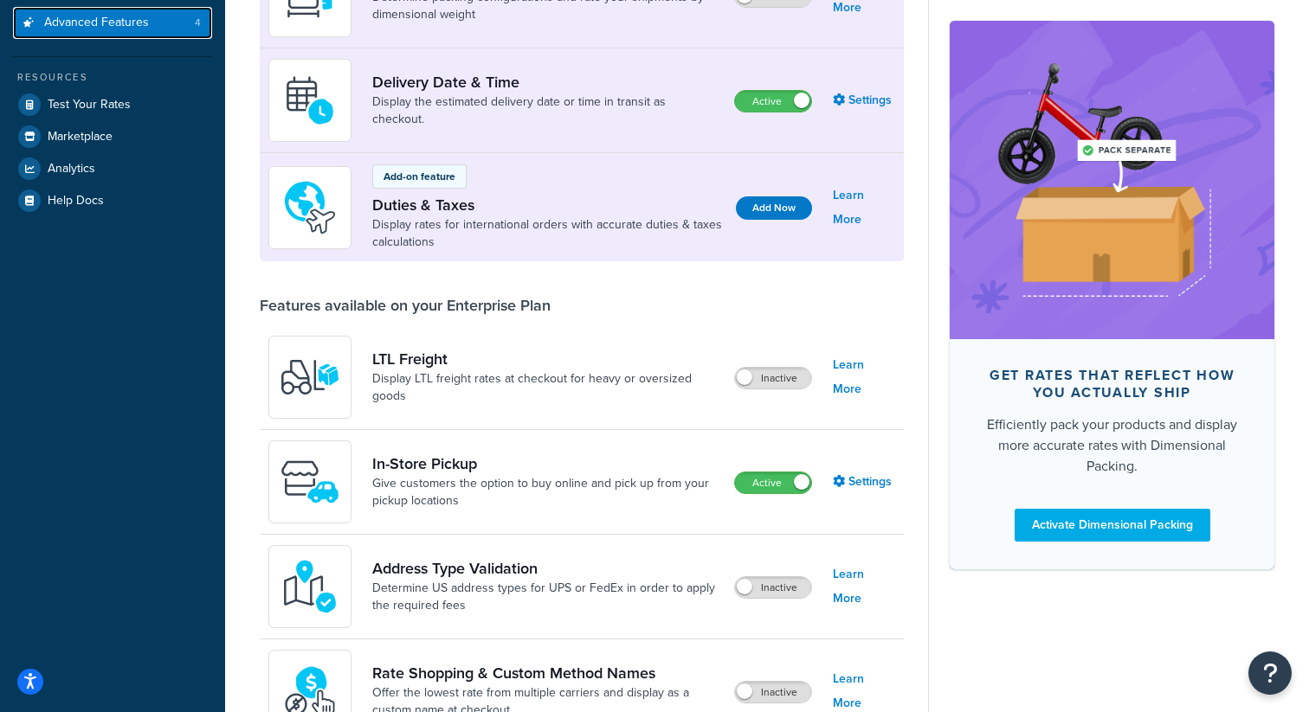
scroll to position [476, 0]
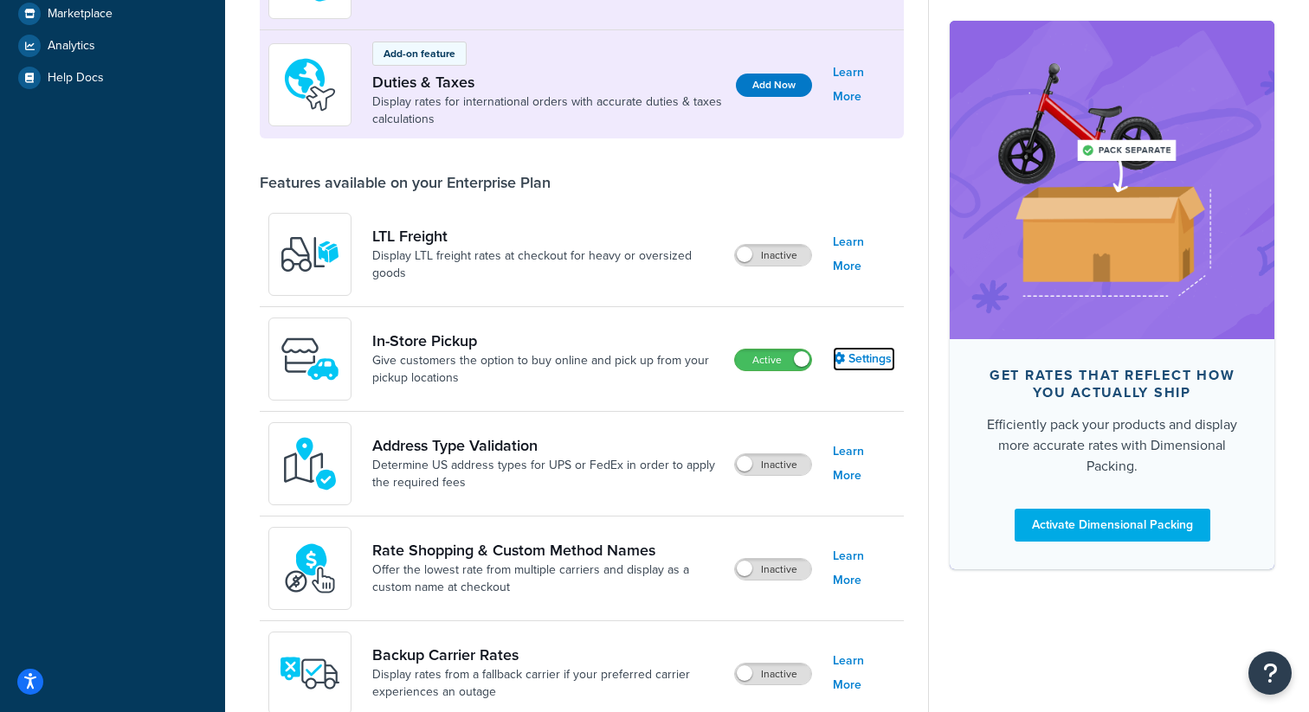
click at [864, 358] on link "Settings" at bounding box center [864, 359] width 62 height 24
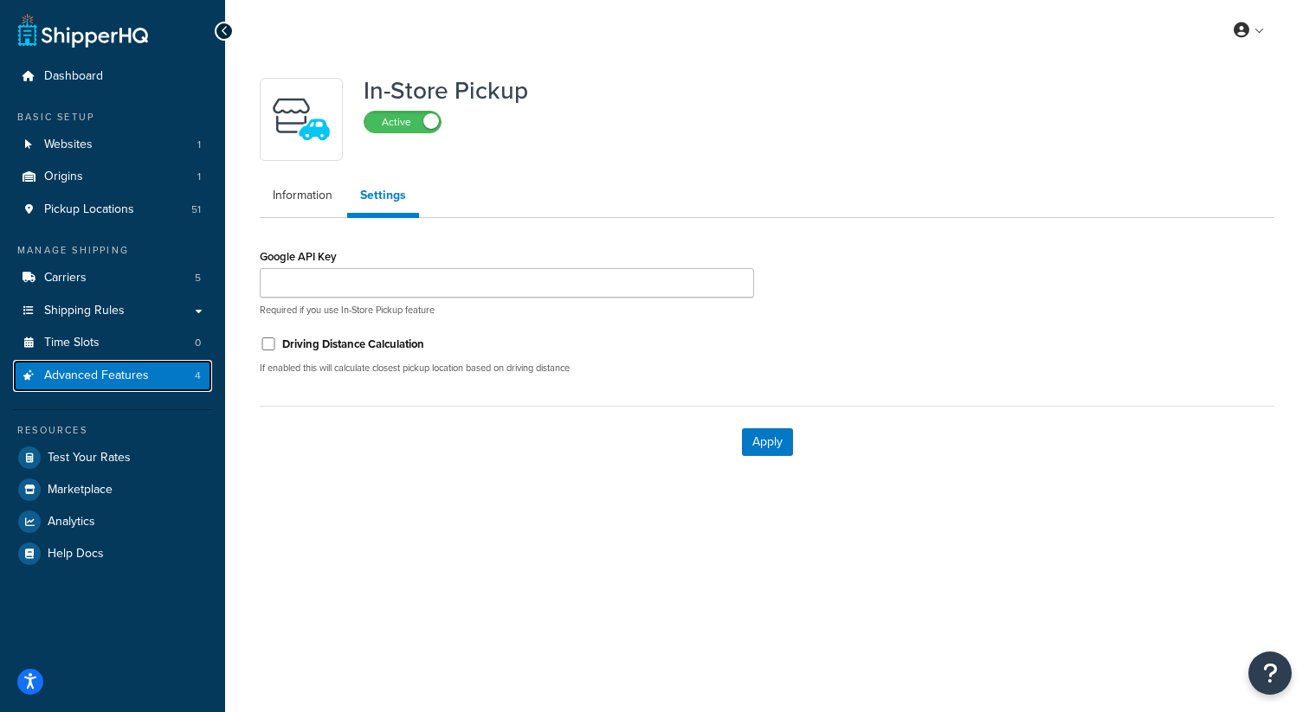
click at [151, 390] on link "Advanced Features 4" at bounding box center [112, 376] width 199 height 32
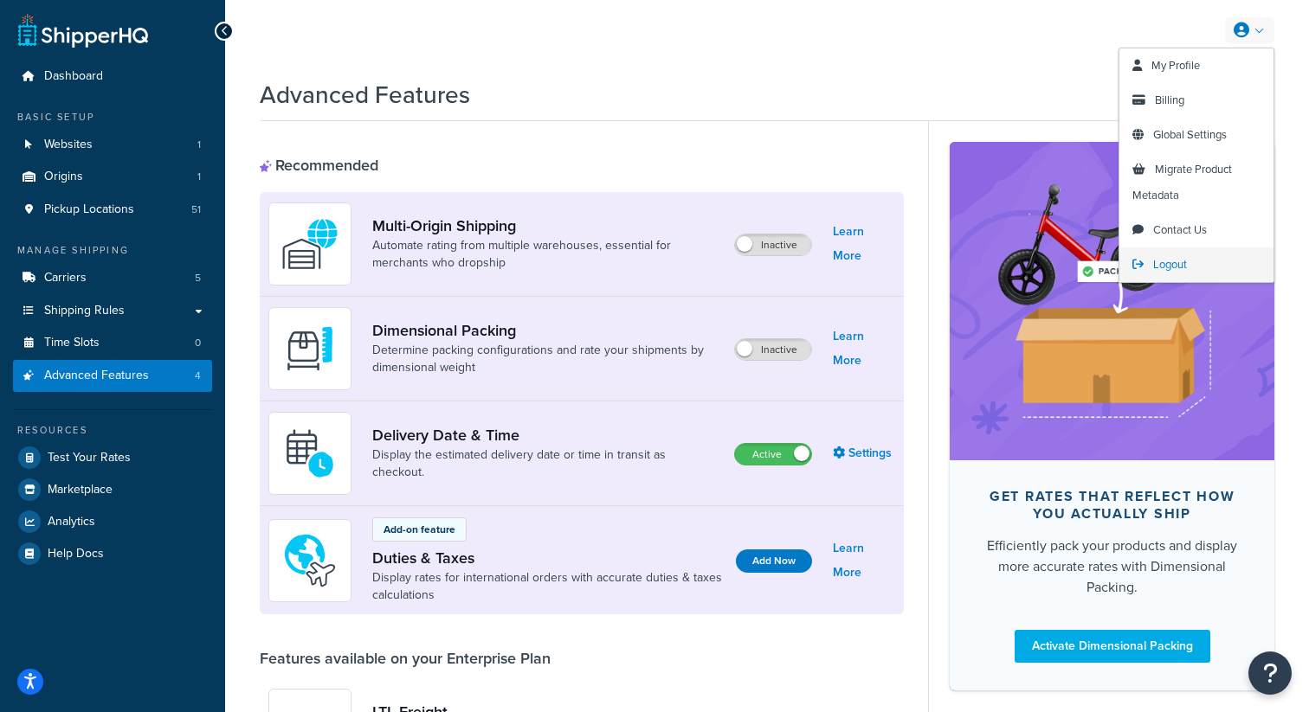
click at [1159, 263] on span "Logout" at bounding box center [1170, 264] width 34 height 16
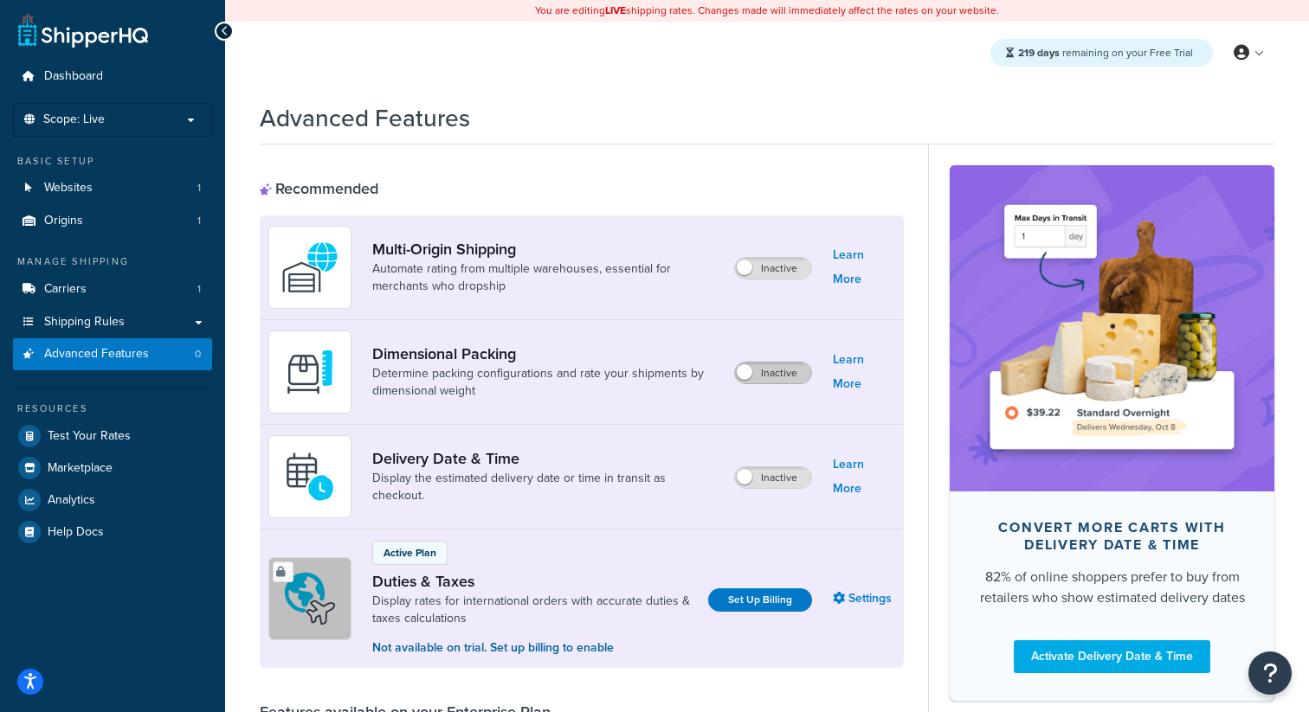
click at [774, 370] on label "Inactive" at bounding box center [773, 373] width 76 height 21
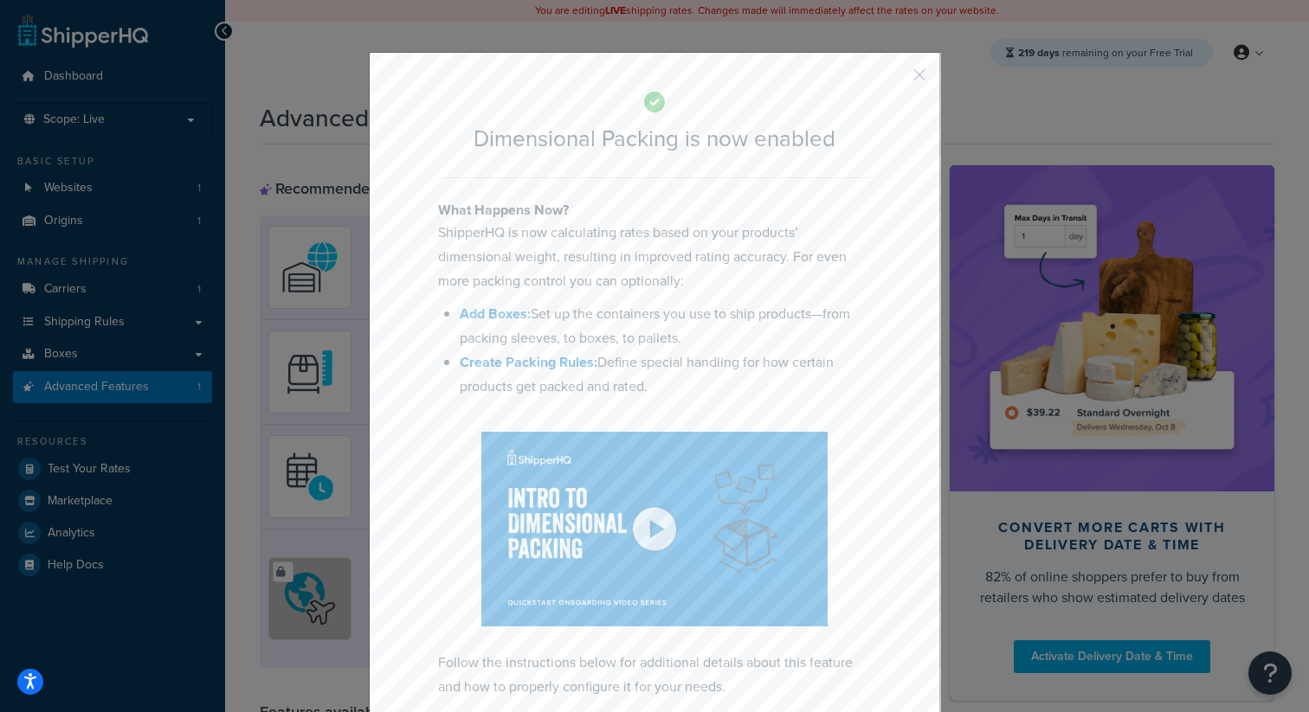
scroll to position [90, 0]
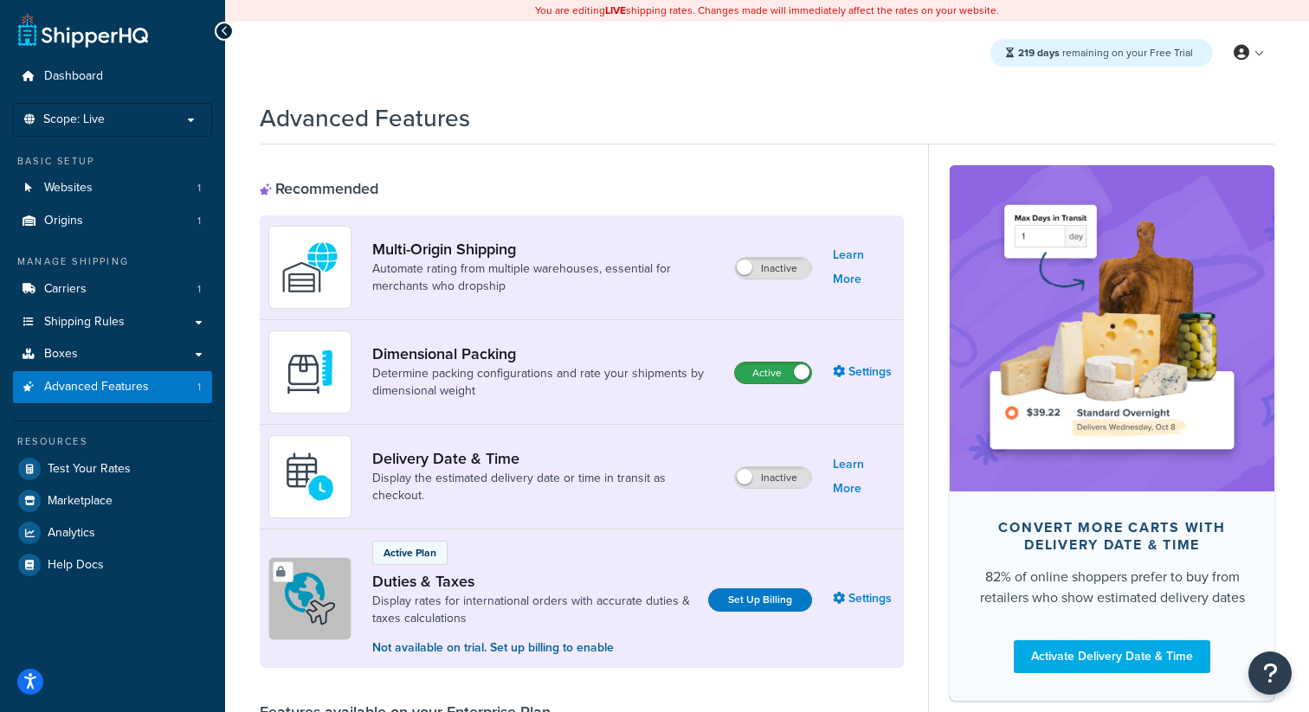
click at [787, 371] on label "Active" at bounding box center [773, 373] width 76 height 21
